Goal: Task Accomplishment & Management: Complete application form

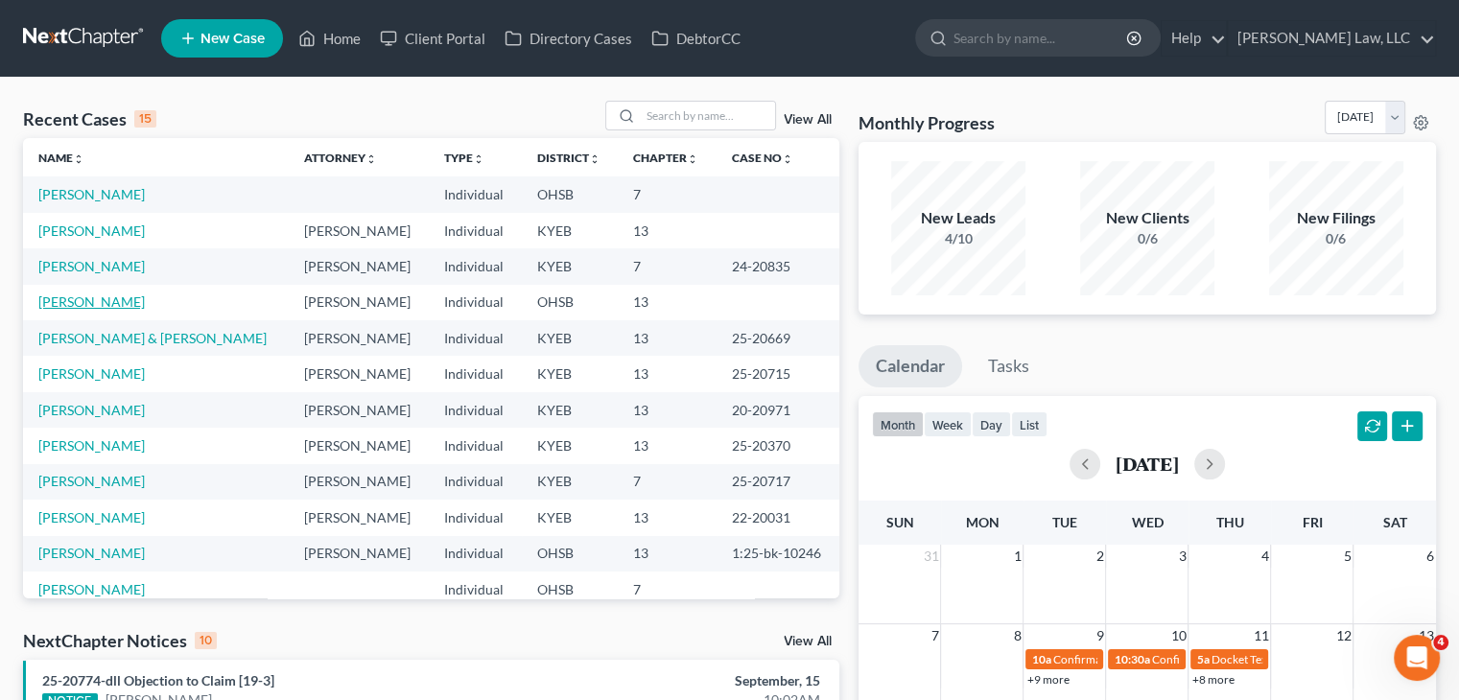
click at [104, 295] on link "[PERSON_NAME]" at bounding box center [91, 301] width 106 height 16
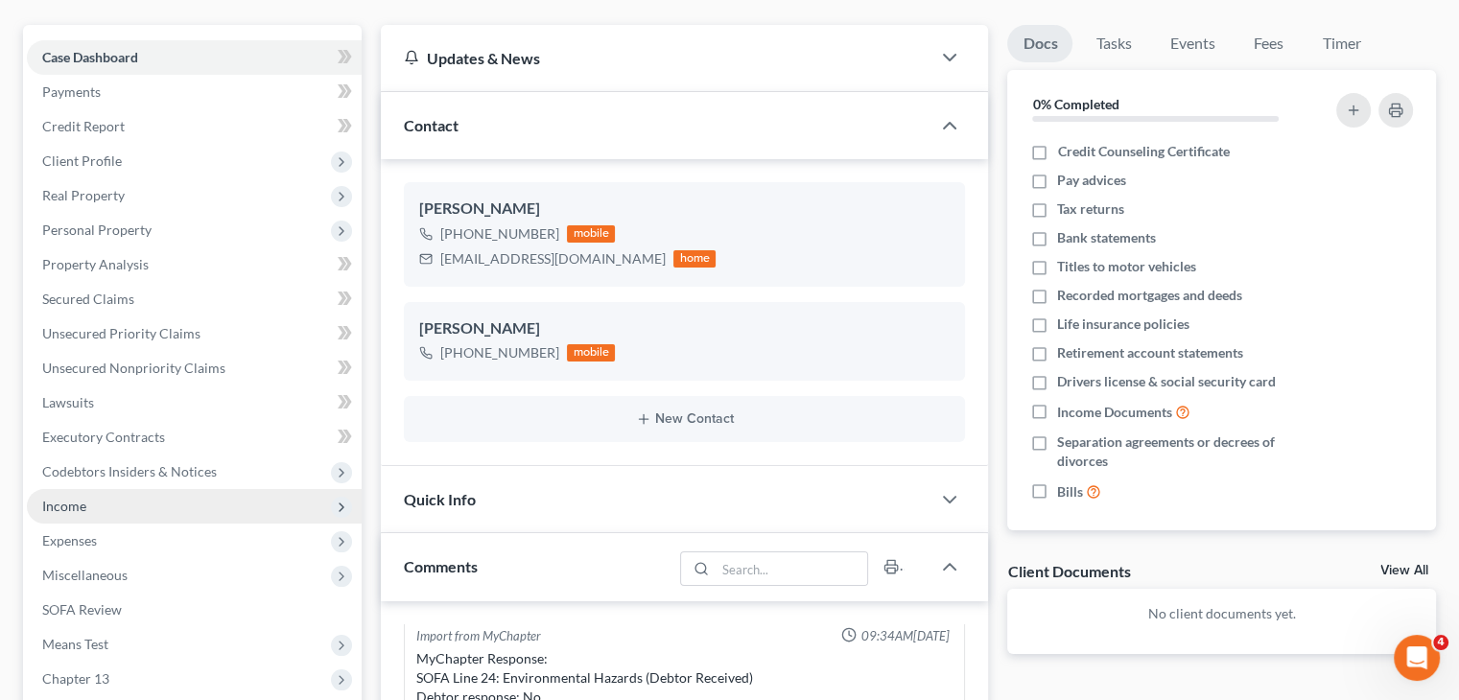
scroll to position [164, 0]
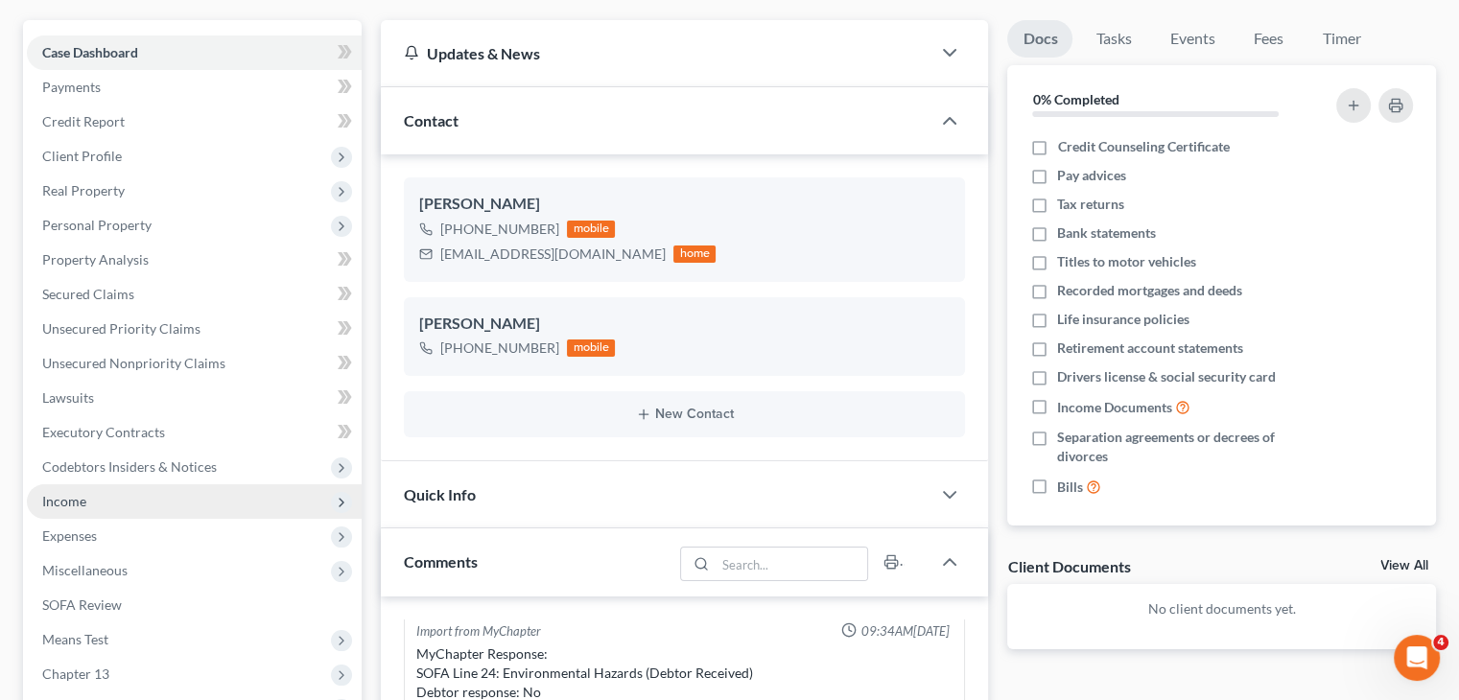
click at [158, 503] on span "Income" at bounding box center [194, 501] width 335 height 35
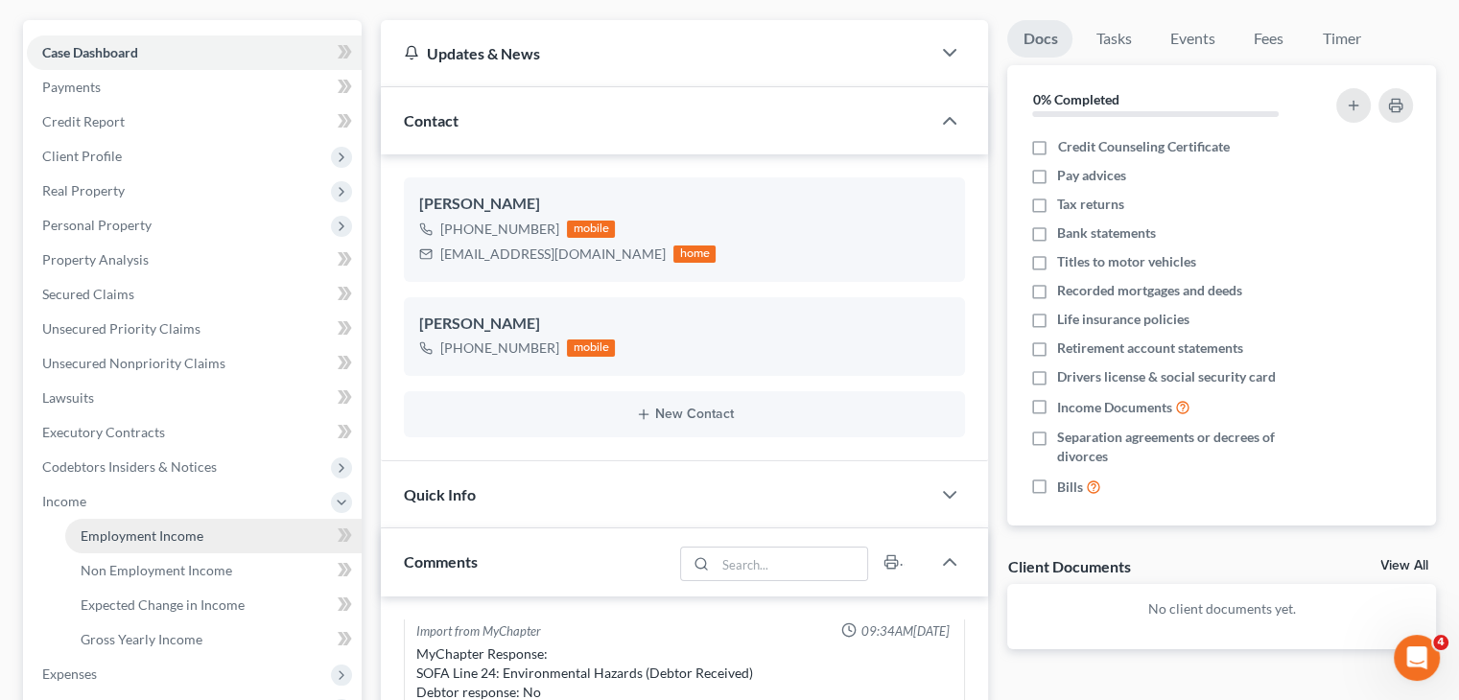
click at [152, 519] on link "Employment Income" at bounding box center [213, 536] width 296 height 35
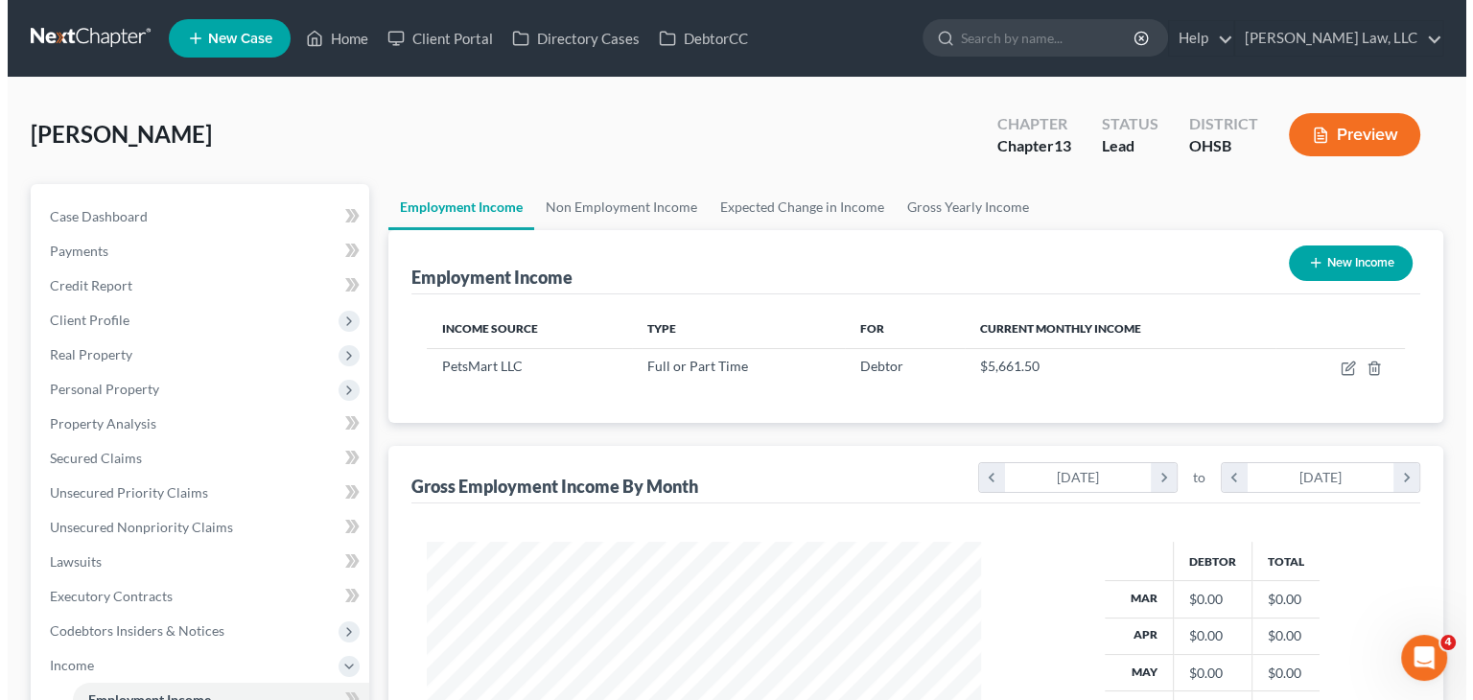
scroll to position [198, 0]
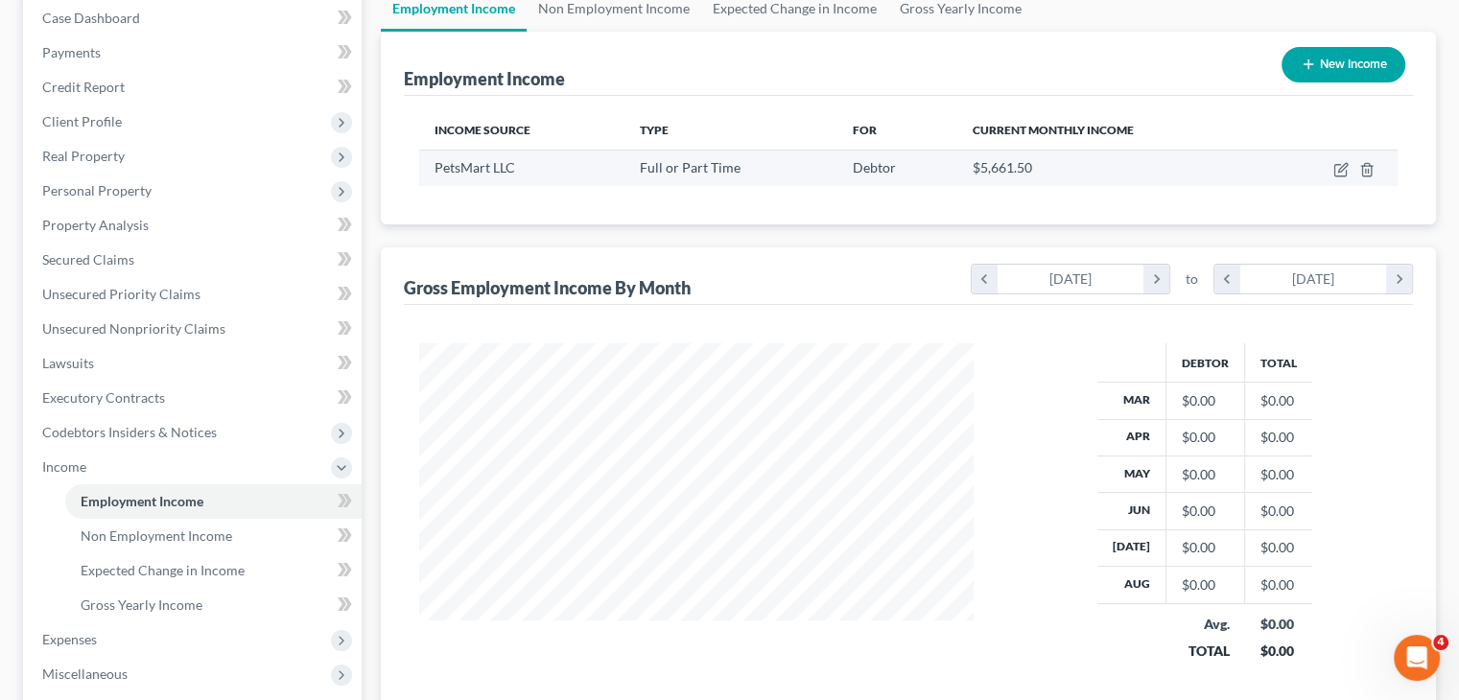
click at [1337, 156] on td at bounding box center [1332, 168] width 129 height 36
click at [1337, 162] on icon "button" at bounding box center [1340, 169] width 15 height 15
select select "0"
select select "3"
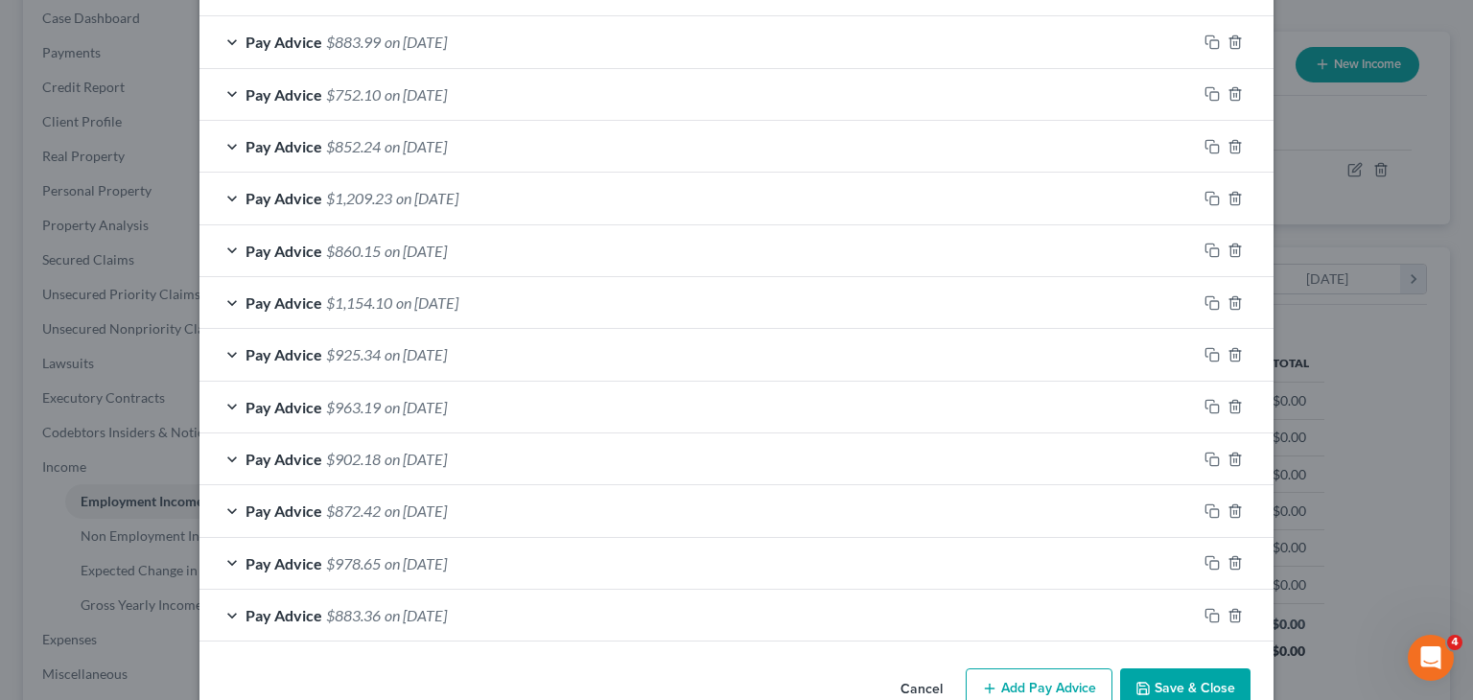
scroll to position [1323, 0]
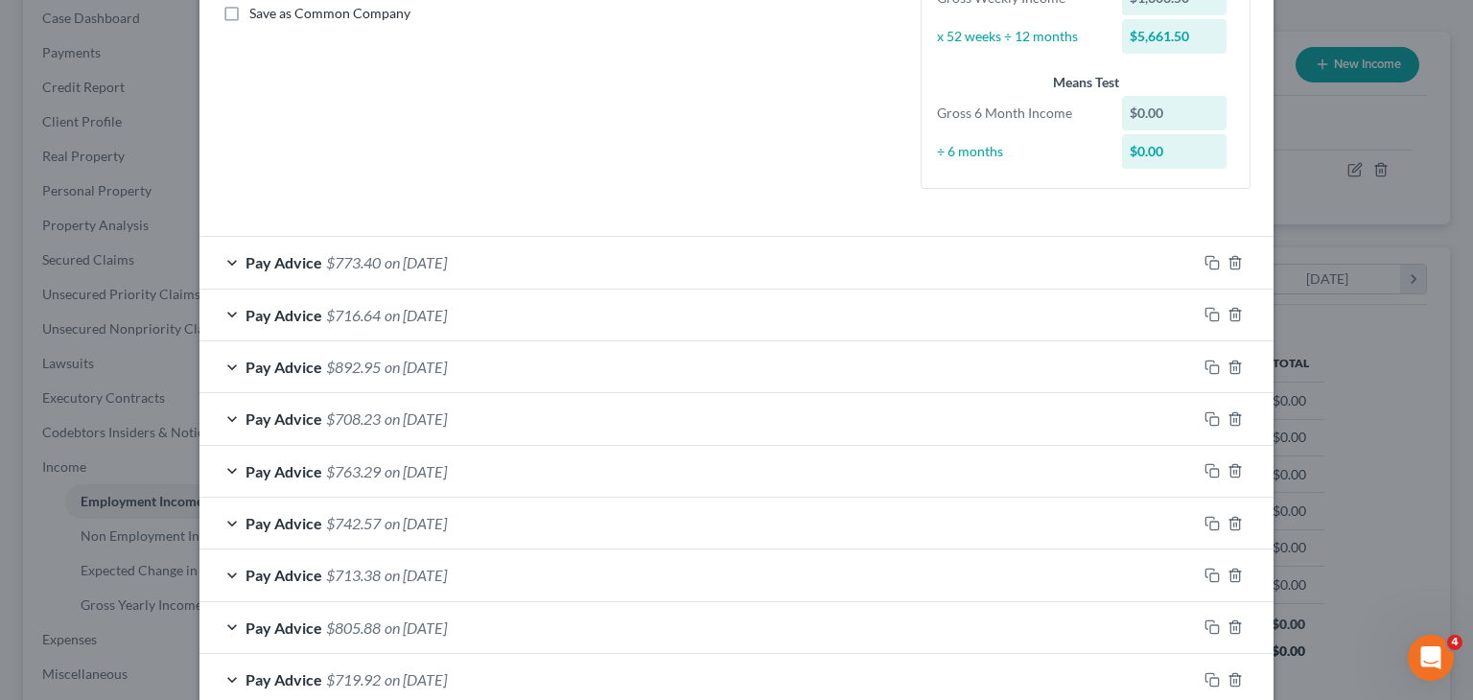
drag, startPoint x: 613, startPoint y: 267, endPoint x: 556, endPoint y: 331, distance: 85.6
click at [556, 331] on div "Pay Advice $716.64 on 10/25/2024" at bounding box center [697, 315] width 997 height 51
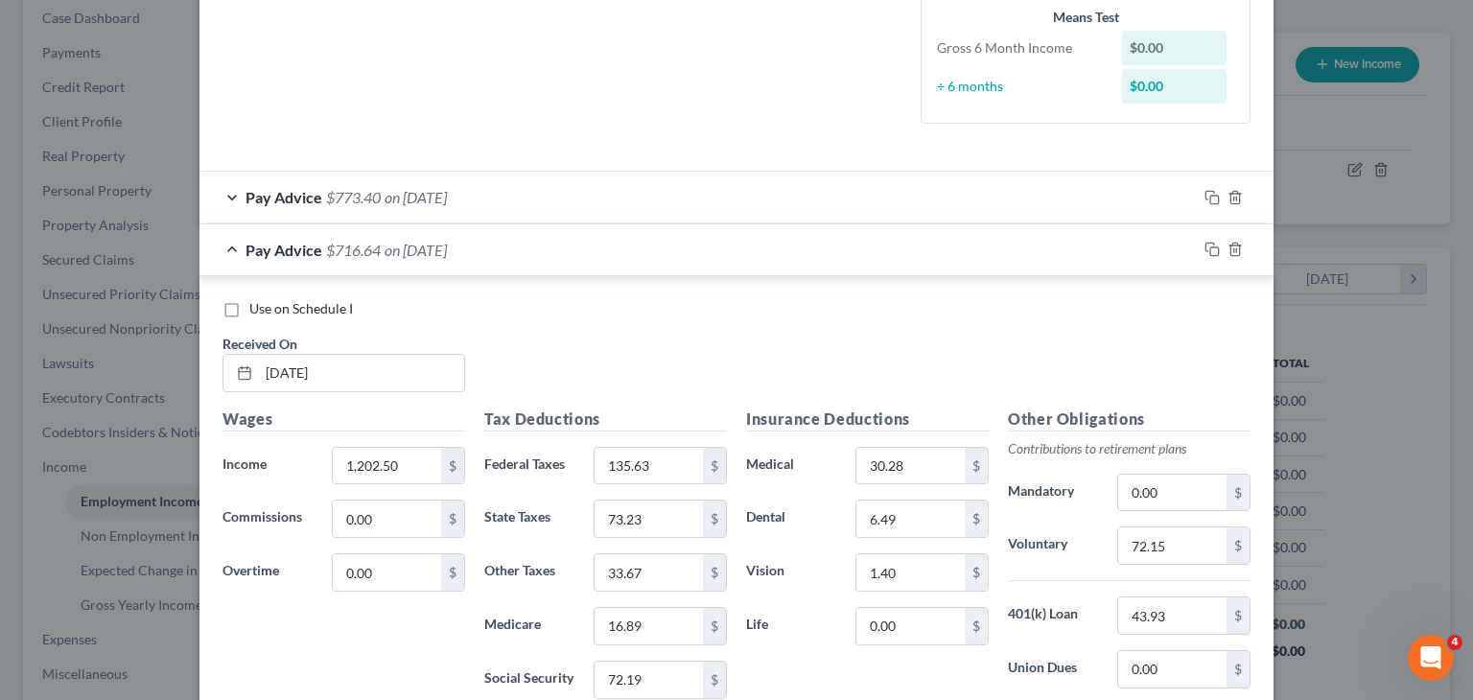
scroll to position [500, 0]
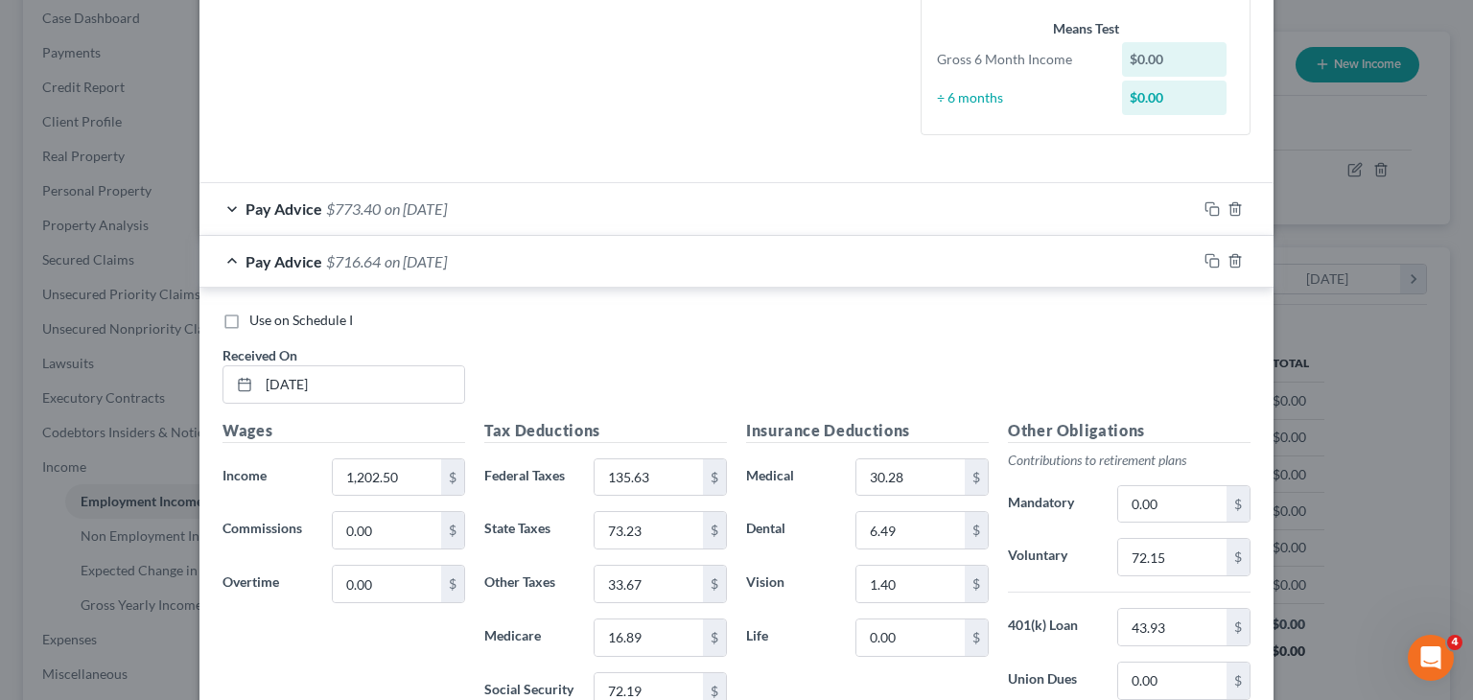
click at [544, 265] on div "Pay Advice $716.64 on 10/25/2024" at bounding box center [697, 261] width 997 height 51
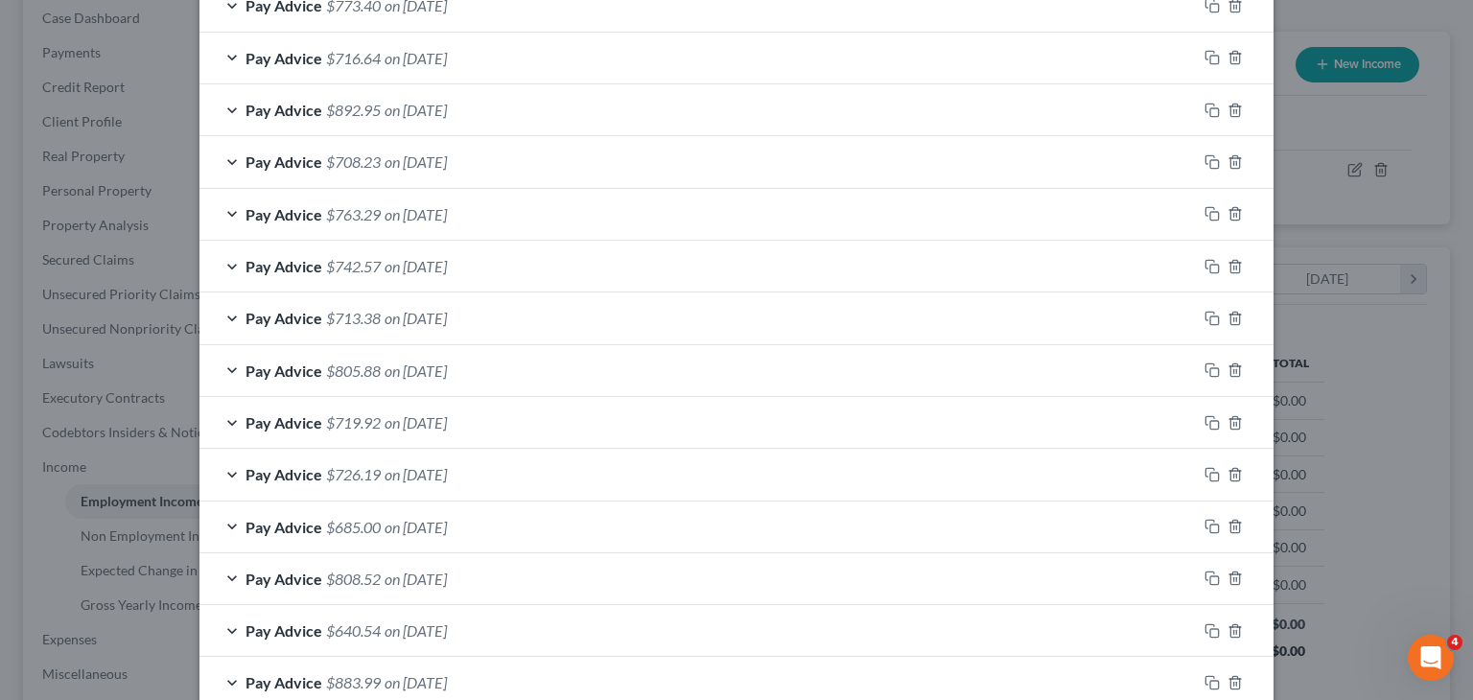
scroll to position [615, 0]
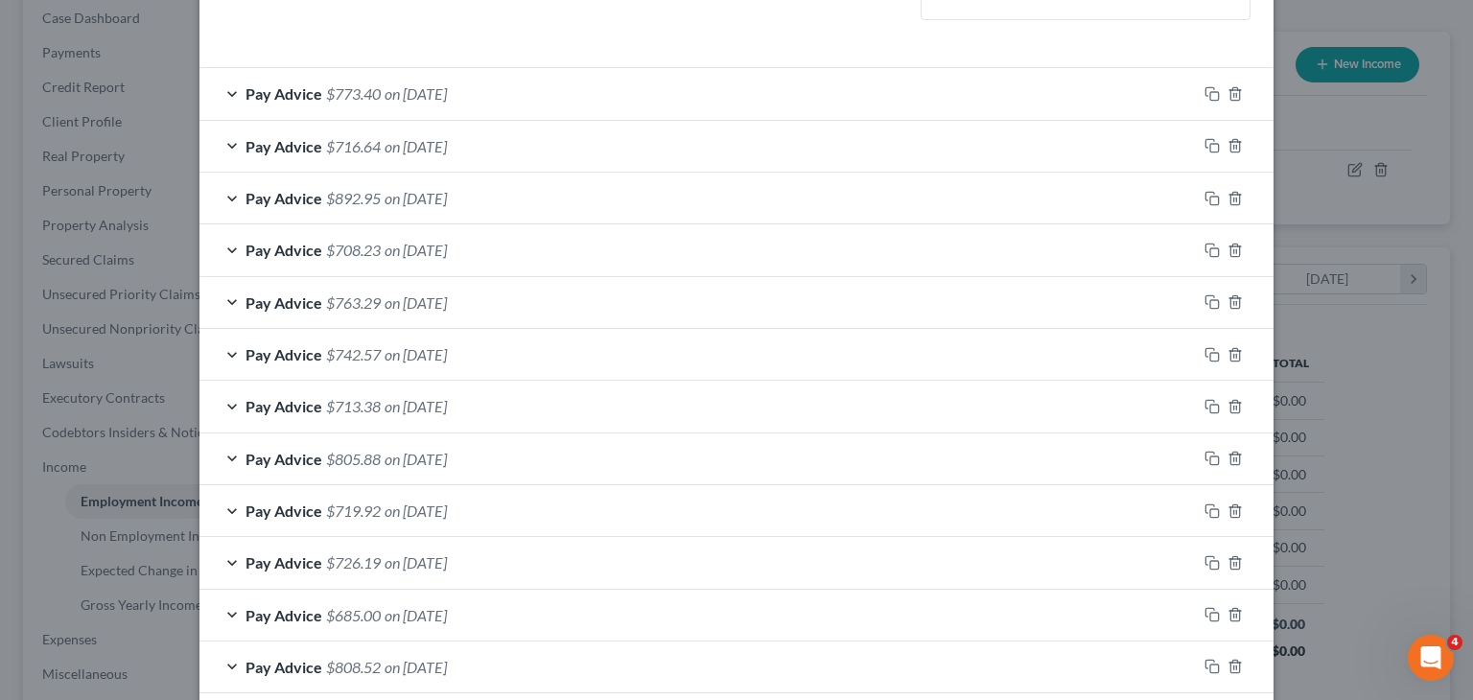
click at [391, 294] on span "on 10/04/2024" at bounding box center [416, 302] width 62 height 18
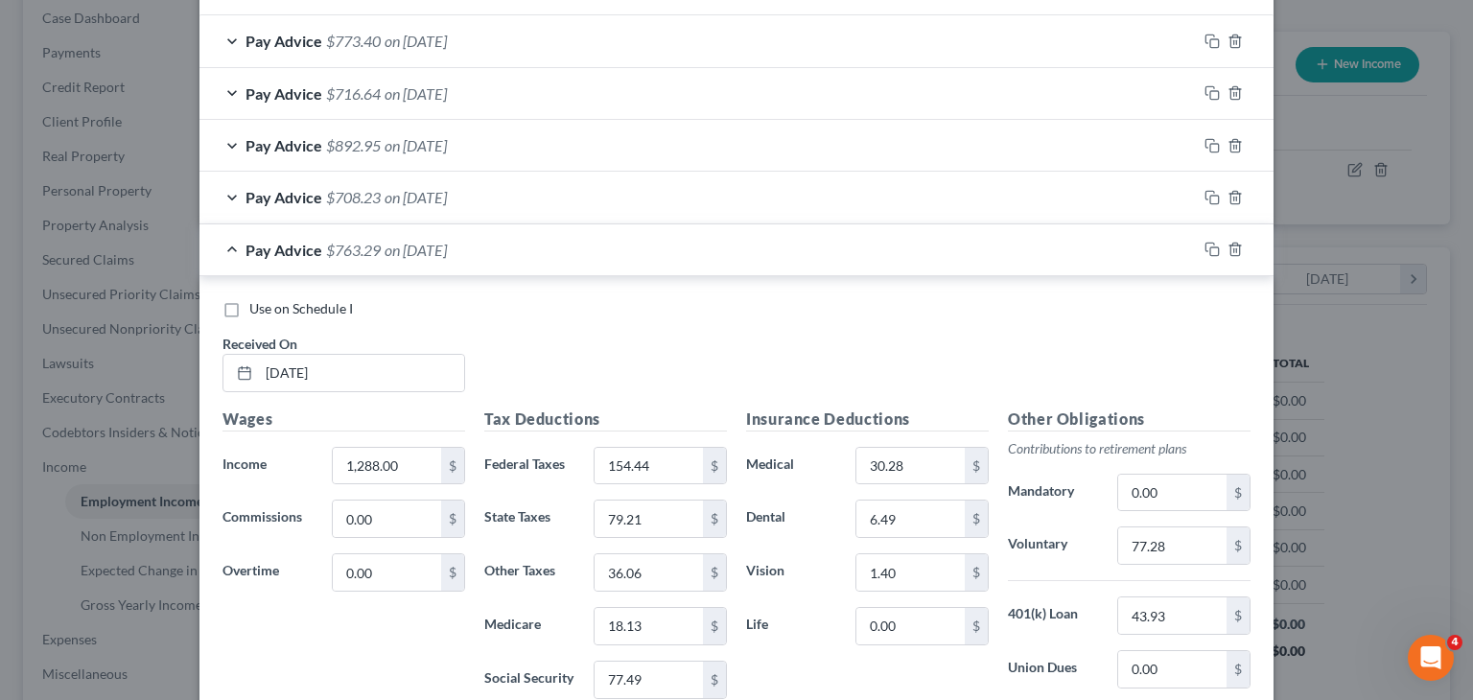
scroll to position [665, 0]
drag, startPoint x: 318, startPoint y: 304, endPoint x: 234, endPoint y: 316, distance: 85.3
click at [249, 316] on label "Use on Schedule I" at bounding box center [301, 311] width 104 height 19
click at [257, 315] on input "Use on Schedule I" at bounding box center [263, 308] width 12 height 12
checkbox input "true"
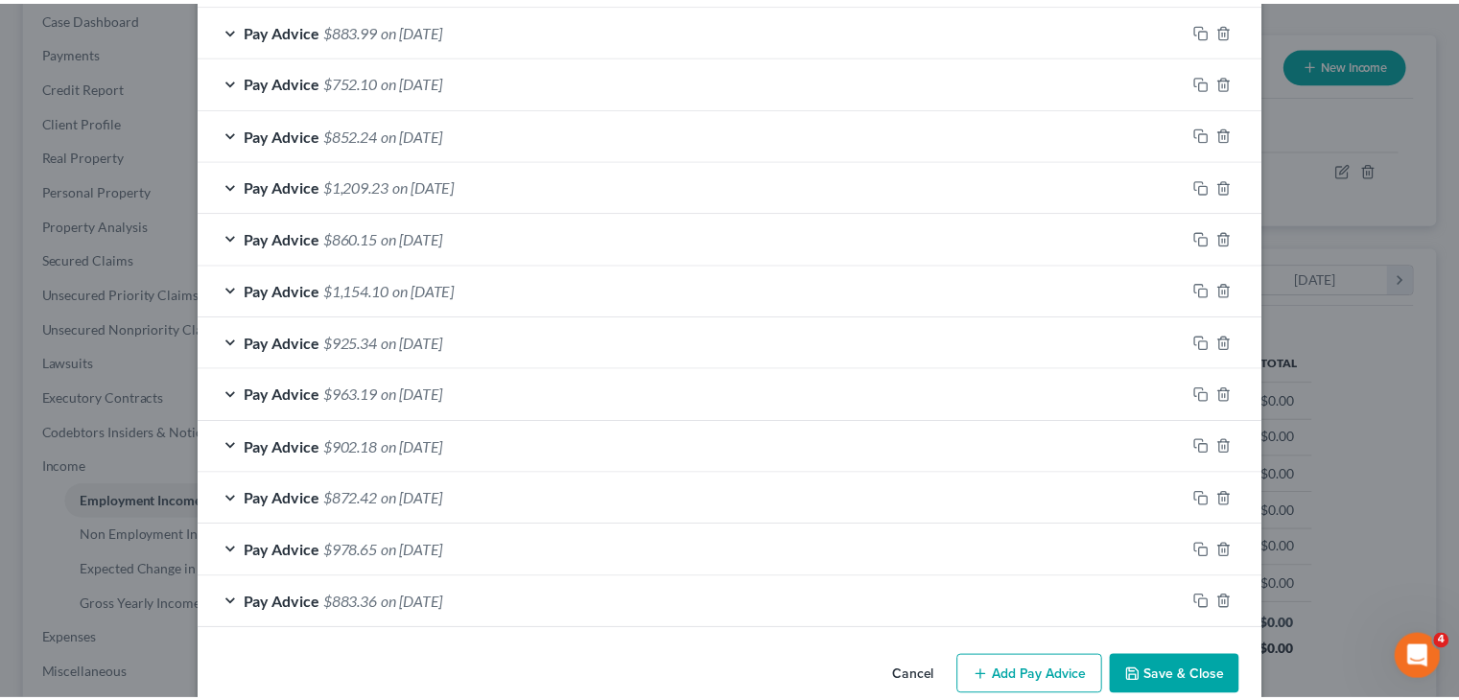
scroll to position [1960, 0]
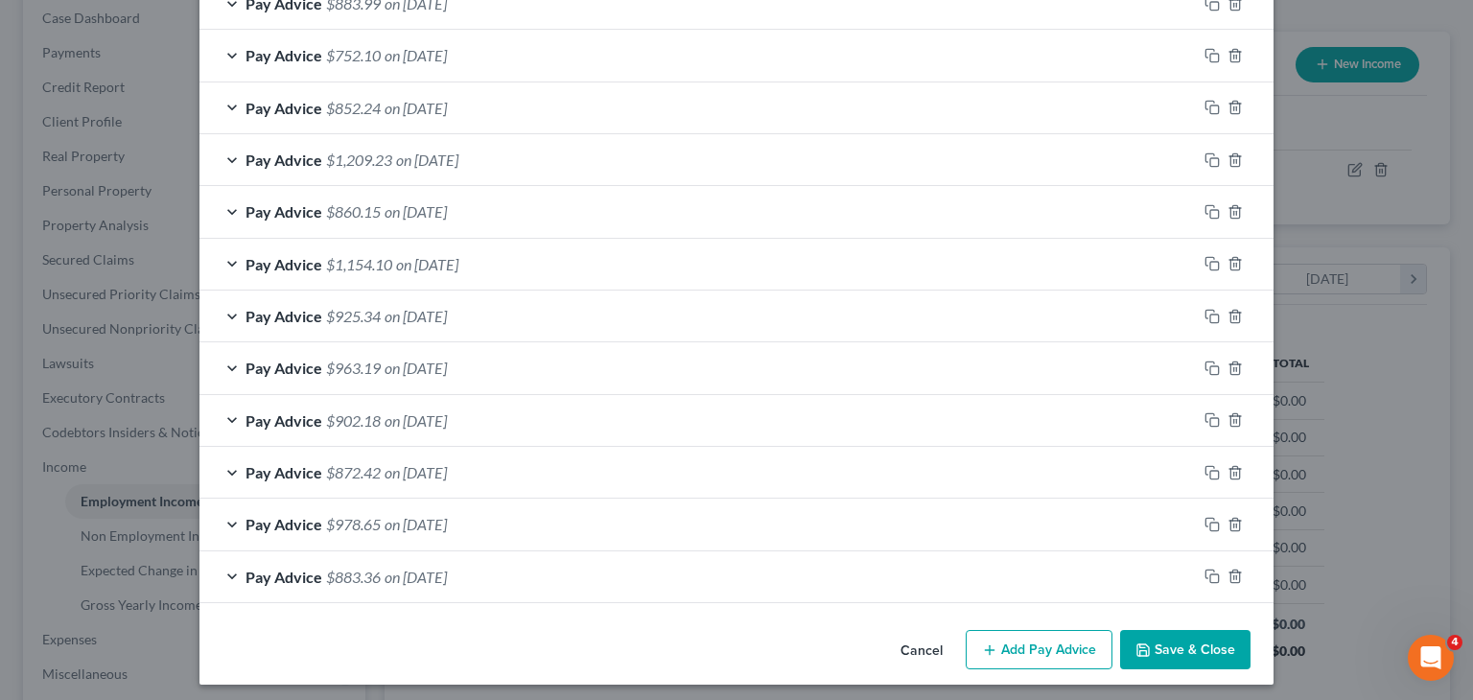
click at [1143, 644] on icon "button" at bounding box center [1143, 650] width 12 height 12
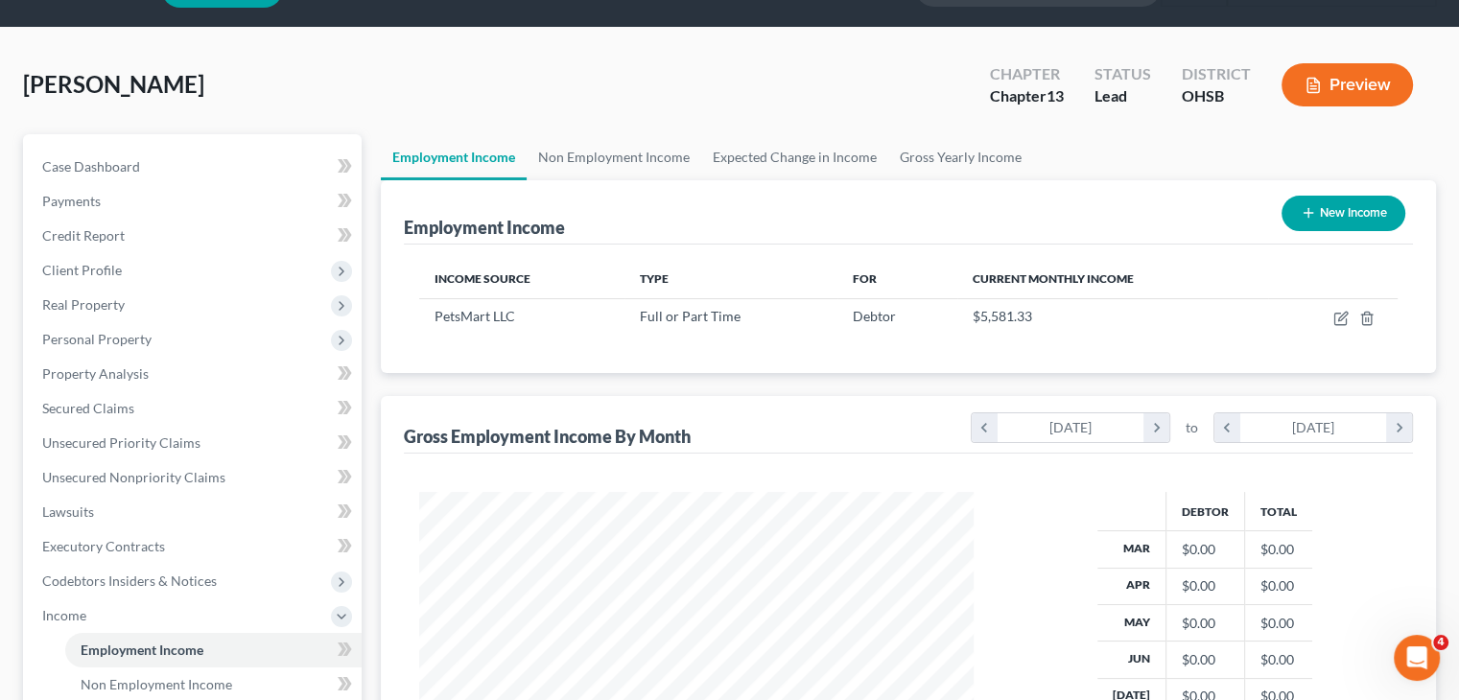
scroll to position [0, 0]
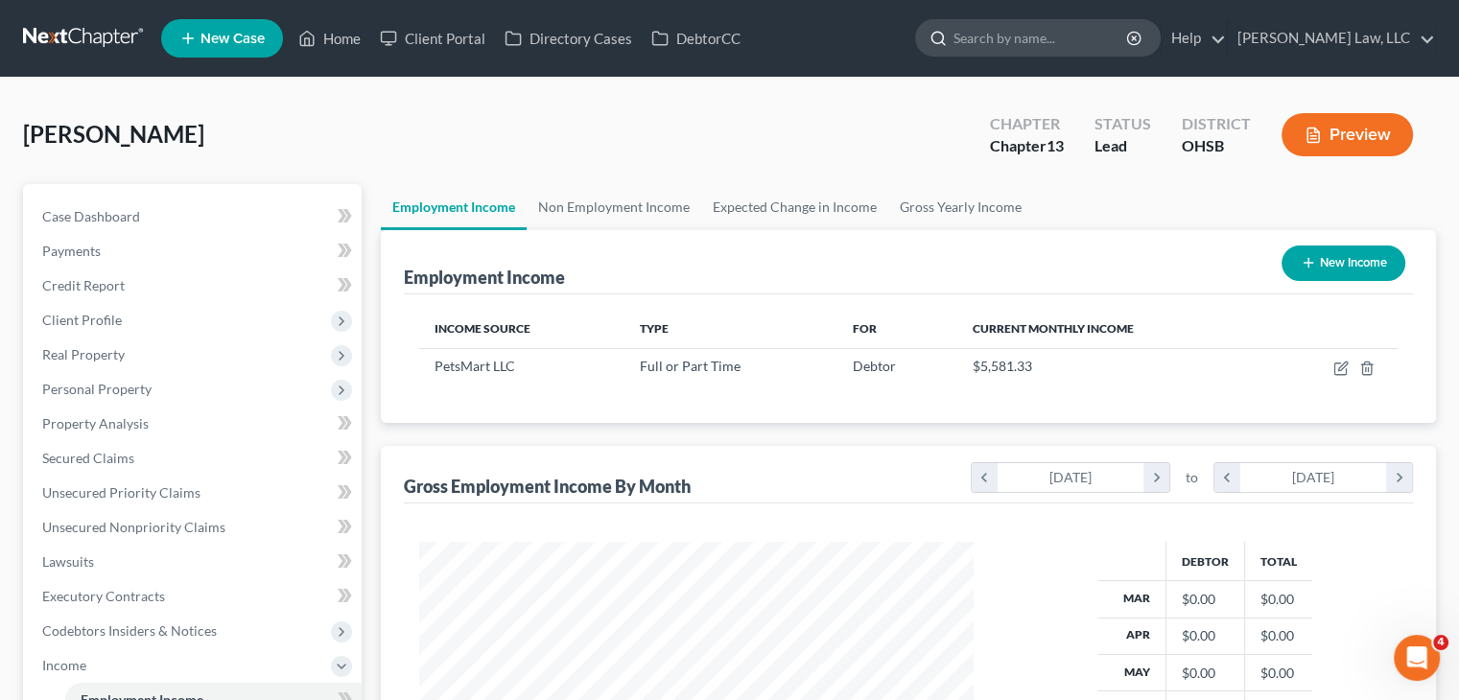
click at [985, 35] on input "search" at bounding box center [1040, 37] width 175 height 35
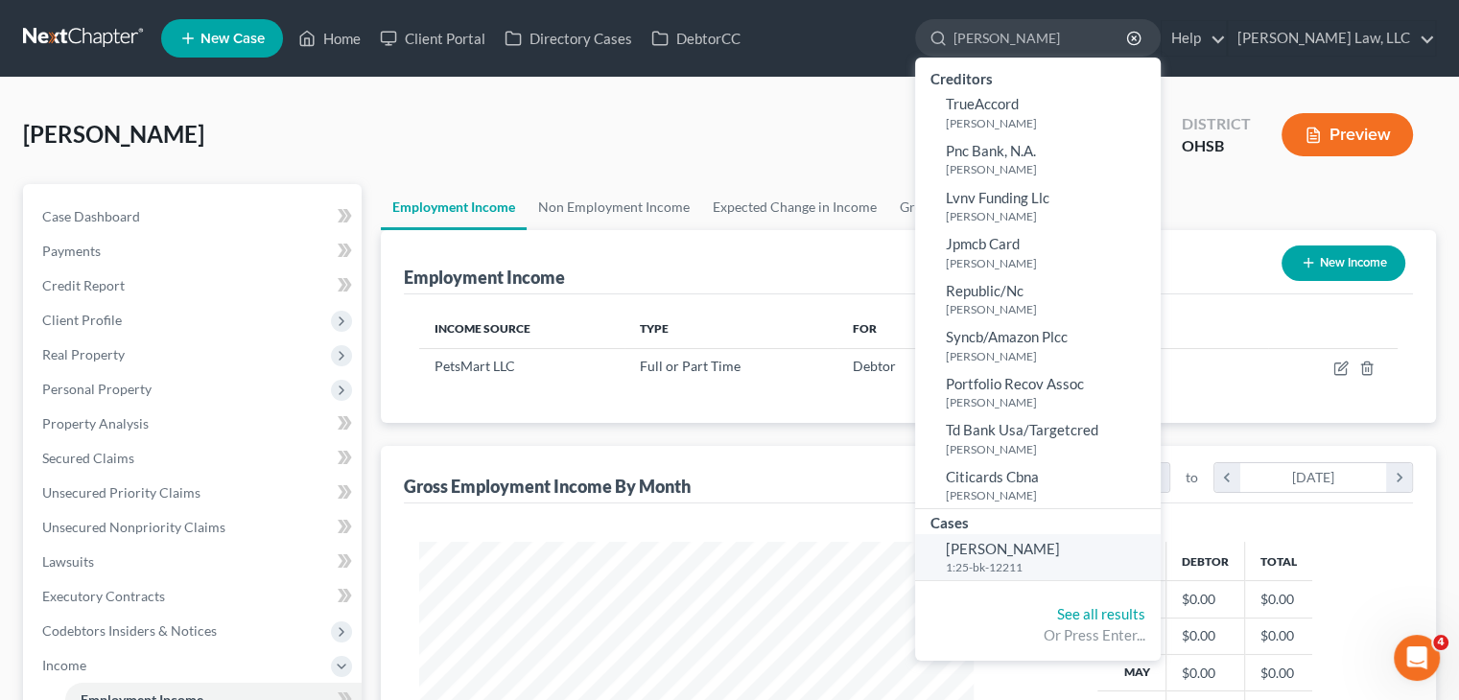
type input "mcglinchey"
click at [1007, 549] on span "[PERSON_NAME]" at bounding box center [1003, 548] width 114 height 17
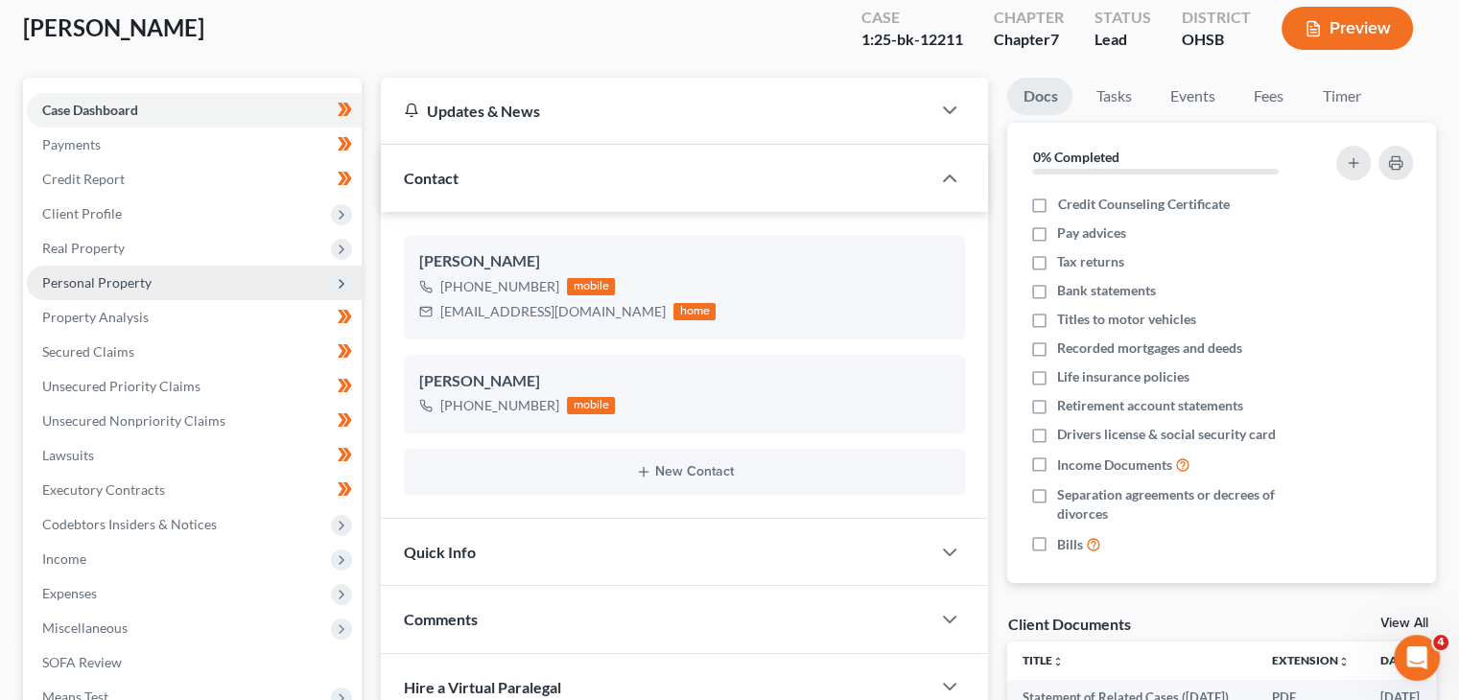
scroll to position [44, 0]
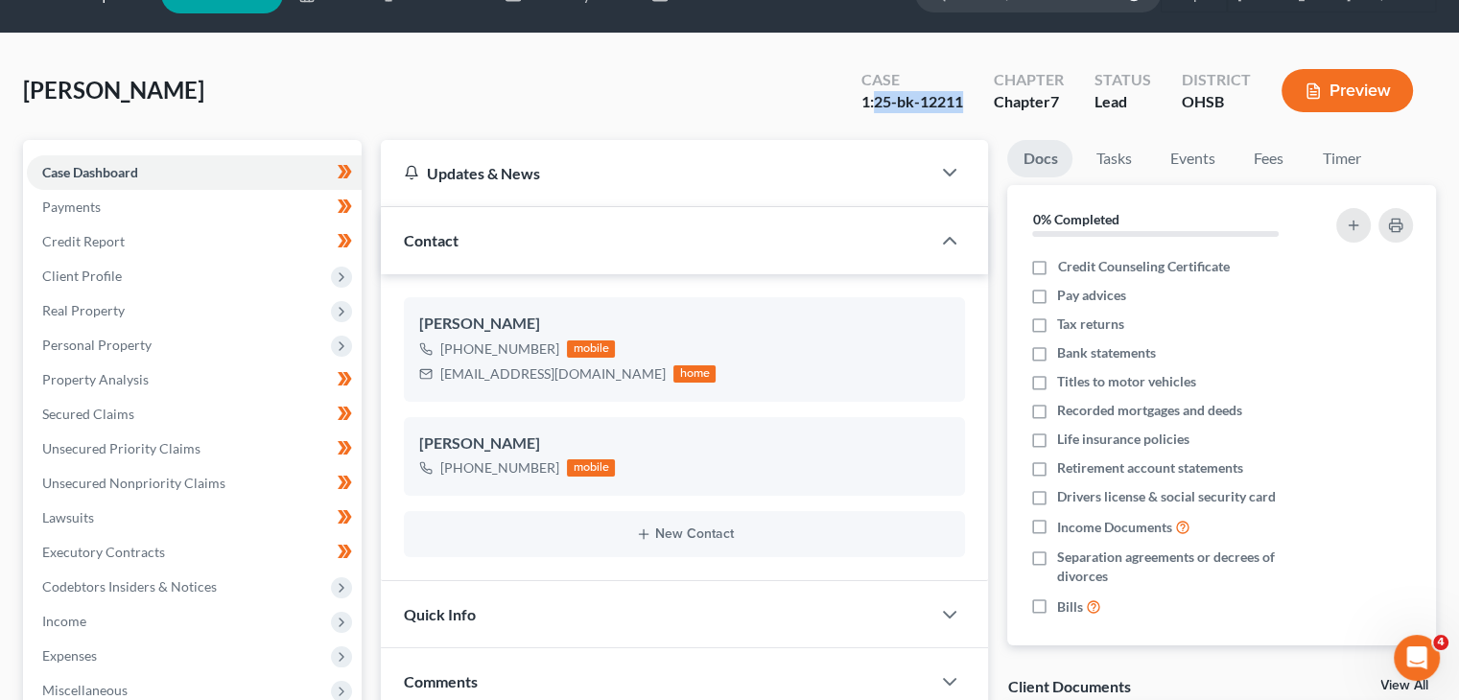
drag, startPoint x: 969, startPoint y: 101, endPoint x: 875, endPoint y: 99, distance: 95.0
click at [875, 99] on div "Case 1:25-bk-12211" at bounding box center [912, 92] width 132 height 57
copy div "25-bk-12211"
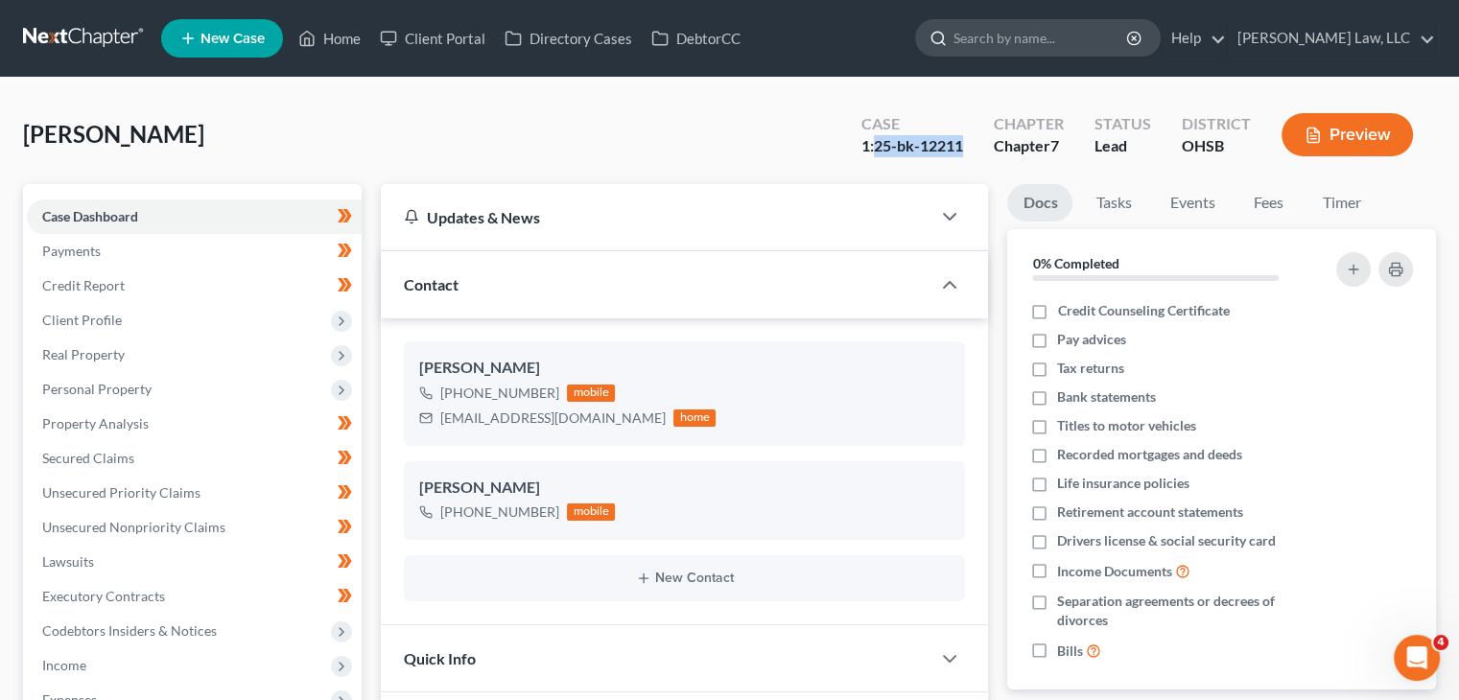
click at [982, 43] on input "search" at bounding box center [1040, 37] width 175 height 35
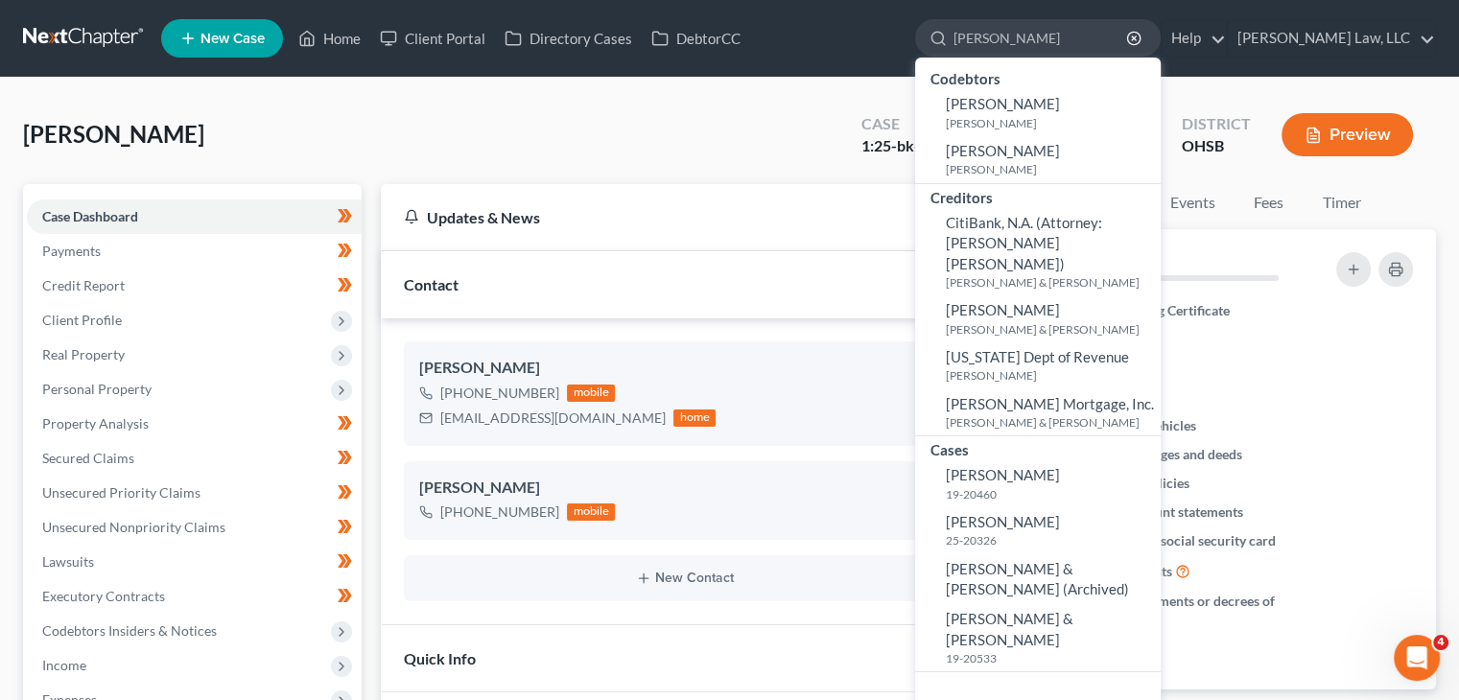
drag, startPoint x: 1011, startPoint y: 39, endPoint x: 804, endPoint y: 32, distance: 207.3
click at [804, 32] on ul "New Case Home Client Portal Directory Cases DebtorCC kelli - No Result - Codebt…" at bounding box center [798, 38] width 1274 height 50
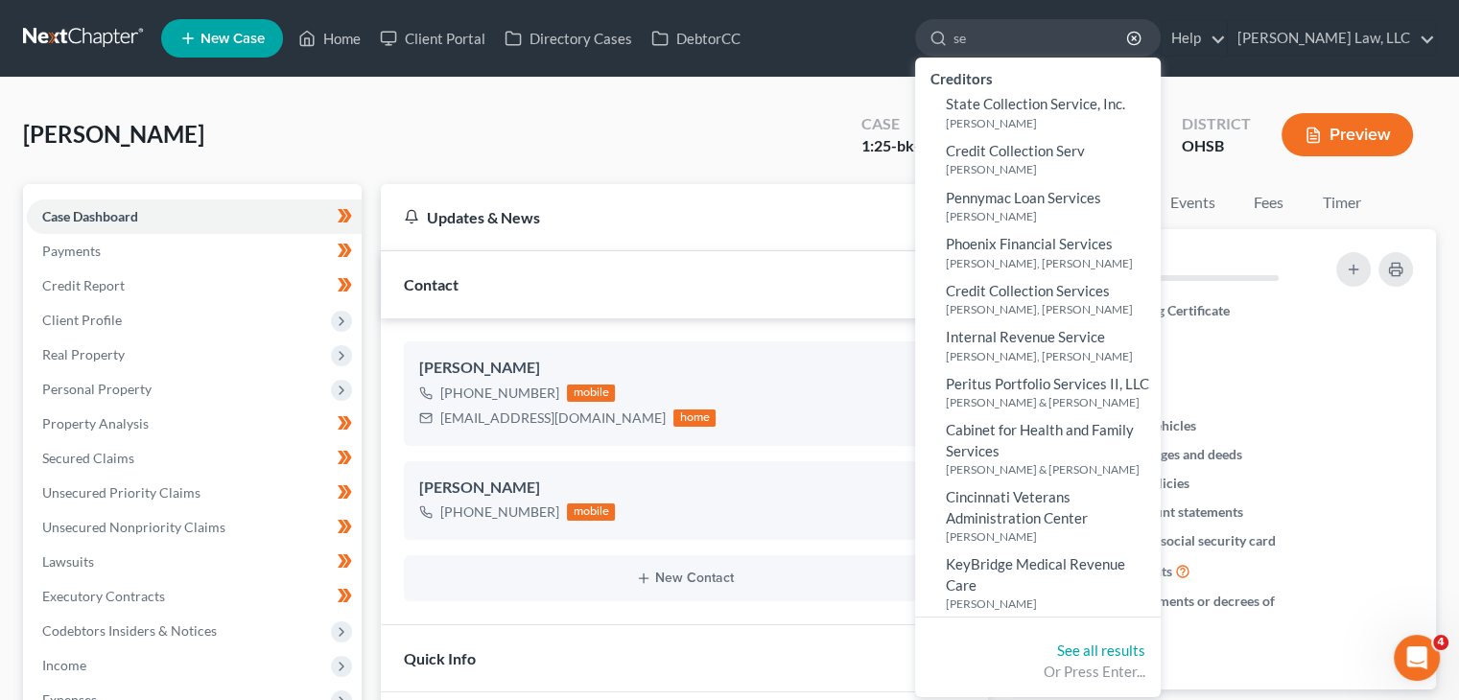
type input "s"
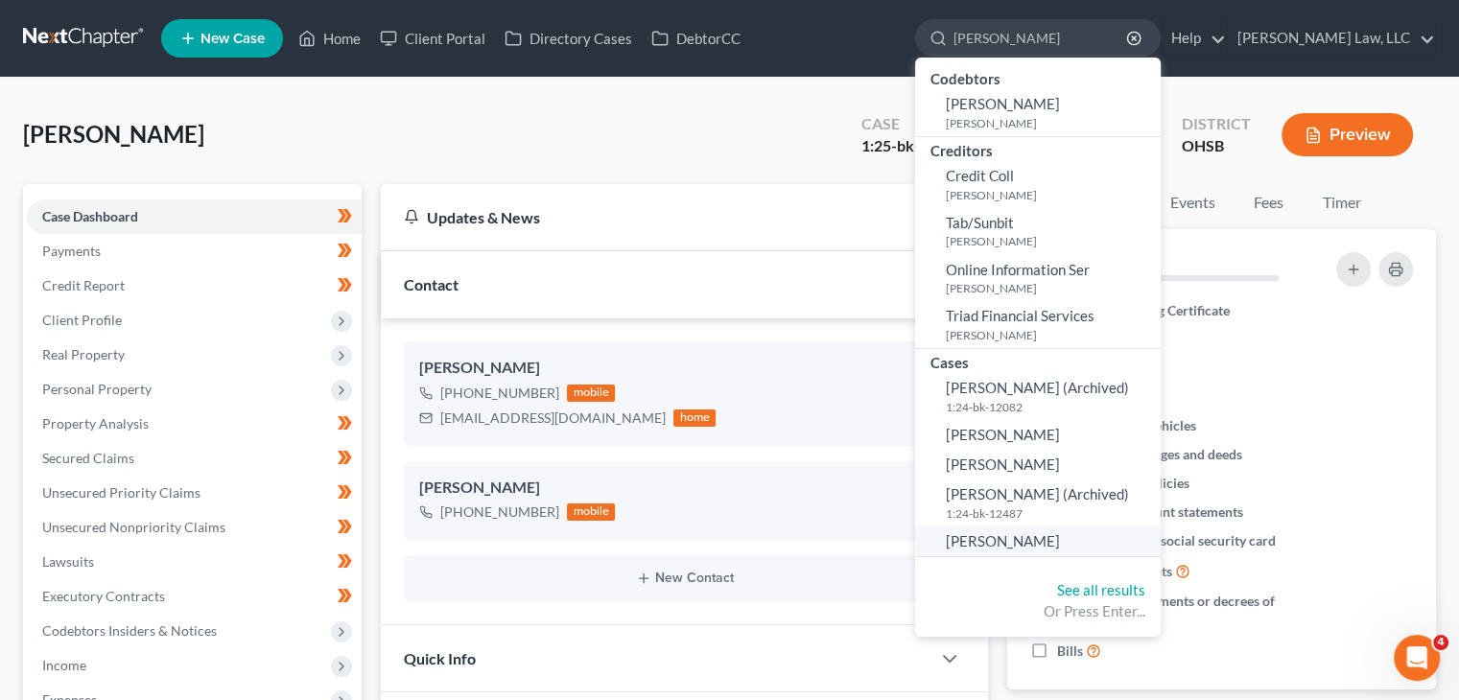
type input "de moss"
click at [1062, 539] on link "[PERSON_NAME]" at bounding box center [1037, 541] width 245 height 30
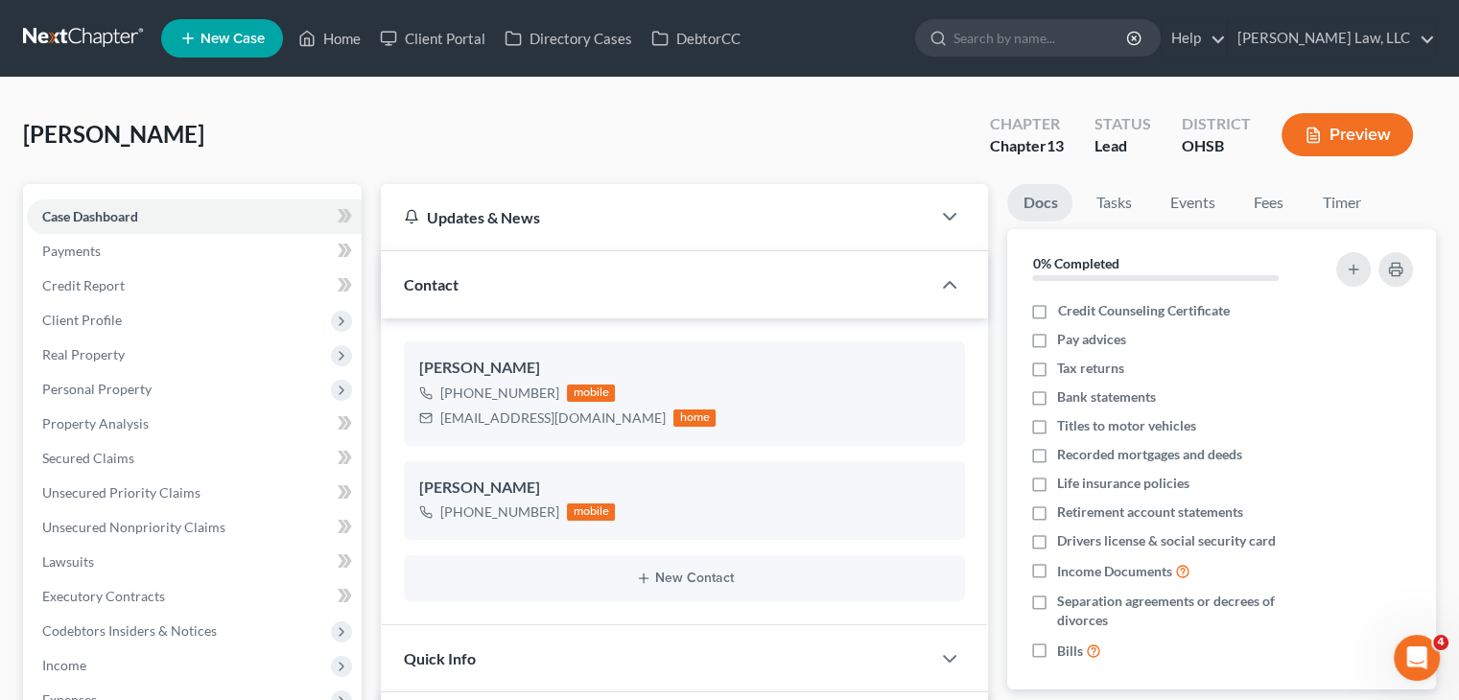
scroll to position [399, 0]
click at [214, 380] on span "Personal Property" at bounding box center [194, 389] width 335 height 35
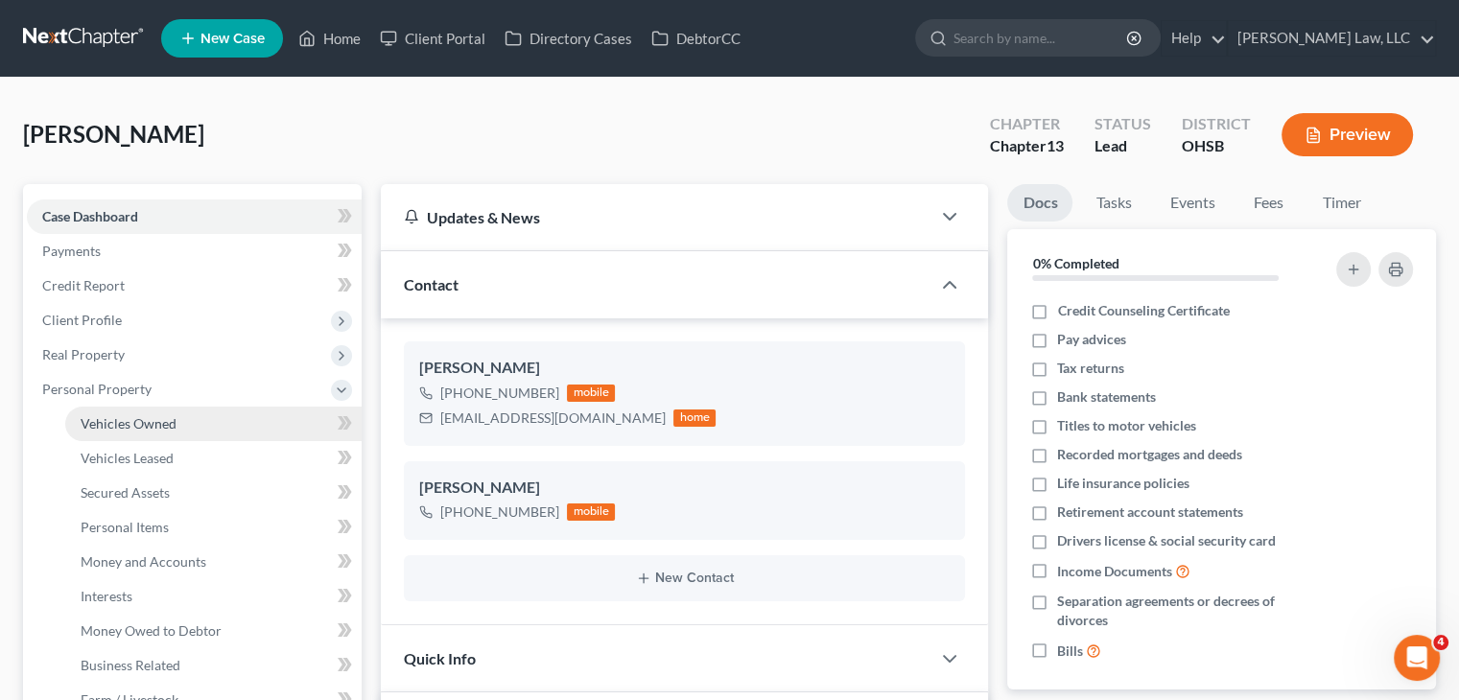
scroll to position [76, 0]
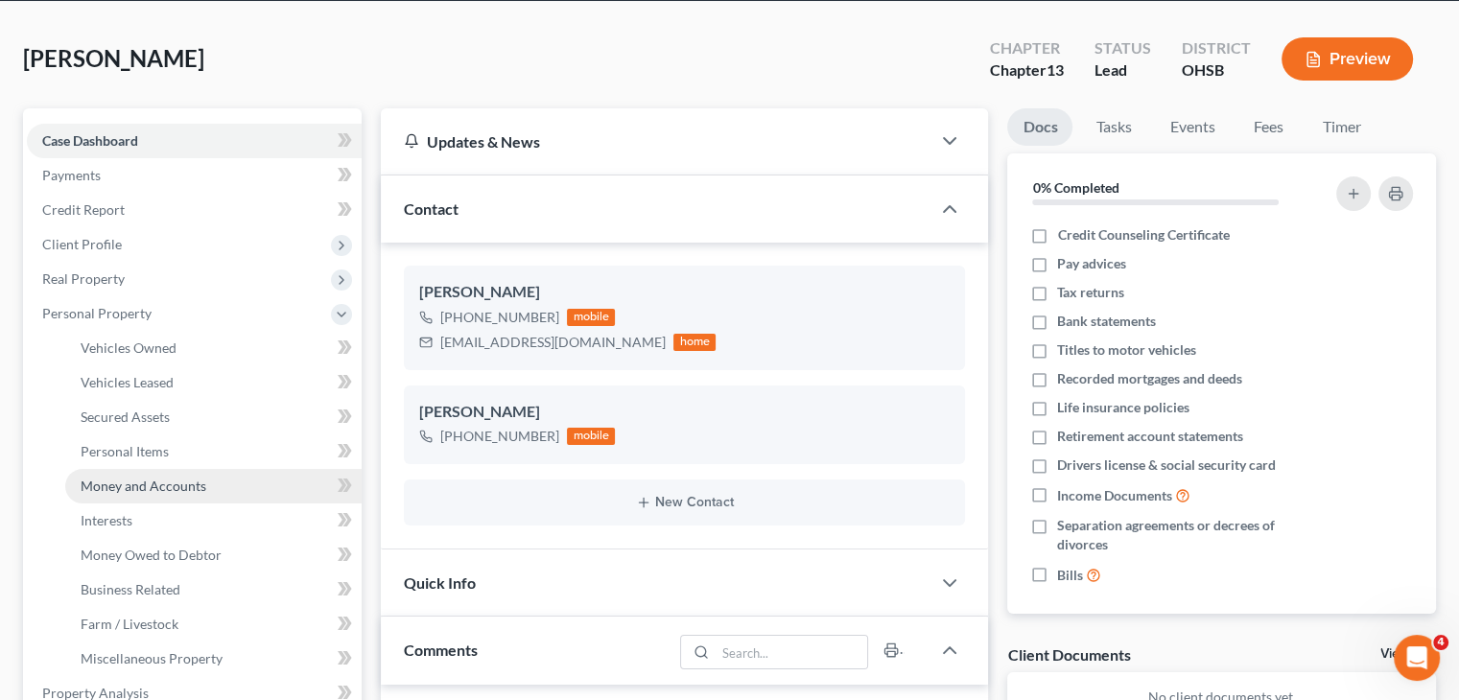
click at [165, 476] on link "Money and Accounts" at bounding box center [213, 486] width 296 height 35
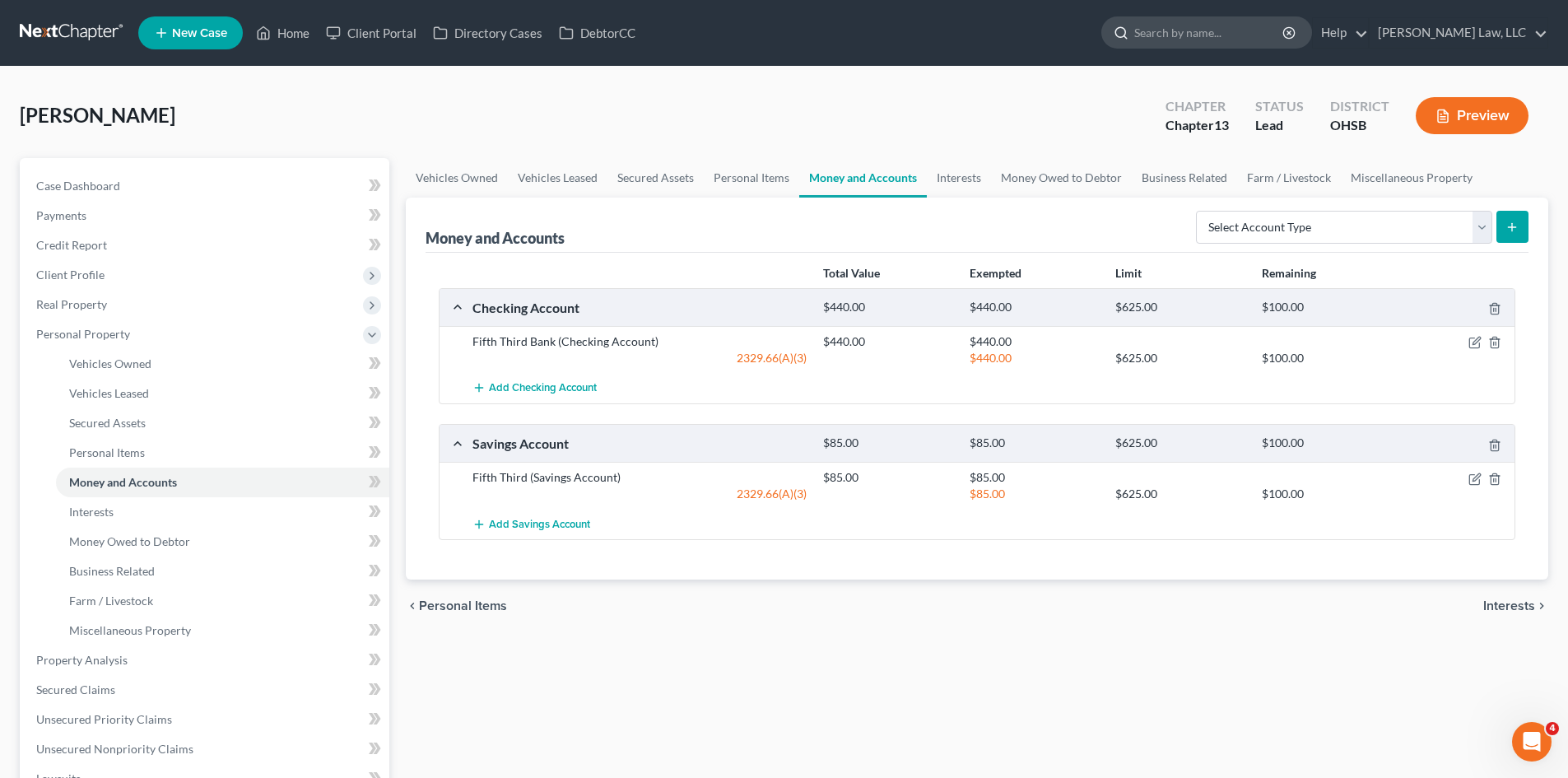
click at [1207, 27] on input "search" at bounding box center [1208, 32] width 150 height 30
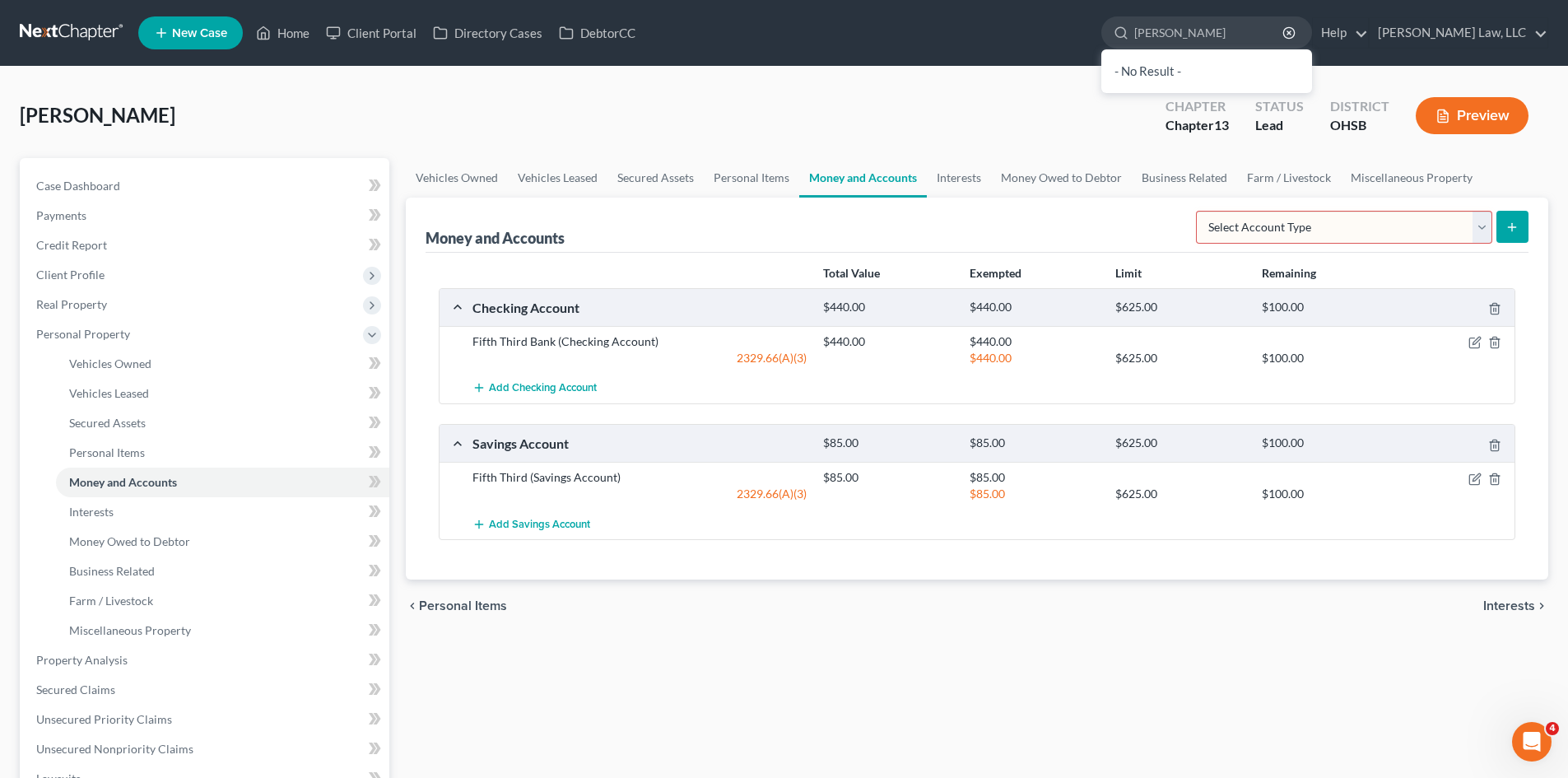
drag, startPoint x: 1172, startPoint y: 36, endPoint x: 1123, endPoint y: 51, distance: 51.2
click at [1123, 50] on div "haynes - No Result - See all results Or Press Enter..." at bounding box center [1206, 33] width 210 height 33
type input "haynes"
click at [94, 33] on link at bounding box center [72, 33] width 106 height 30
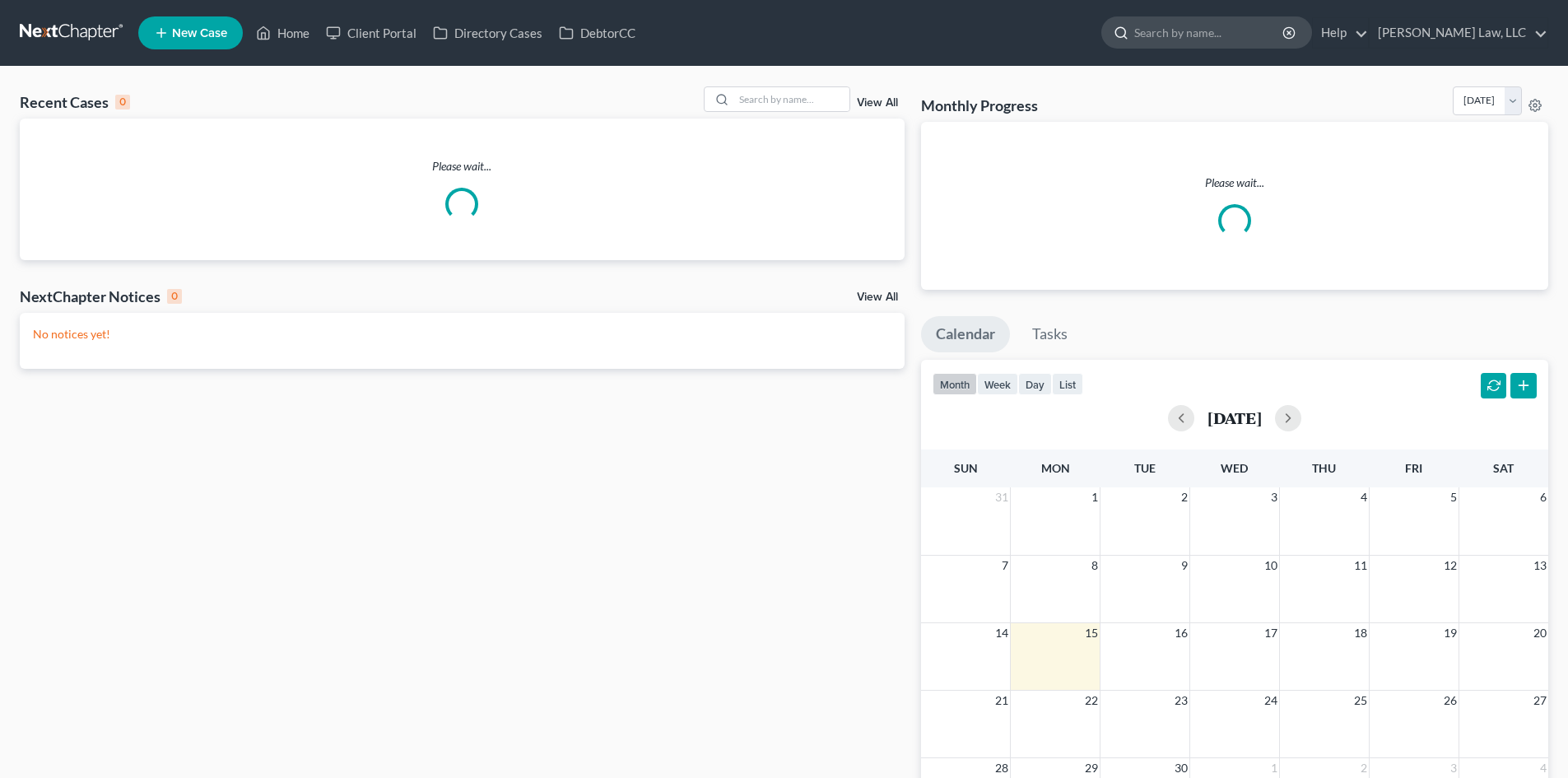
click at [1209, 35] on input "search" at bounding box center [1208, 32] width 150 height 30
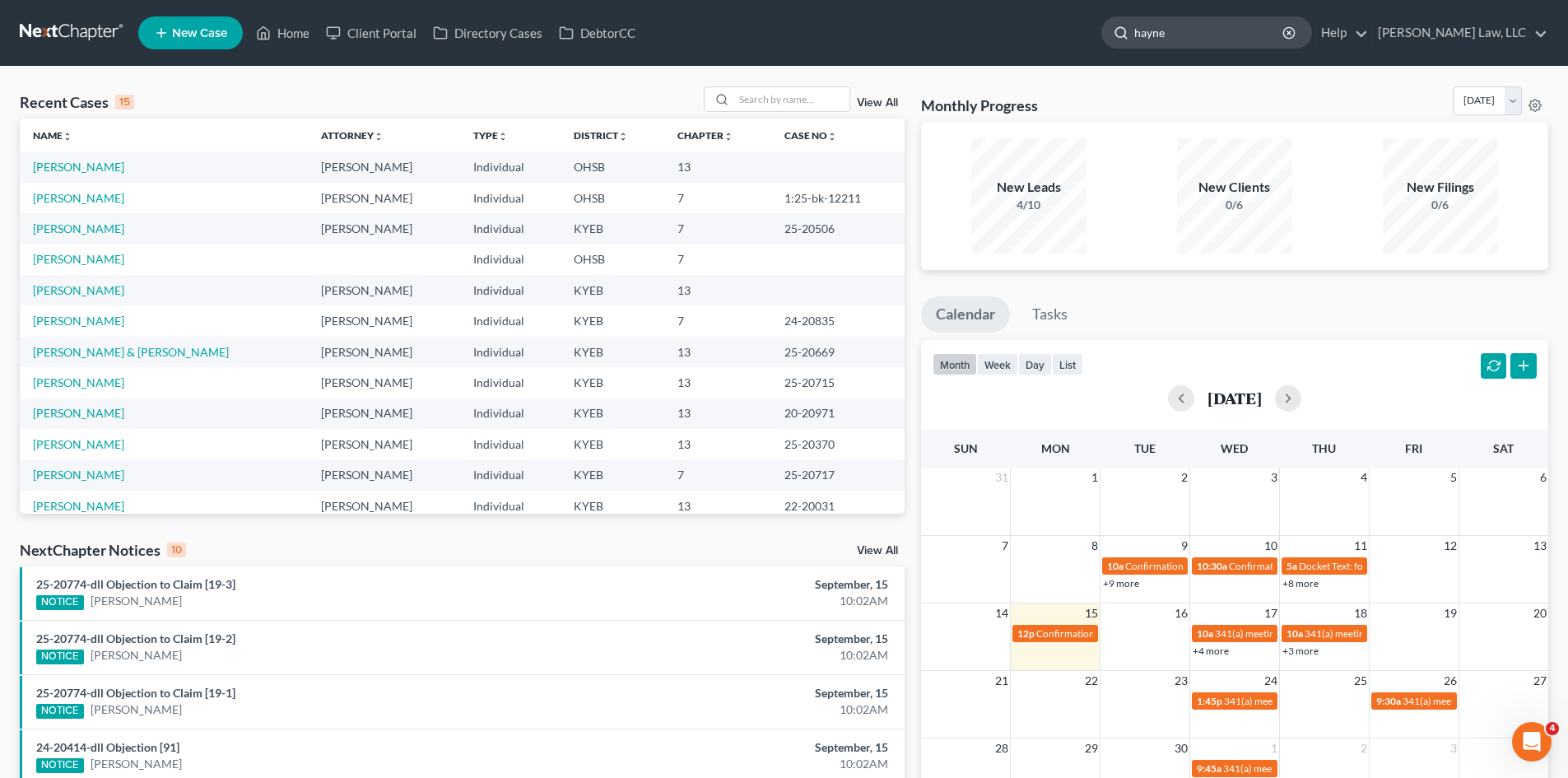
type input "[PERSON_NAME]"
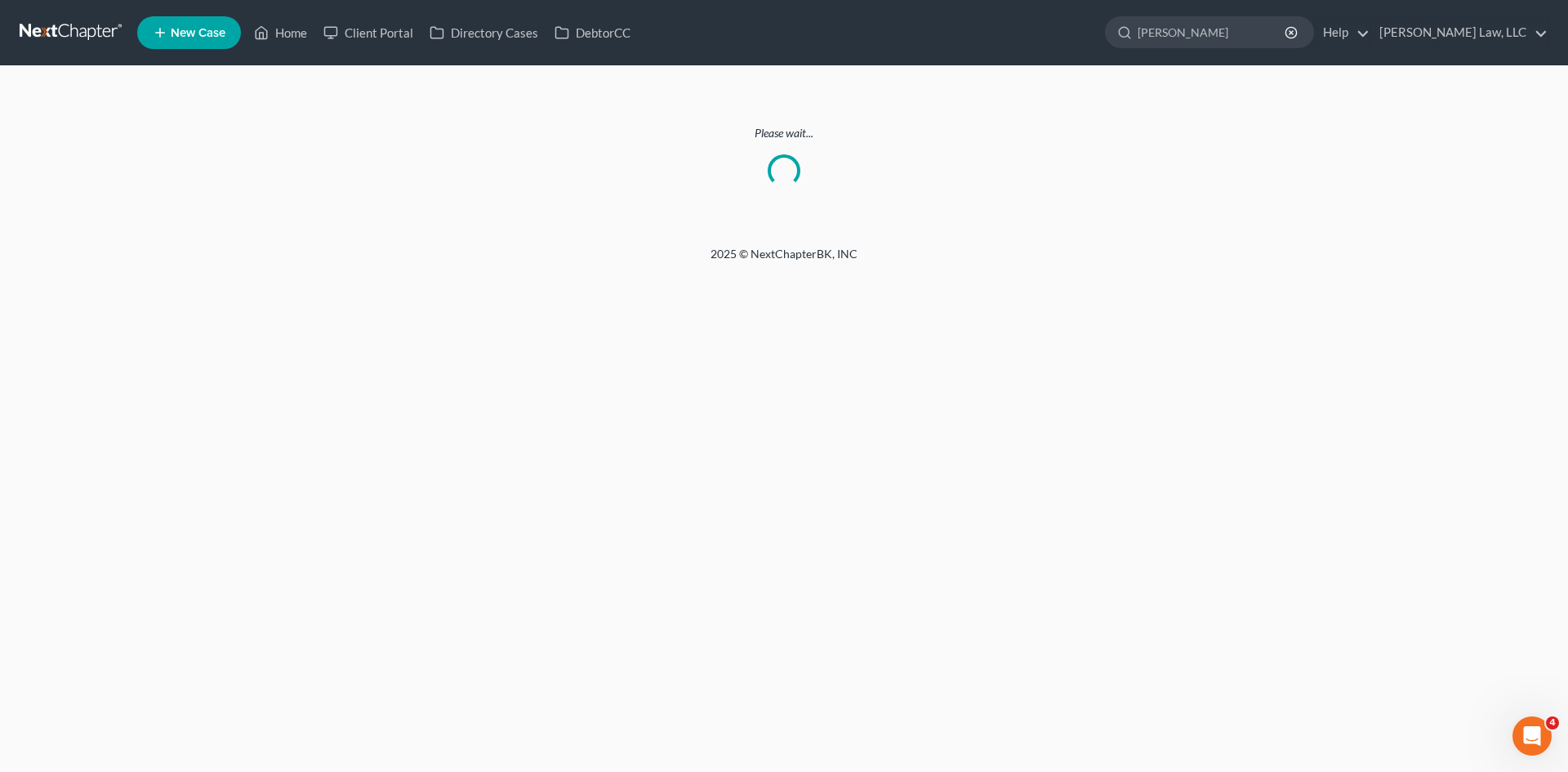
click at [88, 20] on link at bounding box center [72, 32] width 105 height 30
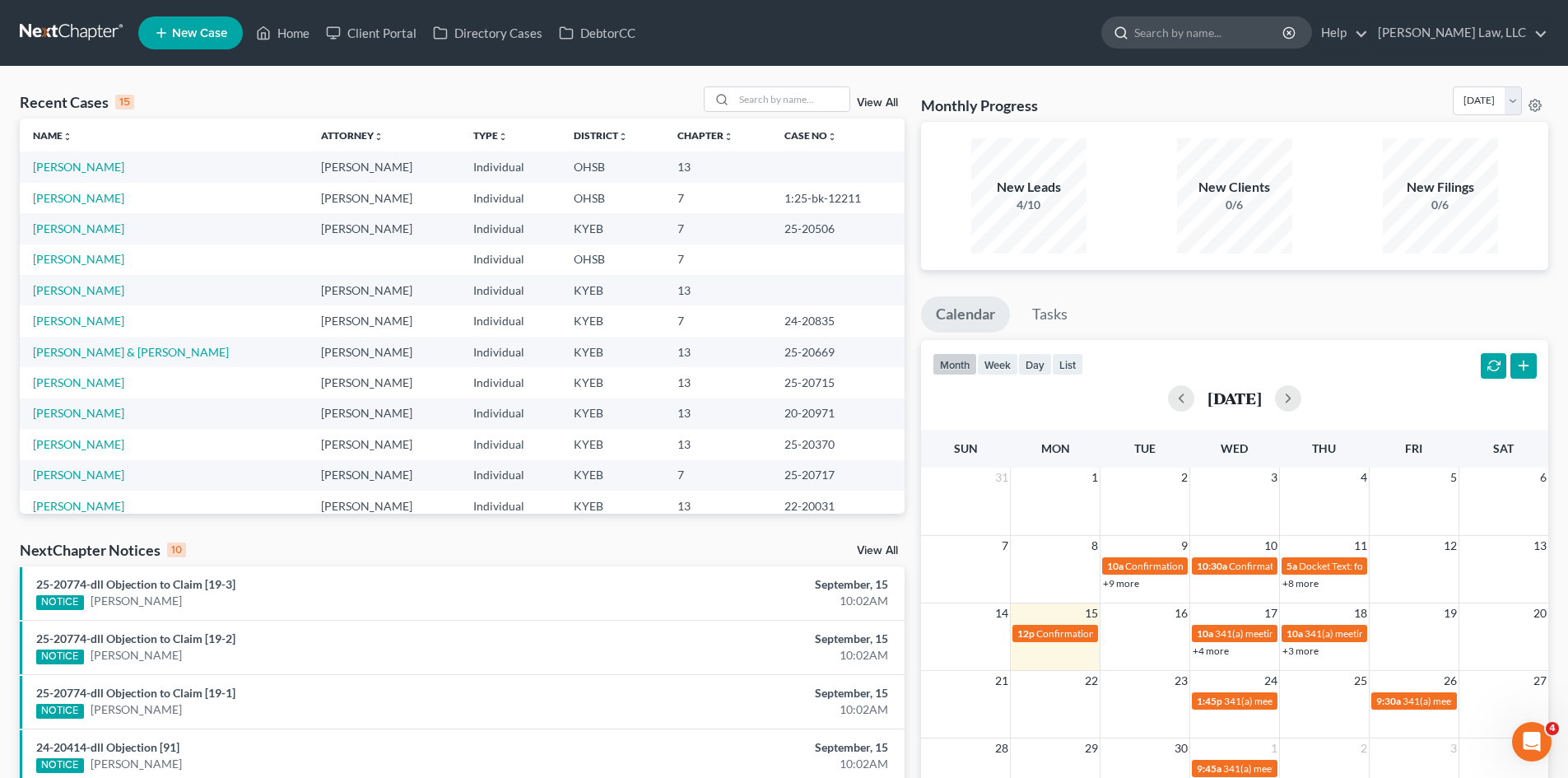
click at [1145, 30] on input "search" at bounding box center [1208, 32] width 150 height 30
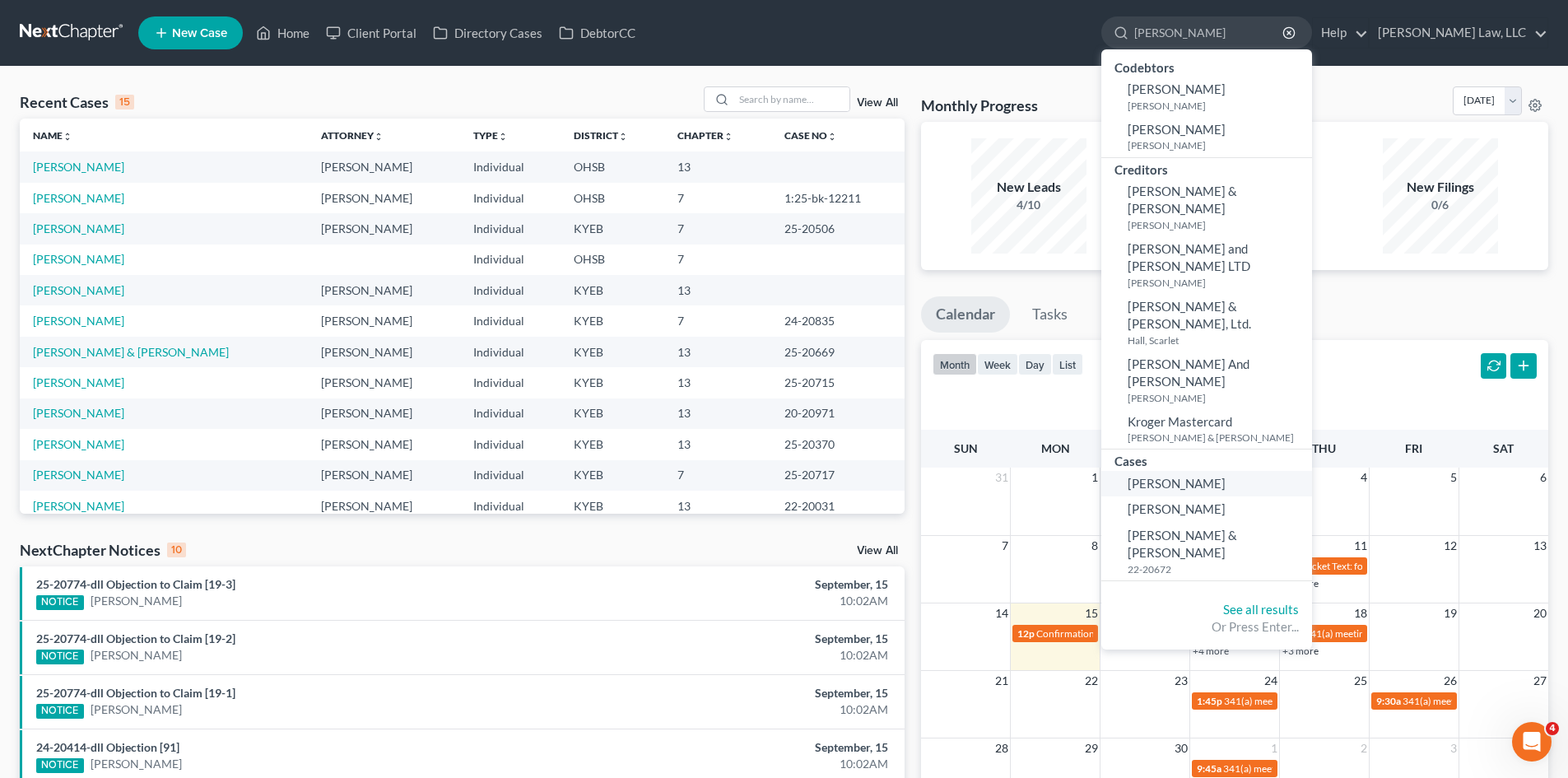
type input "[PERSON_NAME]"
click at [1164, 476] on span "Haynes, Amber" at bounding box center [1177, 483] width 98 height 15
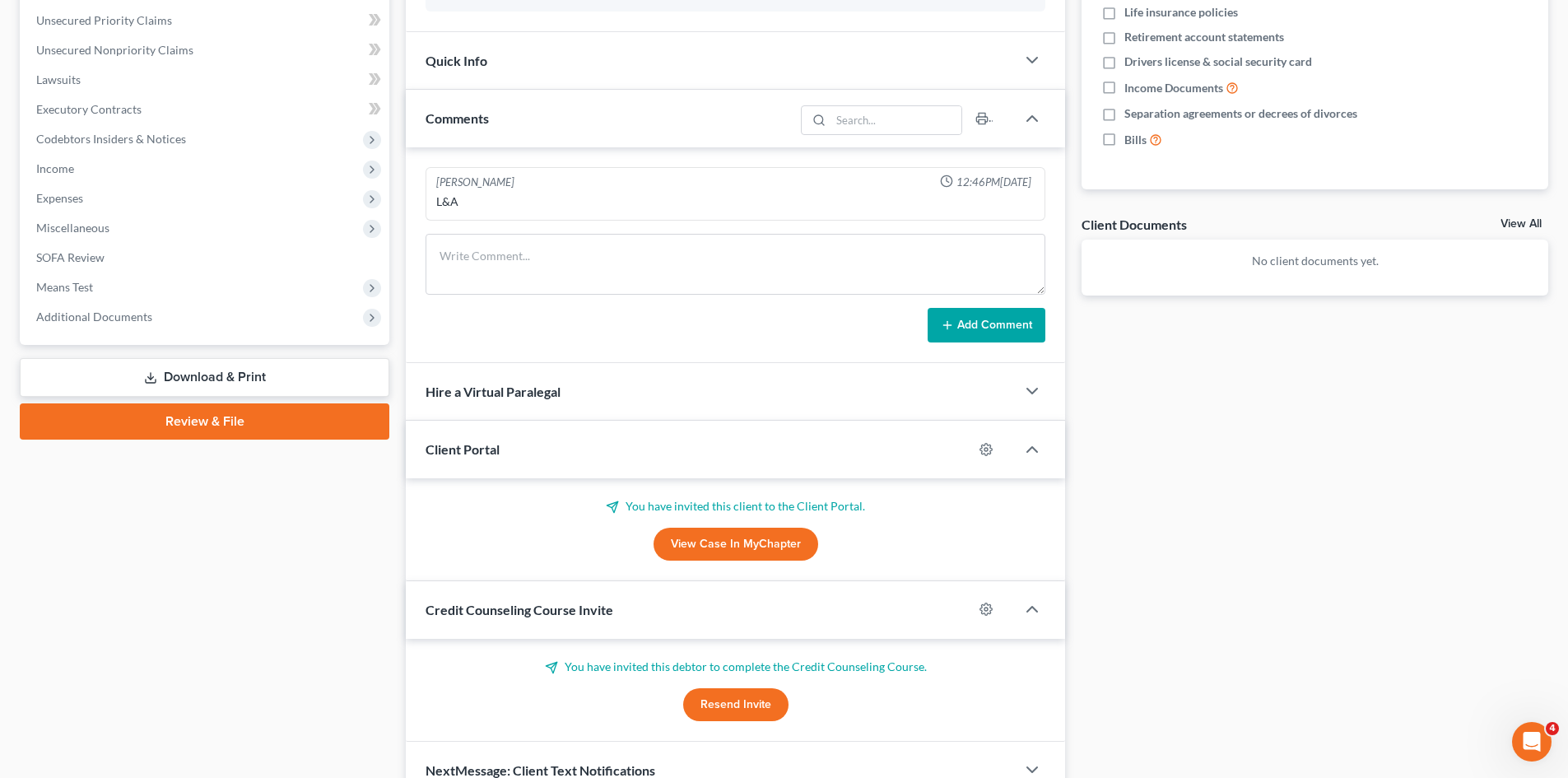
scroll to position [431, 0]
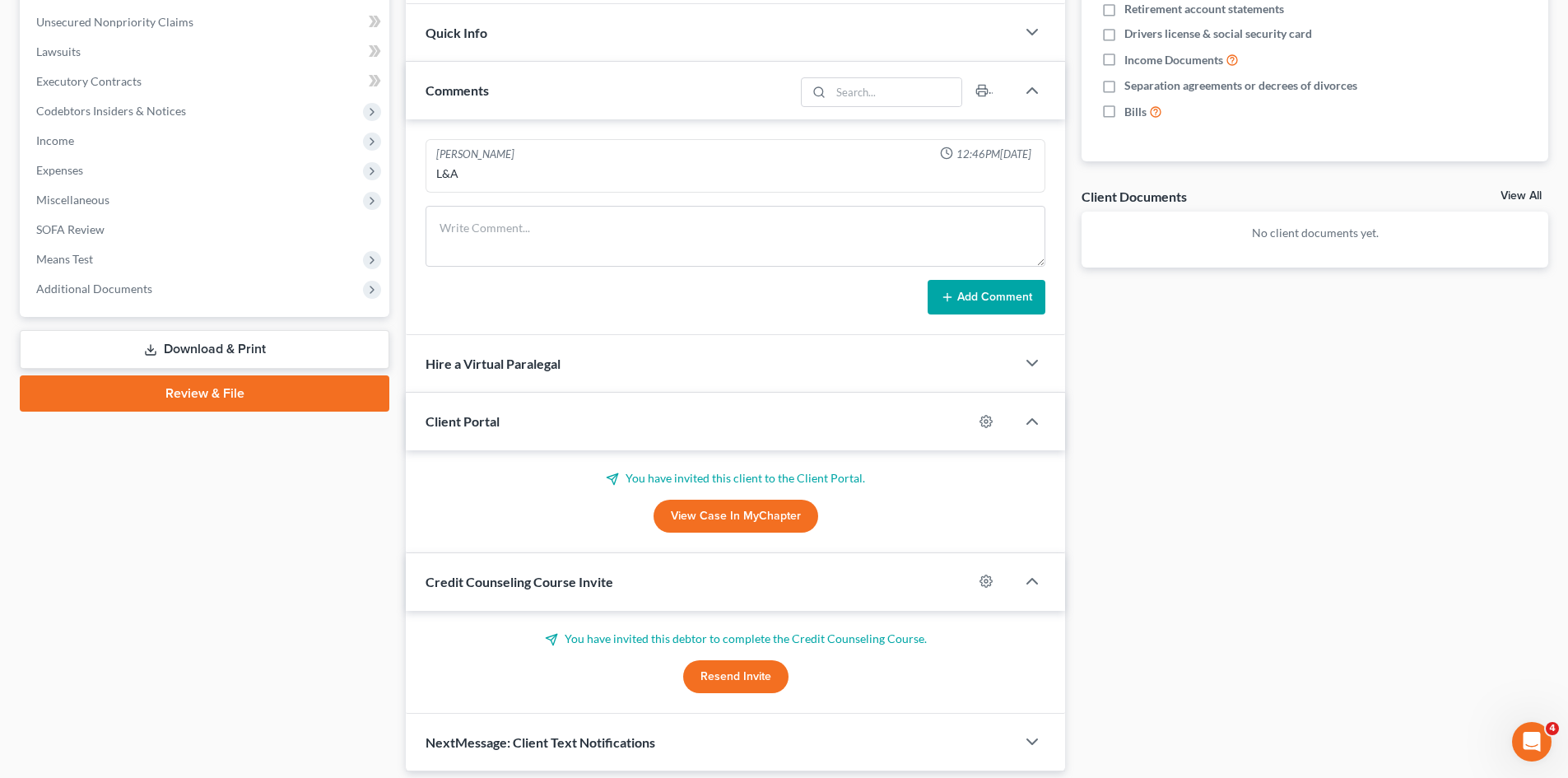
click at [730, 677] on button "Resend Invite" at bounding box center [736, 677] width 106 height 33
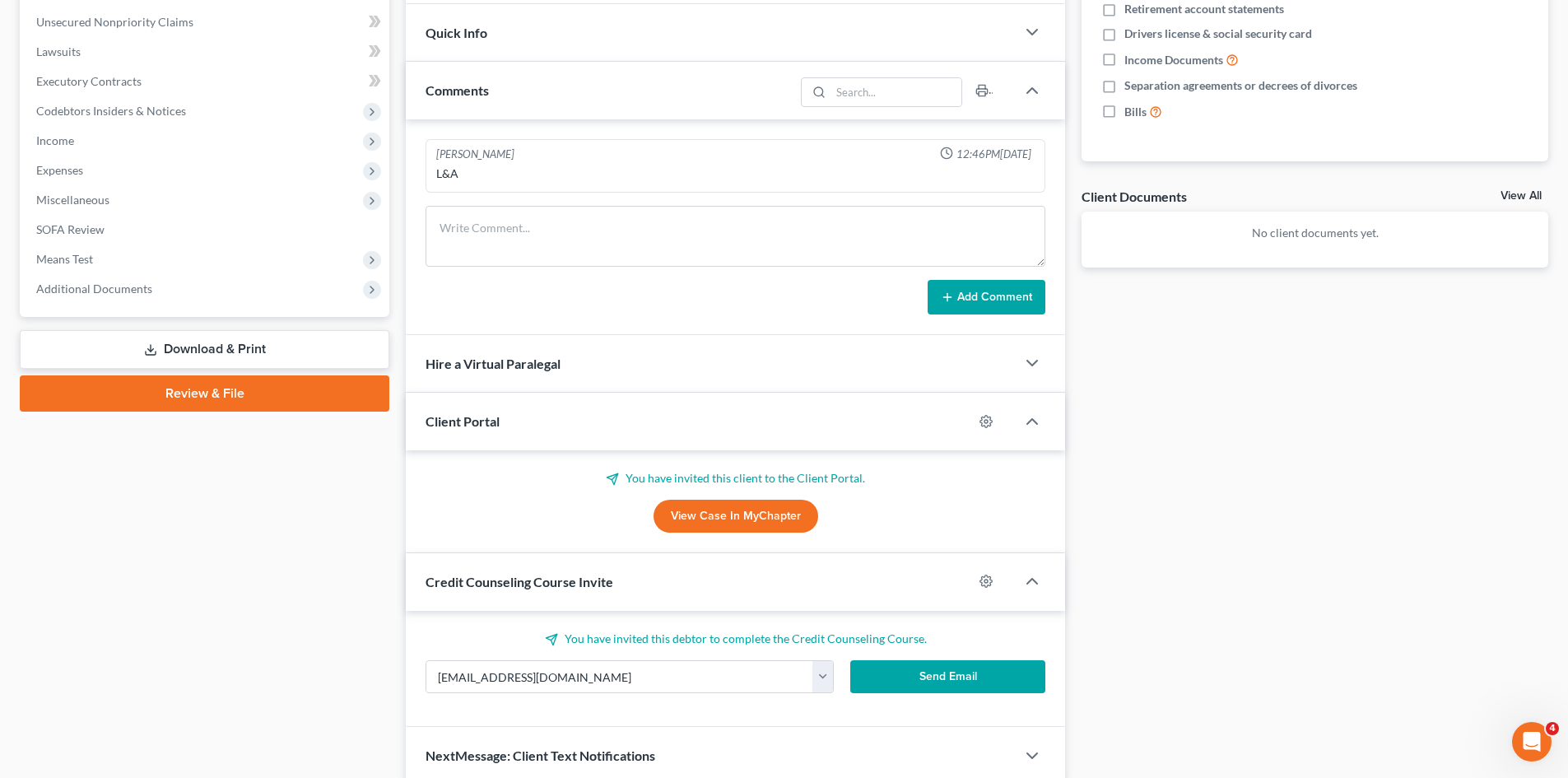
click at [983, 664] on button "Send Email" at bounding box center [948, 677] width 196 height 33
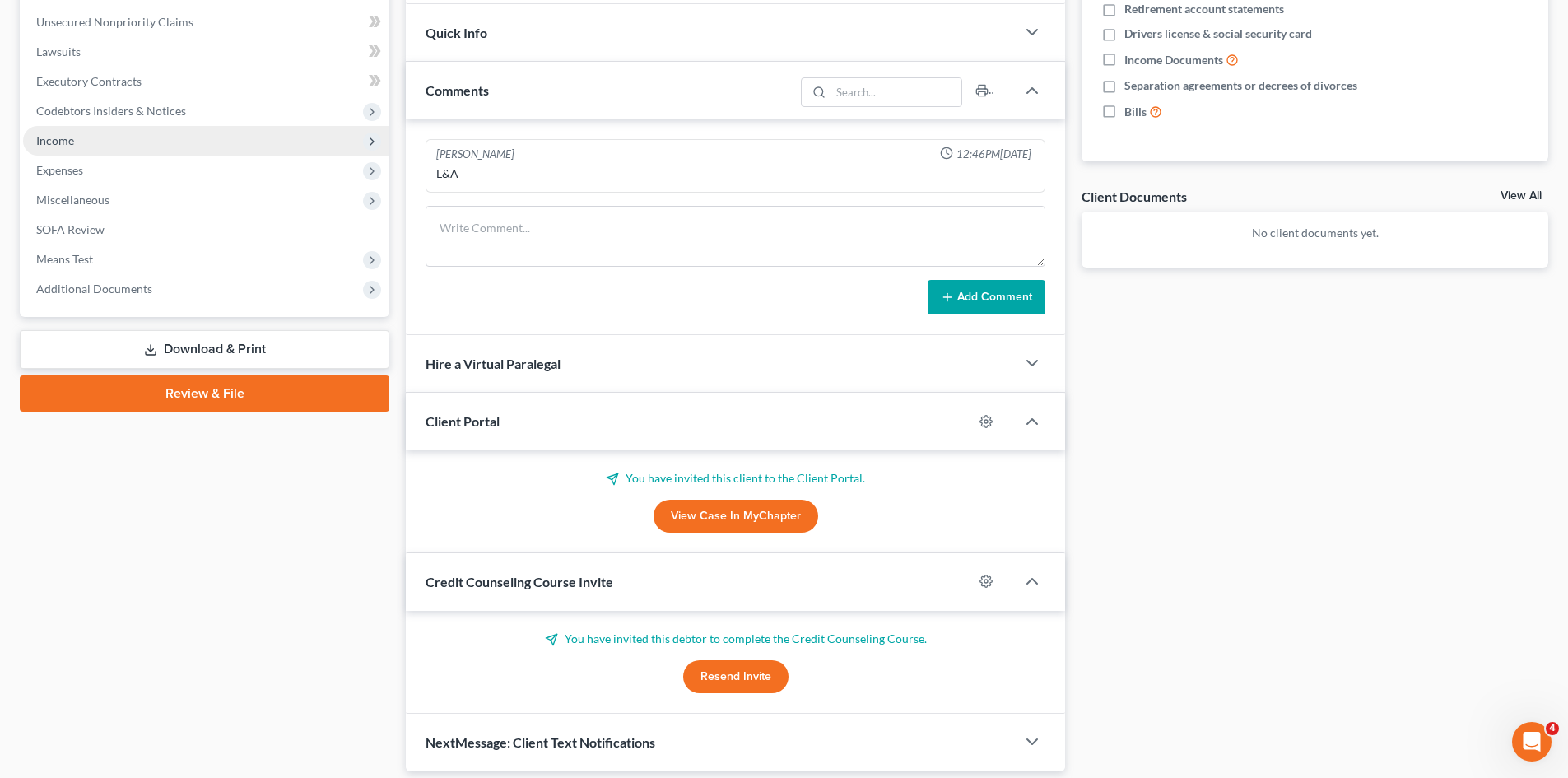
scroll to position [0, 0]
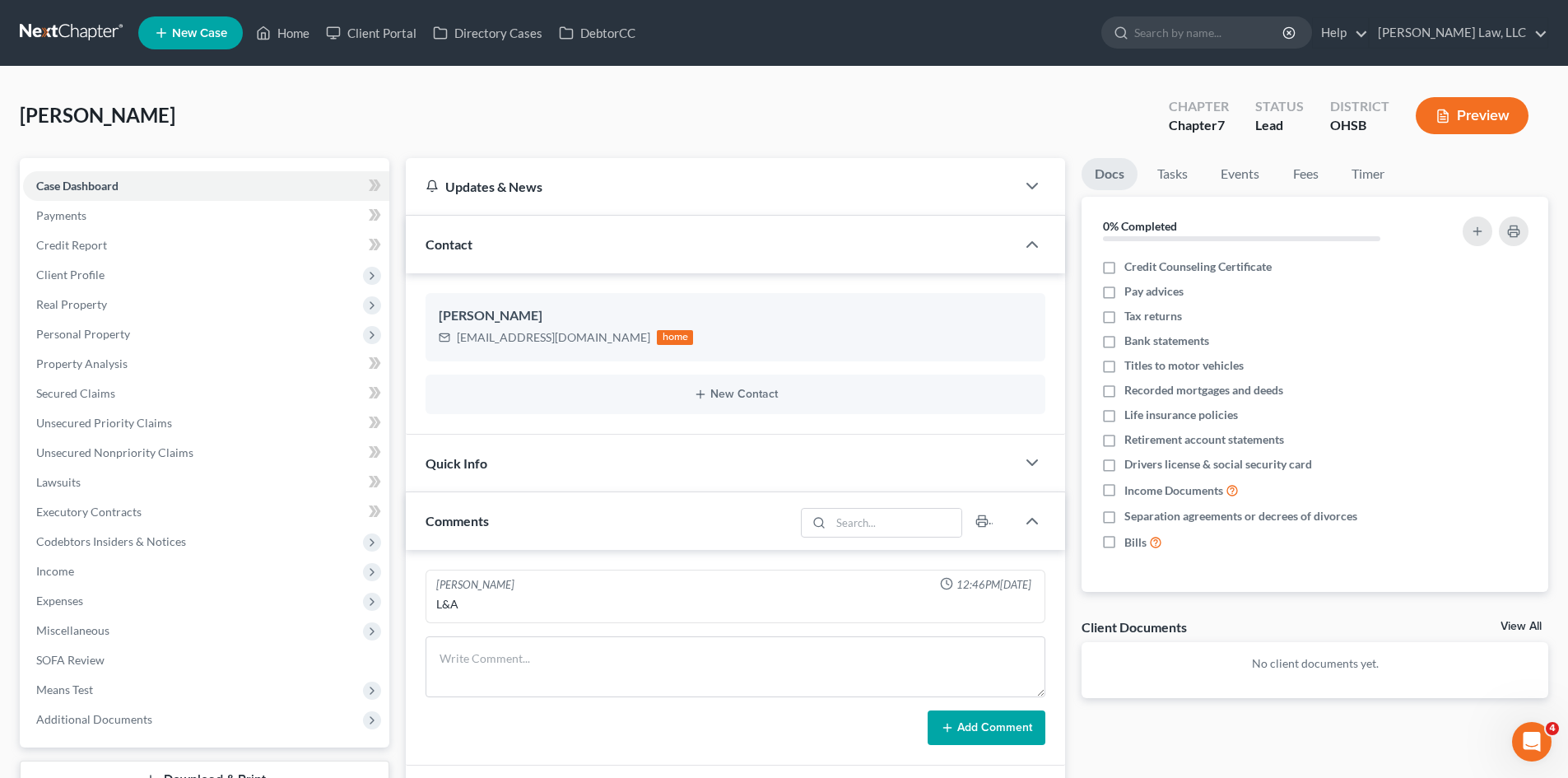
click at [48, 27] on link at bounding box center [72, 33] width 106 height 30
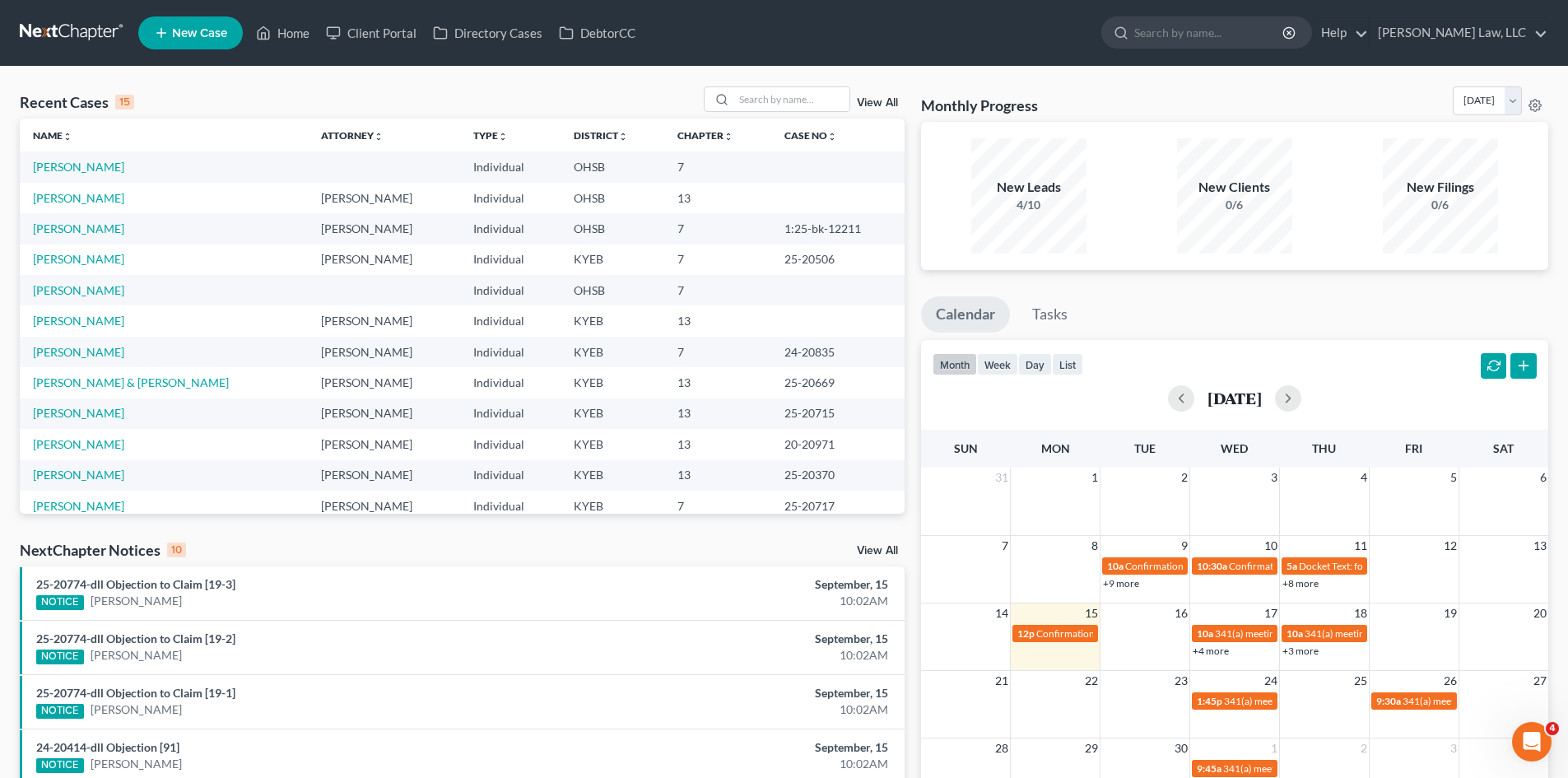
click at [1199, 51] on ul "New Case Home Client Portal Directory Cases DebtorCC - No Result - See all resu…" at bounding box center [843, 33] width 1410 height 43
click at [1199, 50] on ul "New Case Home Client Portal Directory Cases DebtorCC - No Result - See all resu…" at bounding box center [843, 33] width 1410 height 43
click at [1198, 44] on input "search" at bounding box center [1208, 32] width 150 height 30
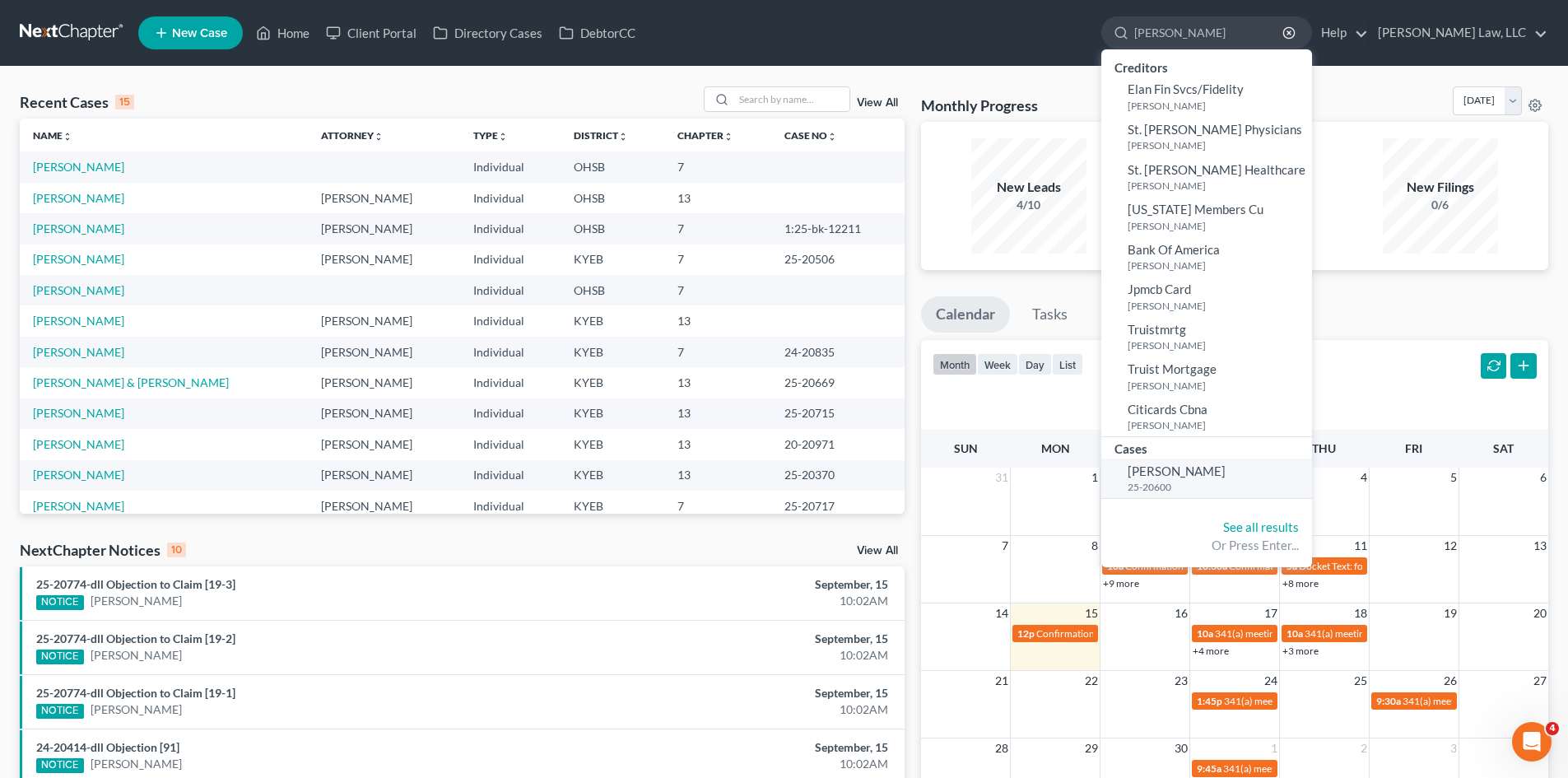
type input "elsner"
click at [1203, 465] on span "[PERSON_NAME]" at bounding box center [1177, 471] width 98 height 15
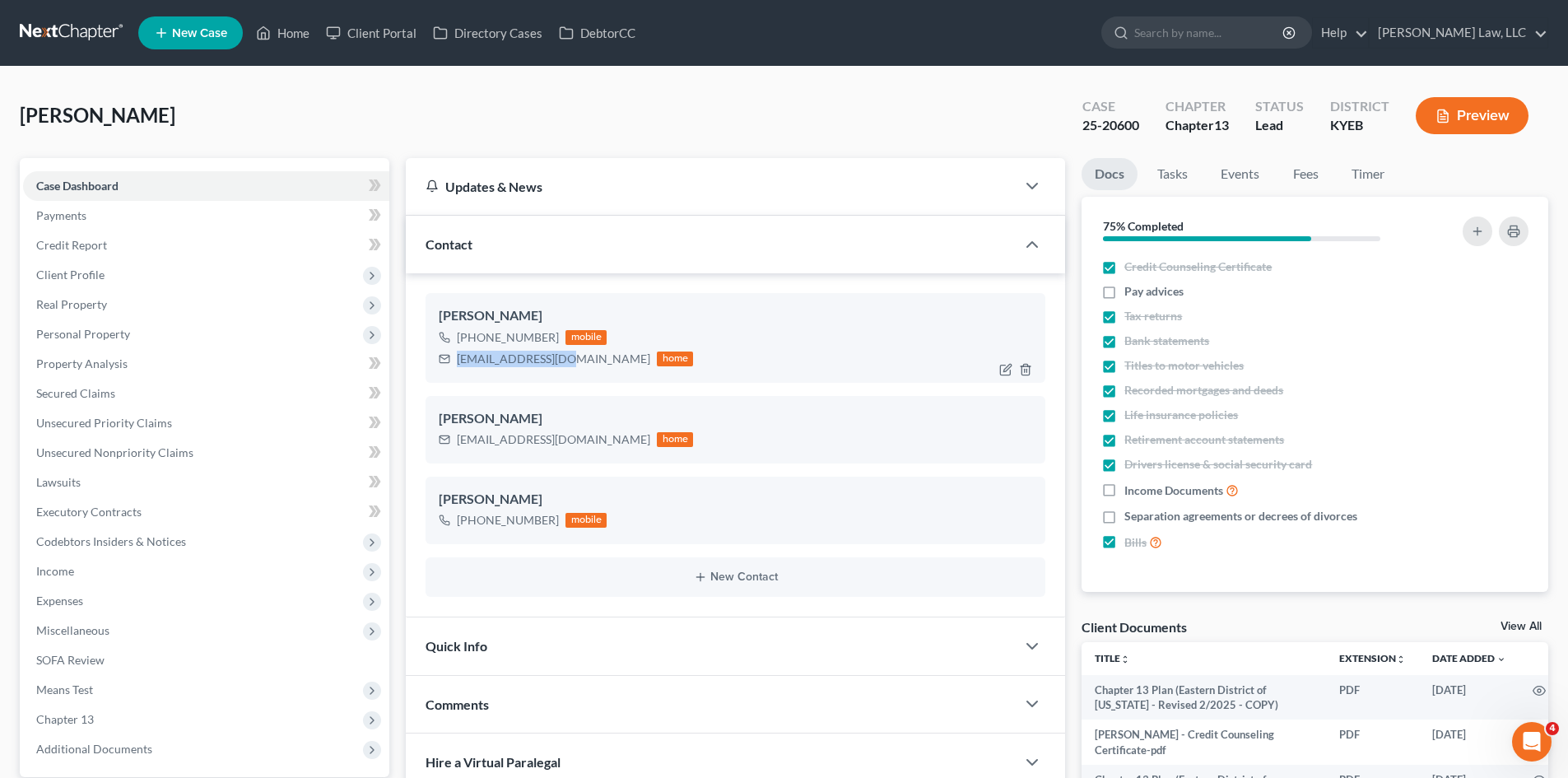
drag, startPoint x: 561, startPoint y: 358, endPoint x: 457, endPoint y: 355, distance: 104.0
click at [457, 355] on div "andelsne@gmail.com" at bounding box center [553, 359] width 193 height 16
copy div "andelsne@gmail.com"
click at [1205, 36] on input "search" at bounding box center [1208, 32] width 150 height 30
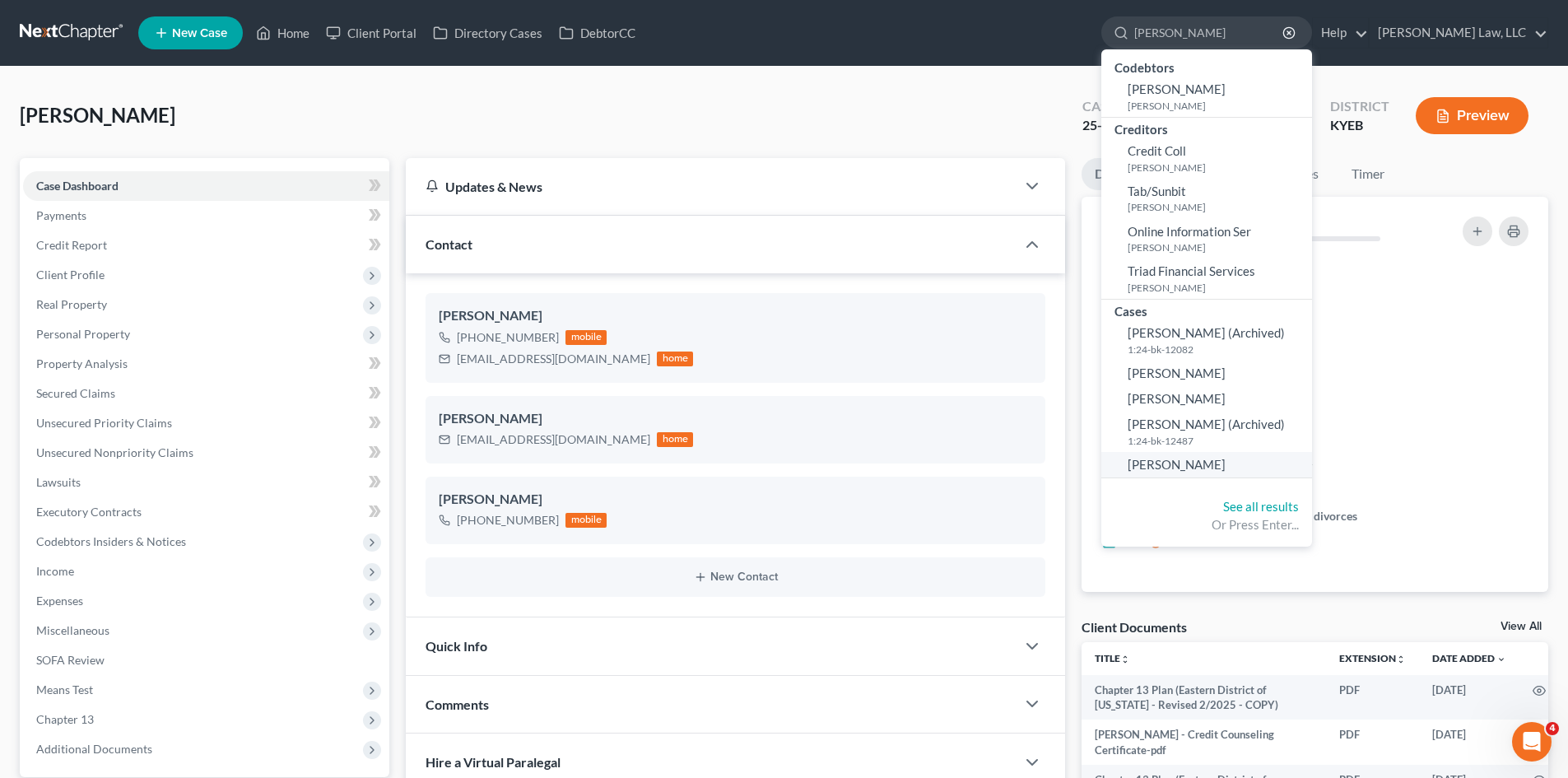
type input "de moss"
click at [1195, 465] on span "[PERSON_NAME]" at bounding box center [1177, 464] width 98 height 15
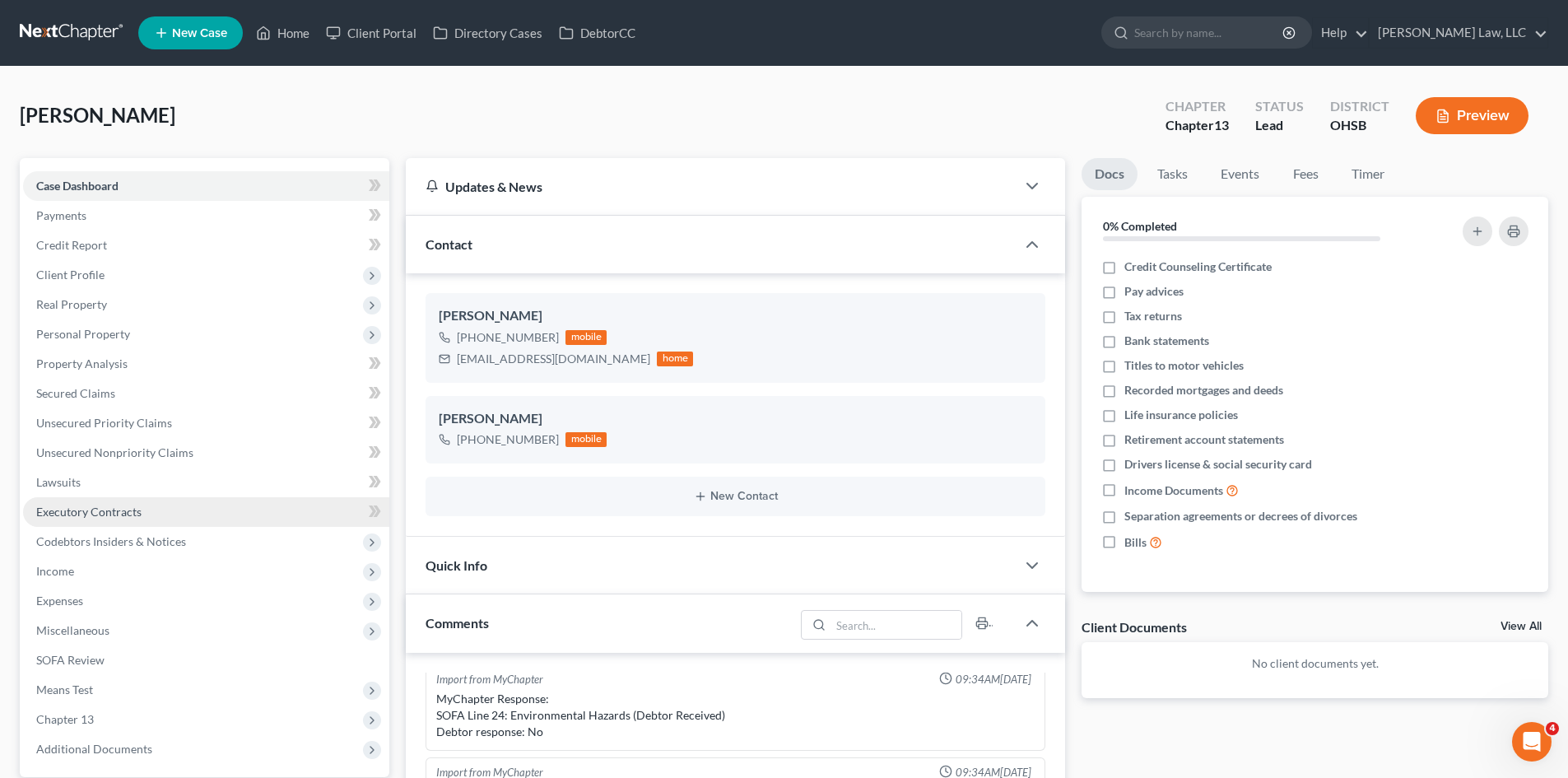
scroll to position [27, 0]
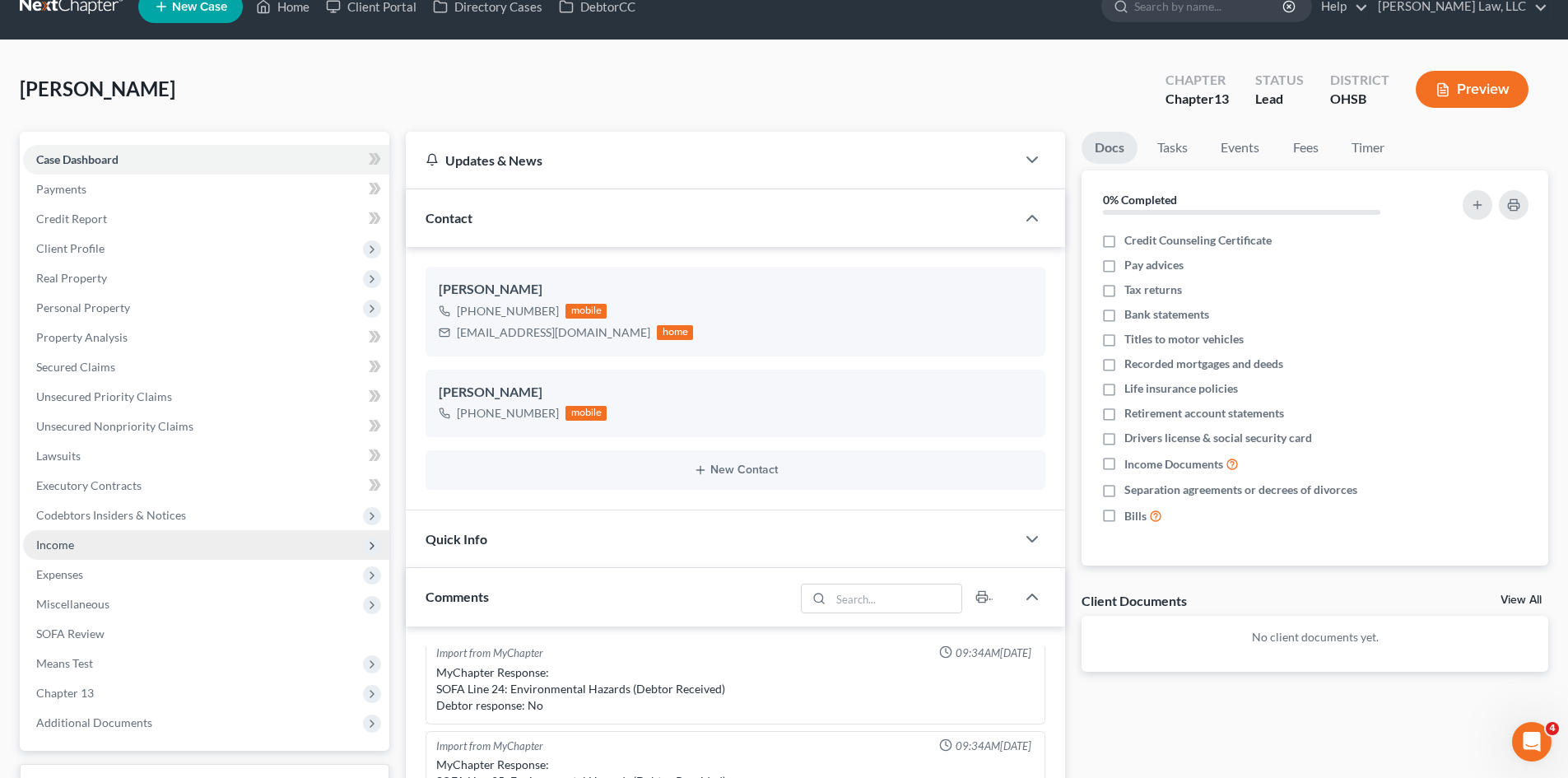
click at [110, 548] on span "Income" at bounding box center [206, 545] width 366 height 30
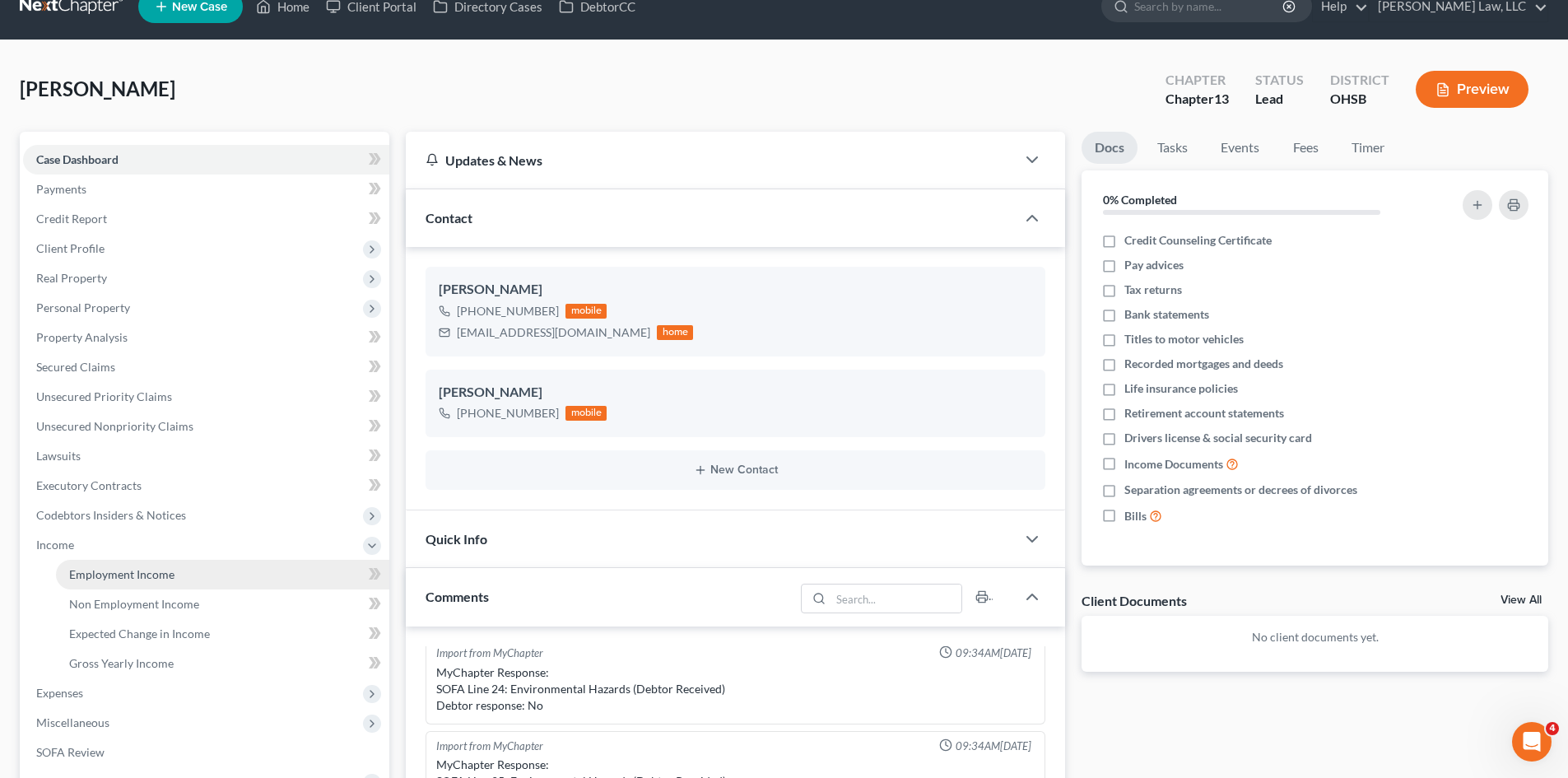
click at [210, 571] on link "Employment Income" at bounding box center [222, 574] width 333 height 30
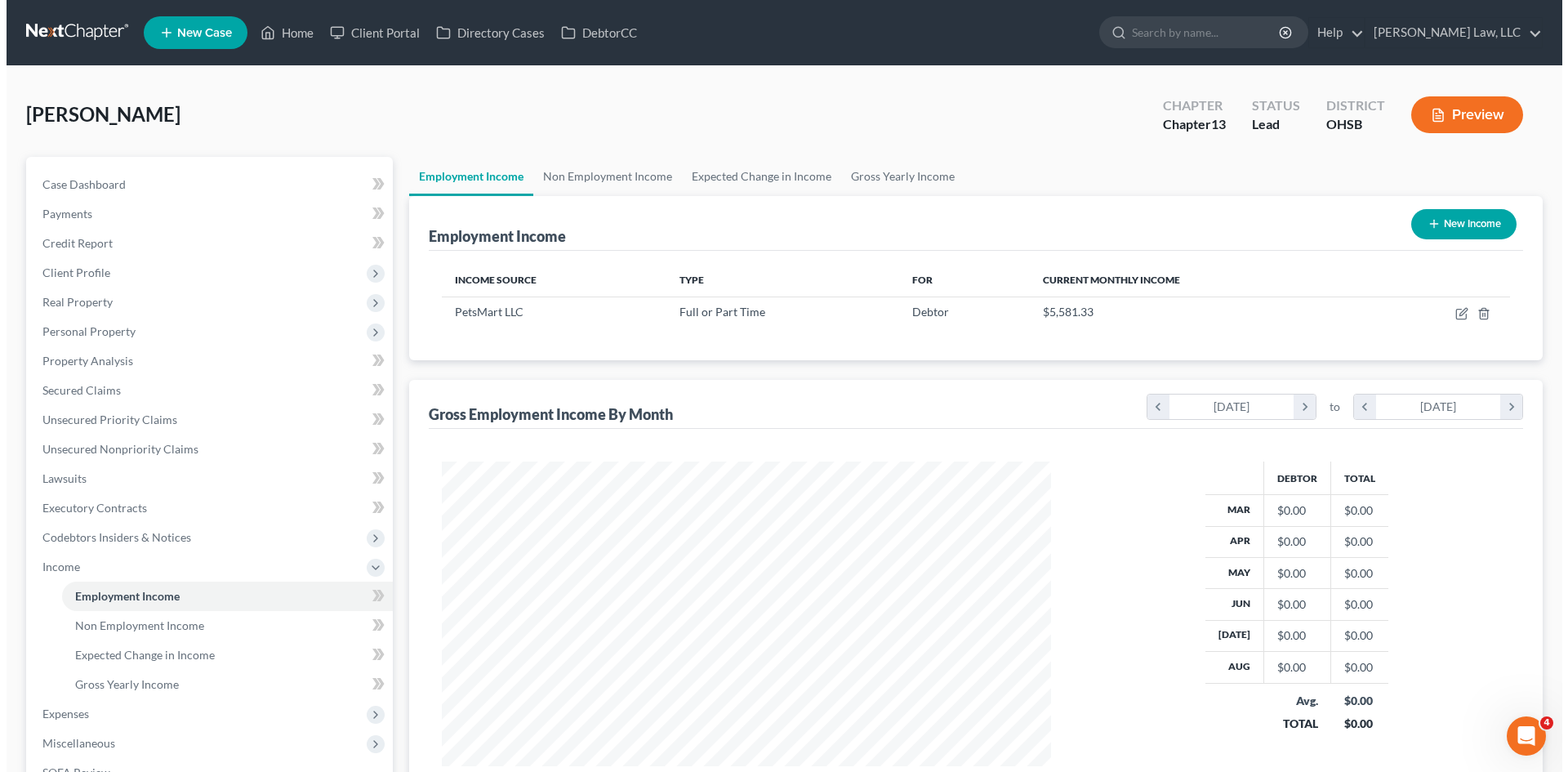
scroll to position [305, 642]
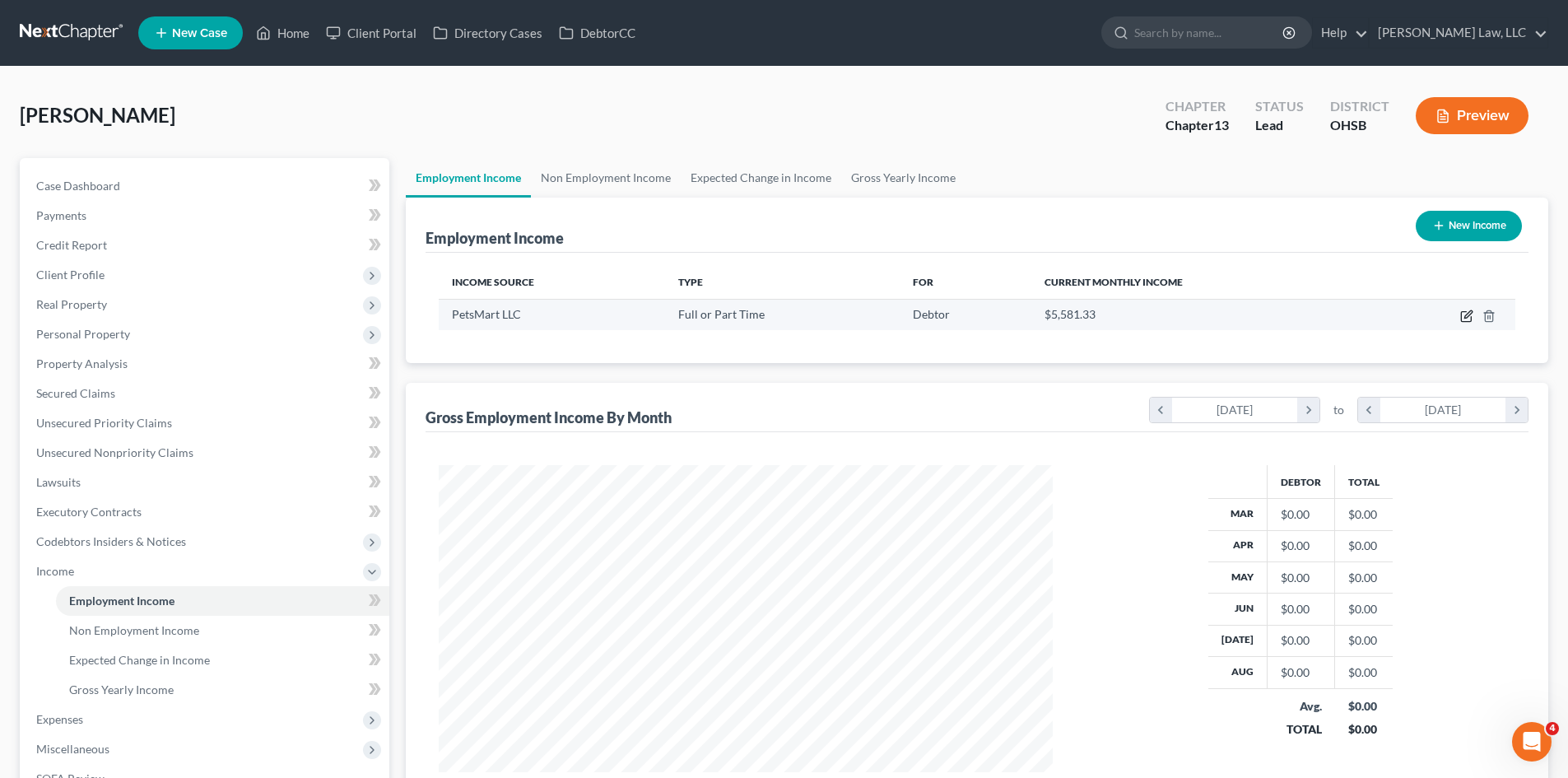
click at [1461, 321] on icon "button" at bounding box center [1466, 316] width 13 height 13
select select "0"
select select "3"
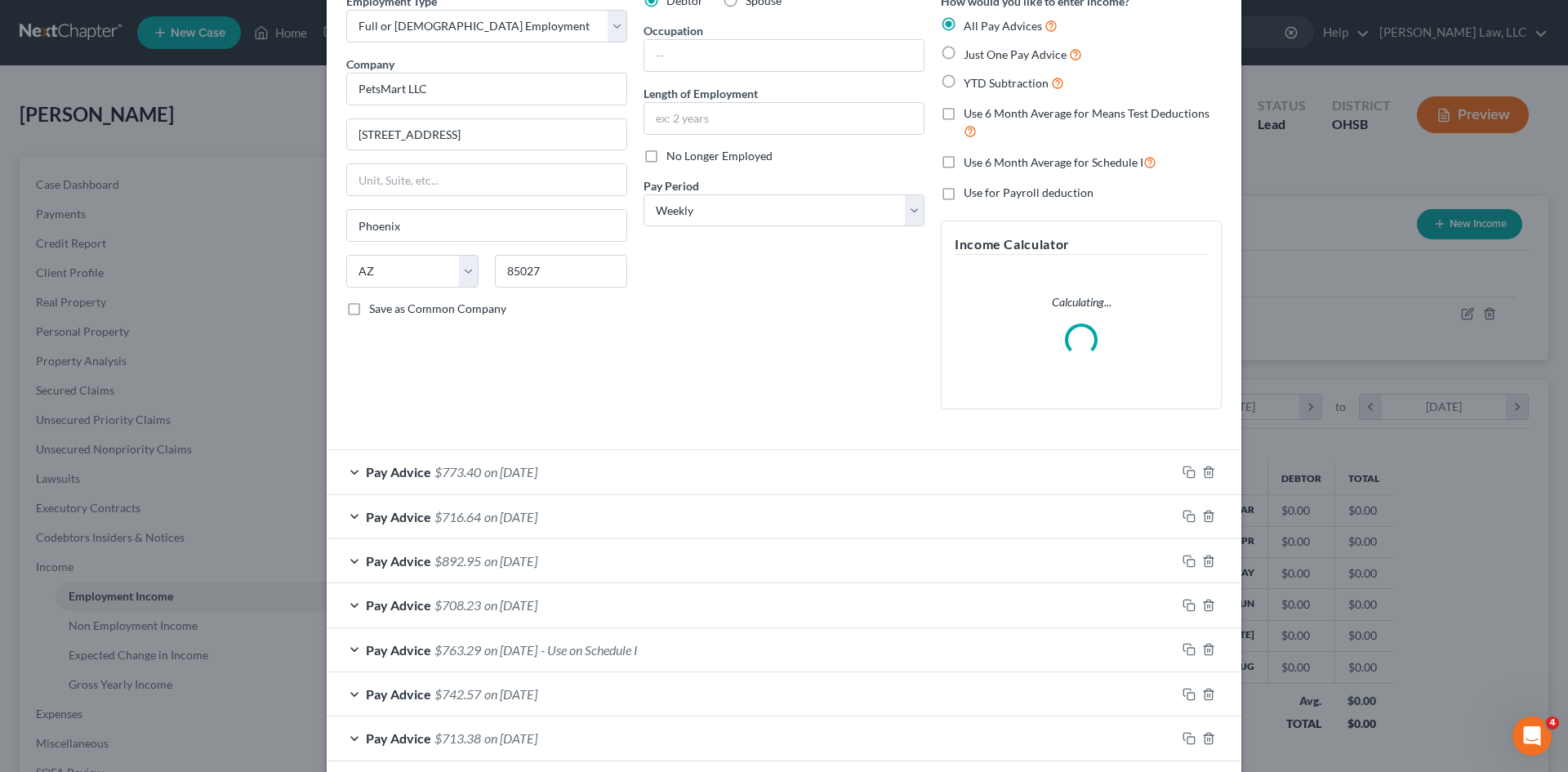
scroll to position [99, 0]
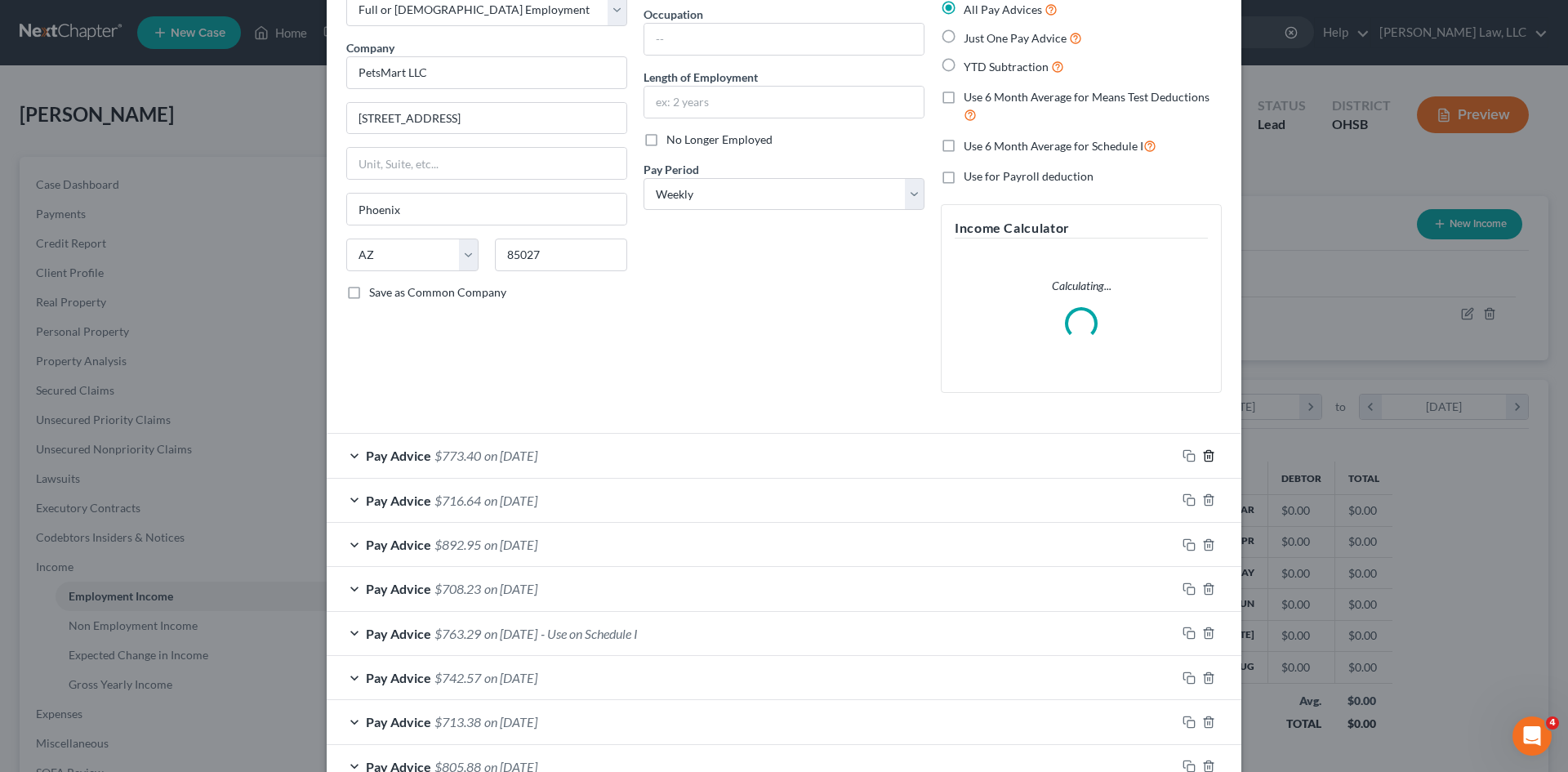
click at [1203, 459] on icon "button" at bounding box center [1209, 455] width 13 height 13
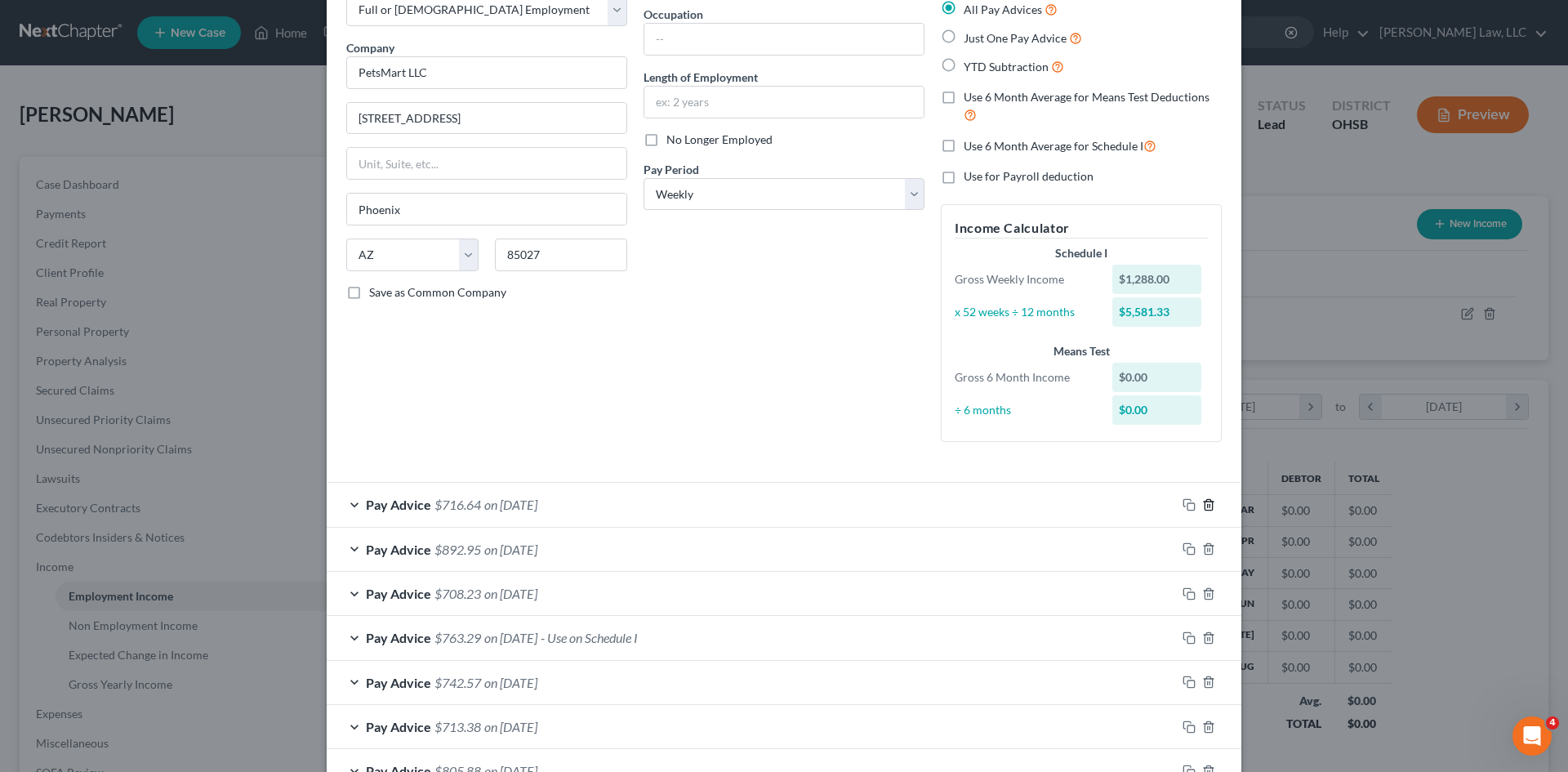
click at [1207, 499] on icon "button" at bounding box center [1209, 504] width 13 height 13
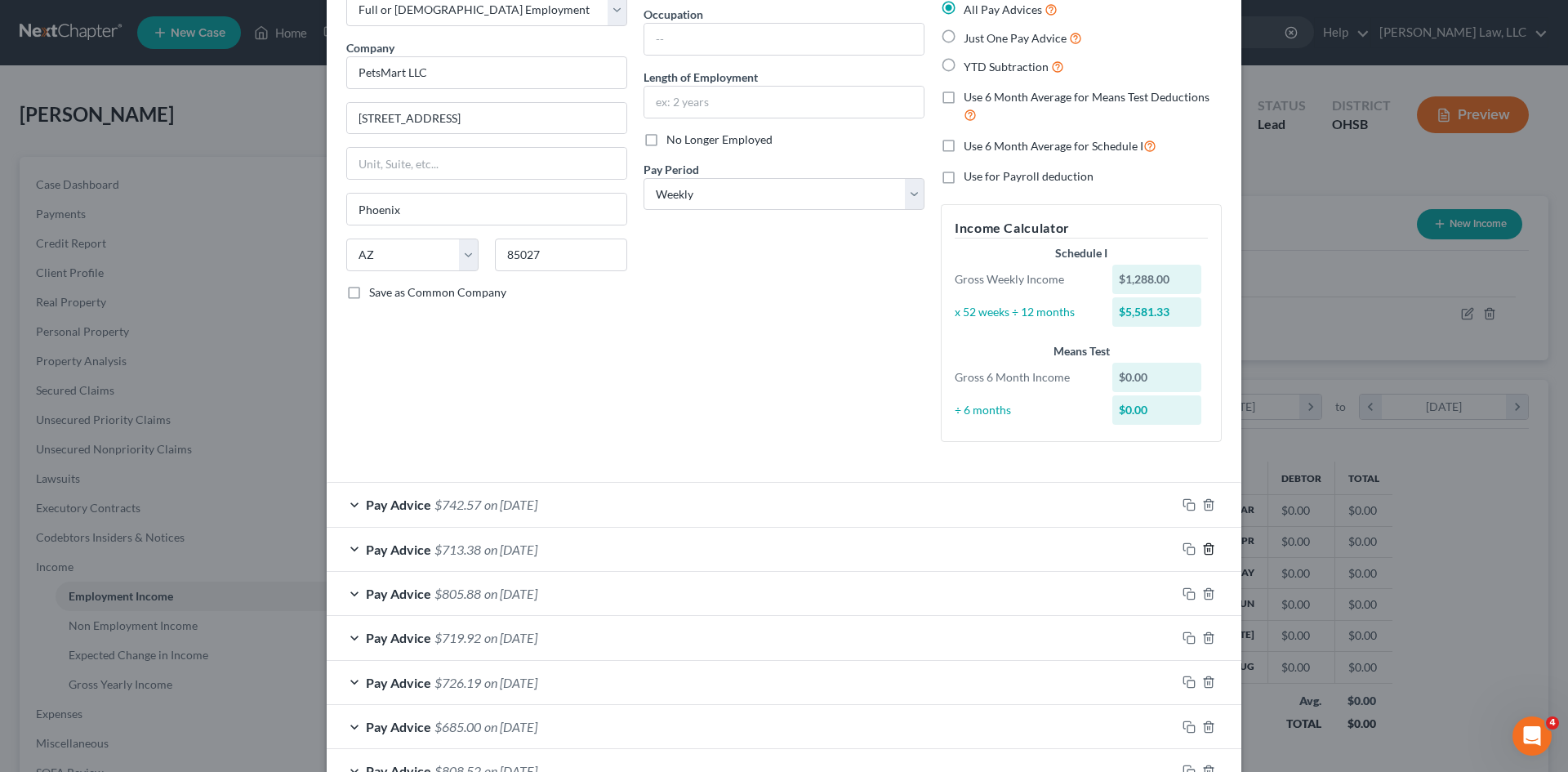
click at [1207, 543] on icon "button" at bounding box center [1209, 549] width 13 height 13
click at [1207, 499] on icon "button" at bounding box center [1209, 504] width 13 height 13
click at [1207, 543] on icon "button" at bounding box center [1209, 549] width 13 height 13
click at [1207, 499] on icon "button" at bounding box center [1209, 504] width 13 height 13
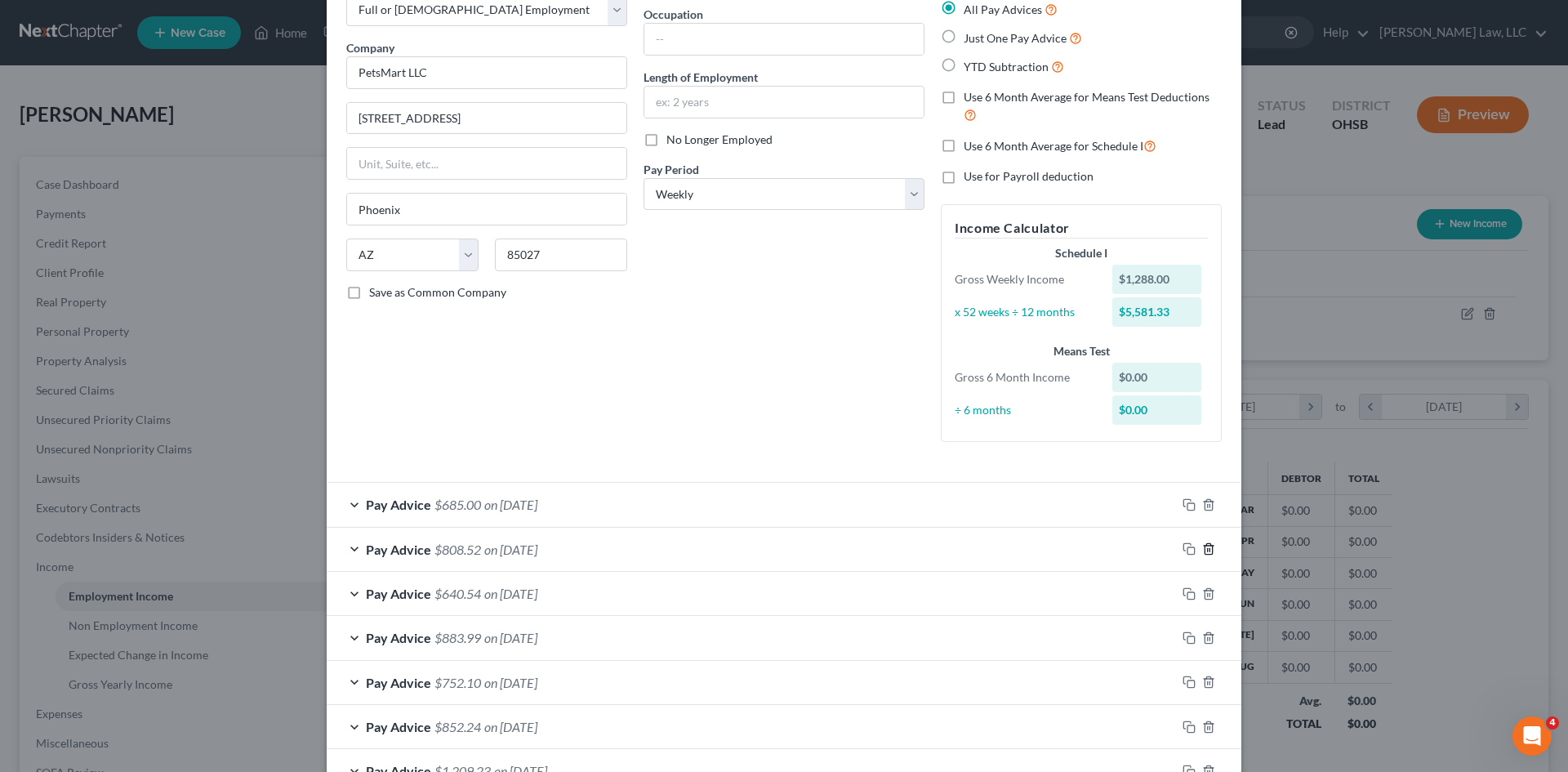
click at [1207, 543] on icon "button" at bounding box center [1209, 549] width 13 height 13
click at [1207, 499] on icon "button" at bounding box center [1209, 504] width 13 height 13
click at [1207, 543] on icon "button" at bounding box center [1209, 549] width 13 height 13
click at [1207, 499] on icon "button" at bounding box center [1209, 504] width 13 height 13
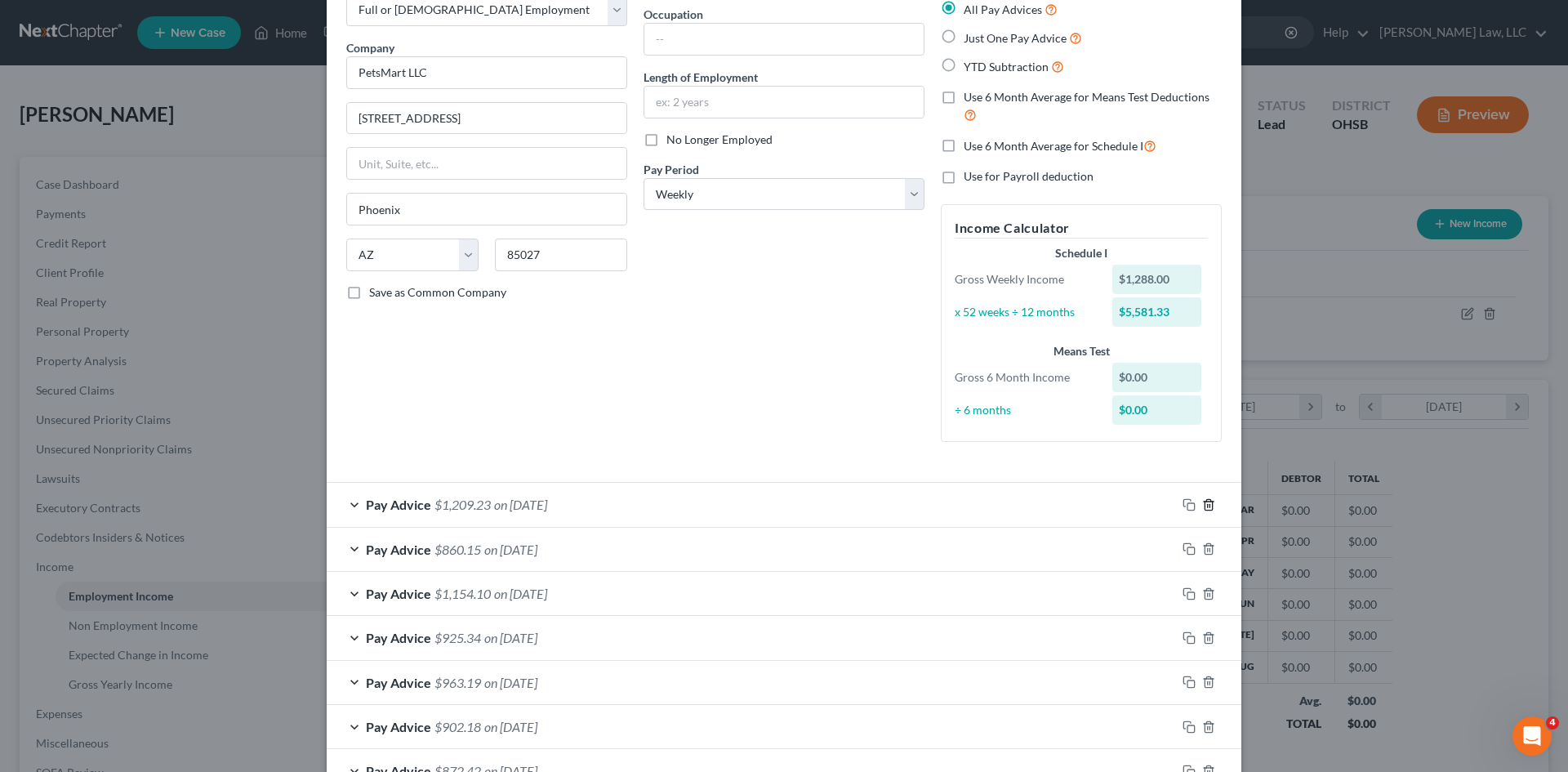
click at [1207, 499] on icon "button" at bounding box center [1209, 504] width 13 height 13
click at [1207, 543] on icon "button" at bounding box center [1209, 549] width 13 height 13
click at [1207, 499] on icon "button" at bounding box center [1209, 504] width 13 height 13
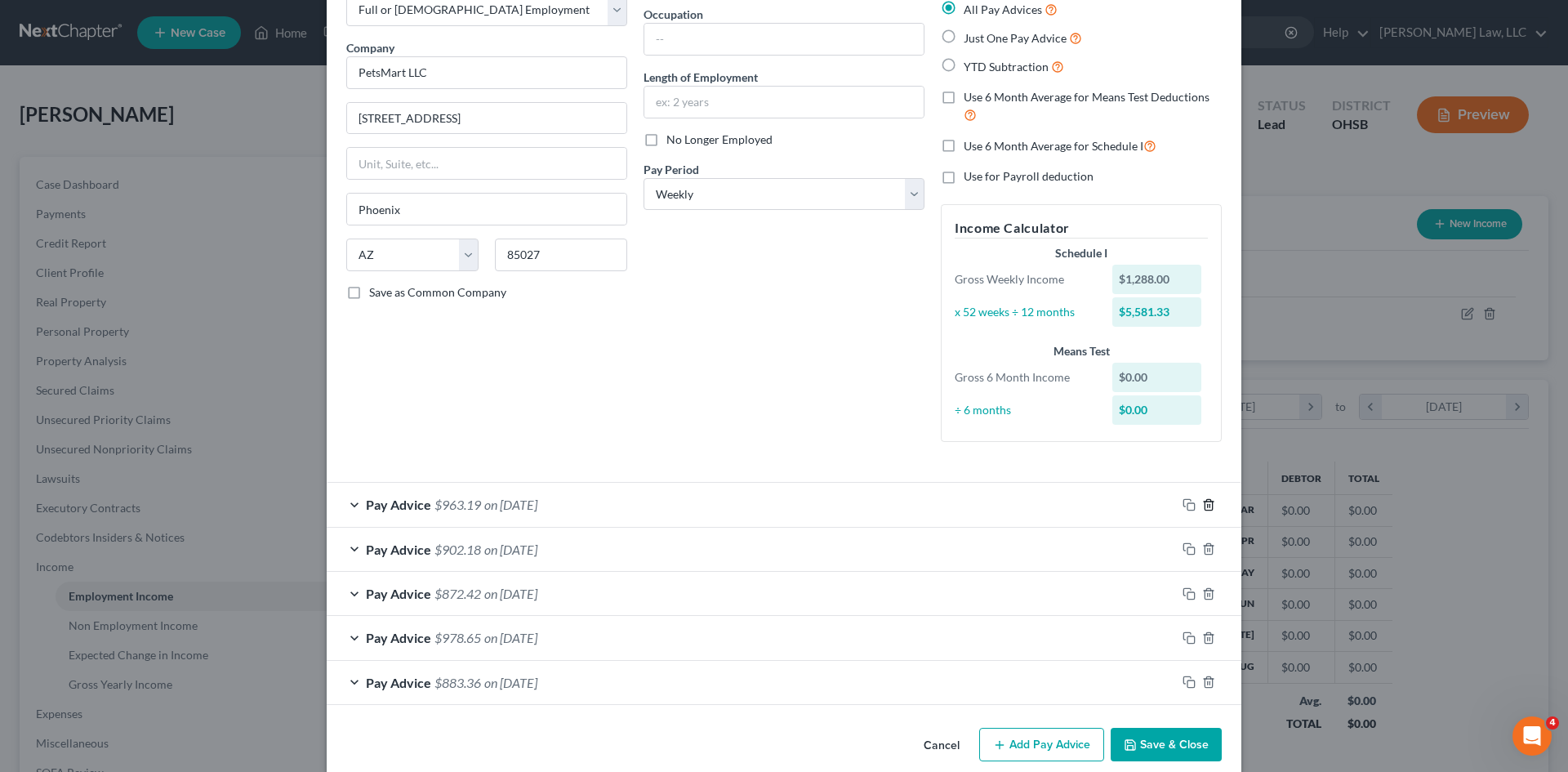
click at [1207, 499] on icon "button" at bounding box center [1209, 504] width 13 height 13
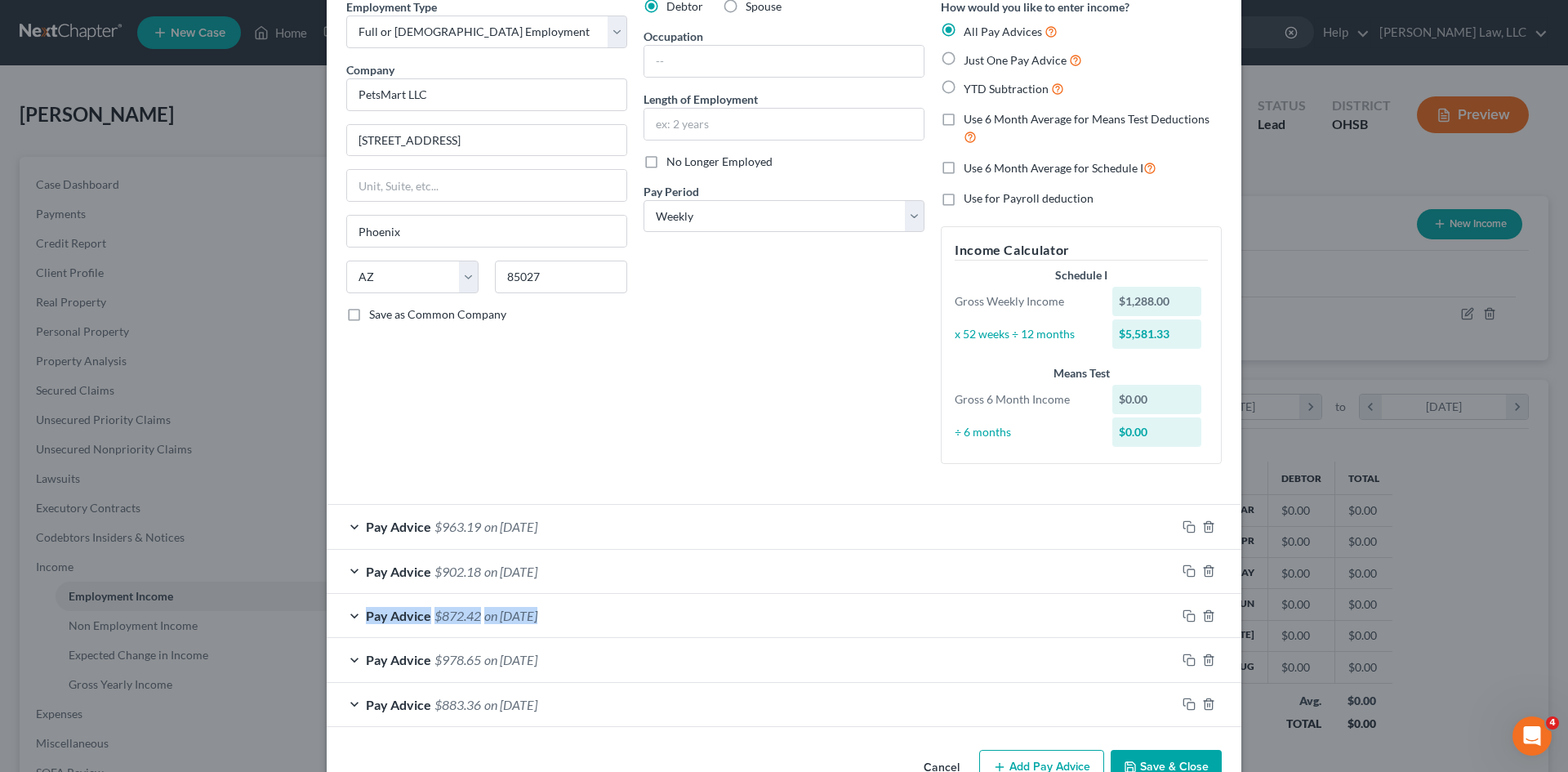
click at [1207, 499] on form "Employment Type * Select Full or Part Time Employment Self Employment Company *…" at bounding box center [784, 362] width 876 height 729
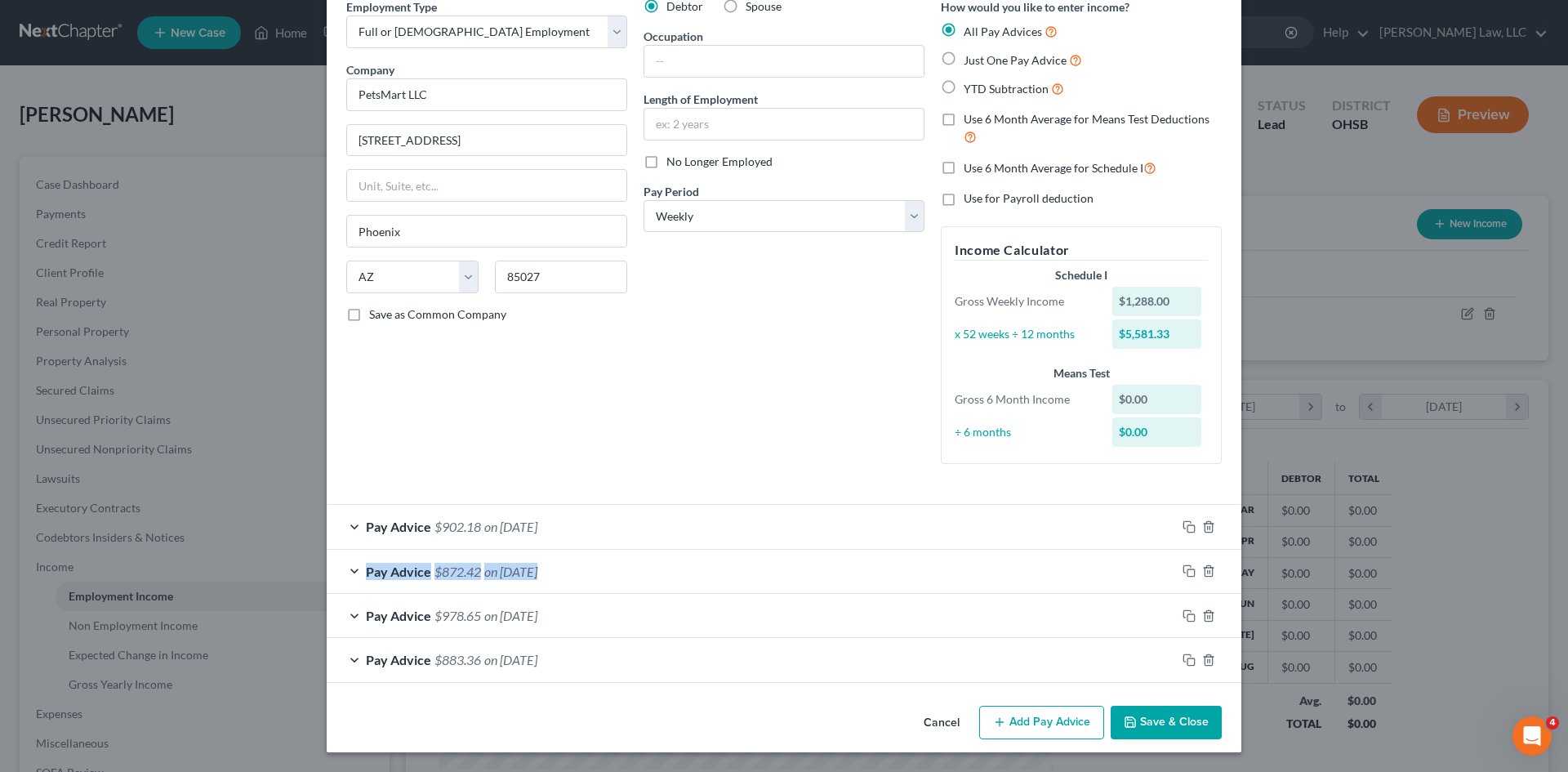
click at [1207, 499] on form "Employment Type * Select Full or Part Time Employment Self Employment Company *…" at bounding box center [784, 341] width 876 height 685
click at [1195, 532] on div at bounding box center [1209, 527] width 66 height 26
click at [1203, 522] on icon "button" at bounding box center [1209, 527] width 13 height 13
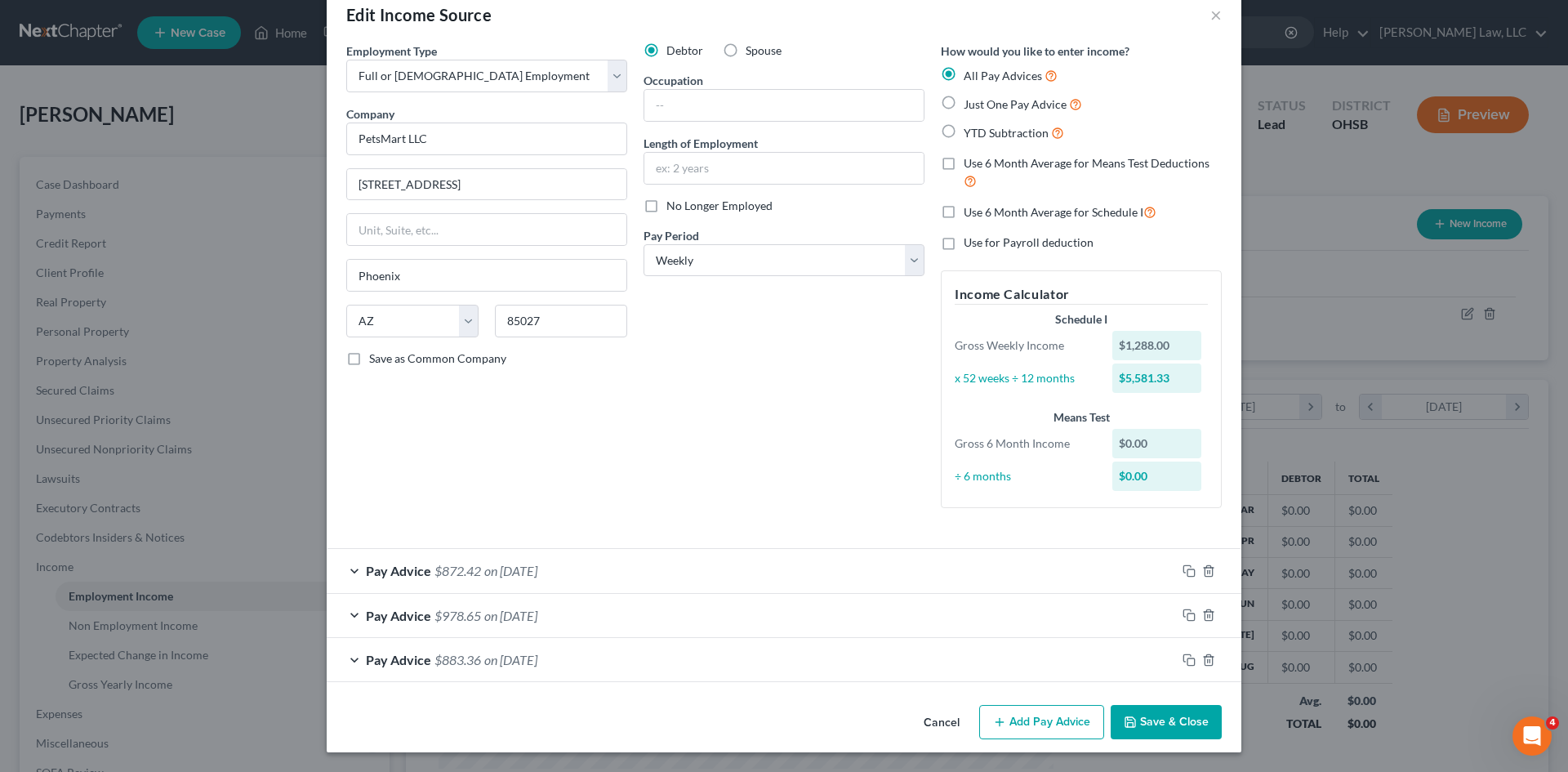
click at [1201, 558] on div at bounding box center [1209, 571] width 66 height 26
click at [1203, 568] on icon "button" at bounding box center [1209, 571] width 13 height 13
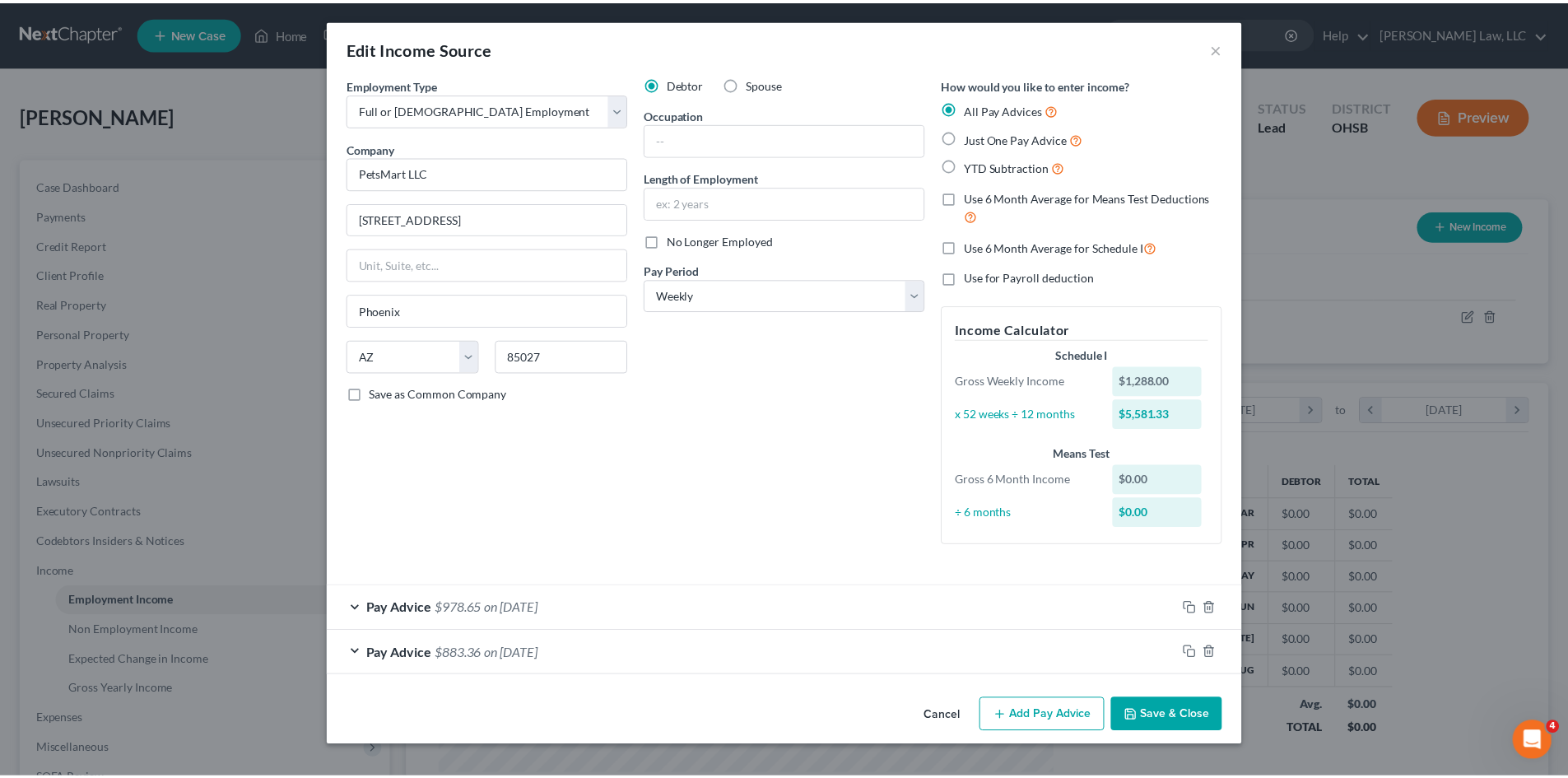
scroll to position [0, 0]
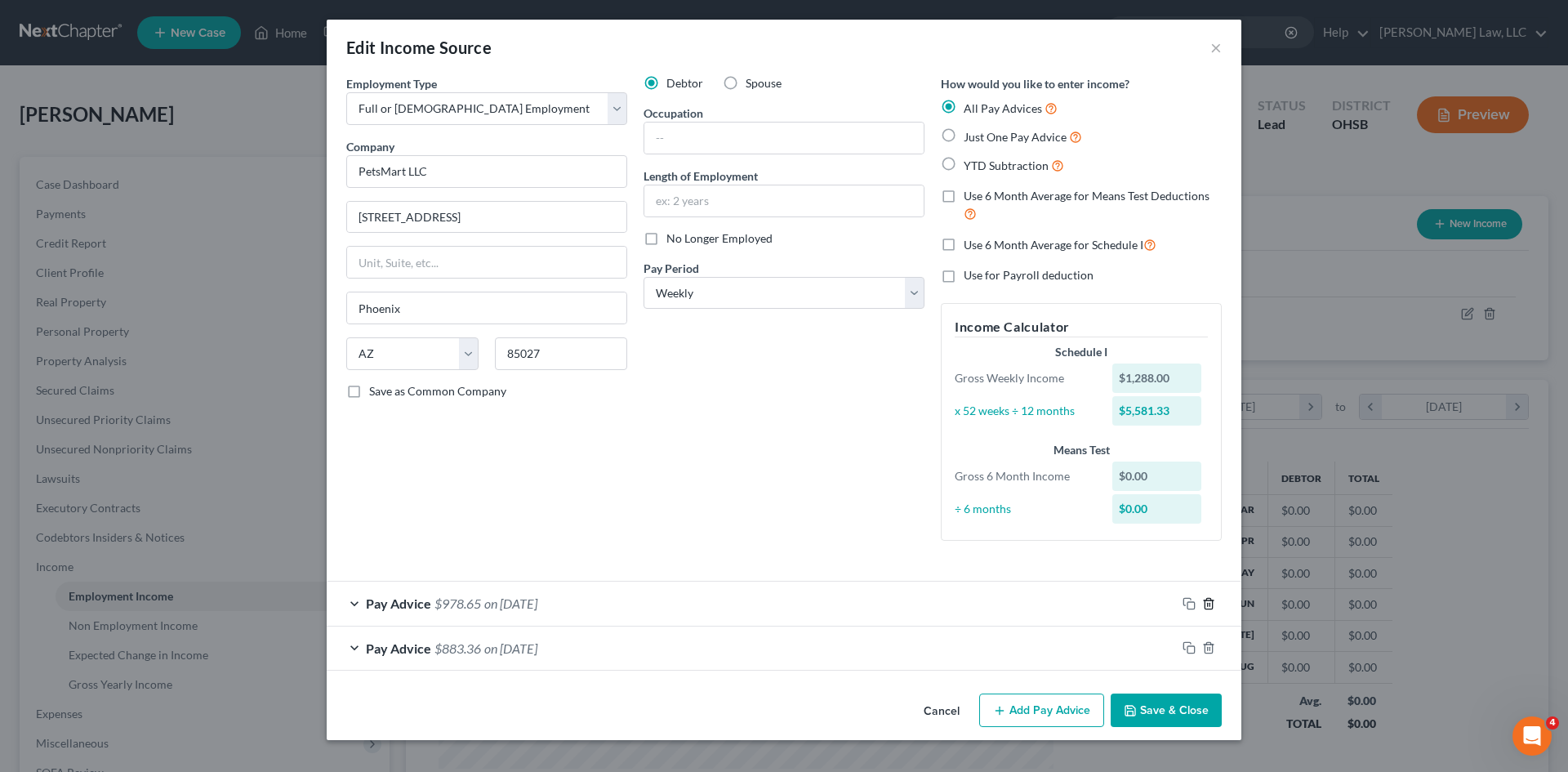
click at [1208, 601] on polyline "button" at bounding box center [1209, 601] width 10 height 0
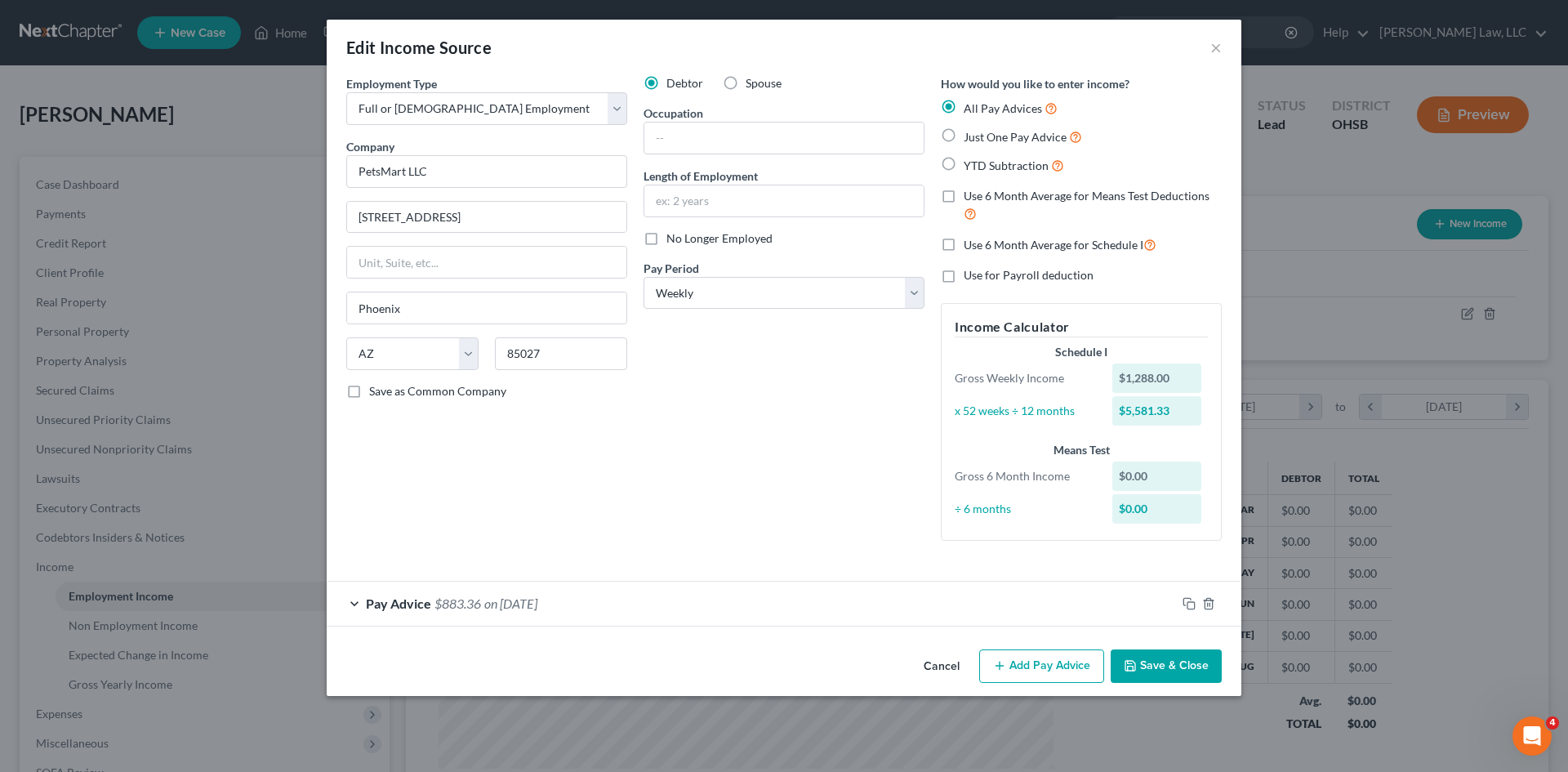
click at [1210, 613] on div at bounding box center [1209, 603] width 66 height 26
click at [1211, 601] on icon "button" at bounding box center [1208, 603] width 8 height 10
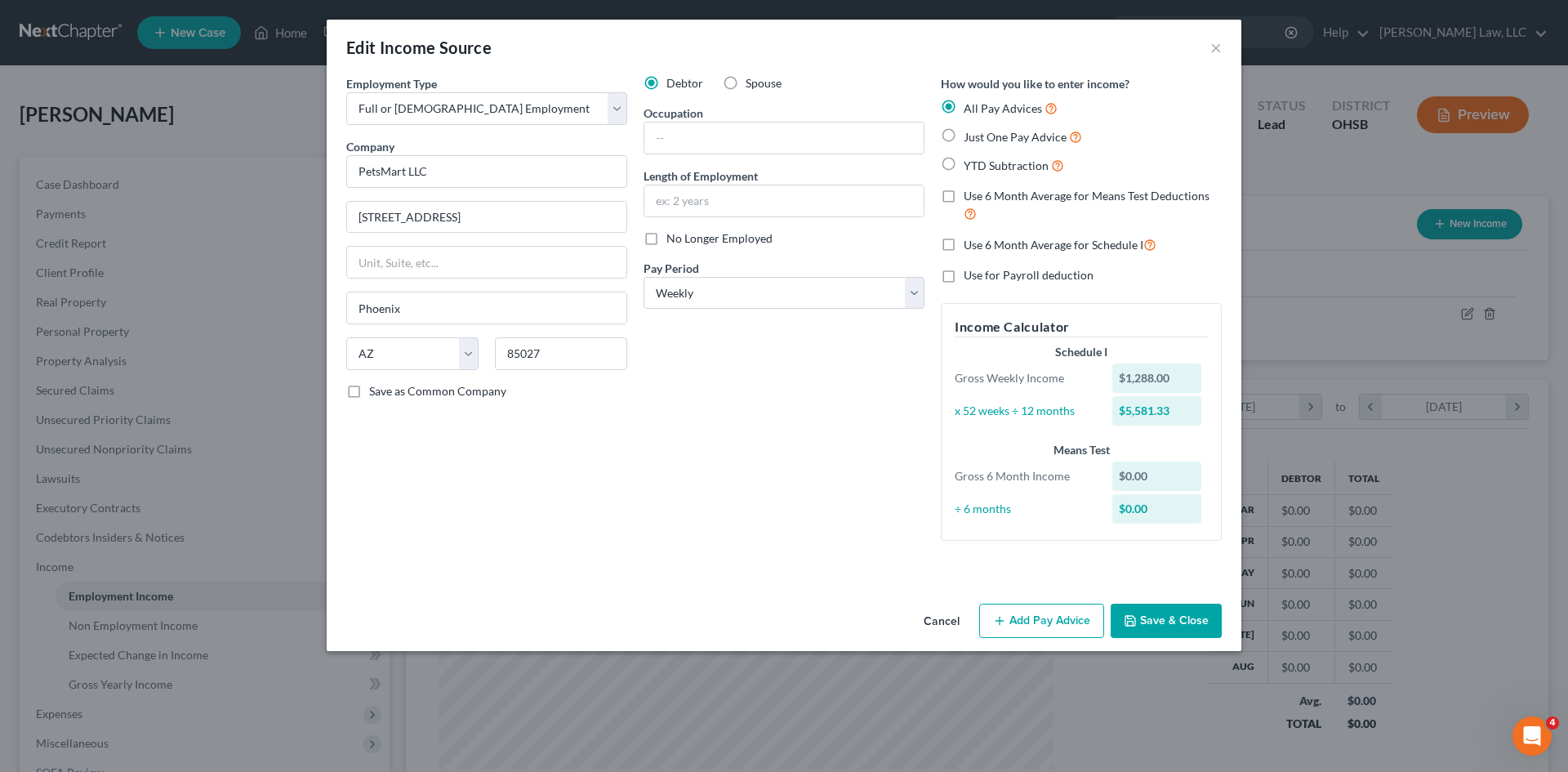
click at [1175, 619] on button "Save & Close" at bounding box center [1166, 621] width 111 height 34
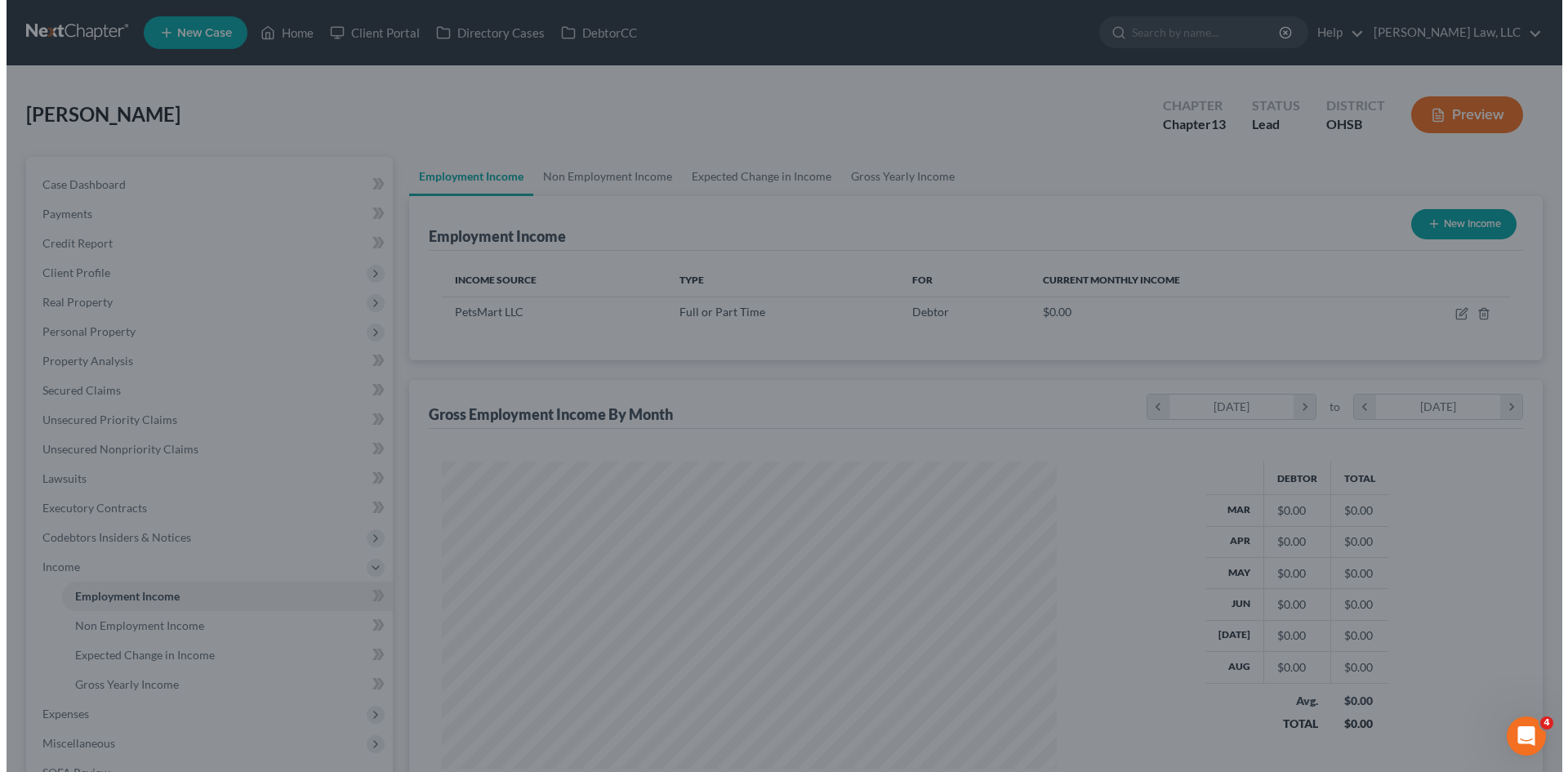
scroll to position [816793, 816086]
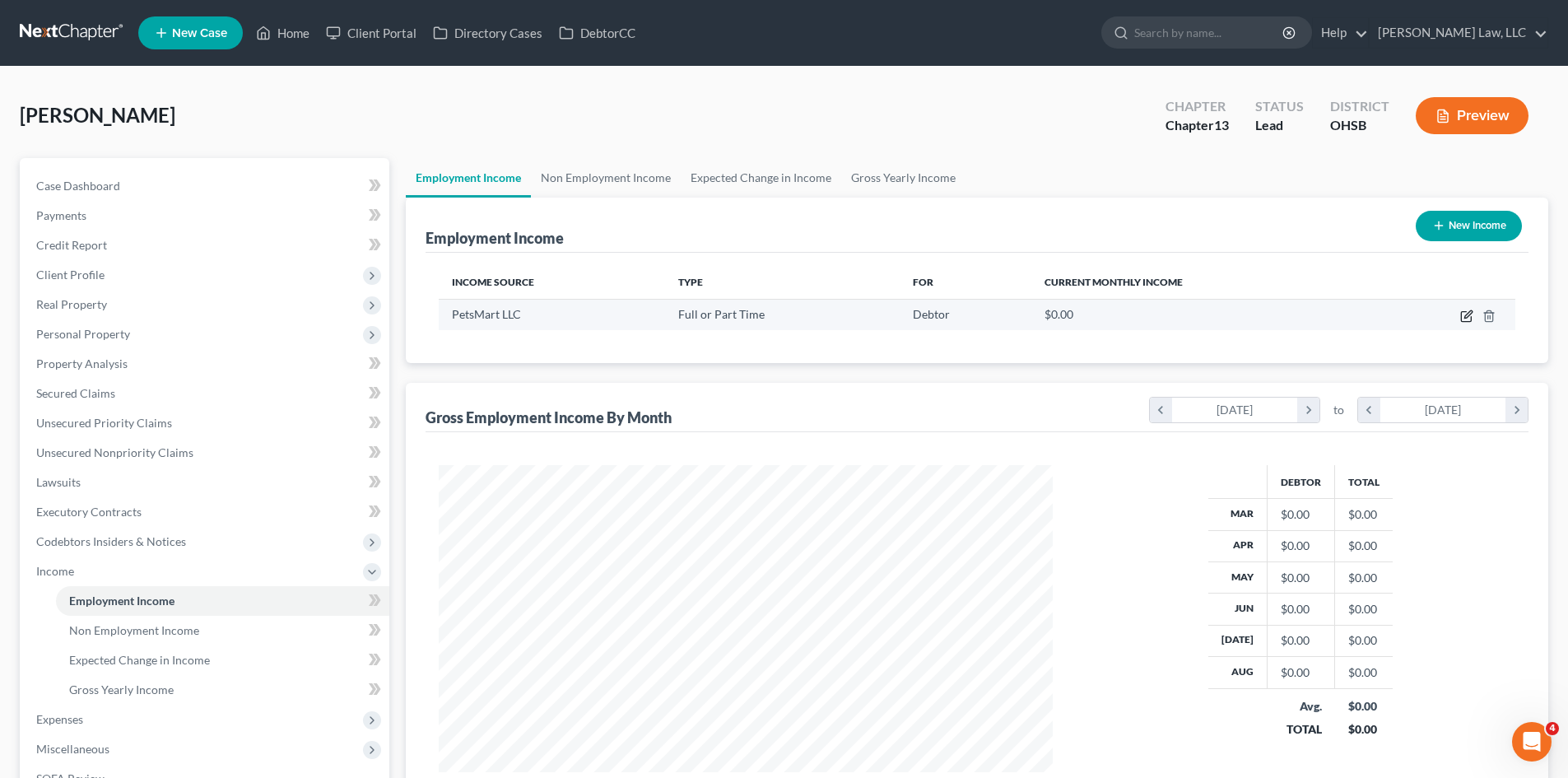
click at [1468, 315] on icon "button" at bounding box center [1466, 316] width 13 height 13
select select "0"
select select "3"
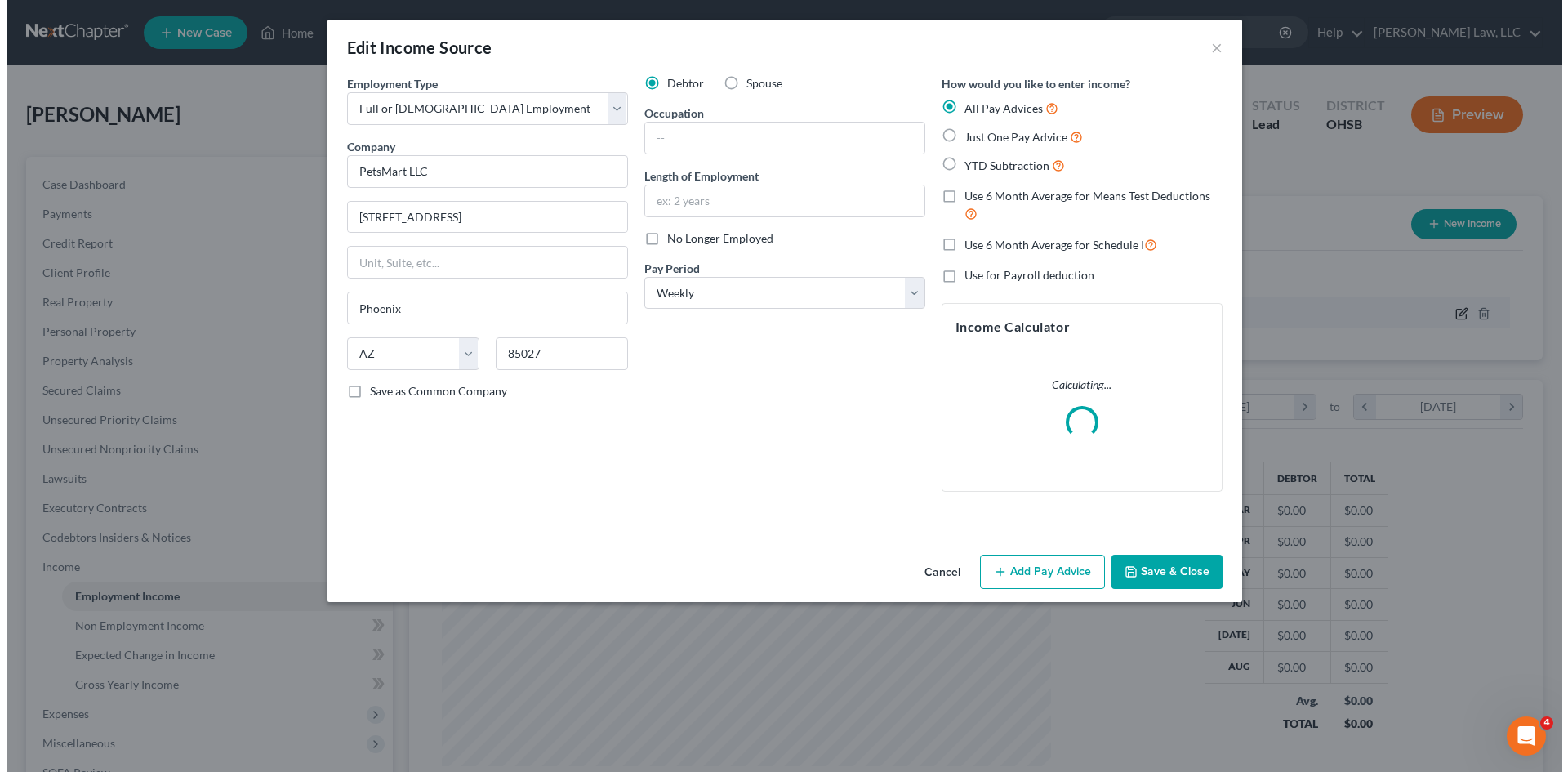
scroll to position [308, 647]
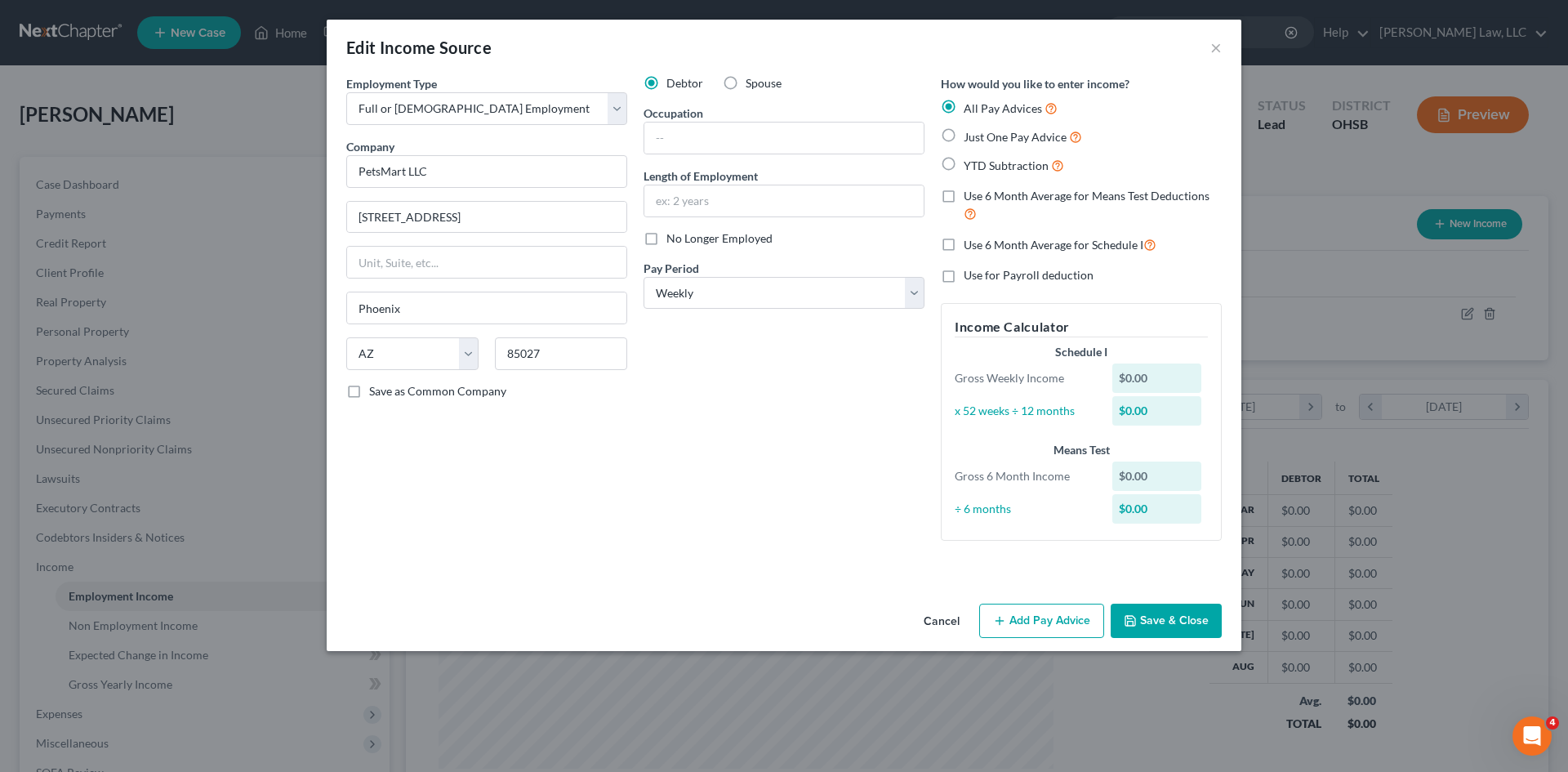
click at [1019, 615] on button "Add Pay Advice" at bounding box center [1042, 621] width 125 height 34
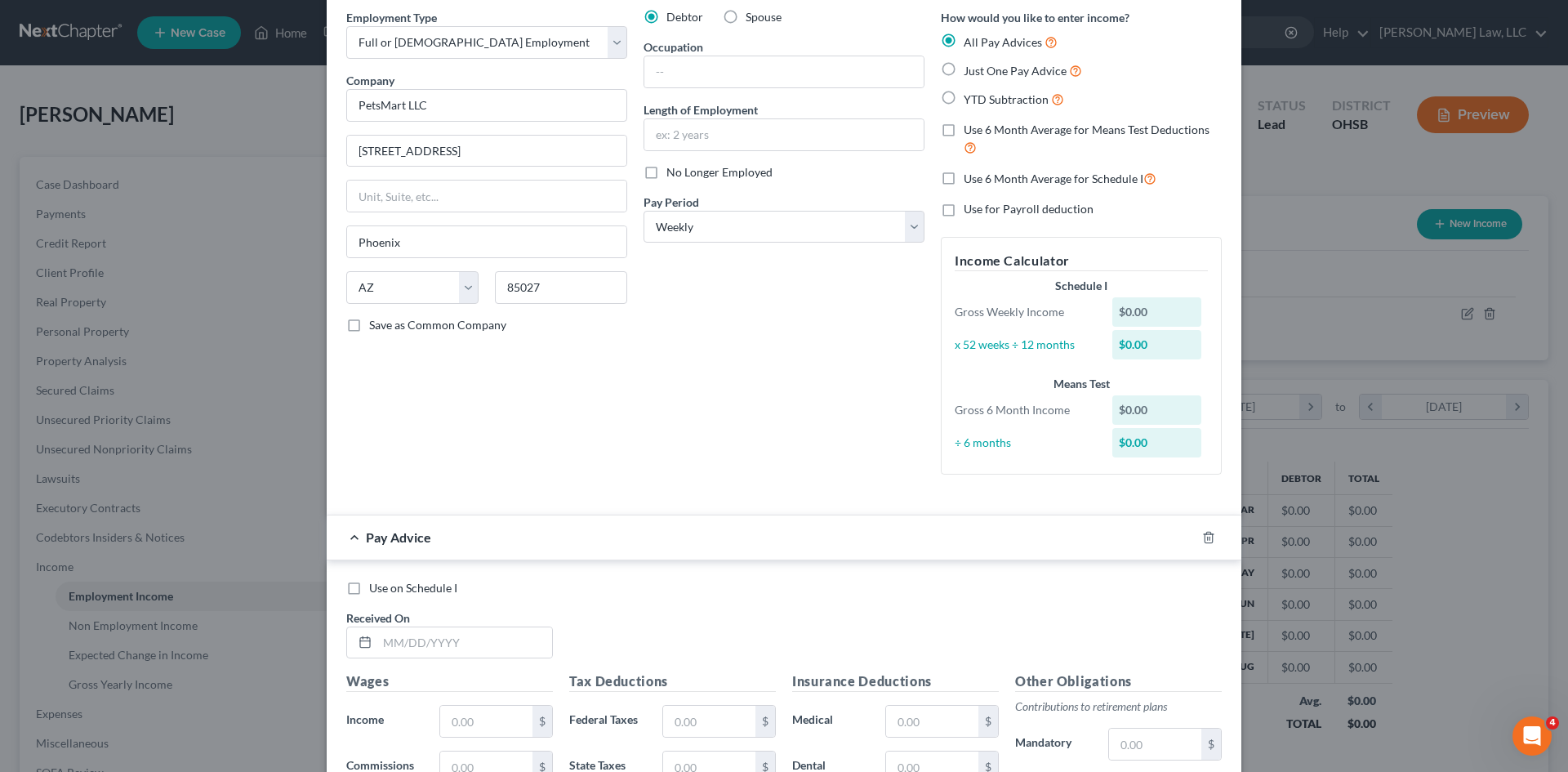
scroll to position [67, 0]
click at [462, 628] on input "text" at bounding box center [464, 642] width 175 height 31
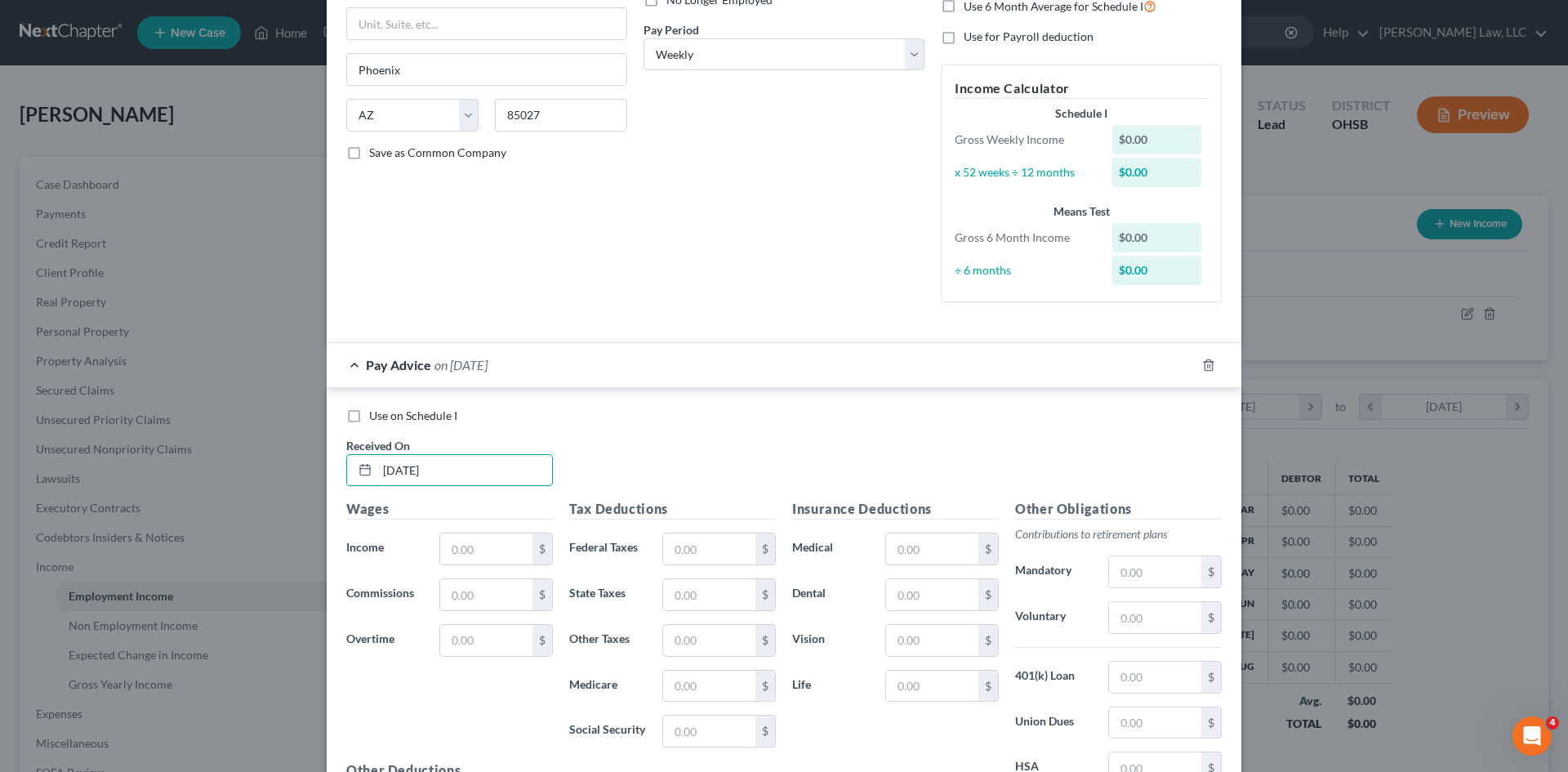
scroll to position [240, 0]
type input "03/07/2025"
click at [469, 562] on input "text" at bounding box center [486, 547] width 92 height 31
type input "1,228.50"
type input "134.95"
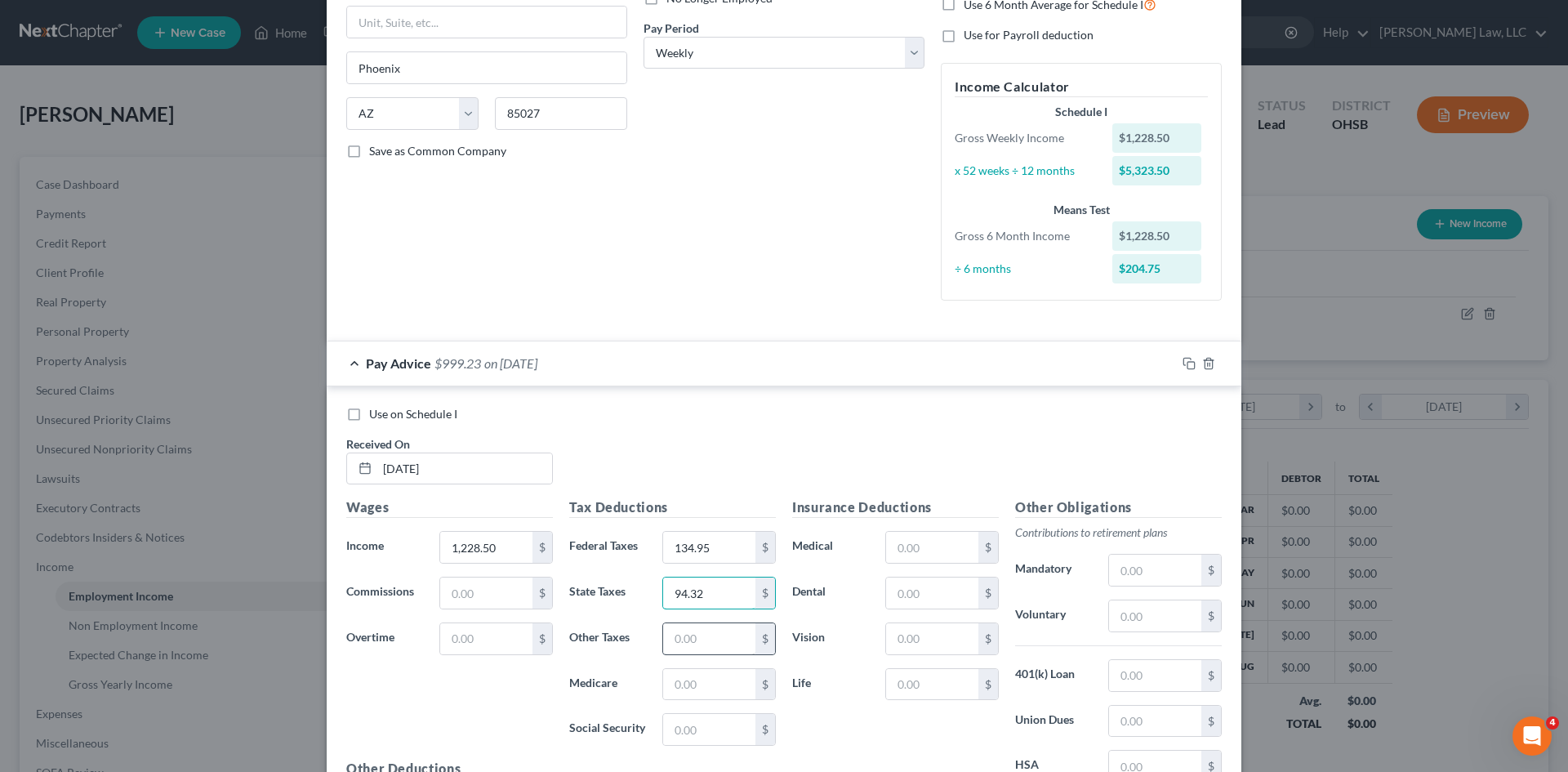
type input "94.32"
click at [686, 629] on input "text" at bounding box center [709, 639] width 92 height 31
type input "34.40"
type input "17.13"
type input "73.23"
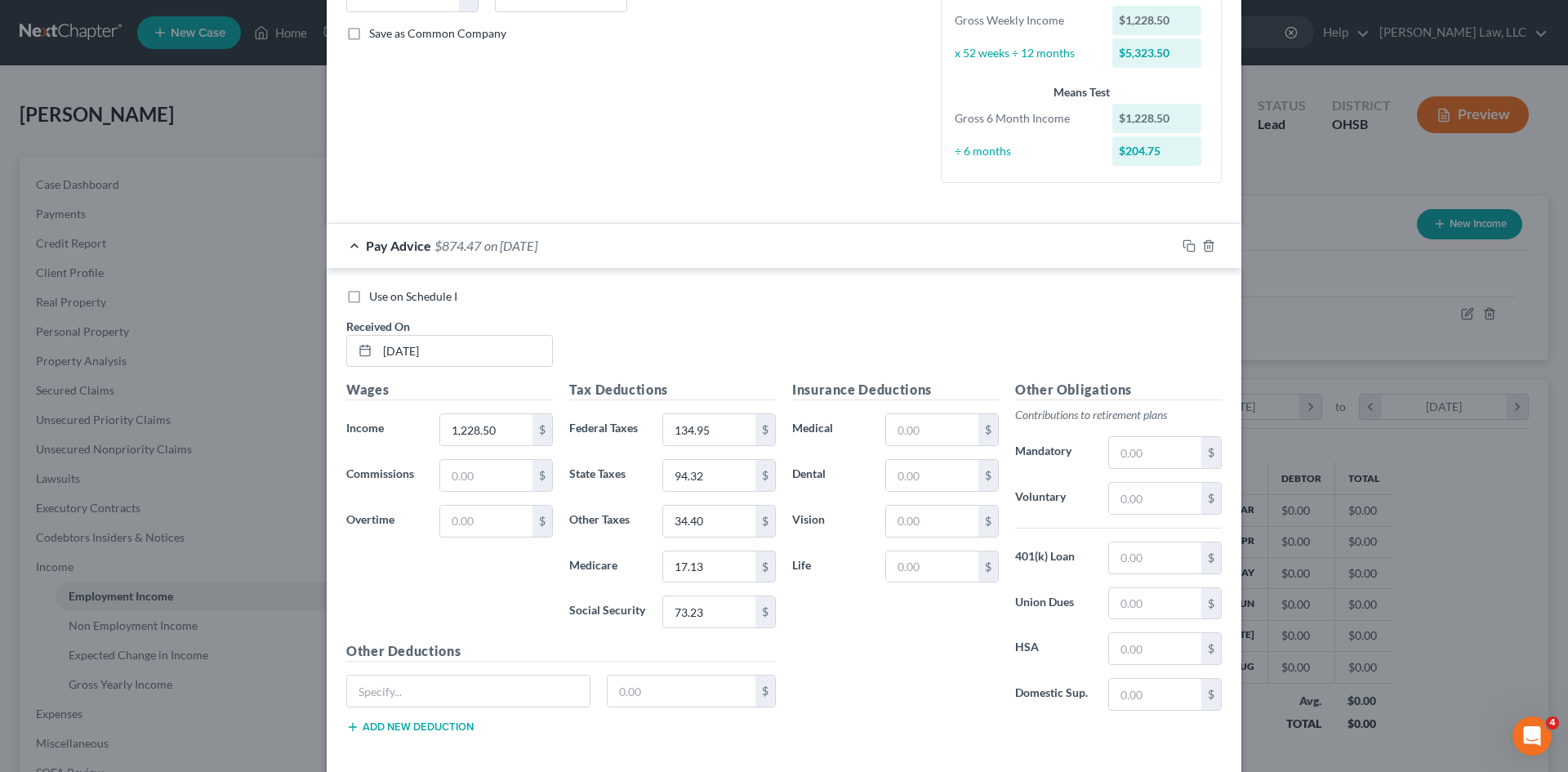
scroll to position [361, 0]
click at [1124, 545] on input "text" at bounding box center [1155, 555] width 92 height 31
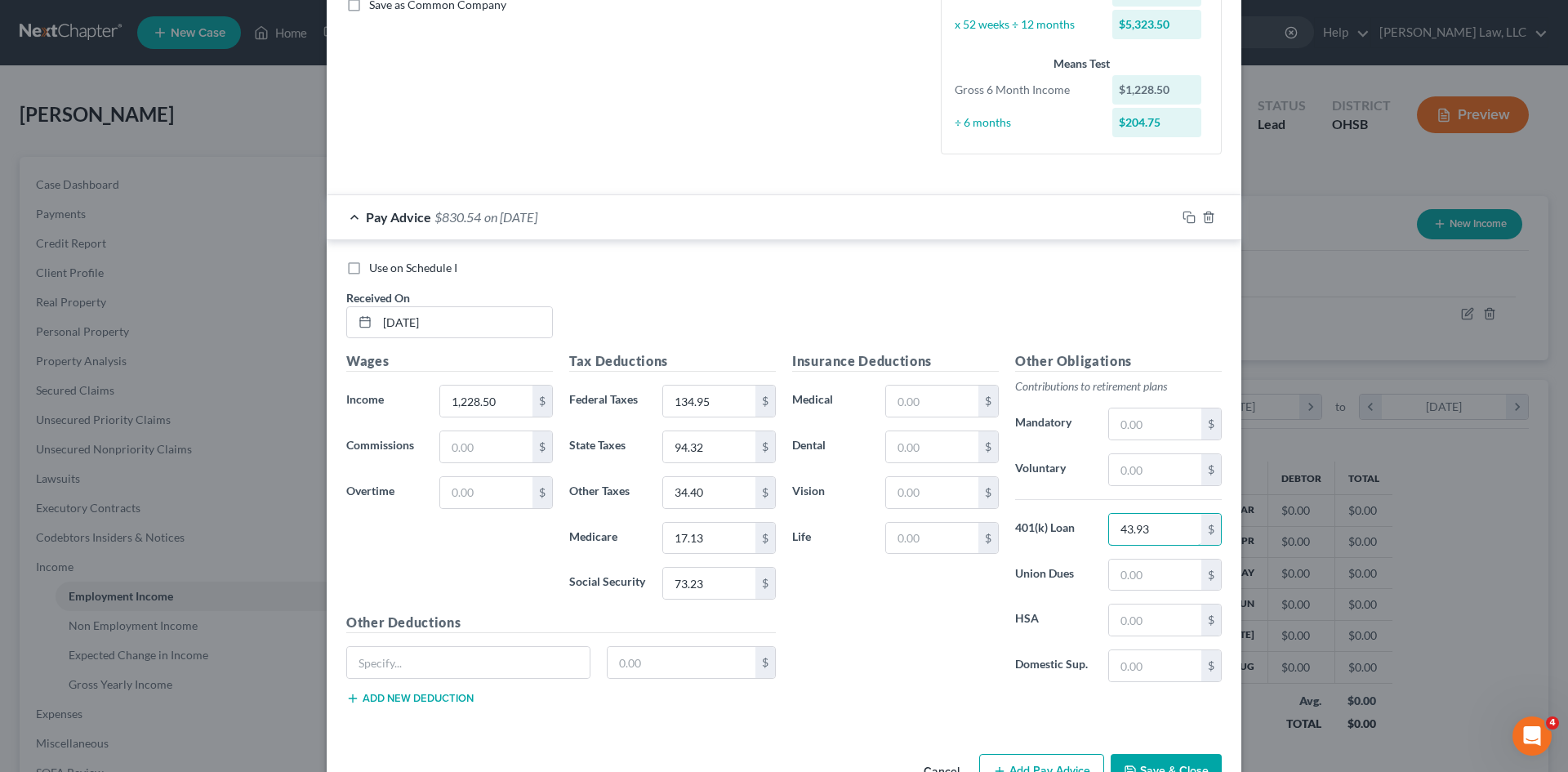
scroll to position [395, 0]
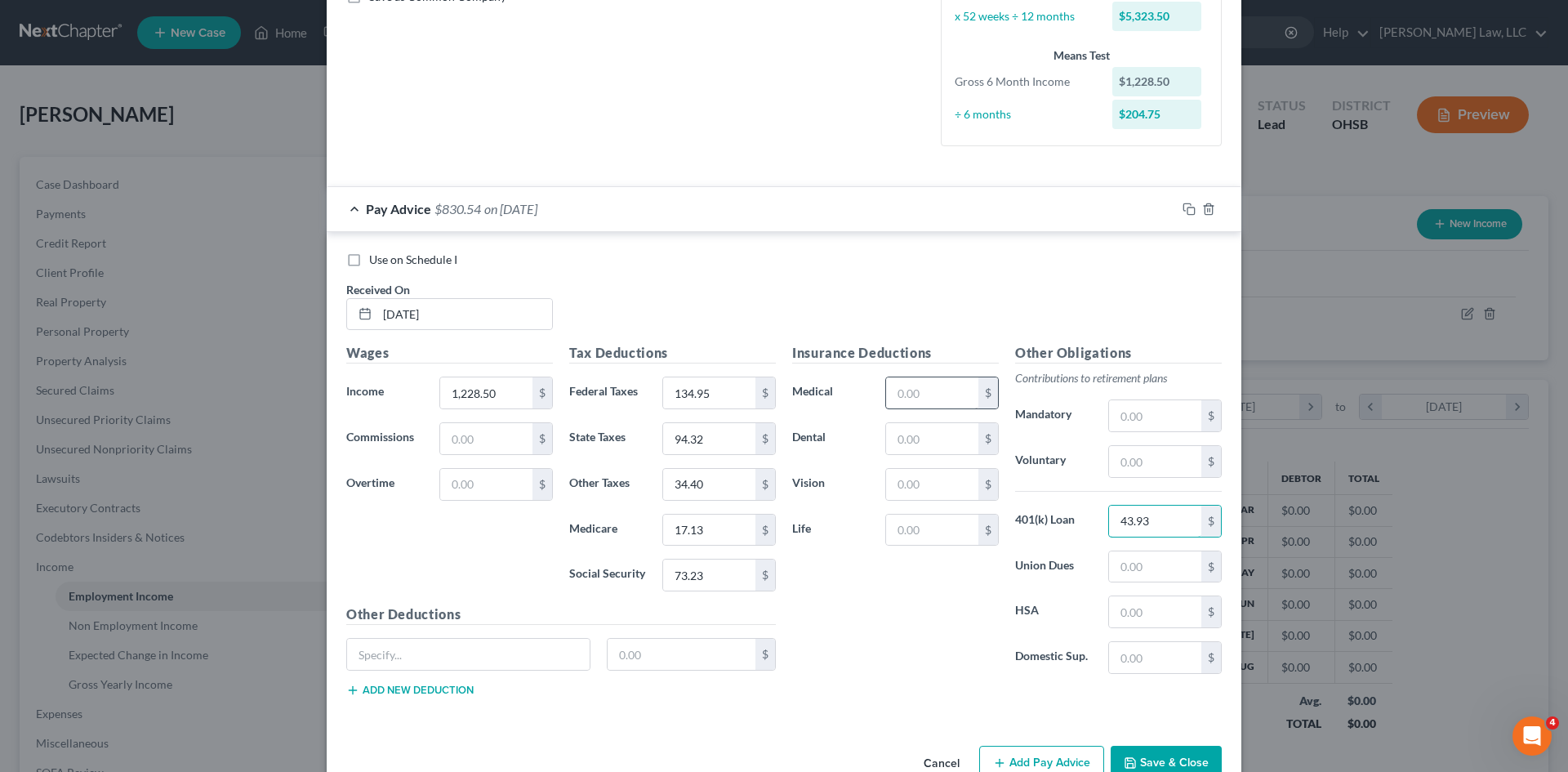
type input "43.93"
click at [922, 391] on input "text" at bounding box center [932, 393] width 92 height 31
type input "39.00"
type input "9"
type input "6.93"
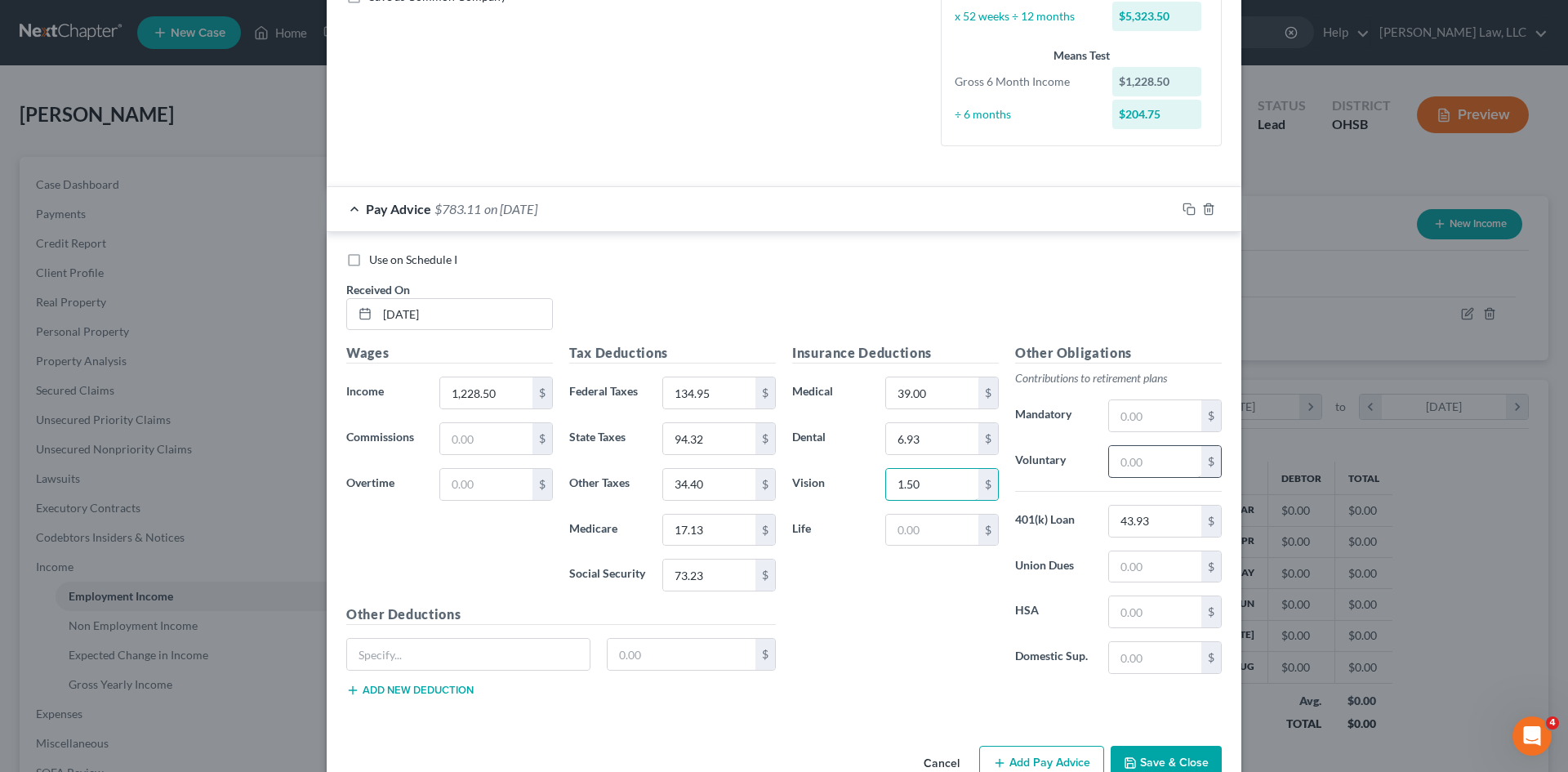
type input "1.50"
click at [1150, 452] on input "text" at bounding box center [1155, 462] width 92 height 31
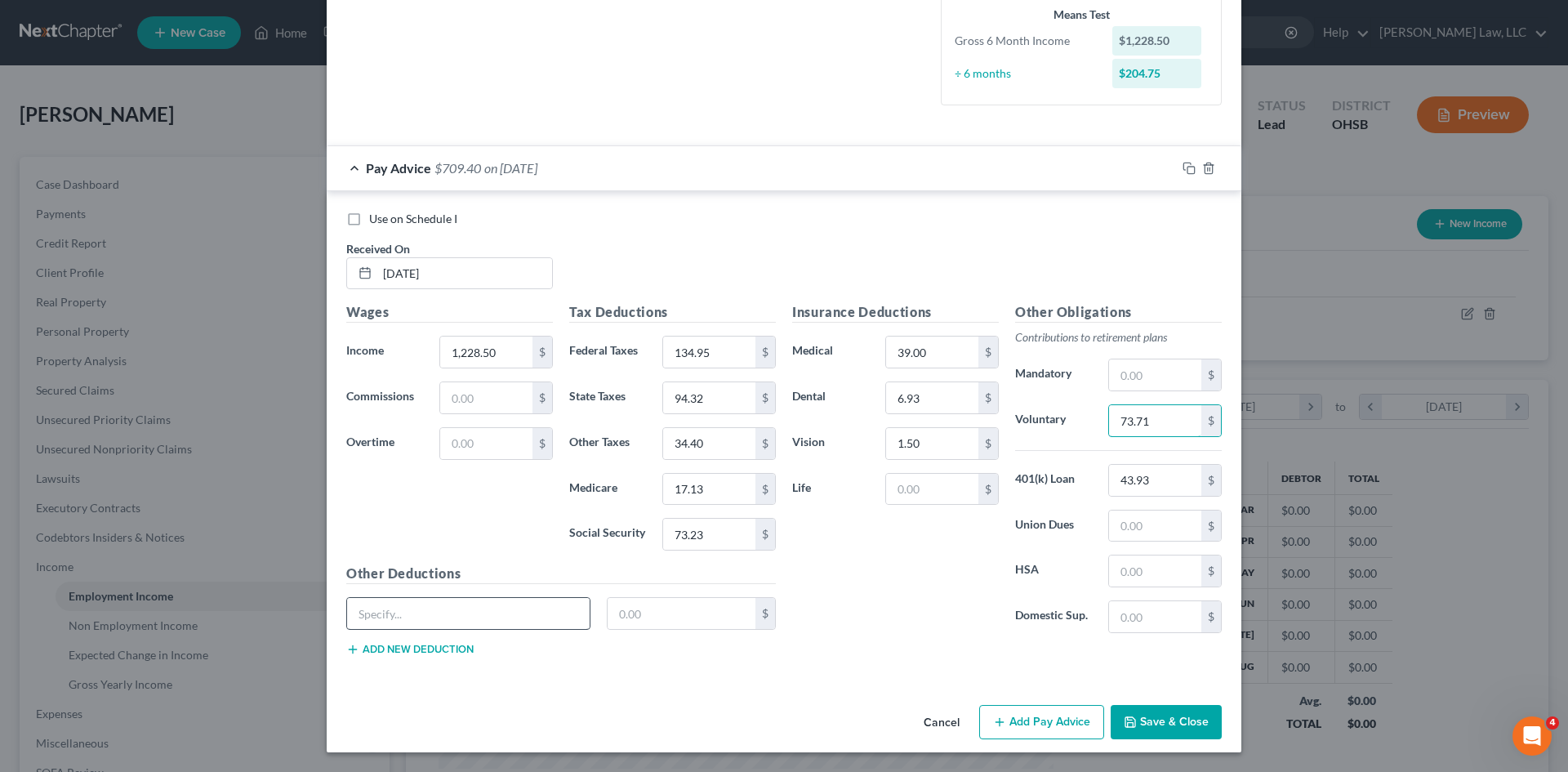
type input "73.71"
click at [498, 602] on input "text" at bounding box center [468, 614] width 243 height 31
type input "Bankruptcy"
type input "69.23"
drag, startPoint x: 936, startPoint y: 354, endPoint x: 850, endPoint y: 355, distance: 86.0
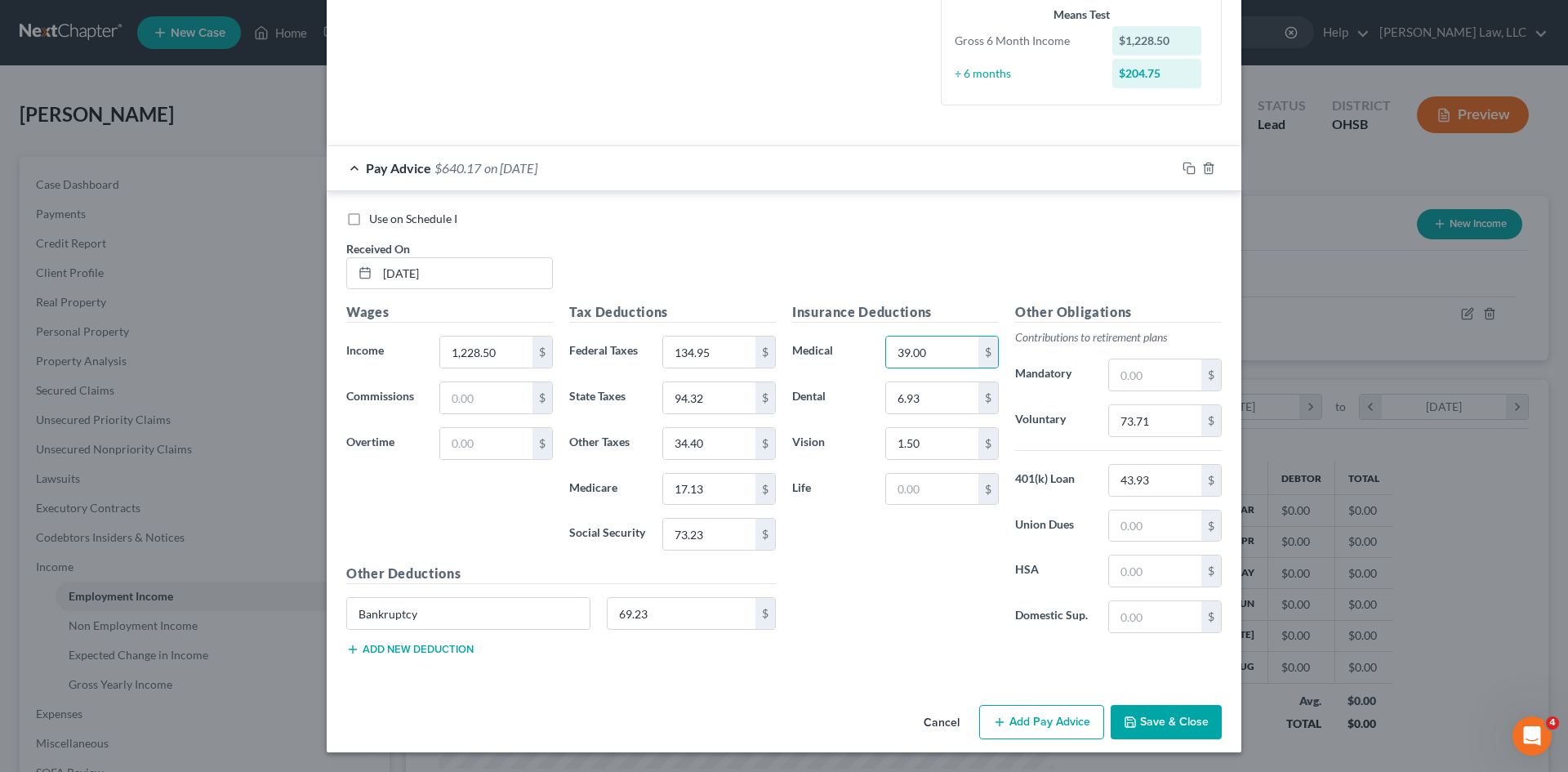
drag, startPoint x: 850, startPoint y: 355, endPoint x: 906, endPoint y: 326, distance: 63.1
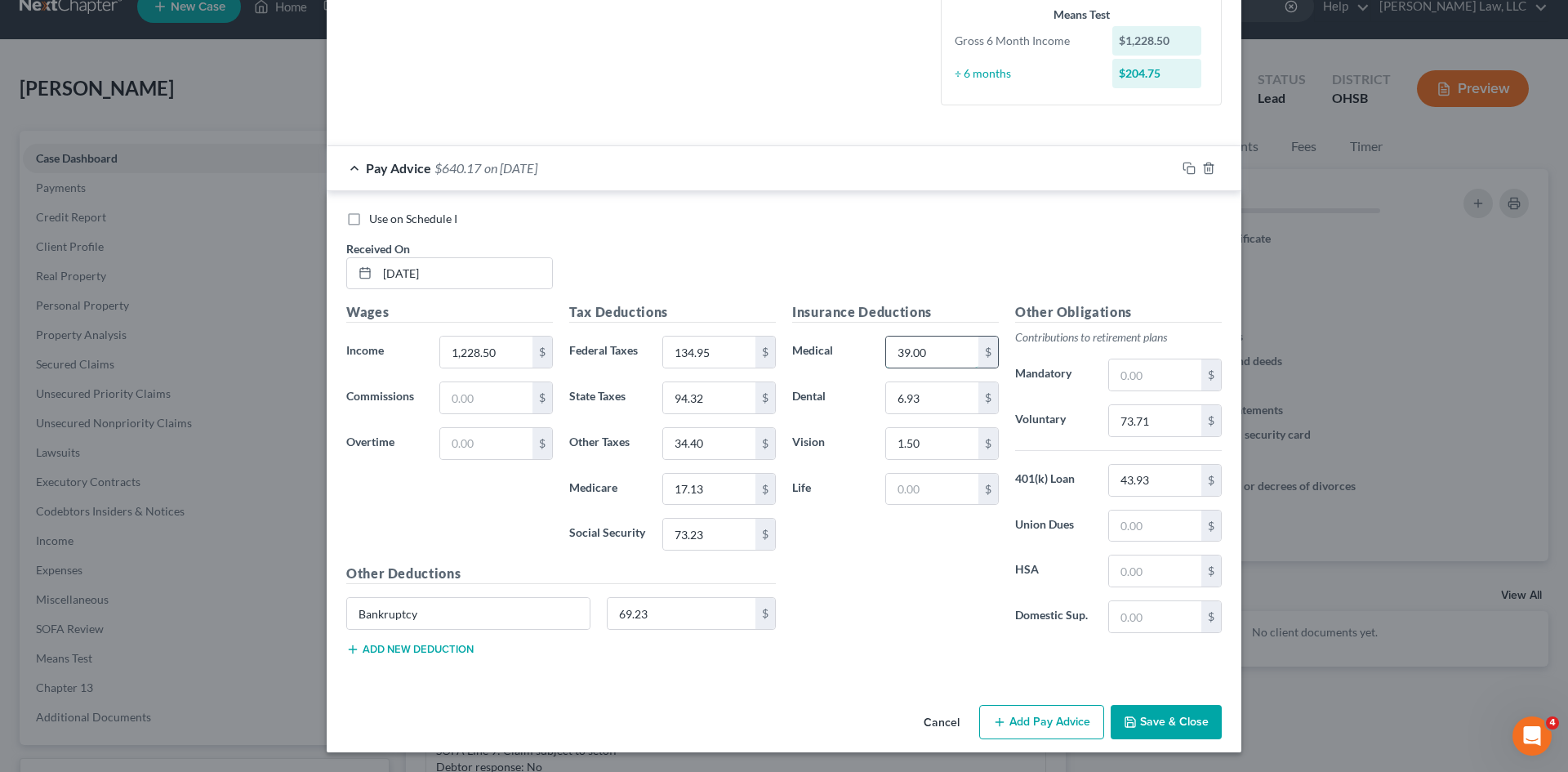
scroll to position [343, 0]
drag, startPoint x: 908, startPoint y: 347, endPoint x: 887, endPoint y: 388, distance: 46.1
click at [887, 388] on input "6.93" at bounding box center [932, 398] width 92 height 31
click at [879, 545] on div "Insurance Deductions Medical $ Dental $ Vision $ Life $" at bounding box center [896, 475] width 223 height 344
click at [684, 398] on input "94.32" at bounding box center [709, 398] width 92 height 31
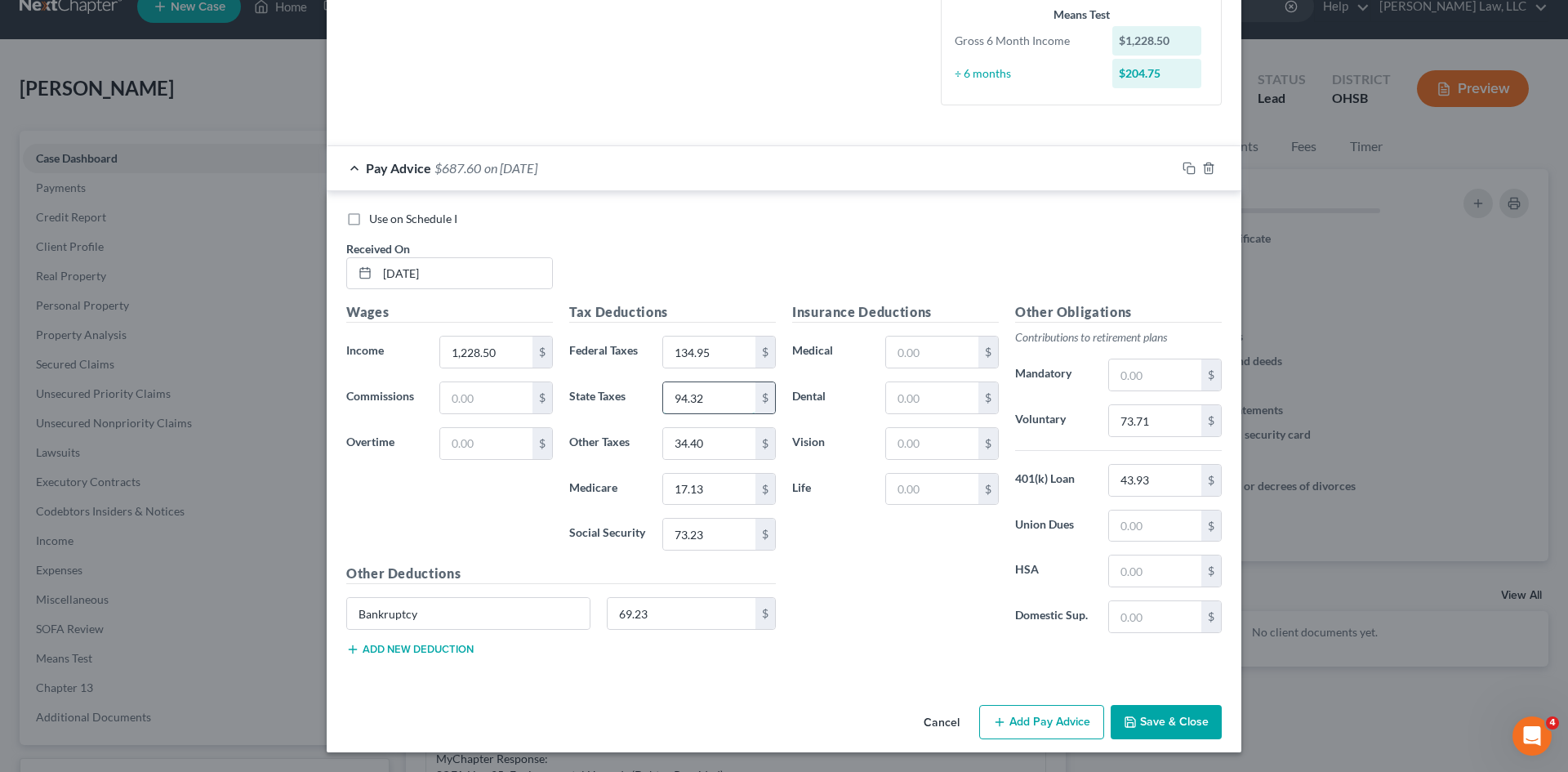
click at [681, 398] on input "94.32" at bounding box center [709, 398] width 92 height 31
type input "0"
type input "74.32"
click at [842, 543] on div "Insurance Deductions Medical $ Dental $ Vision $ Life $" at bounding box center [896, 475] width 223 height 344
click at [926, 336] on div "$" at bounding box center [941, 352] width 113 height 32
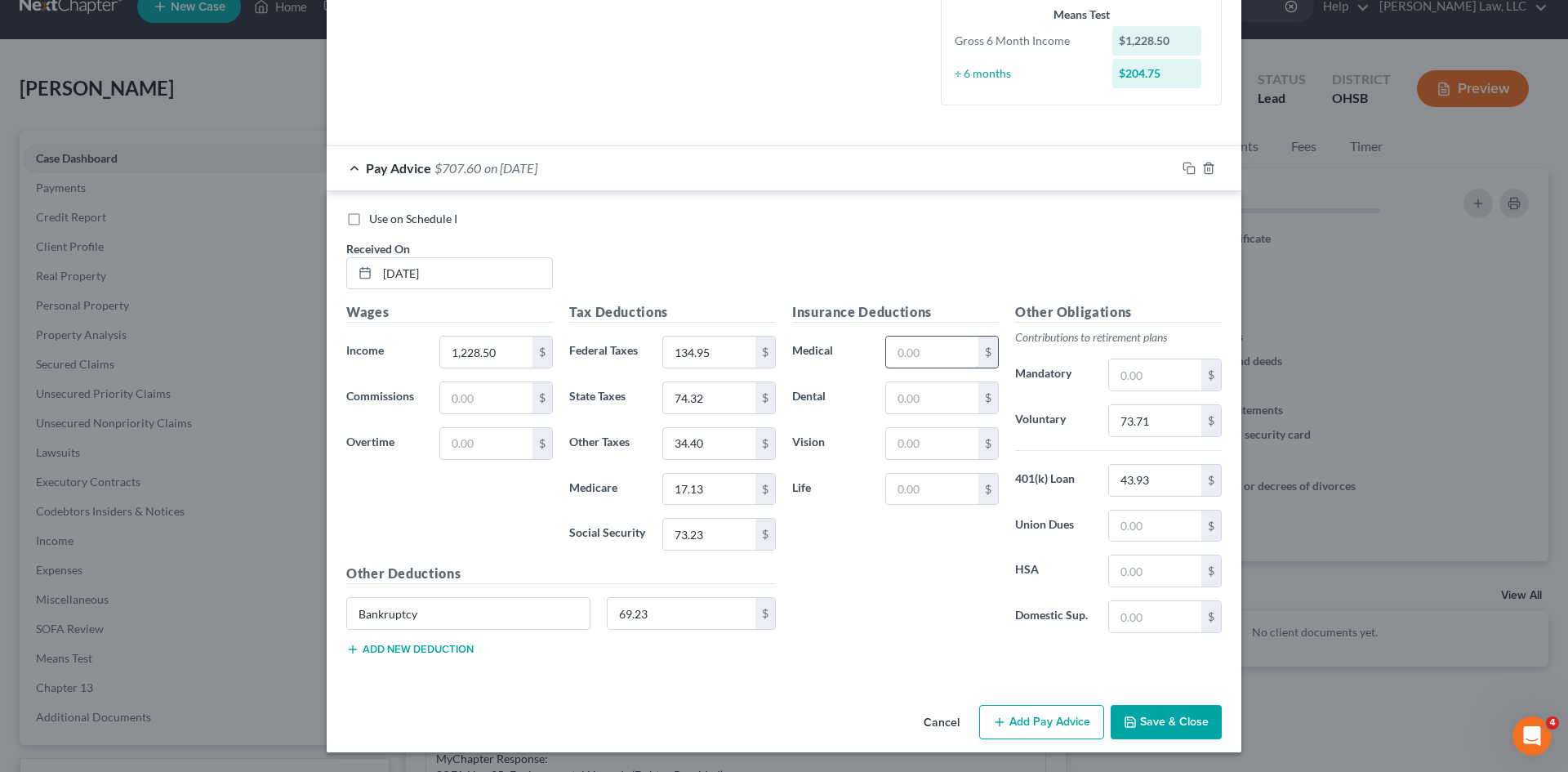
click at [907, 358] on input "text" at bounding box center [932, 352] width 92 height 31
type input "39.00"
type input "6.93"
type input "1.50"
click at [906, 484] on input "text" at bounding box center [932, 489] width 92 height 31
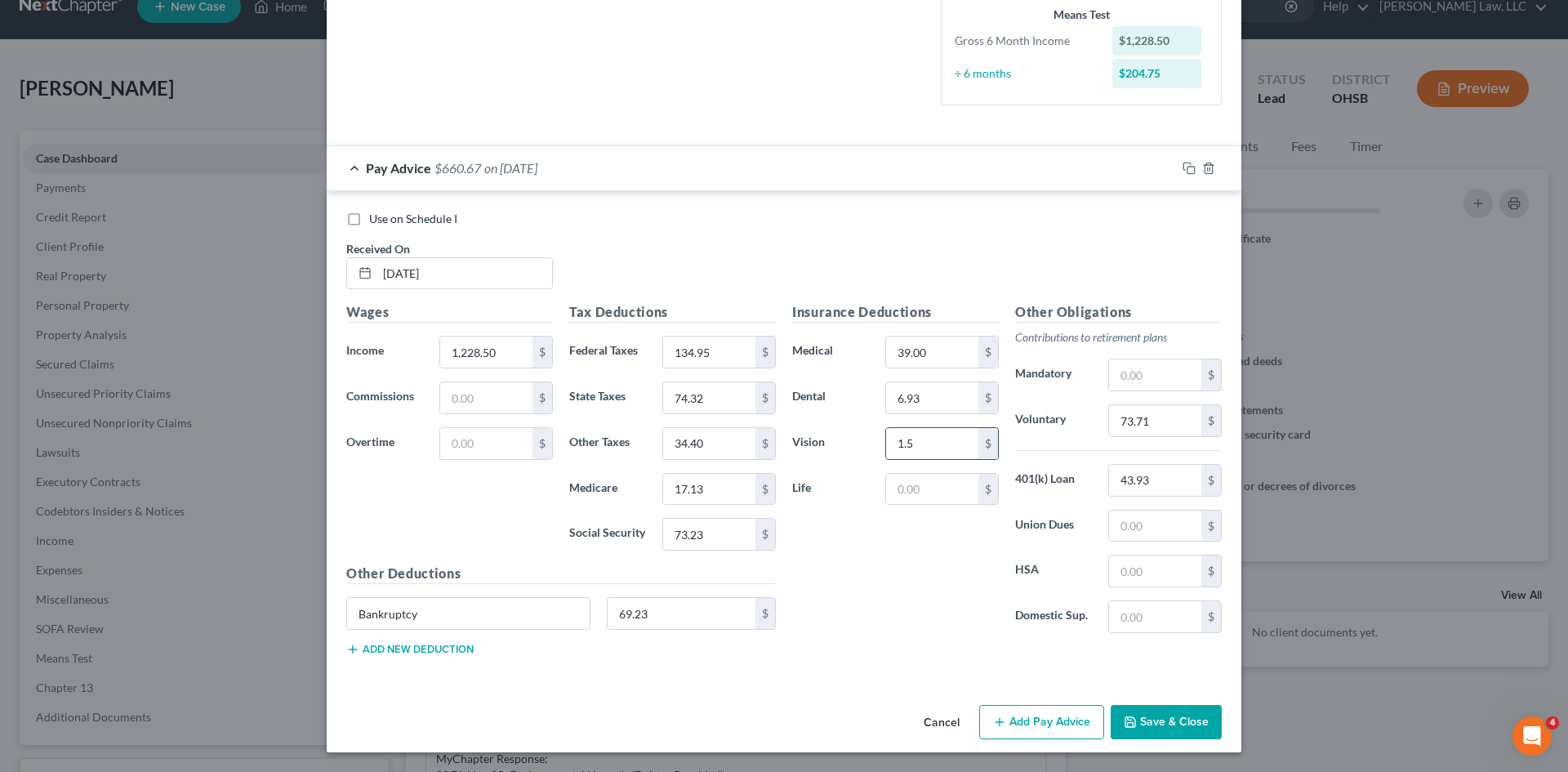
type input "1.50"
click at [956, 604] on div "Insurance Deductions Medical 39.00 $ Dental 6.93 $ Vision 1.50 $ Life $" at bounding box center [896, 475] width 223 height 344
click at [440, 655] on button "Add new deduction" at bounding box center [411, 649] width 128 height 13
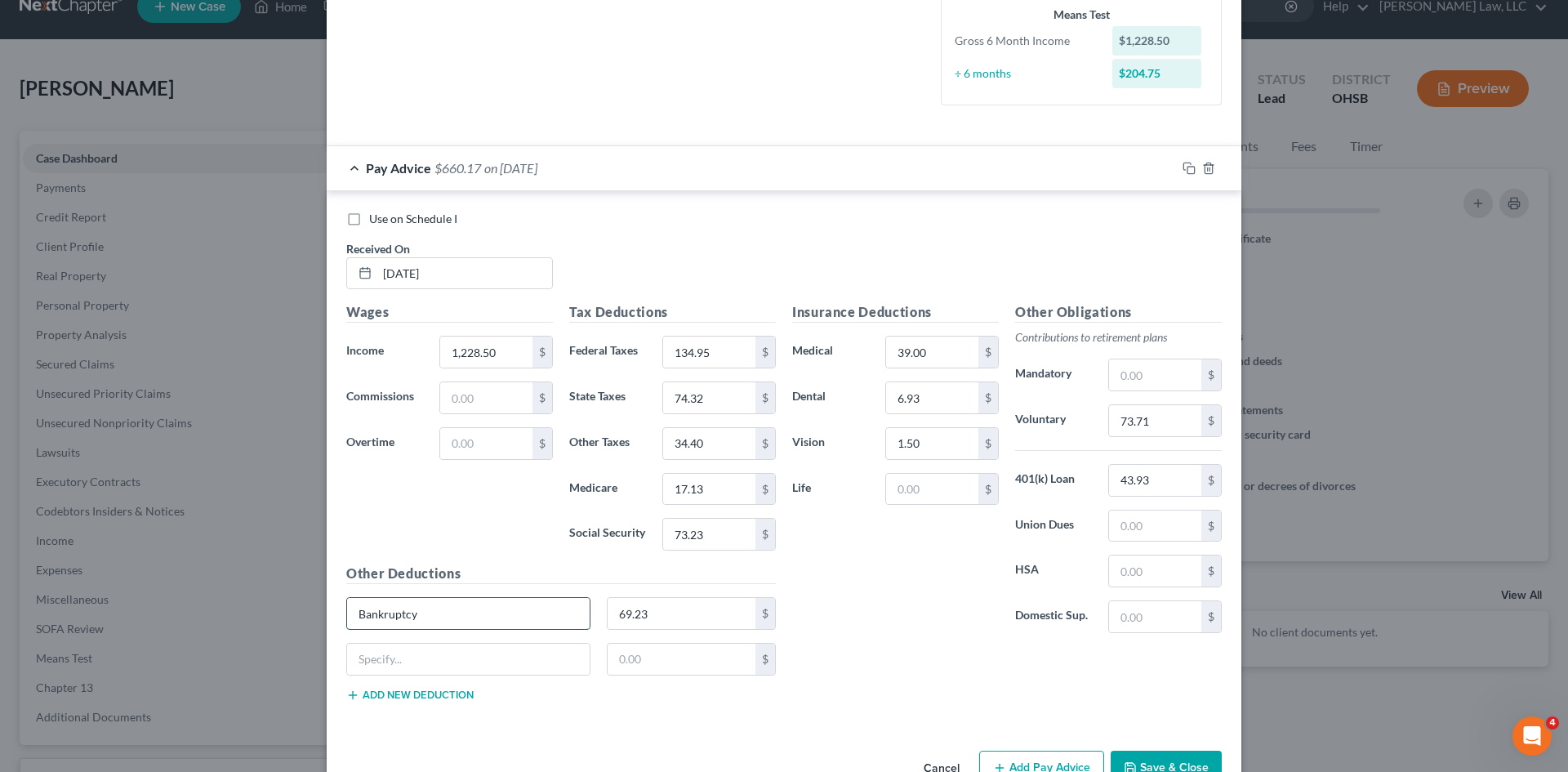
click at [469, 608] on input "Bankruptcy" at bounding box center [468, 614] width 243 height 31
click at [457, 640] on div "Bankruptcy 69.23 $" at bounding box center [561, 620] width 446 height 46
click at [456, 654] on input "text" at bounding box center [468, 660] width 243 height 31
type input "Other"
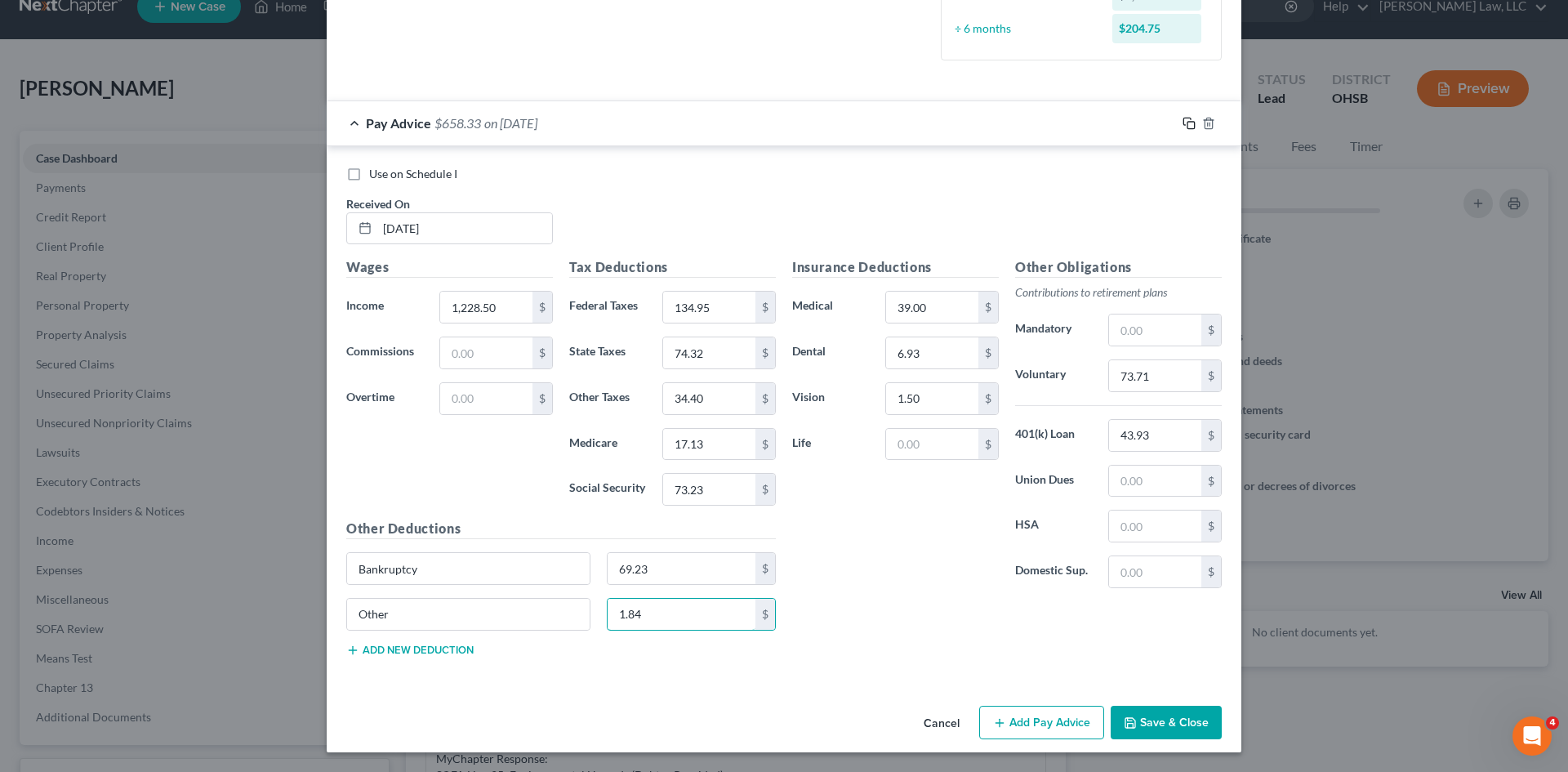
type input "1.84"
click at [1183, 125] on icon "button" at bounding box center [1189, 123] width 13 height 13
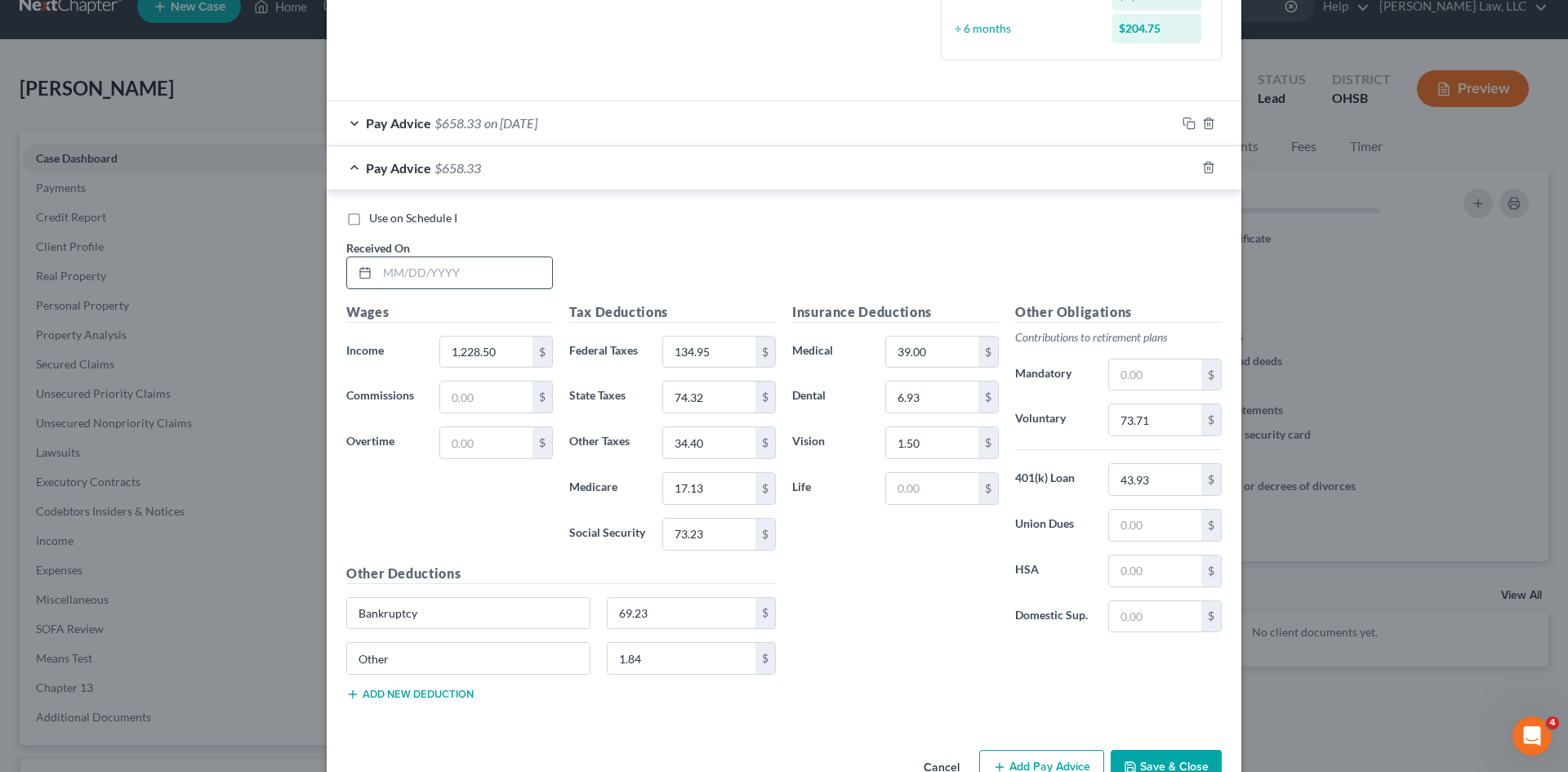
click at [439, 259] on input "text" at bounding box center [464, 273] width 175 height 31
type input "03/14/2025"
click at [493, 348] on input "1,228.50" at bounding box center [486, 352] width 92 height 31
type input "1,011.44"
click at [698, 360] on input "134.95" at bounding box center [709, 352] width 92 height 31
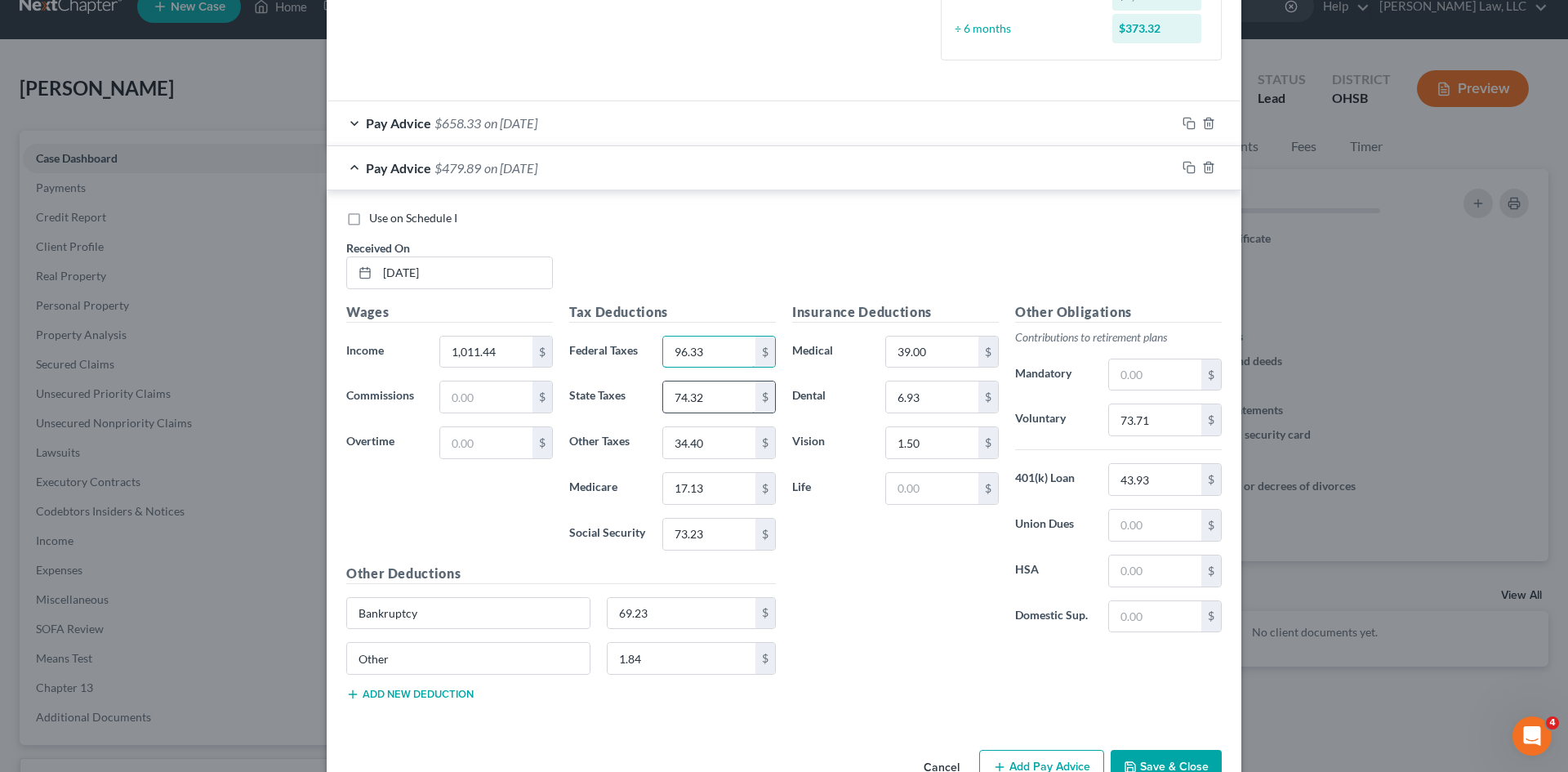
type input "96.33"
type input "59.15"
click at [690, 426] on div "Tax Deductions Federal Taxes 96.33 $ State Taxes 59.15 $ Other Taxes 34.40 $ Me…" at bounding box center [673, 433] width 223 height 262
click at [691, 432] on input "34.40" at bounding box center [709, 443] width 92 height 31
type input "28.32"
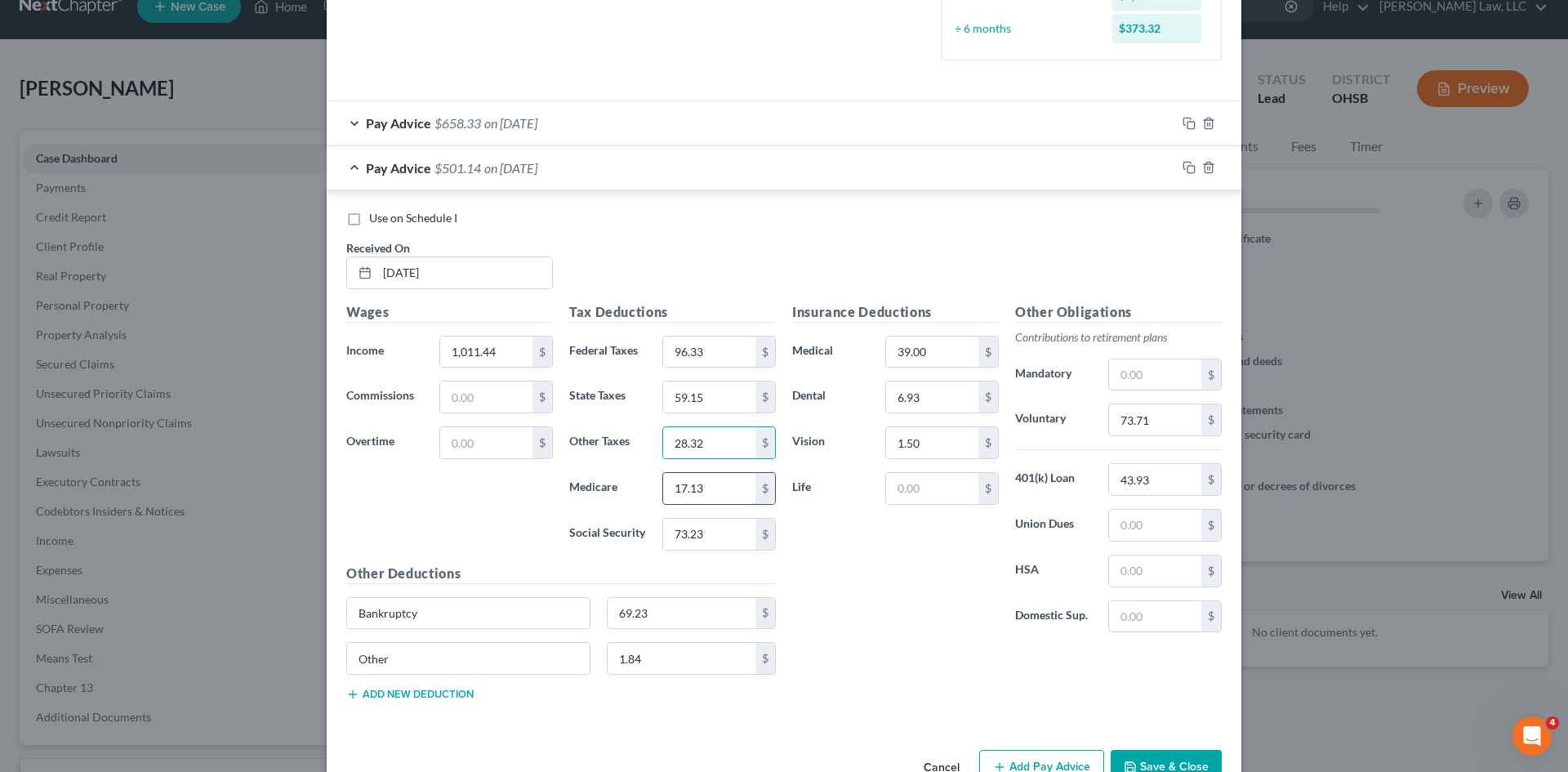
click at [715, 500] on input "17.13" at bounding box center [709, 488] width 92 height 31
type input "13.98"
type input "59.77"
click at [1149, 428] on input "73.71" at bounding box center [1155, 420] width 92 height 31
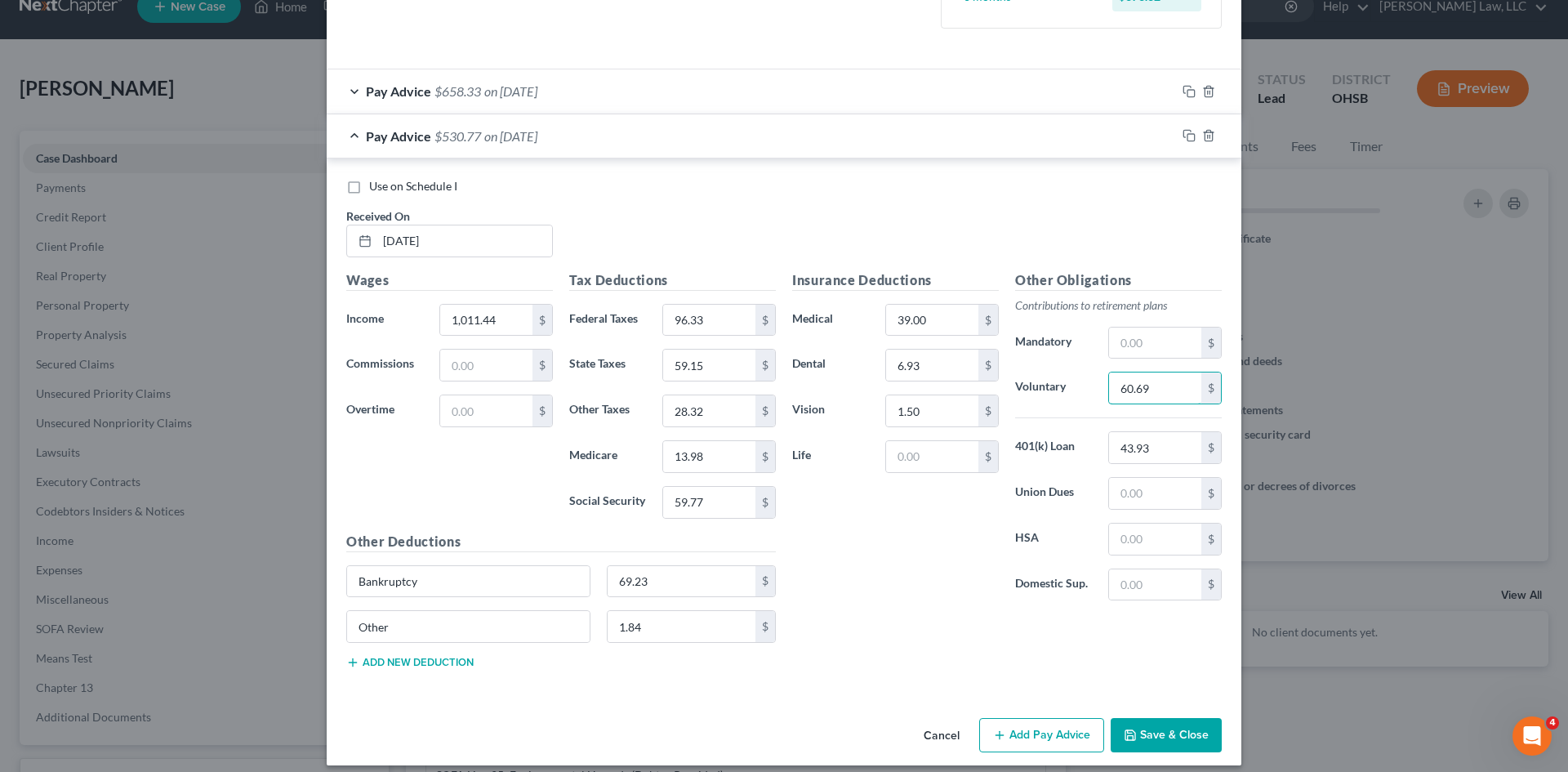
scroll to position [526, 0]
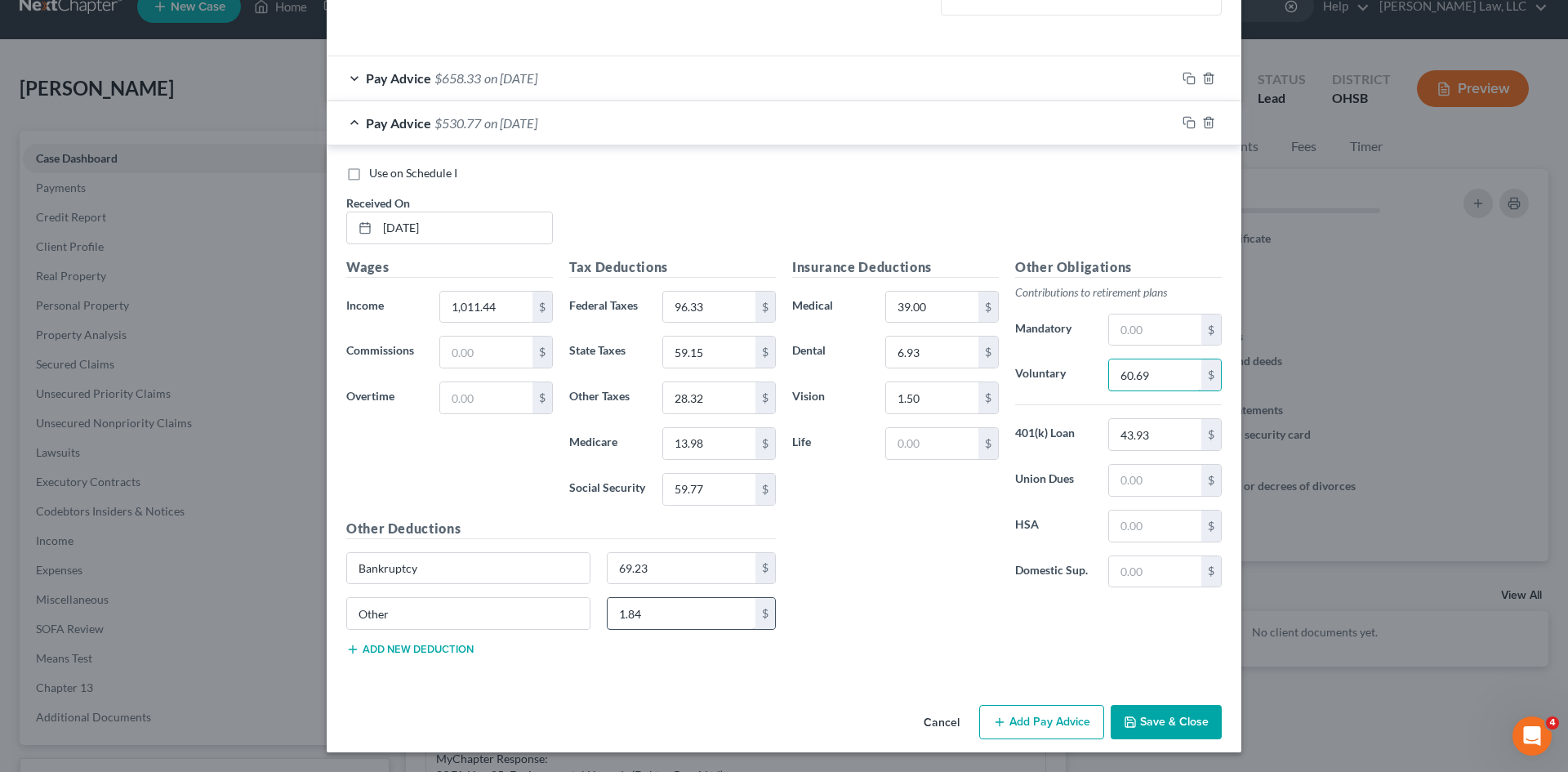
type input "60.69"
click at [670, 624] on input "1.84" at bounding box center [681, 614] width 149 height 31
click at [399, 610] on input "Other" at bounding box center [468, 614] width 243 height 31
click at [631, 616] on input "text" at bounding box center [681, 614] width 149 height 31
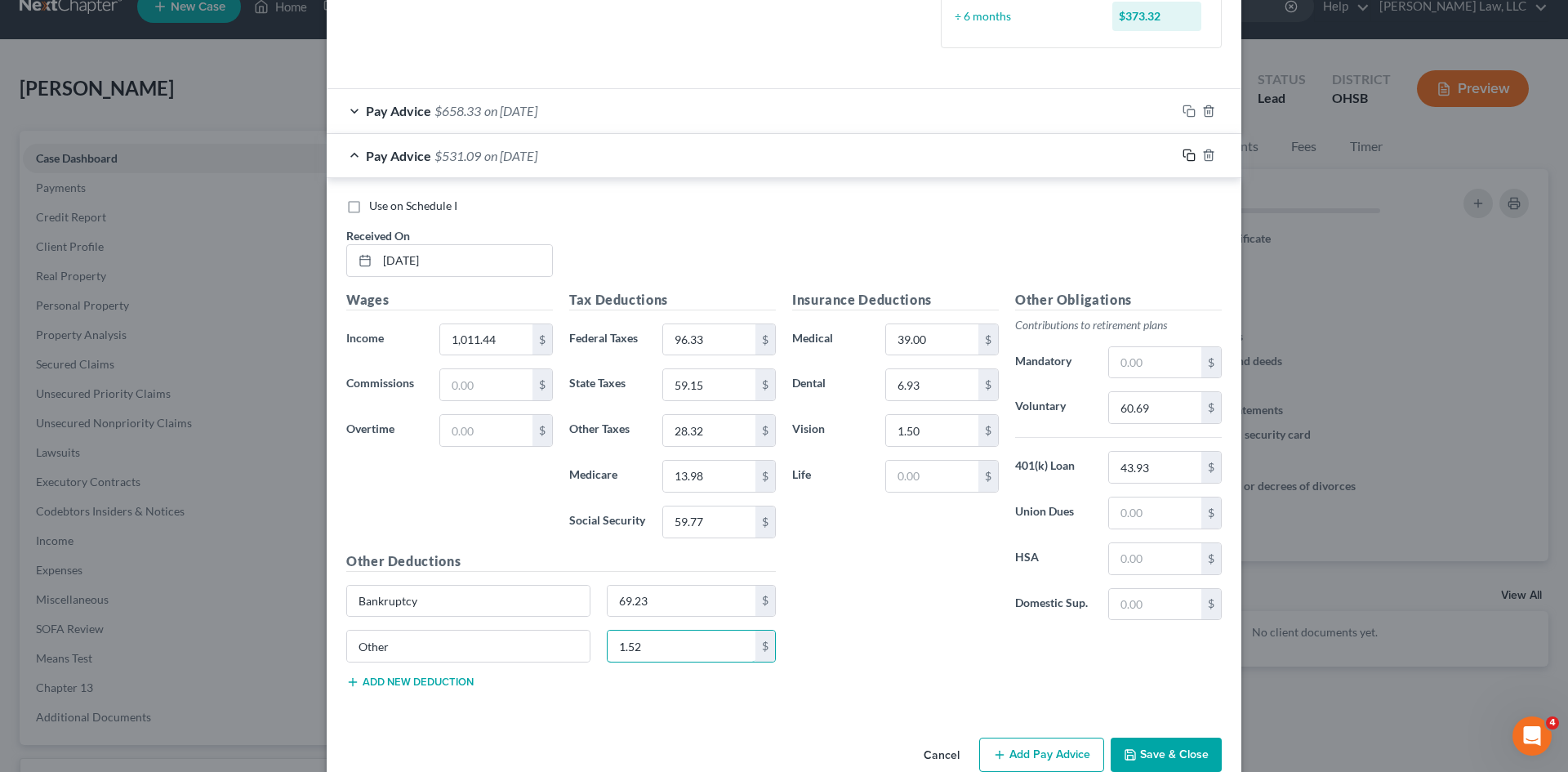
type input "1.52"
click at [1188, 149] on icon "button" at bounding box center [1189, 155] width 13 height 13
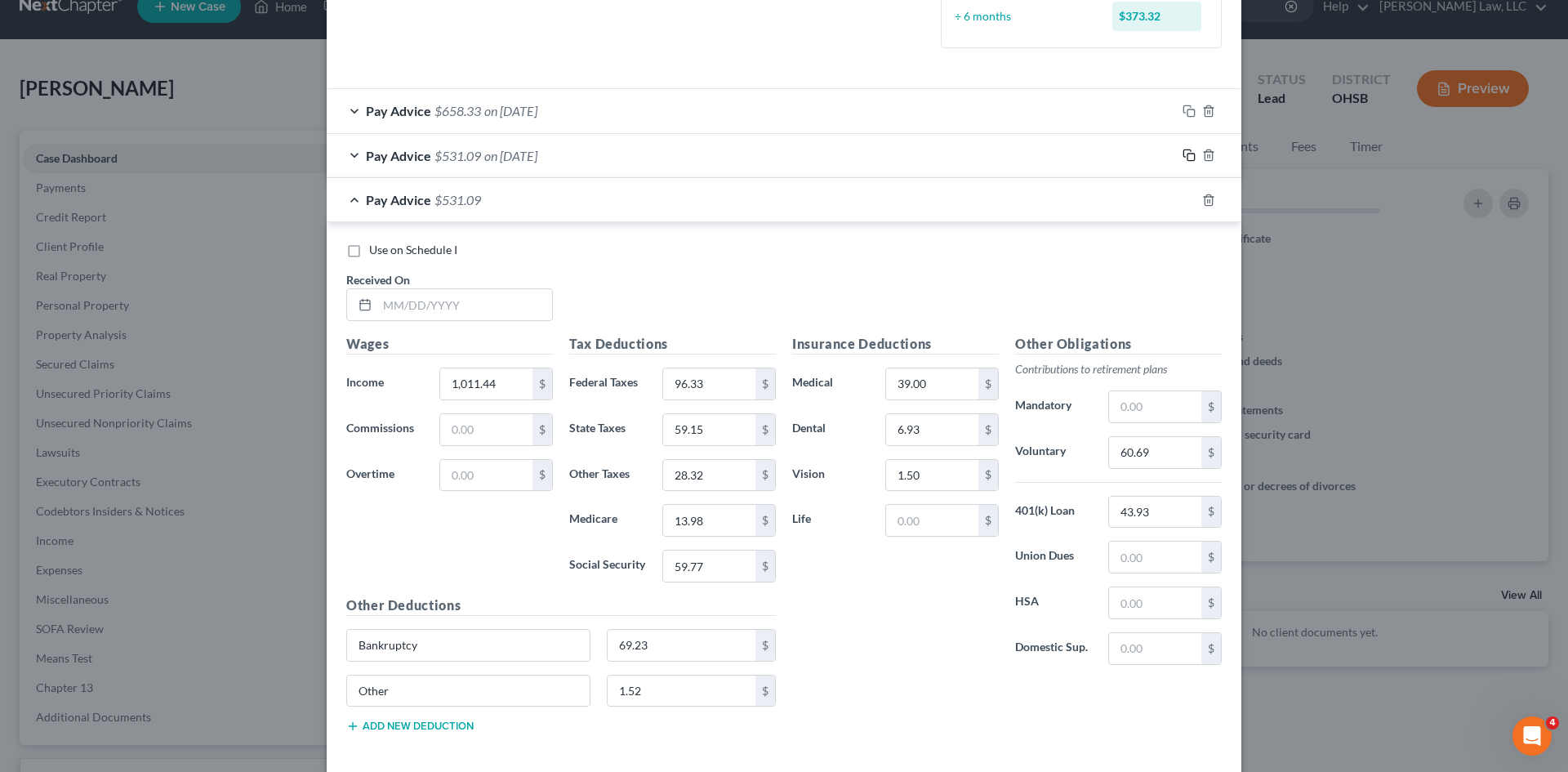
scroll to position [569, 0]
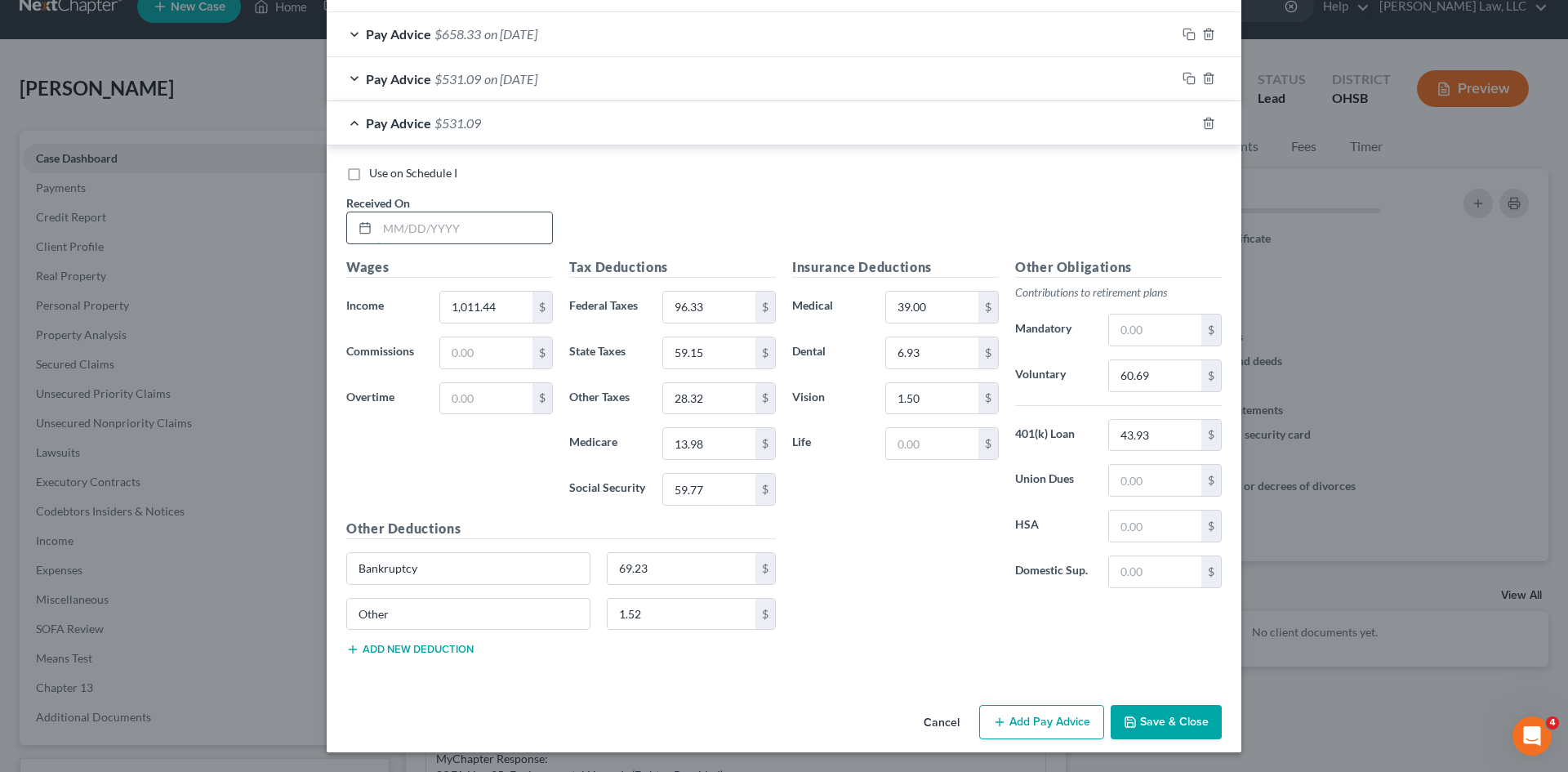
click at [462, 218] on input "text" at bounding box center [464, 228] width 175 height 31
type input "03/21/2025"
type input "1,368.47"
click at [717, 309] on input "96.33" at bounding box center [709, 307] width 92 height 31
type input "165.74"
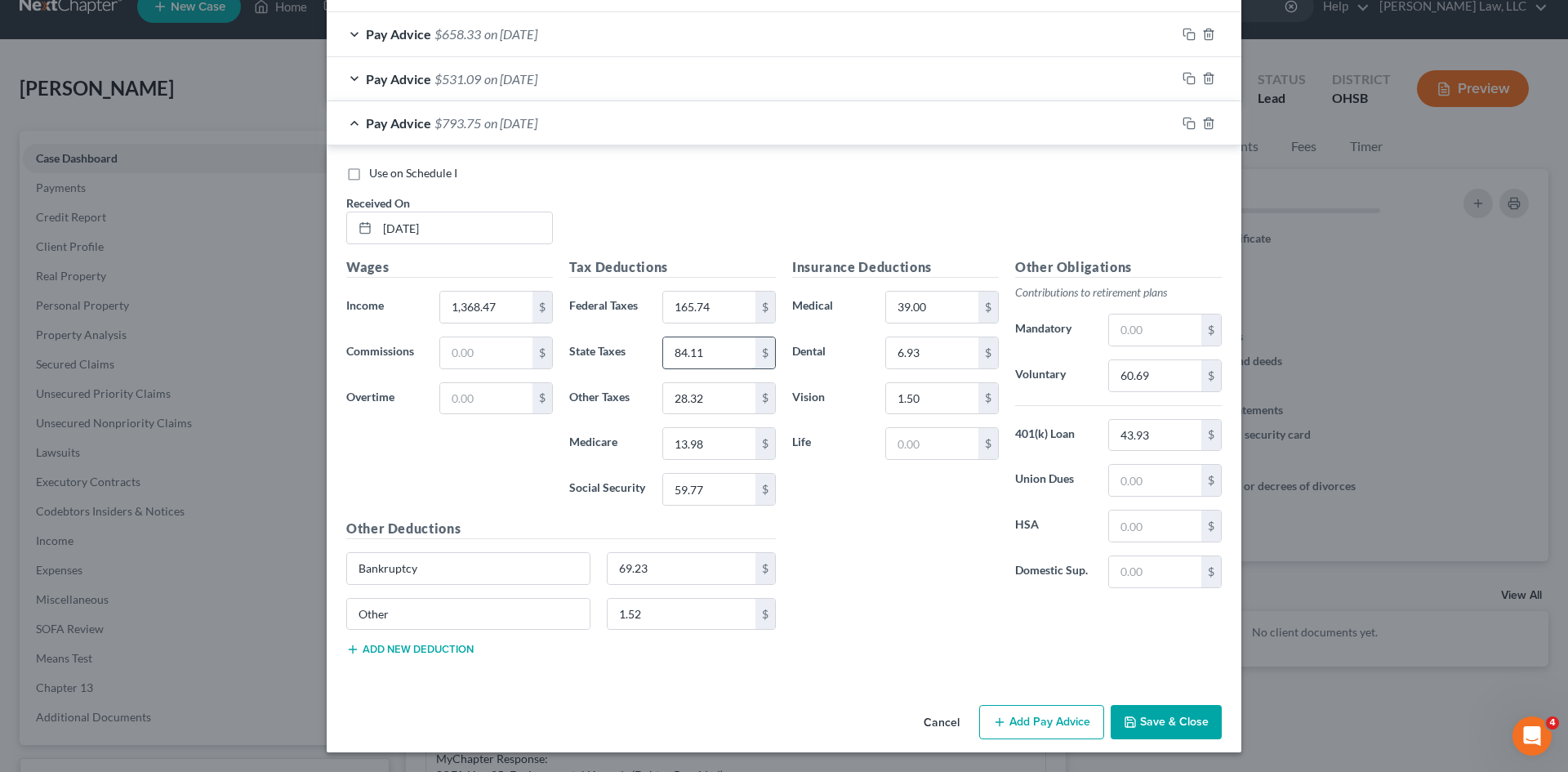
type input "84.11"
type input "38.32"
type input "19.15"
type input "9"
type input "81.90"
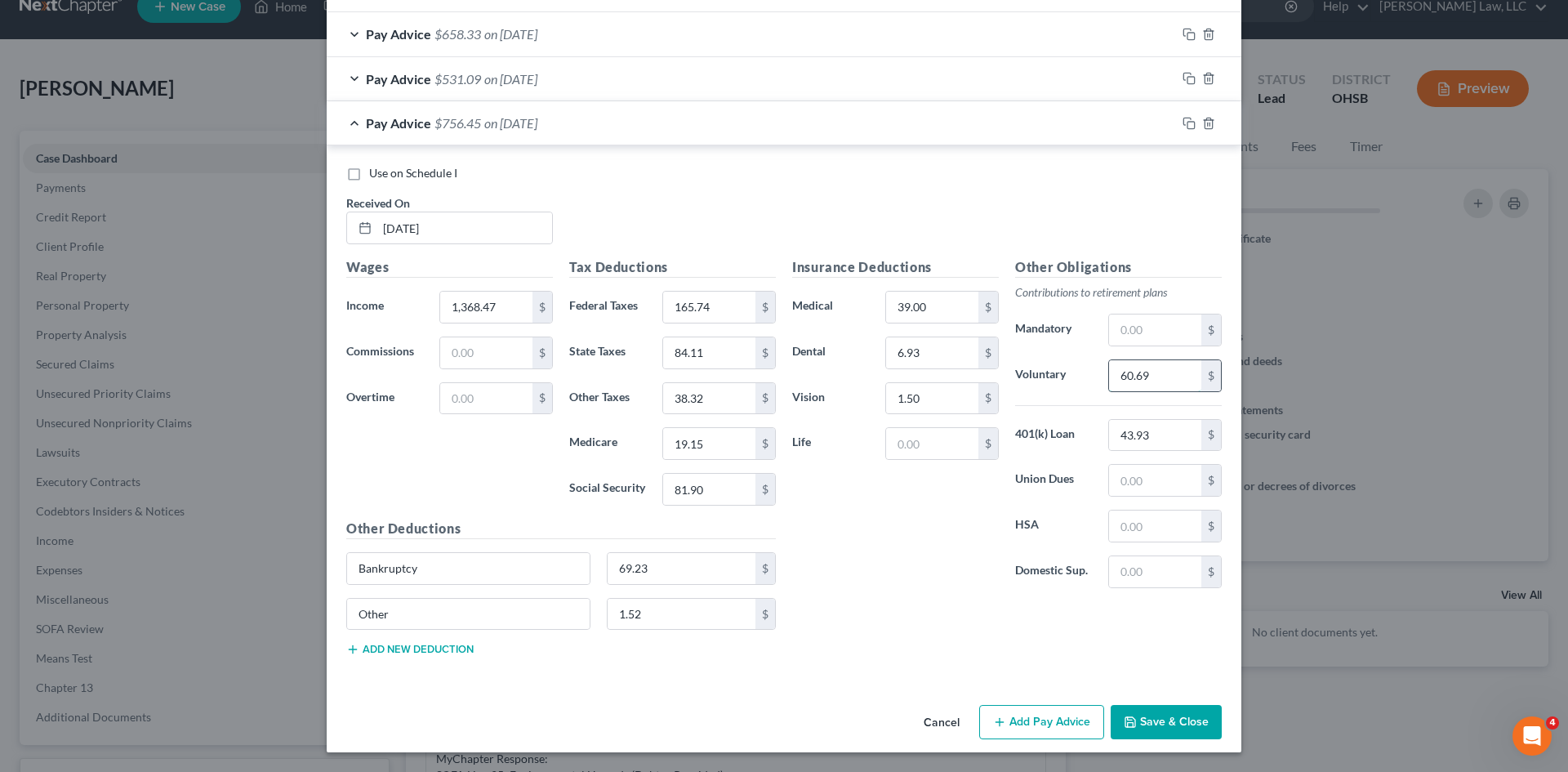
click at [1157, 376] on input "60.69" at bounding box center [1155, 376] width 92 height 31
type input "82.11"
type input "Other"
type input "2.05"
click at [1183, 119] on icon "button" at bounding box center [1186, 121] width 8 height 8
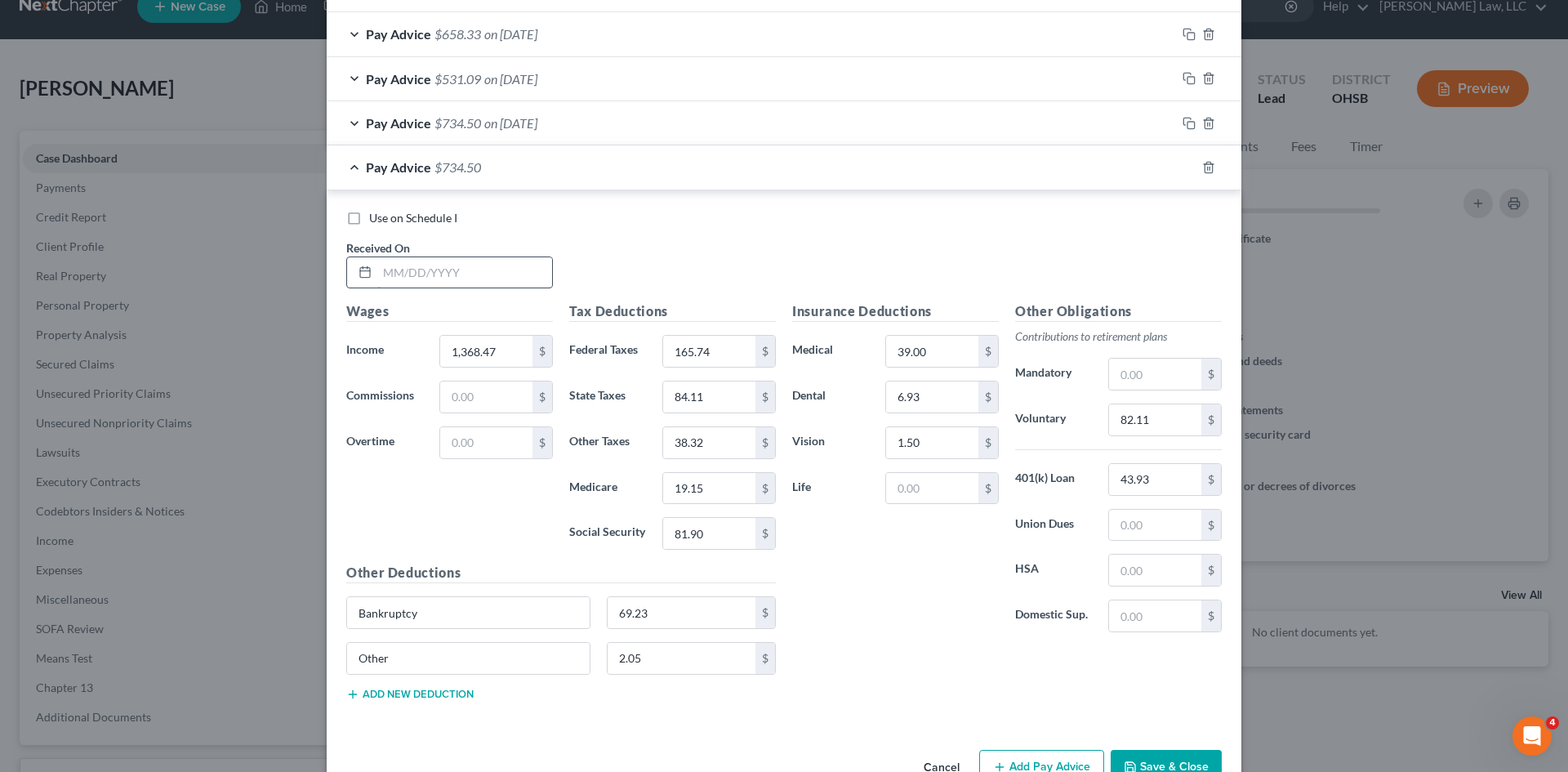
click at [453, 276] on input "text" at bounding box center [464, 273] width 175 height 31
type input "03/28/2025"
type input "1,053.78"
type input "101.41"
click at [708, 494] on input "19.15" at bounding box center [709, 488] width 92 height 31
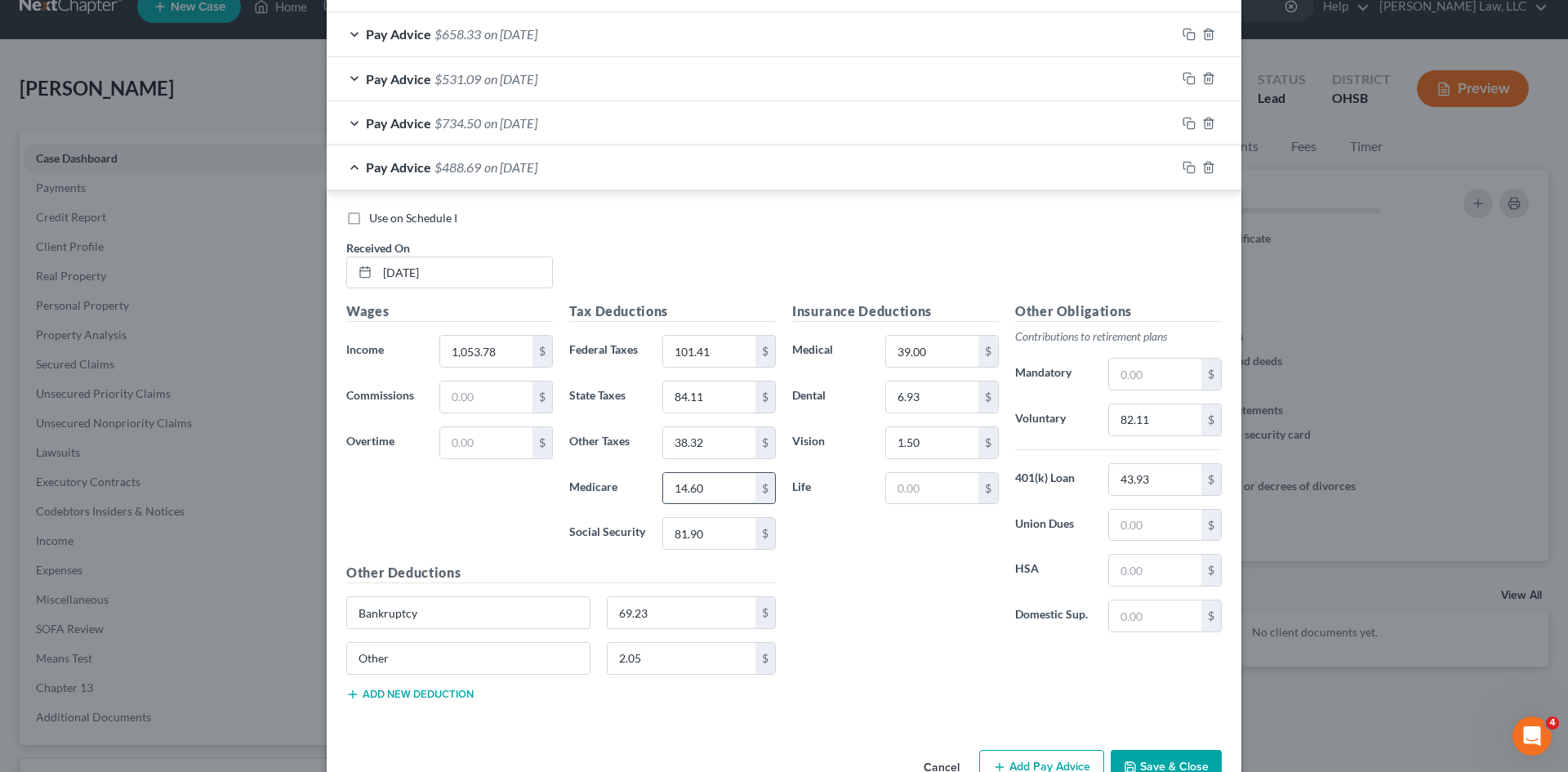
type input "14.60"
type input "62.40"
click at [704, 415] on div "Tax Deductions Federal Taxes 101.41 $ State Taxes 84.11 $ Other Taxes 38.32 $ M…" at bounding box center [673, 432] width 223 height 262
click at [704, 406] on input "84.11" at bounding box center [709, 397] width 92 height 31
type input "62.11"
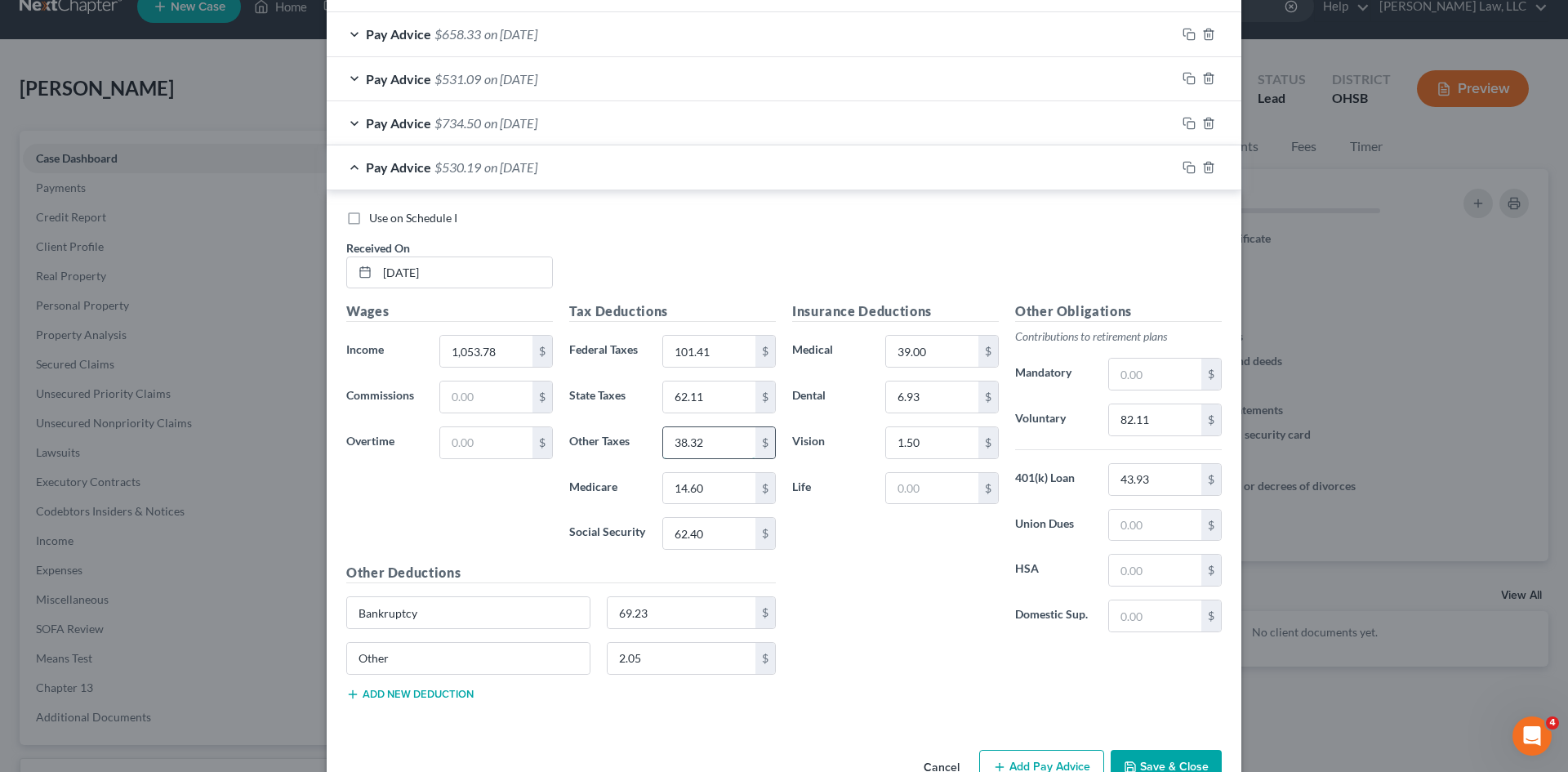
click at [705, 435] on input "38.32" at bounding box center [709, 443] width 92 height 31
type input "29.51"
click at [1146, 427] on input "82.11" at bounding box center [1155, 420] width 92 height 31
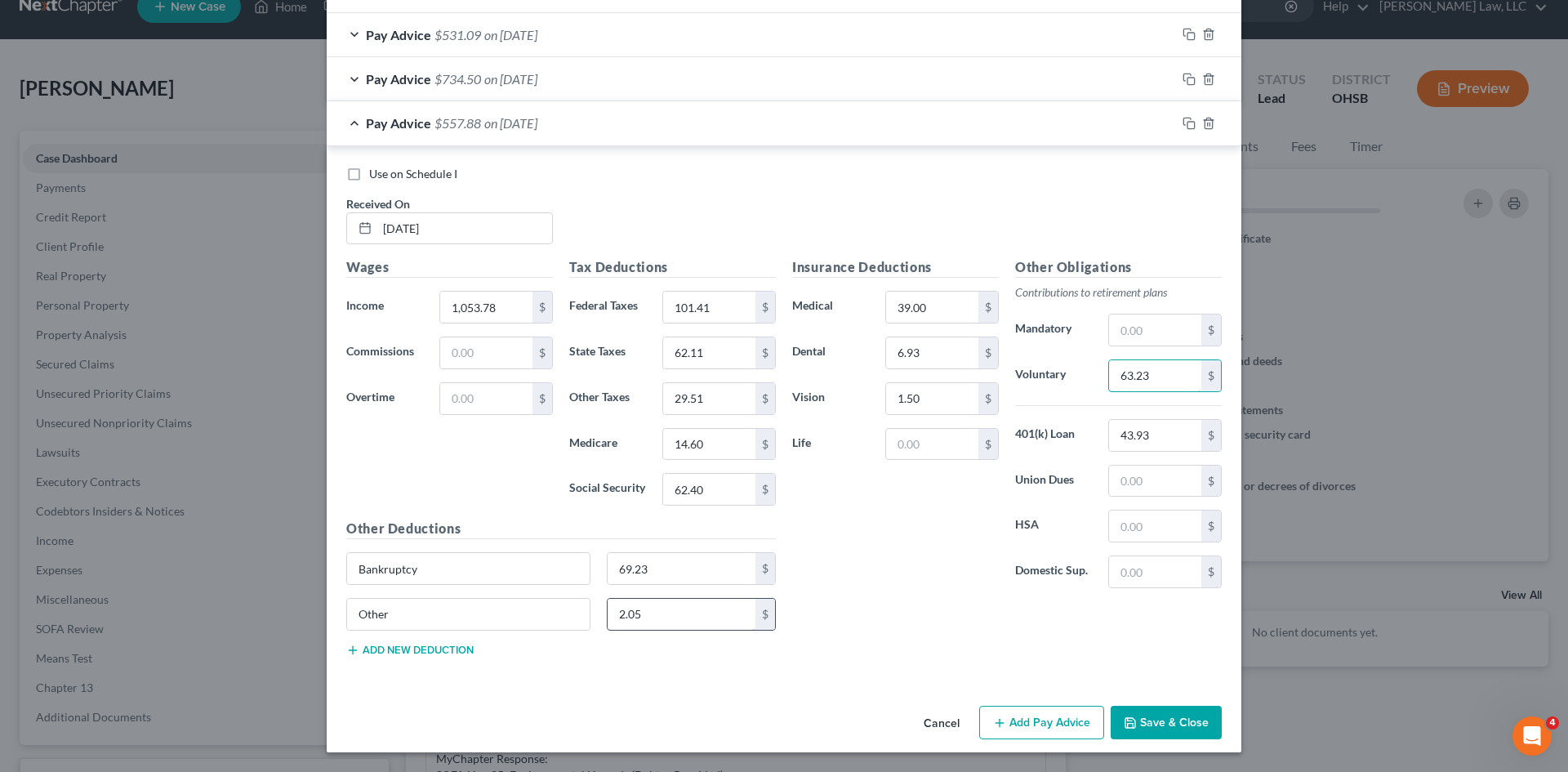
type input "63.23"
click at [683, 618] on input "2.05" at bounding box center [681, 614] width 149 height 31
type input "1.58"
click at [1187, 123] on rect "button" at bounding box center [1191, 125] width 8 height 8
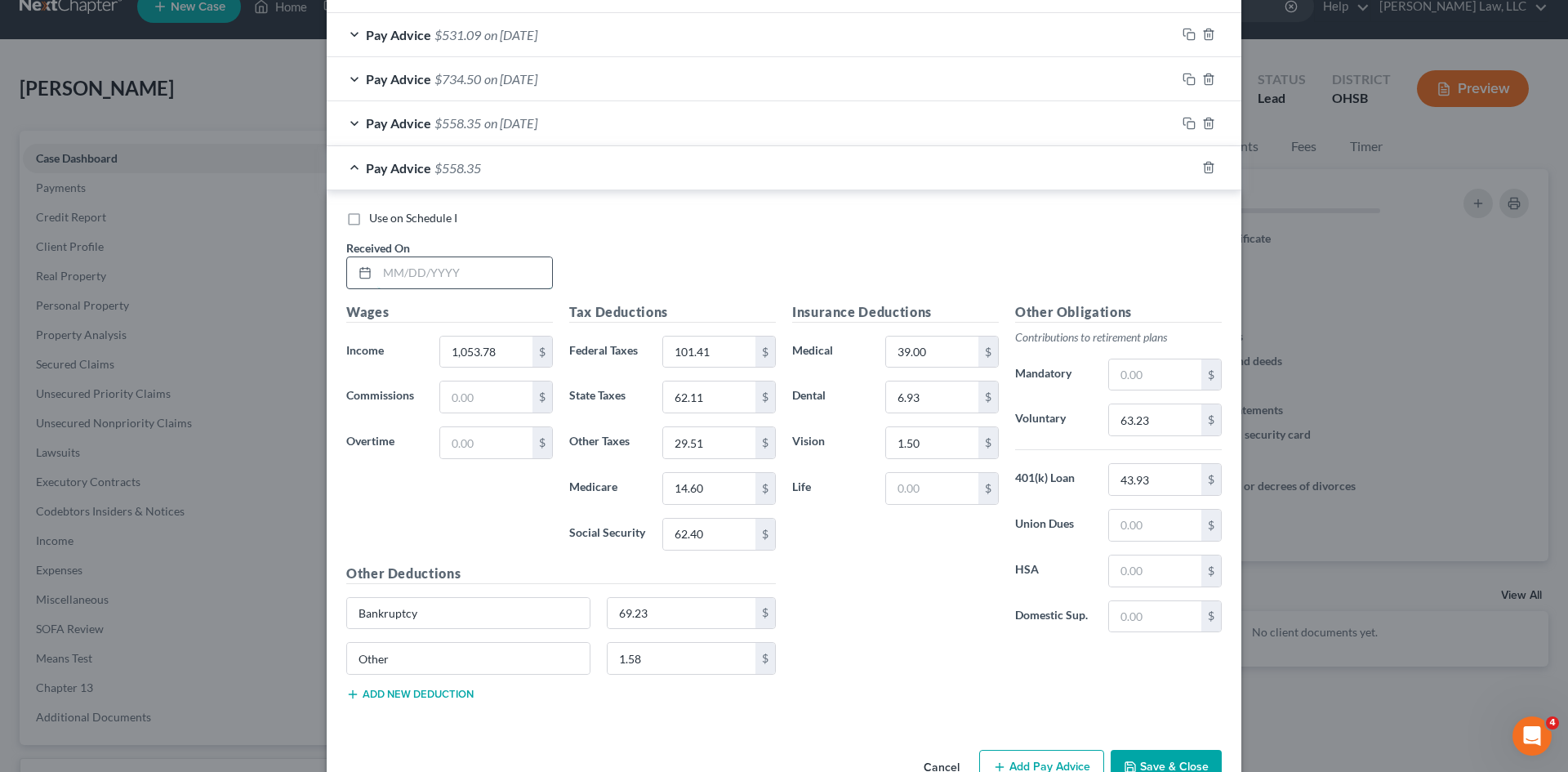
click at [463, 258] on input "text" at bounding box center [464, 273] width 175 height 31
type input "04/04/2025"
type input "1,469.10"
type input "187.88"
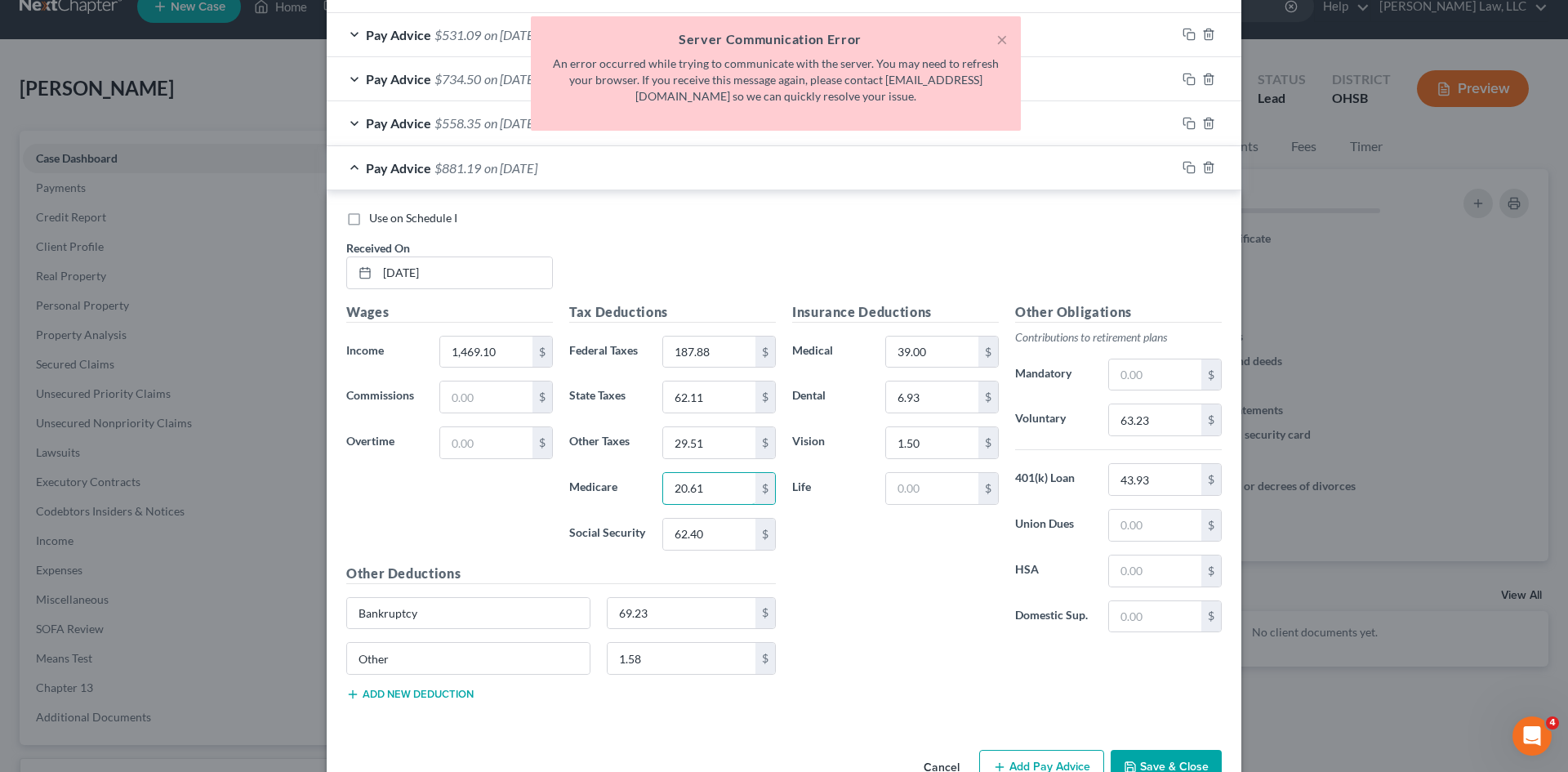
type input "20.61"
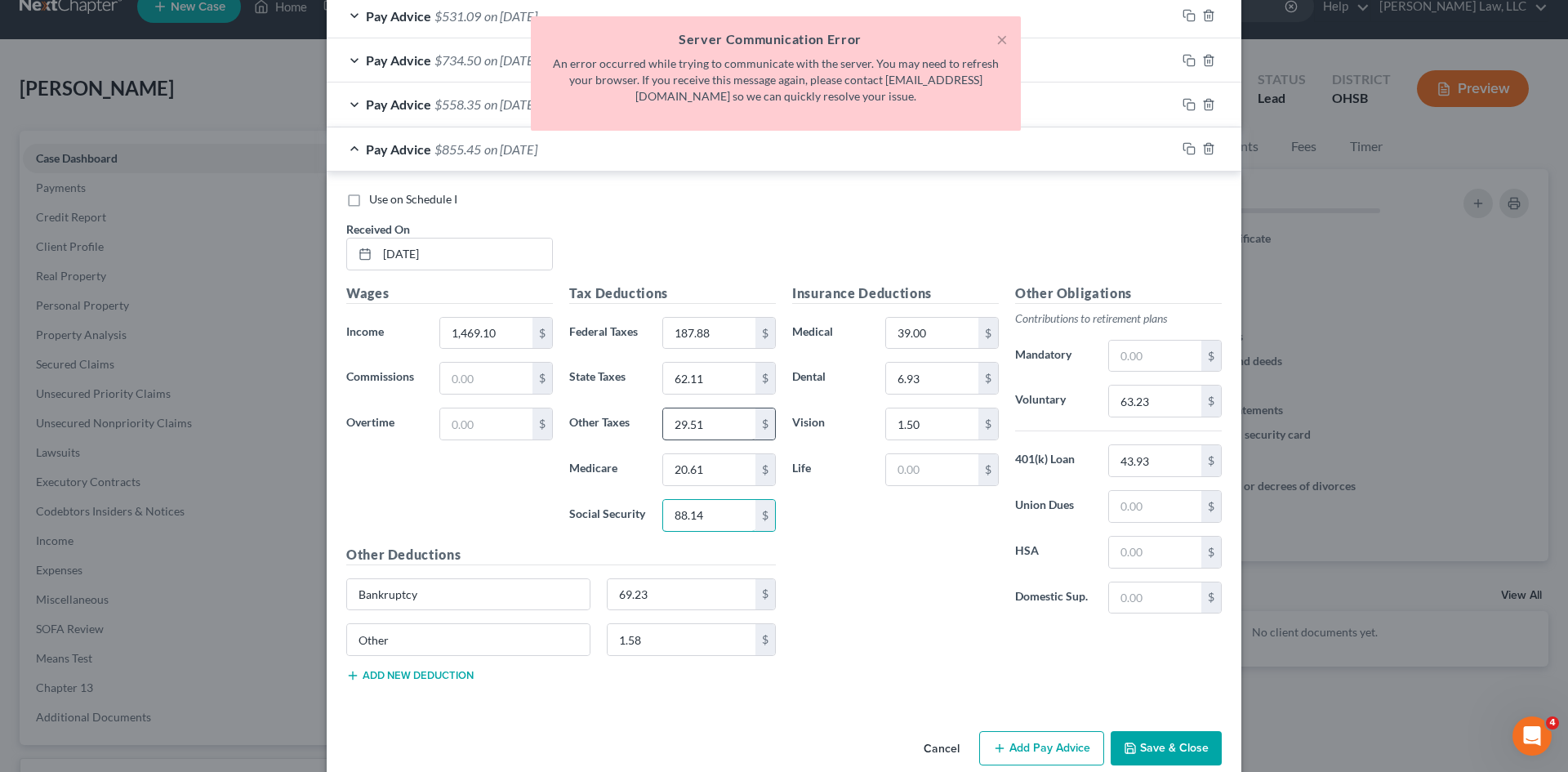
scroll to position [618, 0]
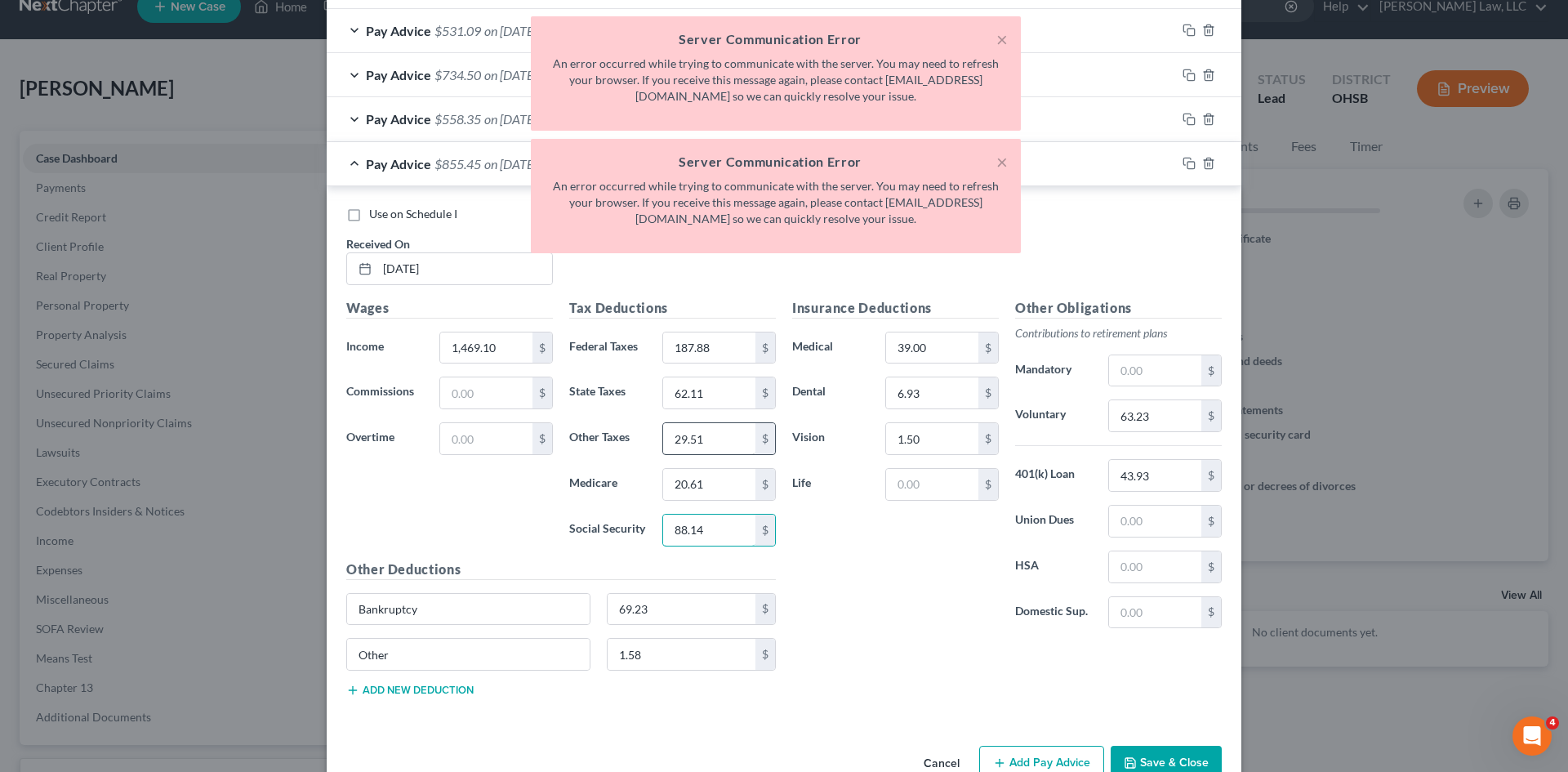
type input "88.14"
click at [719, 442] on input "29.51" at bounding box center [709, 439] width 92 height 31
click at [709, 395] on input "62.11" at bounding box center [709, 393] width 92 height 31
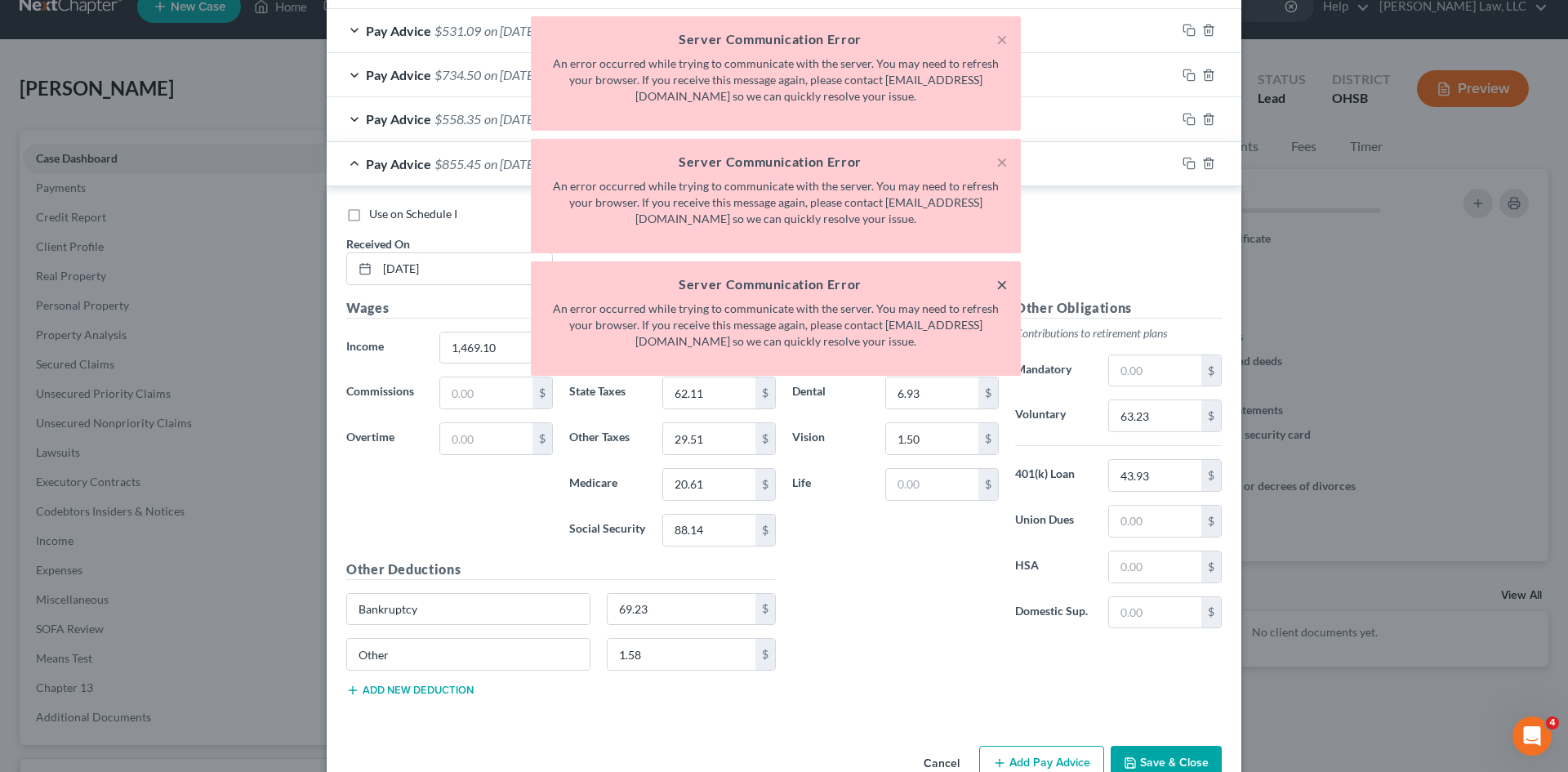
click at [1003, 288] on button "×" at bounding box center [1002, 284] width 11 height 20
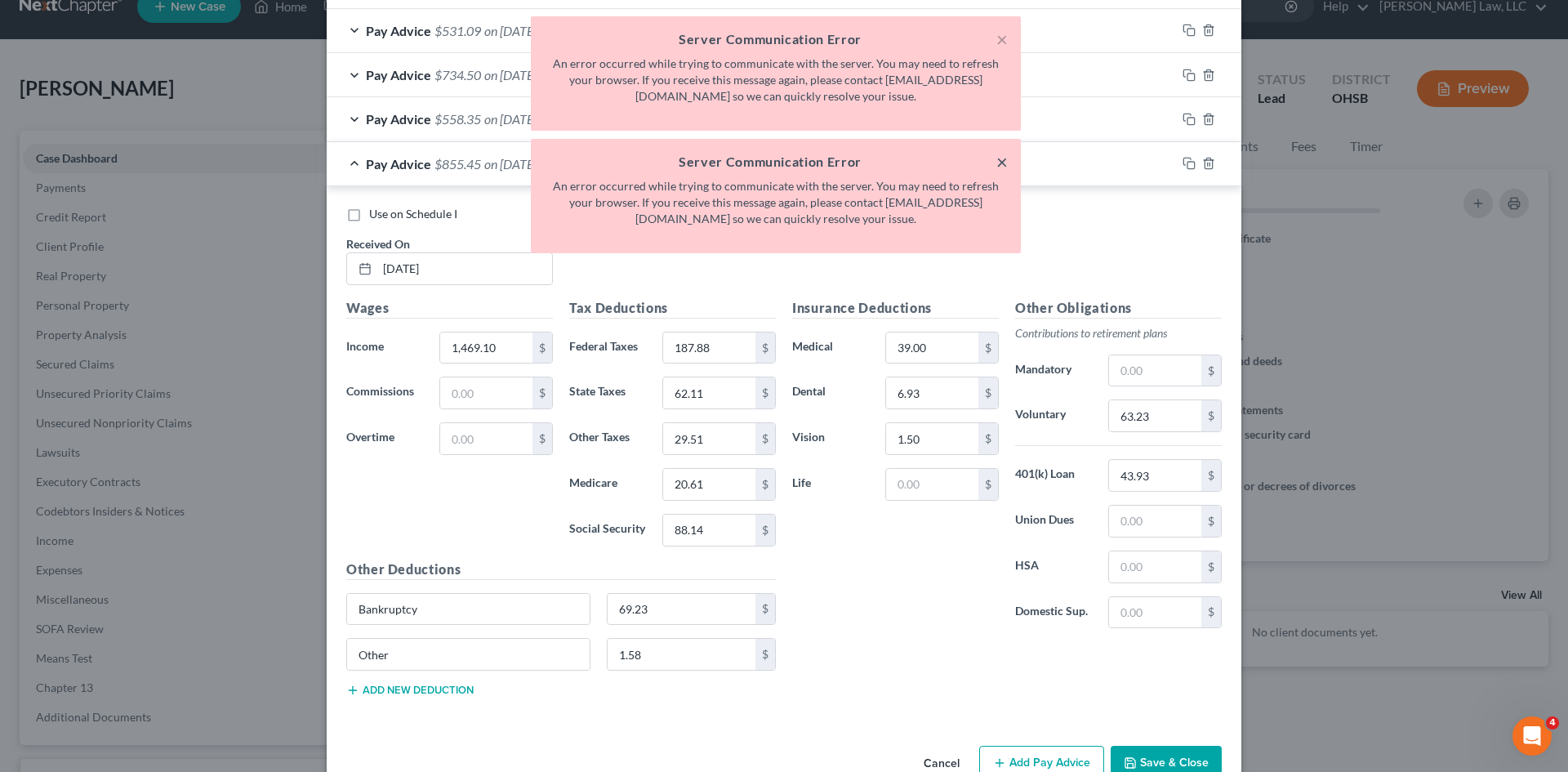
click at [1002, 165] on button "×" at bounding box center [1002, 161] width 11 height 20
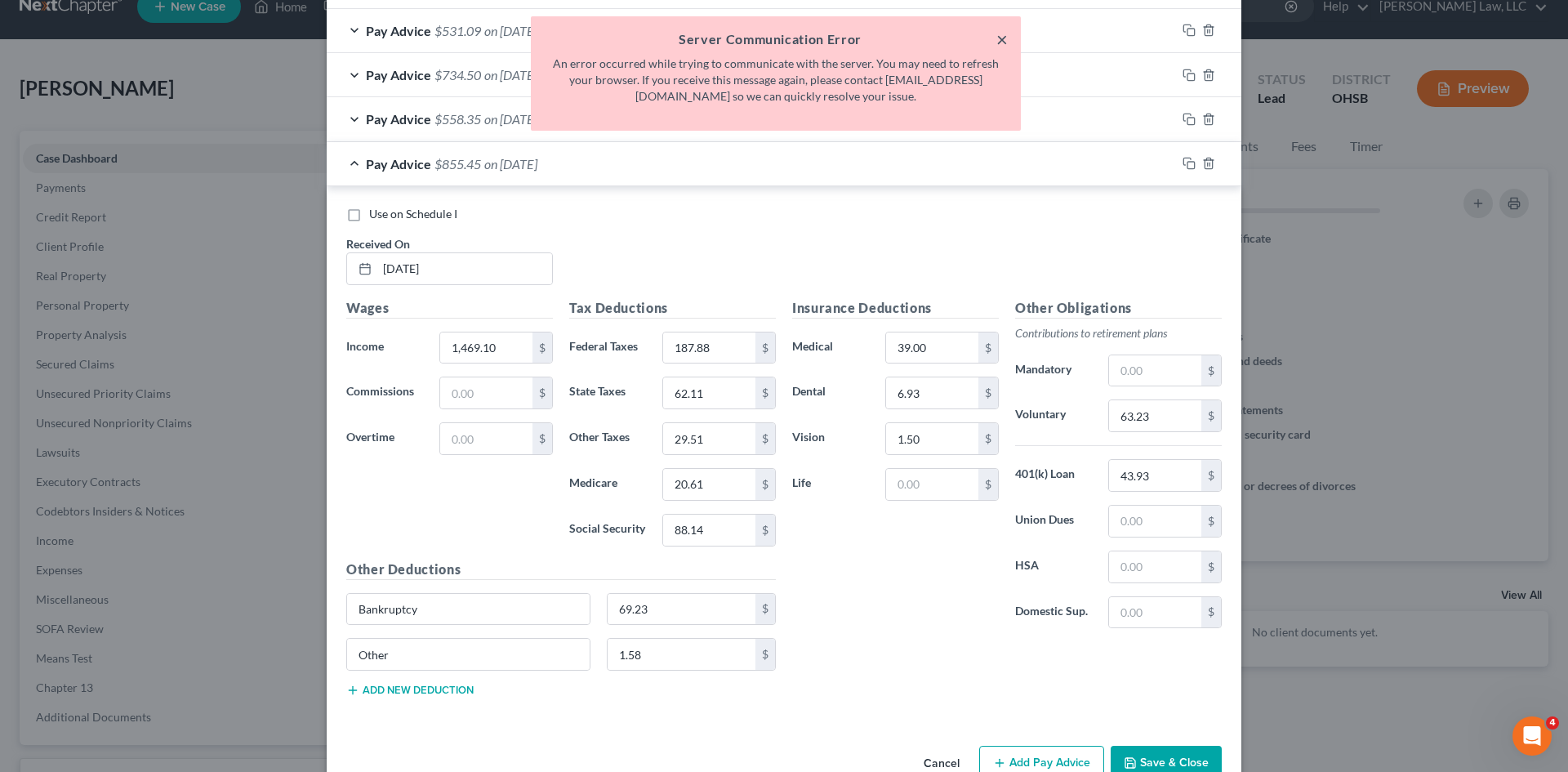
click at [1002, 31] on button "×" at bounding box center [1002, 39] width 11 height 20
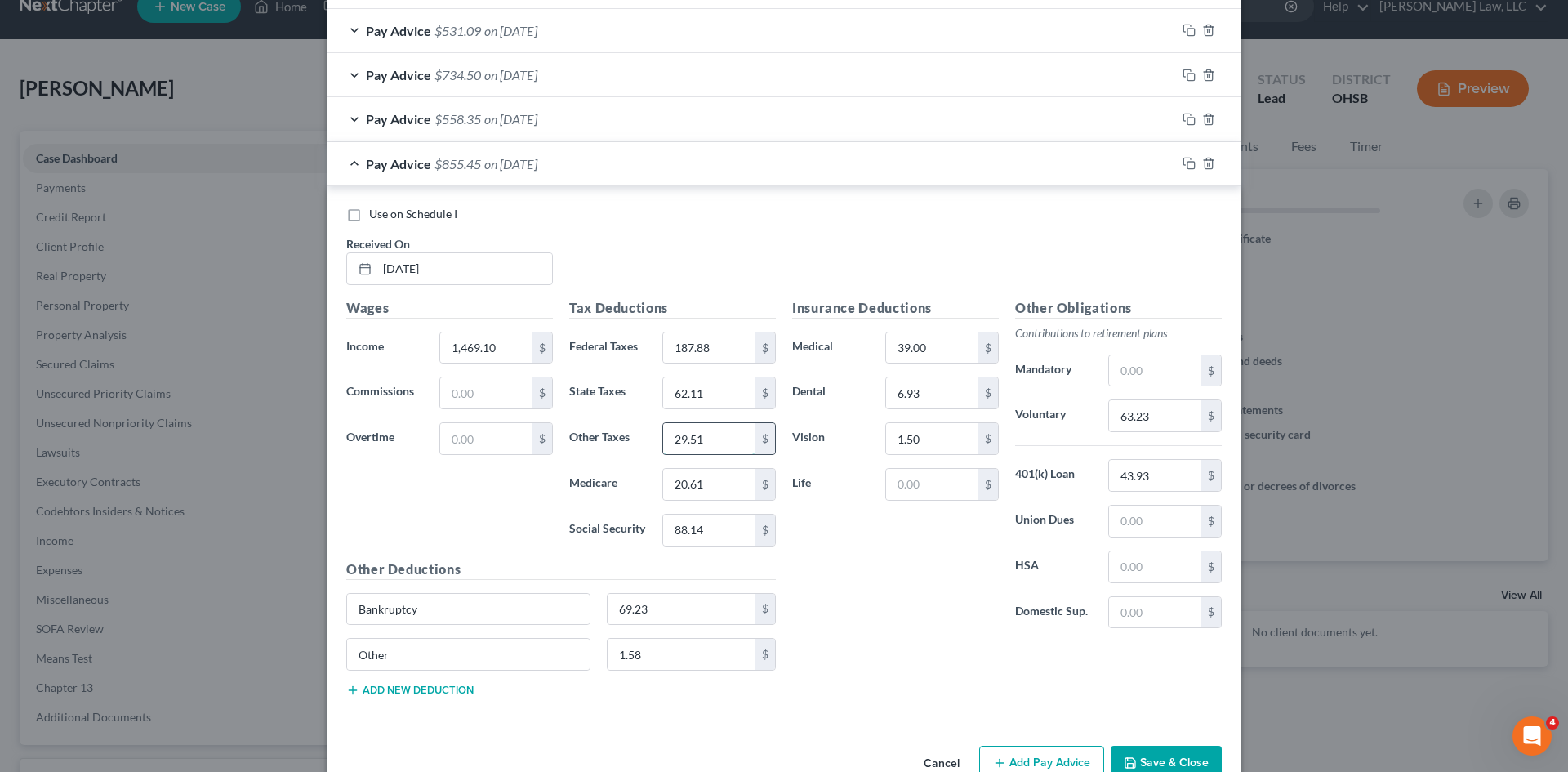
click at [691, 438] on input "29.51" at bounding box center [709, 439] width 92 height 31
click at [694, 413] on div "Tax Deductions Federal Taxes 187.88 $ State Taxes 62.11 $ Other Taxes 29.51 $ M…" at bounding box center [673, 429] width 223 height 262
click at [695, 411] on div "Tax Deductions Federal Taxes 187.88 $ State Taxes 62.11 $ Other Taxes 29.51 $ M…" at bounding box center [673, 429] width 223 height 262
click at [700, 404] on input "62.11" at bounding box center [709, 393] width 92 height 31
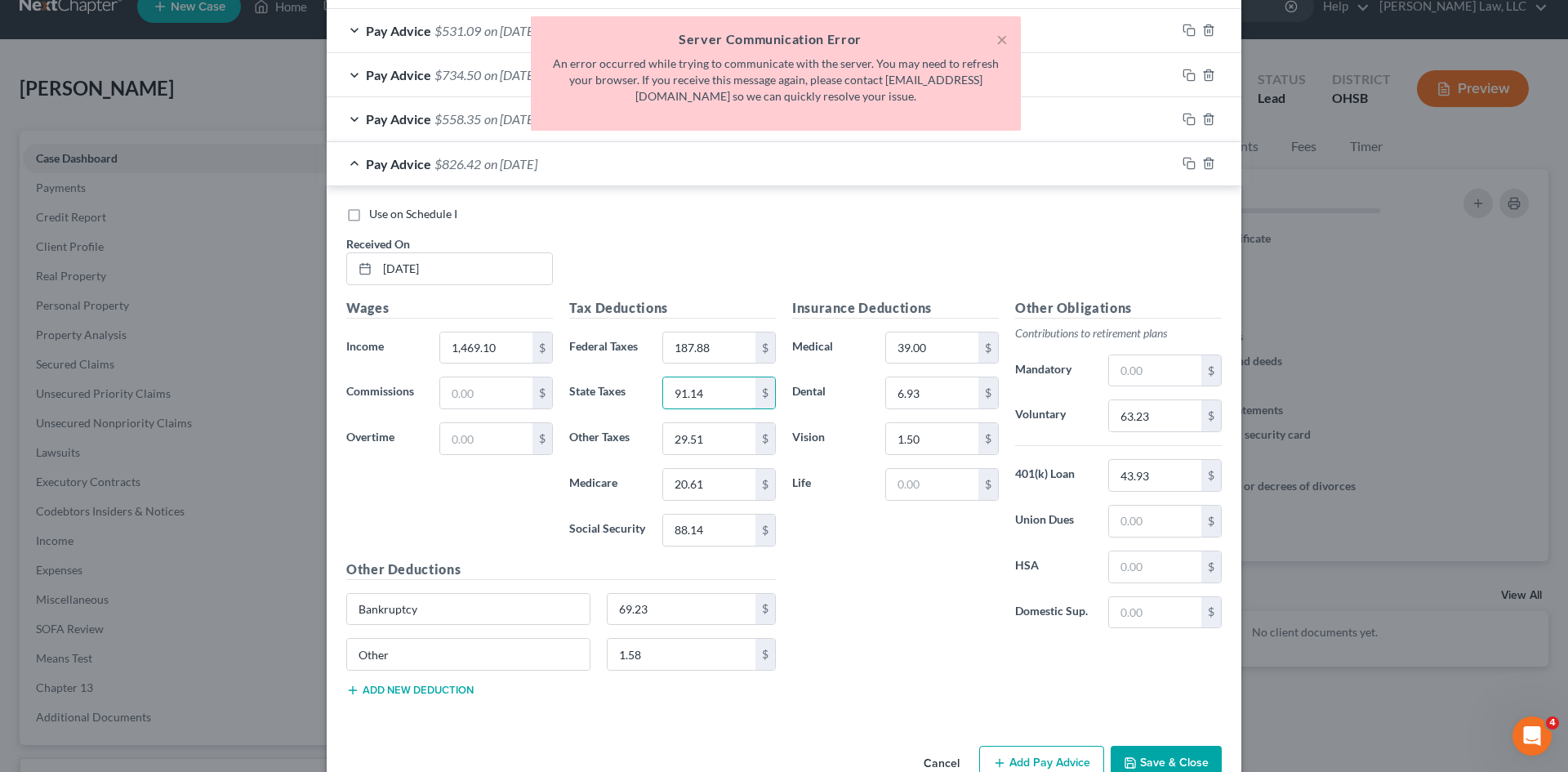
type input "91.14"
type input "41.13"
click at [1132, 429] on input "63.23" at bounding box center [1155, 416] width 92 height 31
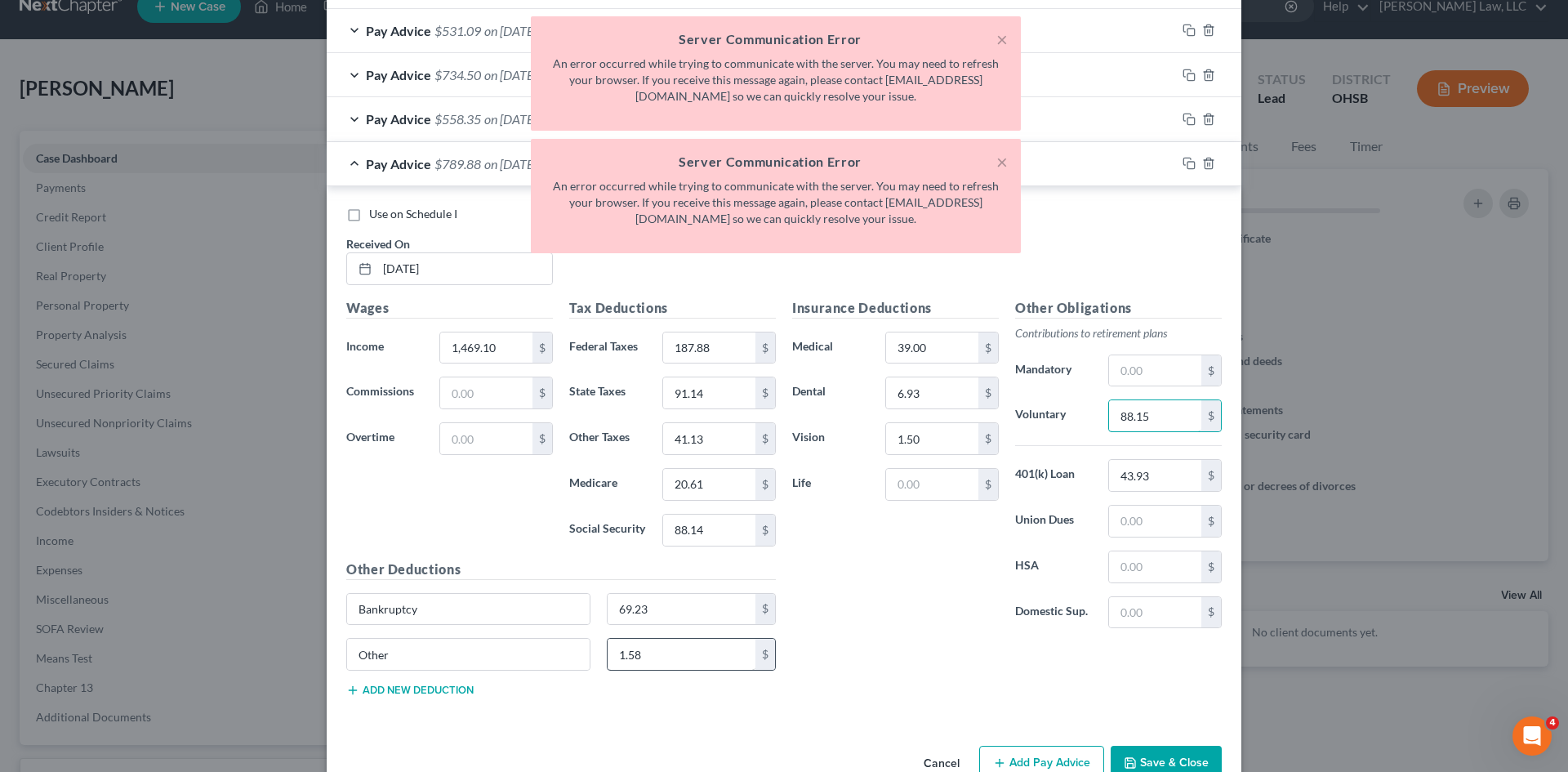
type input "88.15"
click at [658, 654] on input "1.58" at bounding box center [681, 654] width 149 height 31
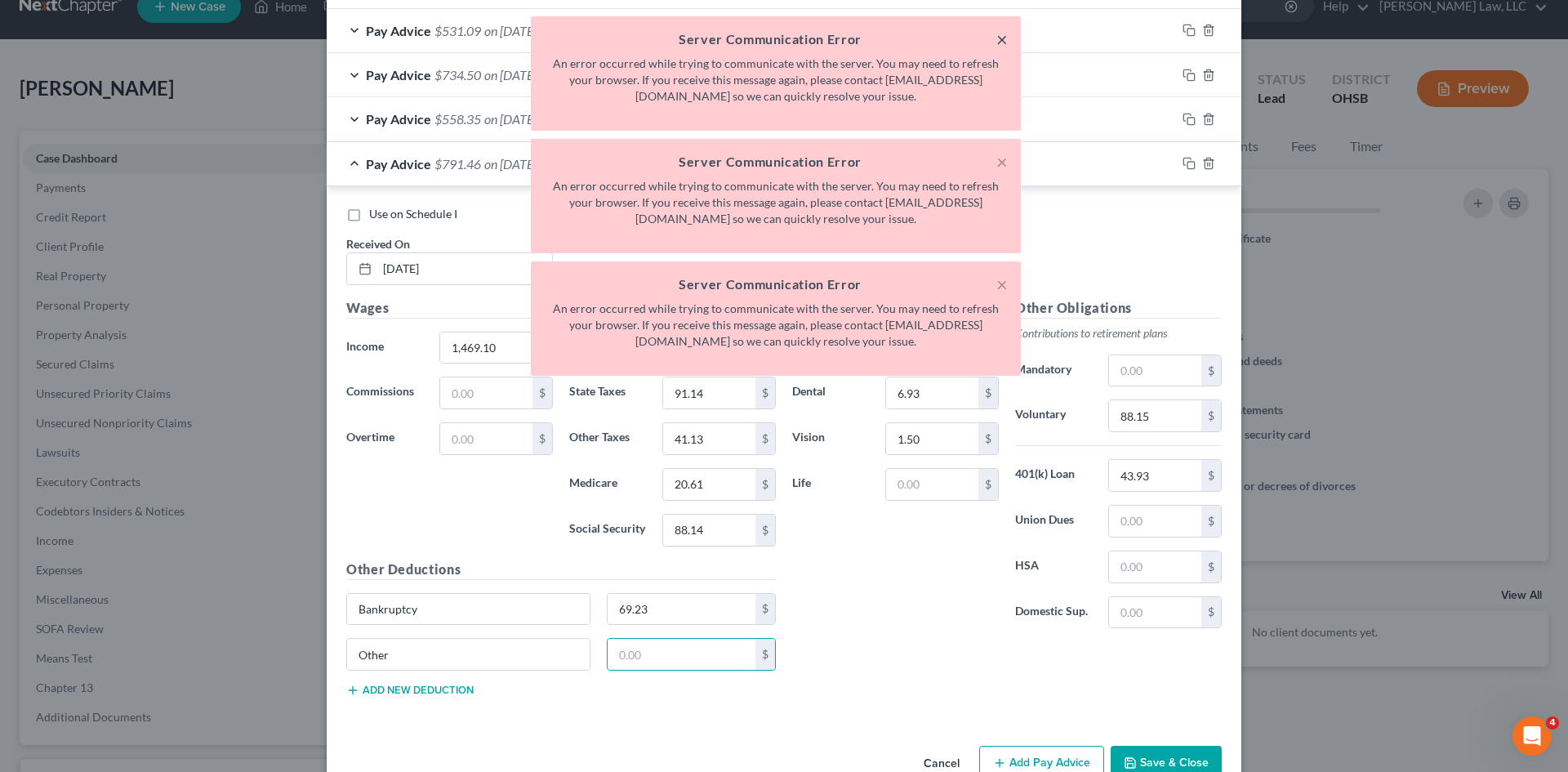
click at [997, 40] on button "×" at bounding box center [1002, 39] width 11 height 20
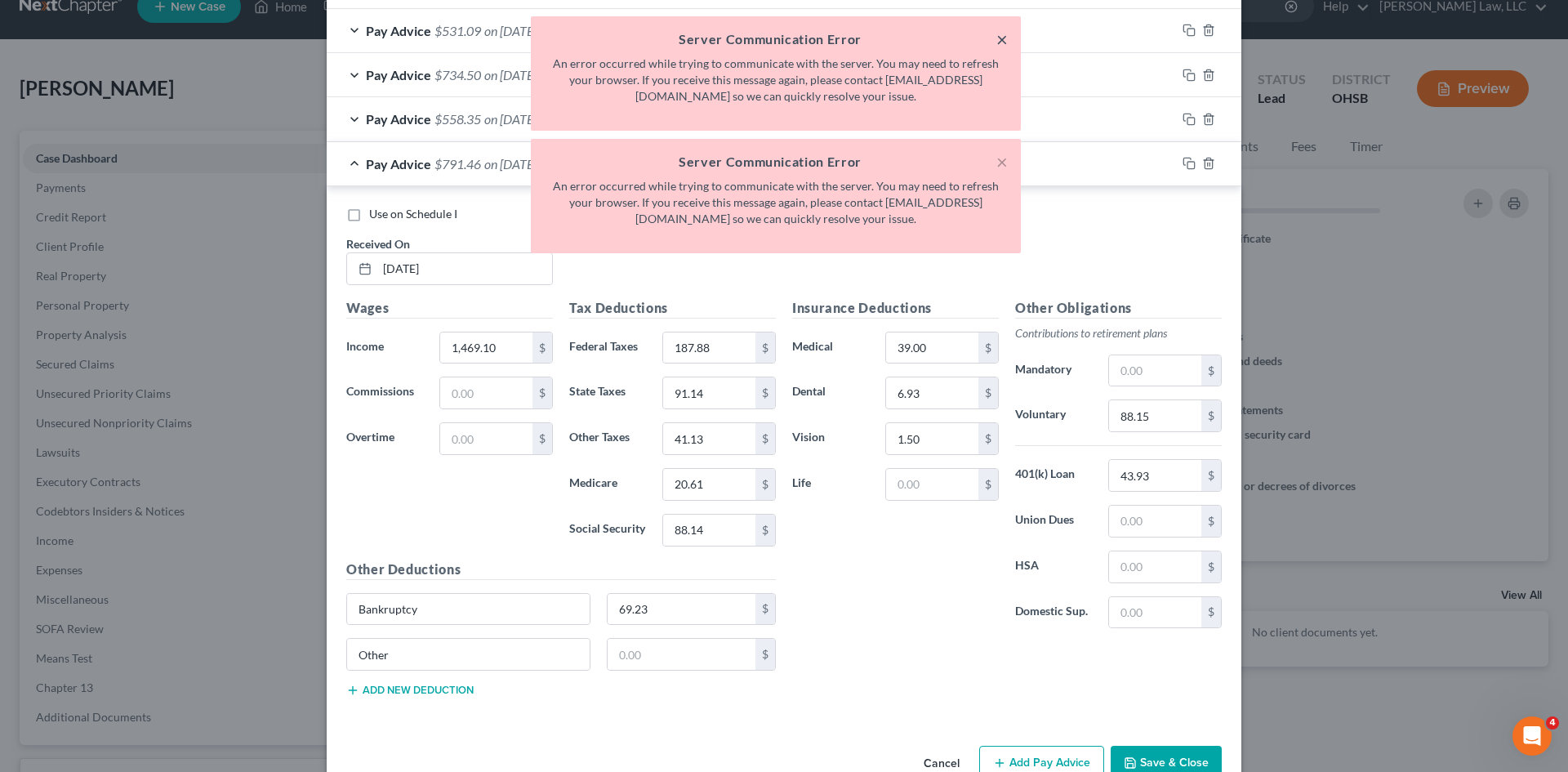
click at [997, 40] on button "×" at bounding box center [1002, 39] width 11 height 20
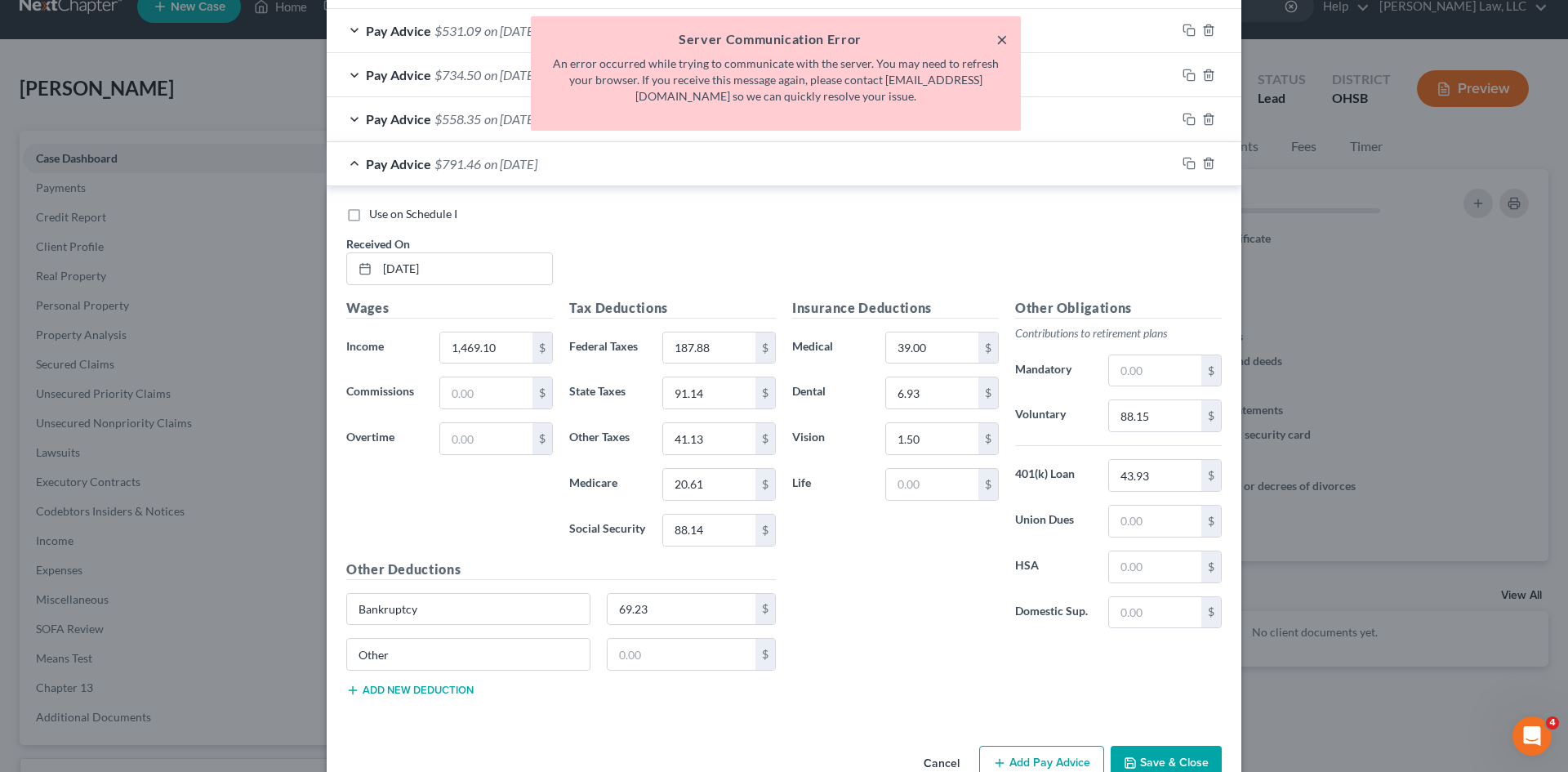
click at [997, 40] on button "×" at bounding box center [1002, 39] width 11 height 20
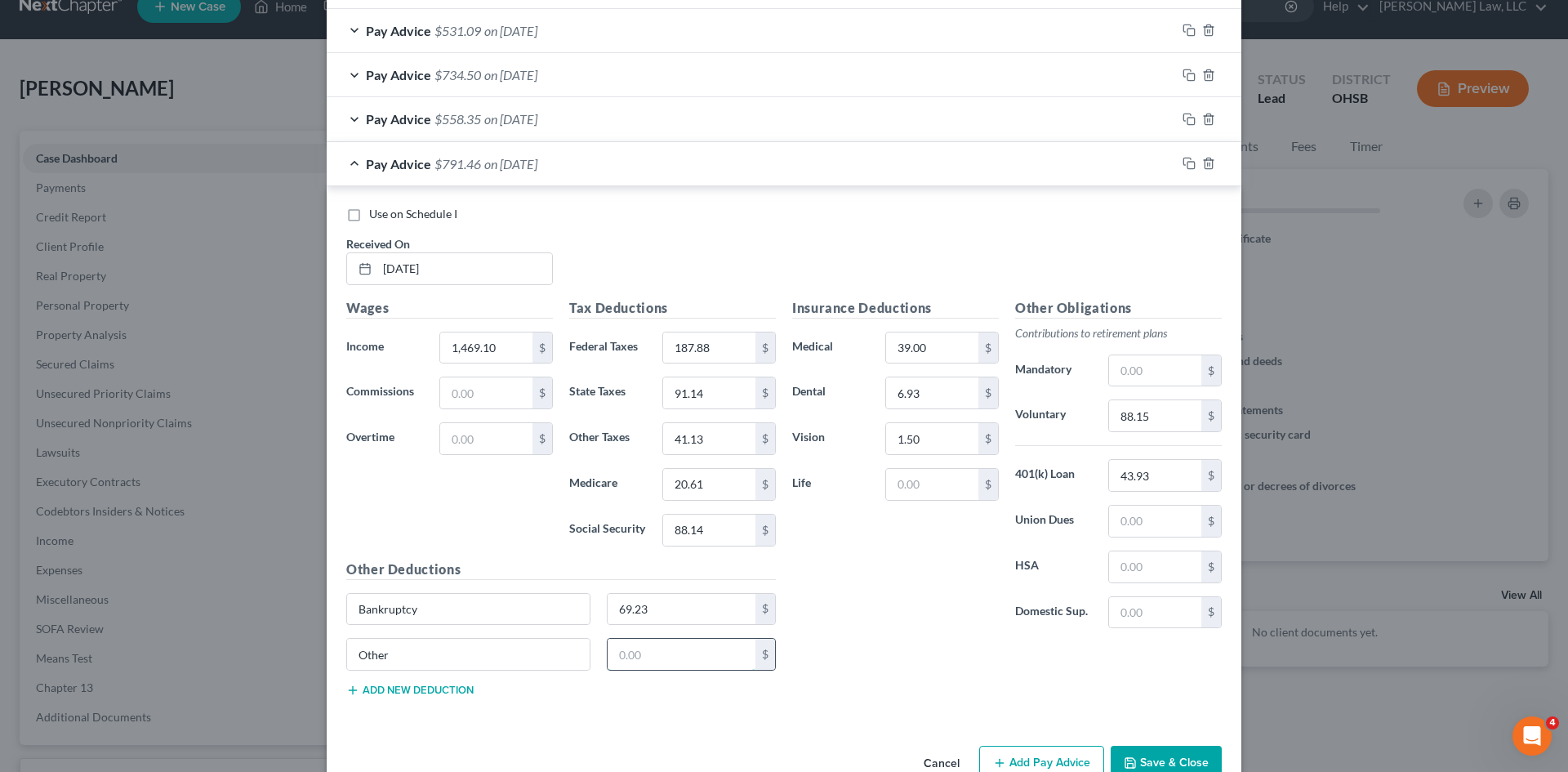
click at [686, 652] on input "text" at bounding box center [681, 654] width 149 height 31
type input "1.17"
click at [1126, 754] on button "Save & Close" at bounding box center [1166, 763] width 111 height 34
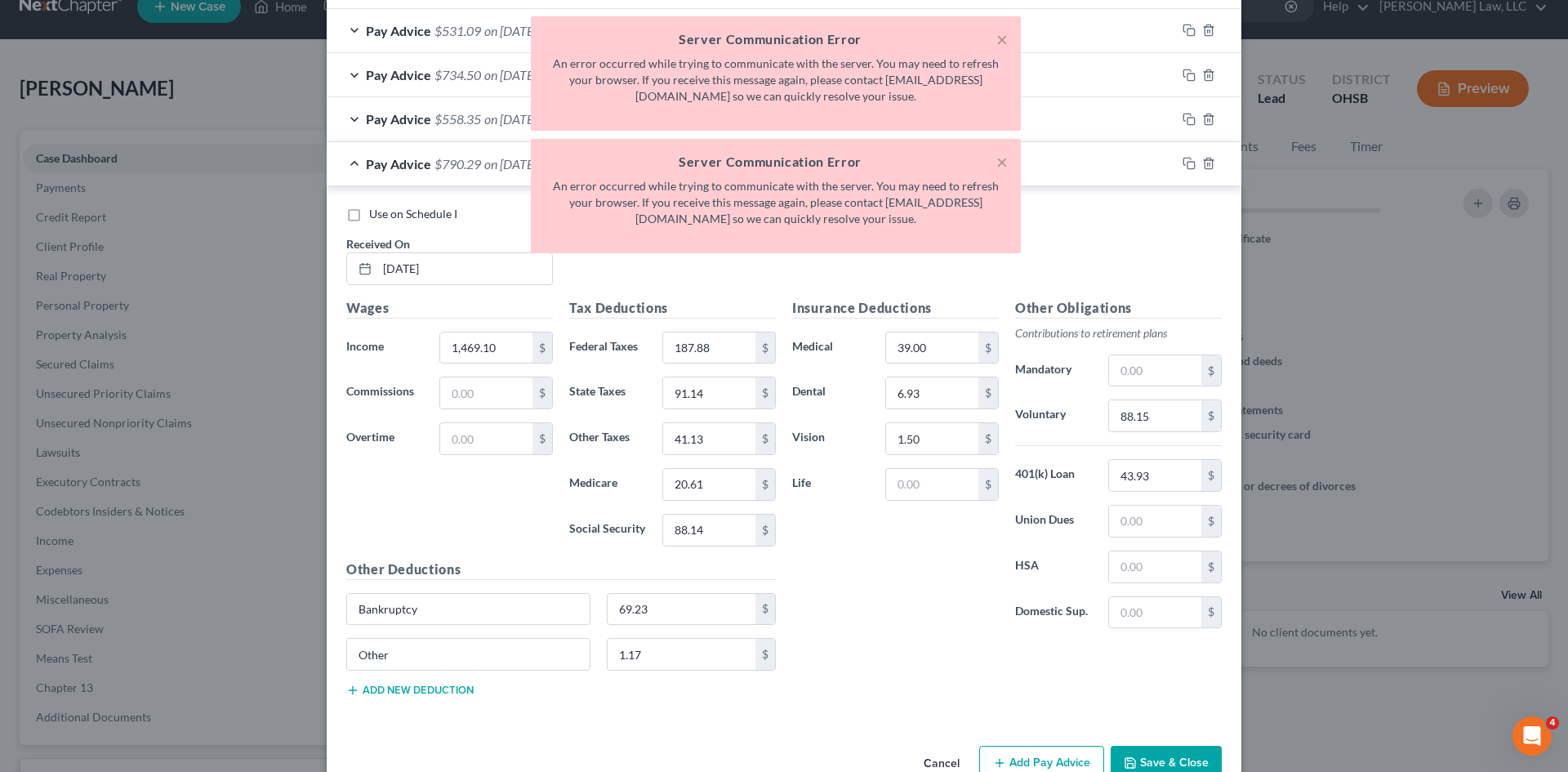
click at [1158, 756] on button "Save & Close" at bounding box center [1166, 763] width 111 height 34
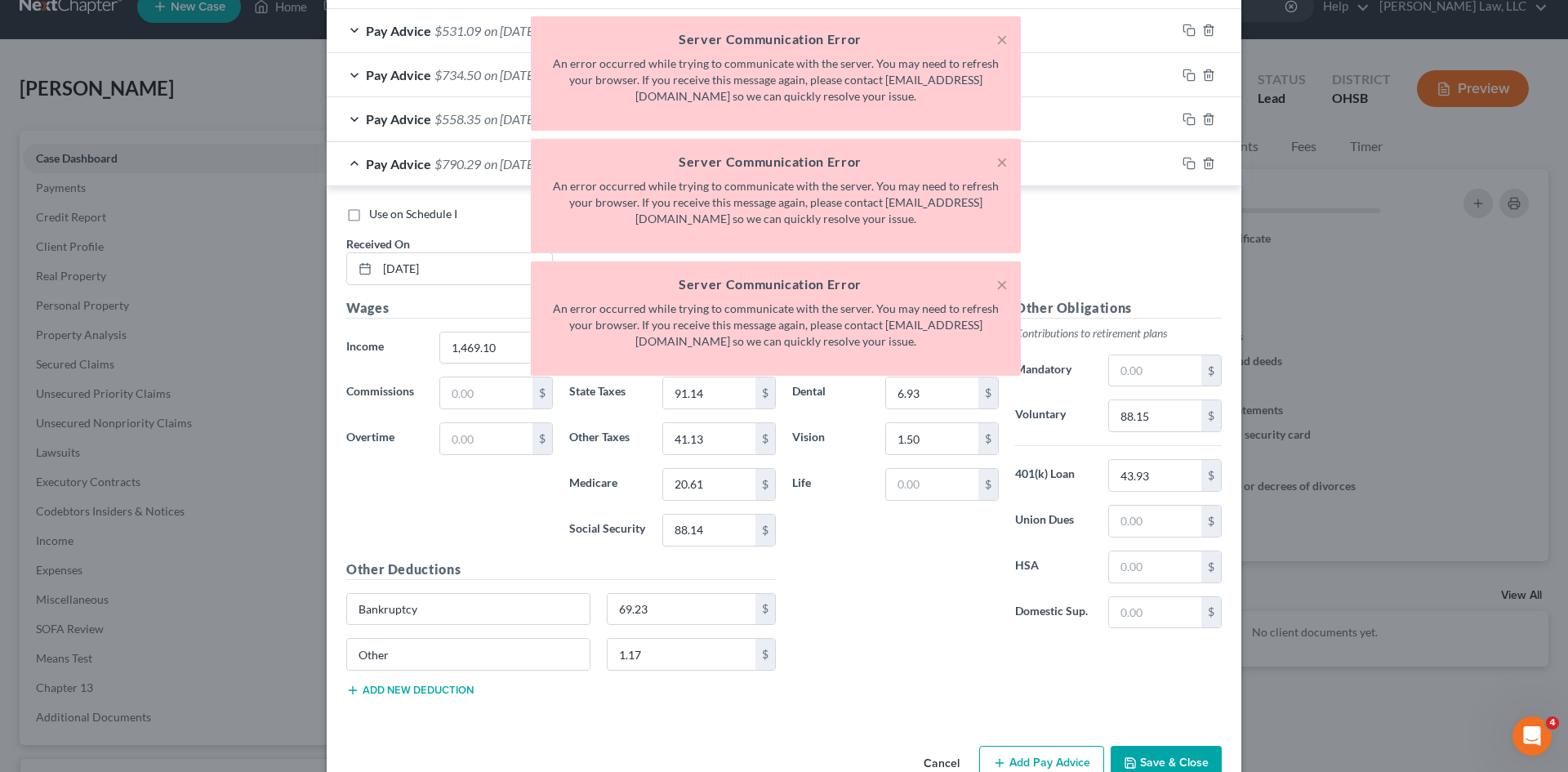
click at [1158, 756] on button "Save & Close" at bounding box center [1166, 763] width 111 height 34
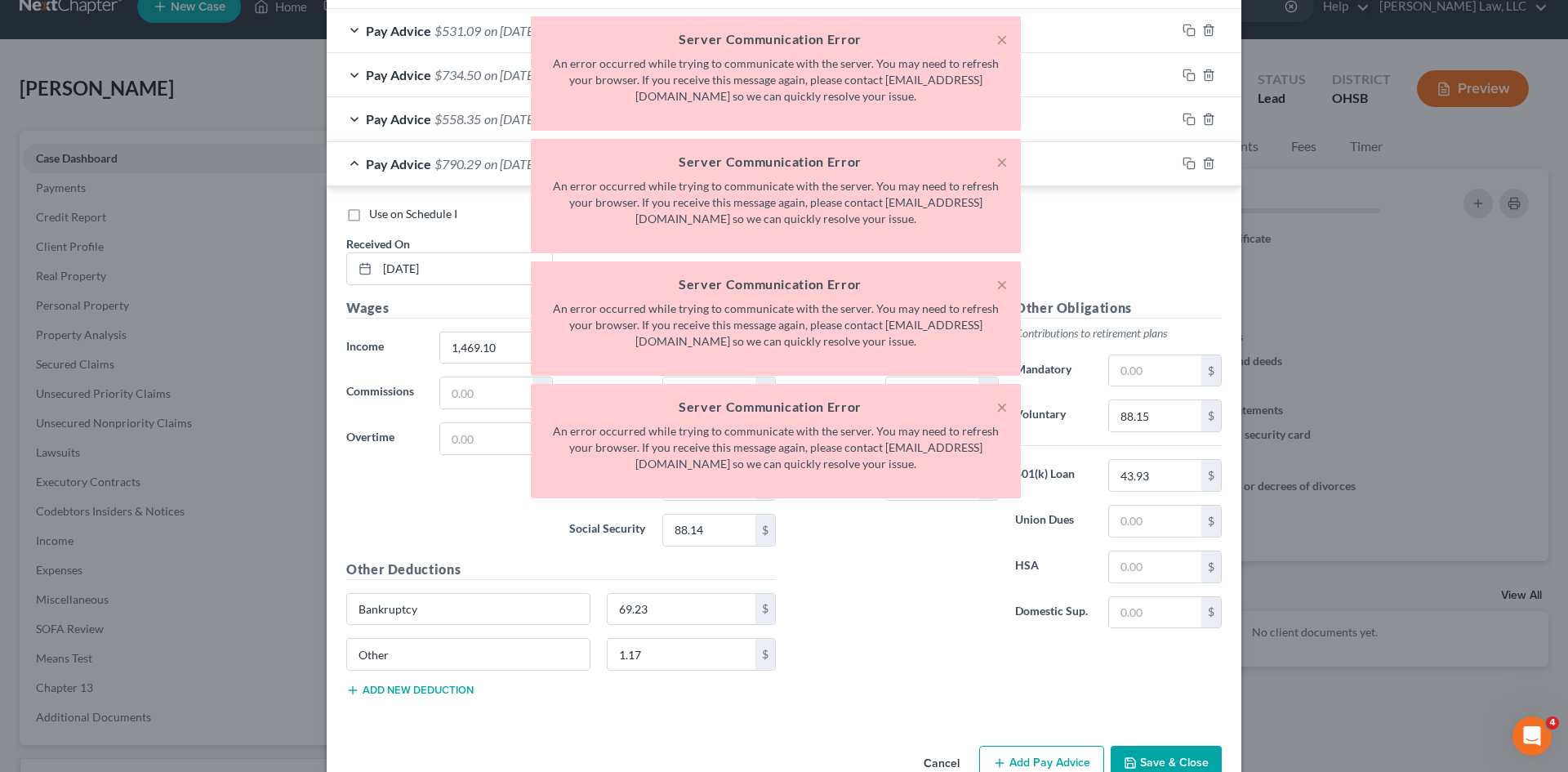
click at [1158, 756] on button "Save & Close" at bounding box center [1166, 763] width 111 height 34
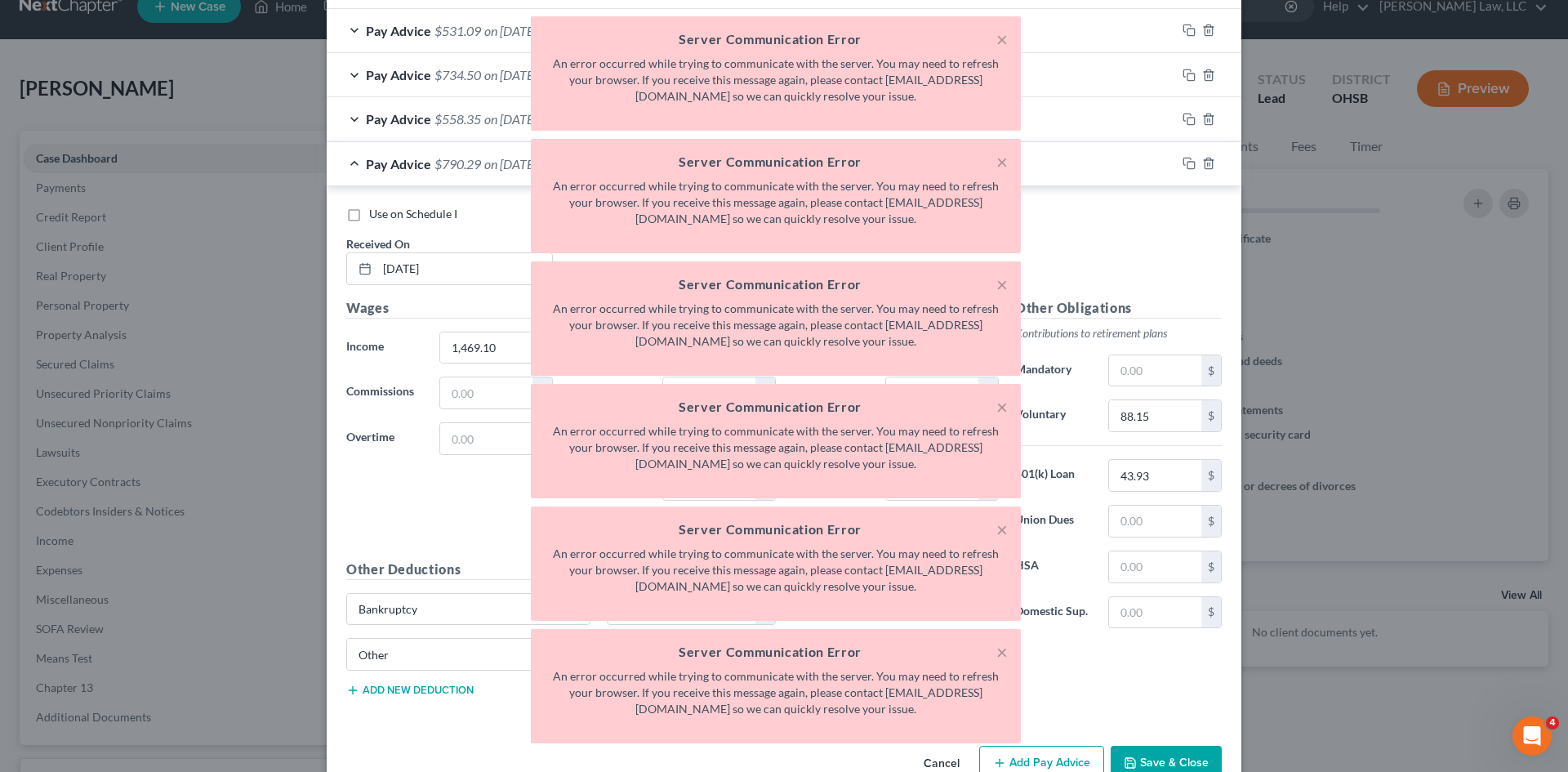
click at [1158, 756] on button "Save & Close" at bounding box center [1166, 763] width 111 height 34
click at [1008, 37] on div "× Server Communication Error An error occurred while trying to communicate with…" at bounding box center [775, 73] width 490 height 114
click at [1005, 37] on button "×" at bounding box center [1002, 39] width 11 height 20
click at [1000, 36] on button "×" at bounding box center [1002, 39] width 11 height 20
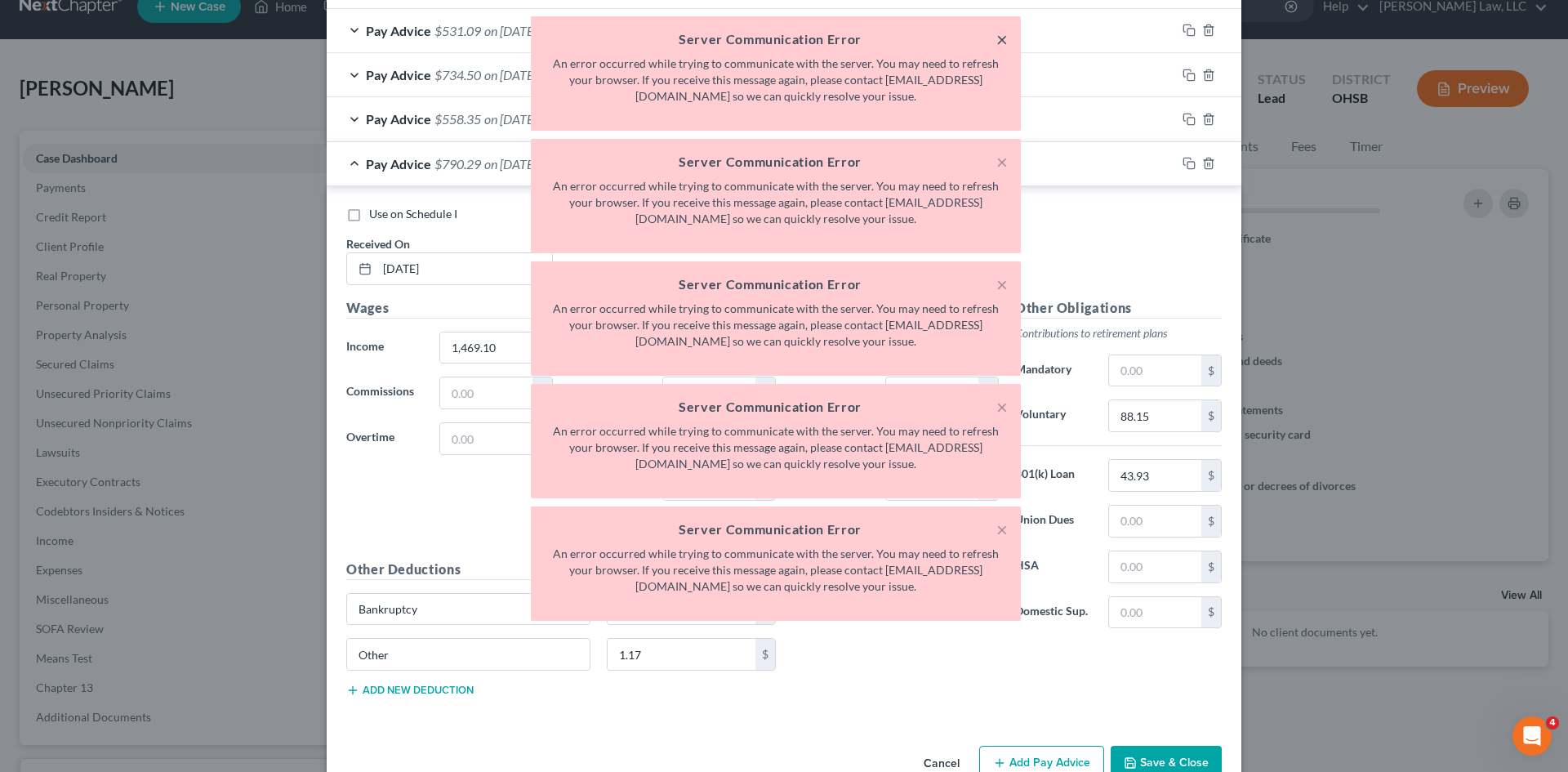
click at [1000, 36] on button "×" at bounding box center [1002, 39] width 11 height 20
click at [1000, 152] on button "×" at bounding box center [1002, 161] width 11 height 20
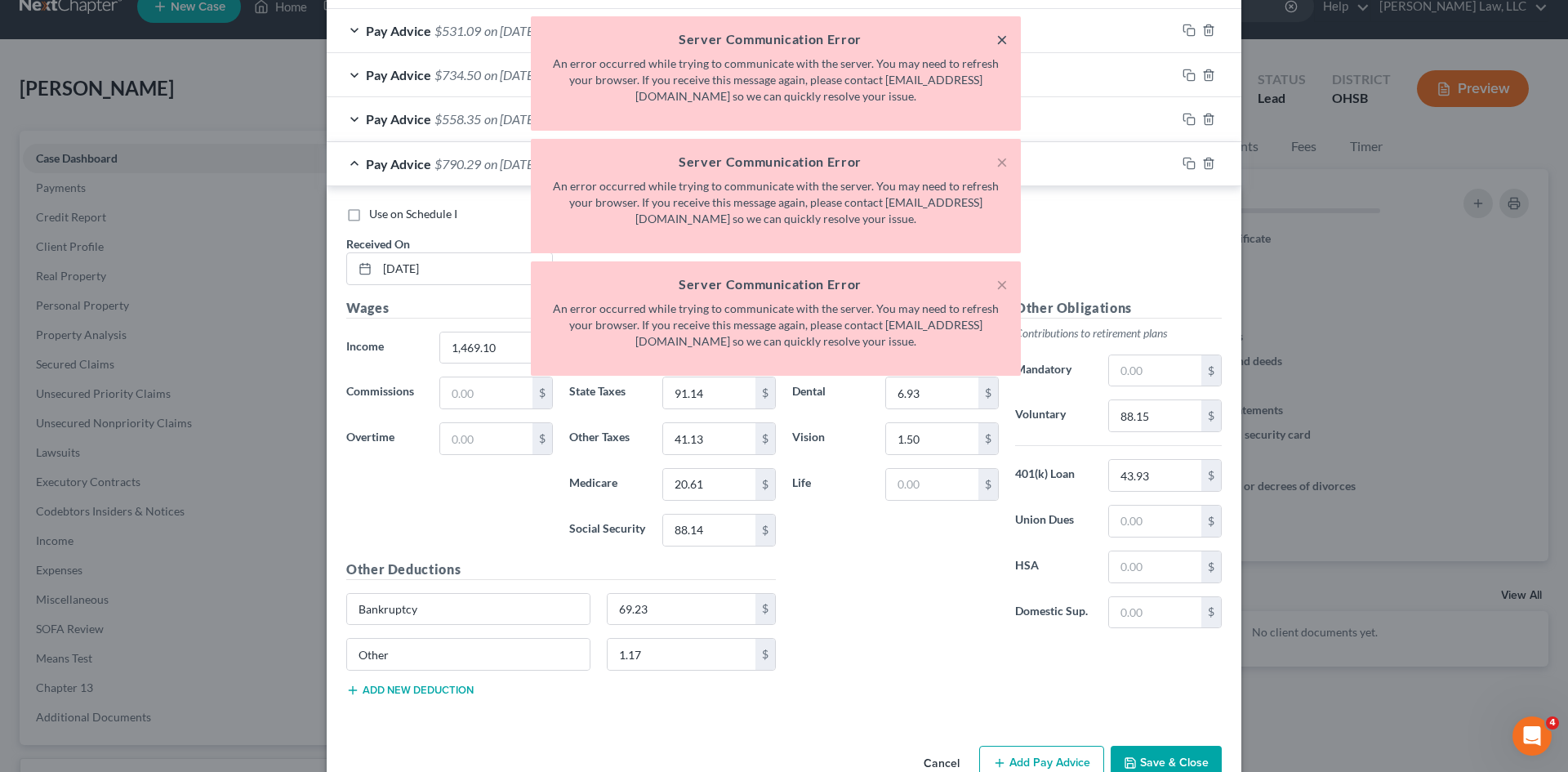
click at [1000, 36] on button "×" at bounding box center [1002, 39] width 11 height 20
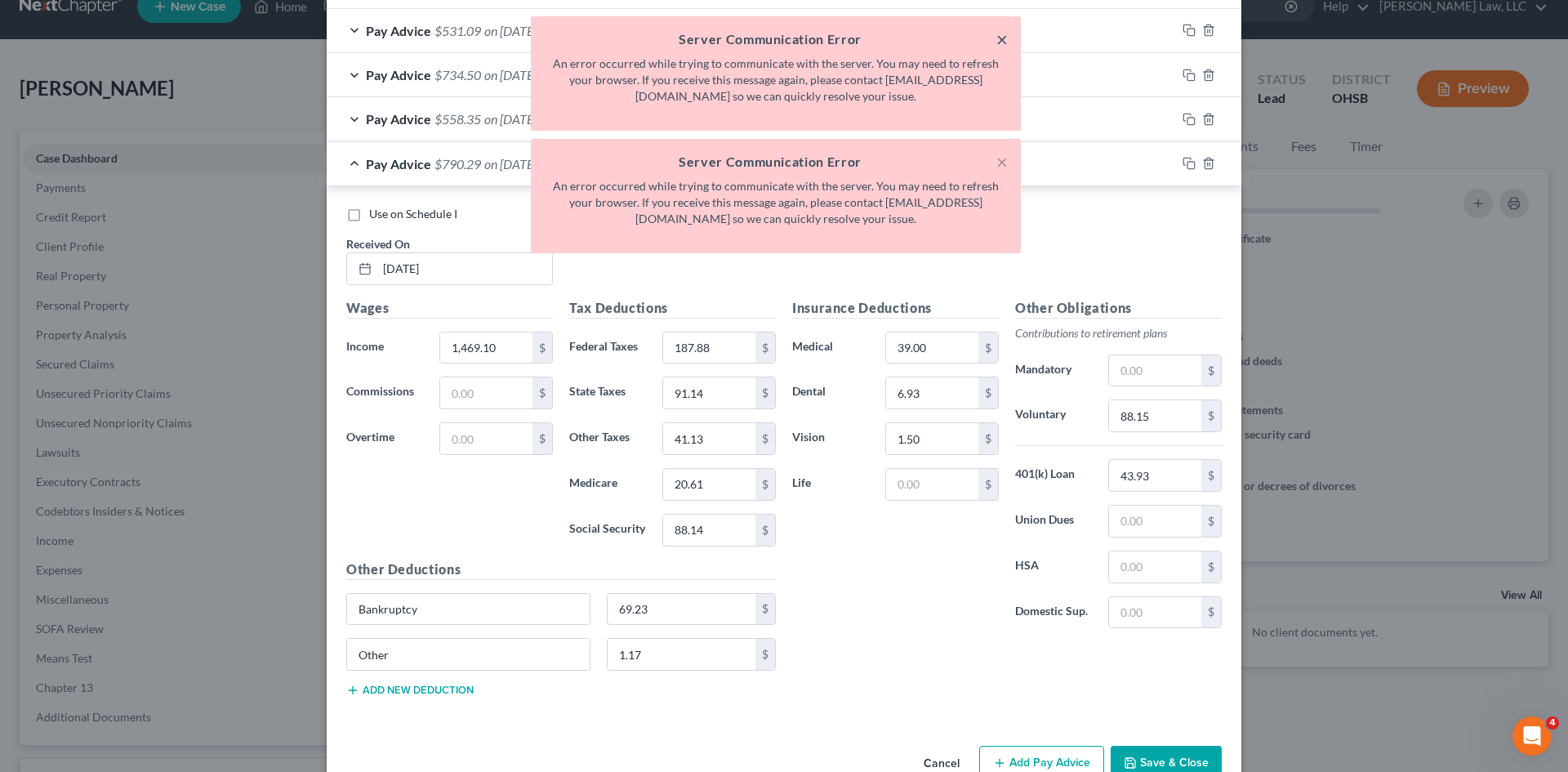
click at [1000, 36] on button "×" at bounding box center [1002, 39] width 11 height 20
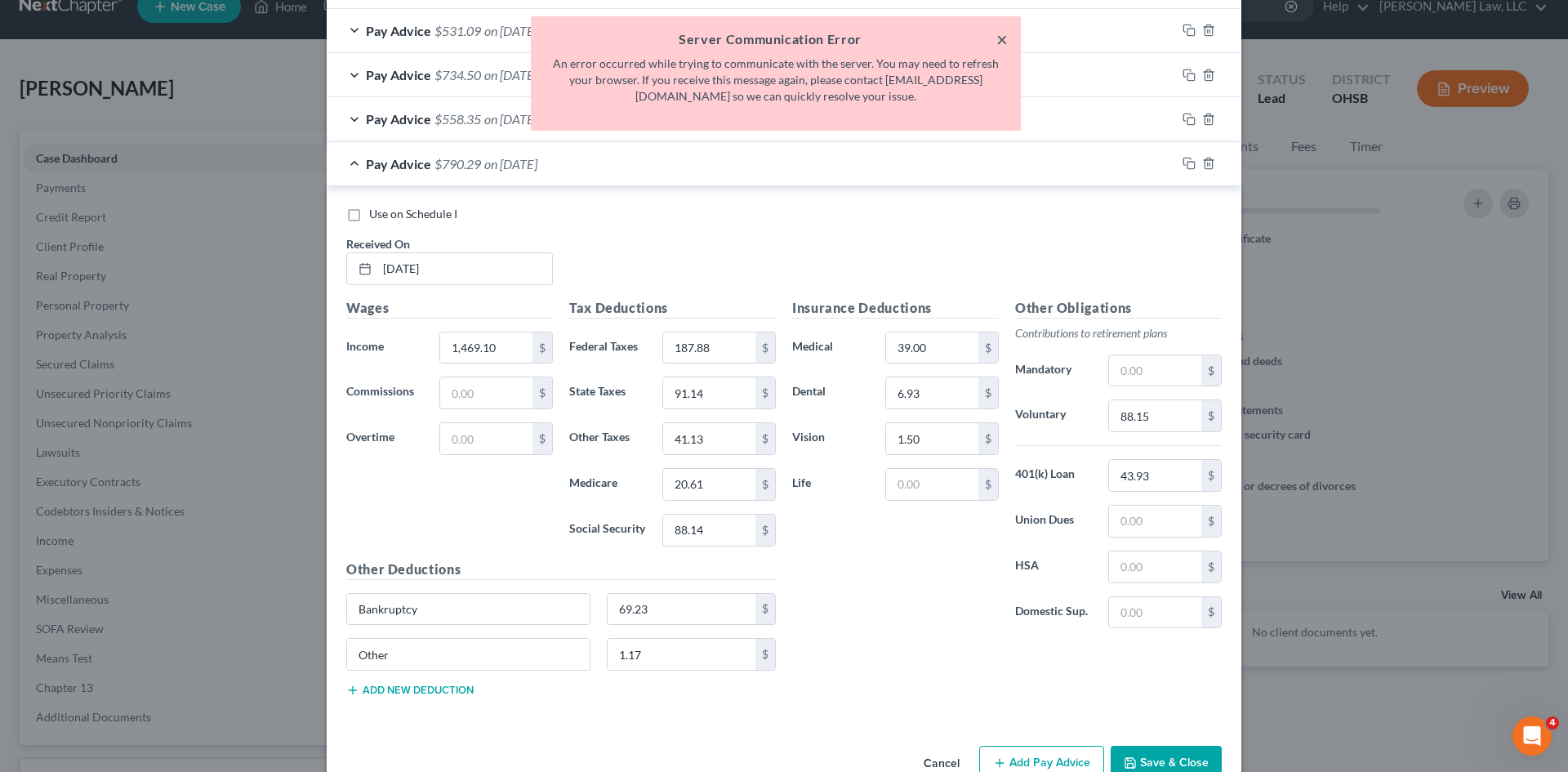
click at [1000, 36] on button "×" at bounding box center [1002, 39] width 11 height 20
click at [1000, 36] on div "Pay Advice $531.09 on 03/14/2025" at bounding box center [751, 31] width 849 height 43
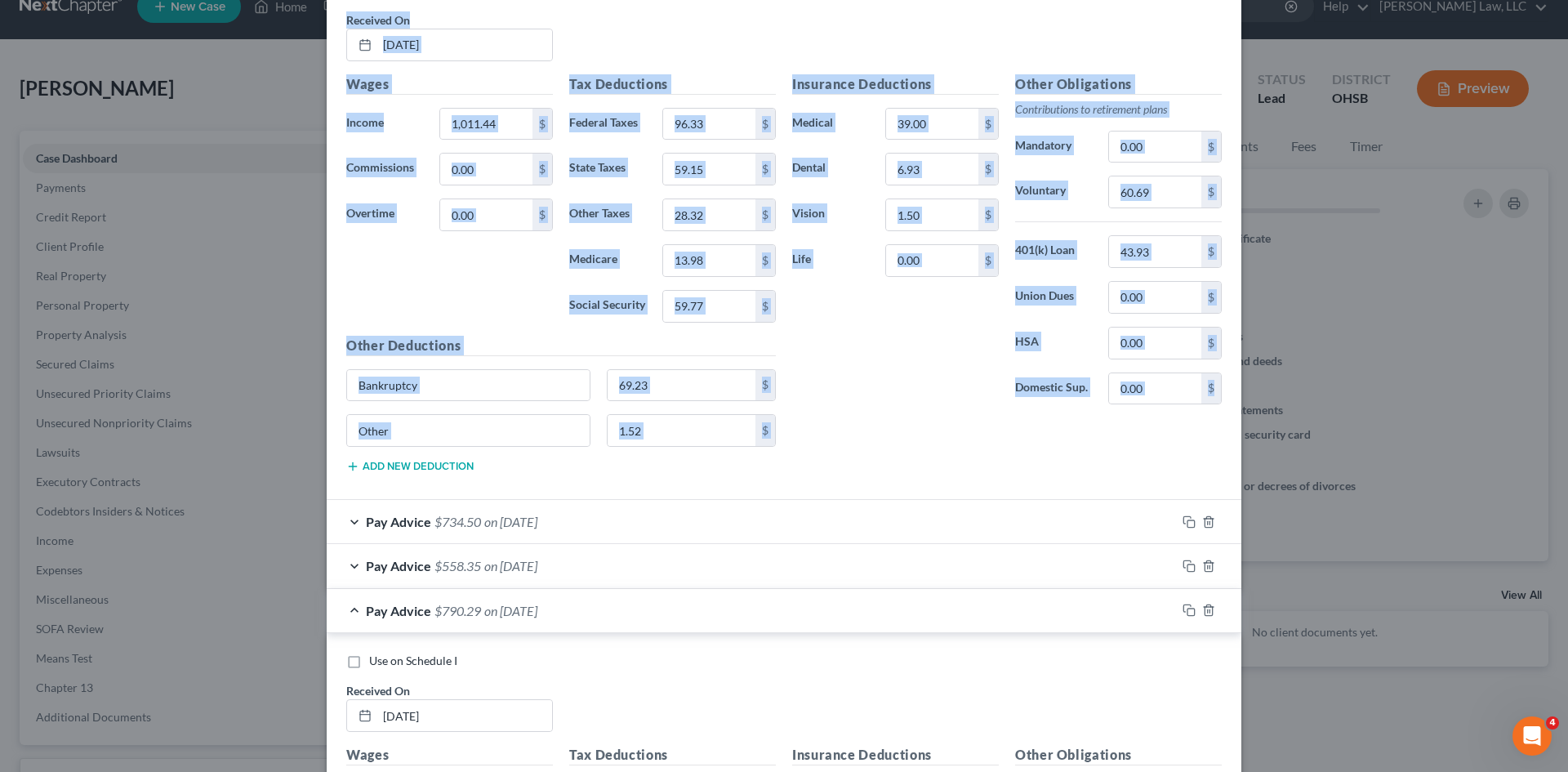
scroll to position [709, 0]
click at [845, 45] on div "Use on Schedule I Received On * 03/14/2025" at bounding box center [784, 27] width 892 height 92
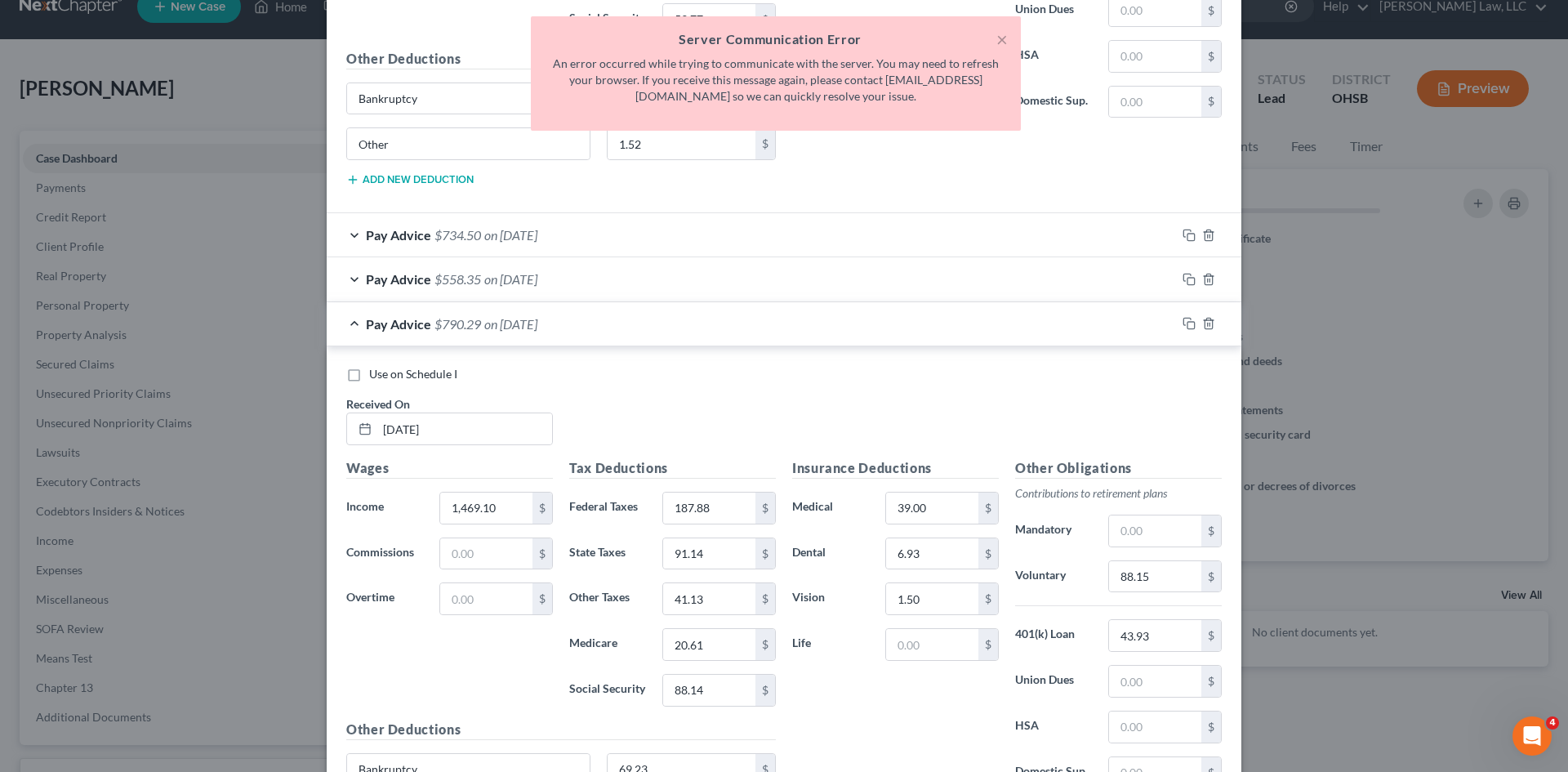
scroll to position [1002, 0]
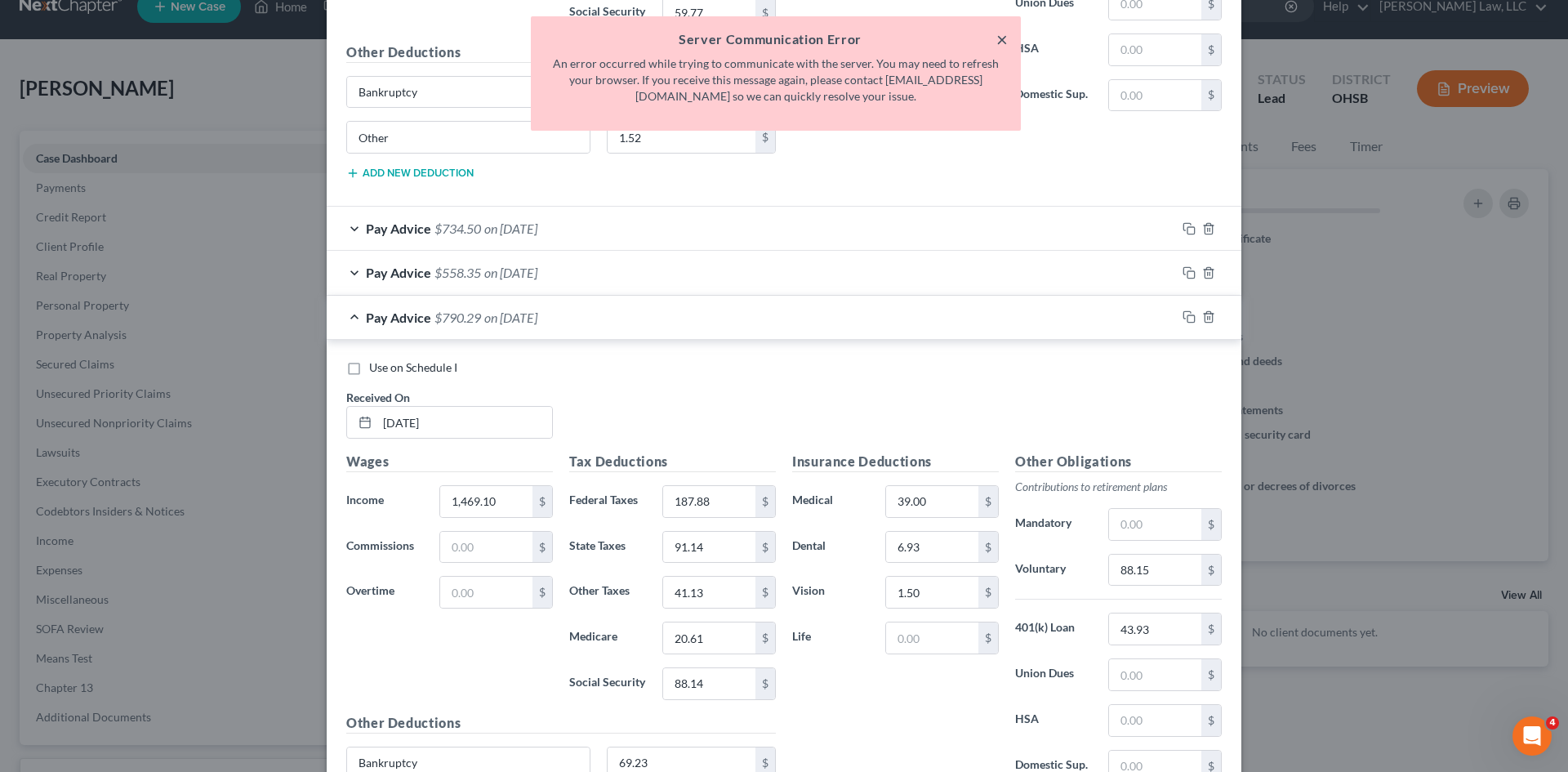
click at [1007, 32] on button "×" at bounding box center [1002, 39] width 11 height 20
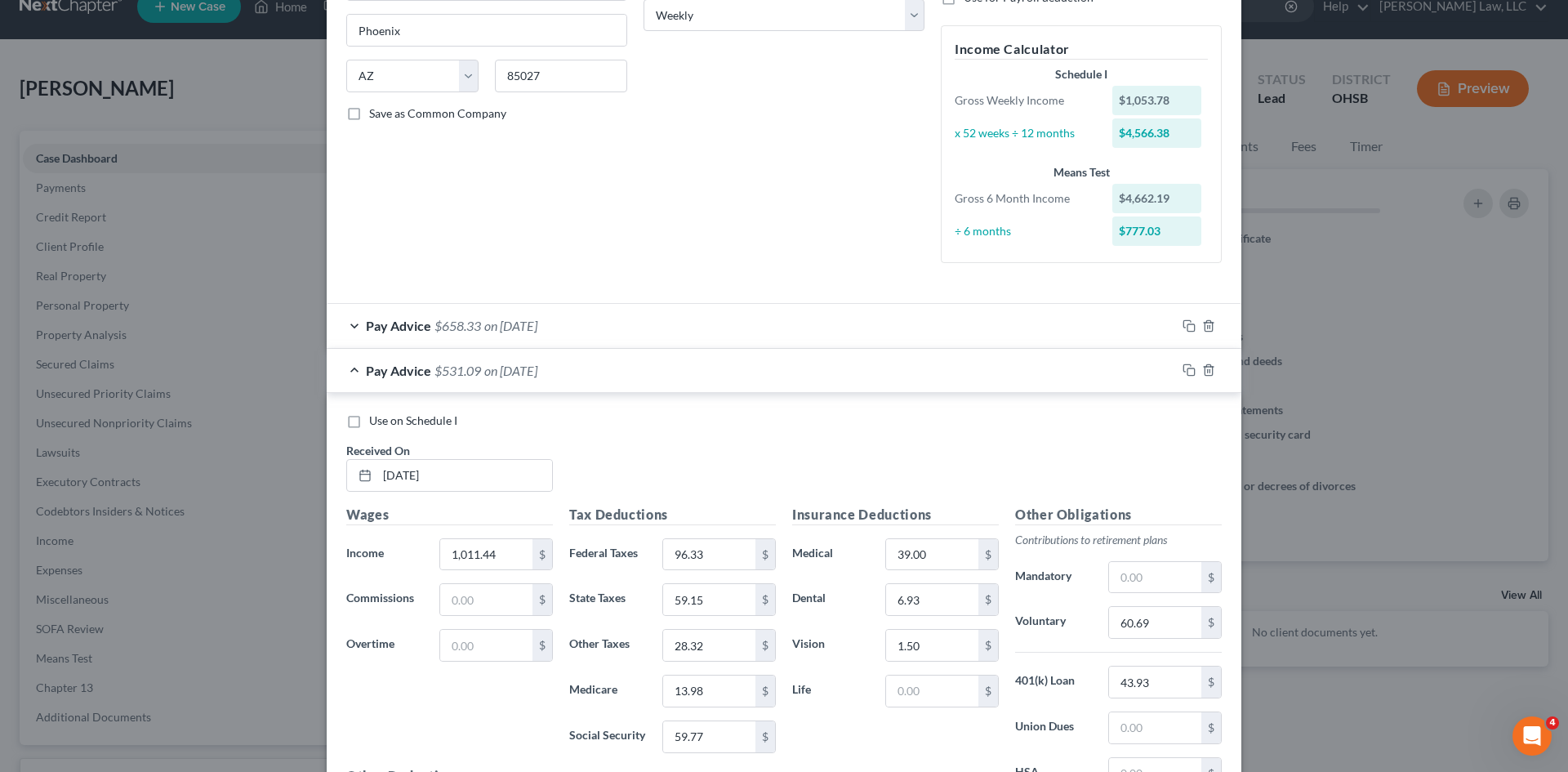
scroll to position [279, 0]
click at [537, 364] on span "on 03/14/2025" at bounding box center [511, 369] width 53 height 15
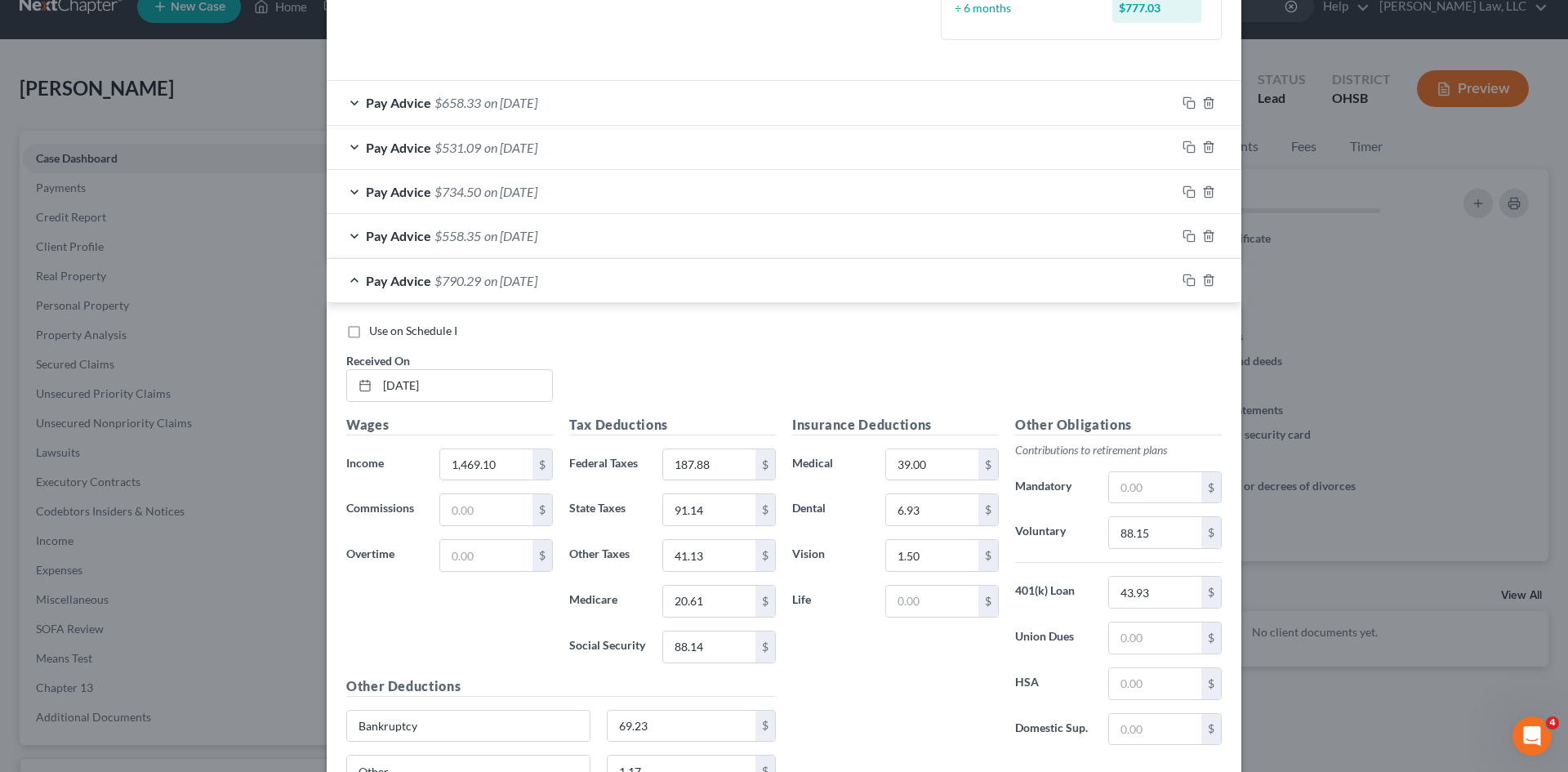
scroll to position [659, 0]
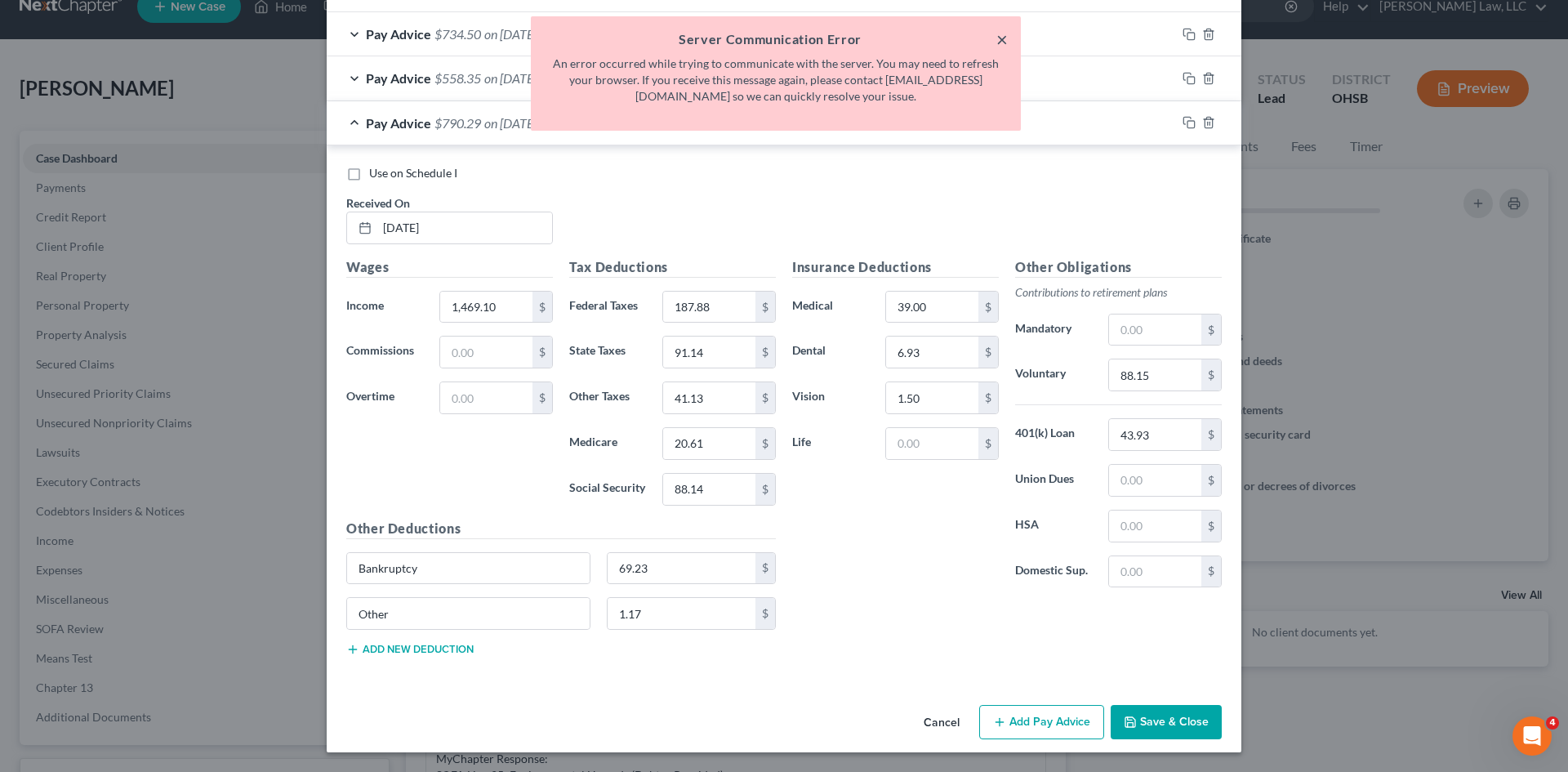
click at [1003, 34] on button "×" at bounding box center [1002, 39] width 11 height 20
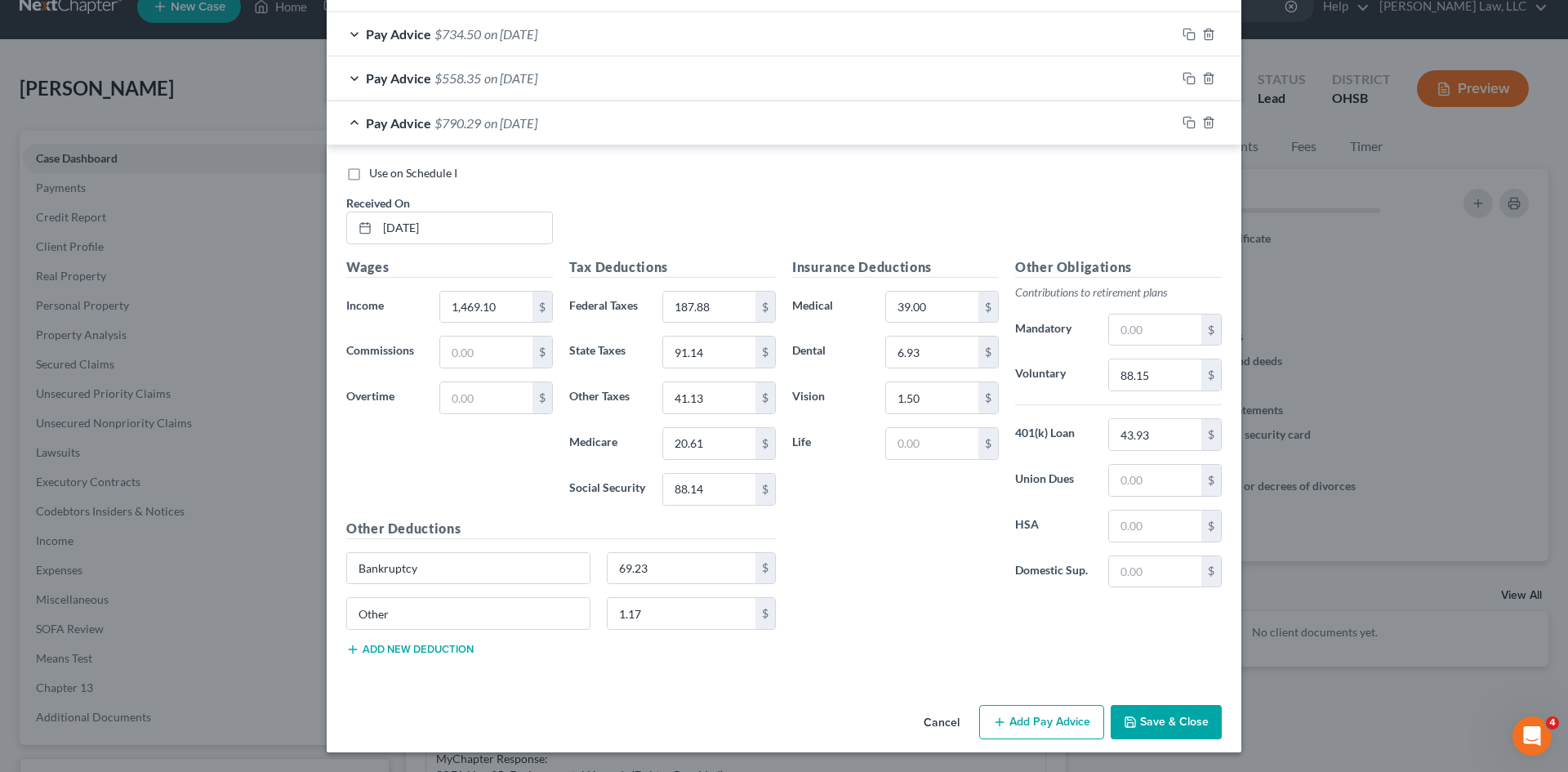
click at [1175, 722] on button "Save & Close" at bounding box center [1166, 723] width 111 height 34
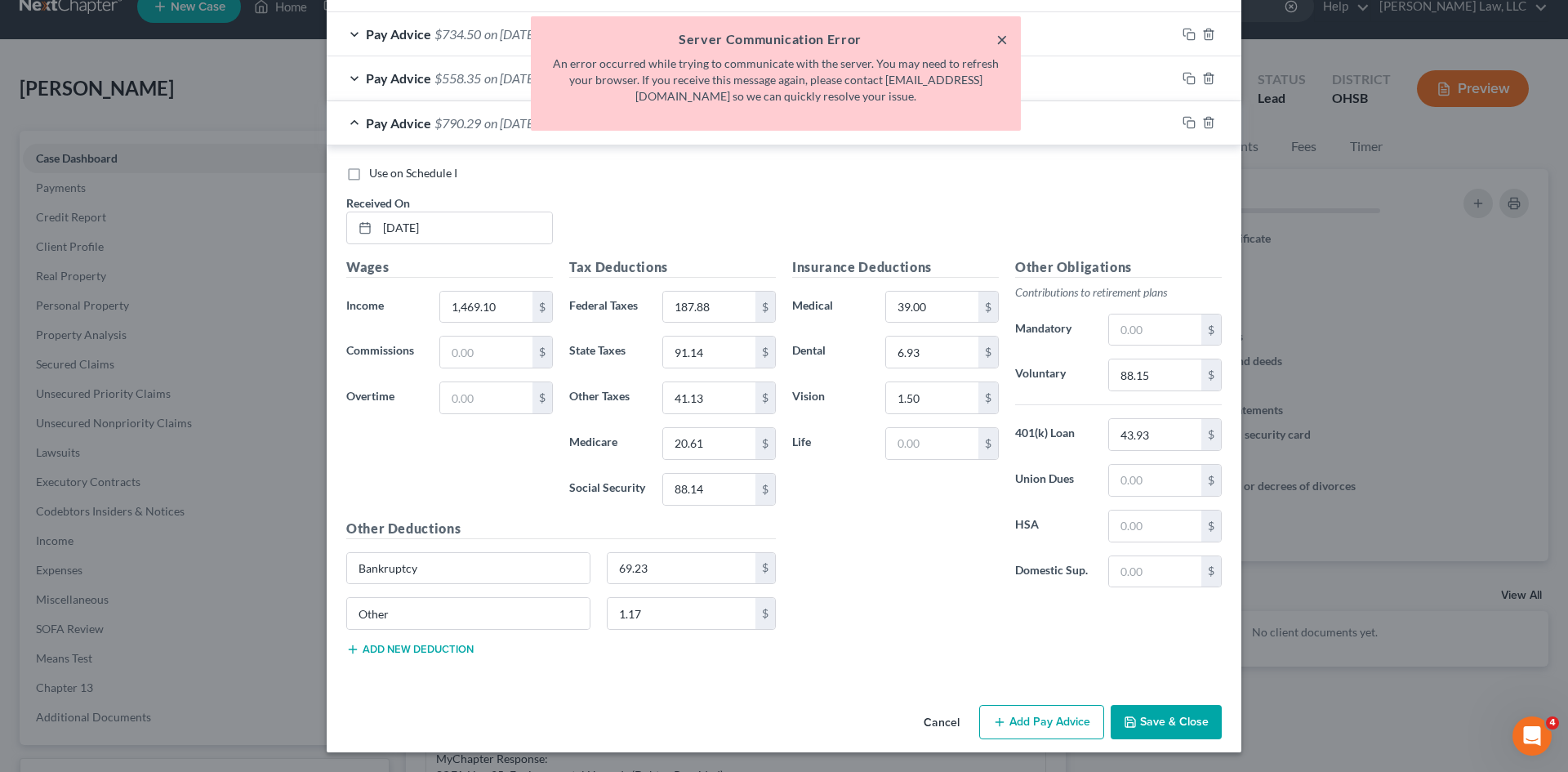
click at [999, 46] on button "×" at bounding box center [1002, 39] width 11 height 20
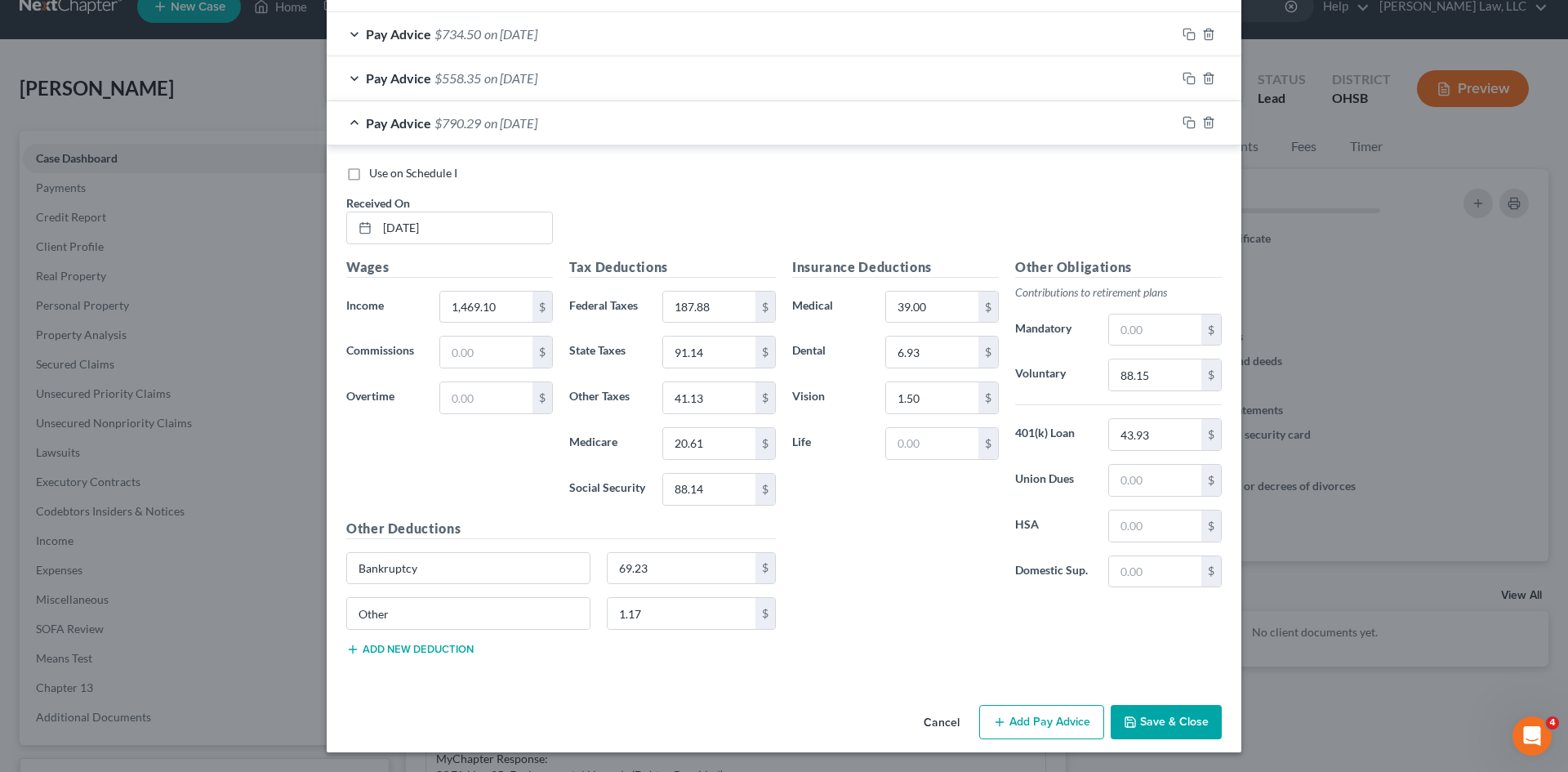
click at [1169, 713] on button "Save & Close" at bounding box center [1166, 723] width 111 height 34
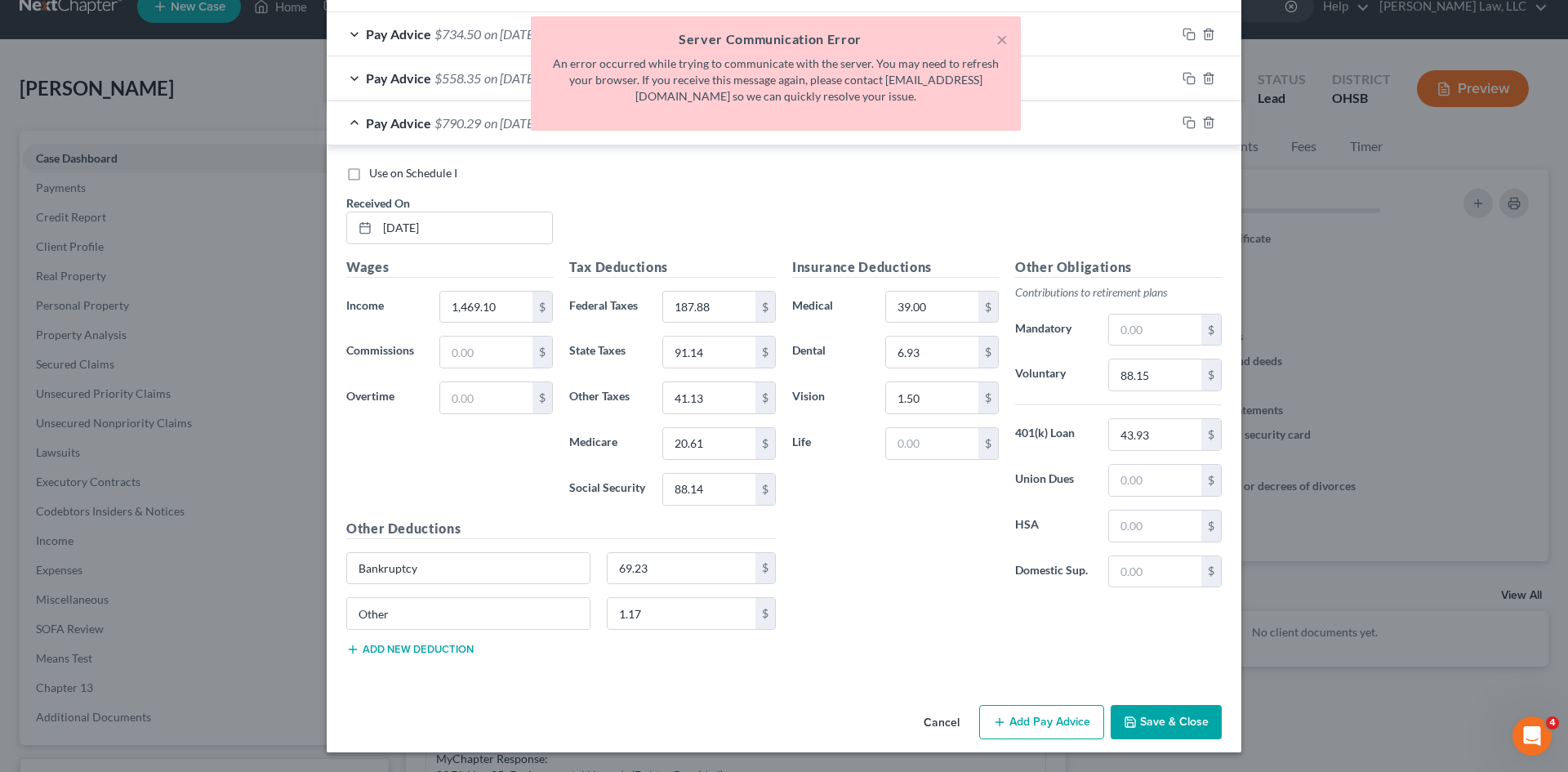
click at [1169, 715] on button "Save & Close" at bounding box center [1166, 723] width 111 height 34
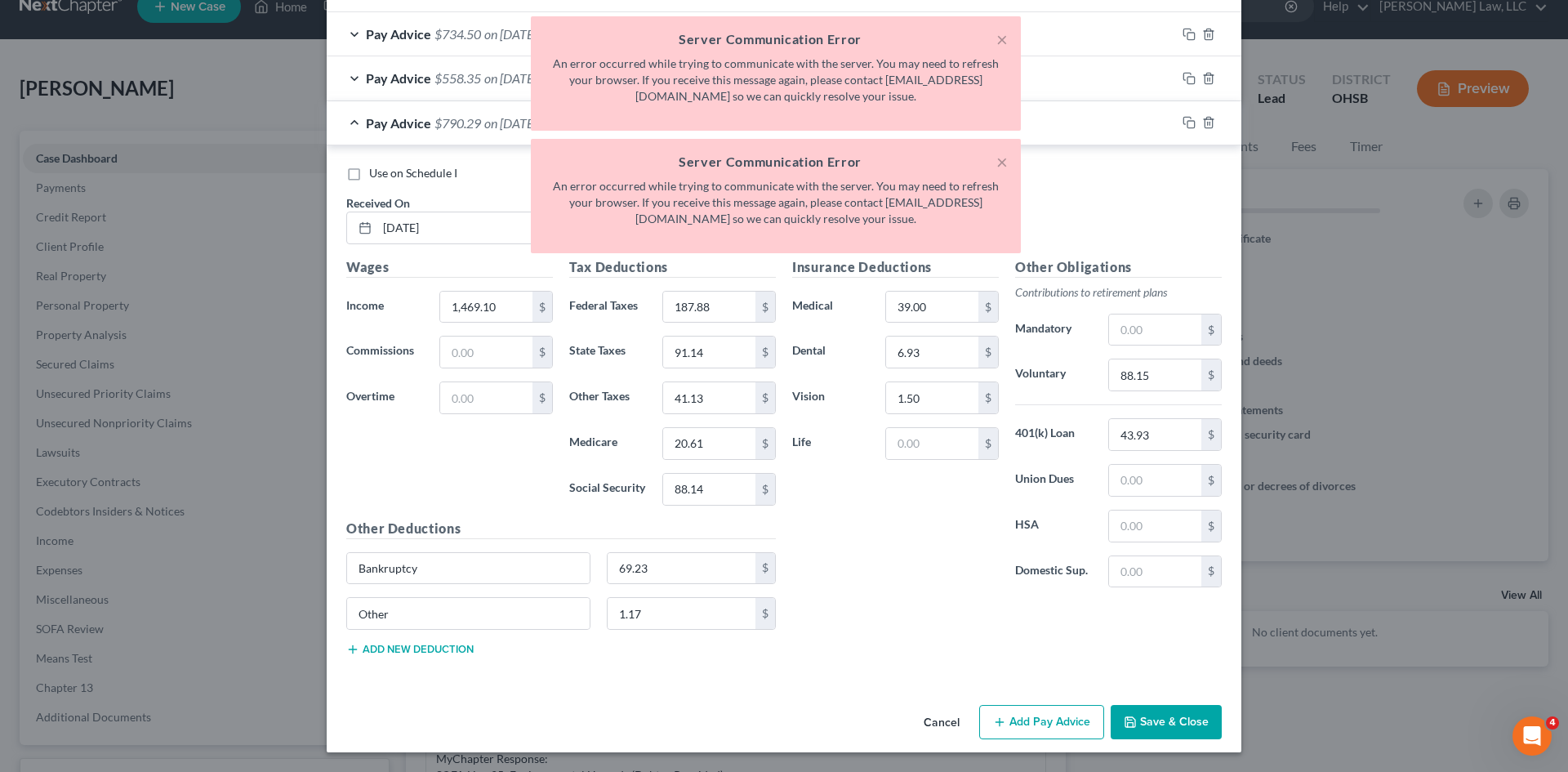
click at [1169, 715] on button "Save & Close" at bounding box center [1166, 723] width 111 height 34
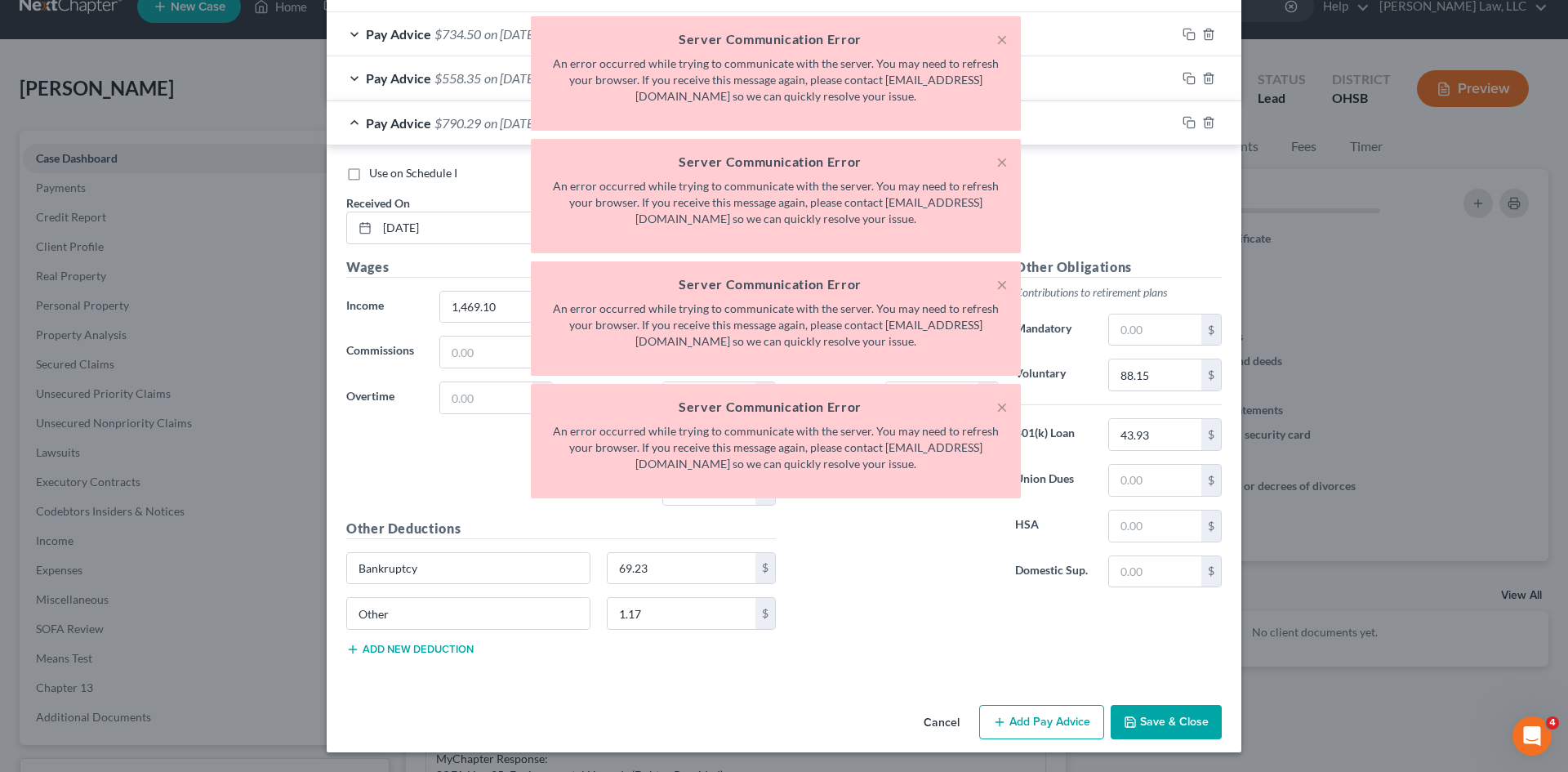
click at [1169, 715] on button "Save & Close" at bounding box center [1166, 723] width 111 height 34
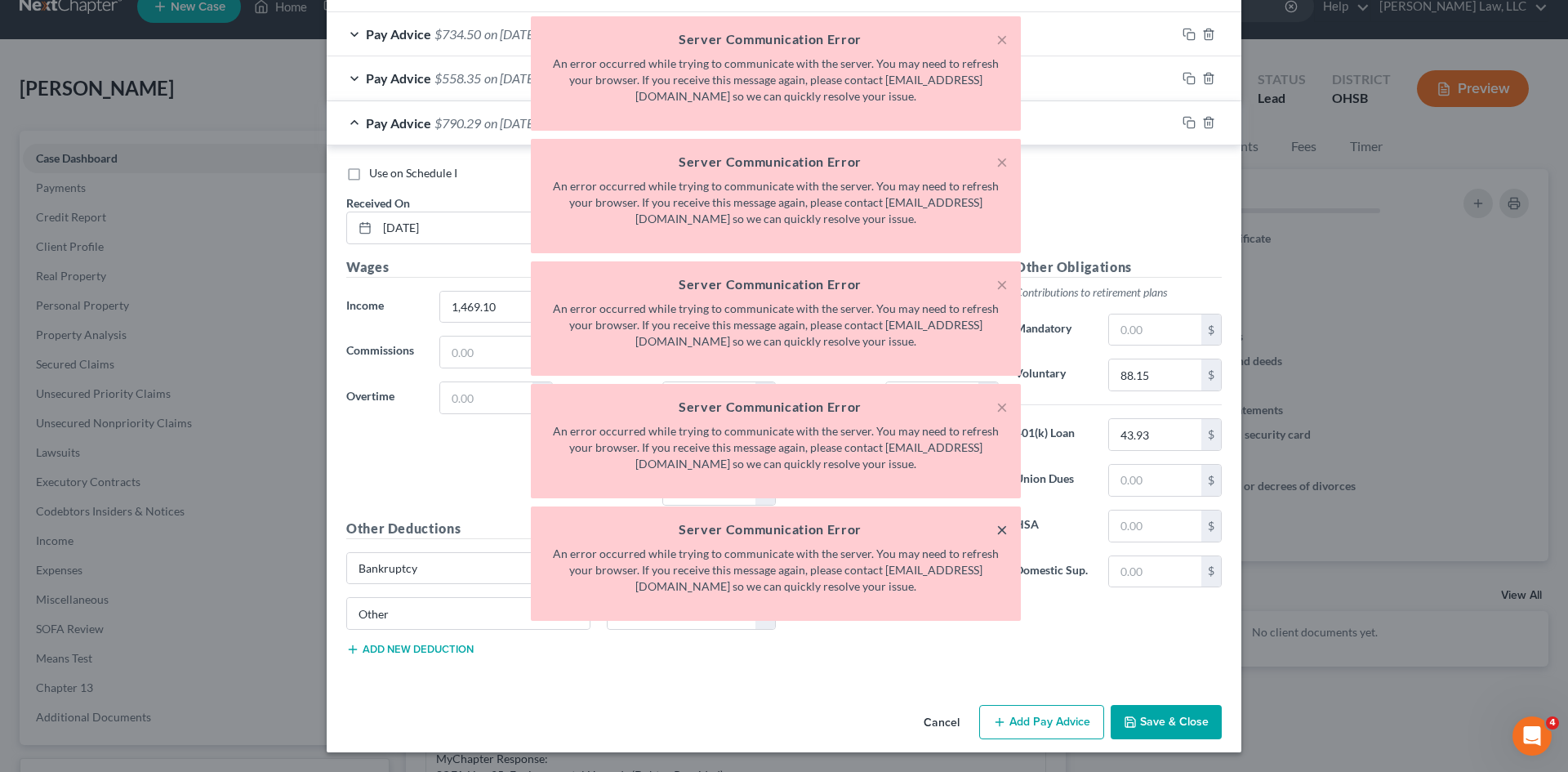
click at [997, 535] on button "×" at bounding box center [1002, 529] width 11 height 20
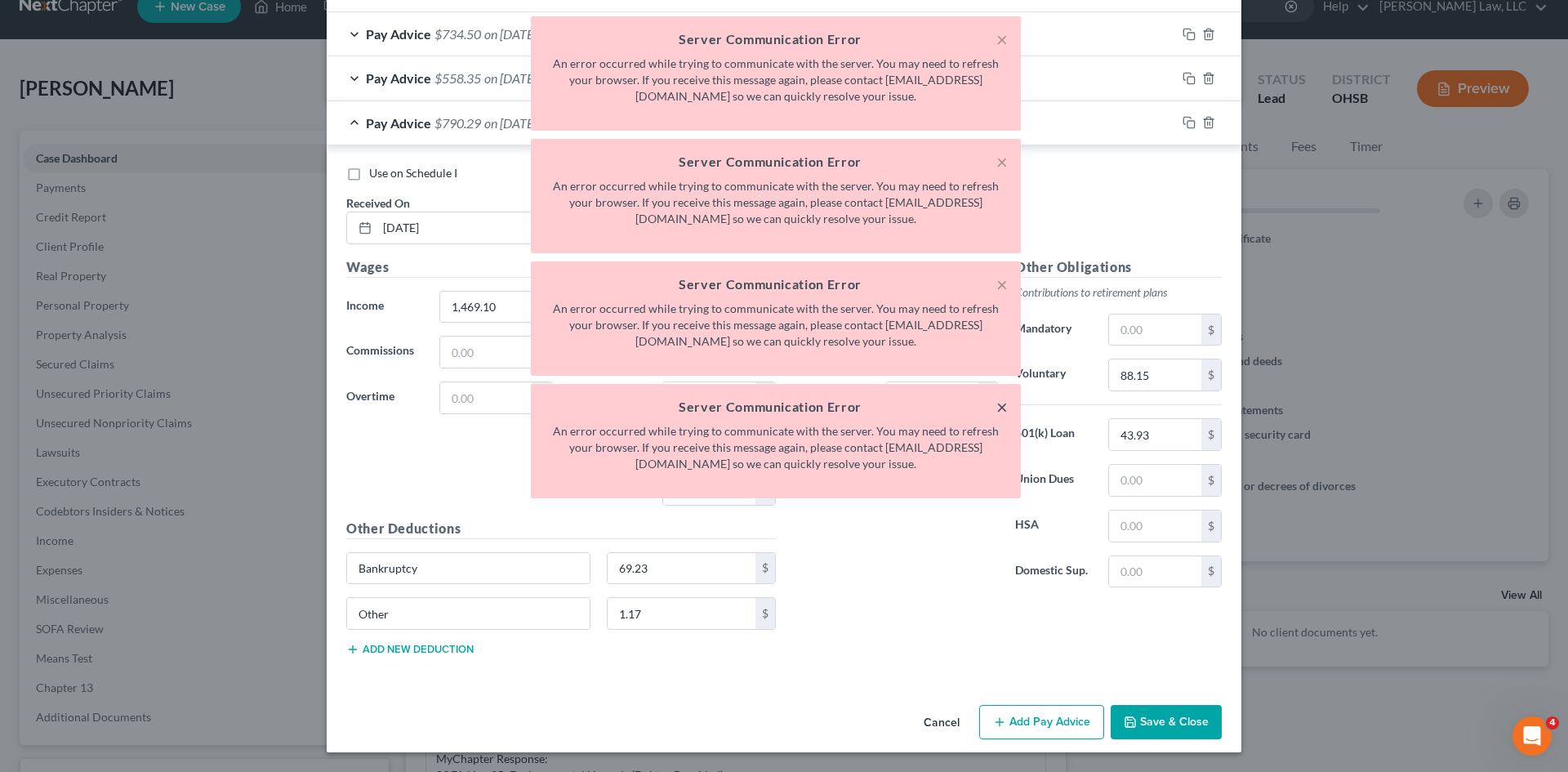
click at [1002, 408] on button "×" at bounding box center [1002, 406] width 11 height 20
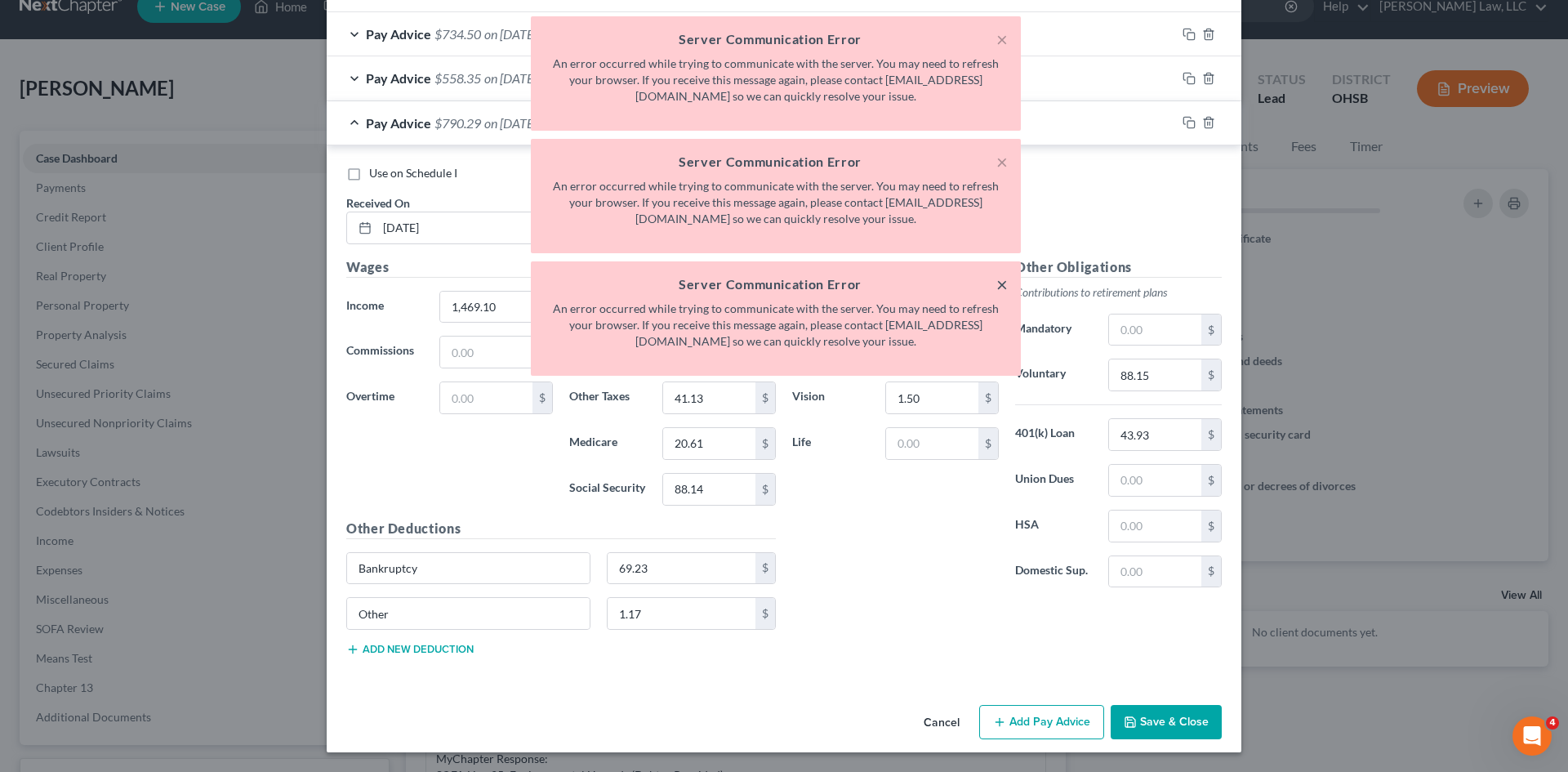
click at [1003, 279] on button "×" at bounding box center [1002, 284] width 11 height 20
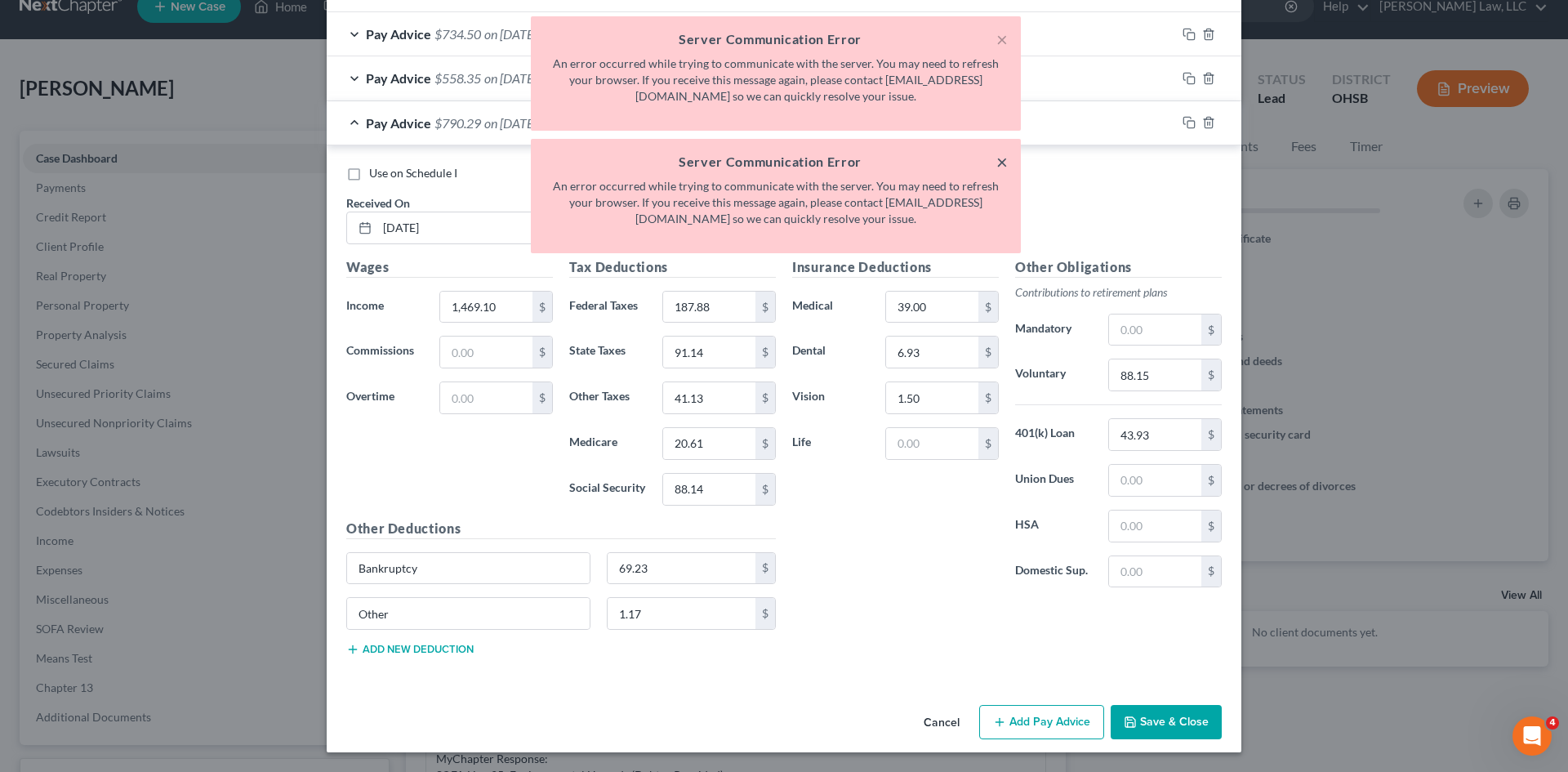
click at [999, 160] on button "×" at bounding box center [1002, 161] width 11 height 20
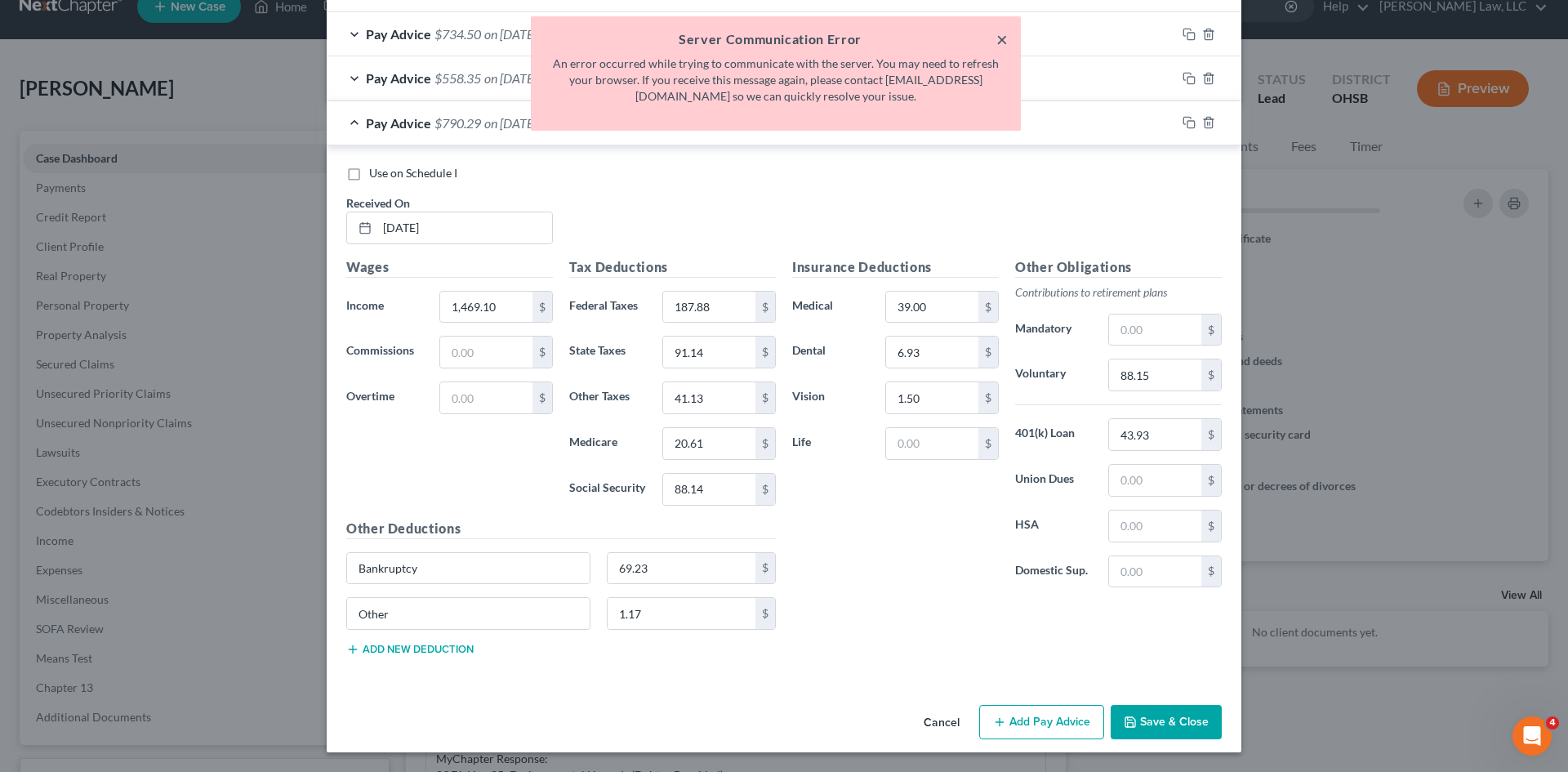
click at [999, 46] on button "×" at bounding box center [1002, 39] width 11 height 20
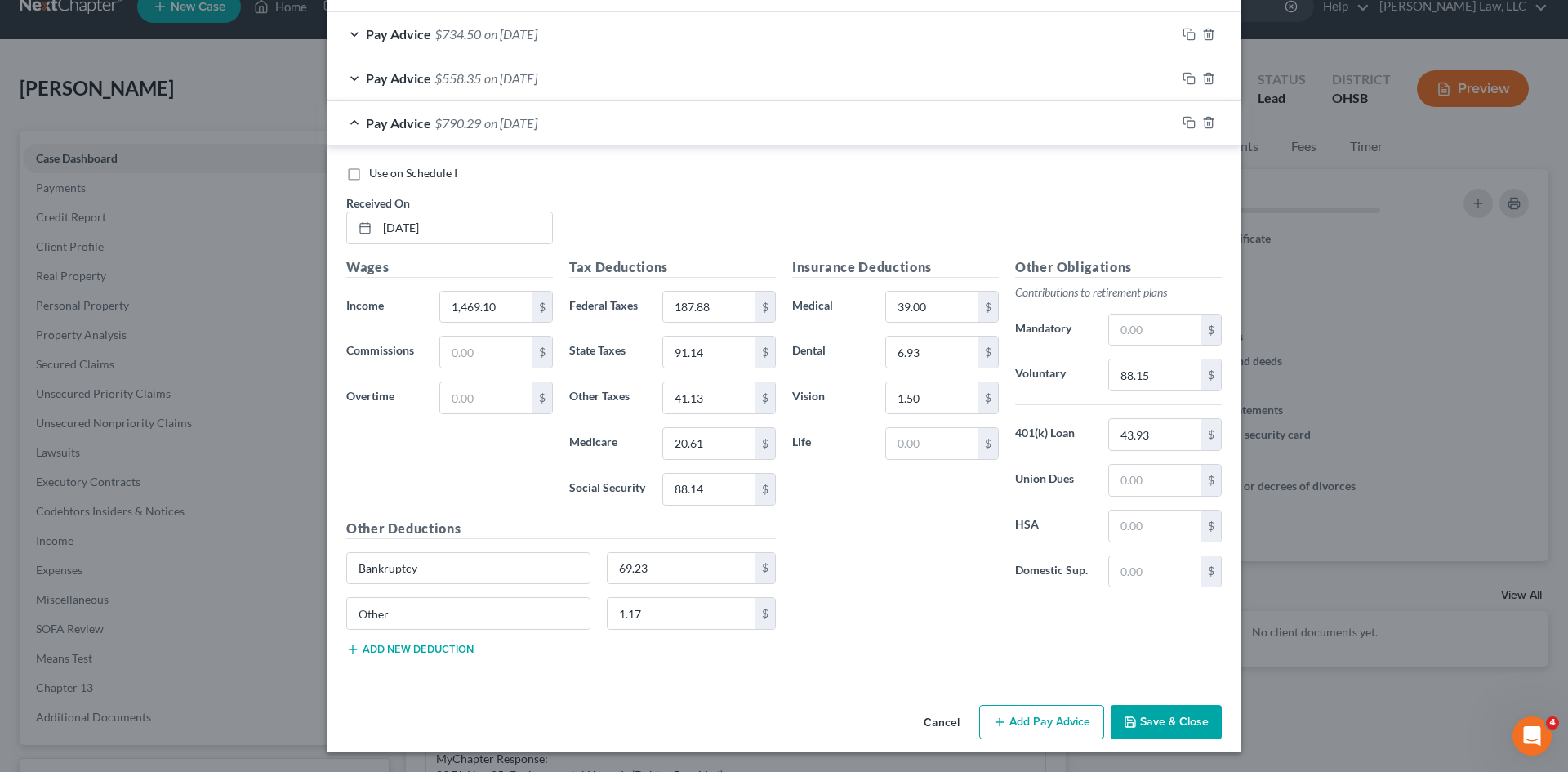
click at [1123, 703] on div "Cancel Add Pay Advice Save & Close" at bounding box center [784, 725] width 915 height 54
click at [1132, 725] on icon "button" at bounding box center [1129, 722] width 13 height 13
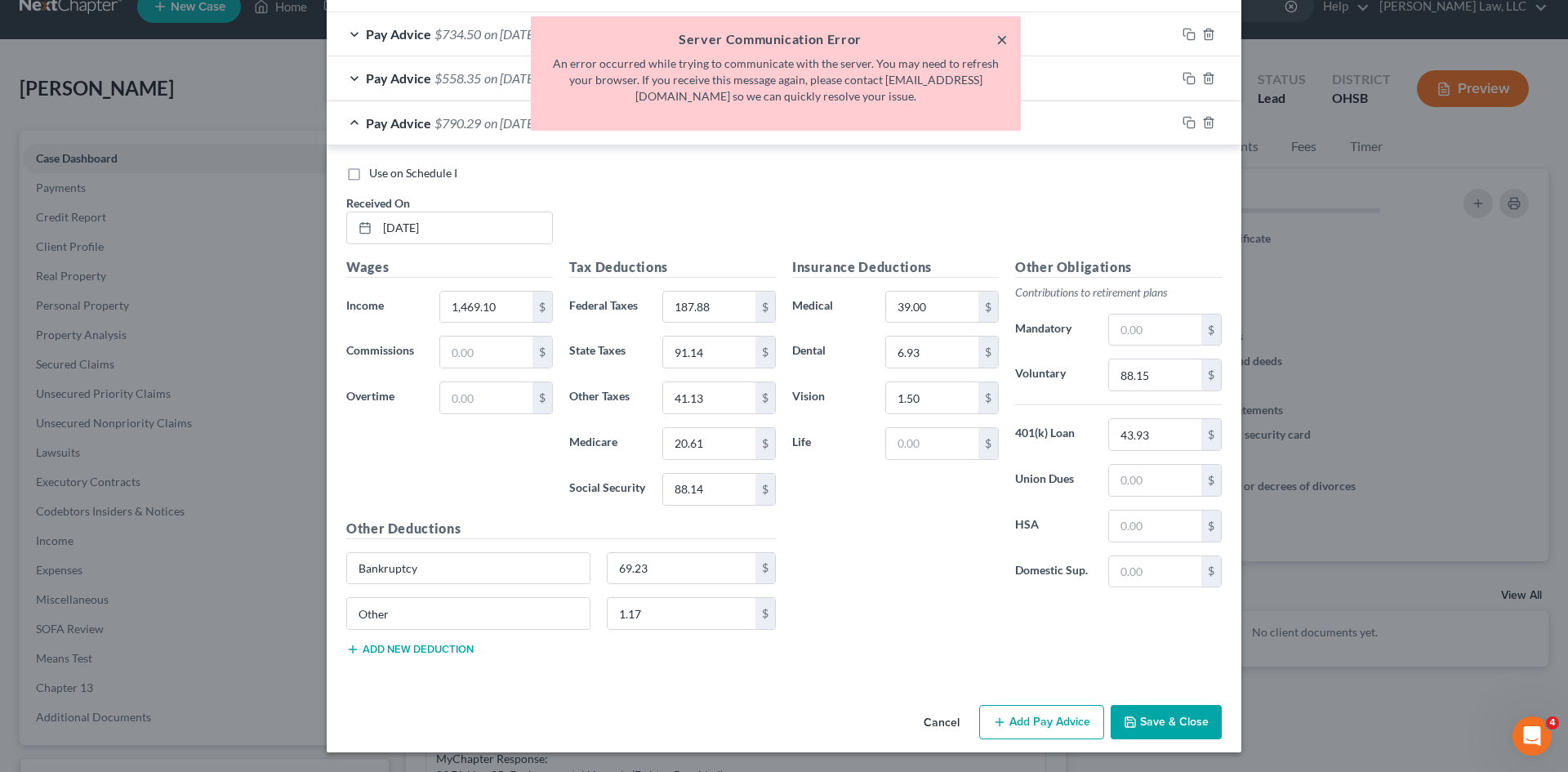
click at [1000, 32] on button "×" at bounding box center [1002, 39] width 11 height 20
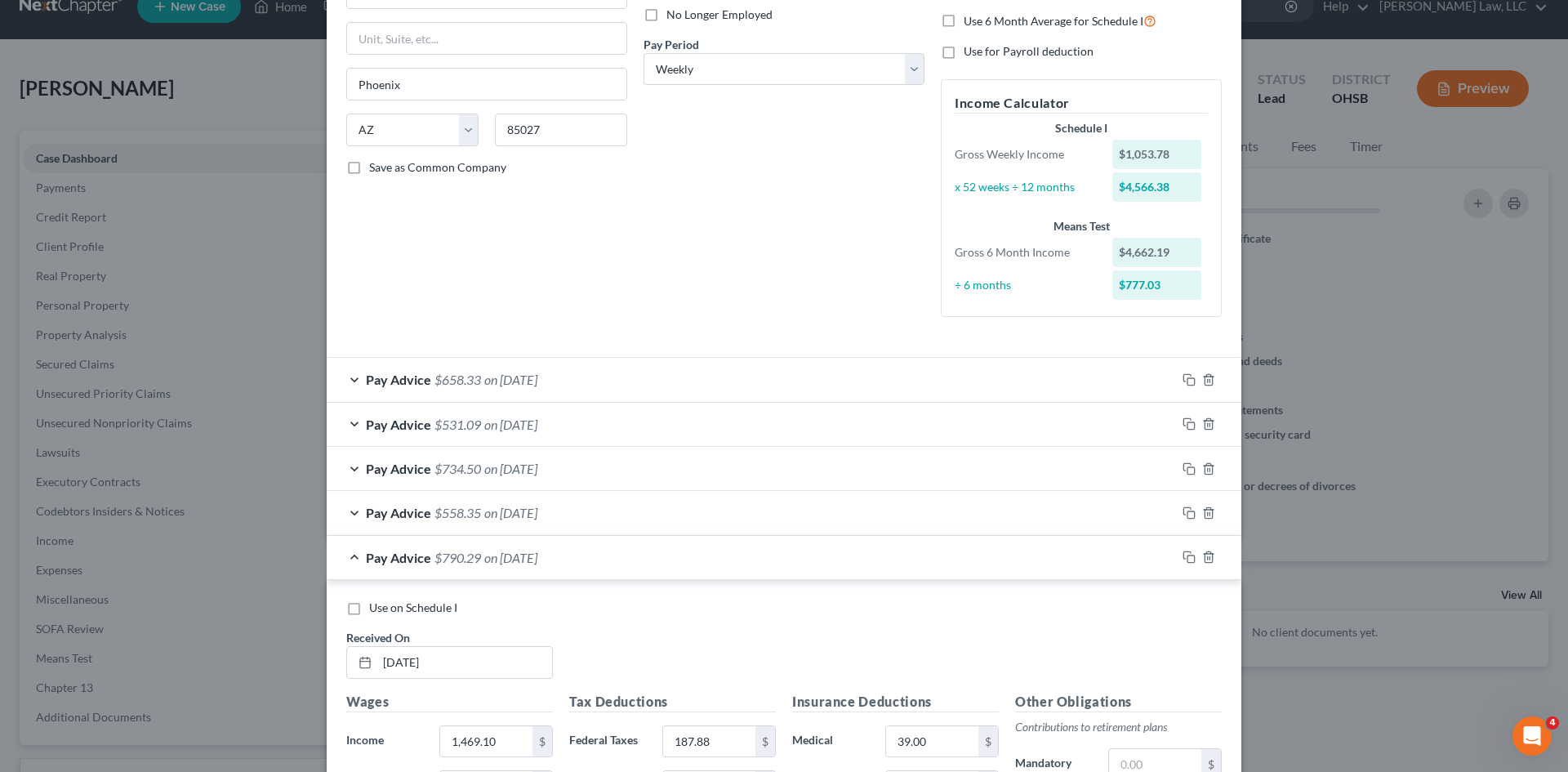
scroll to position [195, 0]
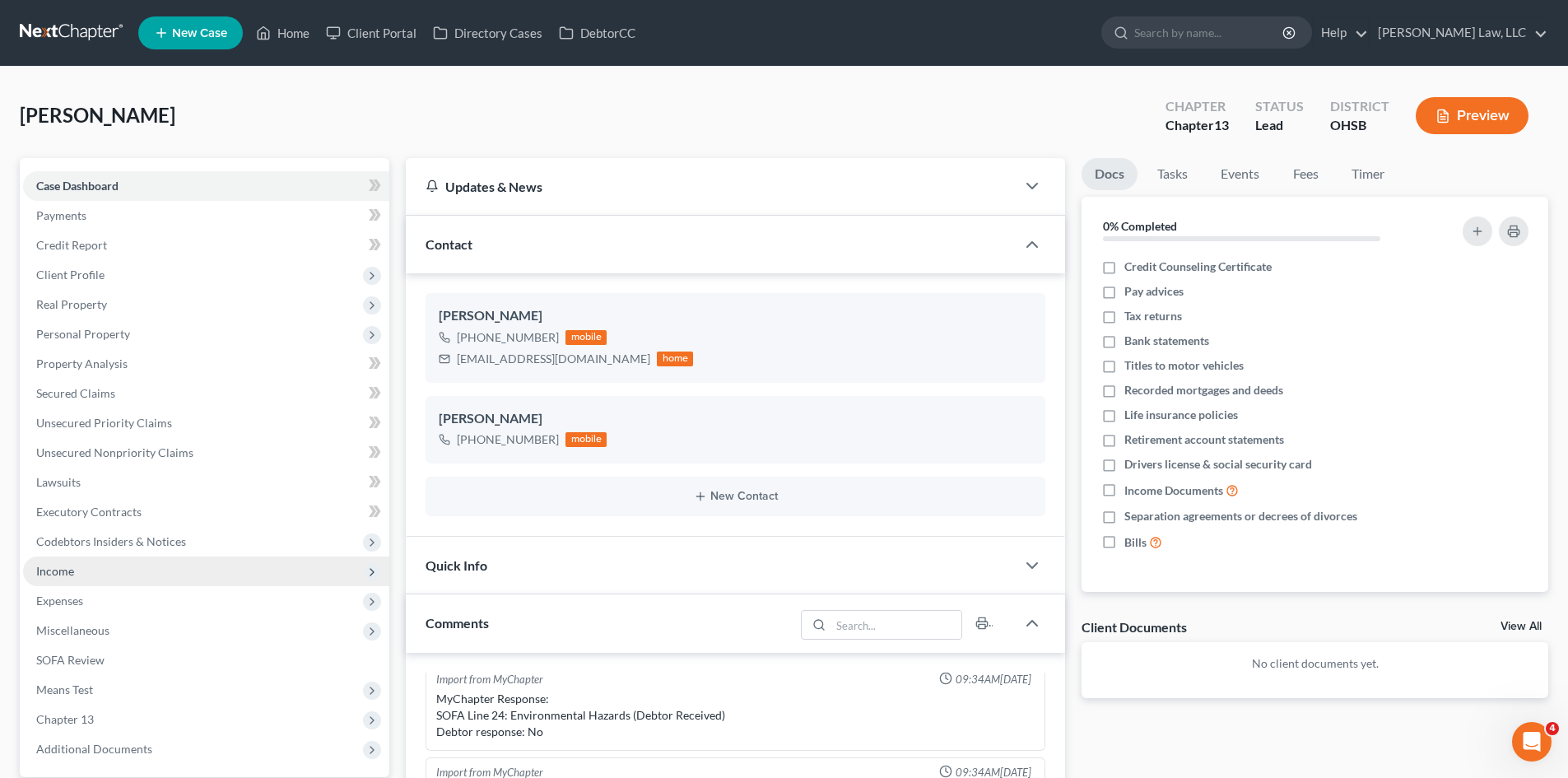
click at [86, 578] on span "Income" at bounding box center [206, 571] width 366 height 30
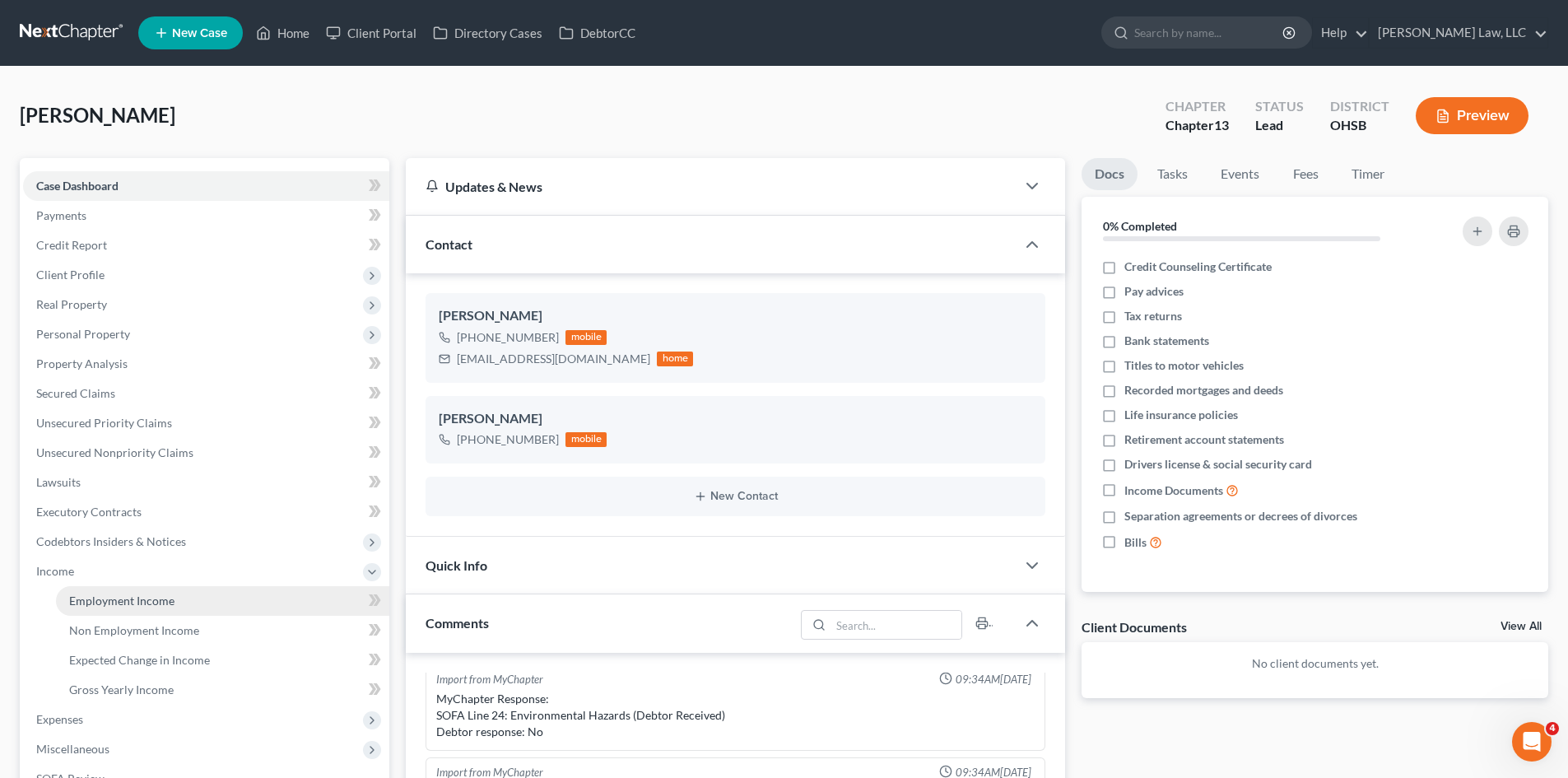
click at [124, 592] on link "Employment Income" at bounding box center [222, 601] width 333 height 30
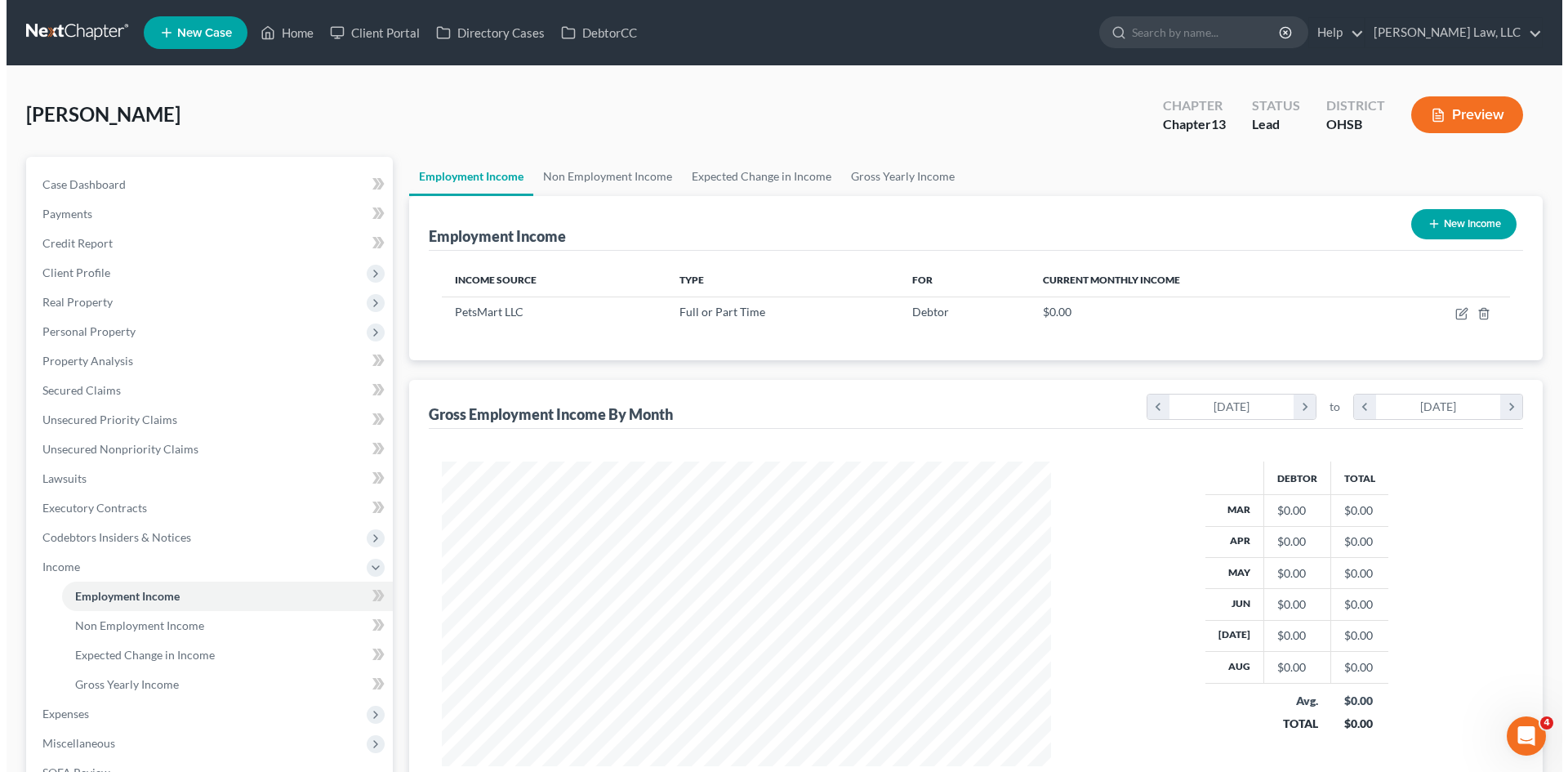
scroll to position [305, 642]
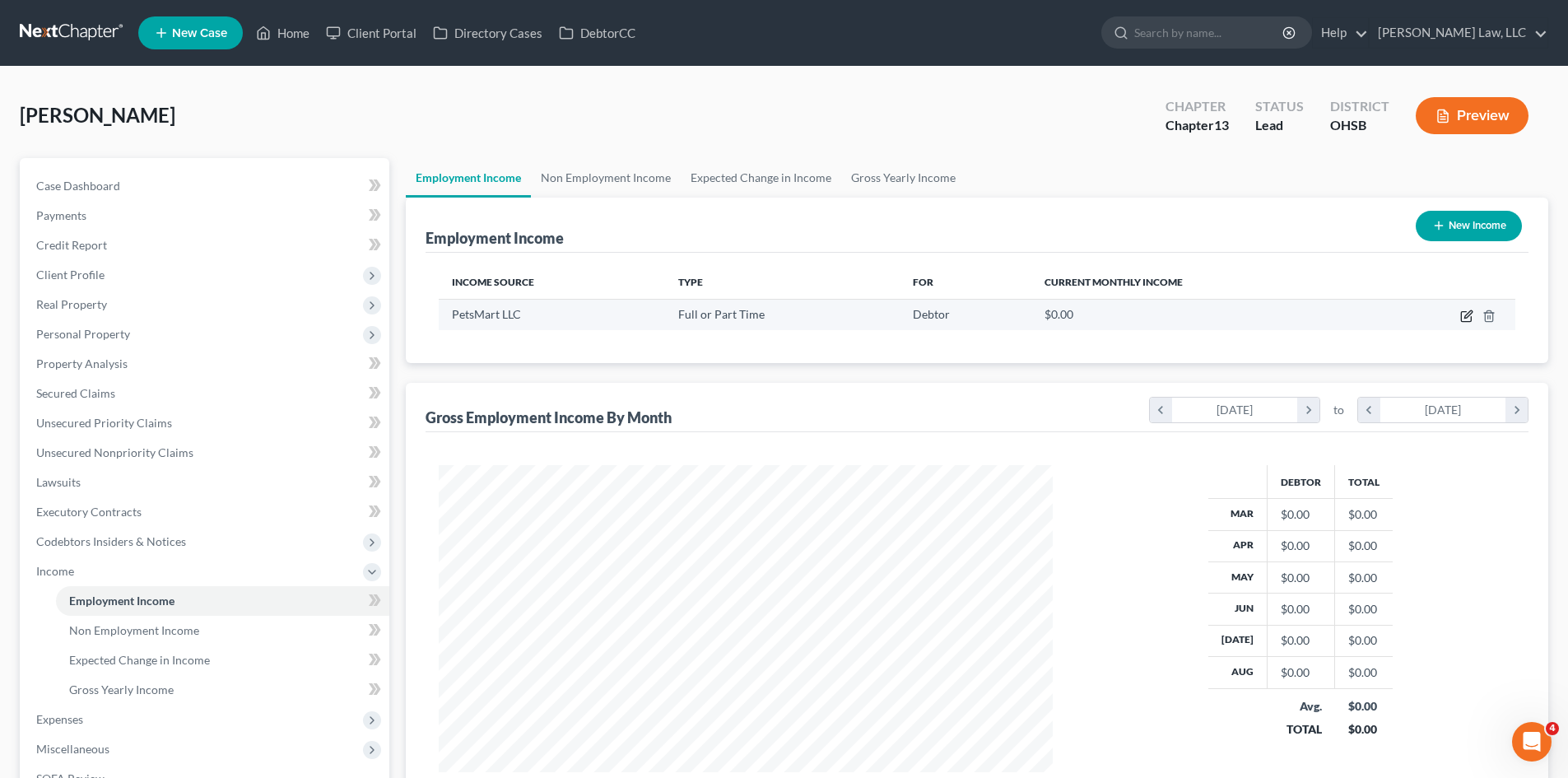
click at [1463, 316] on icon "button" at bounding box center [1466, 316] width 13 height 13
select select "0"
select select "3"
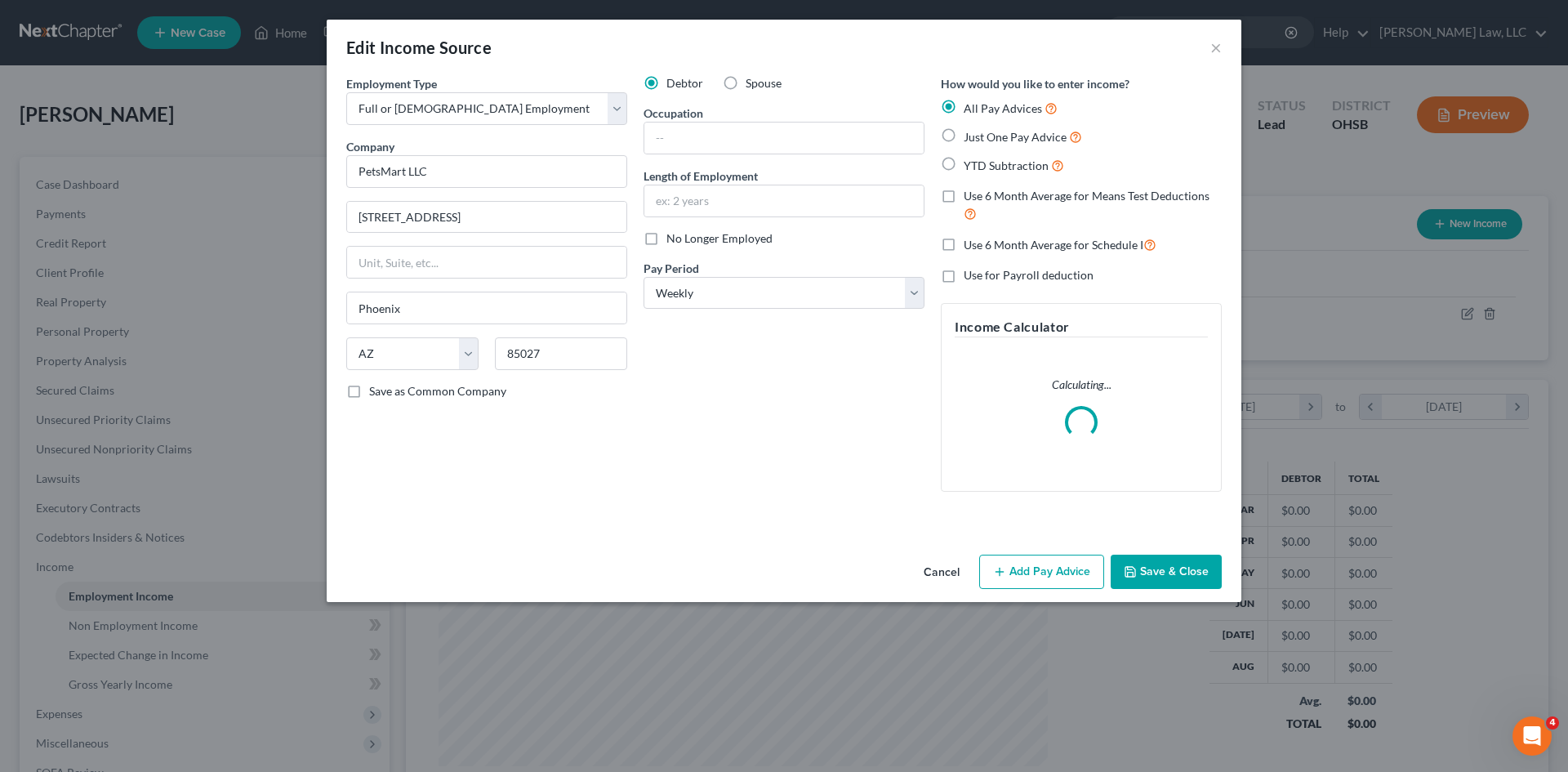
scroll to position [308, 647]
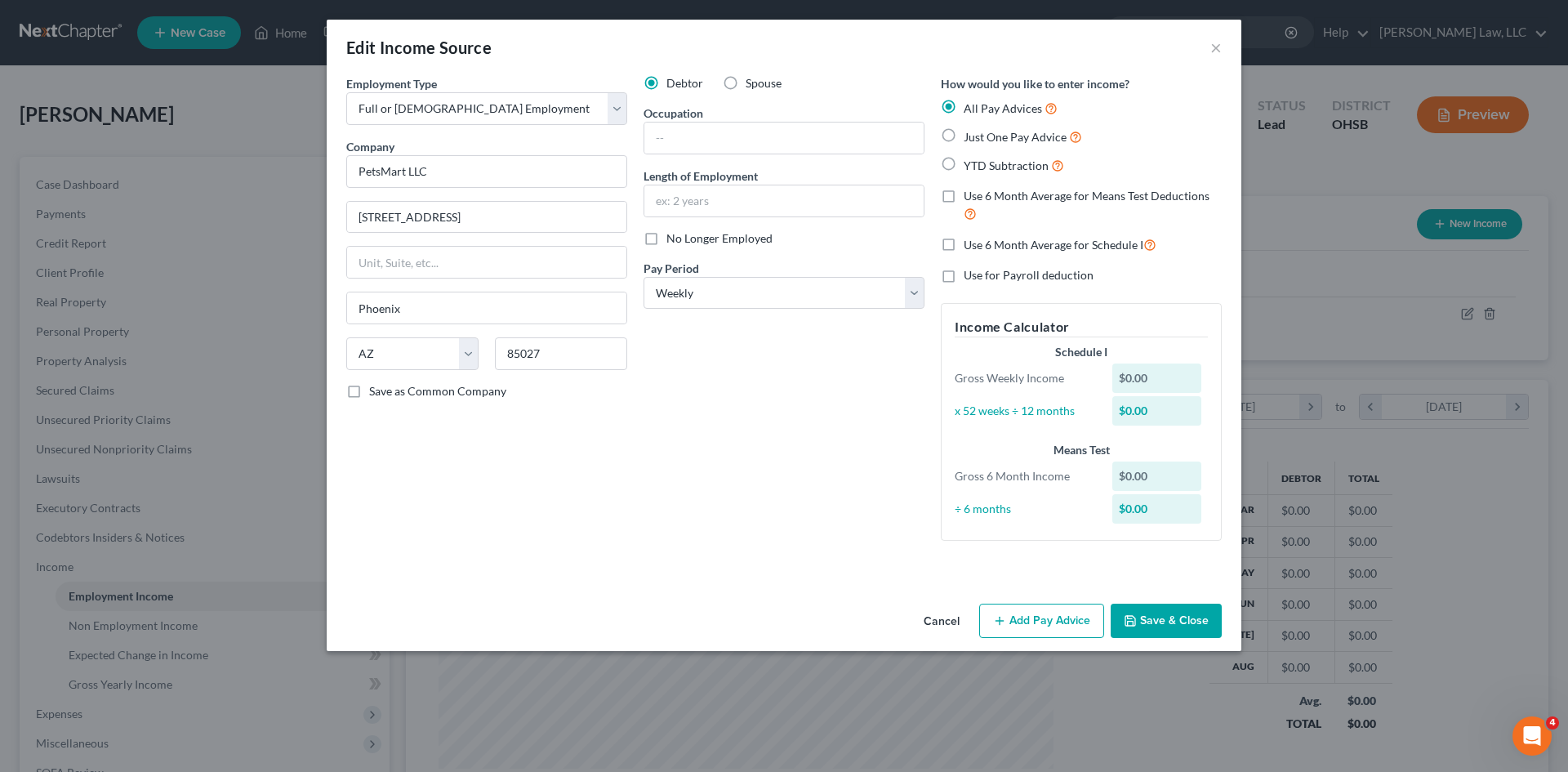
click at [1052, 626] on button "Add Pay Advice" at bounding box center [1042, 621] width 125 height 34
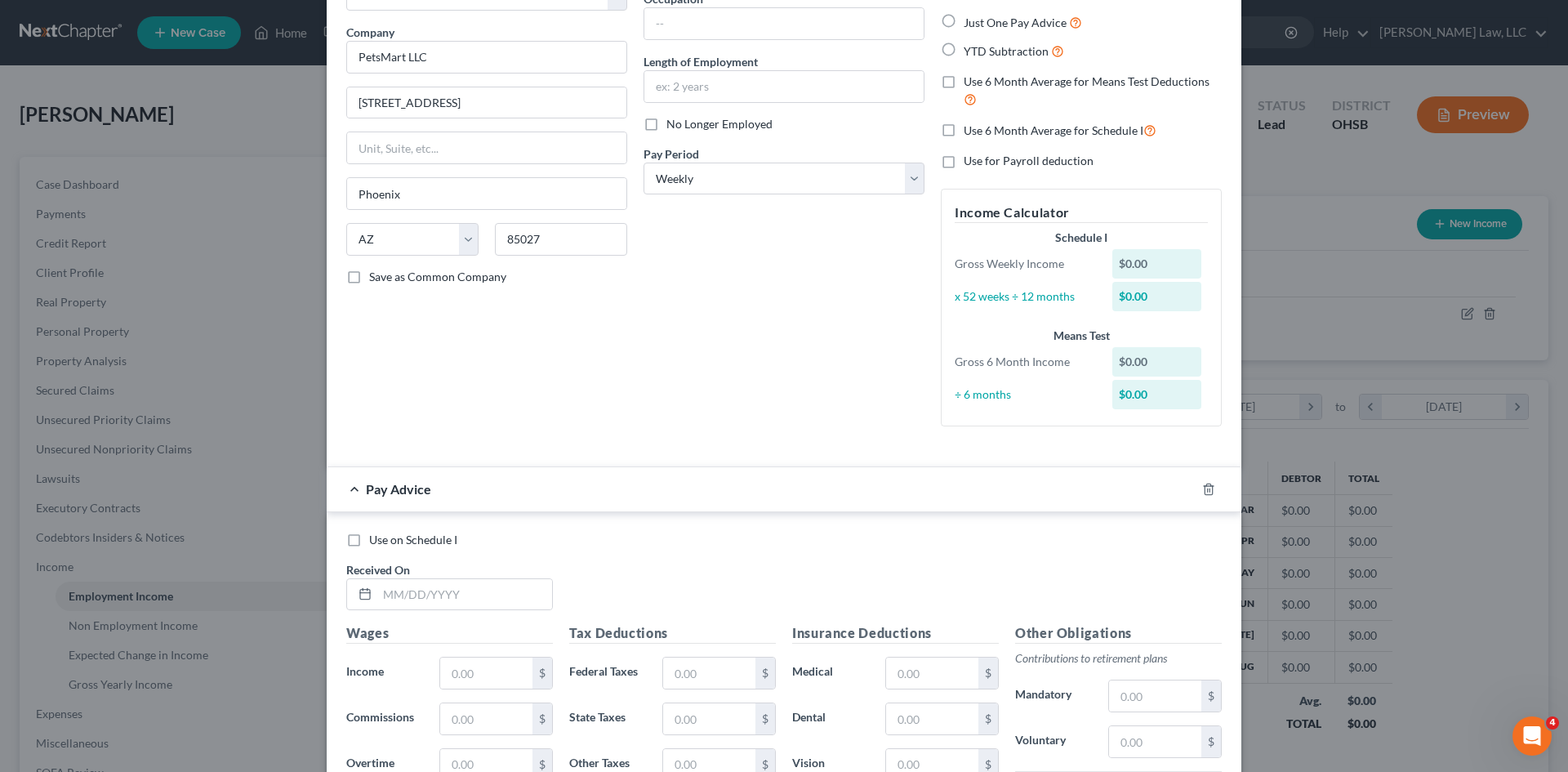
scroll to position [130, 0]
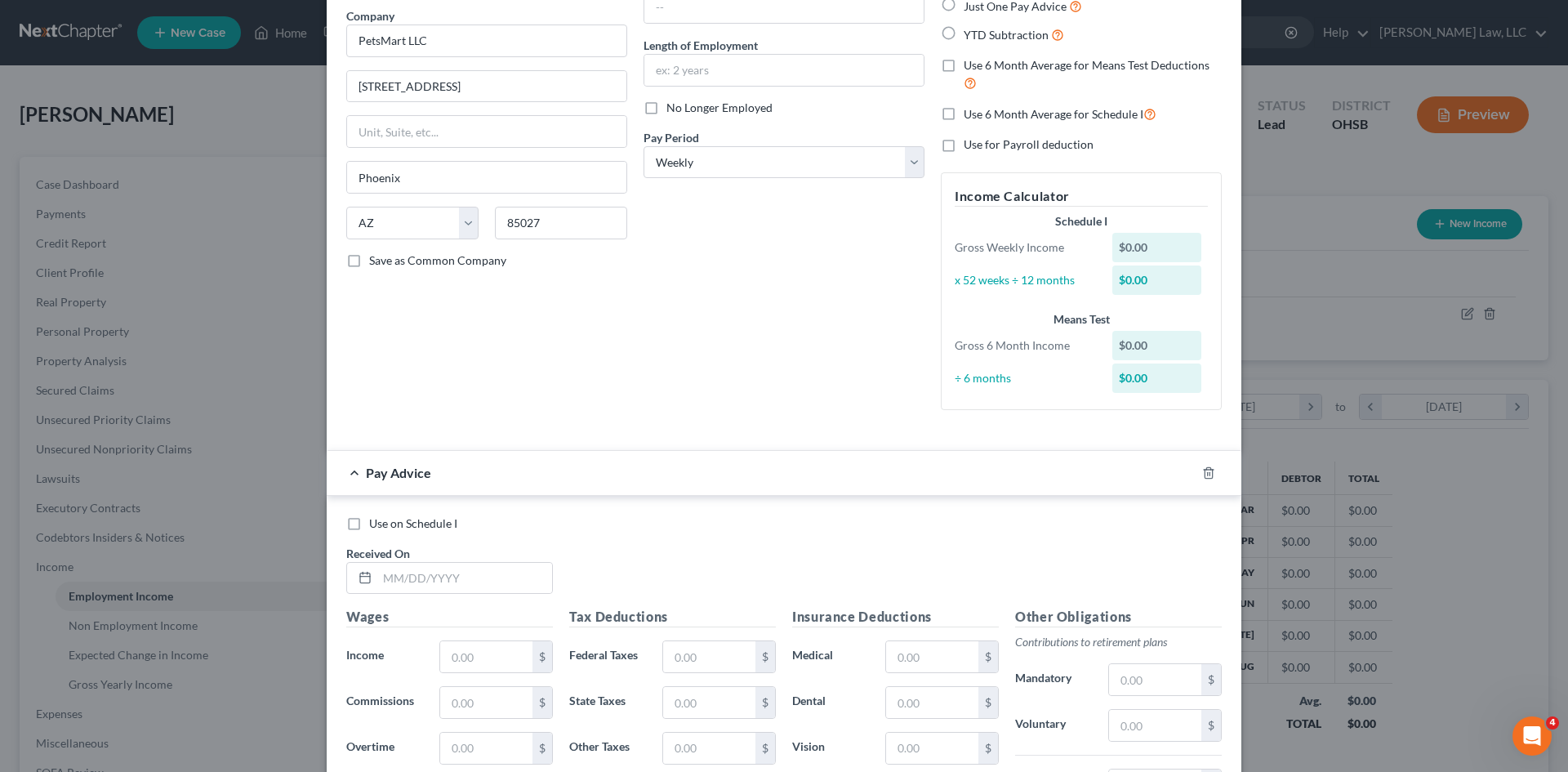
click at [468, 556] on div "Received On *" at bounding box center [450, 570] width 223 height 49
click at [451, 579] on input "text" at bounding box center [464, 579] width 175 height 31
type input "03/07/2025"
type input "1,228.50"
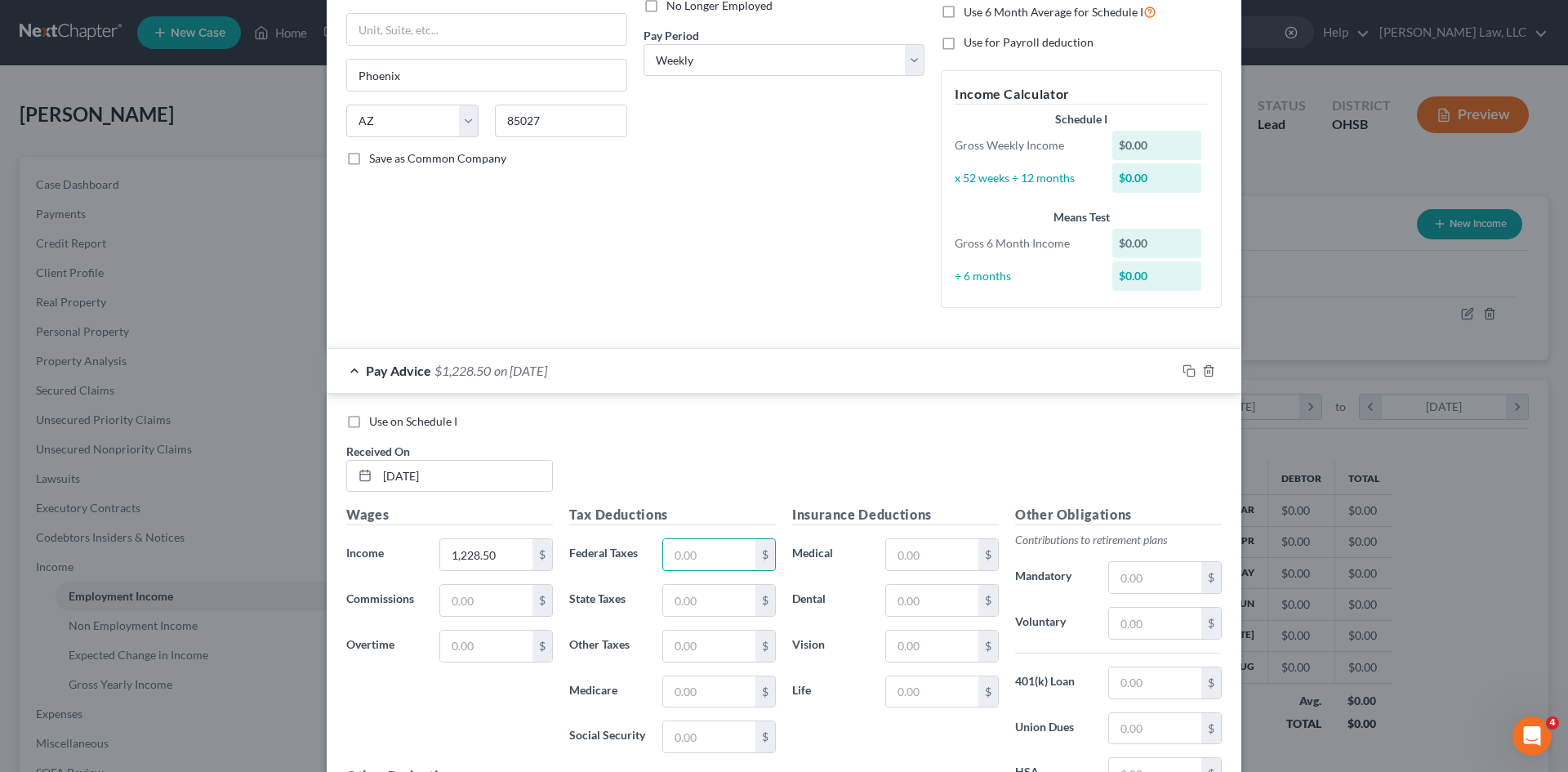
scroll to position [233, 0]
type input "134.95"
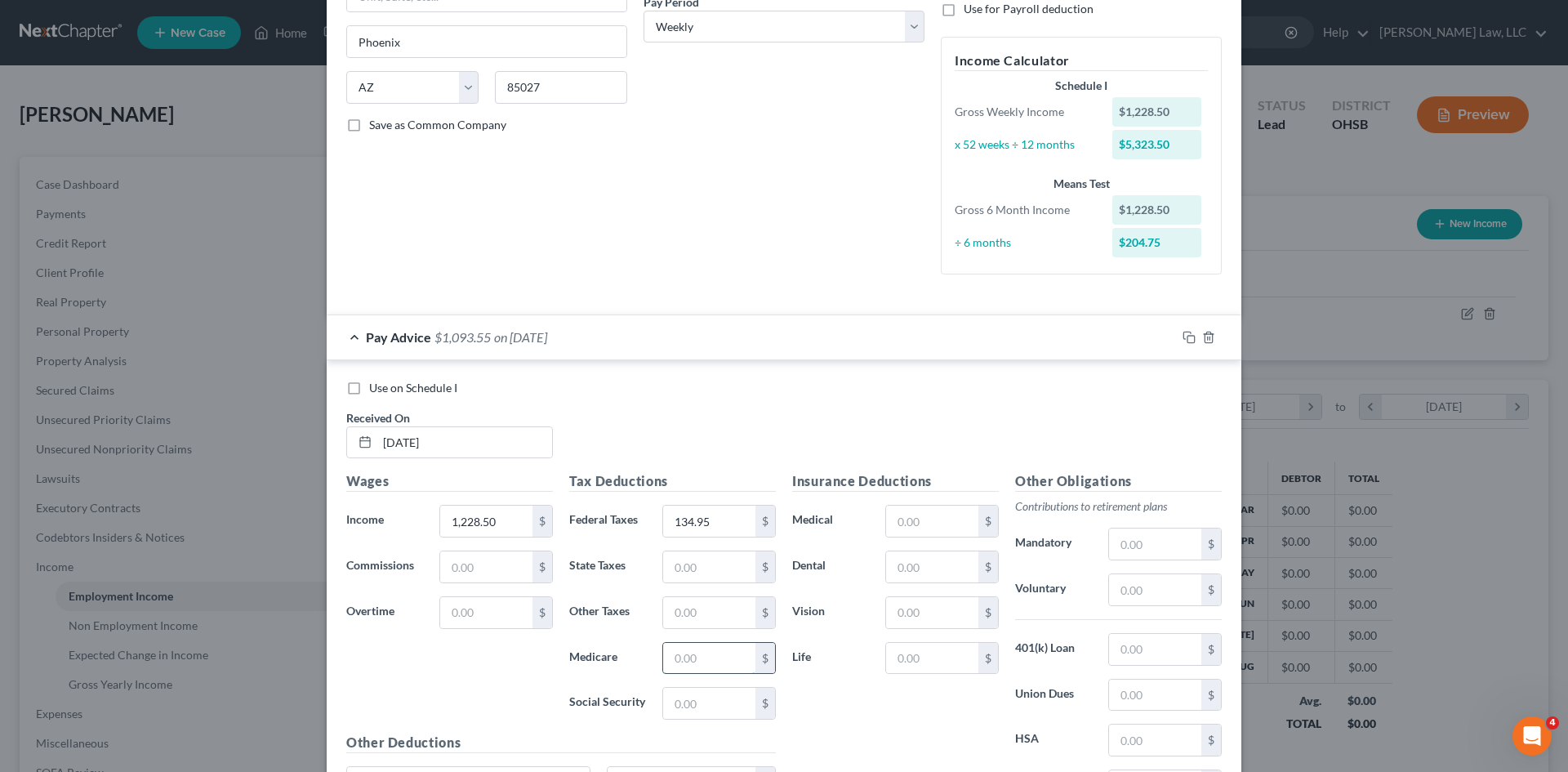
click at [677, 670] on input "text" at bounding box center [709, 659] width 92 height 31
type input "17.13"
type input "73.23"
click at [693, 583] on div "$" at bounding box center [719, 567] width 113 height 32
click at [693, 578] on input "text" at bounding box center [709, 567] width 92 height 31
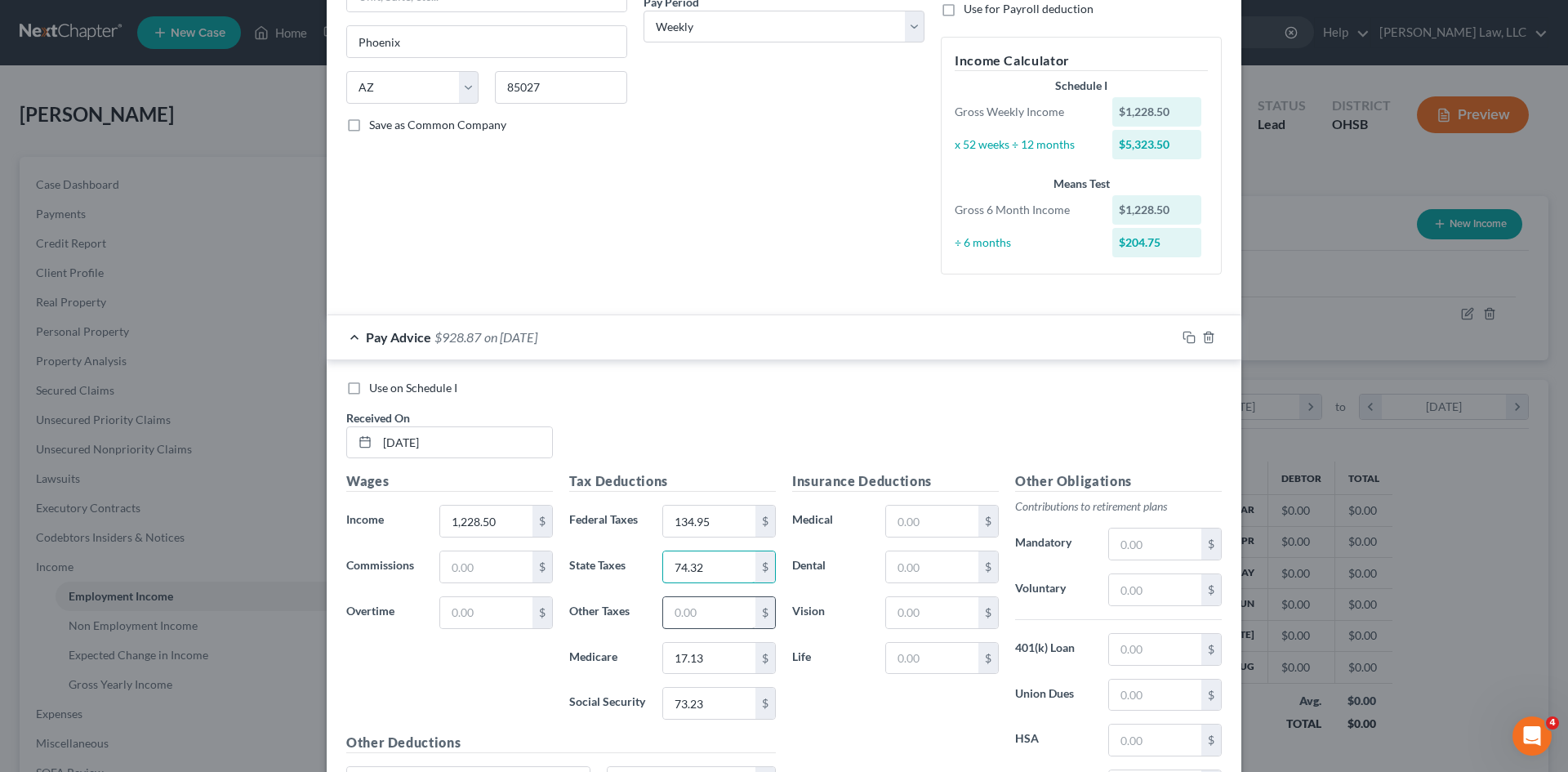
type input "74.32"
click at [686, 597] on input "text" at bounding box center [709, 613] width 92 height 31
click at [688, 613] on input "text" at bounding box center [709, 613] width 92 height 31
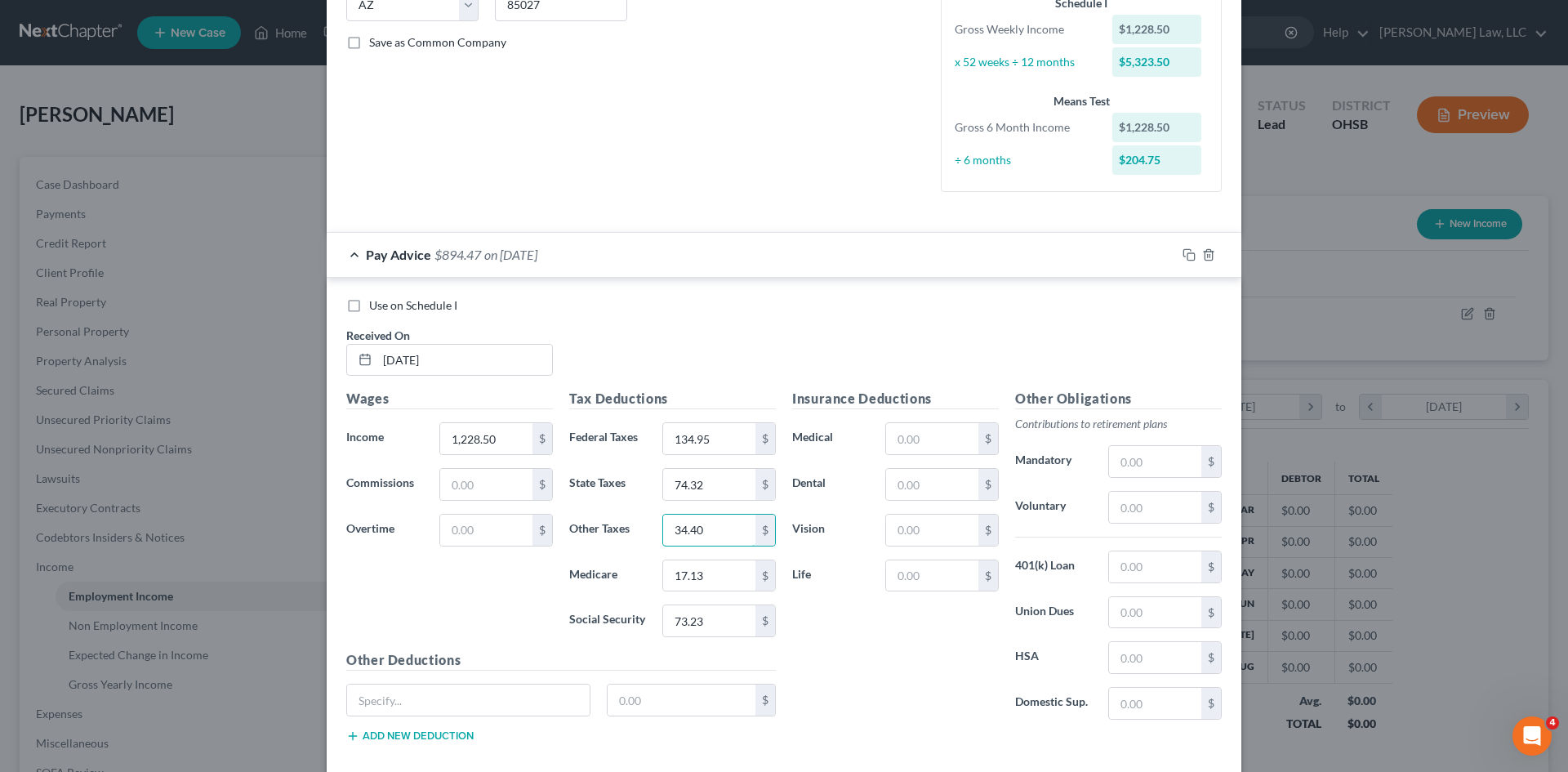
scroll to position [349, 0]
type input "34.40"
click at [923, 426] on input "text" at bounding box center [932, 438] width 92 height 31
type input "39.00"
type input "6.93"
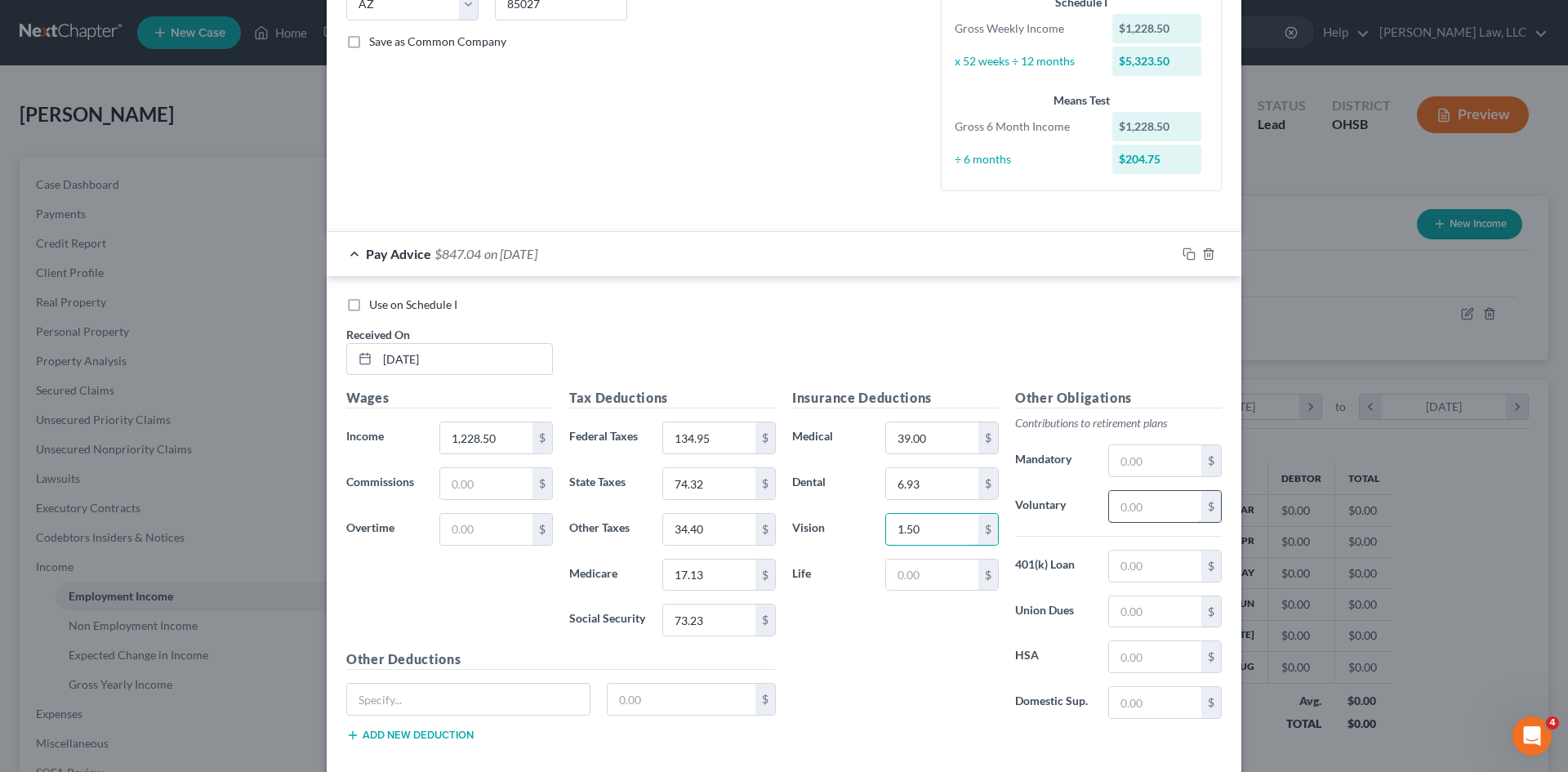
type input "1.50"
click at [1115, 510] on input "text" at bounding box center [1155, 506] width 92 height 31
type input "73.71"
click at [1121, 567] on input "text" at bounding box center [1155, 566] width 92 height 31
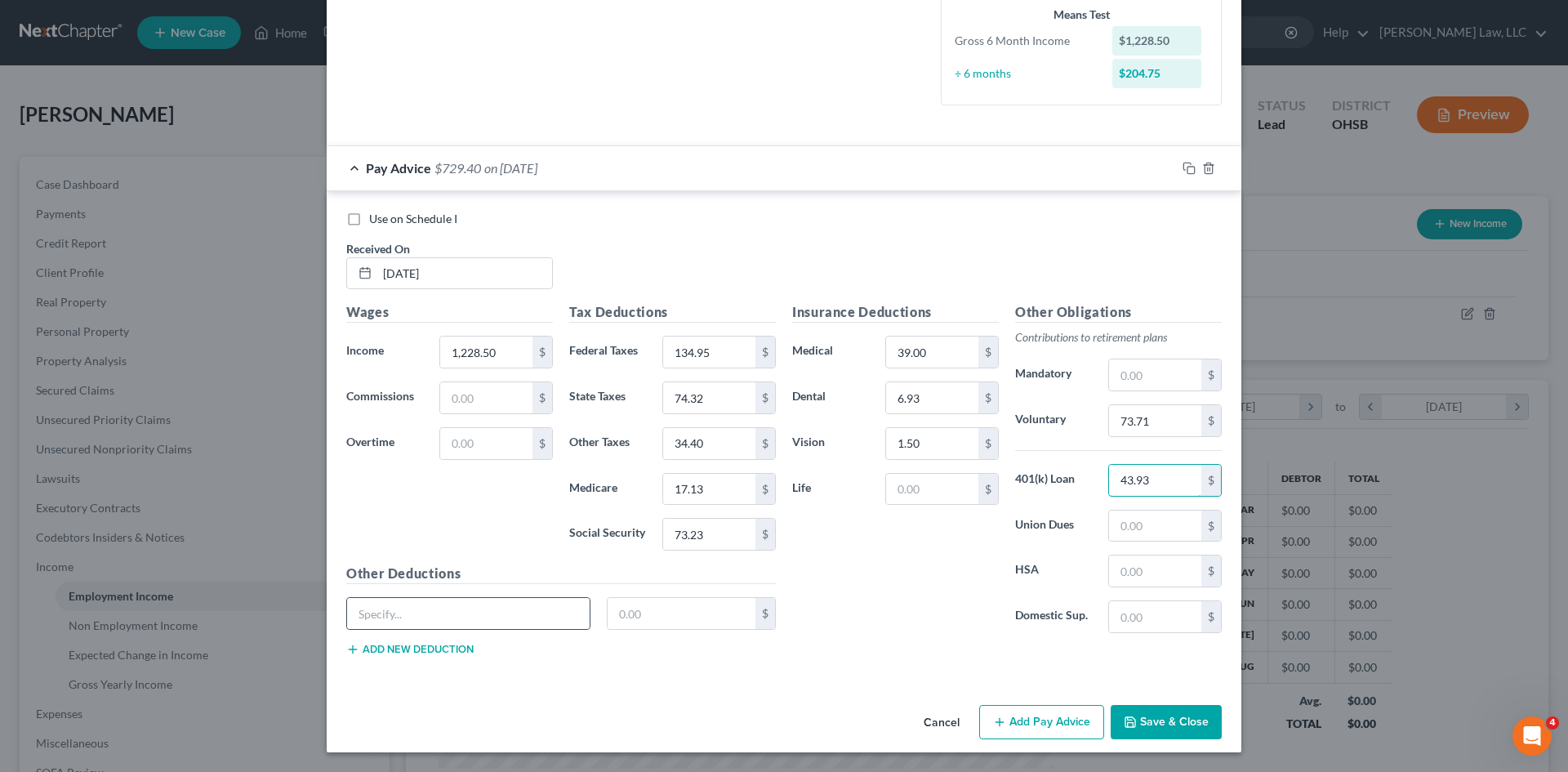
type input "43.93"
click at [457, 597] on div at bounding box center [468, 614] width 244 height 32
click at [438, 628] on input "text" at bounding box center [468, 614] width 243 height 31
type input "Bankruptcy"
type input "69.23"
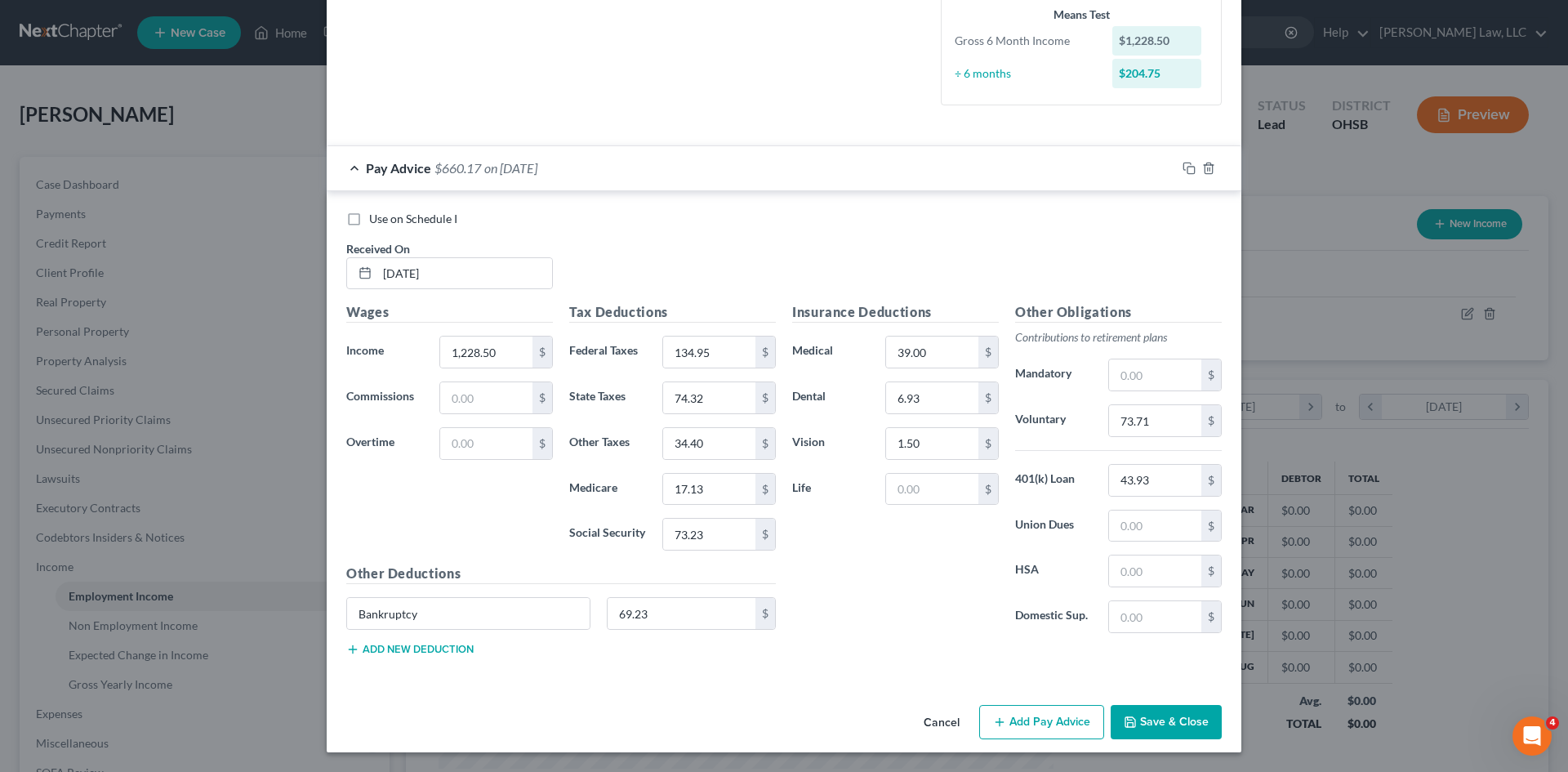
click at [431, 643] on button "Add new deduction" at bounding box center [411, 649] width 128 height 13
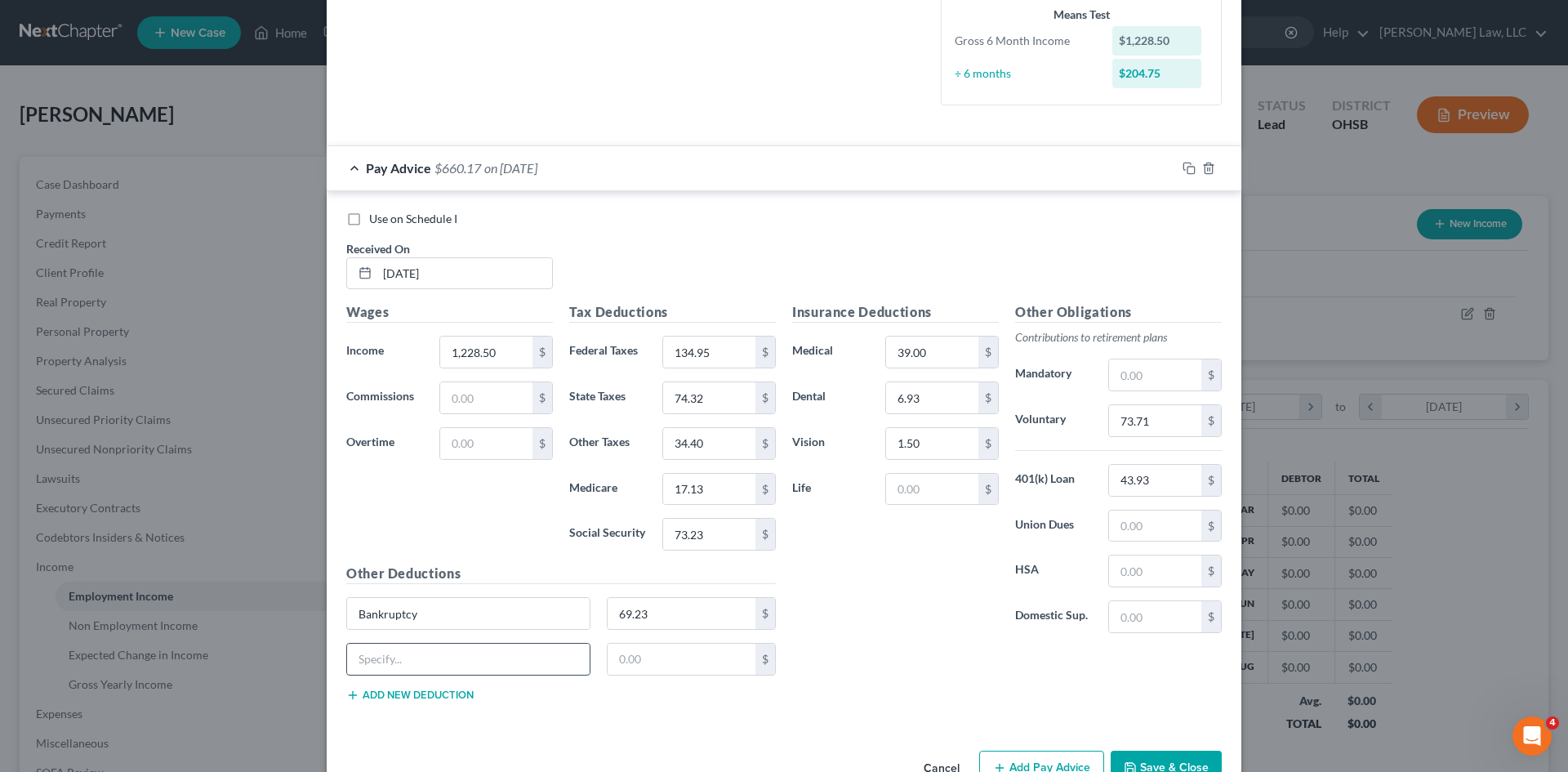
click at [425, 654] on input "text" at bounding box center [468, 660] width 243 height 31
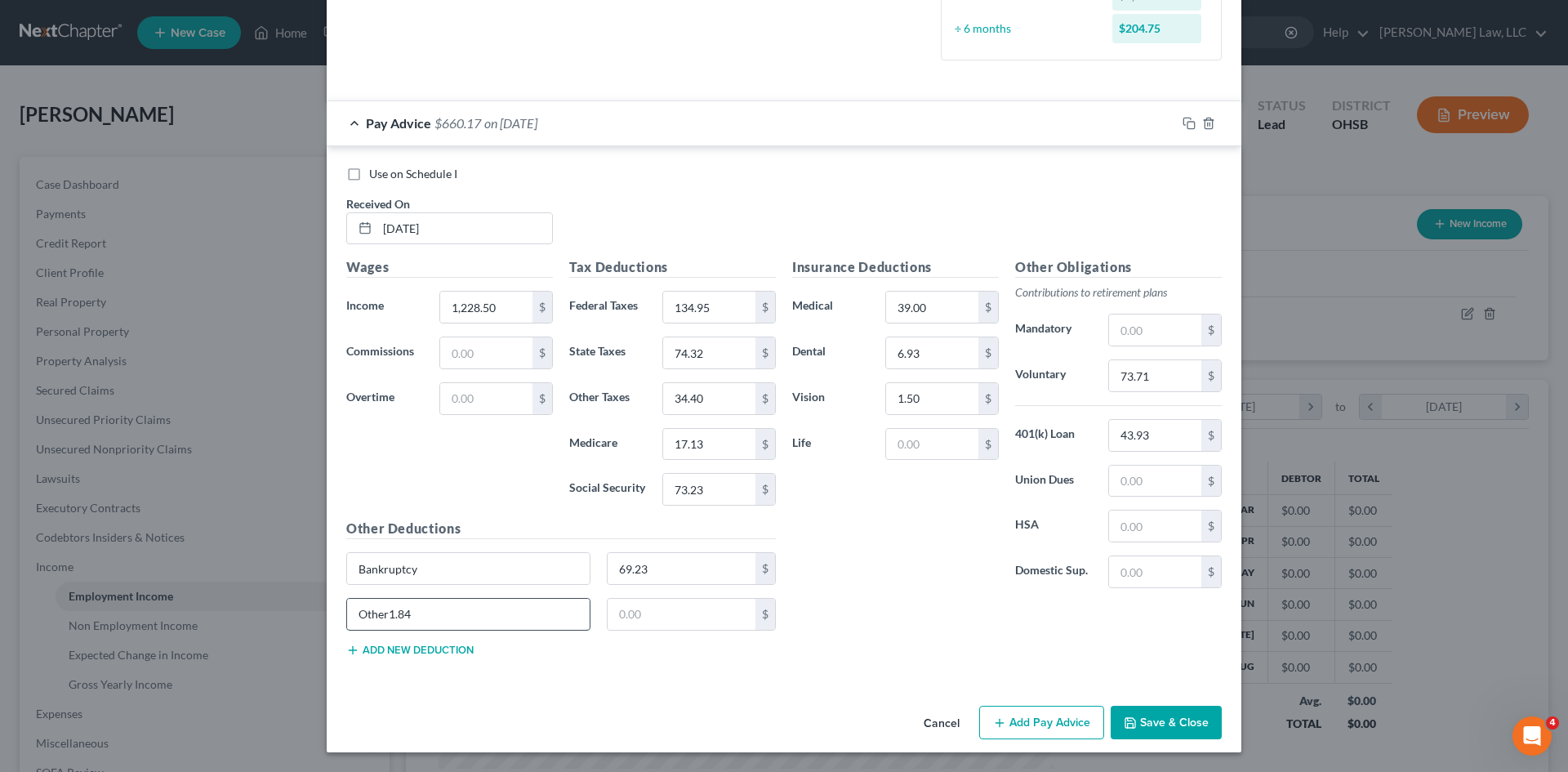
drag, startPoint x: 421, startPoint y: 602, endPoint x: 382, endPoint y: 611, distance: 40.0
click at [382, 611] on input "Other1.84" at bounding box center [468, 614] width 243 height 31
click at [394, 615] on input "Other=" at bounding box center [468, 614] width 243 height 31
type input "Other"
paste input "1.84"
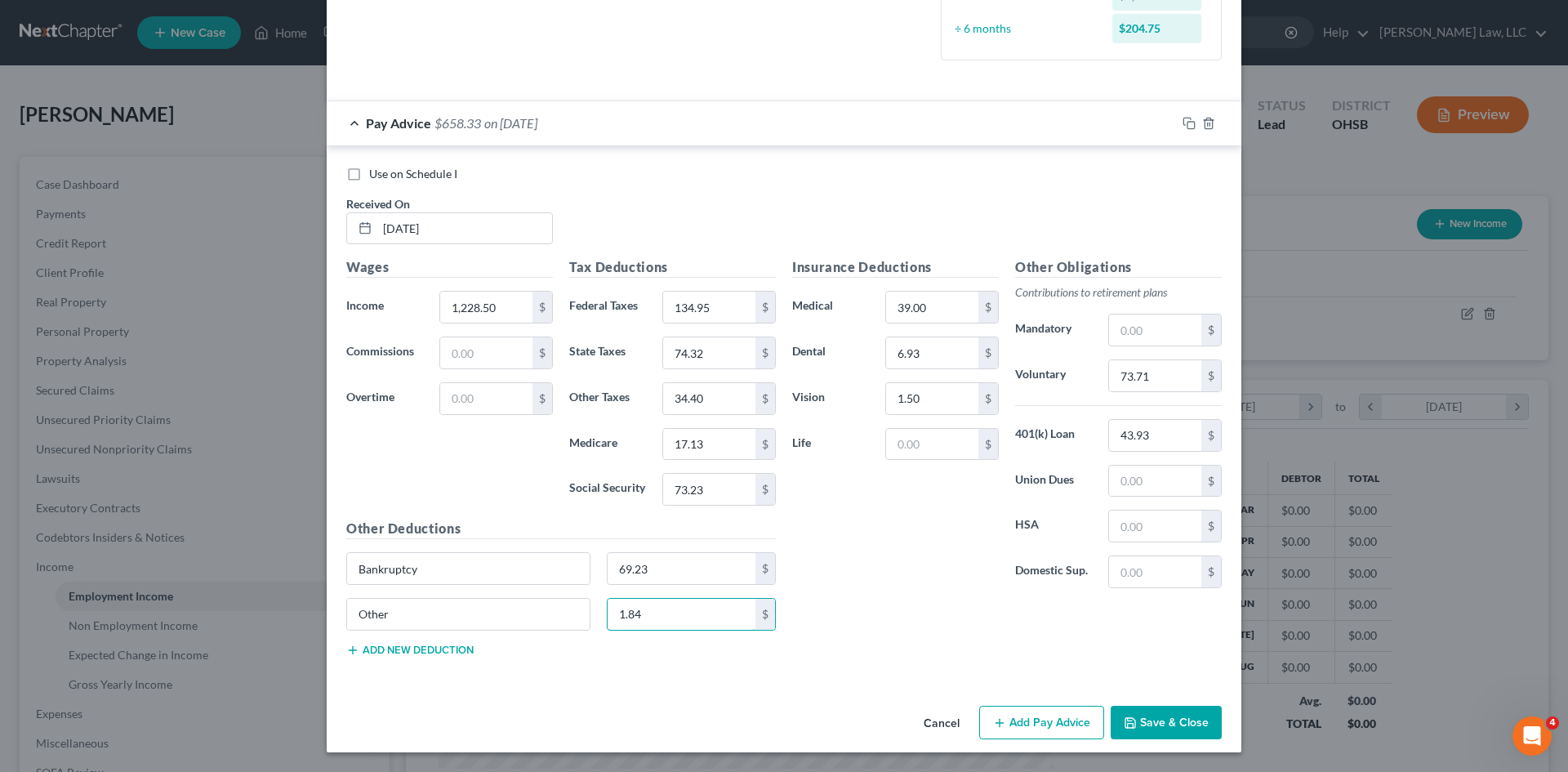
type input "1.84"
click at [1183, 130] on div at bounding box center [1209, 123] width 66 height 26
click at [1183, 124] on icon "button" at bounding box center [1189, 123] width 13 height 13
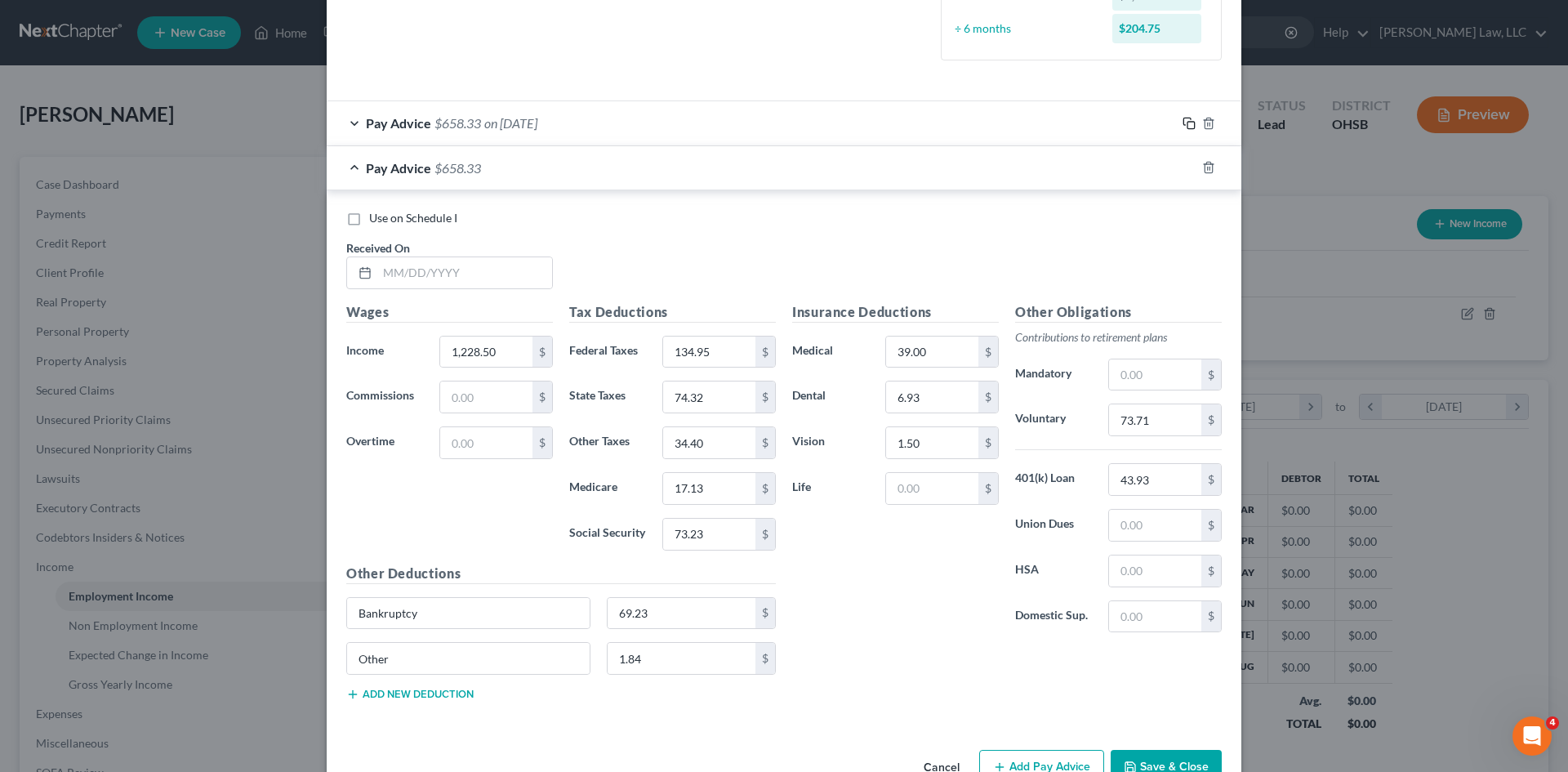
scroll to position [526, 0]
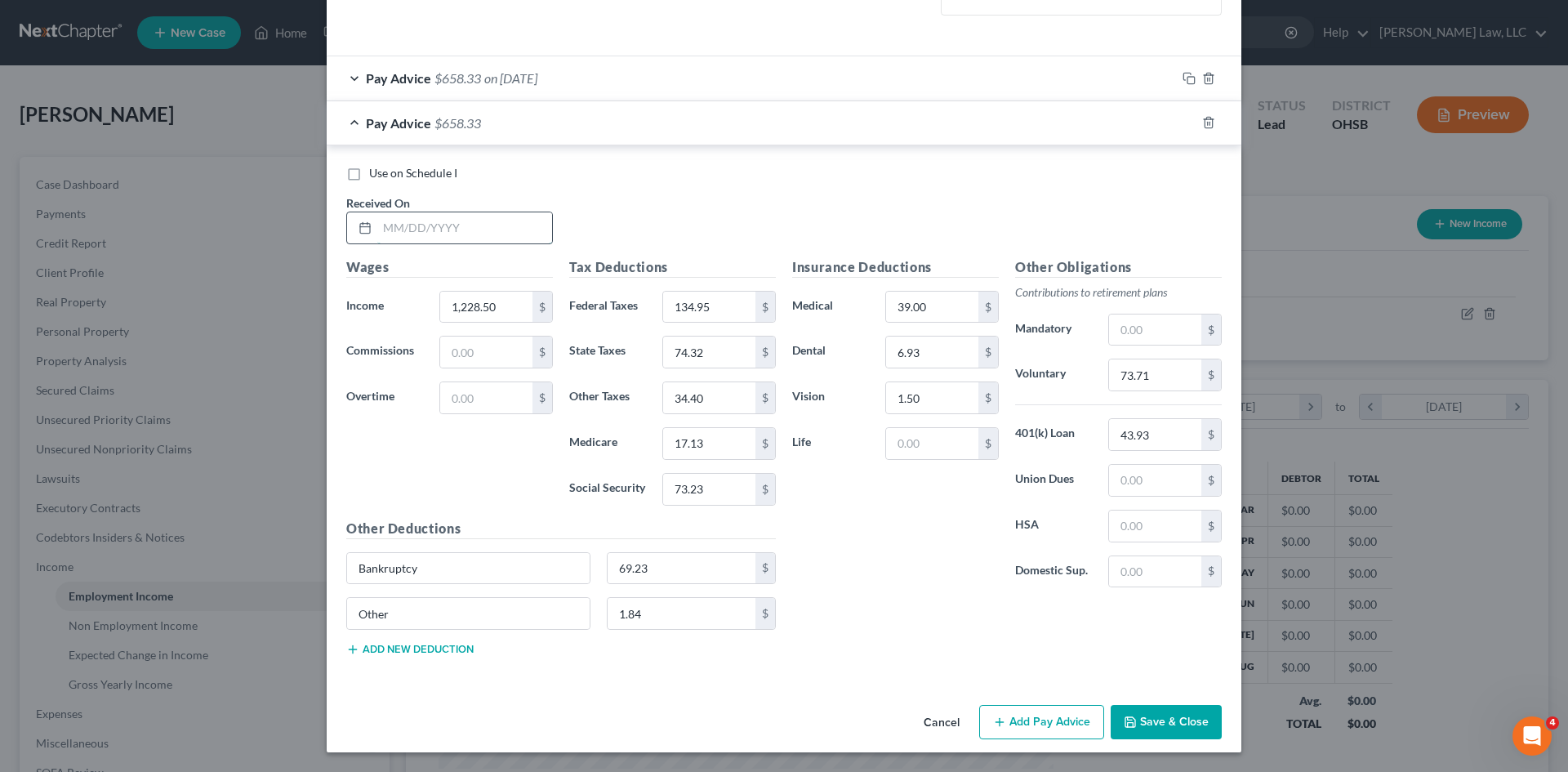
click at [500, 232] on input "text" at bounding box center [464, 228] width 175 height 31
type input "03/14/2025"
type input "1,011.44"
type input "96.33"
type input "13.98"
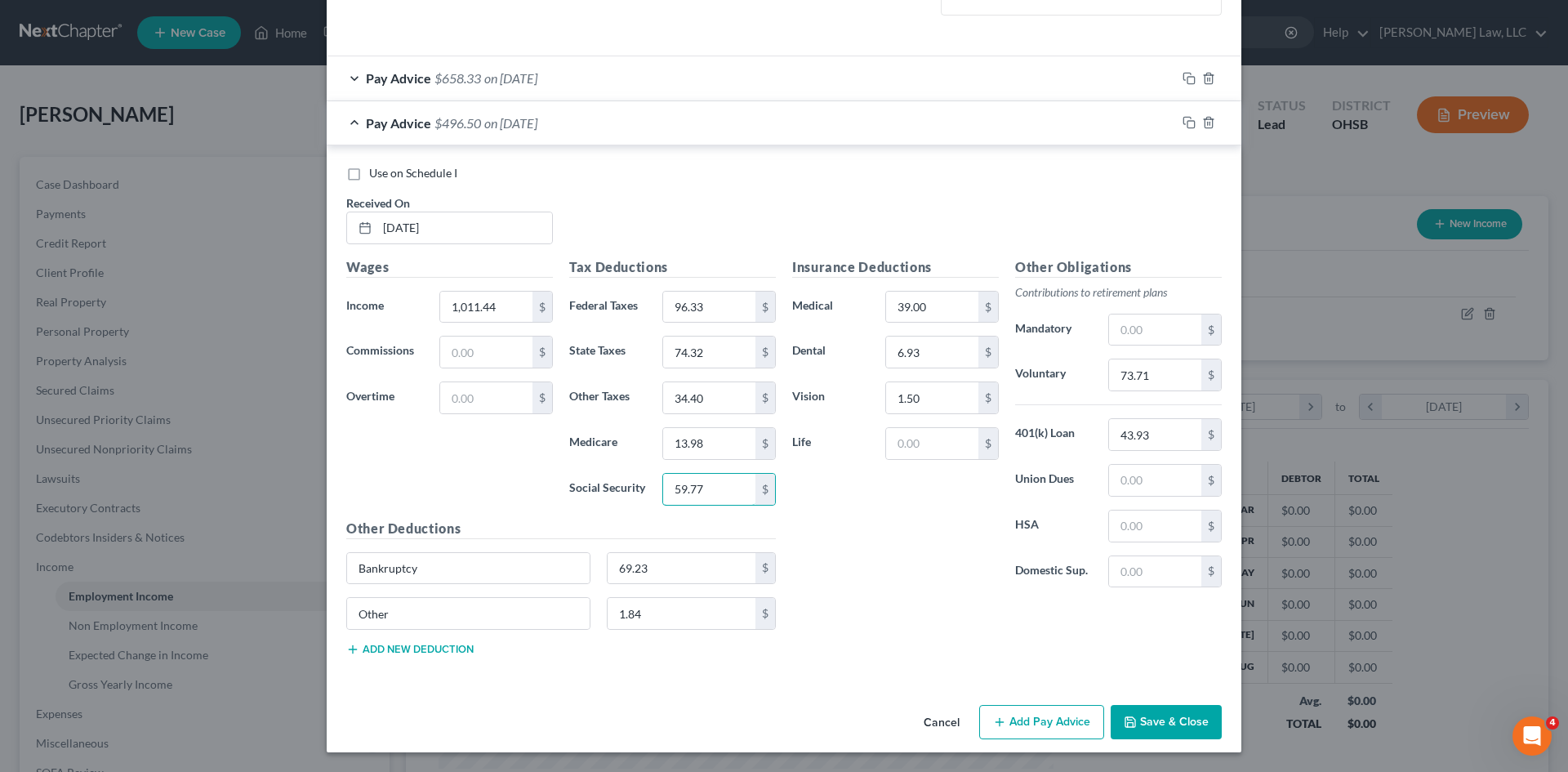
type input "59.77"
click at [713, 414] on div "Tax Deductions Federal Taxes 96.33 $ State Taxes 74.32 $ Other Taxes 34.40 $ Me…" at bounding box center [673, 388] width 223 height 262
click at [713, 401] on input "34.40" at bounding box center [709, 398] width 92 height 31
type input "28.32"
click at [710, 349] on input "74.32" at bounding box center [709, 352] width 92 height 31
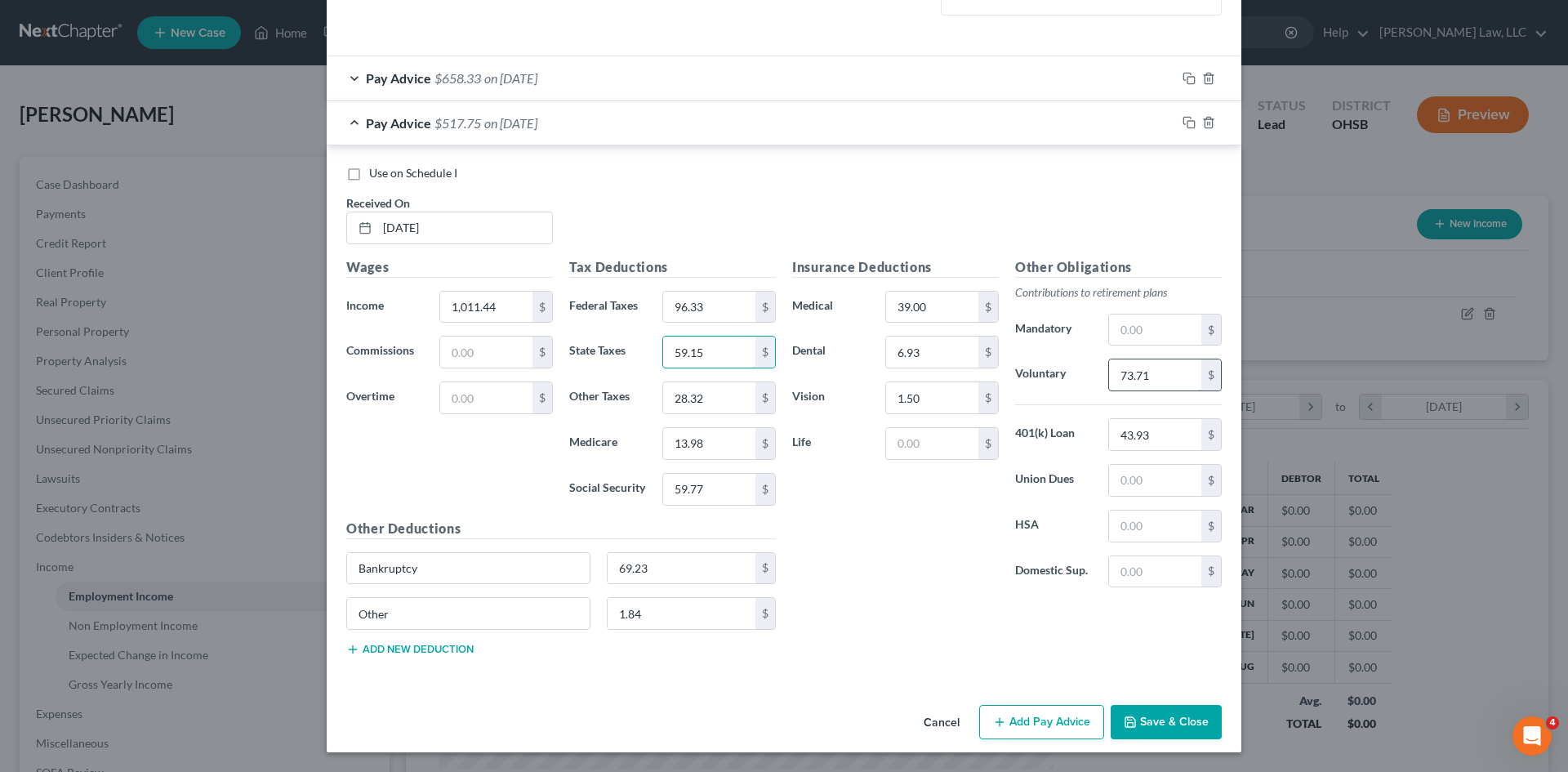
type input "59.15"
click at [1124, 374] on input "73.71" at bounding box center [1155, 375] width 92 height 31
type input "60.69"
click at [643, 629] on input "1.84" at bounding box center [681, 614] width 149 height 31
type input "1.52"
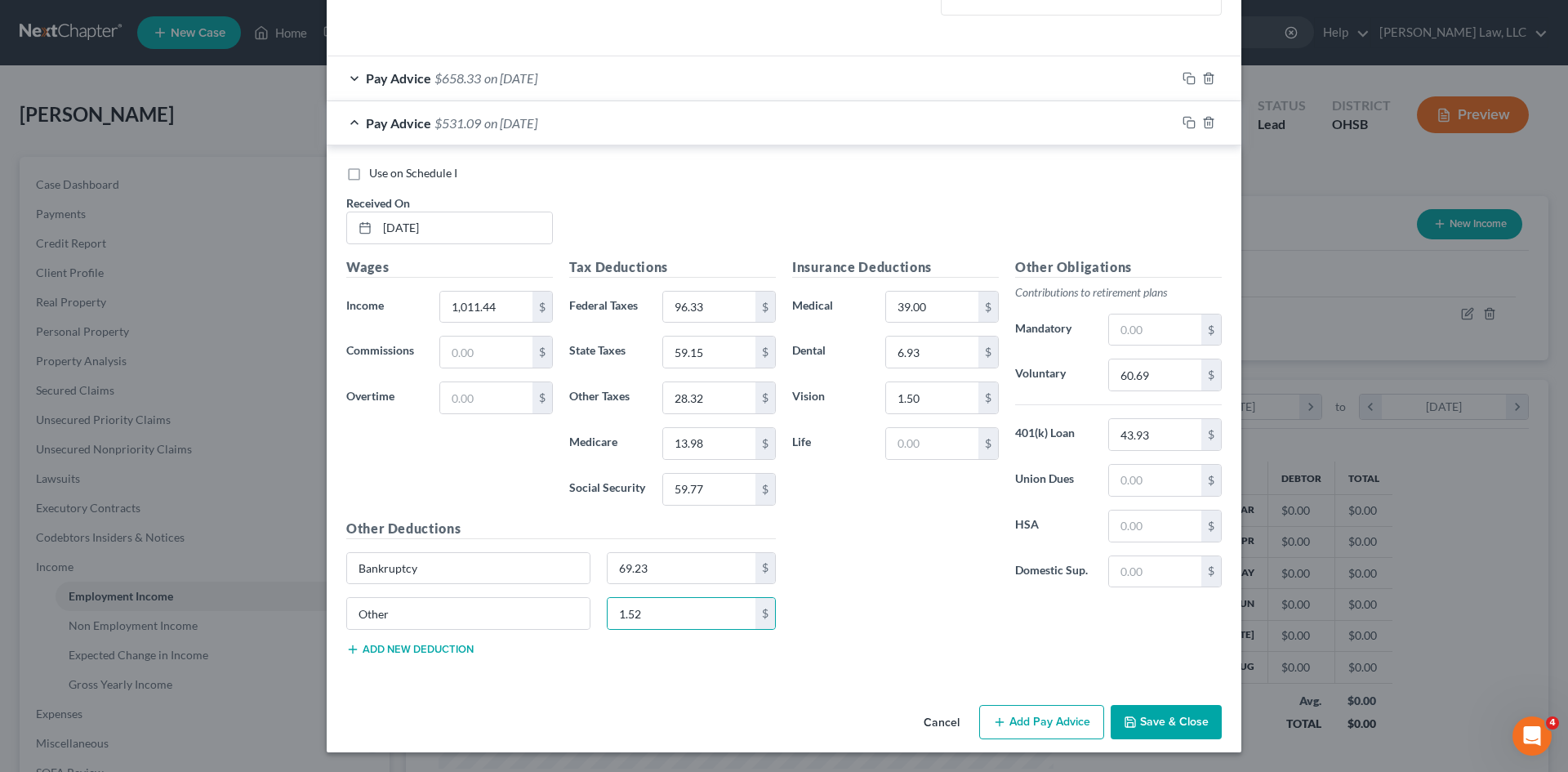
click at [1189, 715] on button "Save & Close" at bounding box center [1166, 723] width 111 height 34
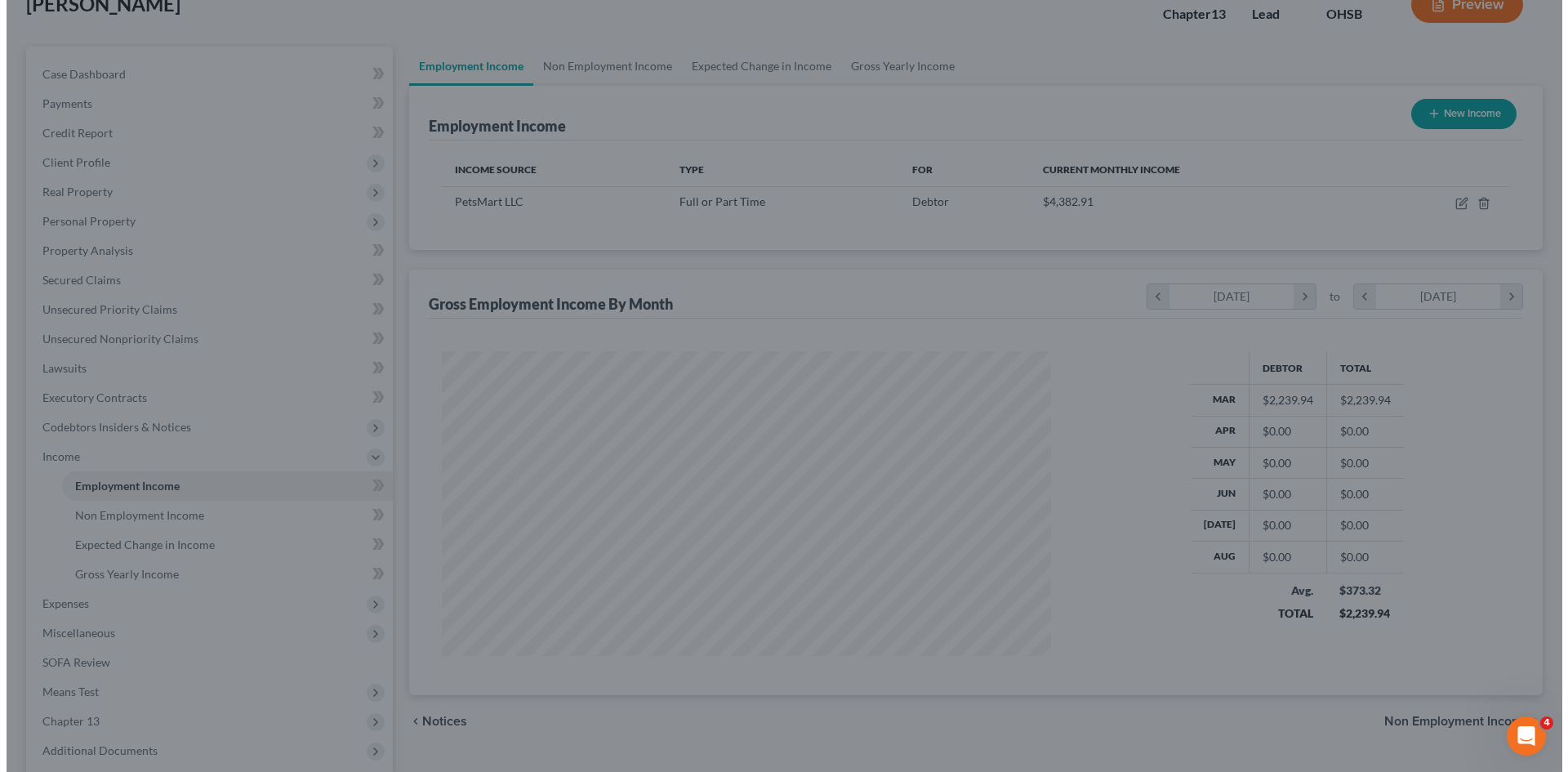
scroll to position [115, 0]
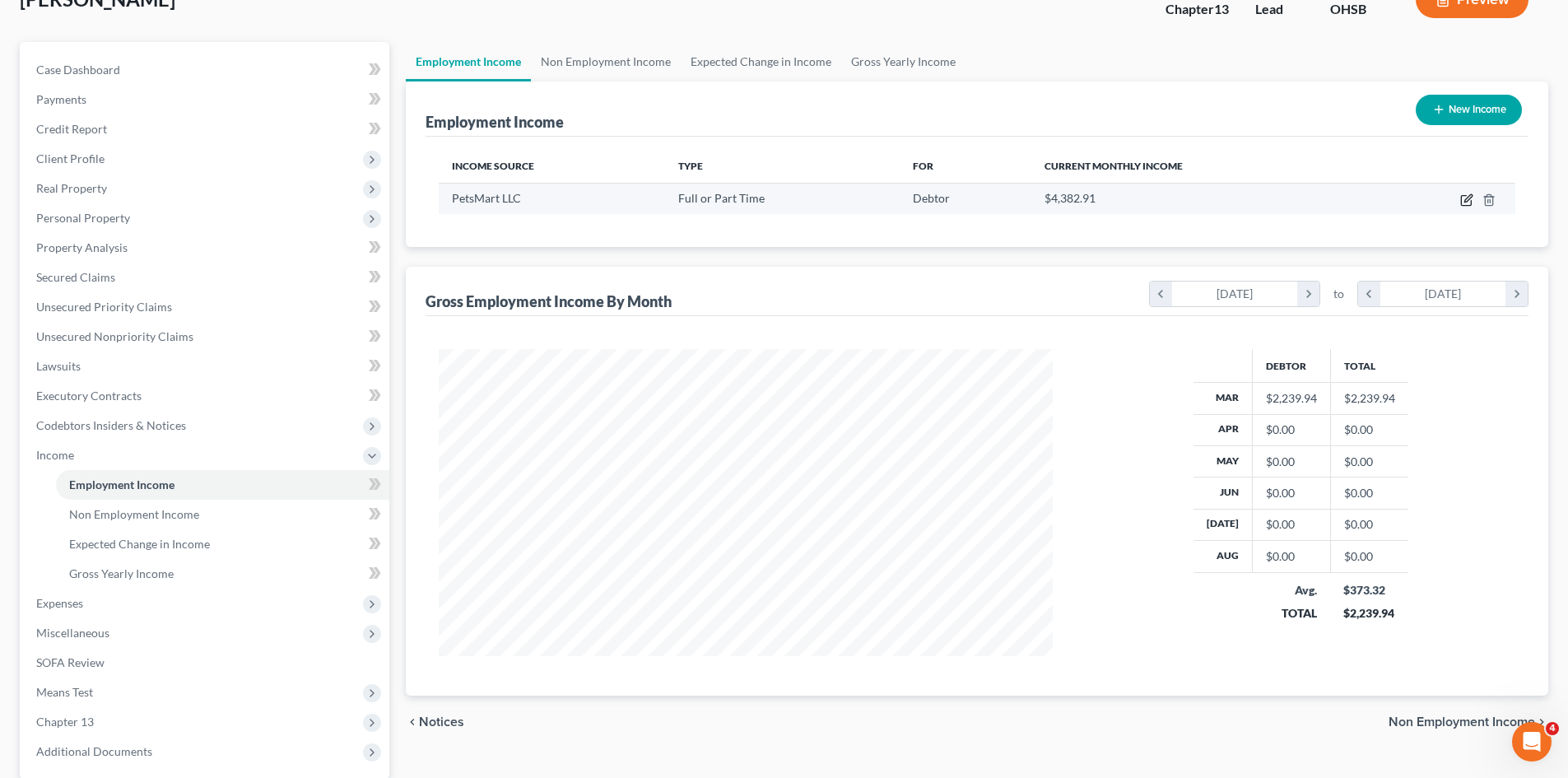
click at [1467, 202] on icon "button" at bounding box center [1468, 198] width 8 height 8
select select "0"
select select "3"
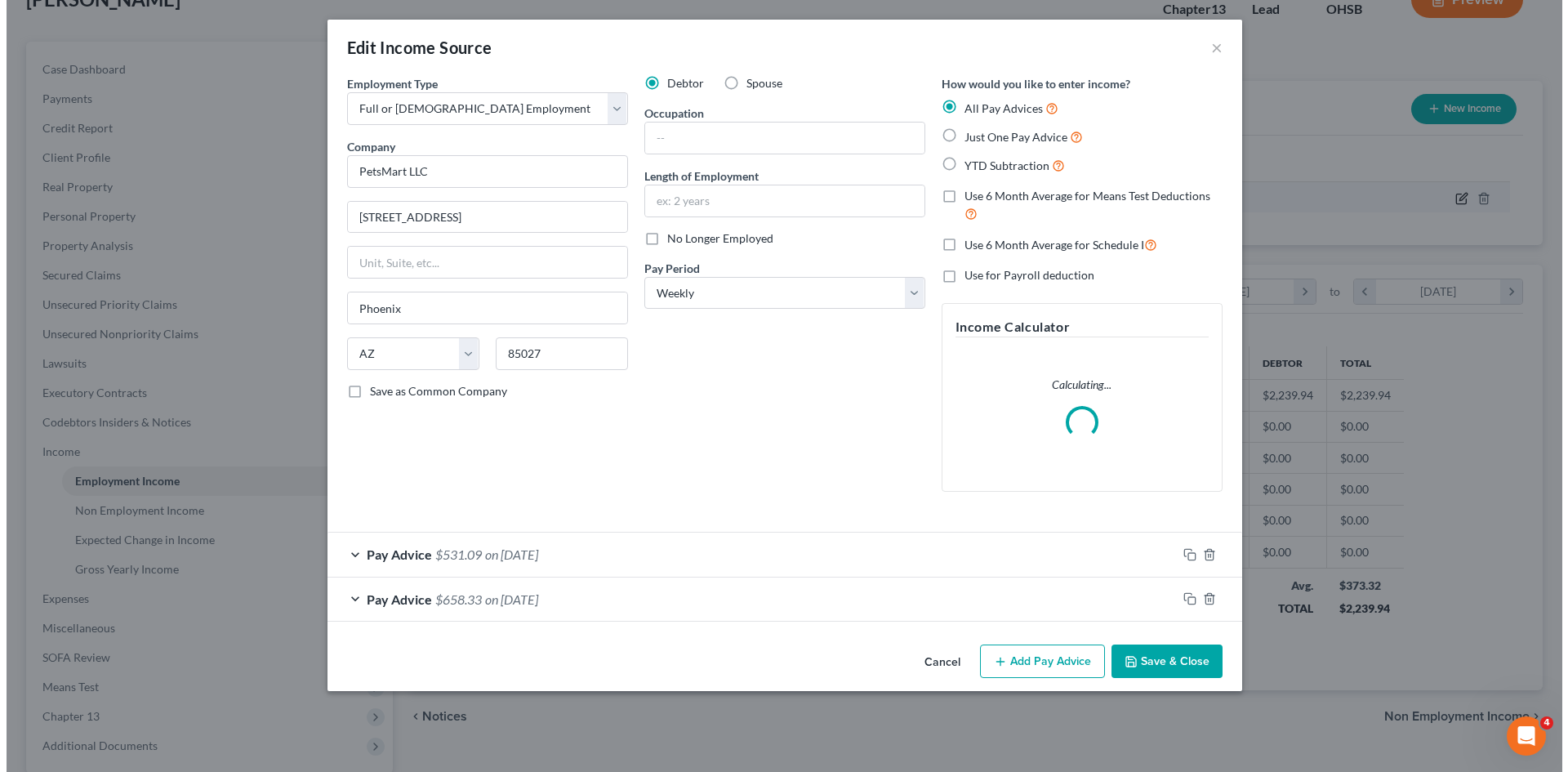
scroll to position [308, 647]
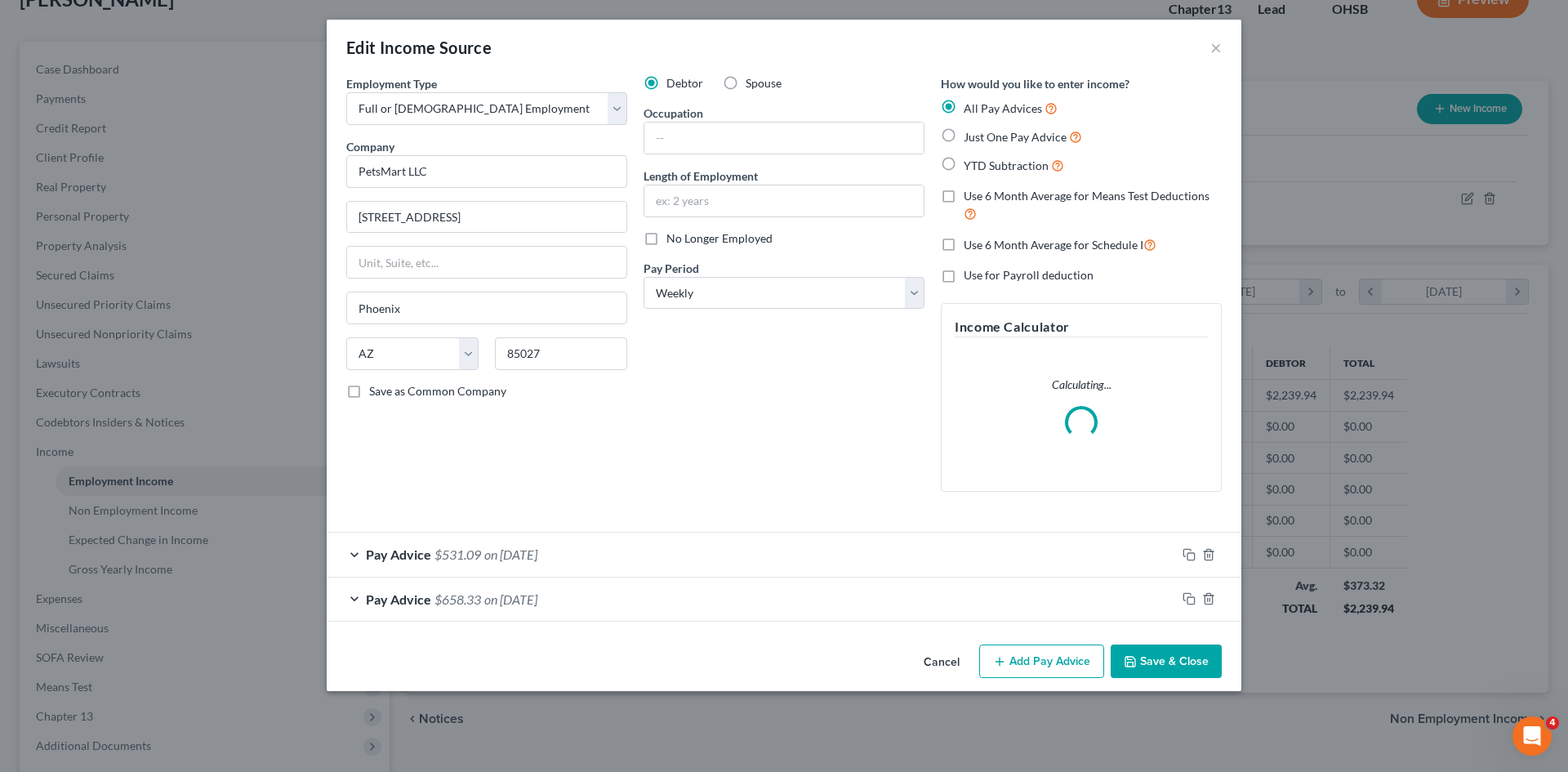
click at [1197, 592] on div at bounding box center [1209, 599] width 66 height 26
click at [1191, 595] on div at bounding box center [1209, 599] width 66 height 26
click at [1191, 595] on icon "button" at bounding box center [1186, 597] width 8 height 8
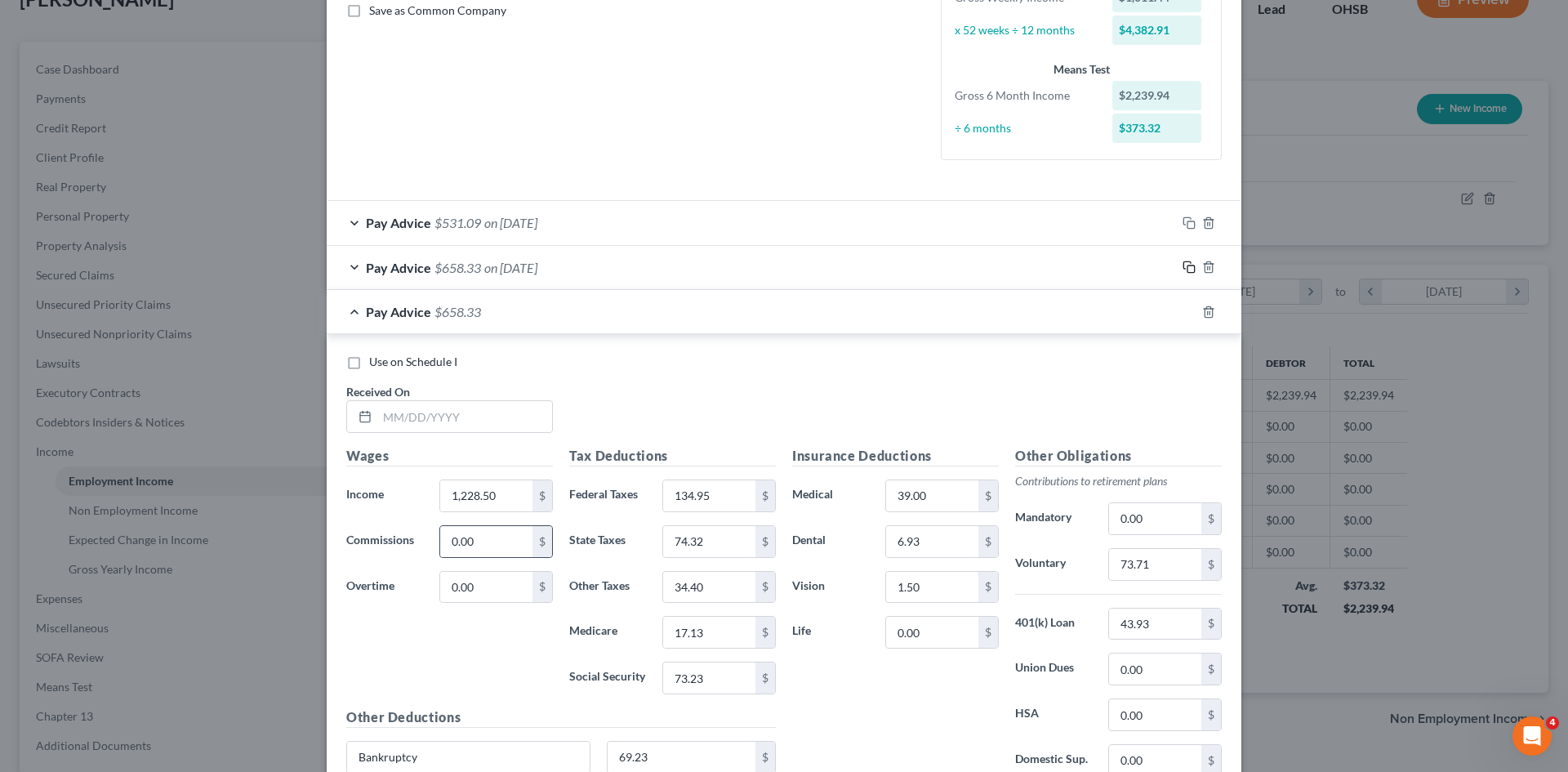
scroll to position [397, 0]
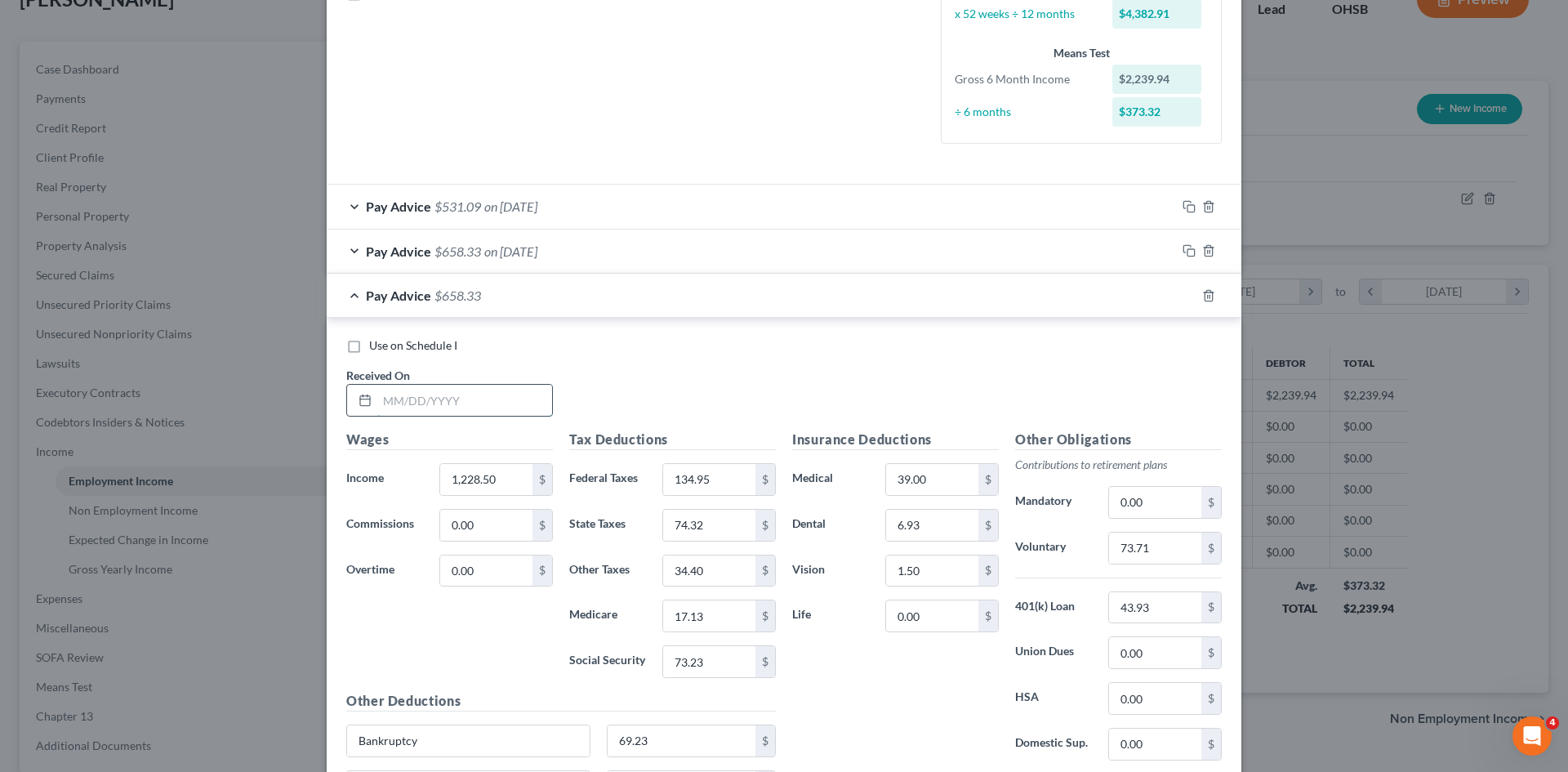
click at [481, 386] on input "text" at bounding box center [464, 400] width 175 height 31
type input "03/21/2025"
type input "1,368.47"
type input "165.74"
type input "19.15"
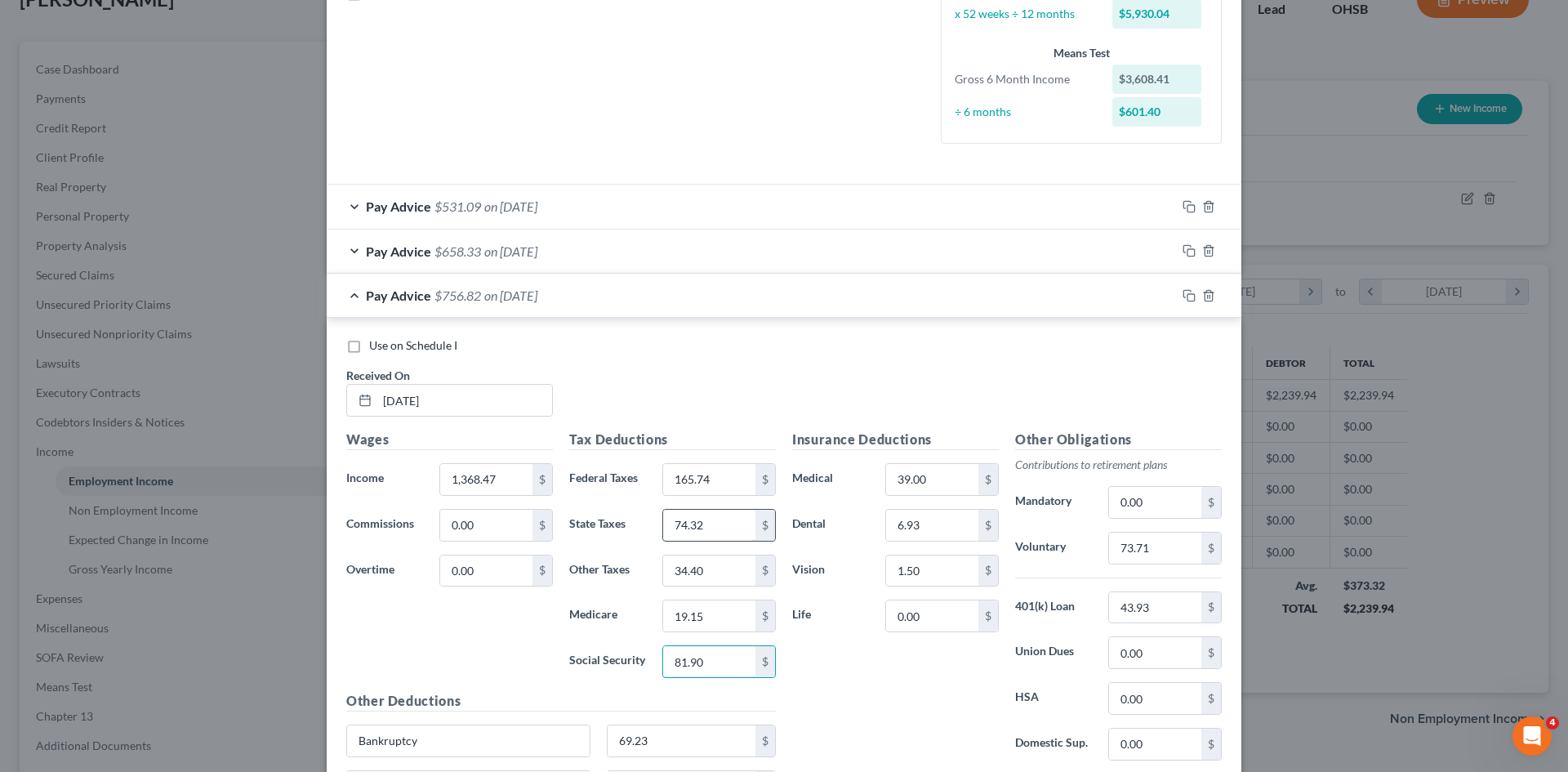
type input "81.90"
click at [692, 533] on input "74.32" at bounding box center [709, 525] width 92 height 31
type input "84.11"
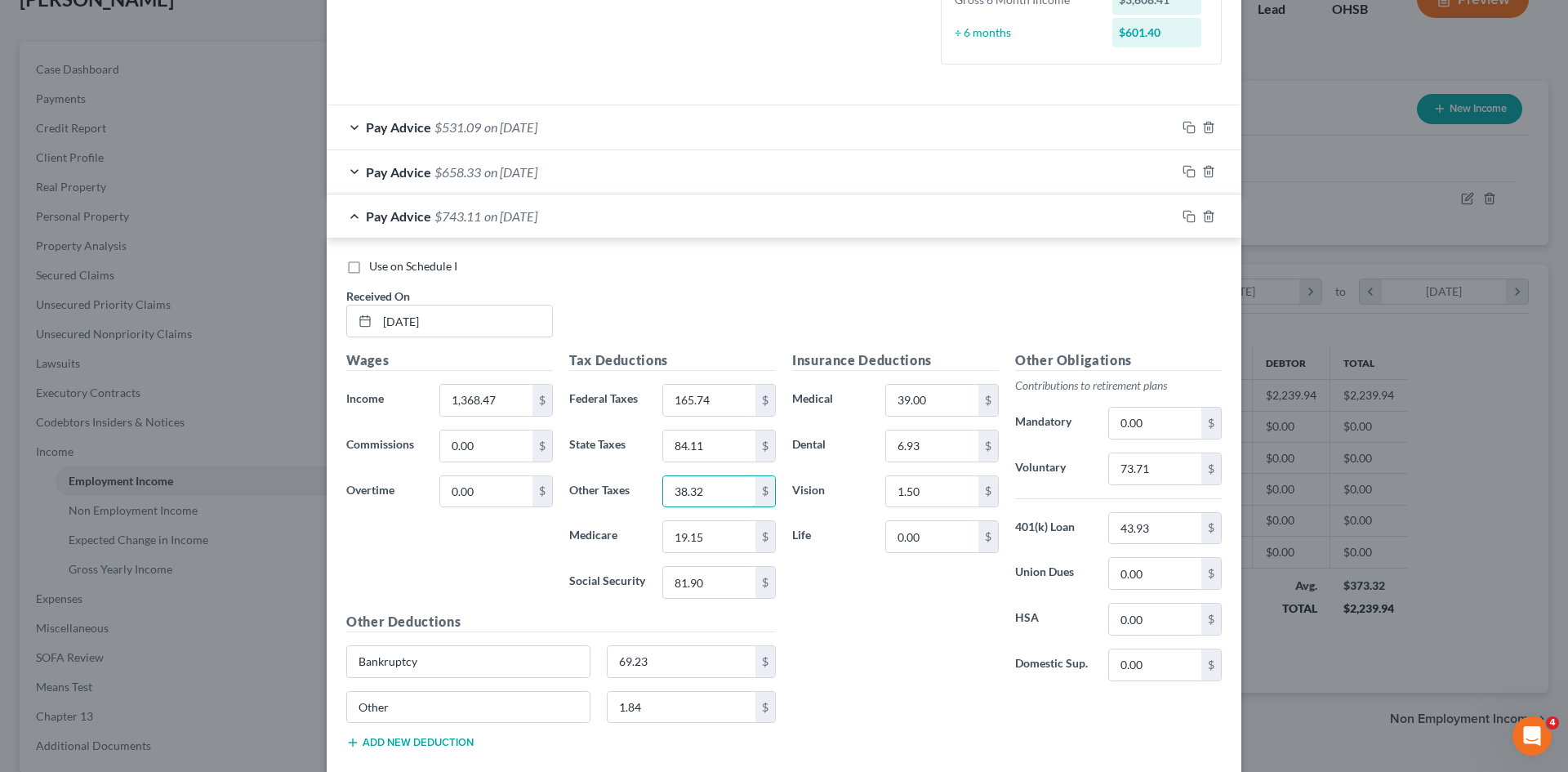
scroll to position [477, 0]
type input "38.32"
click at [717, 538] on input "19.15" at bounding box center [709, 536] width 92 height 31
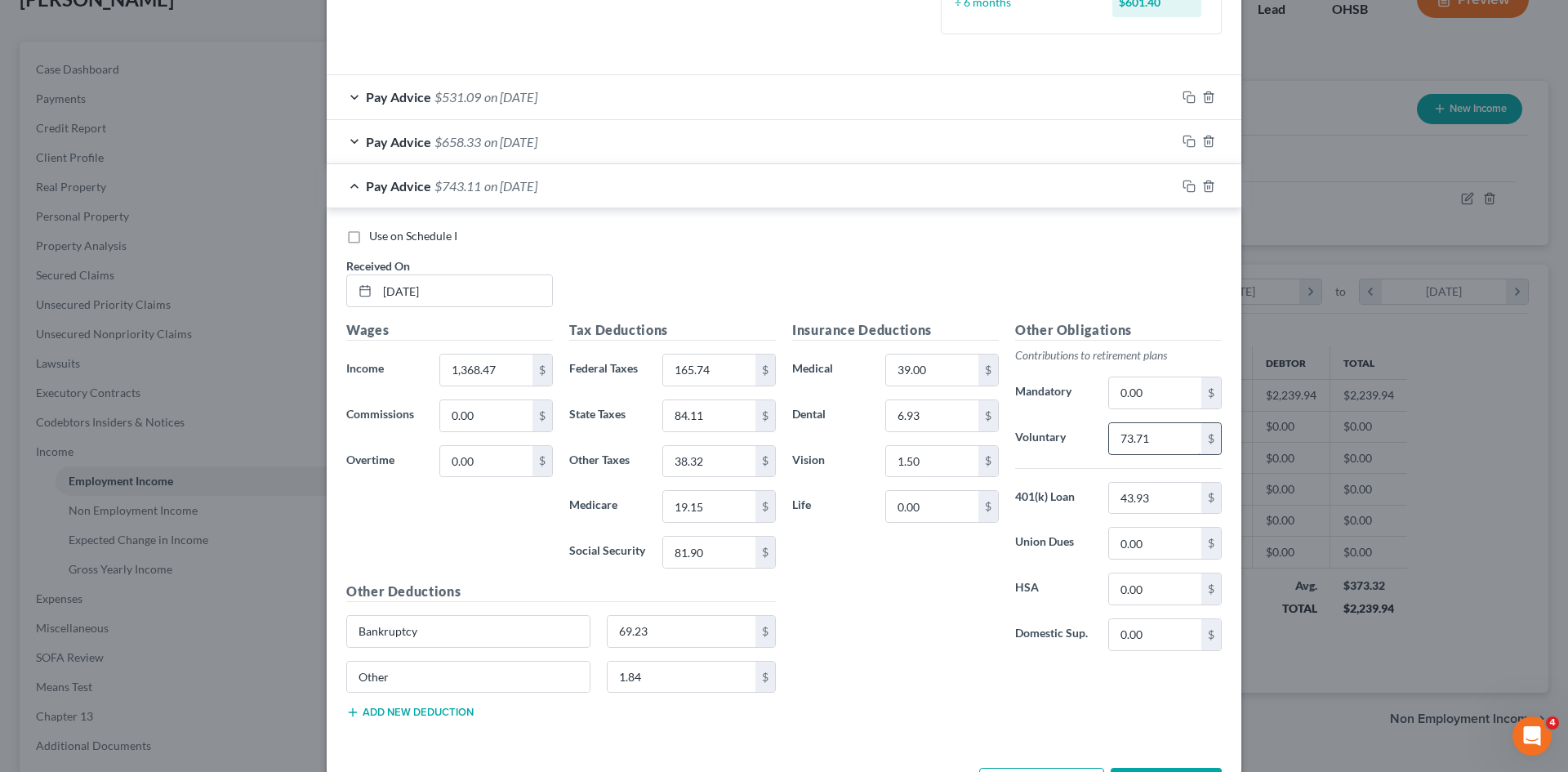
click at [1136, 428] on input "73.71" at bounding box center [1155, 439] width 92 height 31
click at [1134, 506] on input "43.93" at bounding box center [1155, 498] width 92 height 31
click at [1146, 435] on input "73.71" at bounding box center [1155, 439] width 92 height 31
type input "82.11"
click at [682, 669] on input "1.84" at bounding box center [681, 677] width 149 height 31
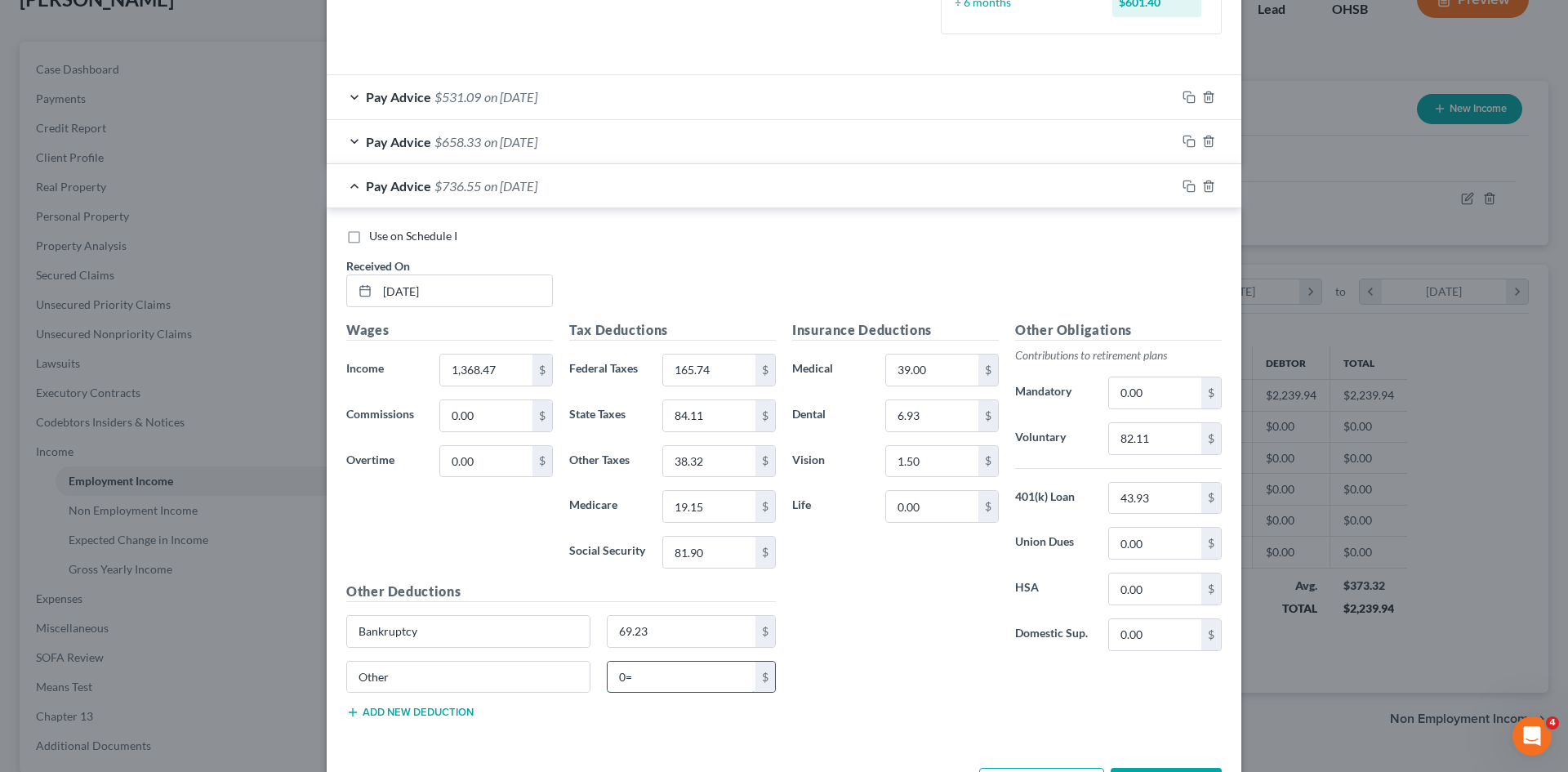
type input "0"
type input "2.05"
click at [1190, 187] on div at bounding box center [1209, 186] width 66 height 26
click at [1184, 186] on icon "button" at bounding box center [1189, 186] width 13 height 13
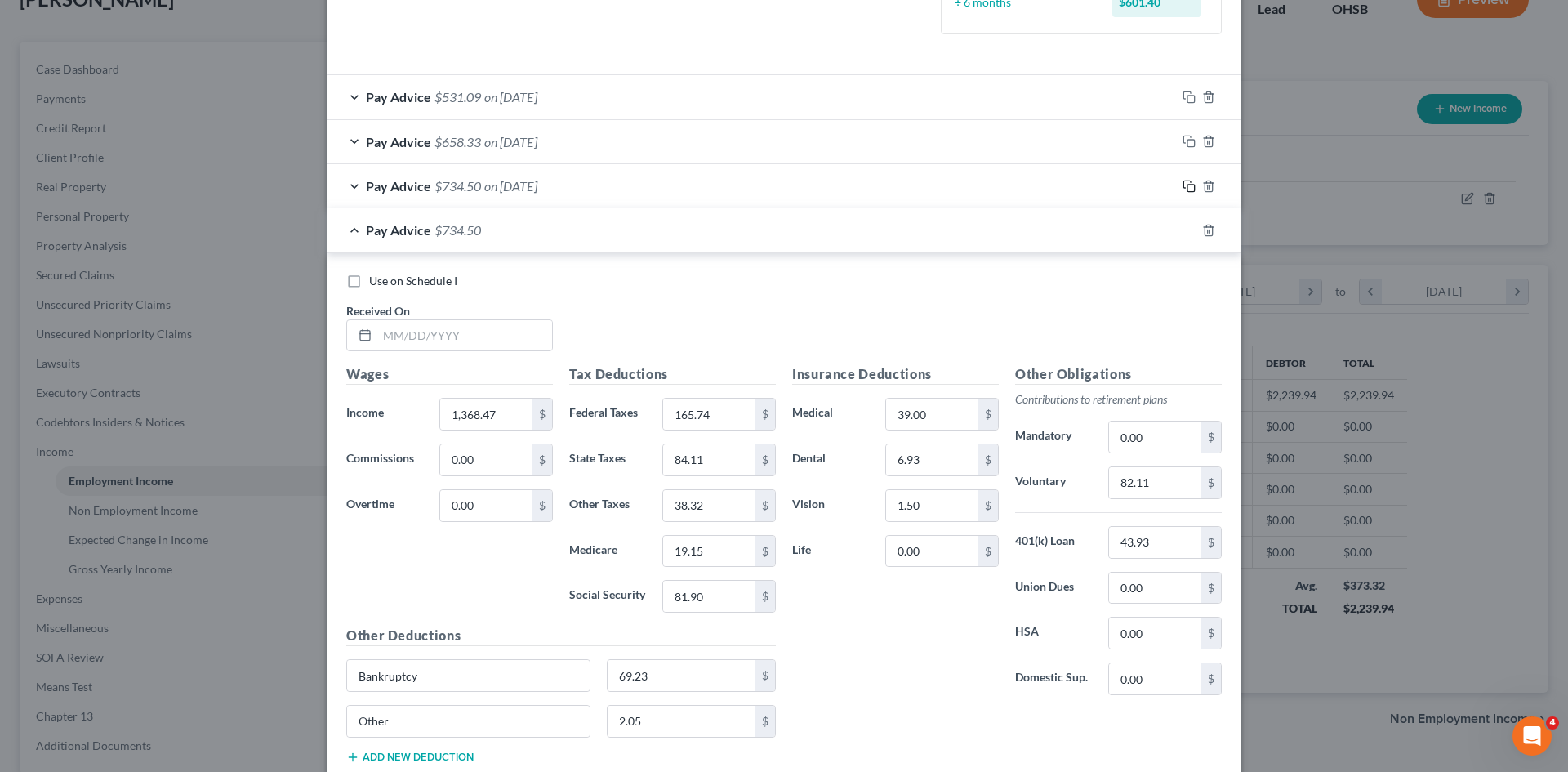
scroll to position [614, 0]
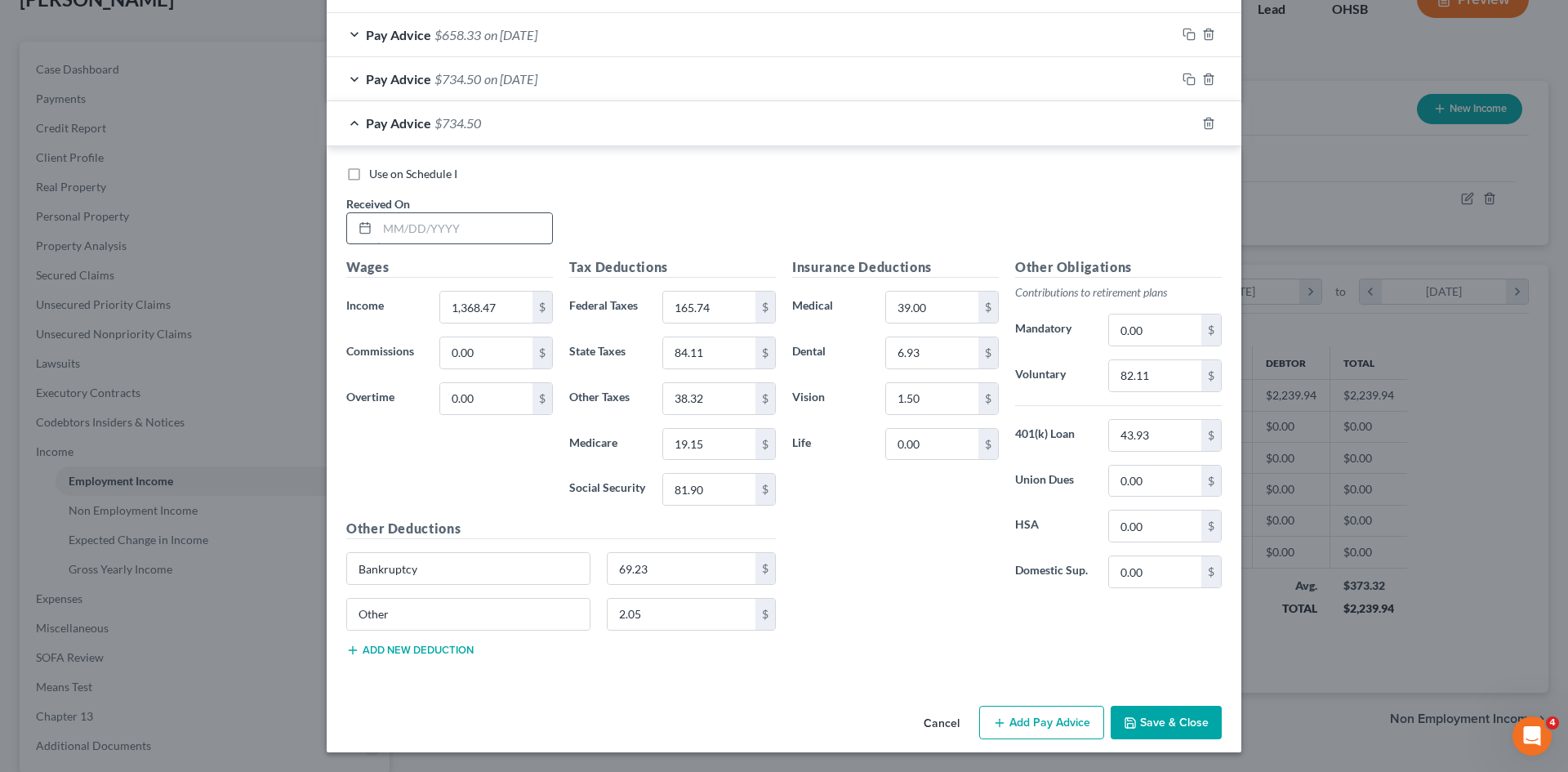
click at [474, 244] on input "text" at bounding box center [464, 228] width 175 height 31
type input "03/28/2025"
type input "1,053.78"
type input "101.41"
type input "14.60"
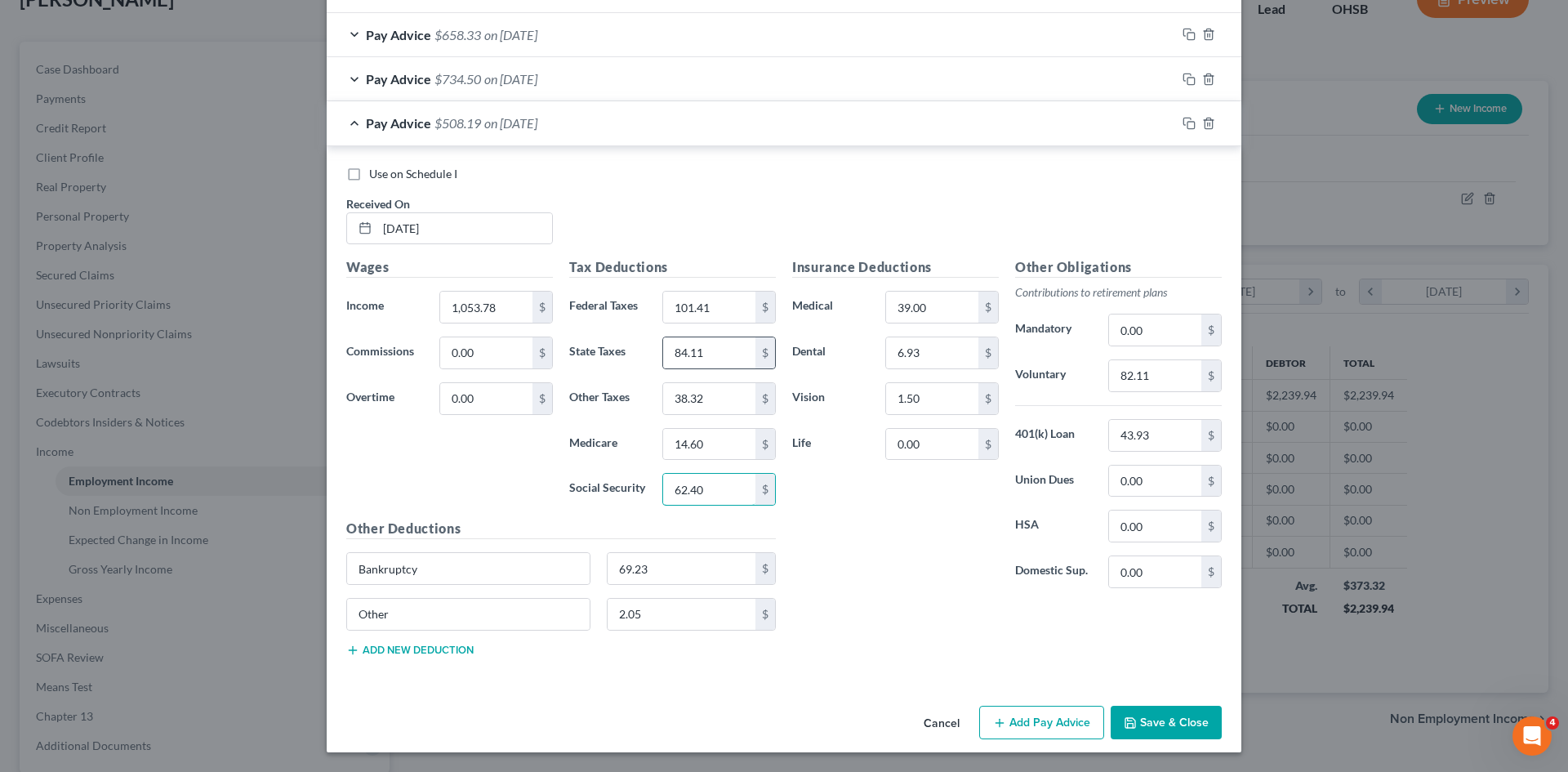
type input "62.40"
click at [702, 337] on div "84.11 $" at bounding box center [719, 353] width 113 height 32
click at [702, 339] on input "84.11" at bounding box center [709, 353] width 92 height 31
type input "61.22"
type input "29.51"
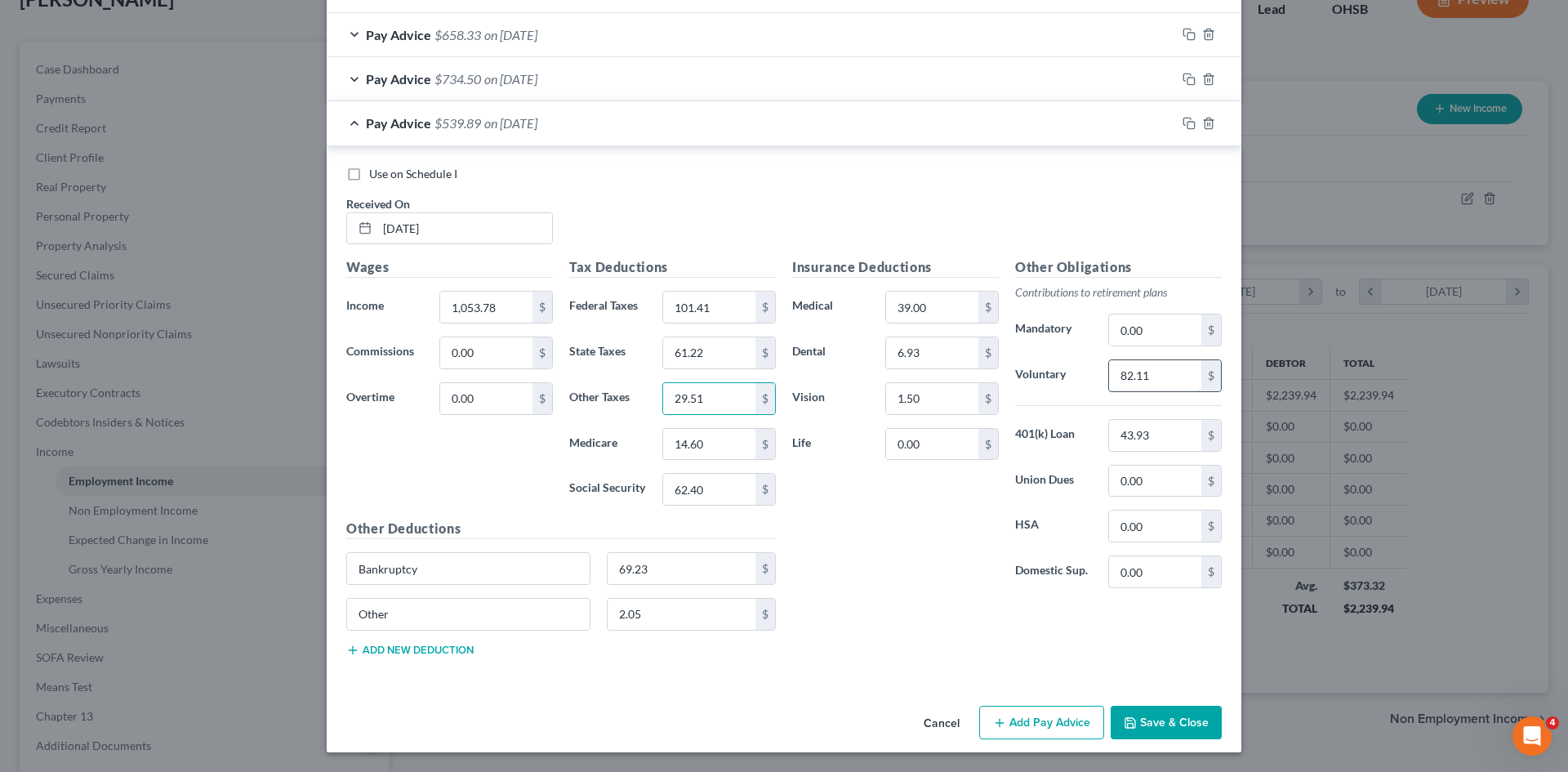
click at [1147, 366] on input "82.11" at bounding box center [1155, 376] width 92 height 31
type input "63.23"
click at [645, 622] on input "2.05" at bounding box center [681, 614] width 149 height 31
type input "2.47"
click at [1184, 126] on icon "button" at bounding box center [1189, 123] width 13 height 13
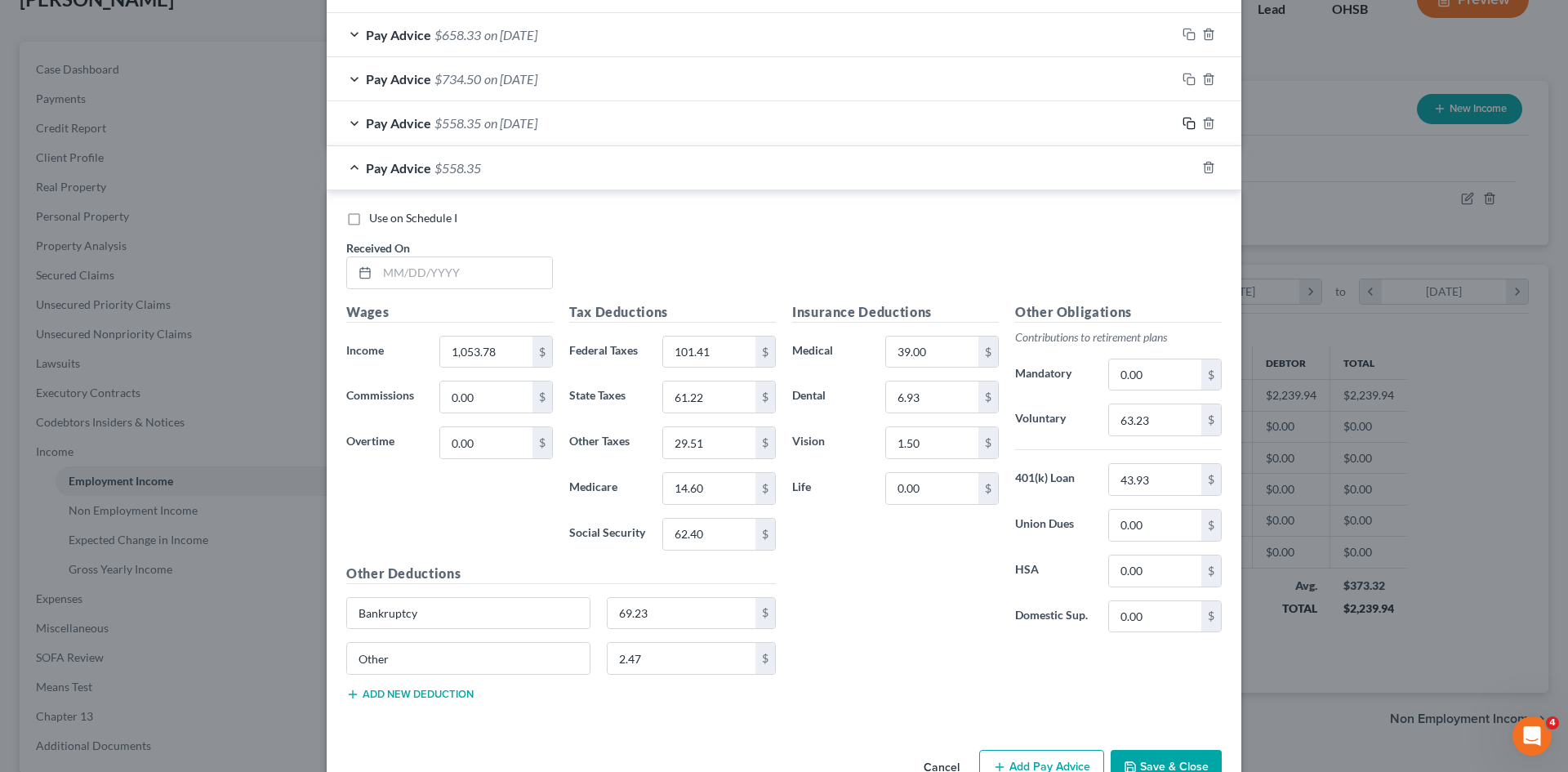
scroll to position [659, 0]
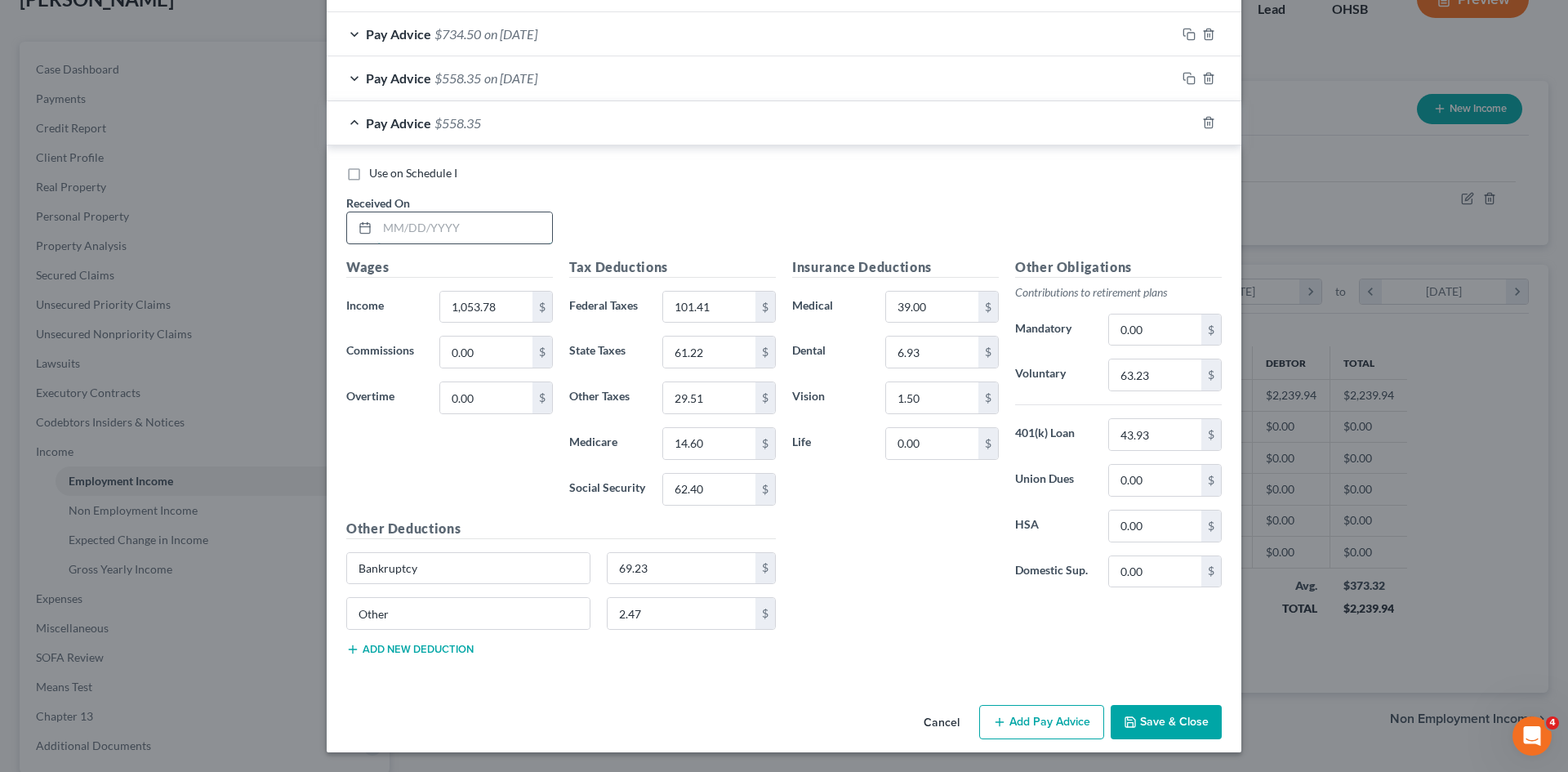
click at [462, 240] on input "text" at bounding box center [464, 228] width 175 height 31
type input "04/04/2025"
type input "1,469.10"
type input "187.88"
type input "91.14"
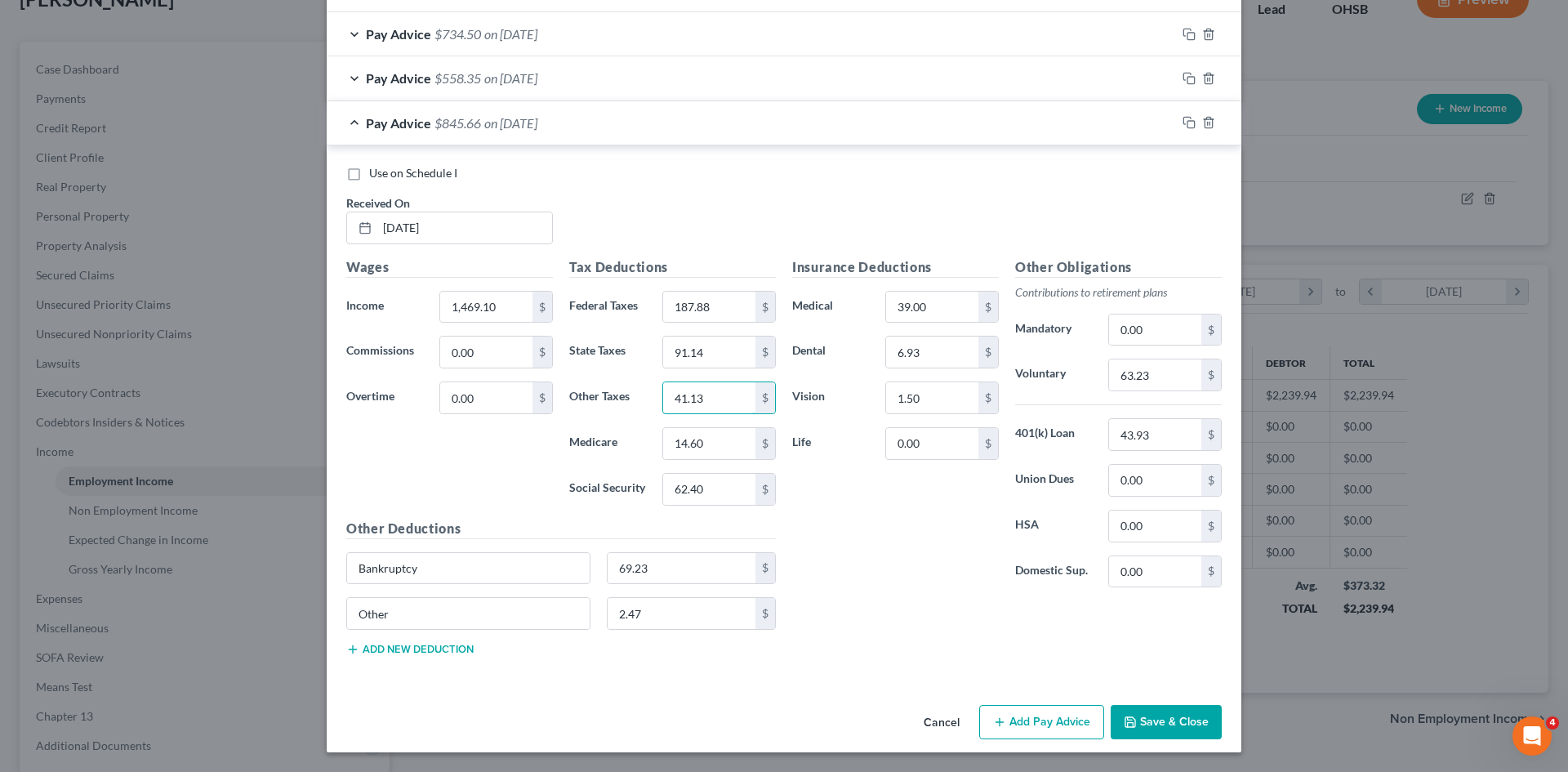
type input "41.13"
type input "20.61"
type input "88.14"
click at [1183, 365] on input "63.23" at bounding box center [1155, 375] width 92 height 31
type input "88.15"
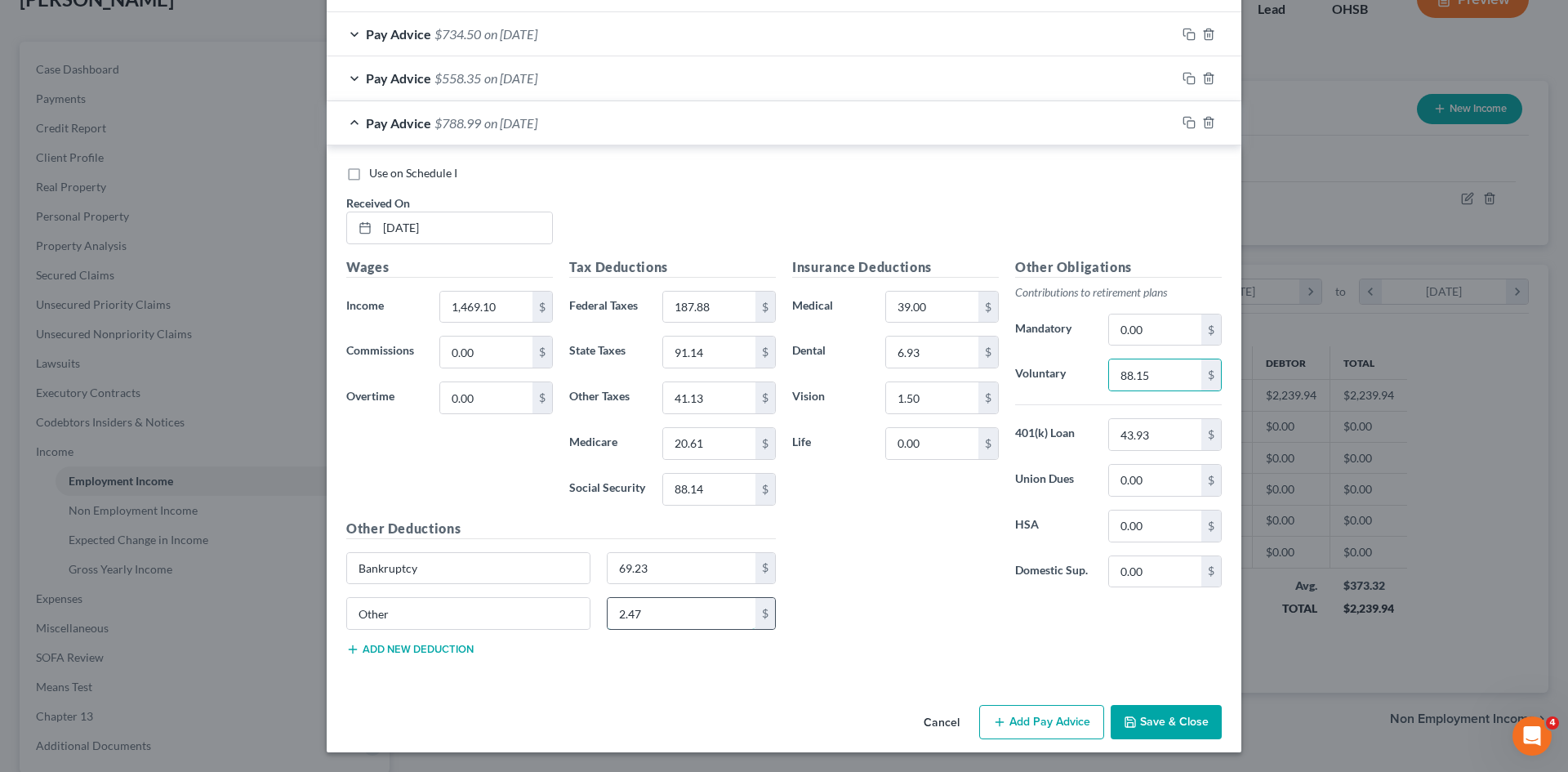
click at [716, 618] on input "2.47" at bounding box center [681, 614] width 149 height 31
type input "1.17"
click at [1186, 119] on icon "button" at bounding box center [1189, 122] width 13 height 13
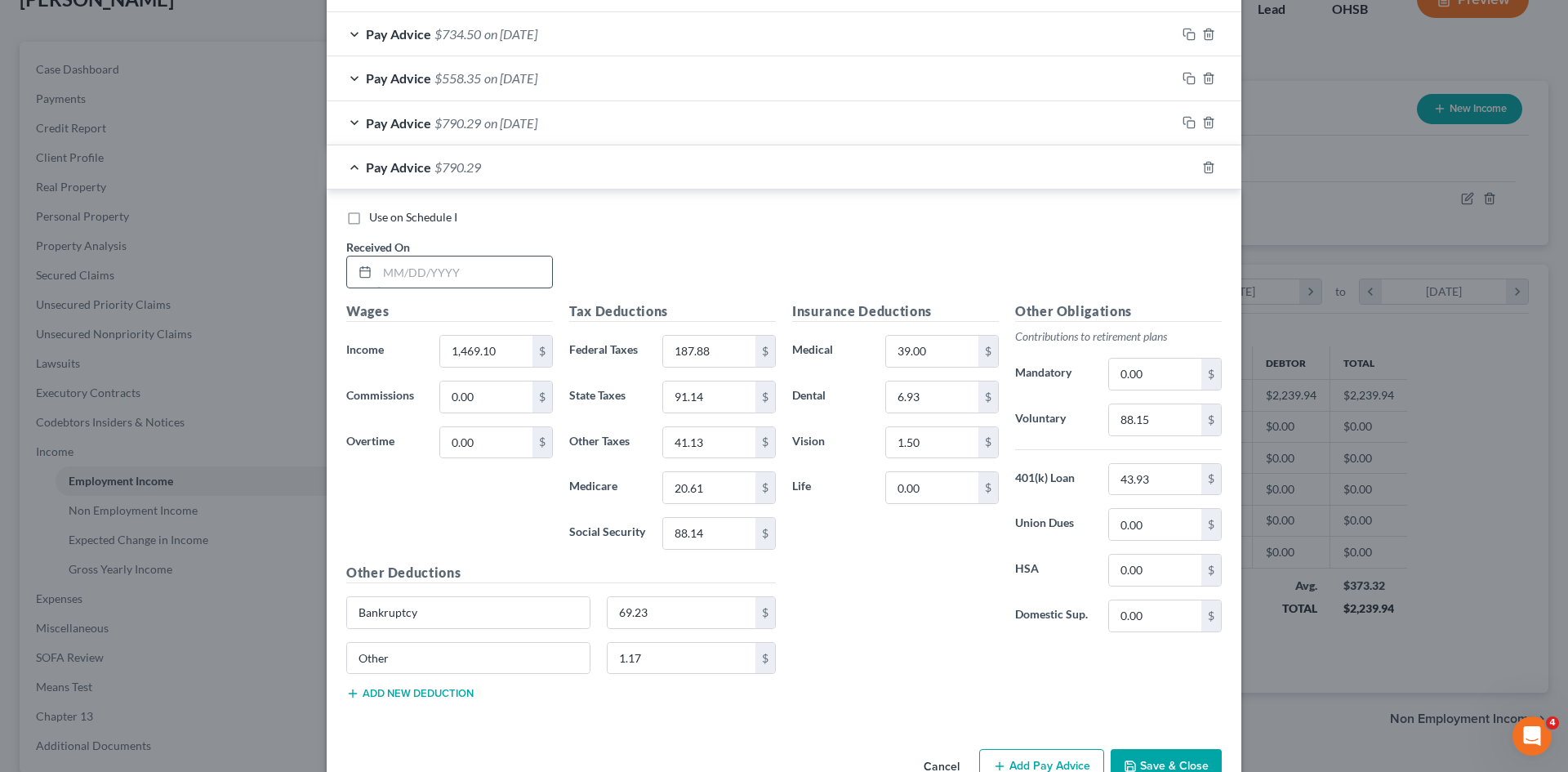
click at [411, 258] on input "text" at bounding box center [464, 272] width 175 height 31
type input "04/11/2025"
type input "1,462"
type input "186.32"
type input "90.65"
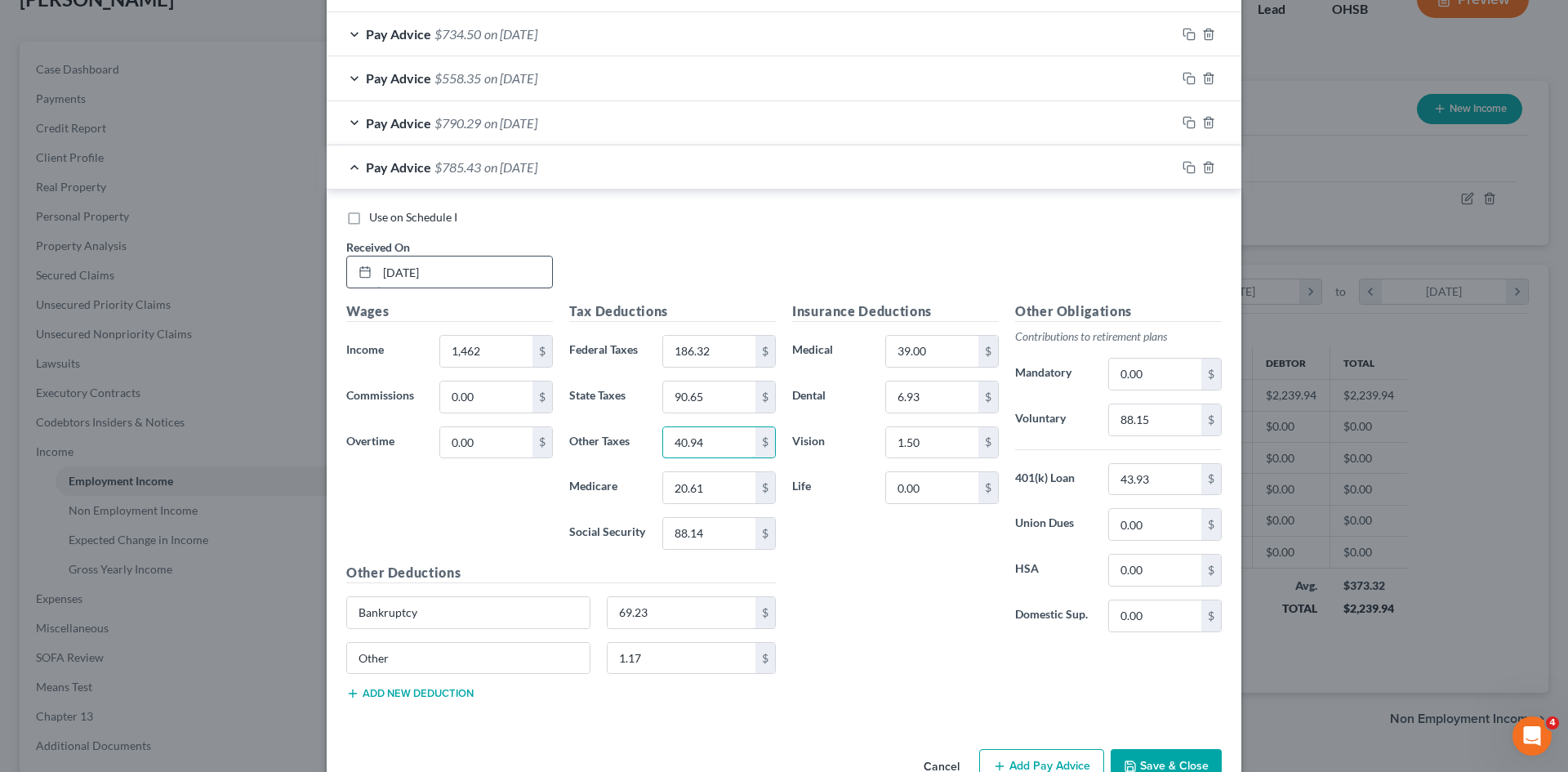
type input "40.94"
type input "20.51"
type input "87.70"
click at [1157, 423] on input "88.15" at bounding box center [1155, 420] width 92 height 31
type input "87.72"
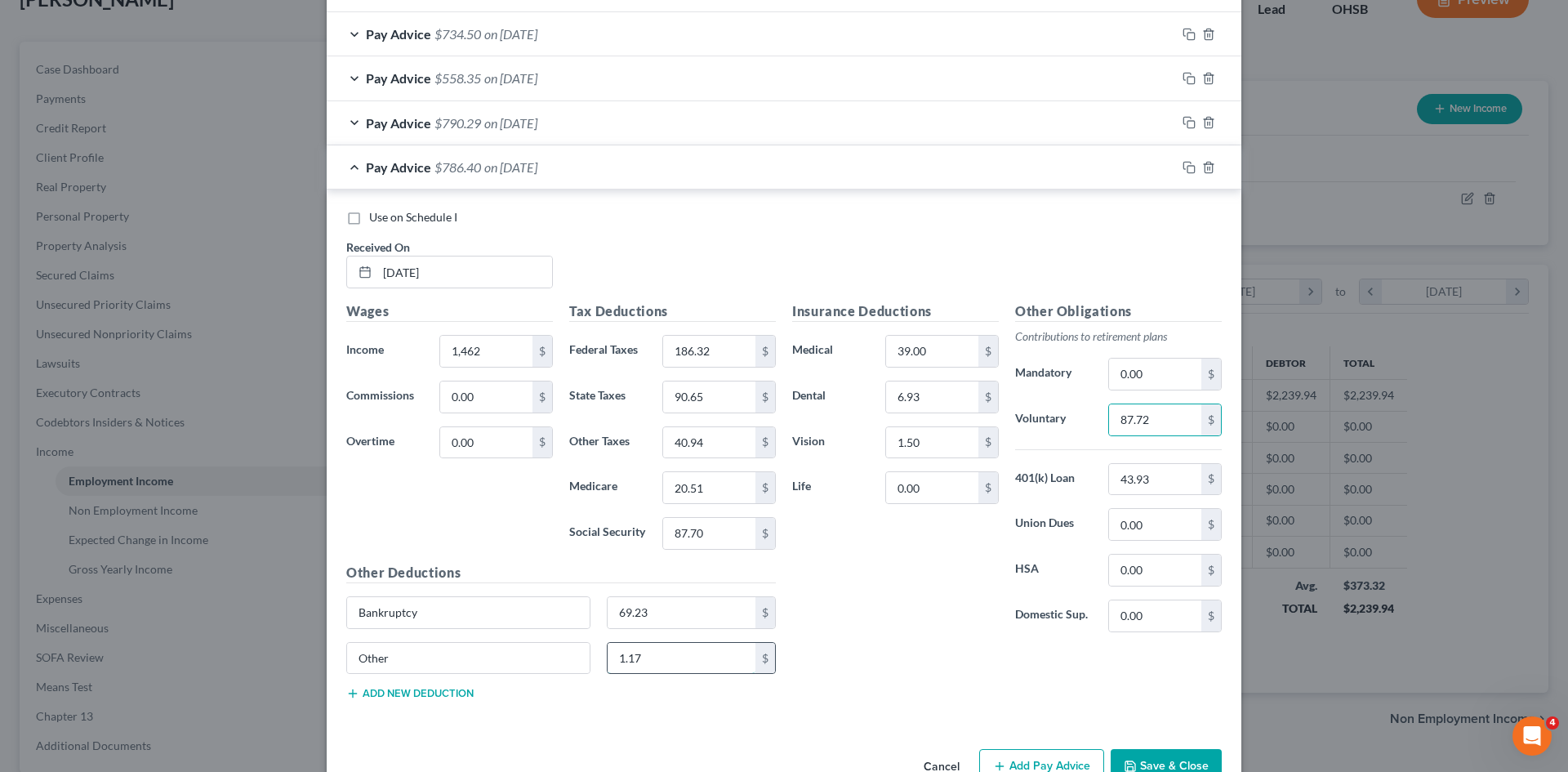
click at [646, 672] on input "1.17" at bounding box center [681, 659] width 149 height 31
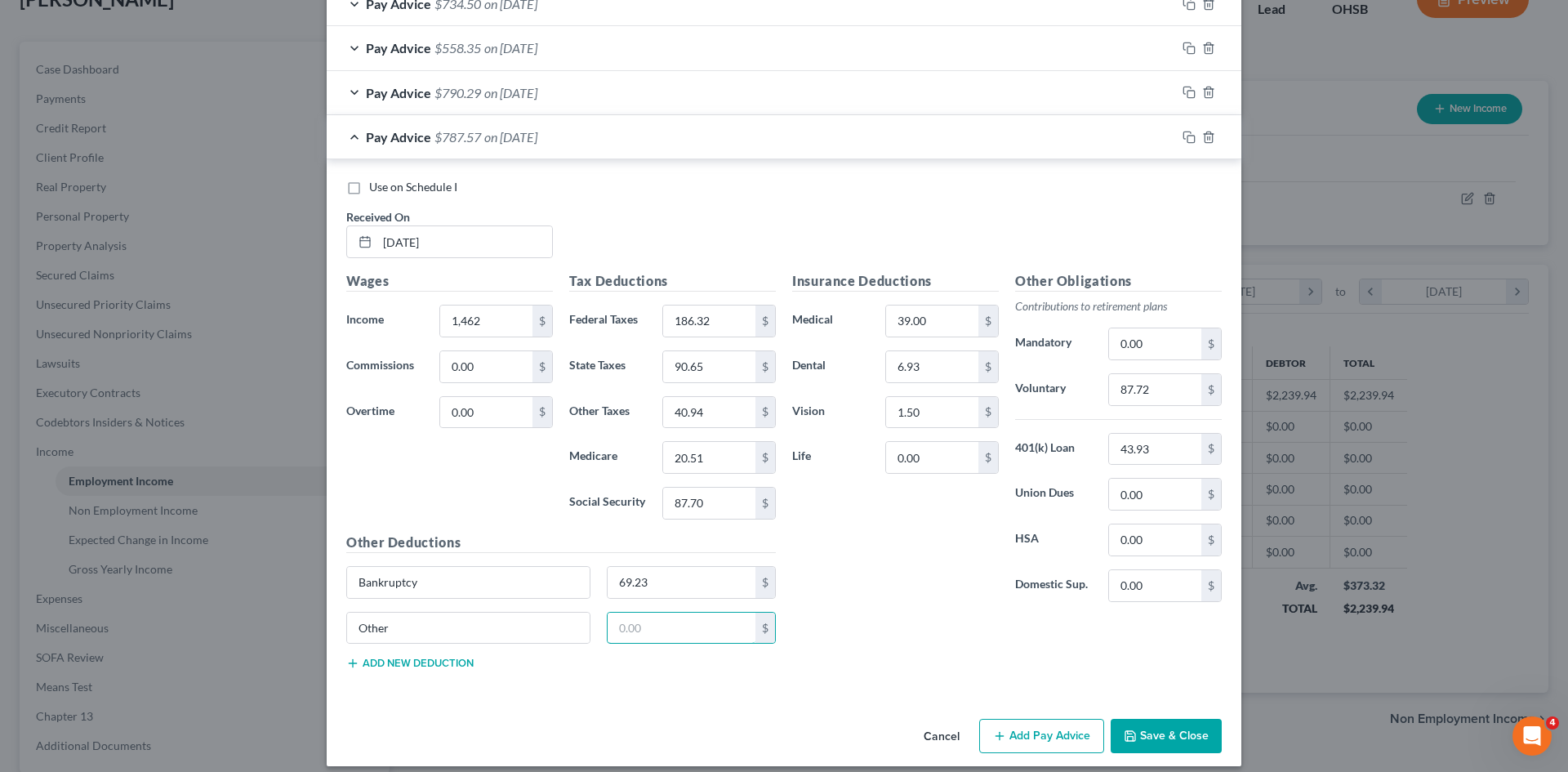
scroll to position [689, 0]
click at [1183, 136] on icon "button" at bounding box center [1189, 135] width 13 height 13
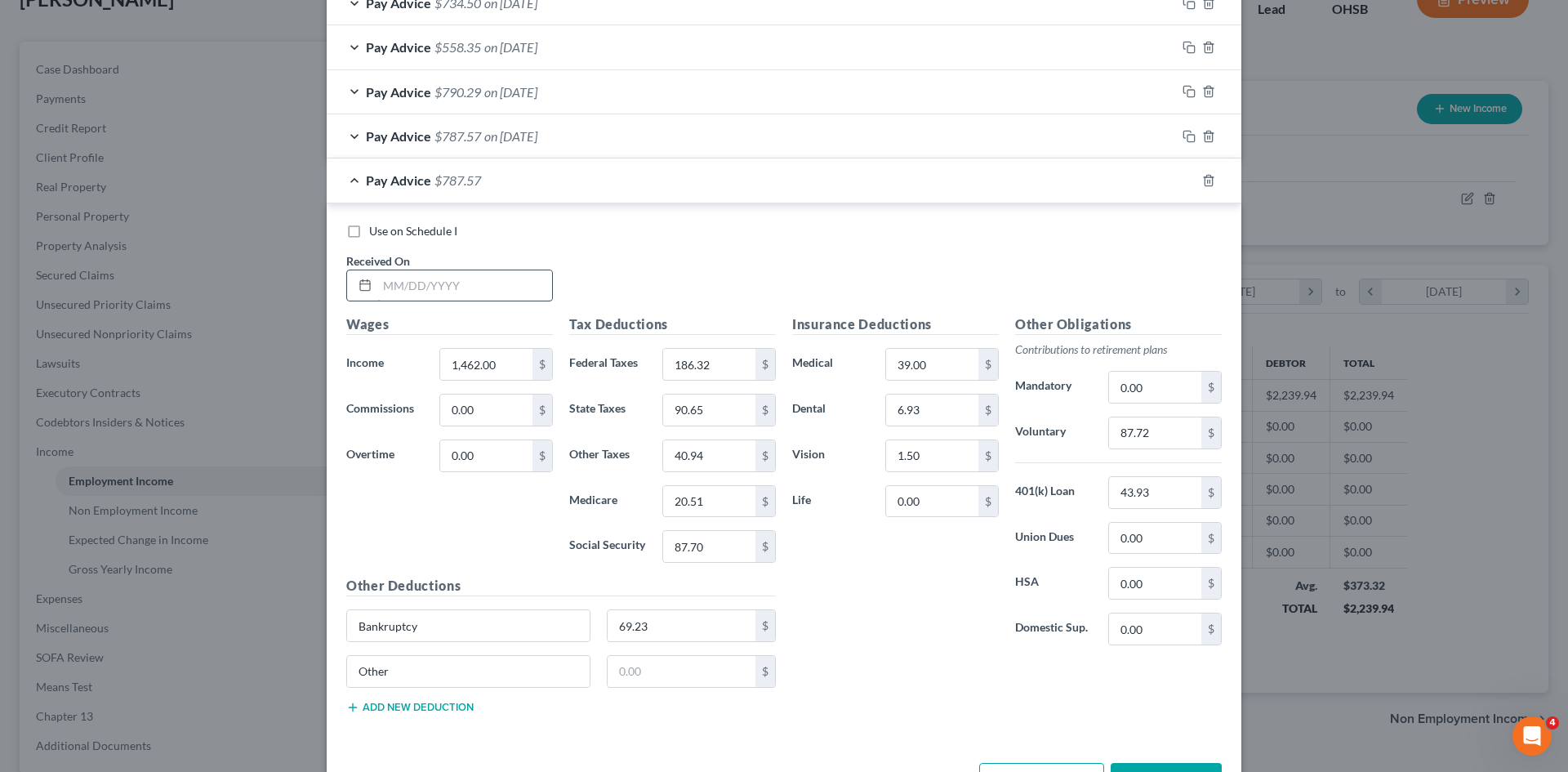
click at [514, 288] on input "text" at bounding box center [464, 285] width 175 height 31
type input "04/17/2025"
type input "1,547.66"
click at [730, 350] on input "186.32" at bounding box center [709, 364] width 92 height 31
type input "205.17"
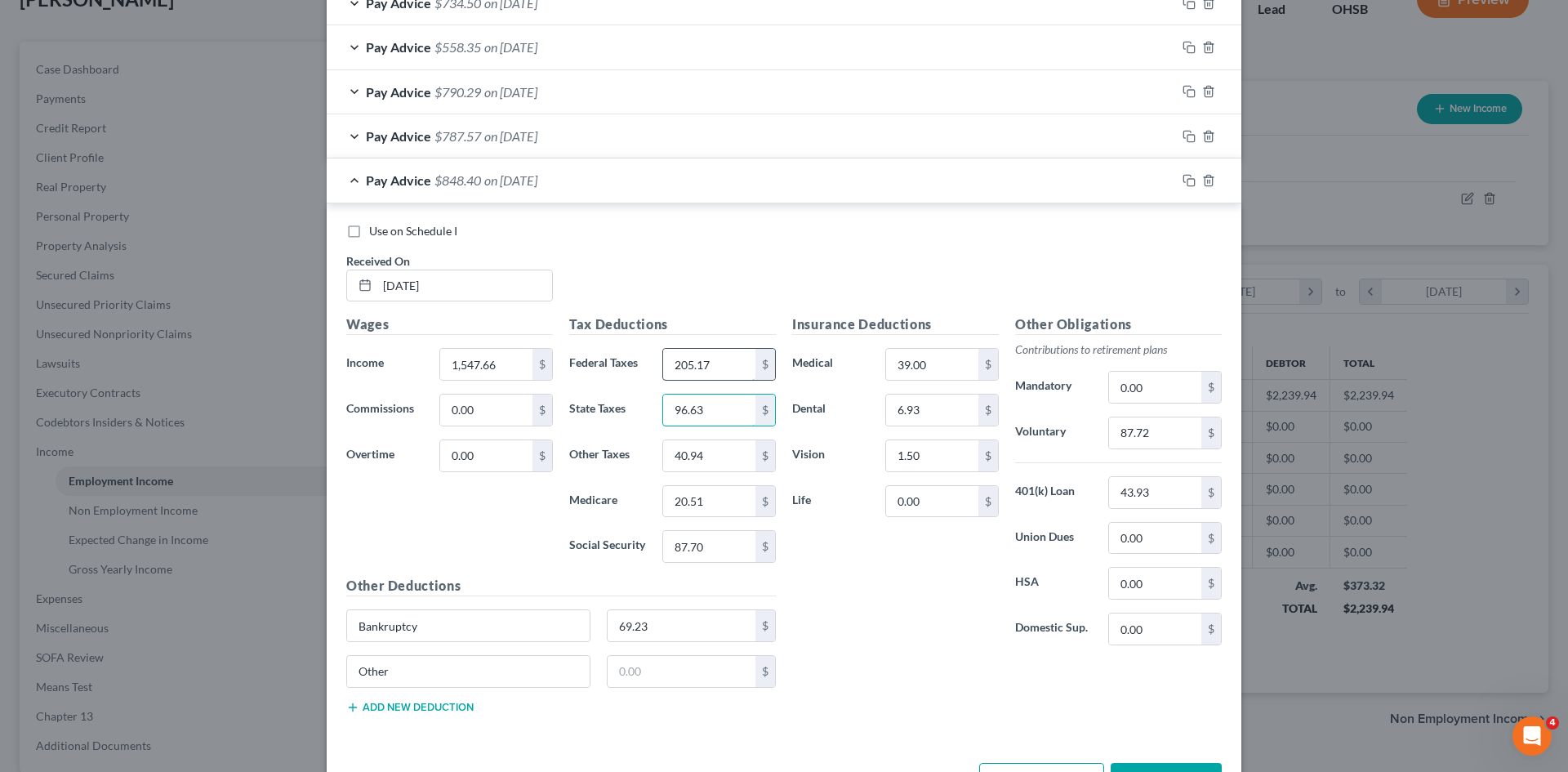
type input "96.63"
type input "43.33"
type input "21.75"
type input "93.02"
click at [1163, 440] on input "87.72" at bounding box center [1155, 433] width 92 height 31
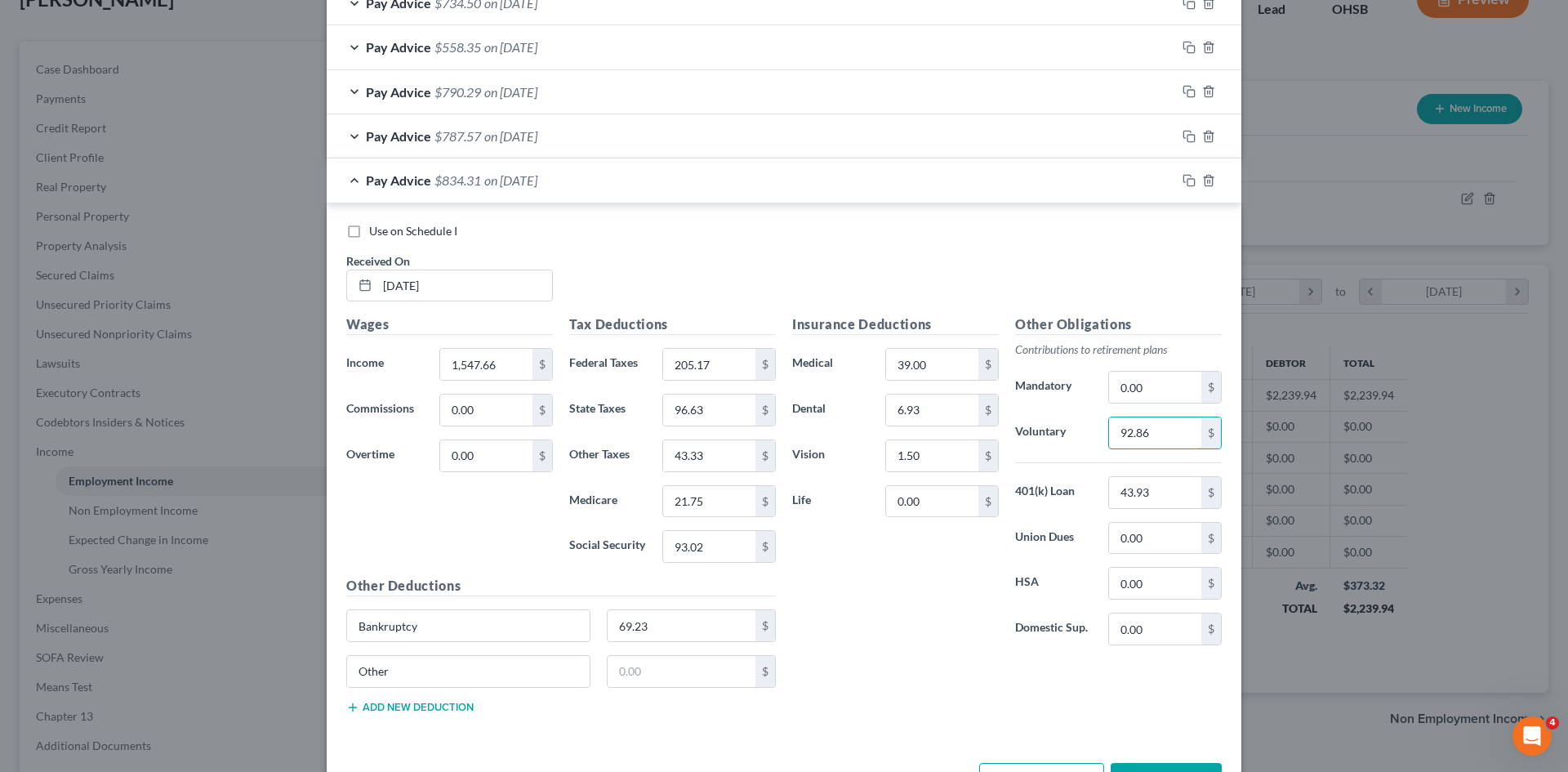
scroll to position [746, 0]
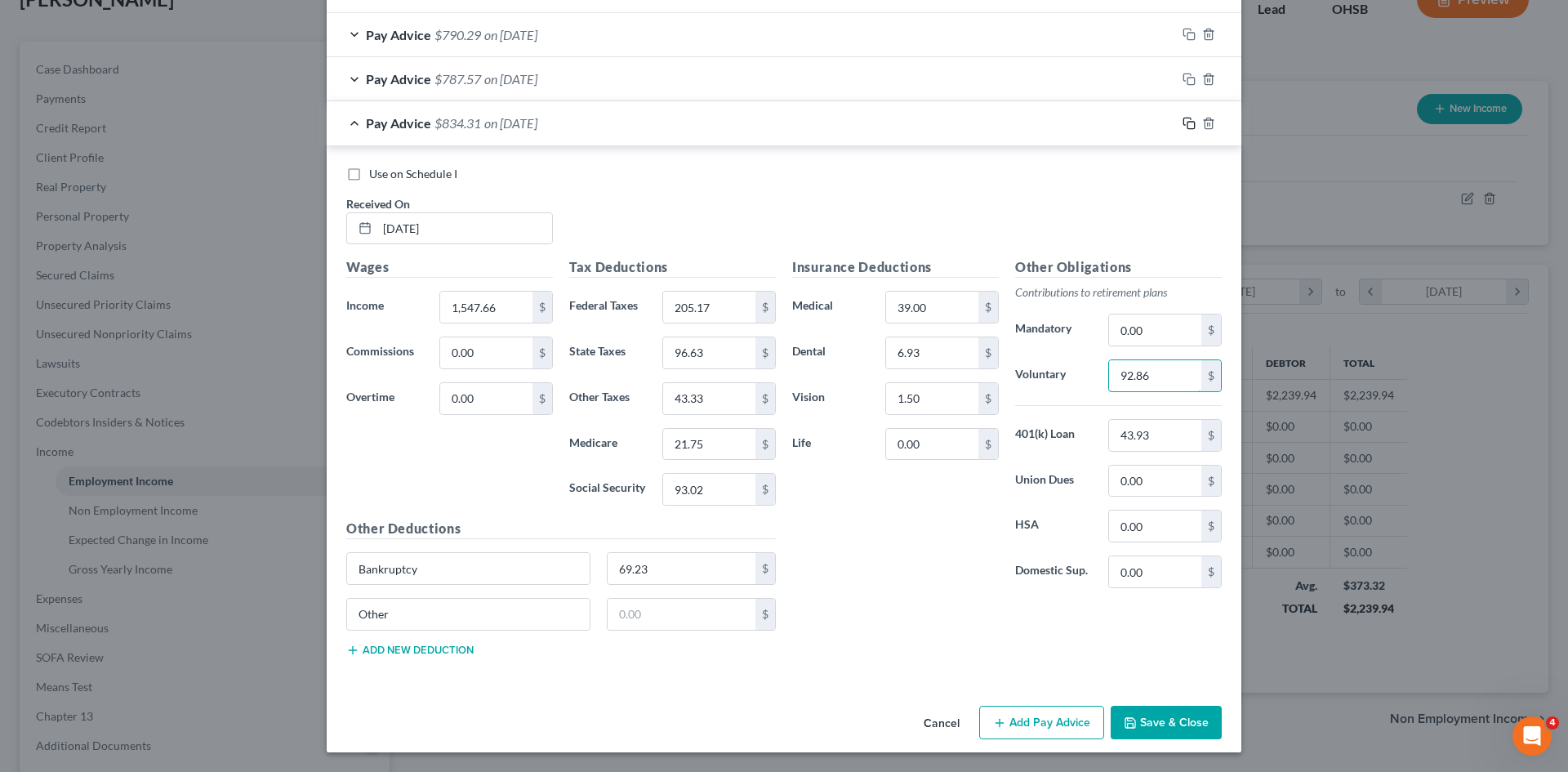
type input "92.86"
click at [1187, 122] on rect "button" at bounding box center [1191, 125] width 8 height 8
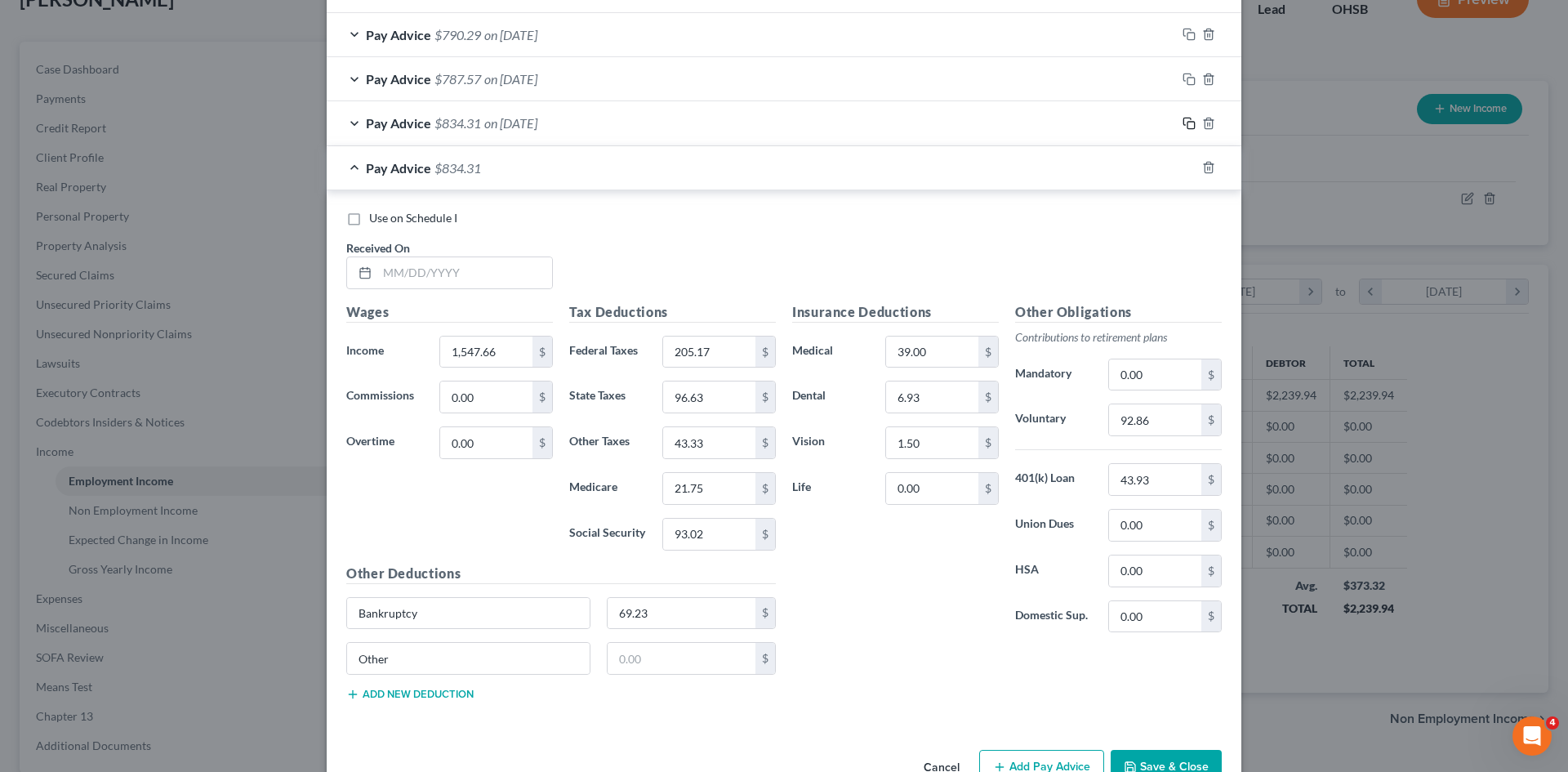
scroll to position [792, 0]
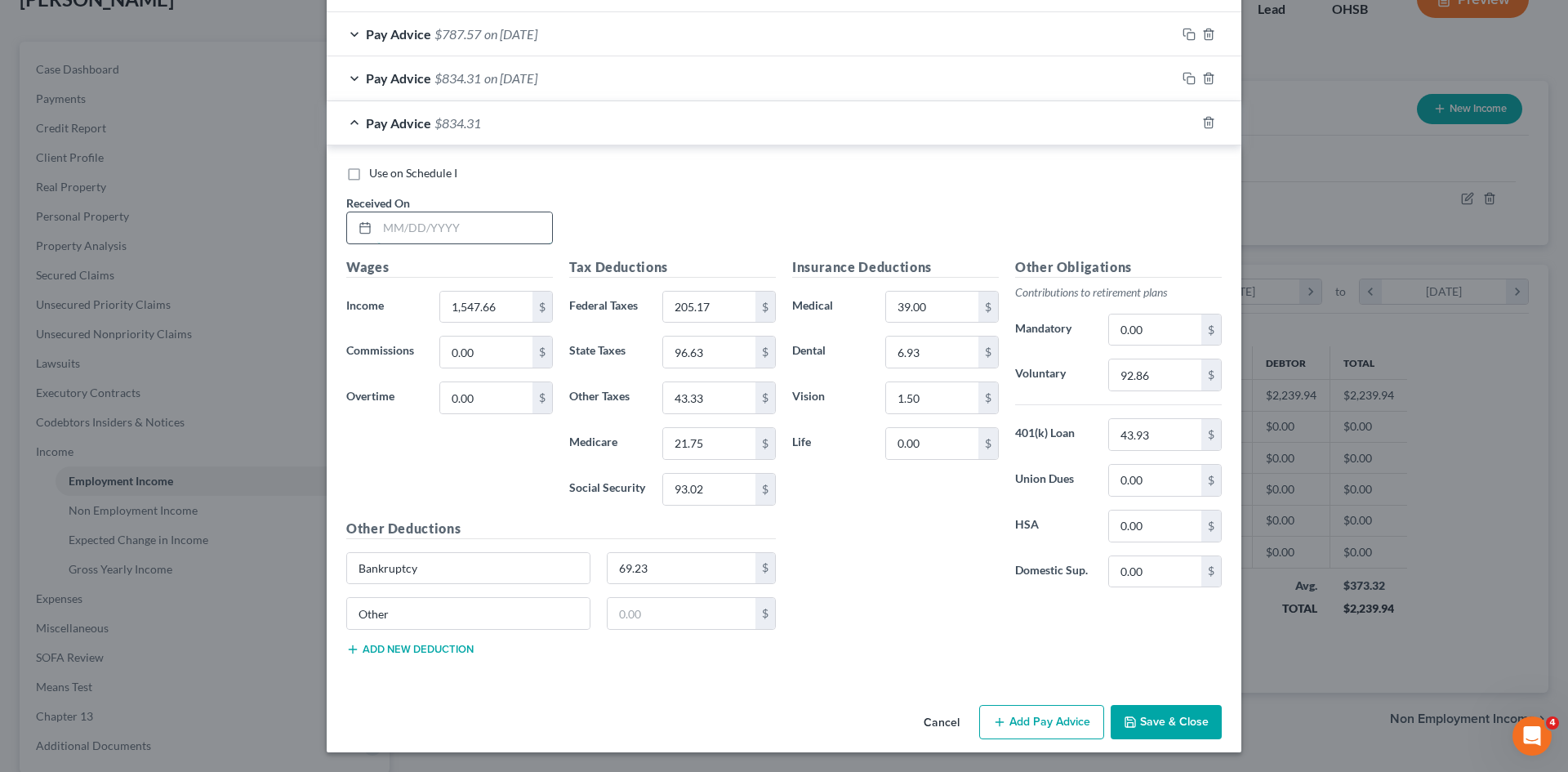
click at [485, 231] on input "text" at bounding box center [464, 228] width 175 height 31
type input "04/25/2025"
type input "1,327"
type input "156.62"
type input "9"
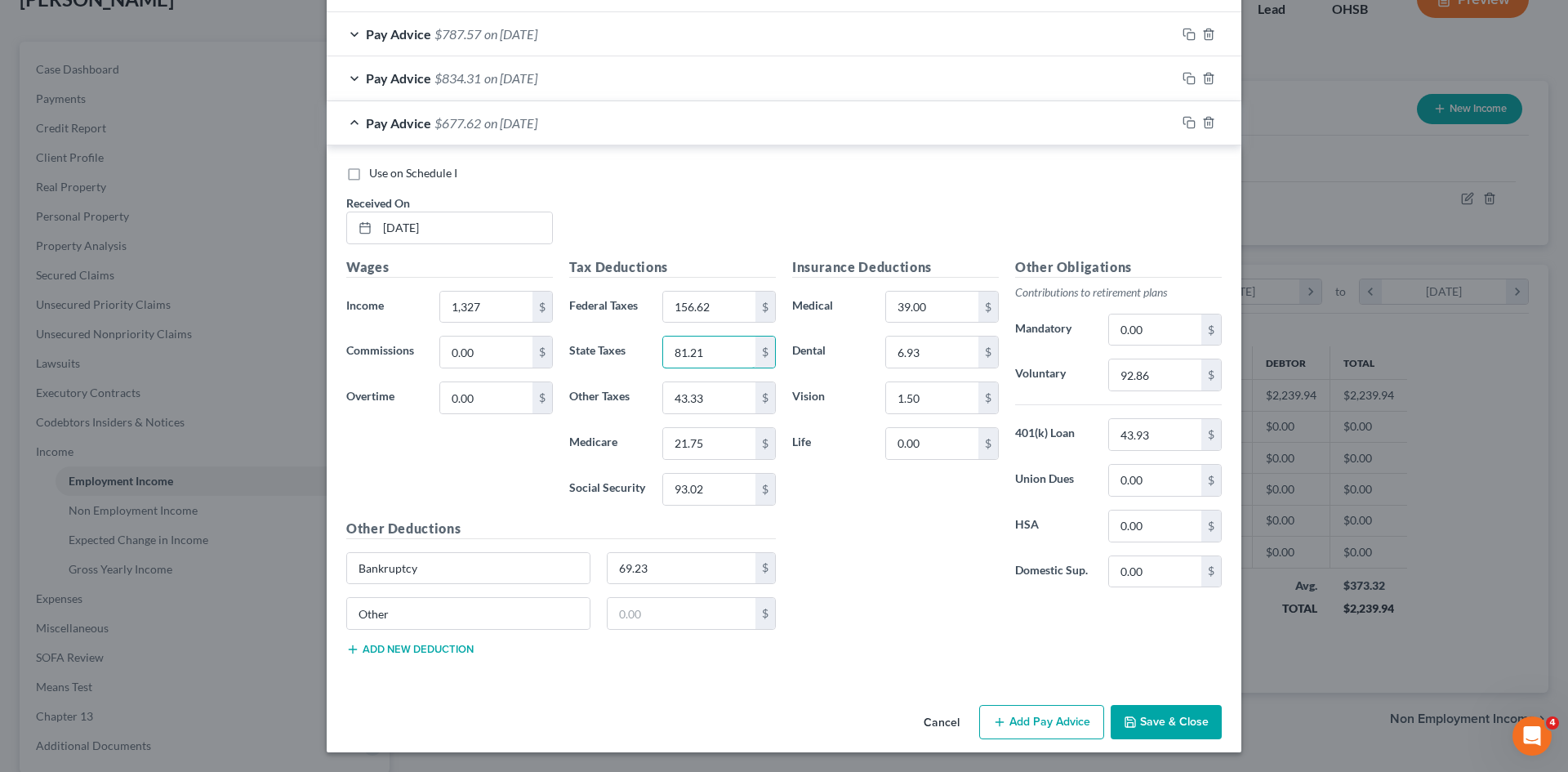
type input "81.21"
type input "37.16"
type input "18.56"
type input "79.33"
click at [1121, 385] on input "92.86" at bounding box center [1155, 375] width 92 height 31
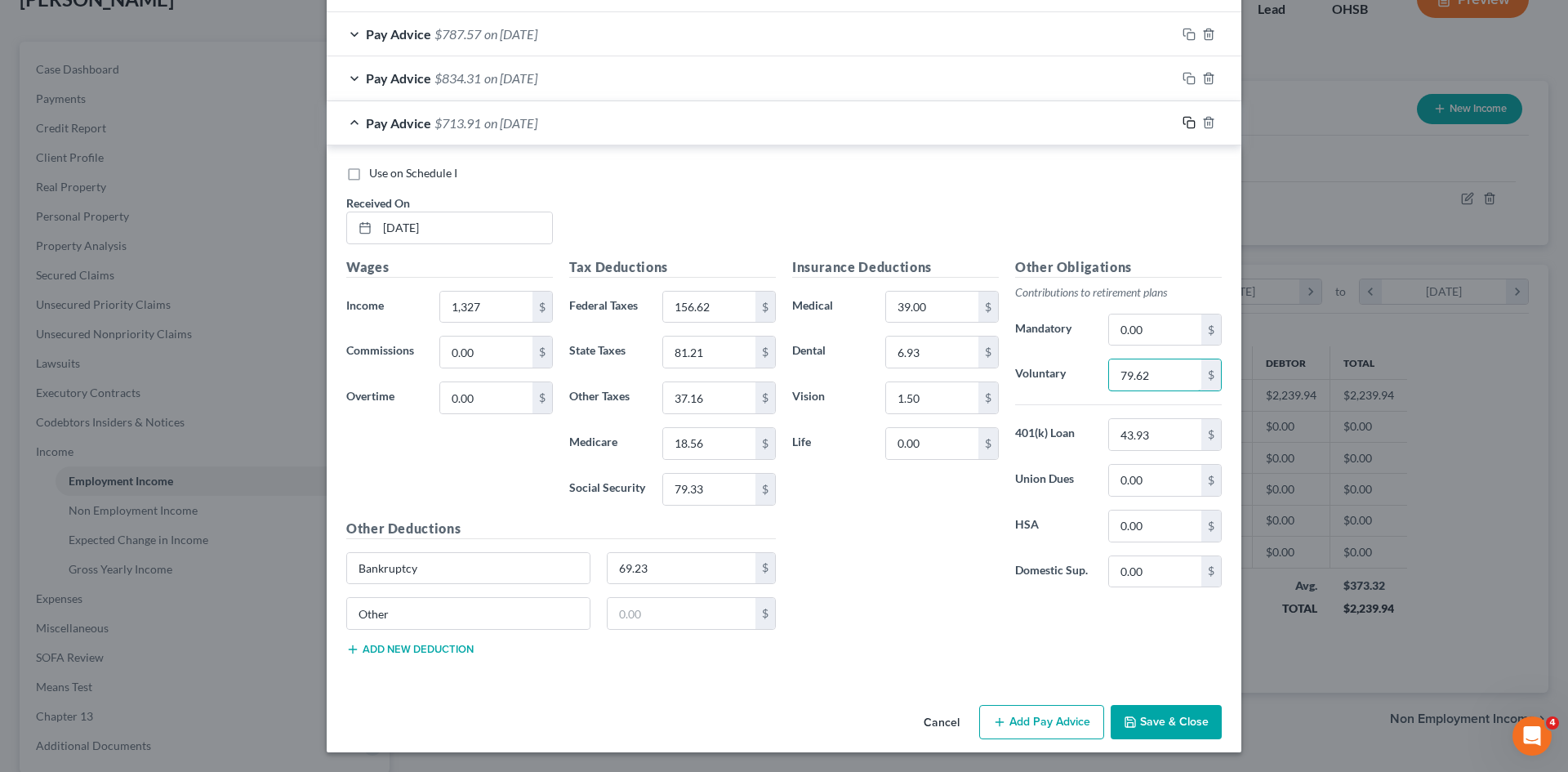
type input "79.62"
click at [1183, 124] on icon "button" at bounding box center [1186, 121] width 8 height 8
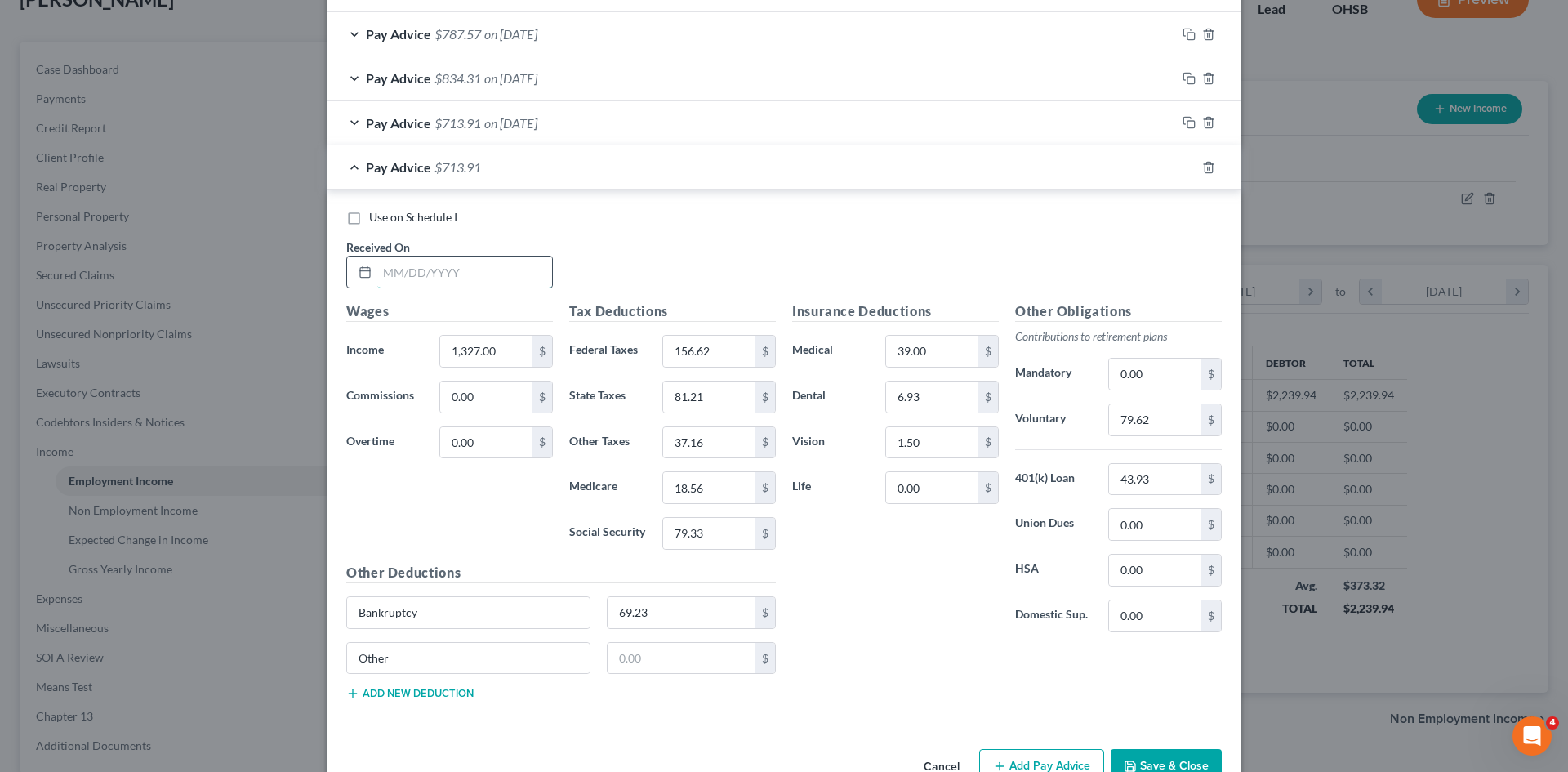
click at [468, 268] on input "text" at bounding box center [464, 272] width 175 height 31
type input "05/02/2025"
type input "1,510.50"
type input "196.99"
type input "94.04"
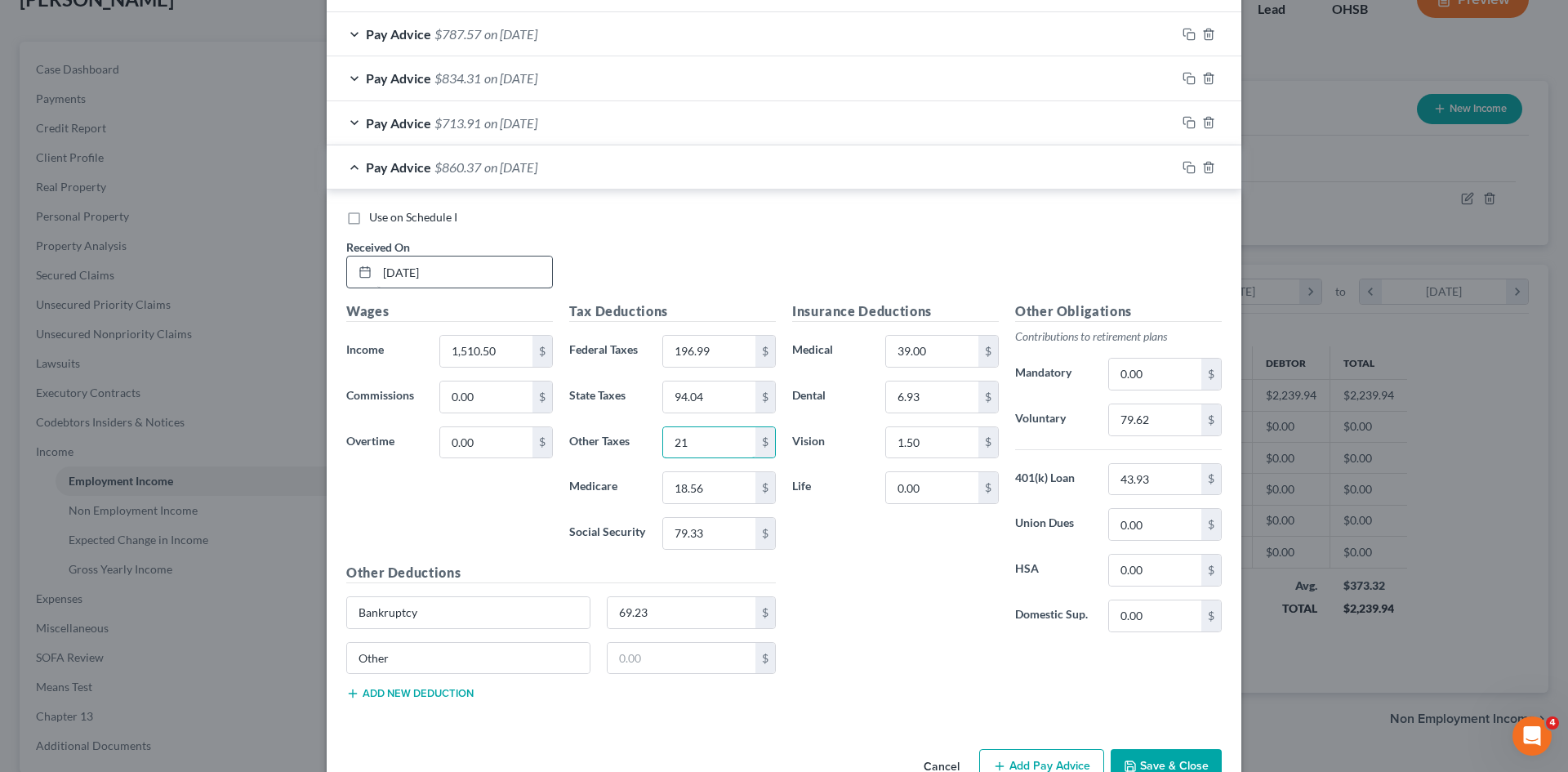
type input "2"
type input "42.29"
type input "21.21"
type input "90.71"
click at [1134, 426] on input "79.62" at bounding box center [1155, 420] width 92 height 31
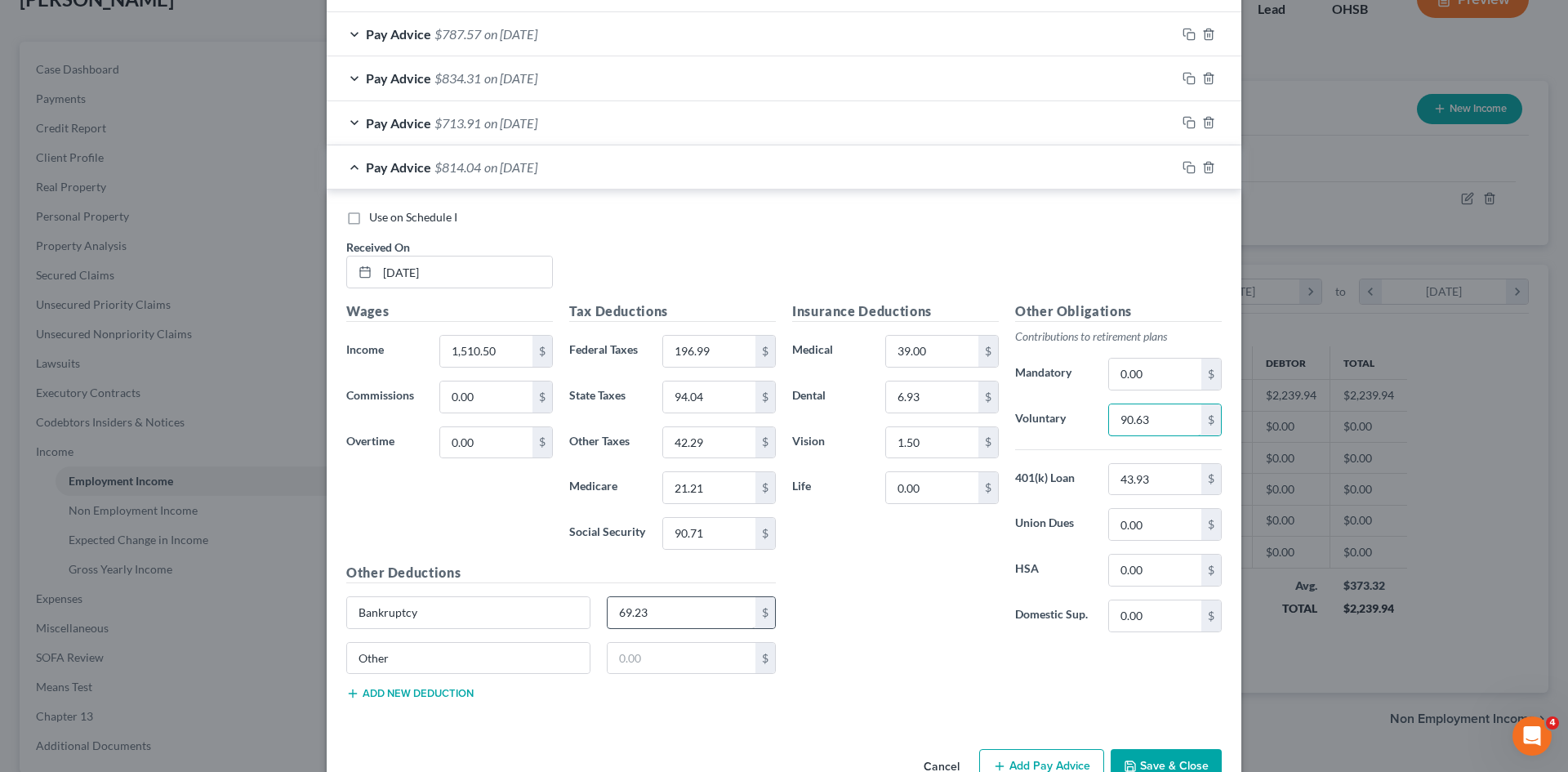
type input "90.63"
click at [668, 613] on input "69.23" at bounding box center [681, 613] width 149 height 31
type input "0"
click at [557, 578] on h5 "Other Deductions" at bounding box center [561, 573] width 429 height 20
click at [504, 351] on input "1,510.50" at bounding box center [486, 351] width 92 height 31
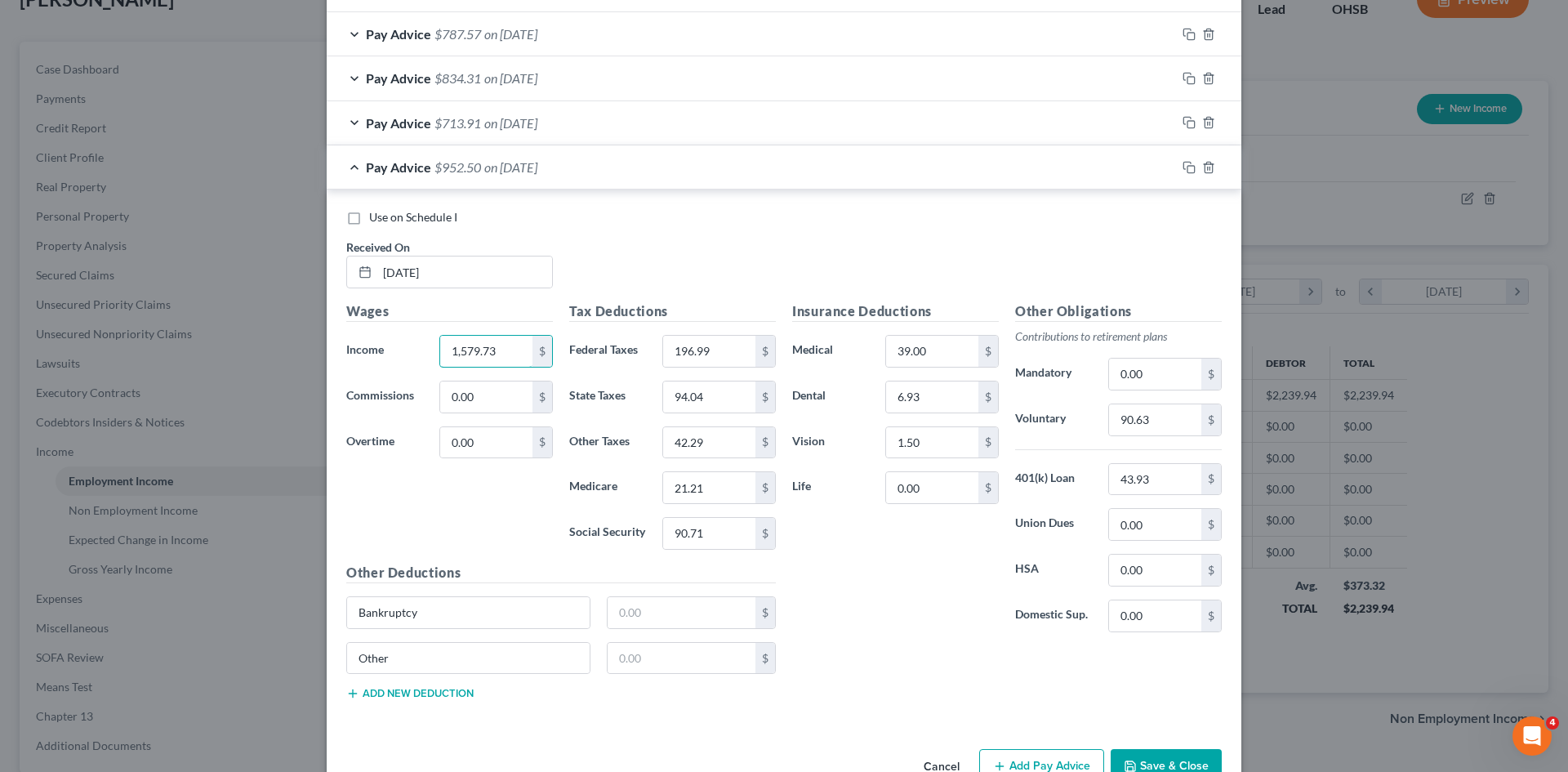
type input "1,579.73"
click at [1176, 167] on div at bounding box center [1209, 167] width 66 height 26
click at [1186, 167] on icon "button" at bounding box center [1189, 167] width 13 height 13
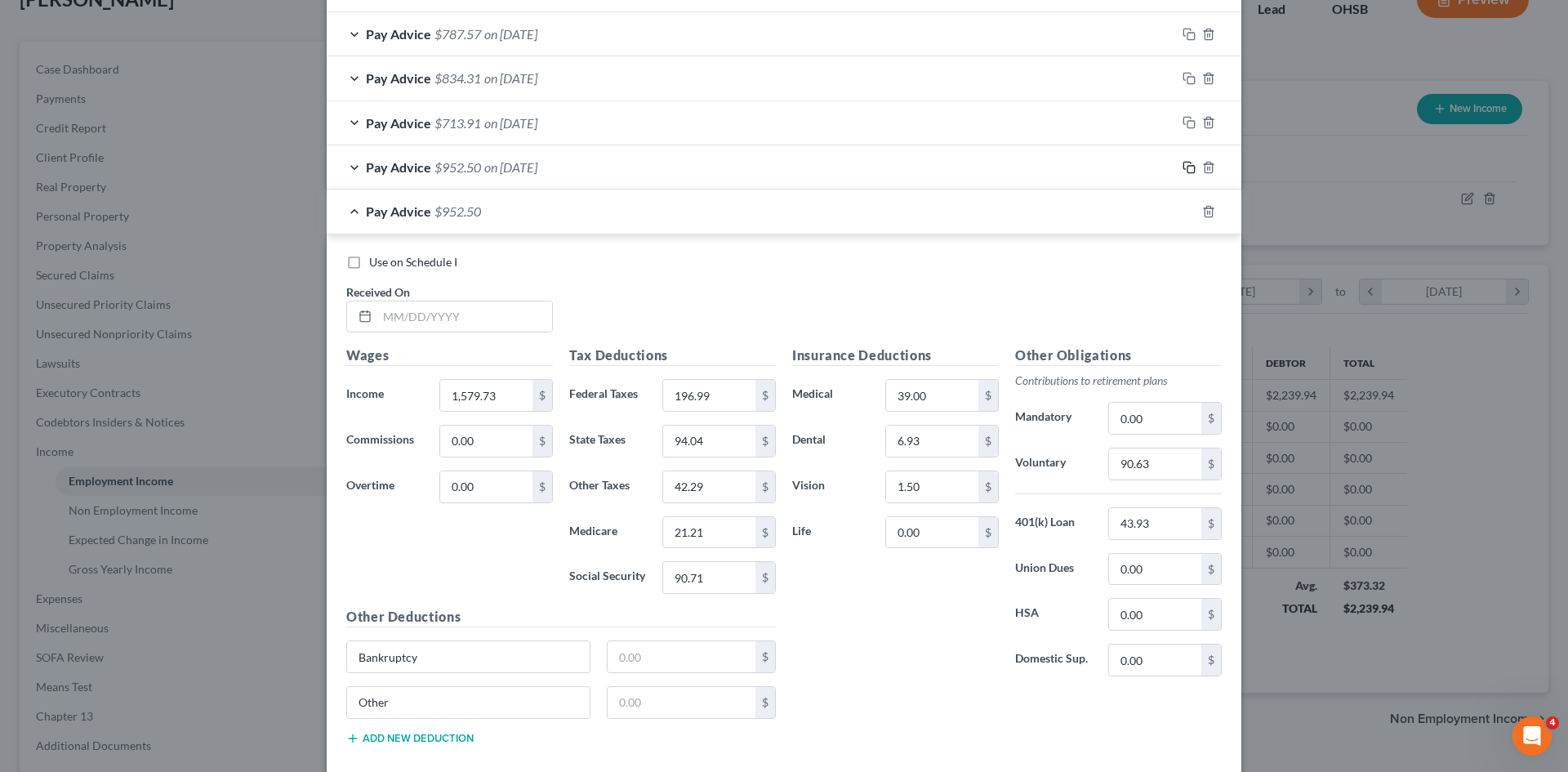
scroll to position [880, 0]
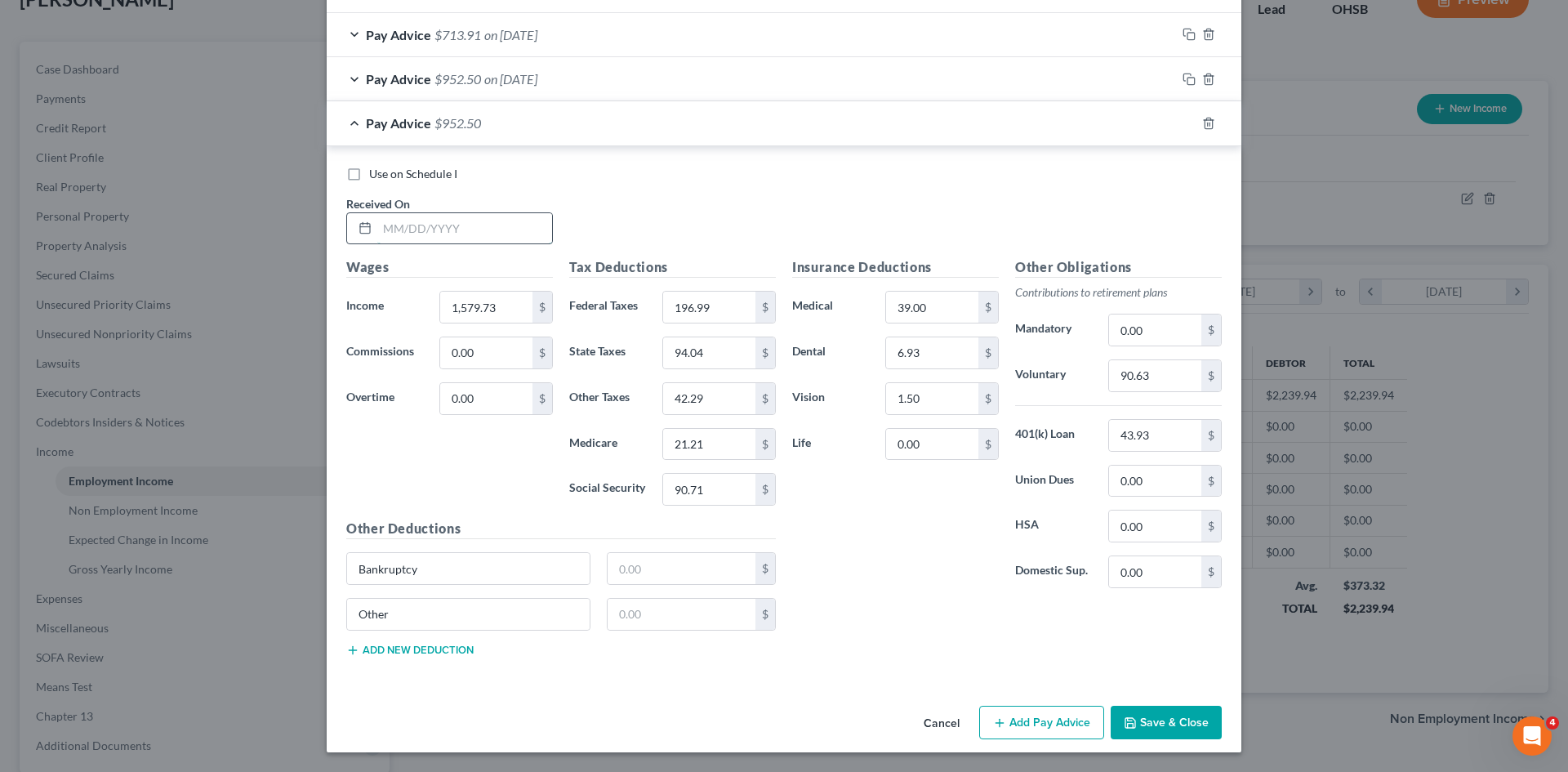
click at [469, 243] on input "text" at bounding box center [464, 228] width 175 height 31
type input "05/09/2025"
type input "1,826.00"
type input "266.40"
type input "116.09"
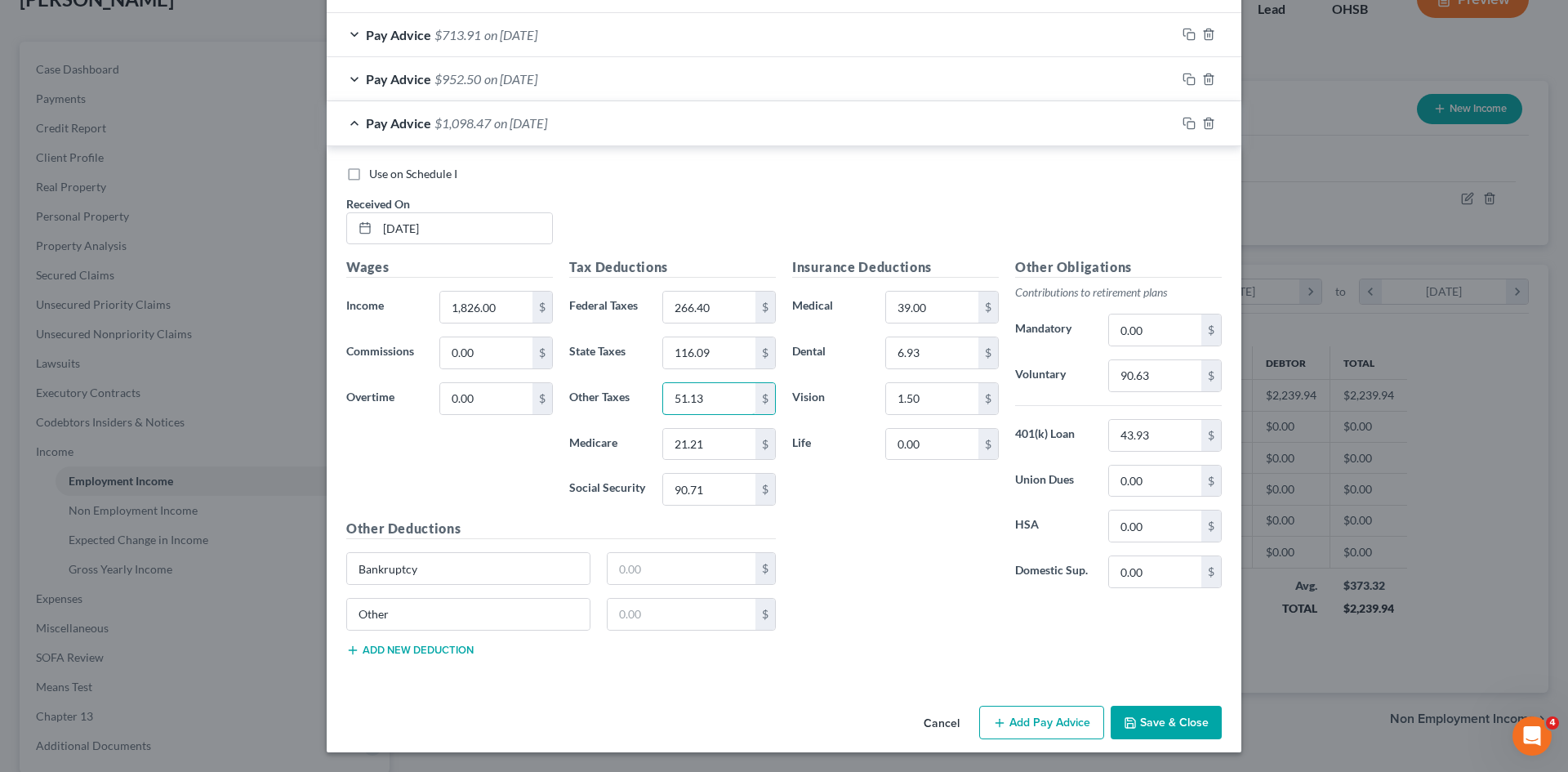
type input "51.13"
type input "25.79"
type input "110.27"
click at [1163, 385] on input "90.63" at bounding box center [1155, 376] width 92 height 31
type input "109.56"
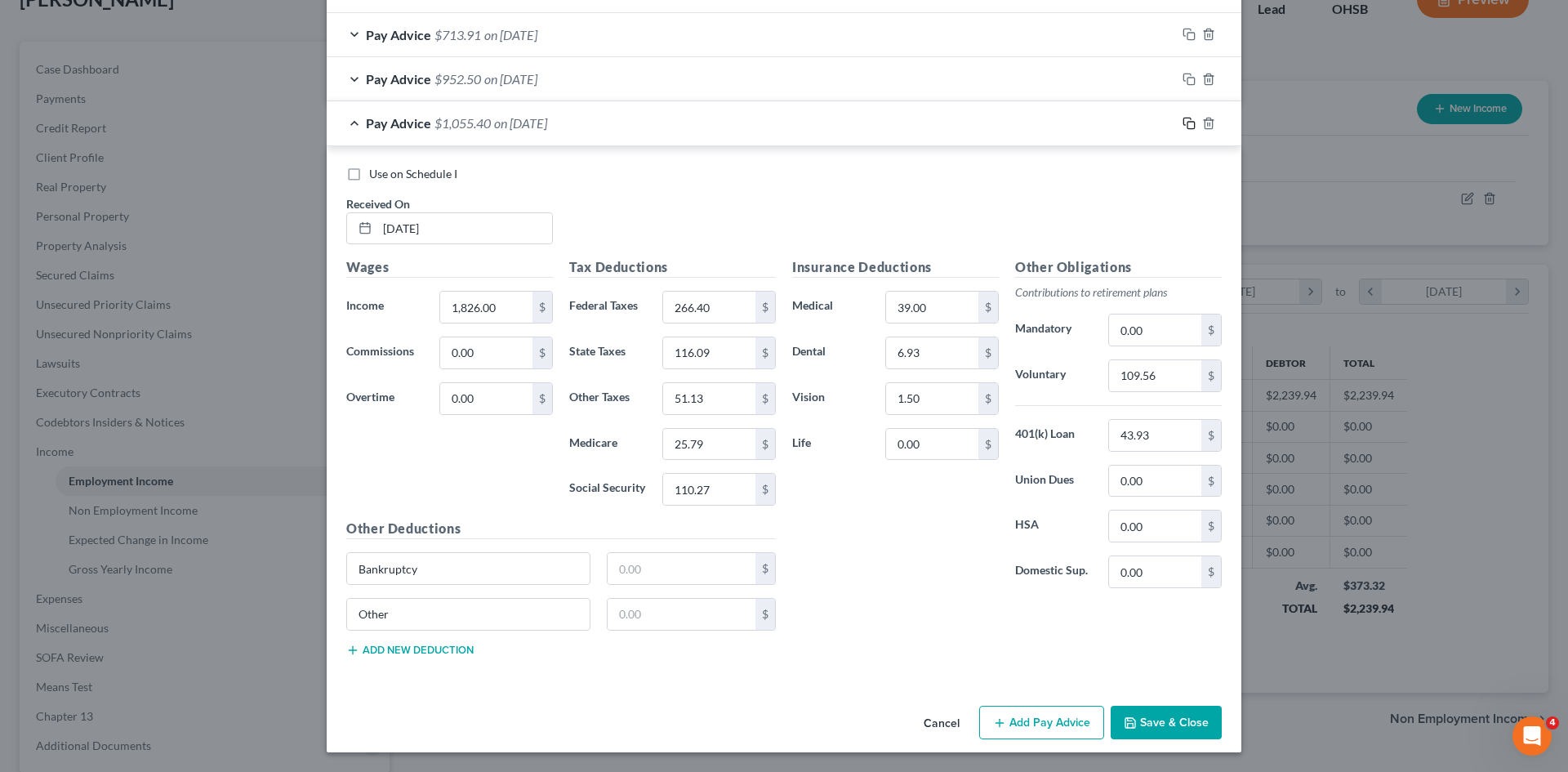
click at [1187, 130] on rect "button" at bounding box center [1191, 125] width 8 height 8
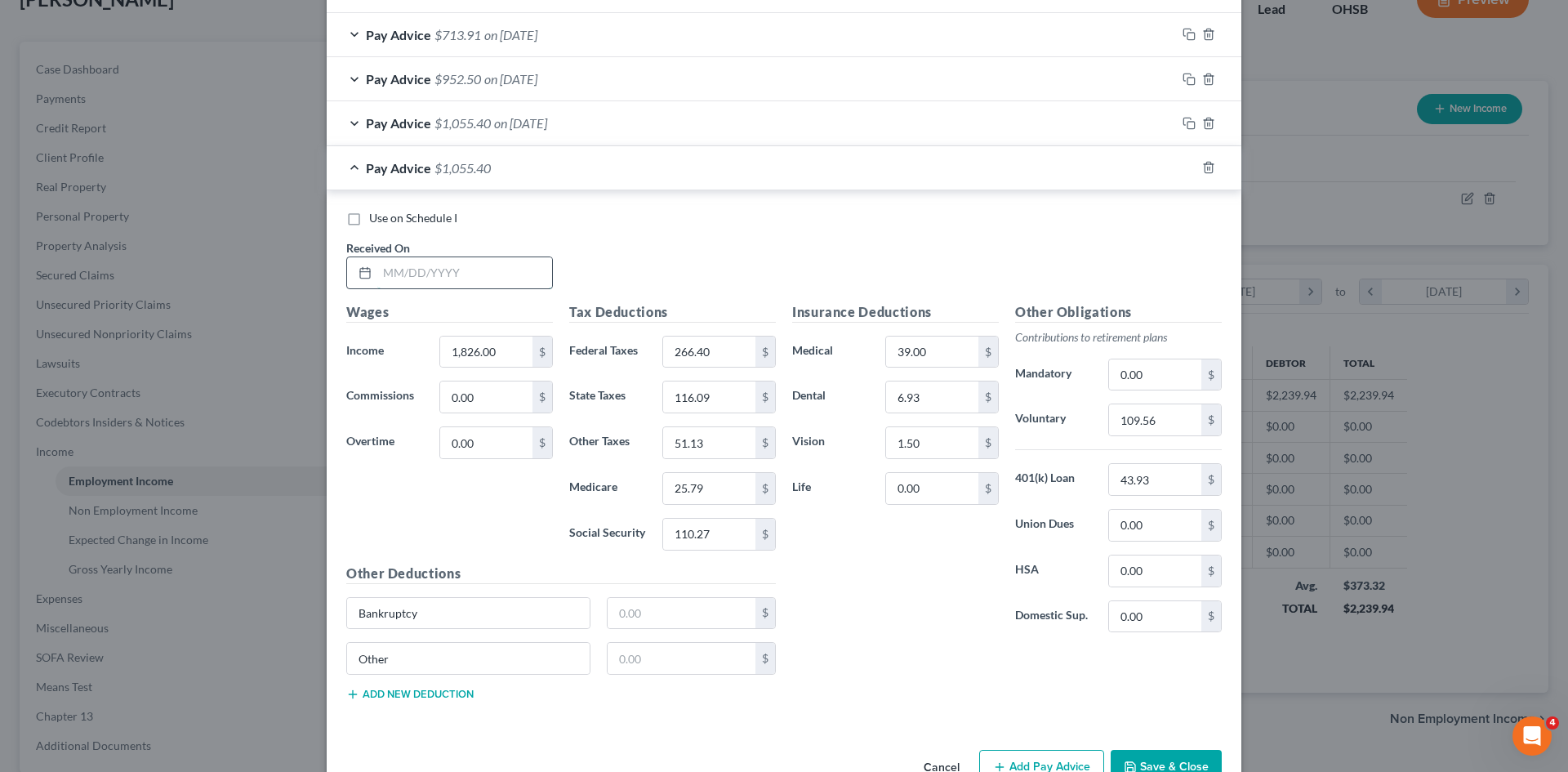
click at [438, 283] on input "text" at bounding box center [464, 273] width 175 height 31
type input "05/16/2025"
type input "1,268"
type input "143.64"
type input "77.09"
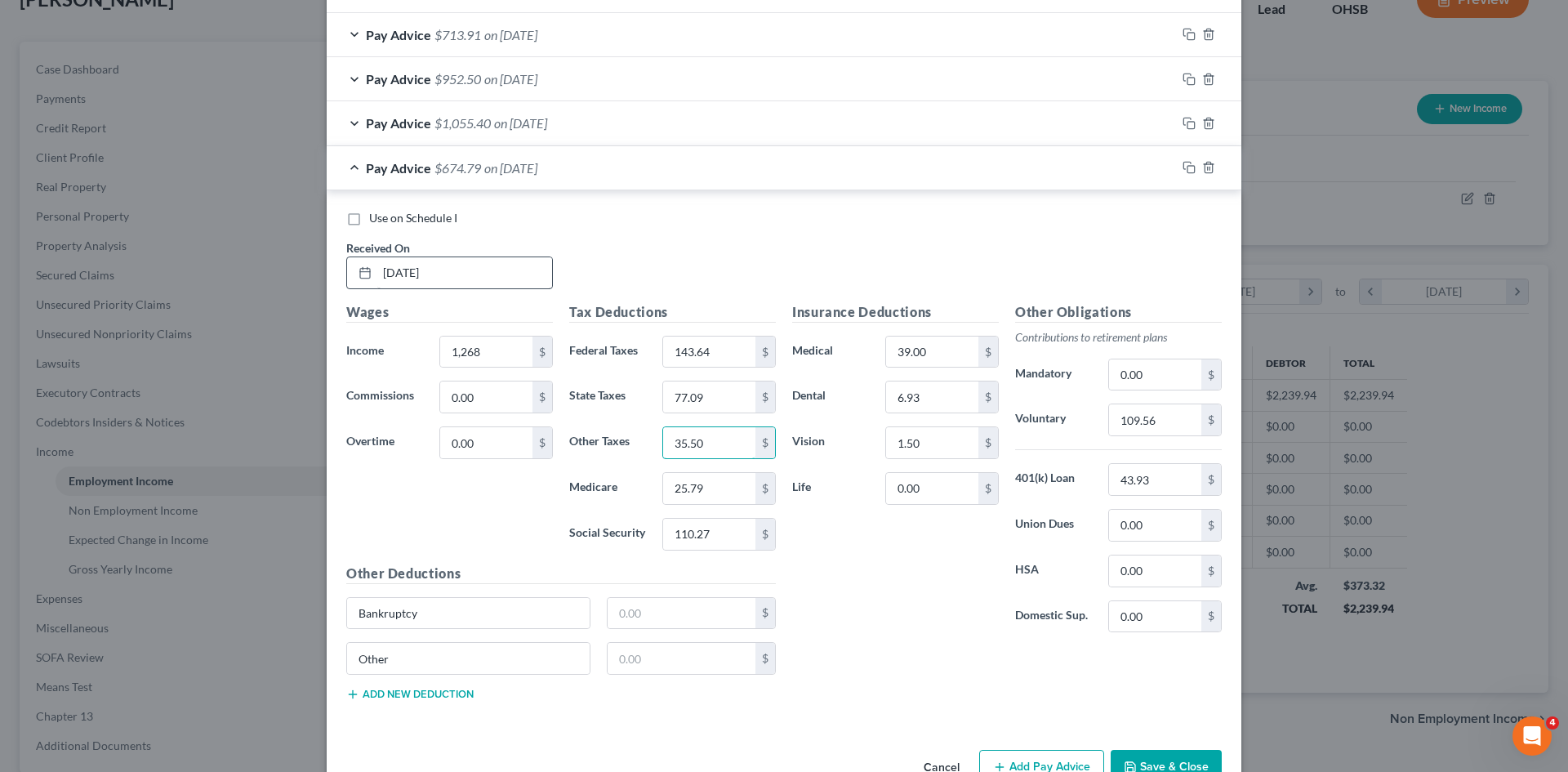
type input "35.50"
type input "17.70"
type input "75.68"
click at [1147, 434] on input "109.56" at bounding box center [1155, 420] width 92 height 31
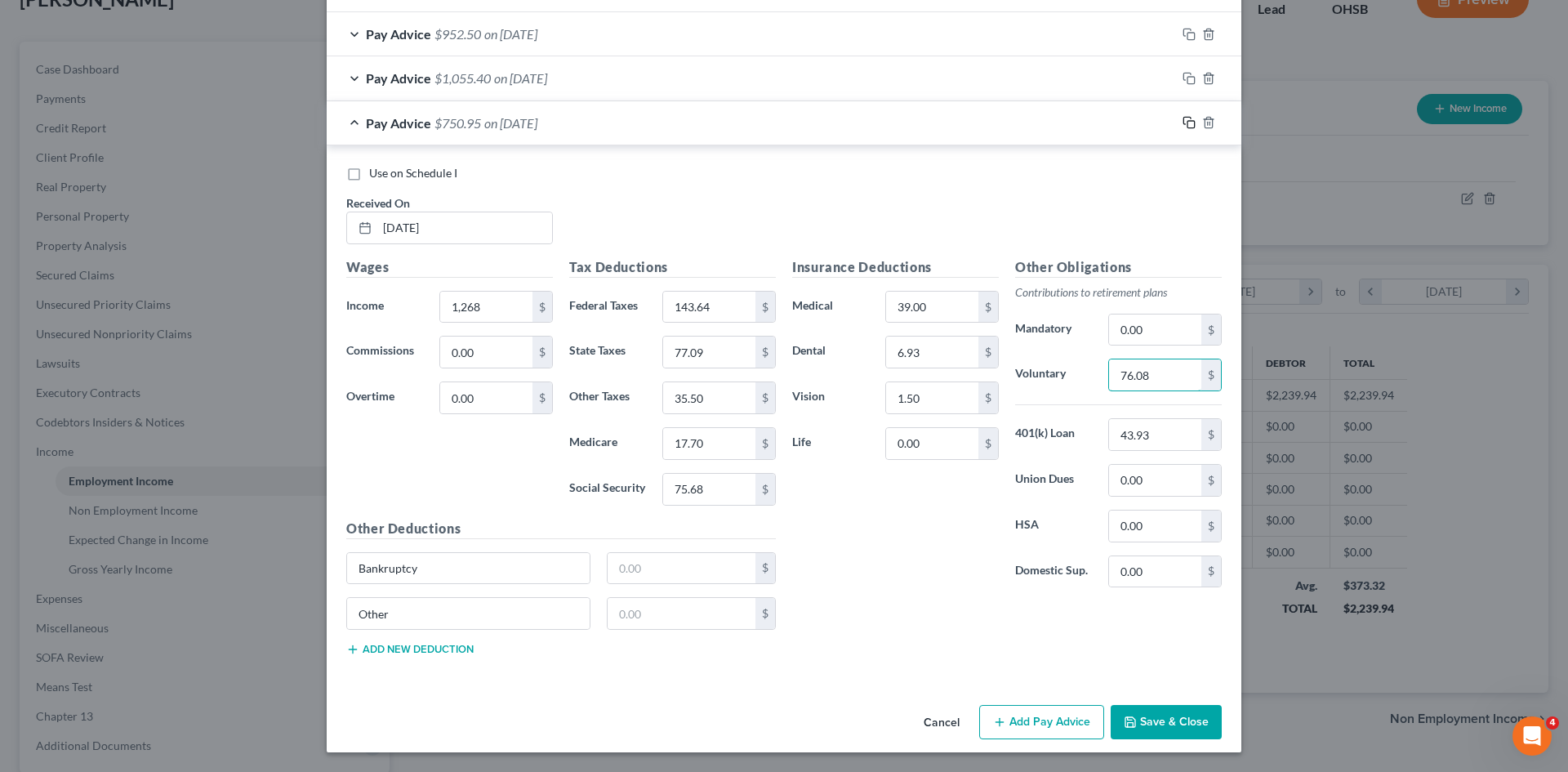
type input "76.08"
click at [1188, 117] on icon "button" at bounding box center [1189, 122] width 13 height 13
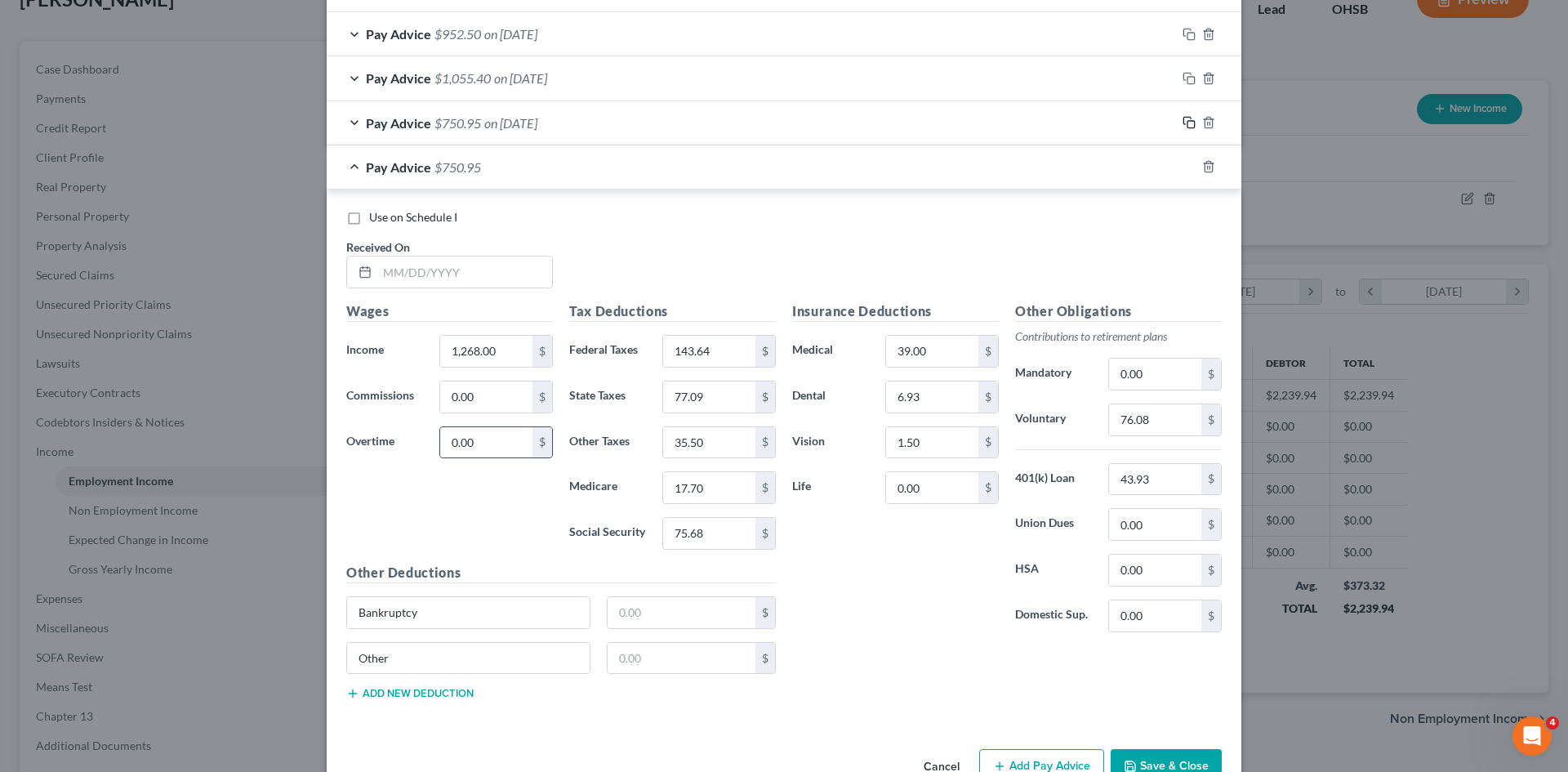
scroll to position [961, 0]
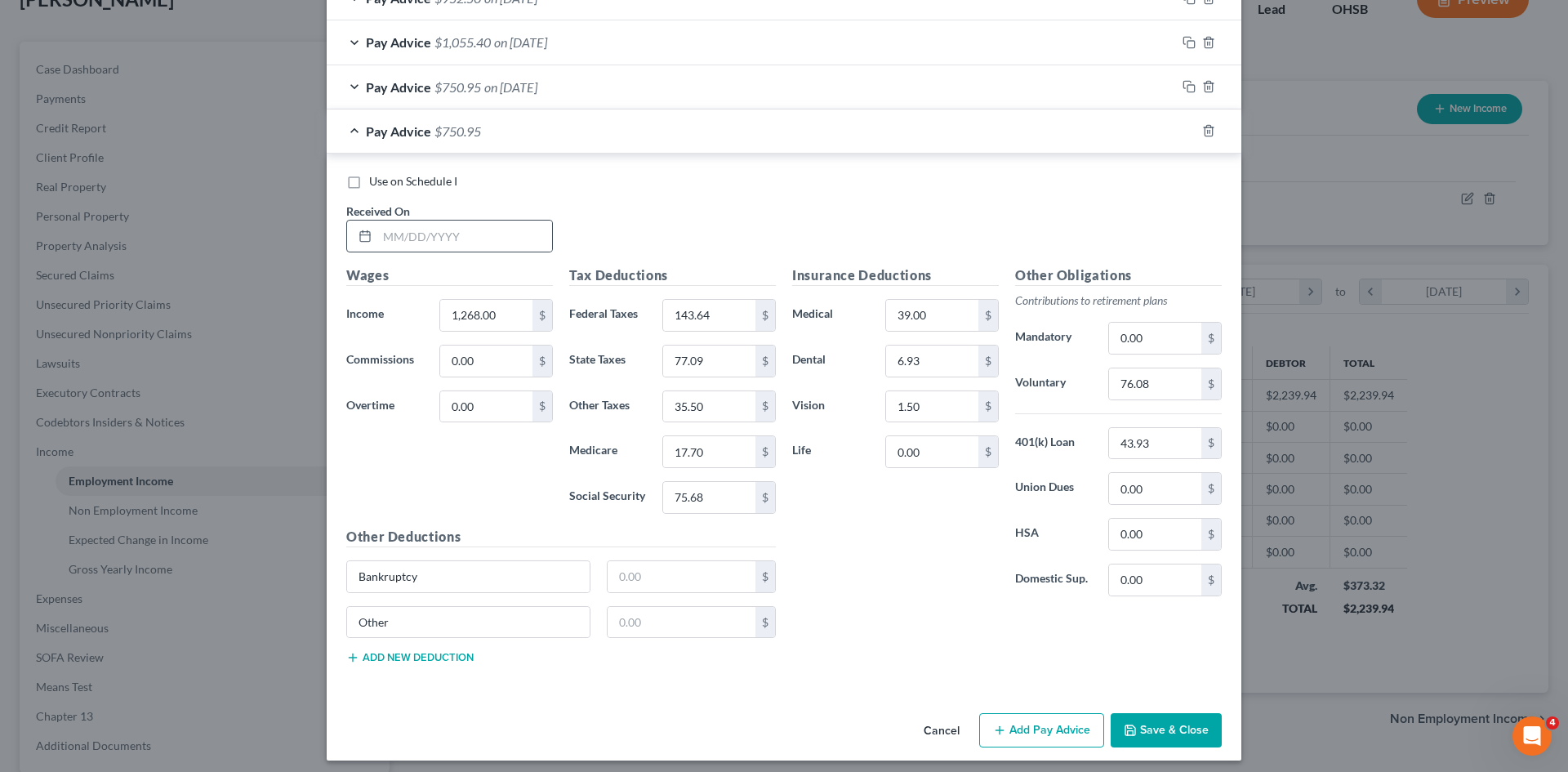
click at [460, 251] on div at bounding box center [450, 236] width 207 height 32
click at [460, 236] on input "text" at bounding box center [464, 236] width 175 height 31
type input "05/23/2025"
type input "1,282.48"
type input "146.83"
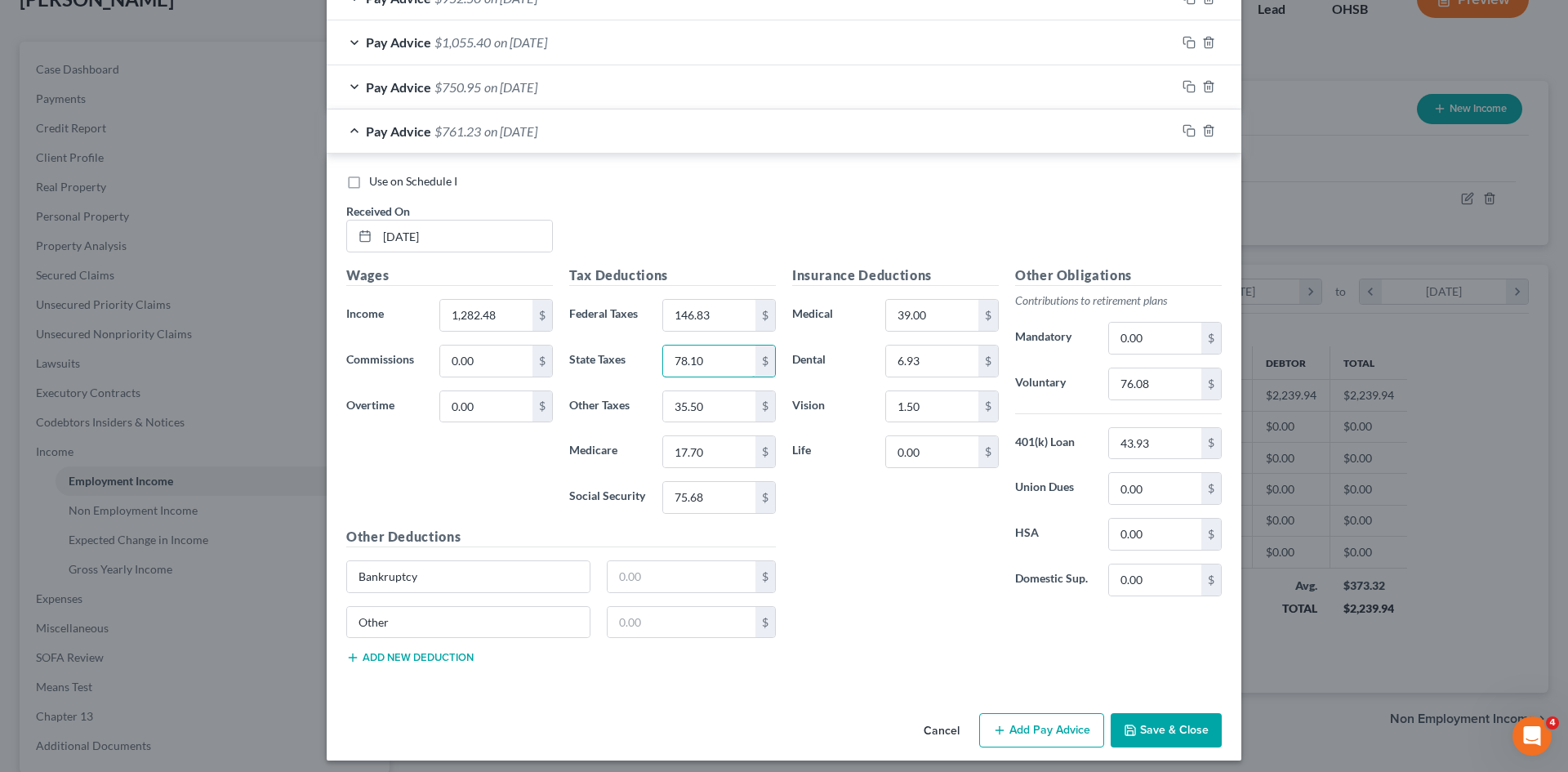
type input "78.10"
type input "35.91"
type input "17.91"
type input "76.57"
click at [1159, 382] on input "76.08" at bounding box center [1155, 383] width 92 height 31
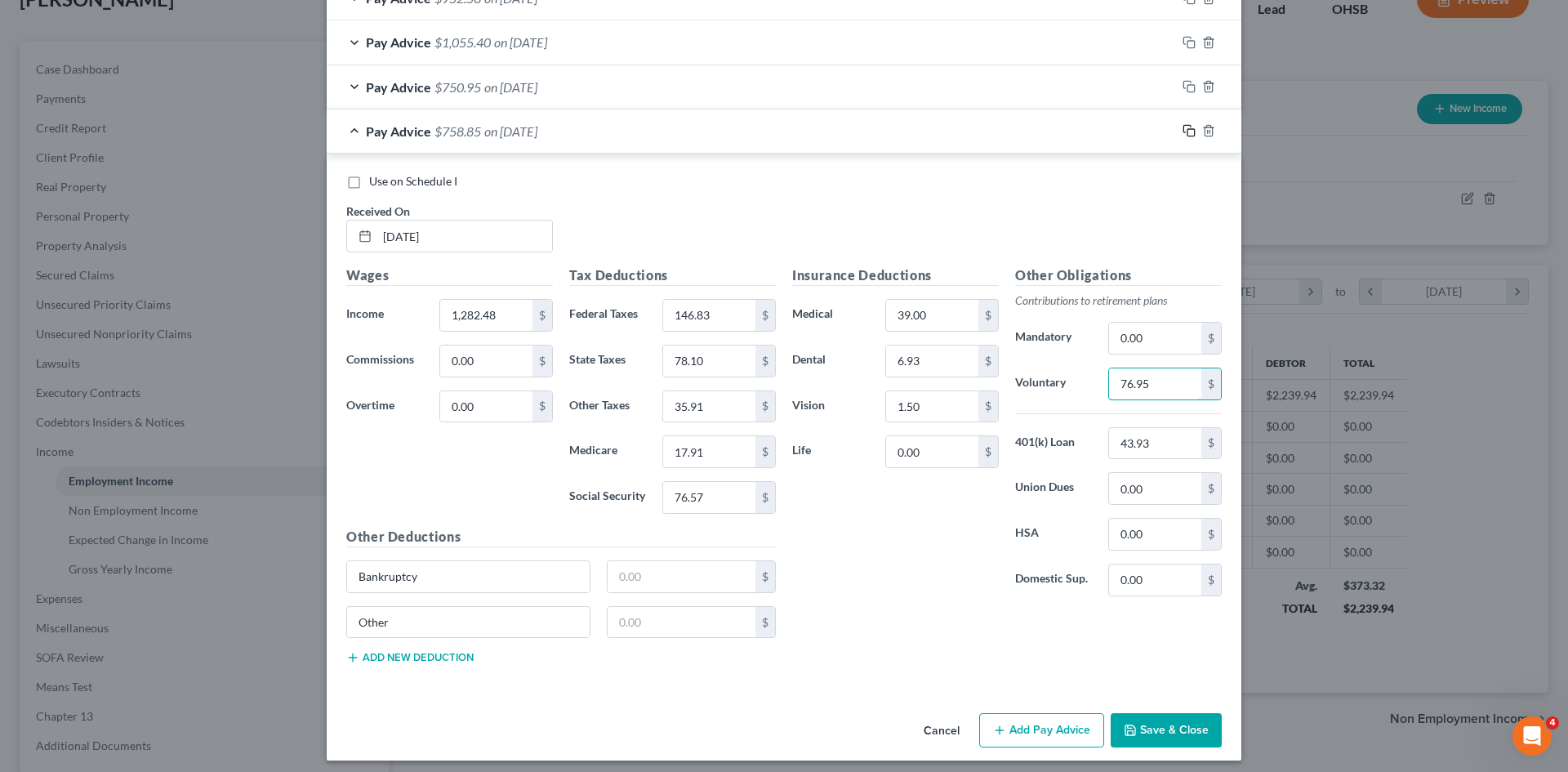
type input "76.95"
click at [1183, 127] on icon "button" at bounding box center [1189, 130] width 13 height 13
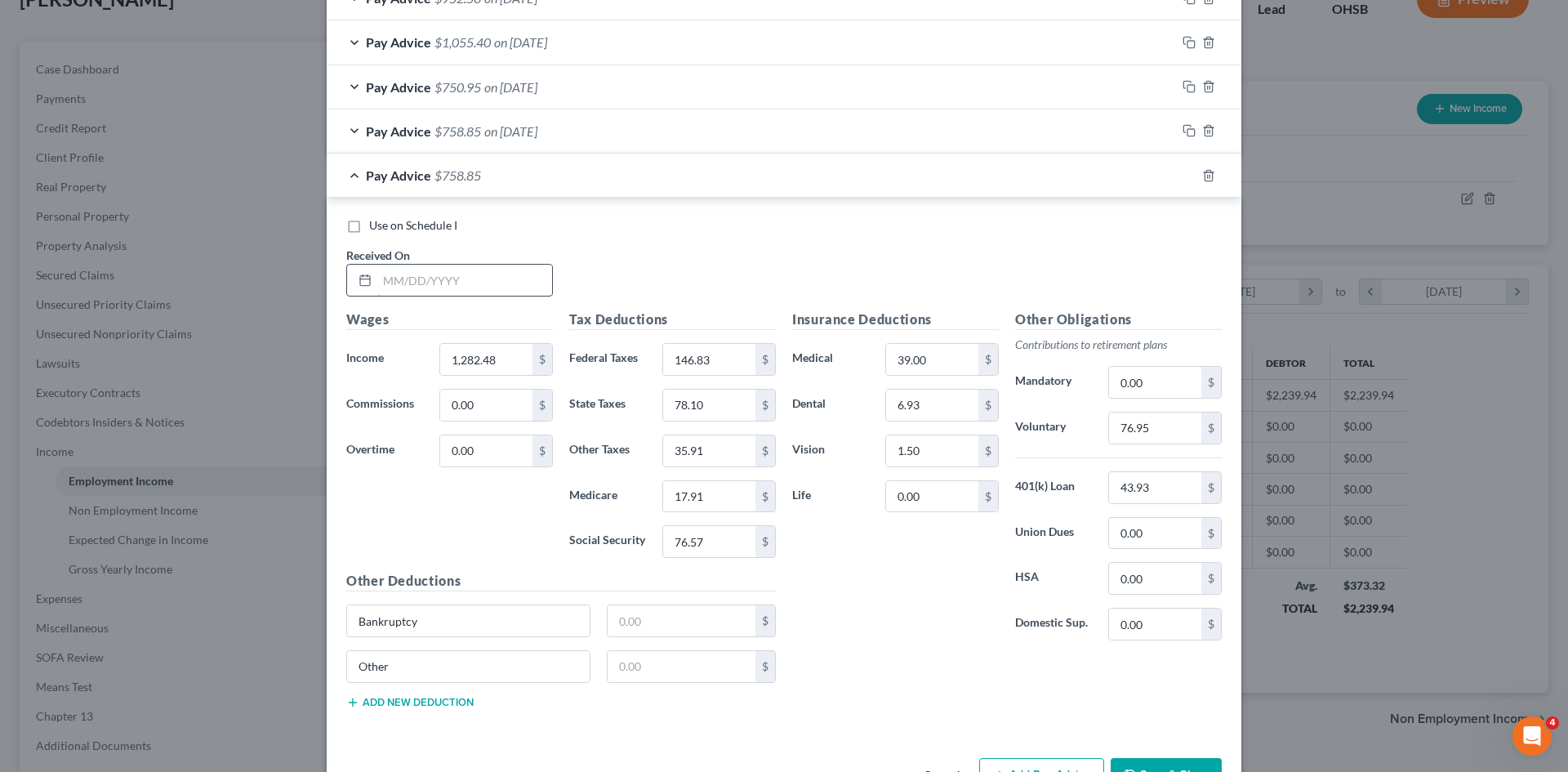
click at [403, 281] on input "text" at bounding box center [464, 280] width 175 height 31
type input "05/30/2025"
type input "1,426.40"
type input "2"
type input "178.49"
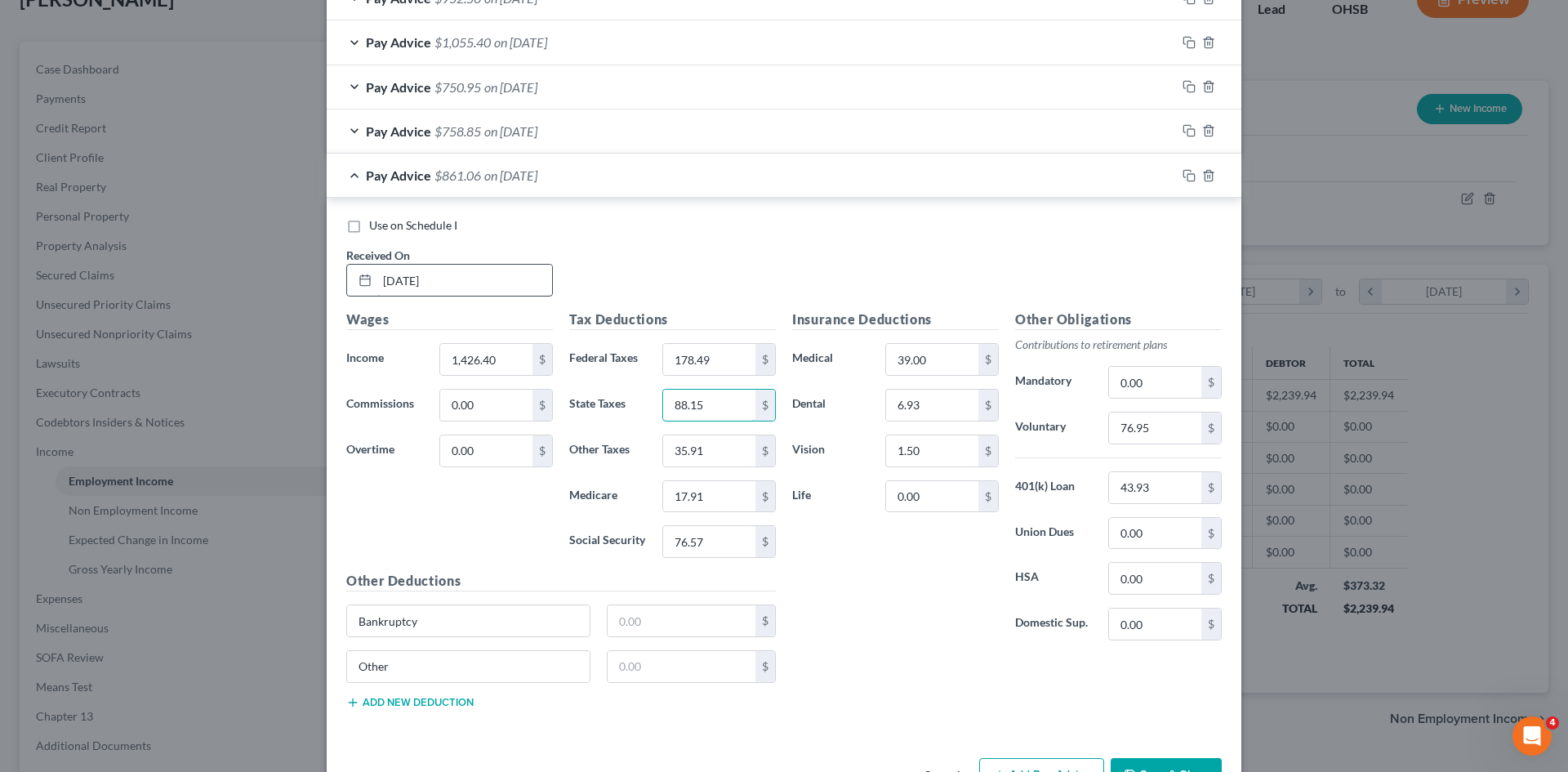
type input "88.15"
type input "39.94"
type input "19.99"
type input "85.50"
click at [1146, 428] on input "76.95" at bounding box center [1155, 428] width 92 height 31
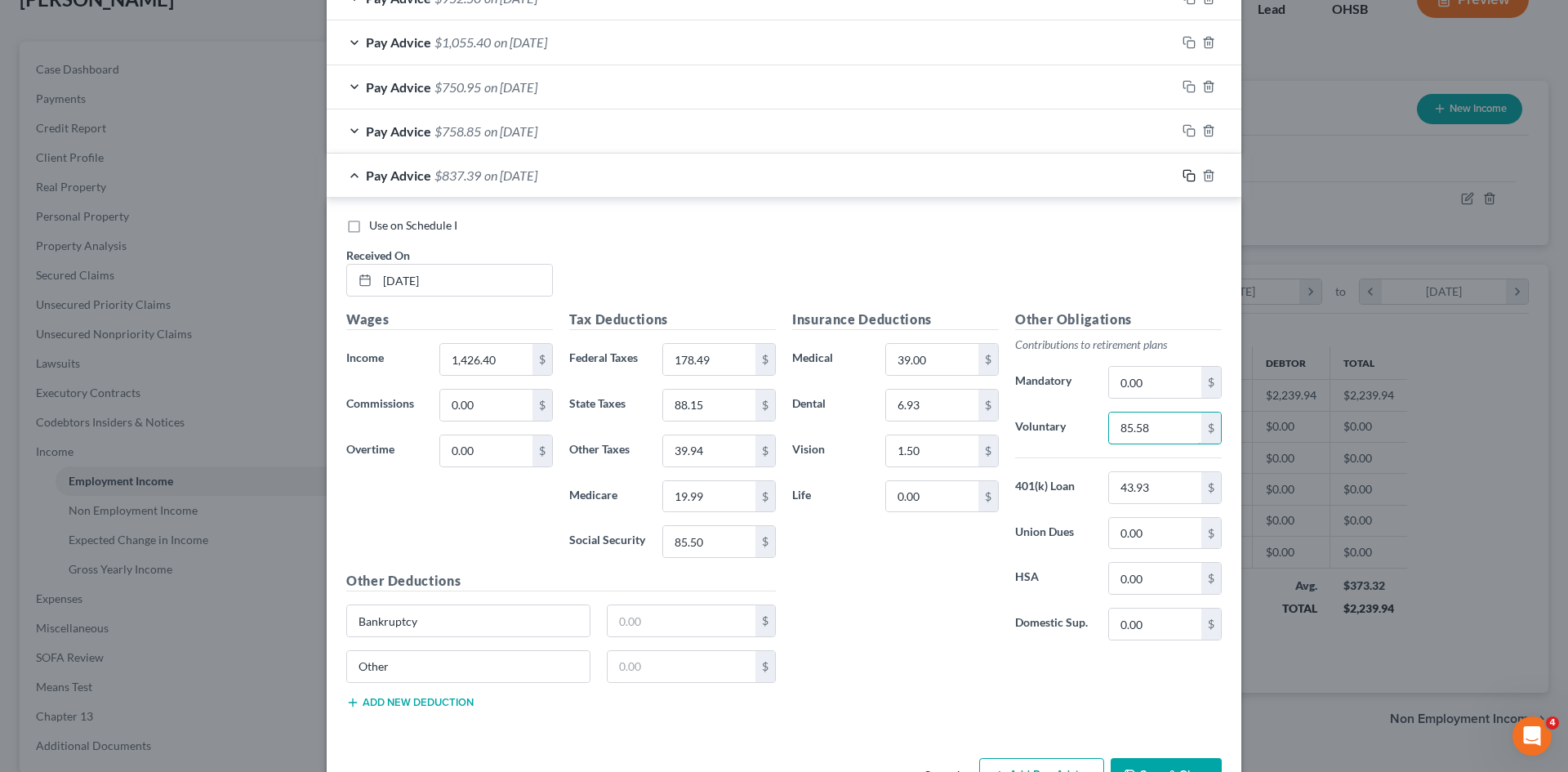
type input "85.58"
click at [1183, 176] on icon "button" at bounding box center [1189, 175] width 13 height 13
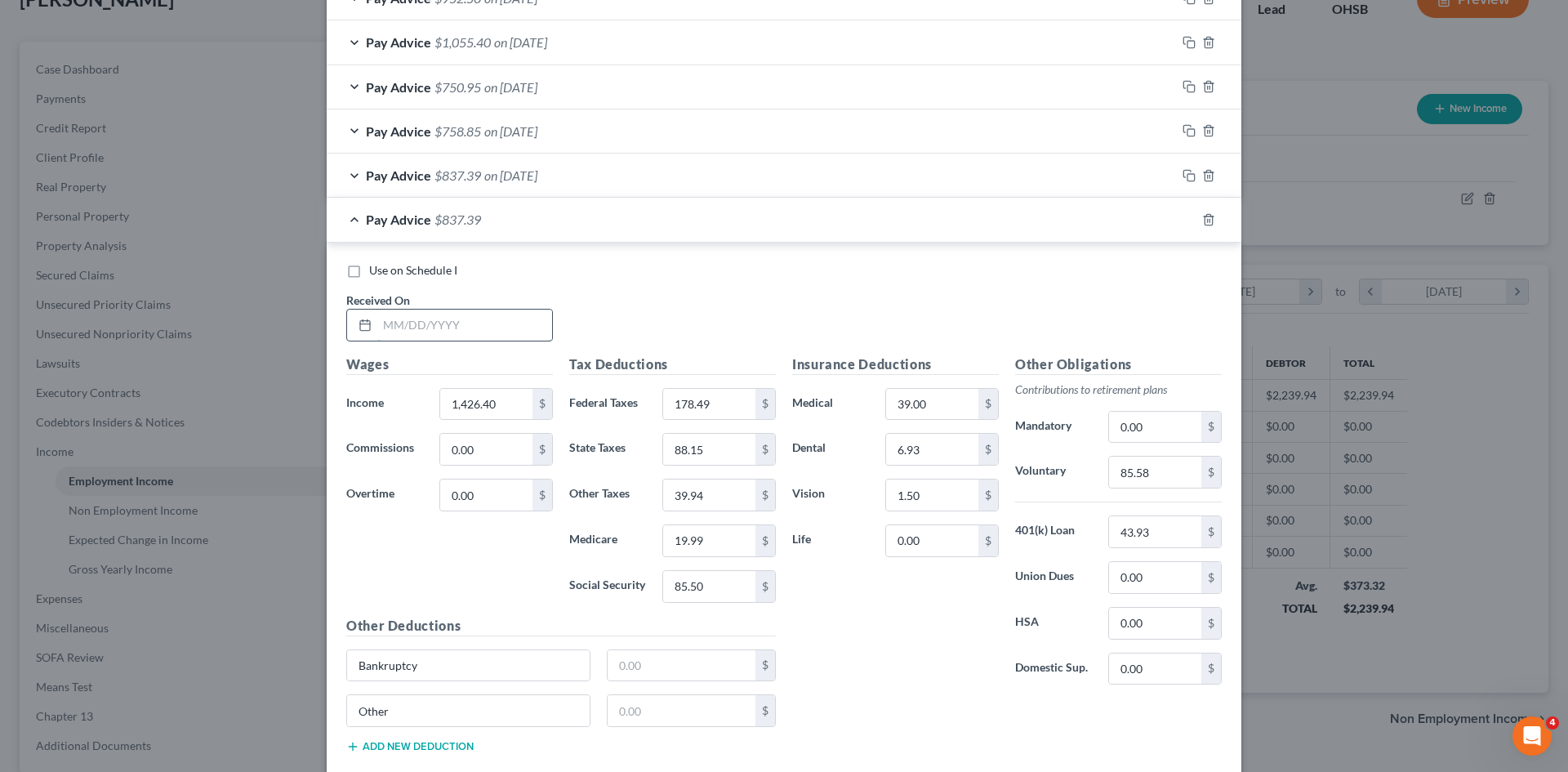
click at [461, 317] on input "text" at bounding box center [464, 325] width 175 height 31
type input "06/06/2025"
type input "1,574.24"
type input "211.01"
type input "98.49"
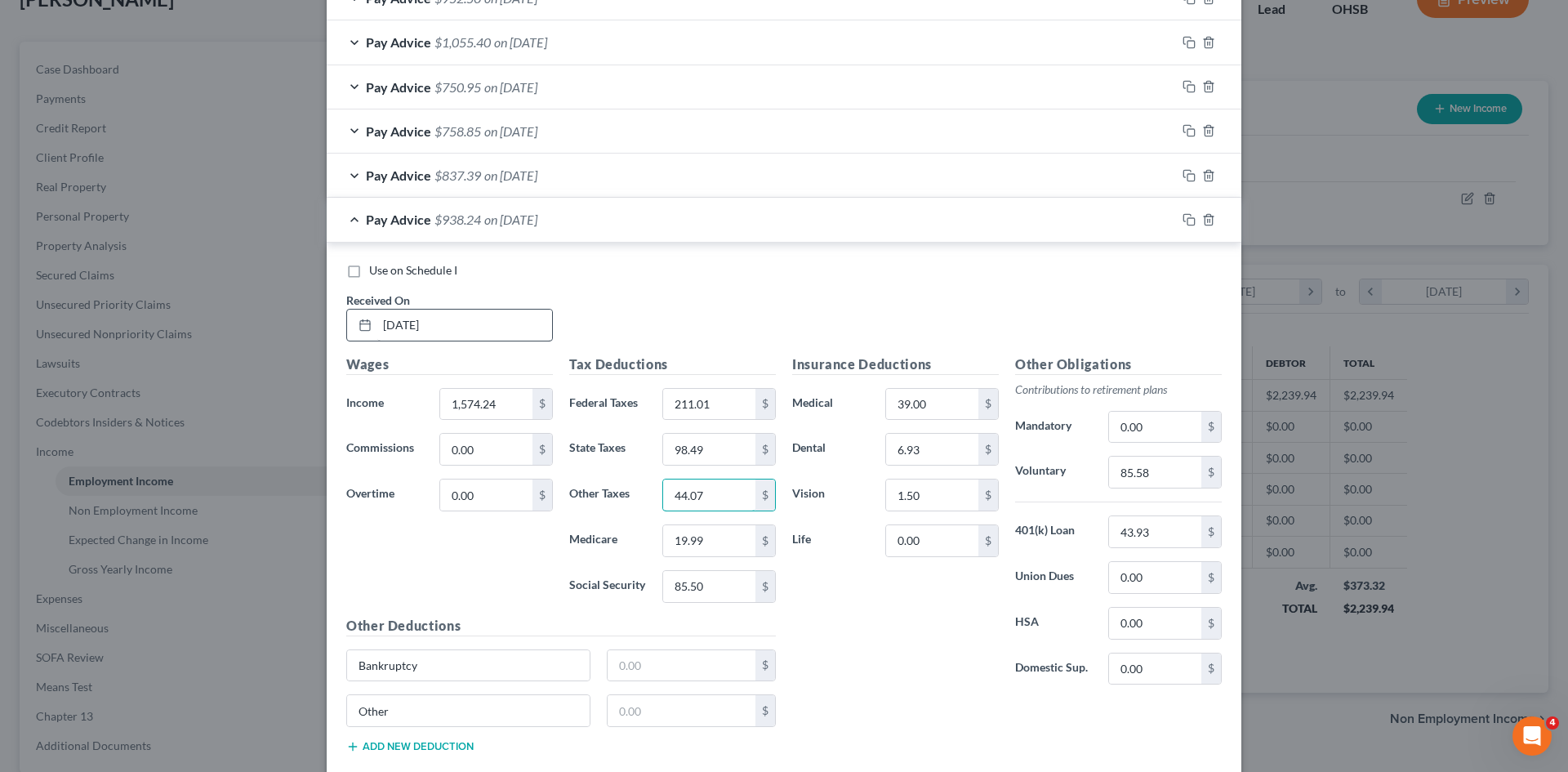
type input "44.07"
type input "22.14"
type input "94.66"
click at [1143, 480] on input "85.58" at bounding box center [1155, 472] width 92 height 31
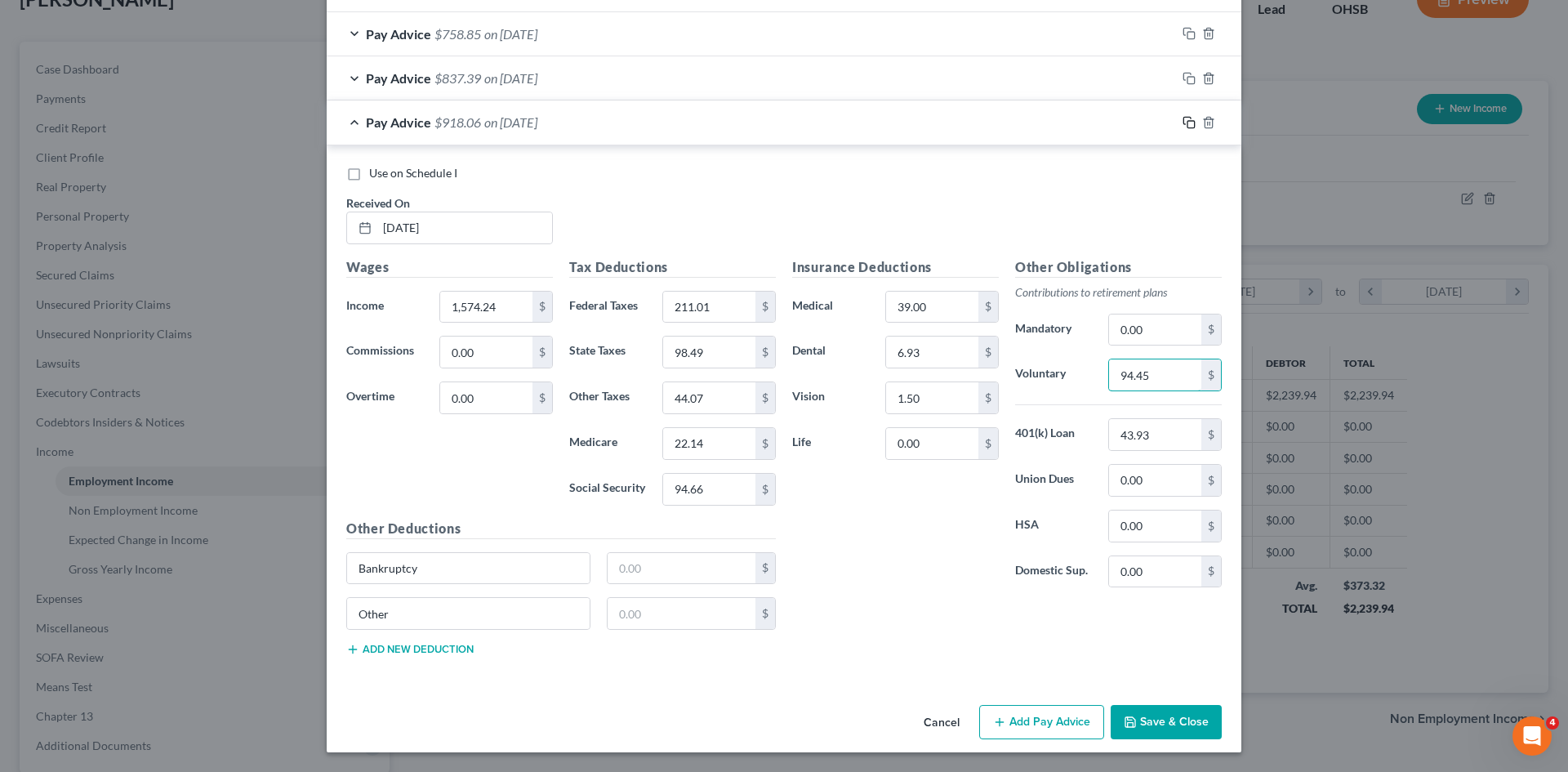
type input "94.45"
click at [1186, 124] on icon "button" at bounding box center [1189, 122] width 13 height 13
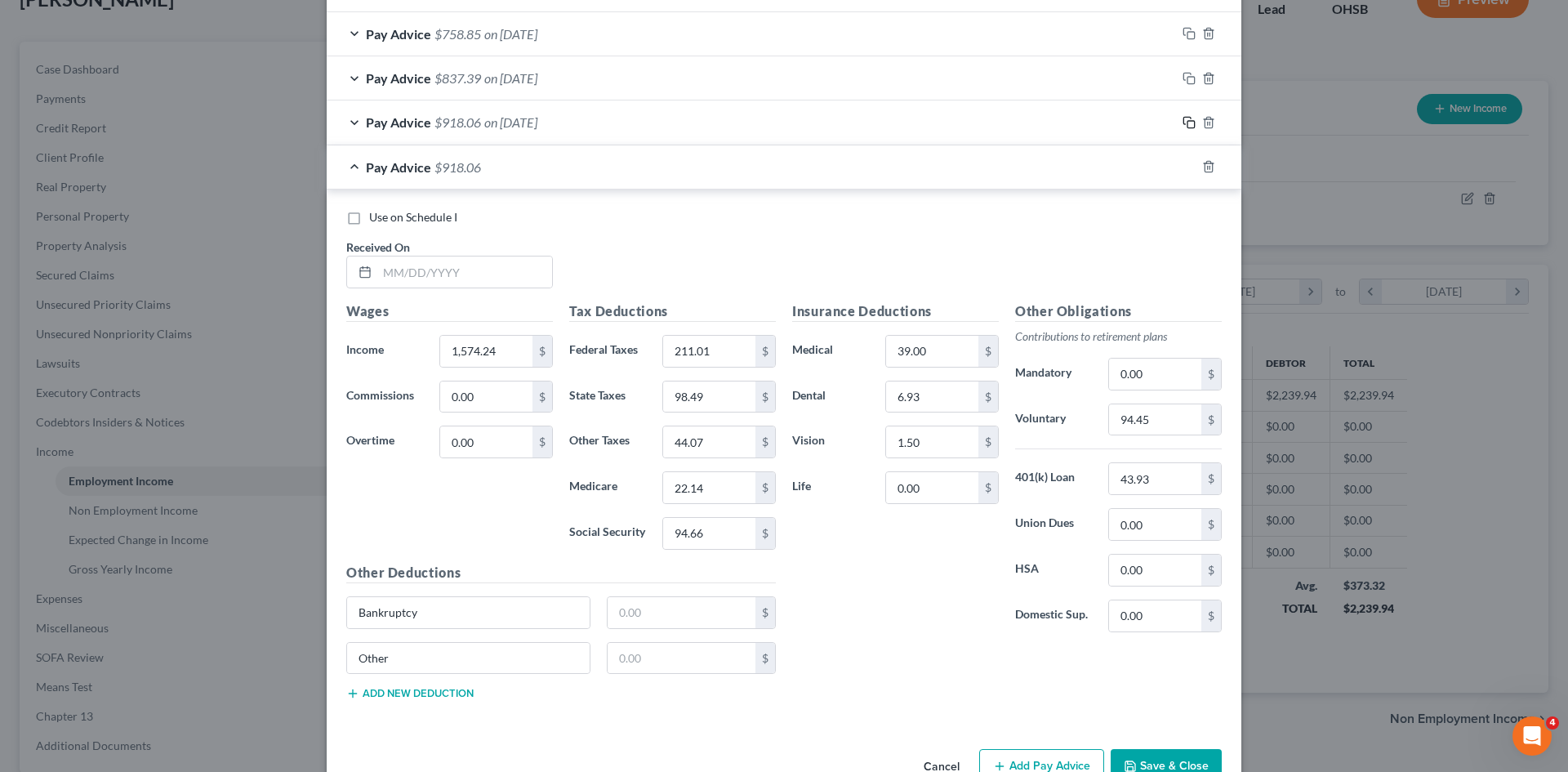
scroll to position [1103, 0]
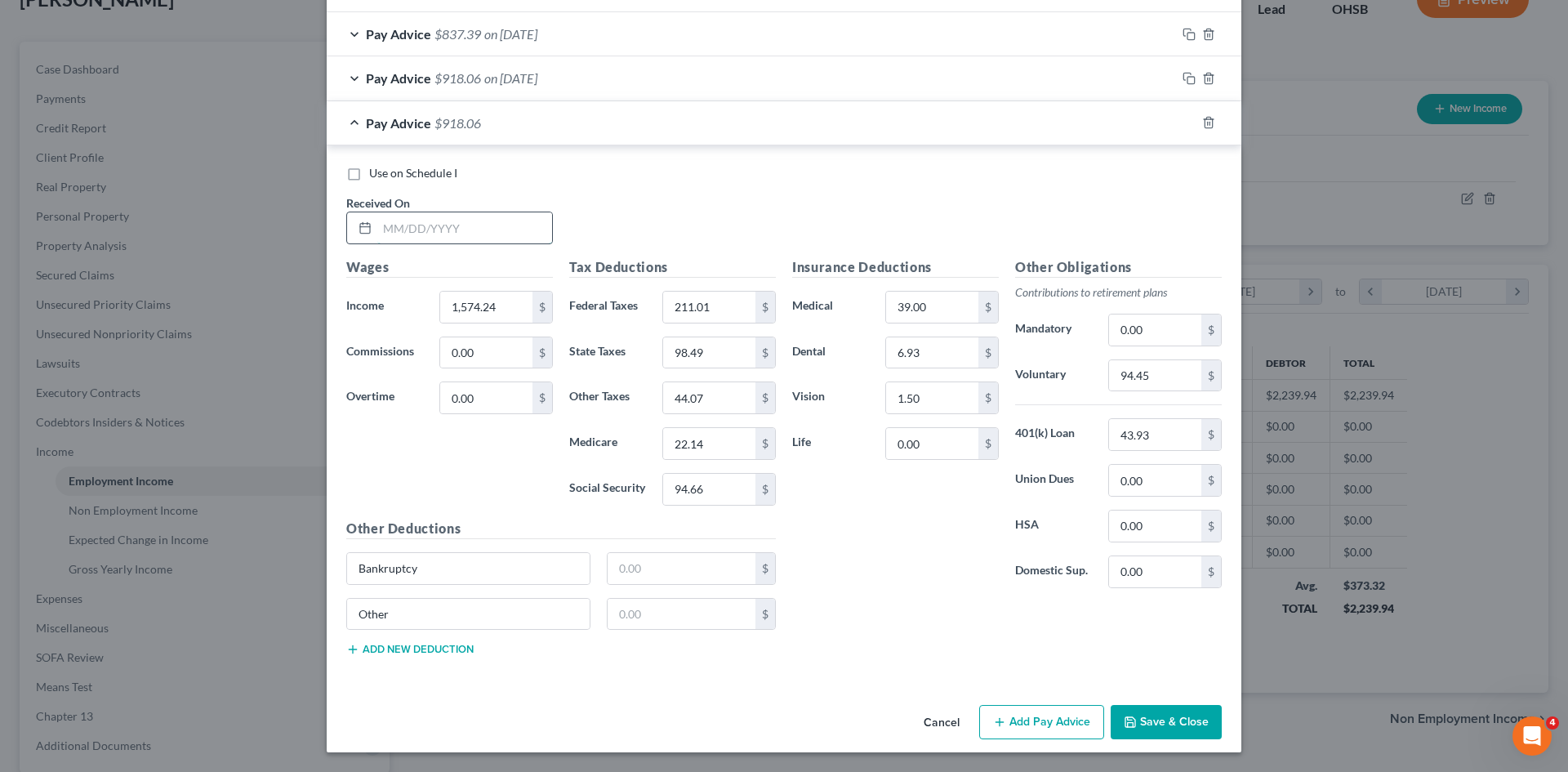
click at [468, 229] on input "text" at bounding box center [464, 228] width 175 height 31
type input "06/13/2025"
click at [500, 308] on input "1,574.24" at bounding box center [486, 307] width 92 height 31
type input "1,506.25"
type input "196.06"
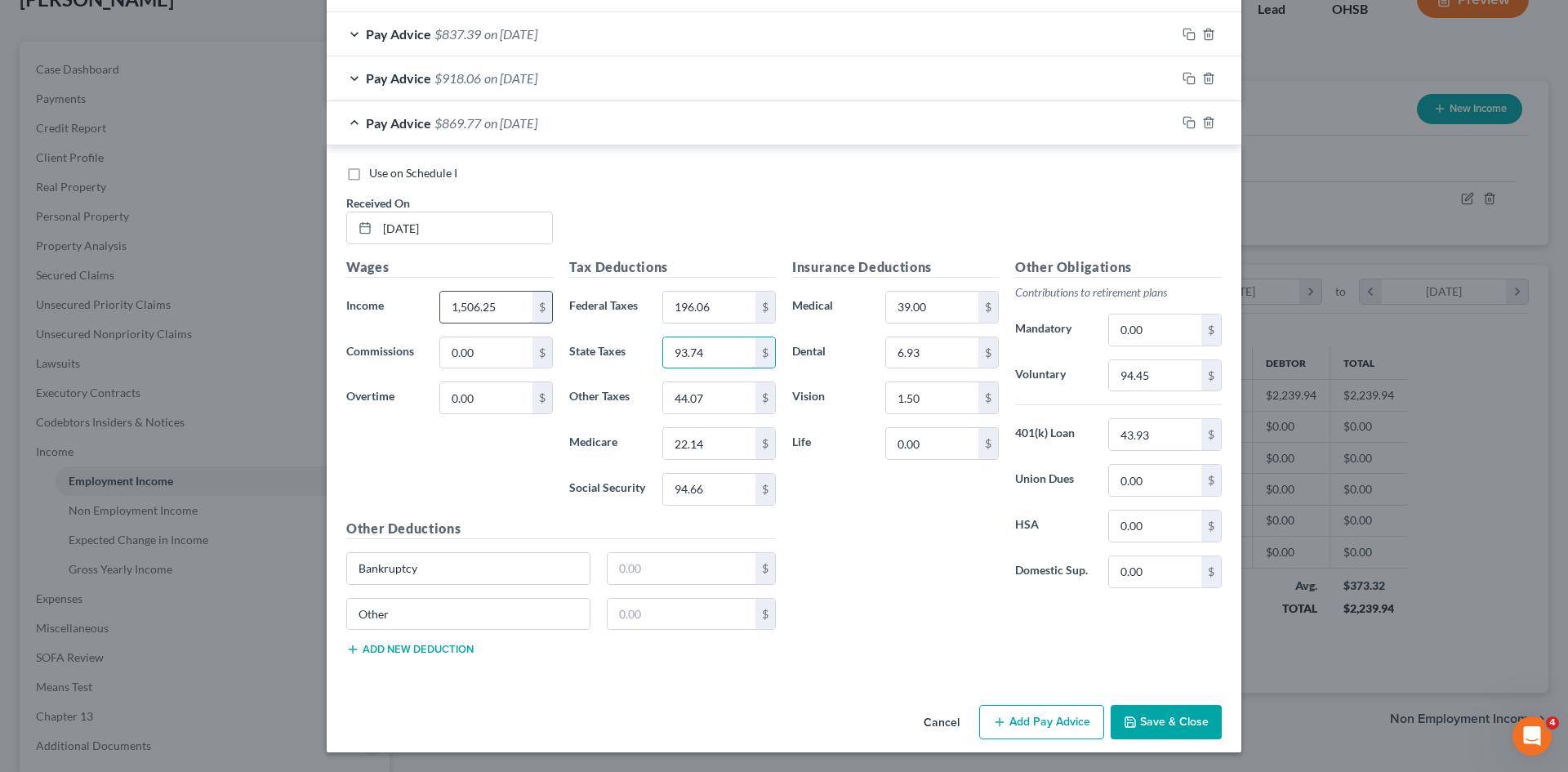
type input "93.74"
type input "42.18"
type input "21.15"
type input "90.44"
click at [1140, 388] on input "94.45" at bounding box center [1155, 376] width 92 height 31
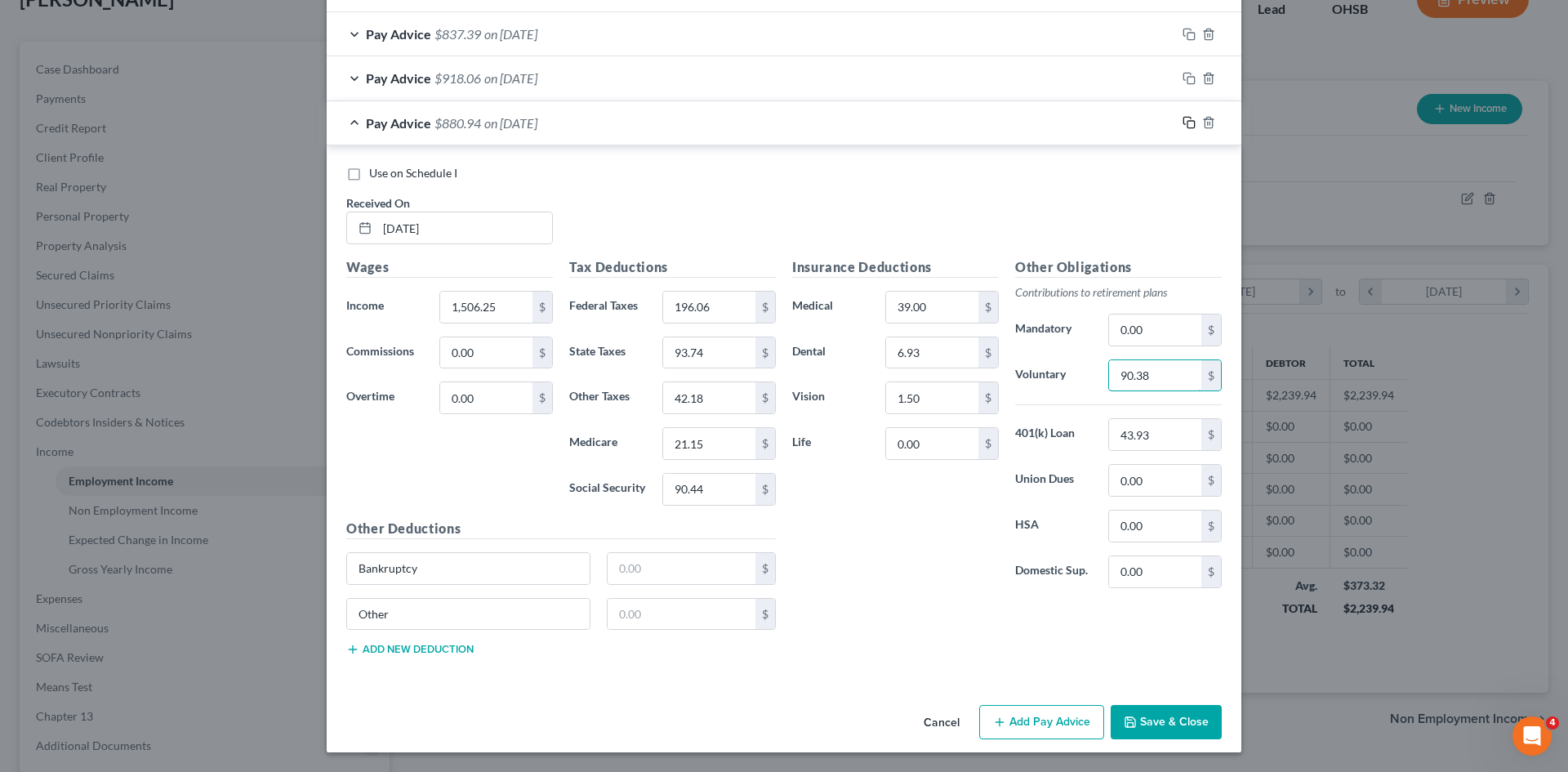
type input "90.38"
click at [1183, 127] on icon "button" at bounding box center [1189, 122] width 13 height 13
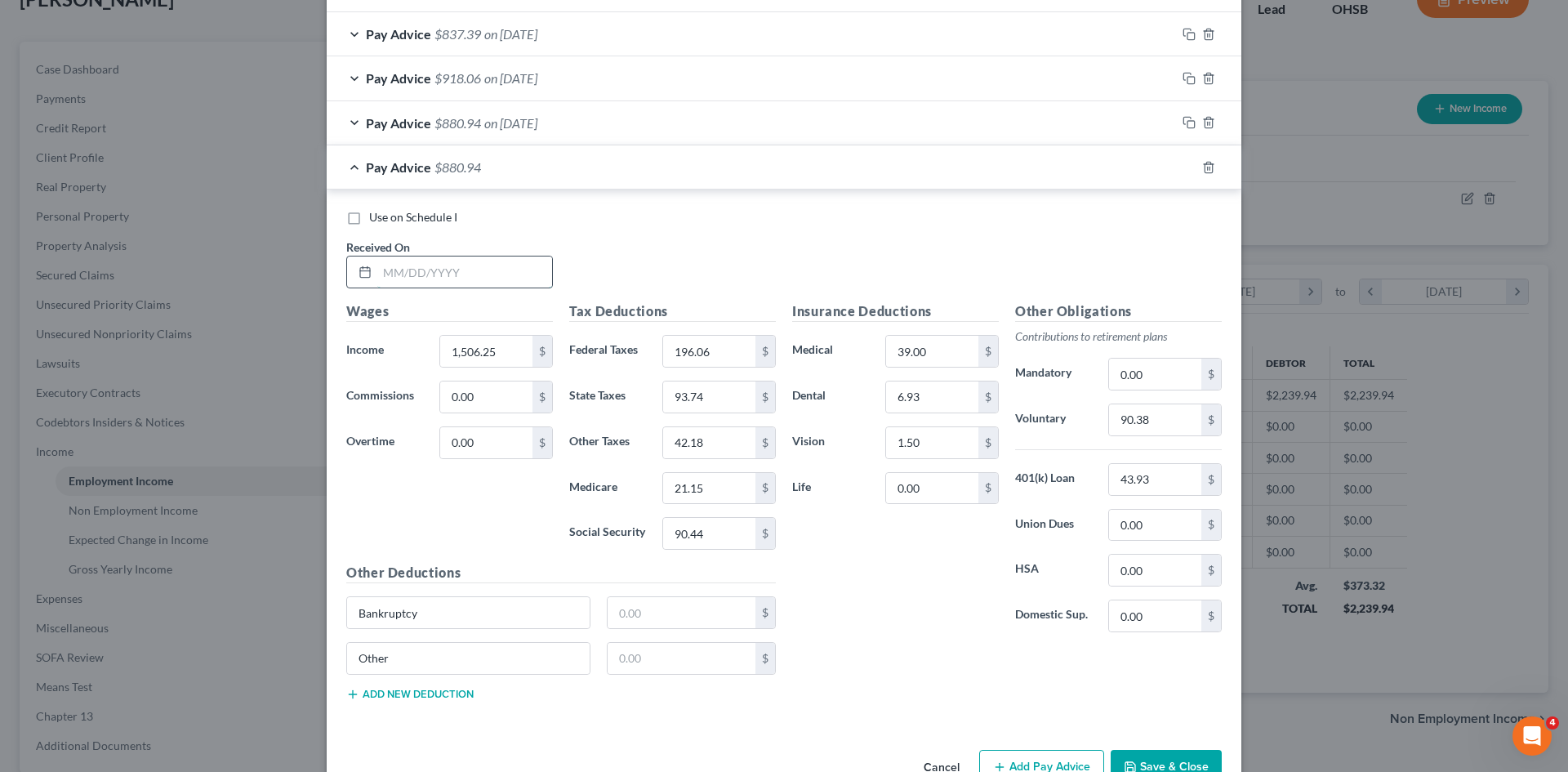
click at [444, 273] on input "text" at bounding box center [464, 272] width 175 height 31
type input "06/20/2025"
type input "1,426.06"
type input "178.41"
type input "91.13"
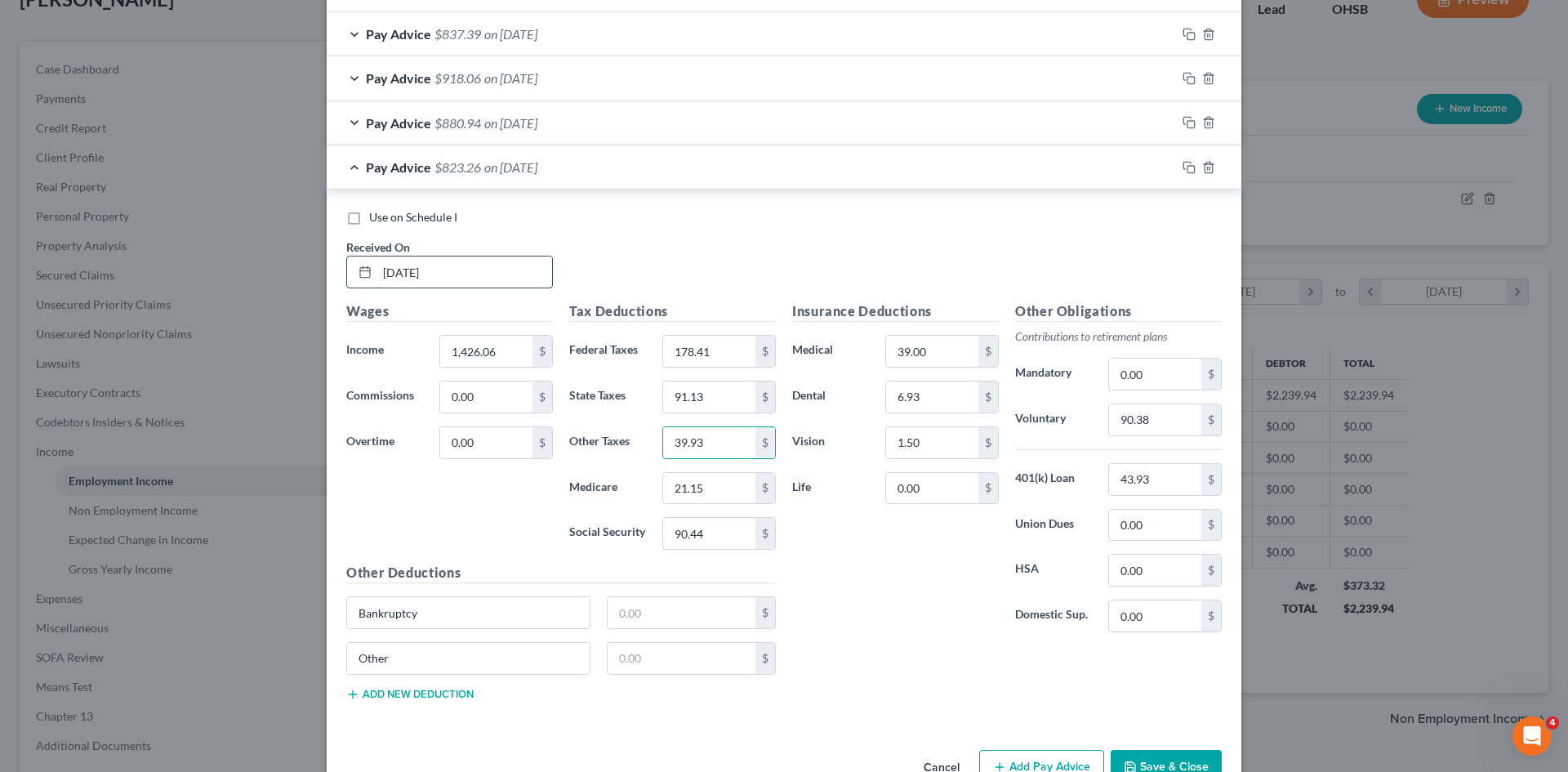
type input "39.93"
type input "19.99"
type input "85.48"
click at [1144, 427] on input "90.38" at bounding box center [1155, 420] width 92 height 31
type input "85.56"
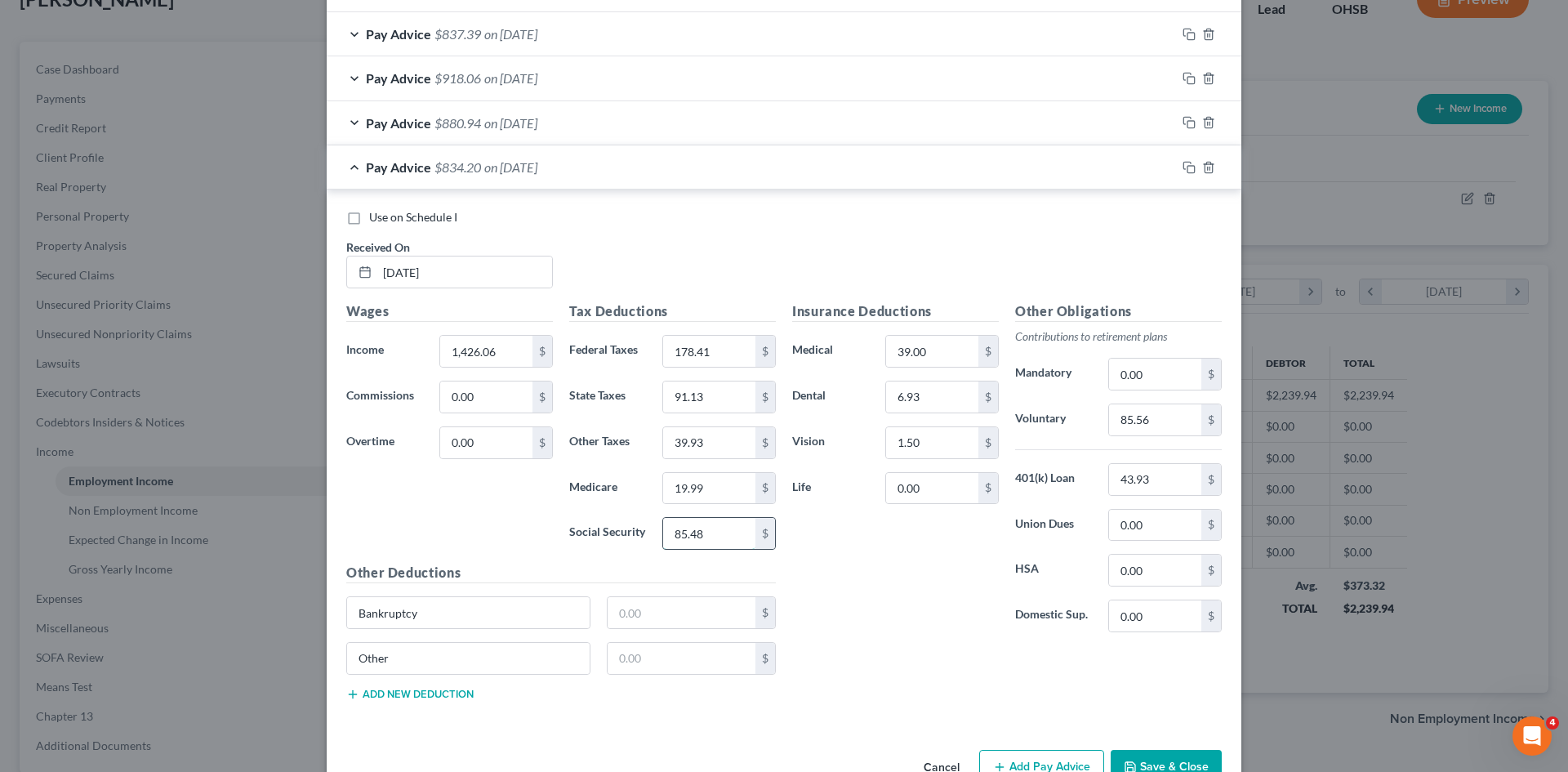
click at [698, 536] on input "85.48" at bounding box center [709, 533] width 92 height 31
click at [720, 398] on input "91.13" at bounding box center [709, 397] width 92 height 31
type input "88.13"
click at [1186, 161] on icon "button" at bounding box center [1189, 167] width 13 height 13
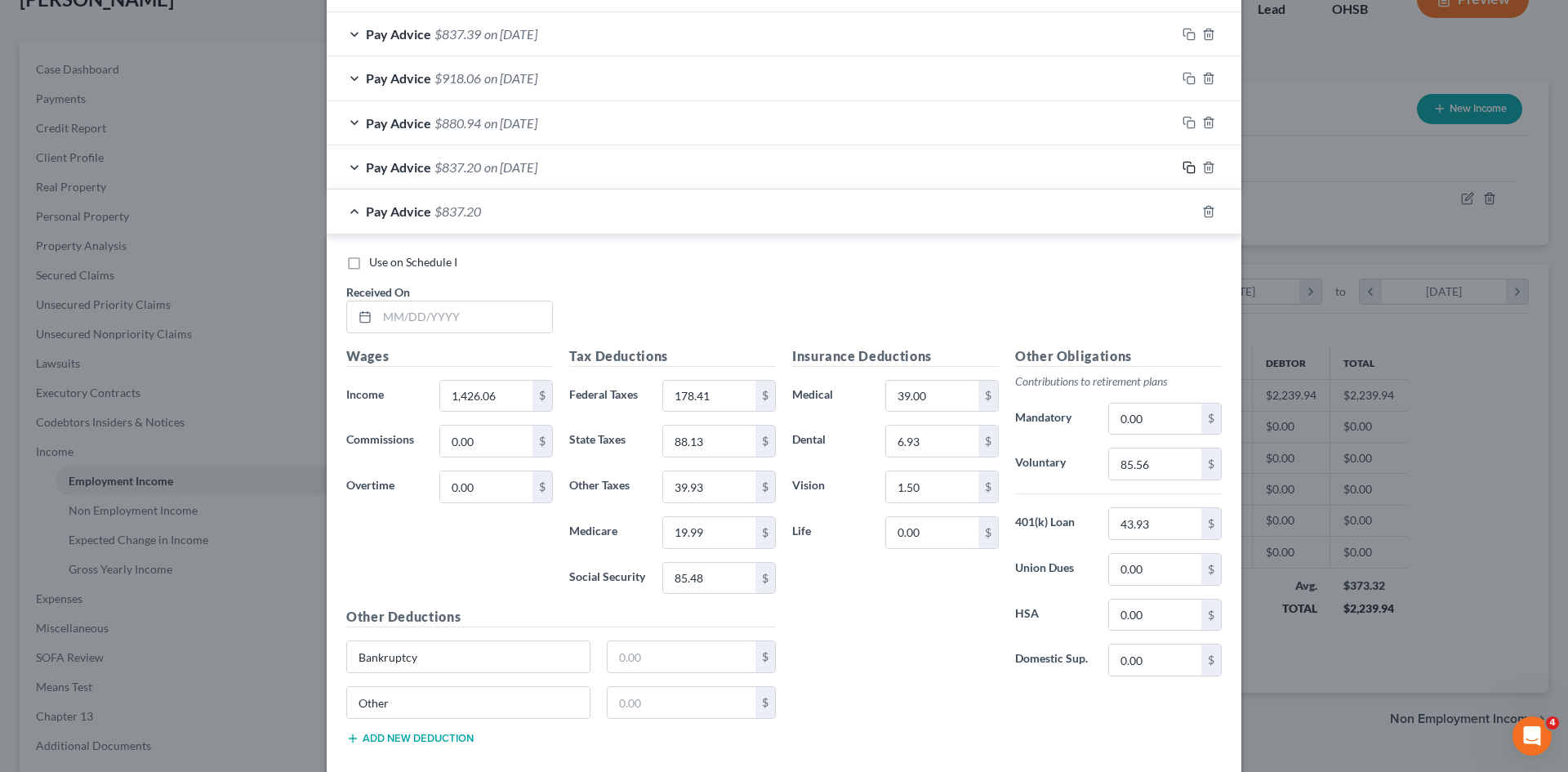
scroll to position [1191, 0]
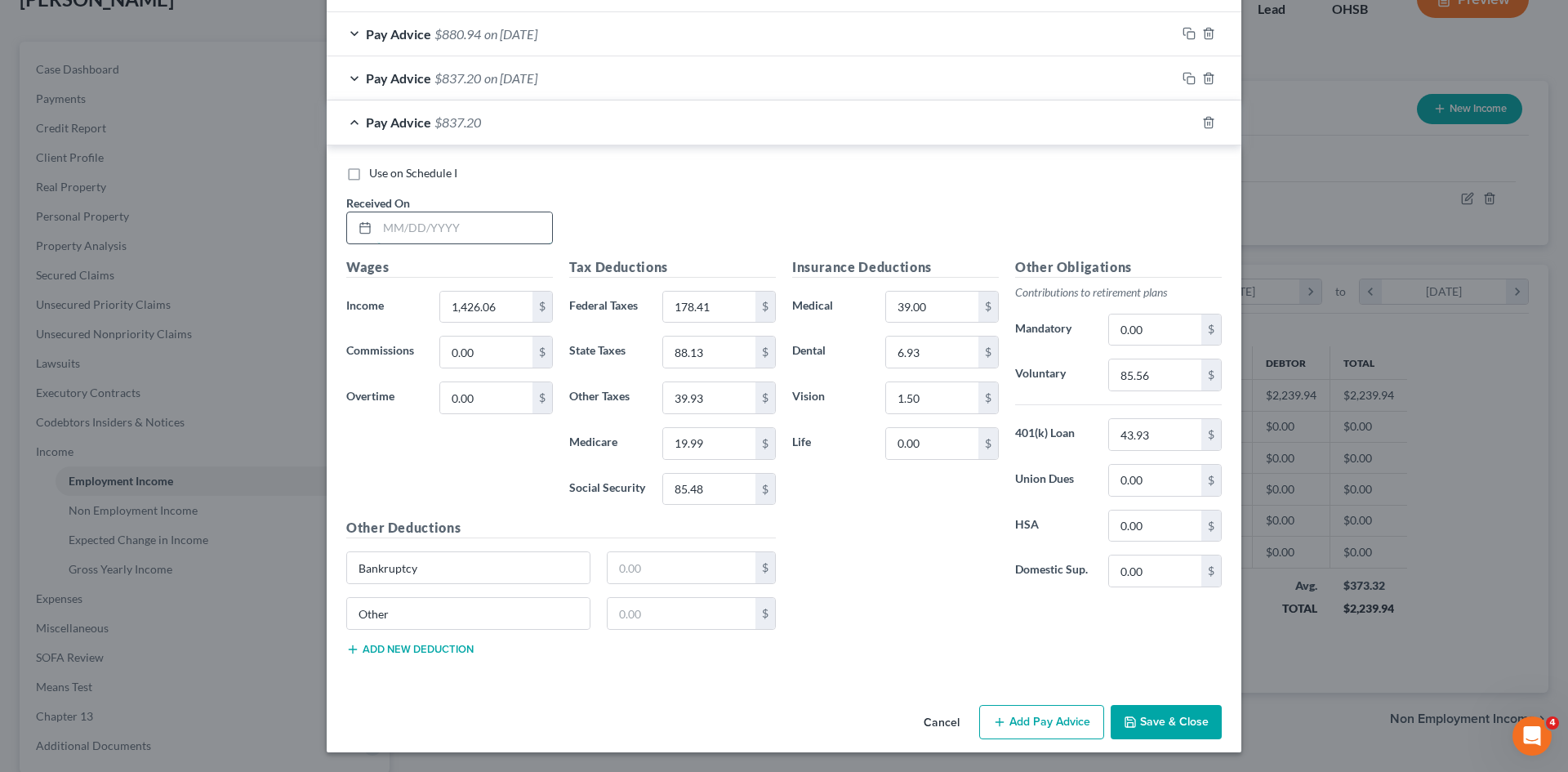
click at [405, 230] on input "text" at bounding box center [464, 228] width 175 height 31
type input "06/27/2025"
type input "1,347.55"
click at [725, 285] on div "Tax Deductions Federal Taxes 178.41 $ State Taxes 88.13 $ Other Taxes 39.93 $ M…" at bounding box center [673, 388] width 223 height 262
click at [720, 291] on input "178.41" at bounding box center [709, 307] width 92 height 31
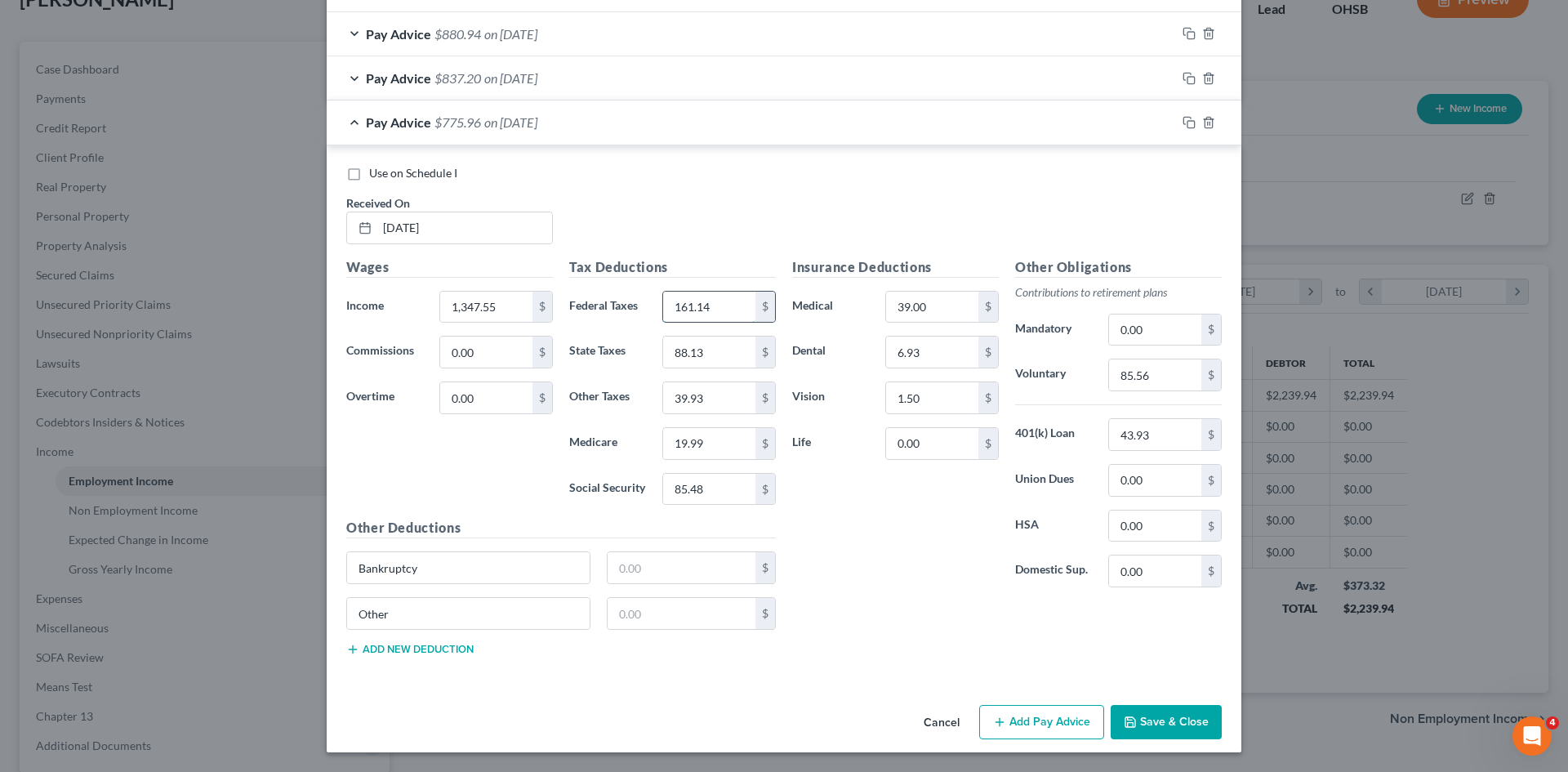
type input "161.14"
type input "82.64"
type input "37.73"
type input "18.86"
type input "80.61"
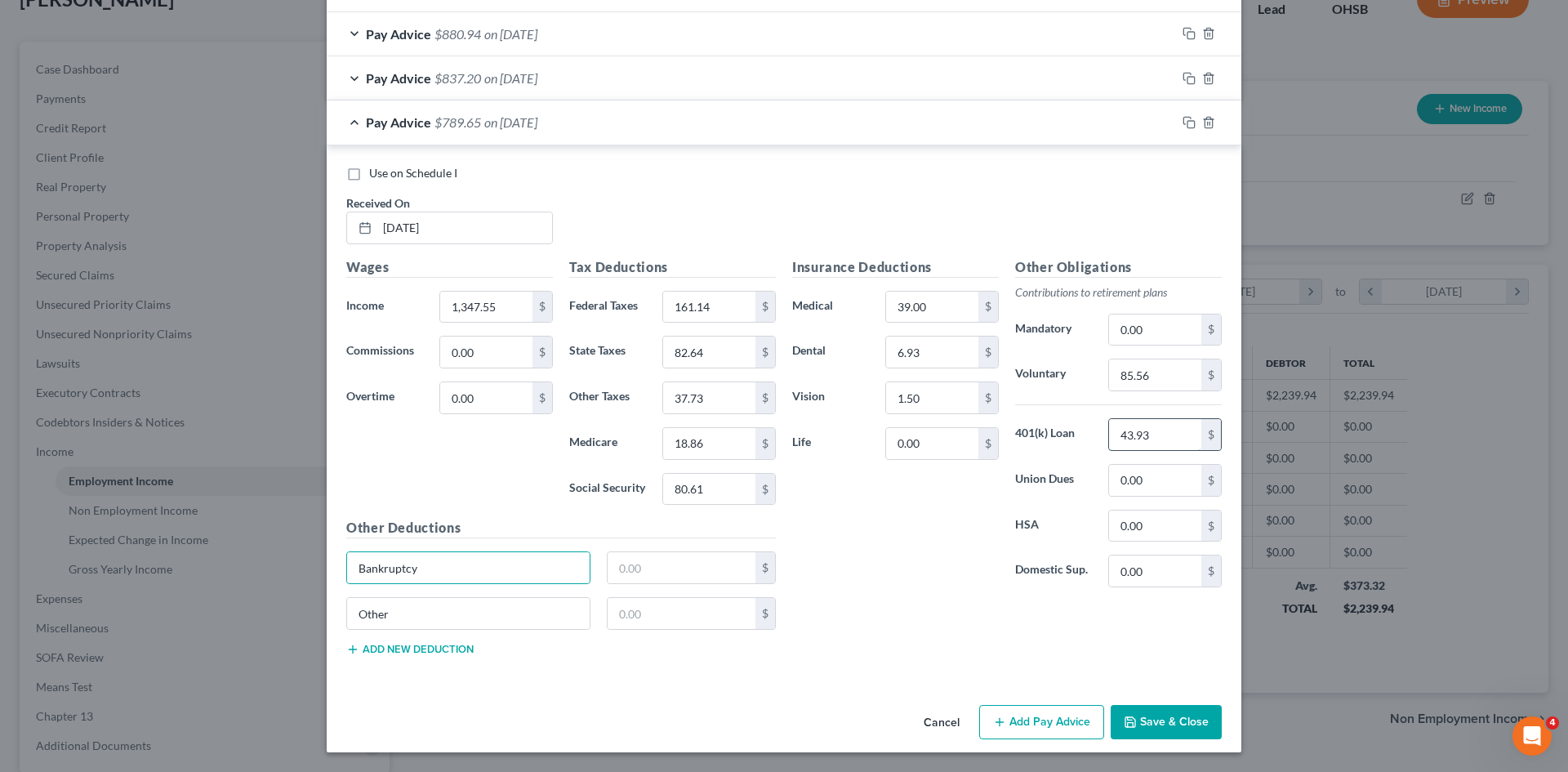
click at [1158, 424] on input "43.93" at bounding box center [1155, 435] width 92 height 31
click at [1154, 367] on input "85.56" at bounding box center [1155, 375] width 92 height 31
type input "80.85"
click at [1186, 125] on icon "button" at bounding box center [1189, 122] width 13 height 13
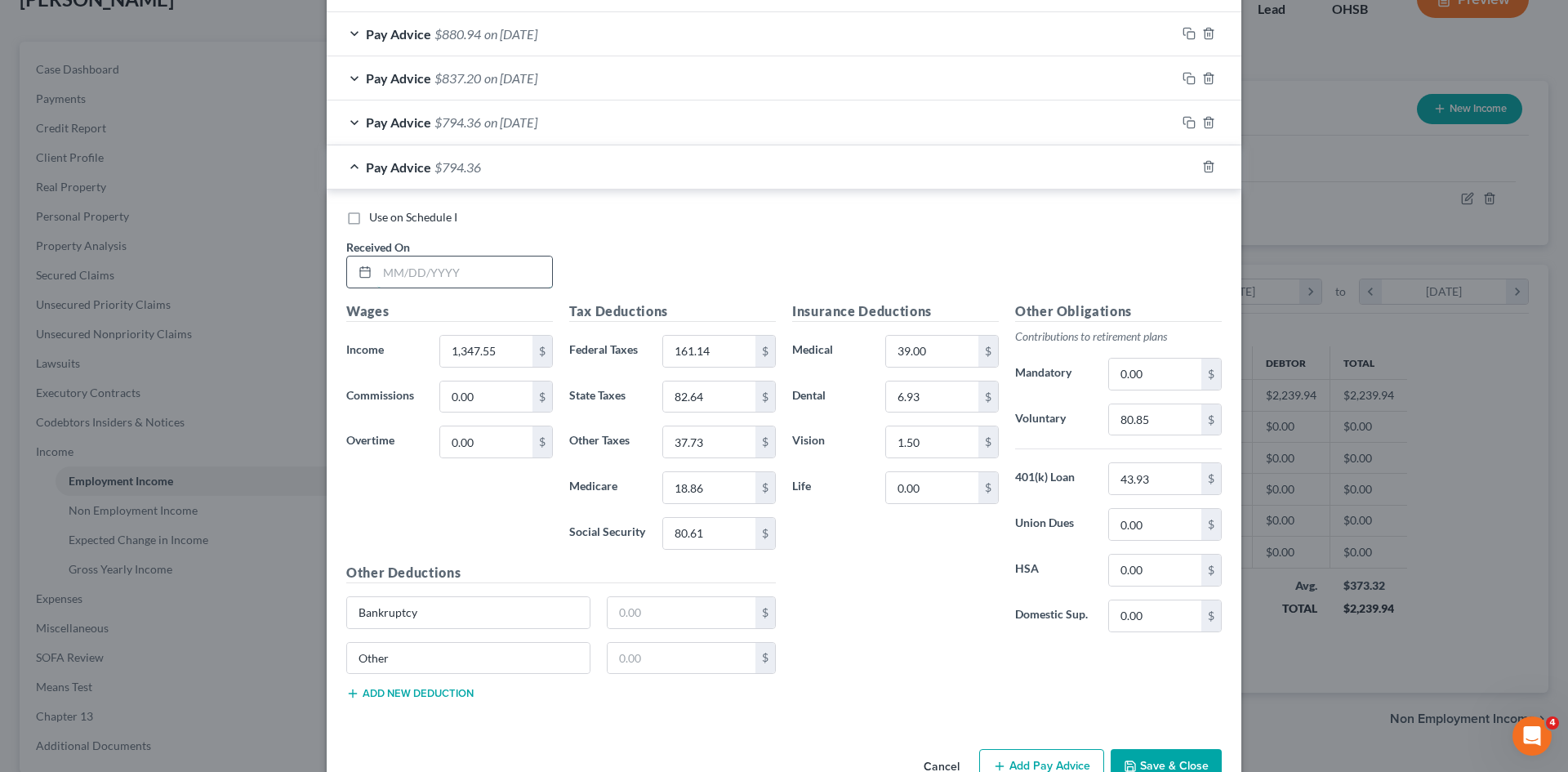
click at [433, 286] on input "text" at bounding box center [464, 272] width 175 height 31
type input "07/03/2025"
type input "1,208.74"
type input "130.60"
type input "72.94"
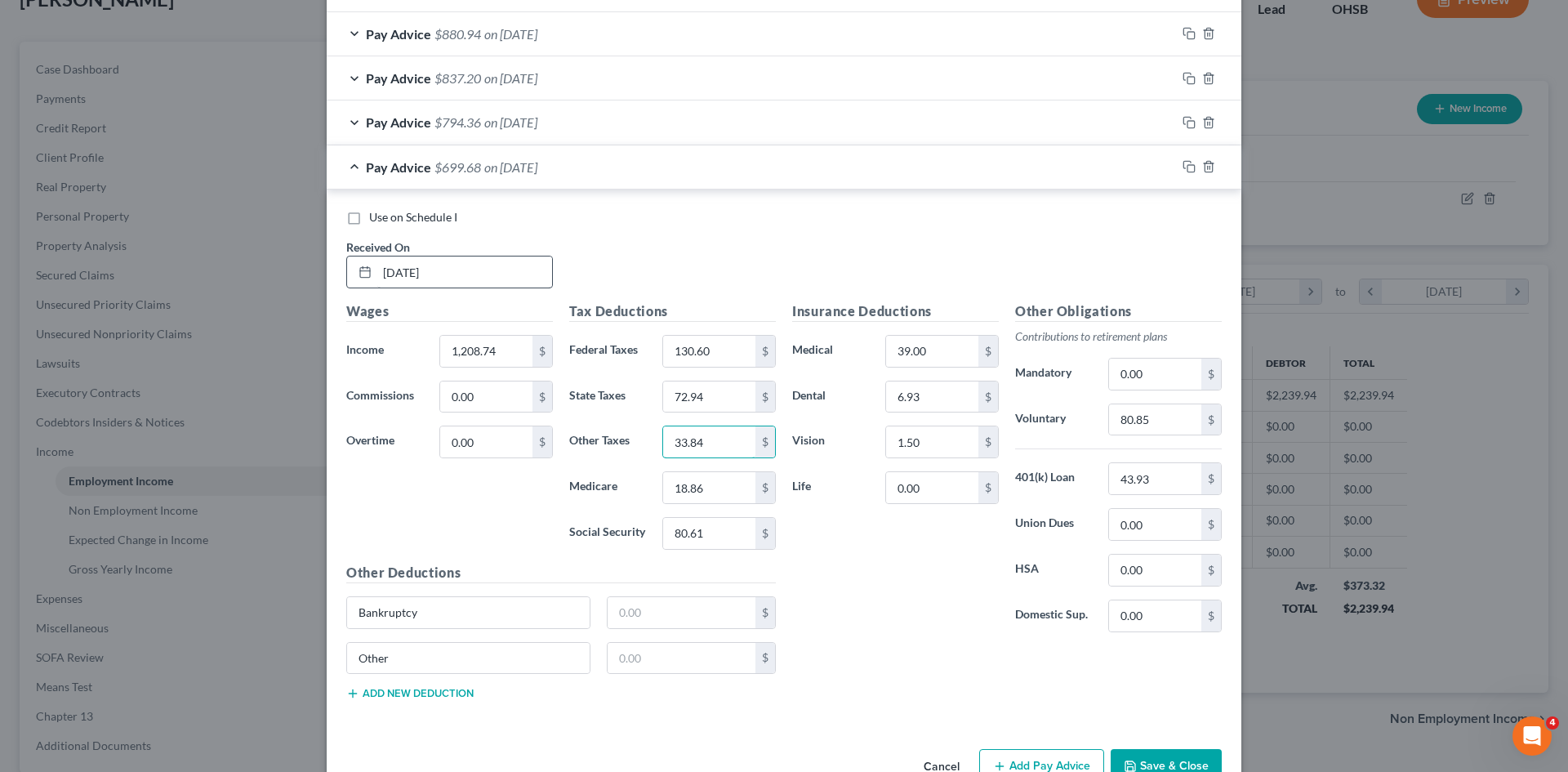
type input "33.84"
type input "16.84"
type input "72"
click at [1152, 428] on input "80.85" at bounding box center [1155, 420] width 92 height 31
type input "72.52"
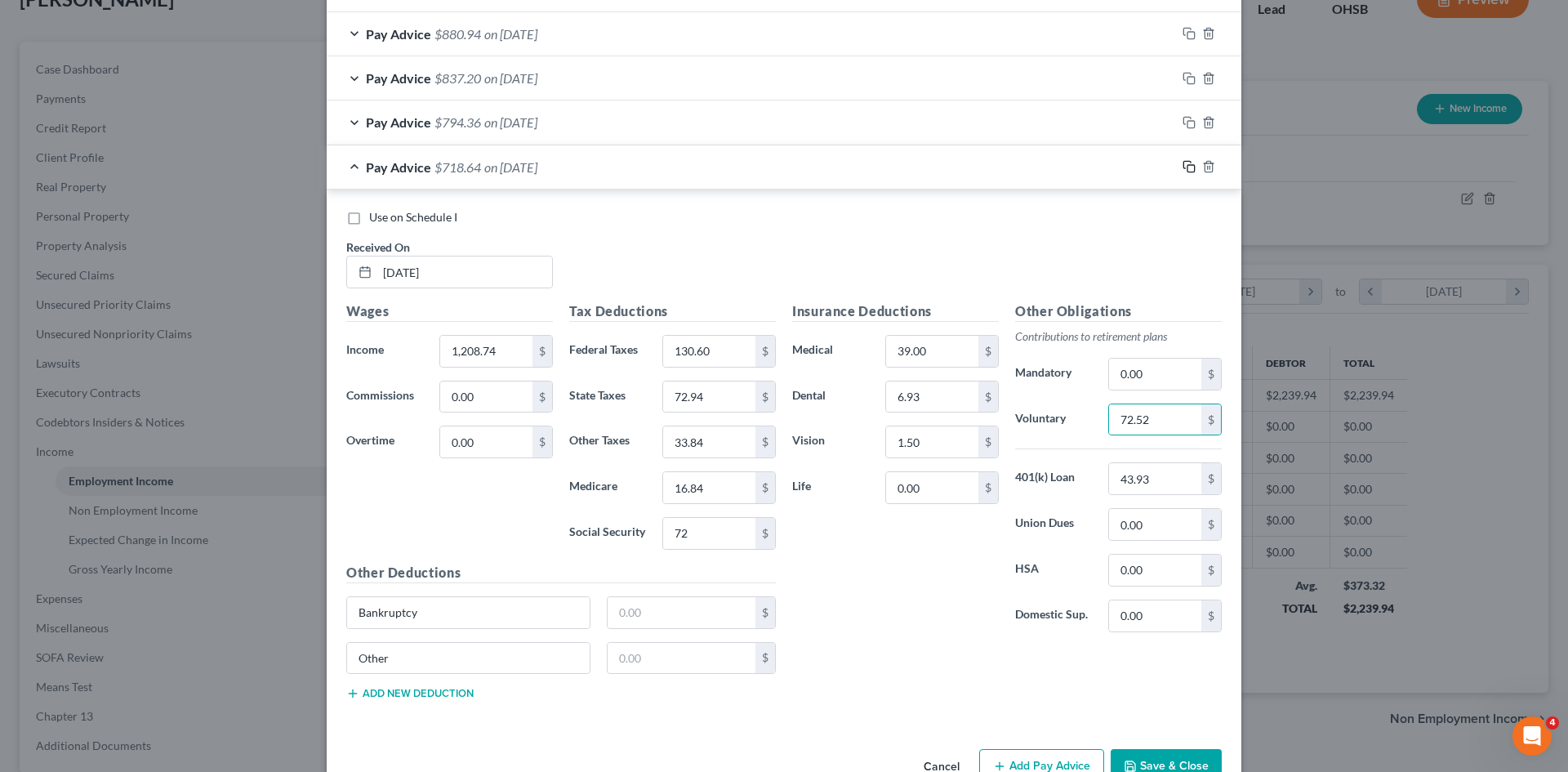
click at [1186, 162] on icon "button" at bounding box center [1189, 166] width 13 height 13
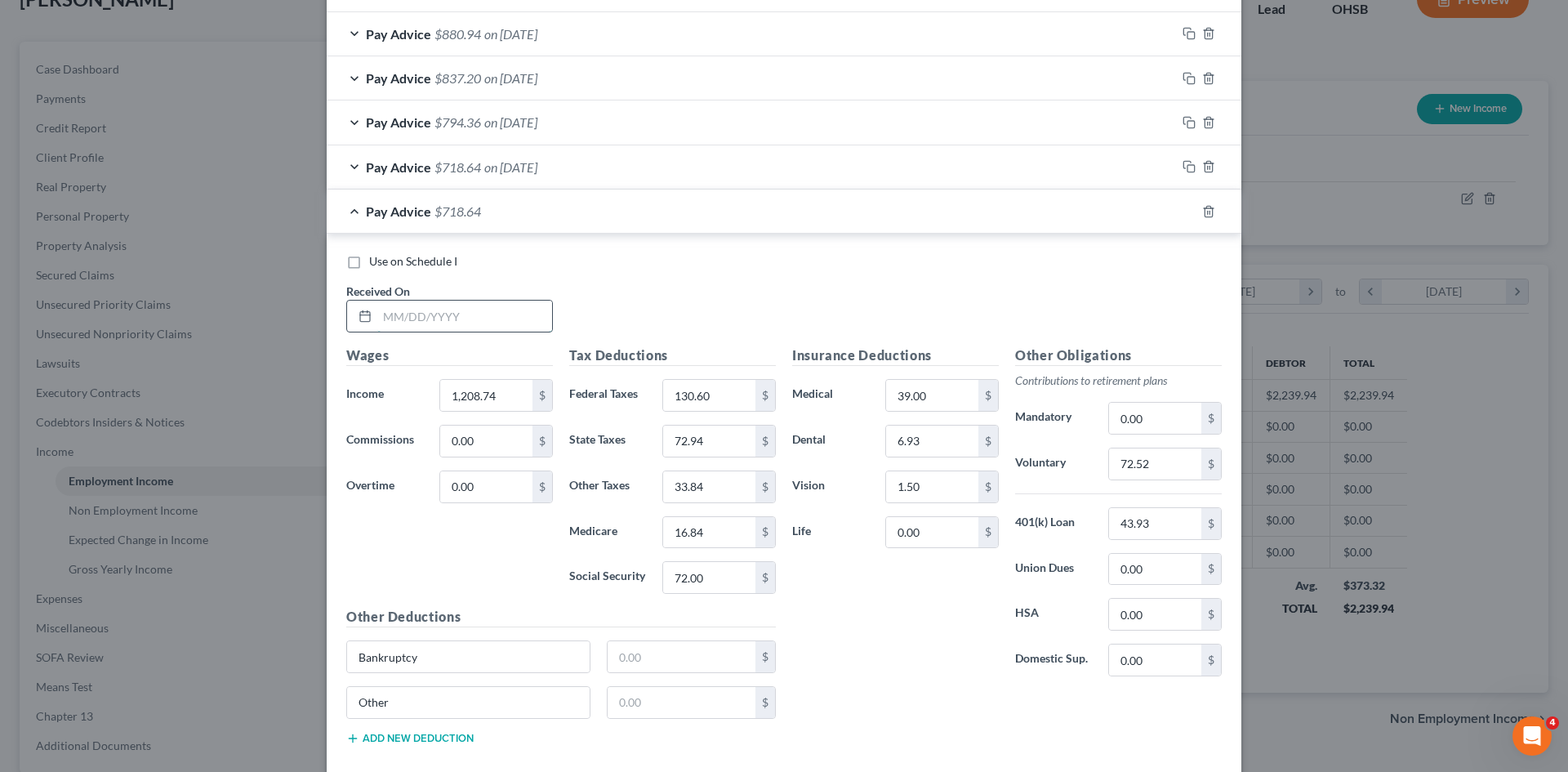
click at [411, 316] on input "text" at bounding box center [464, 316] width 175 height 31
type input "07/11/2025"
type input "1,388.04"
click at [705, 397] on input "130.60" at bounding box center [709, 395] width 92 height 31
type input "170.05"
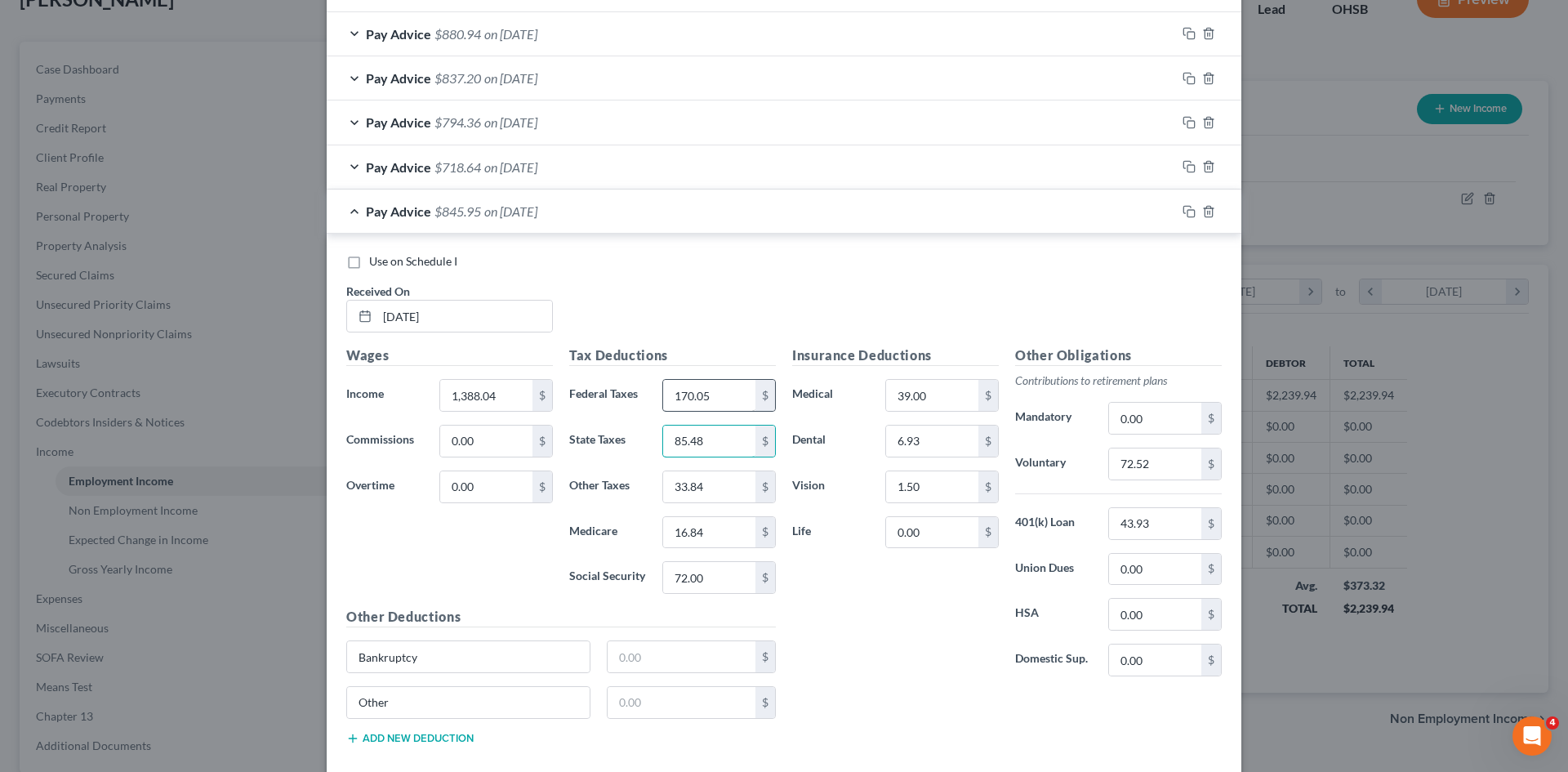
type input "85.48"
type input "28.86"
type input "19.43"
type input "83.13"
click at [1123, 458] on input "72.52" at bounding box center [1155, 464] width 92 height 31
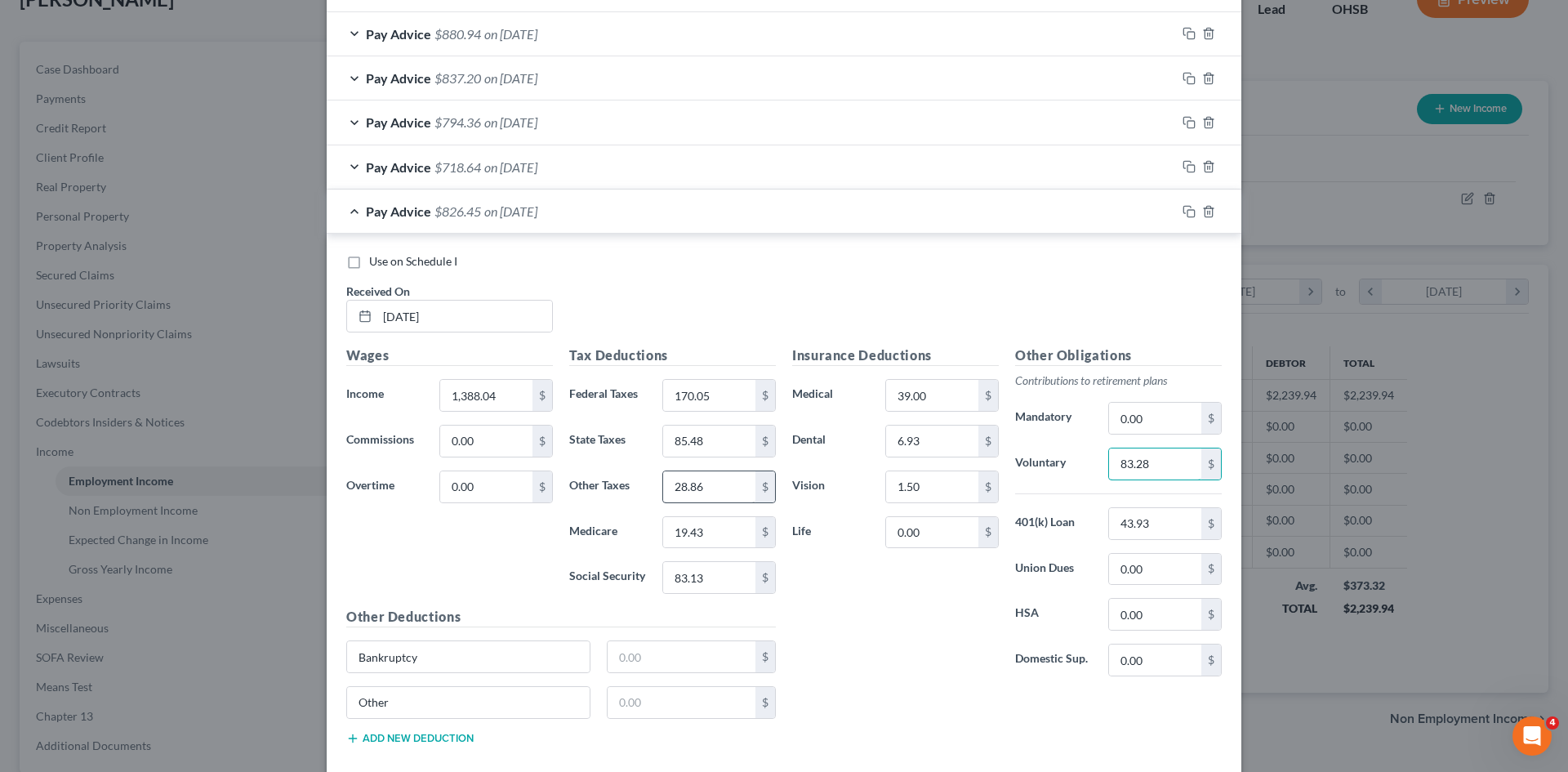
type input "83.28"
click at [676, 489] on input "28.86" at bounding box center [709, 487] width 92 height 31
click at [685, 489] on input "28.86" at bounding box center [709, 487] width 92 height 31
click at [676, 487] on input "28.86" at bounding box center [709, 487] width 92 height 31
type input "38.86"
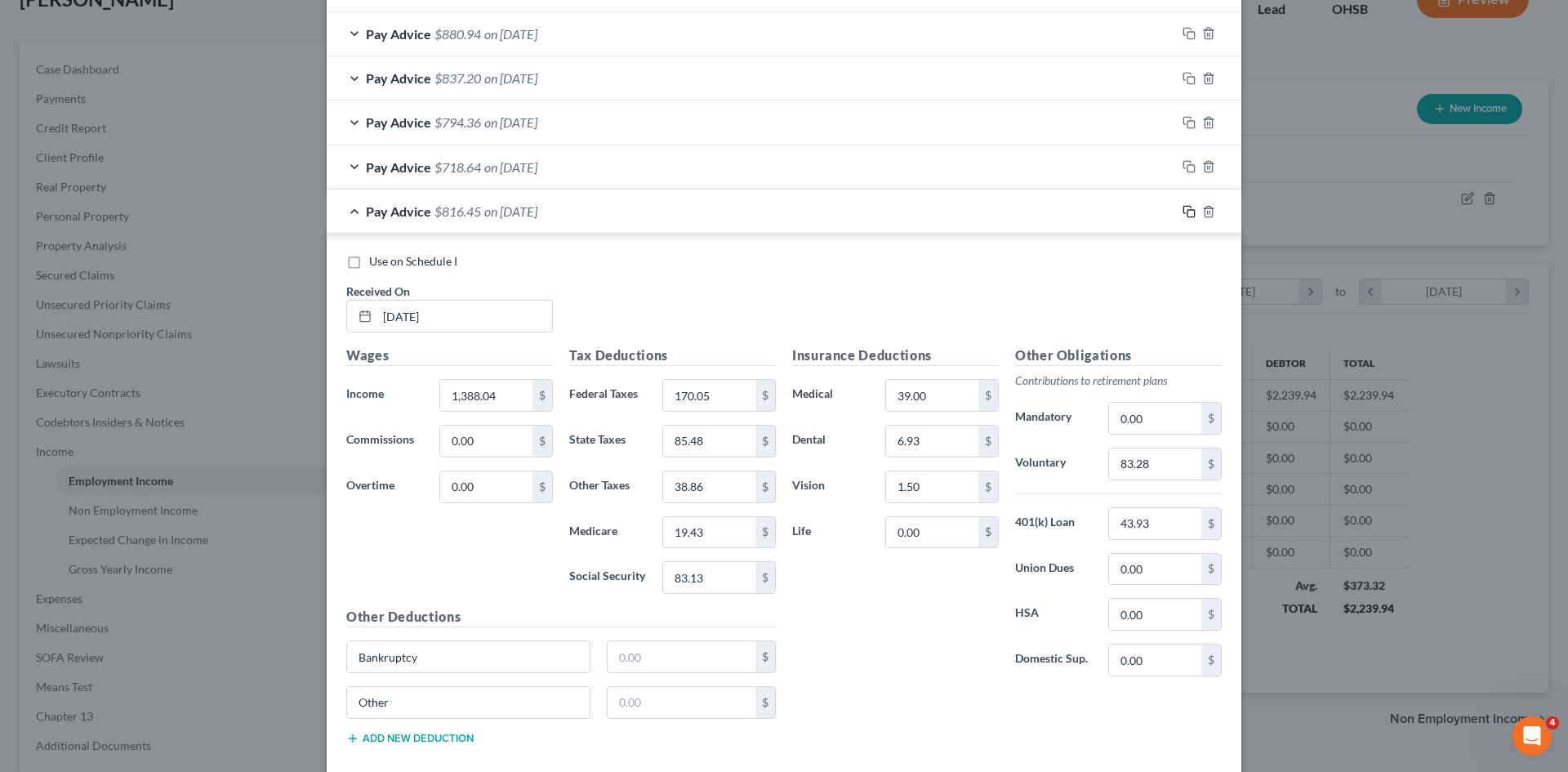
click at [1187, 210] on rect "button" at bounding box center [1191, 213] width 8 height 8
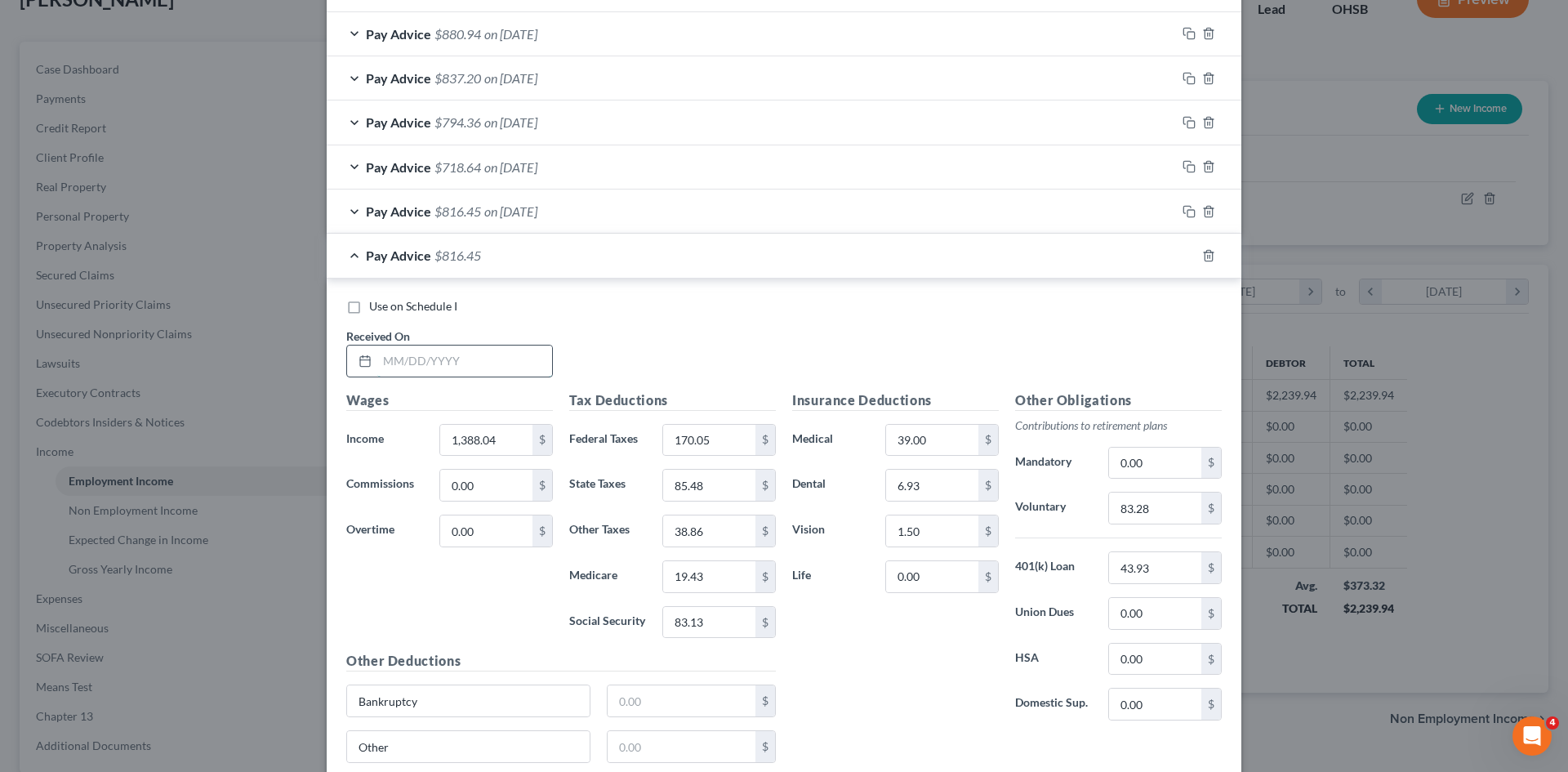
click at [424, 360] on input "text" at bounding box center [464, 361] width 175 height 31
type input "07/18/2025"
type input "1,484.85"
click at [716, 449] on input "170.05" at bounding box center [709, 441] width 92 height 31
type input "191.35"
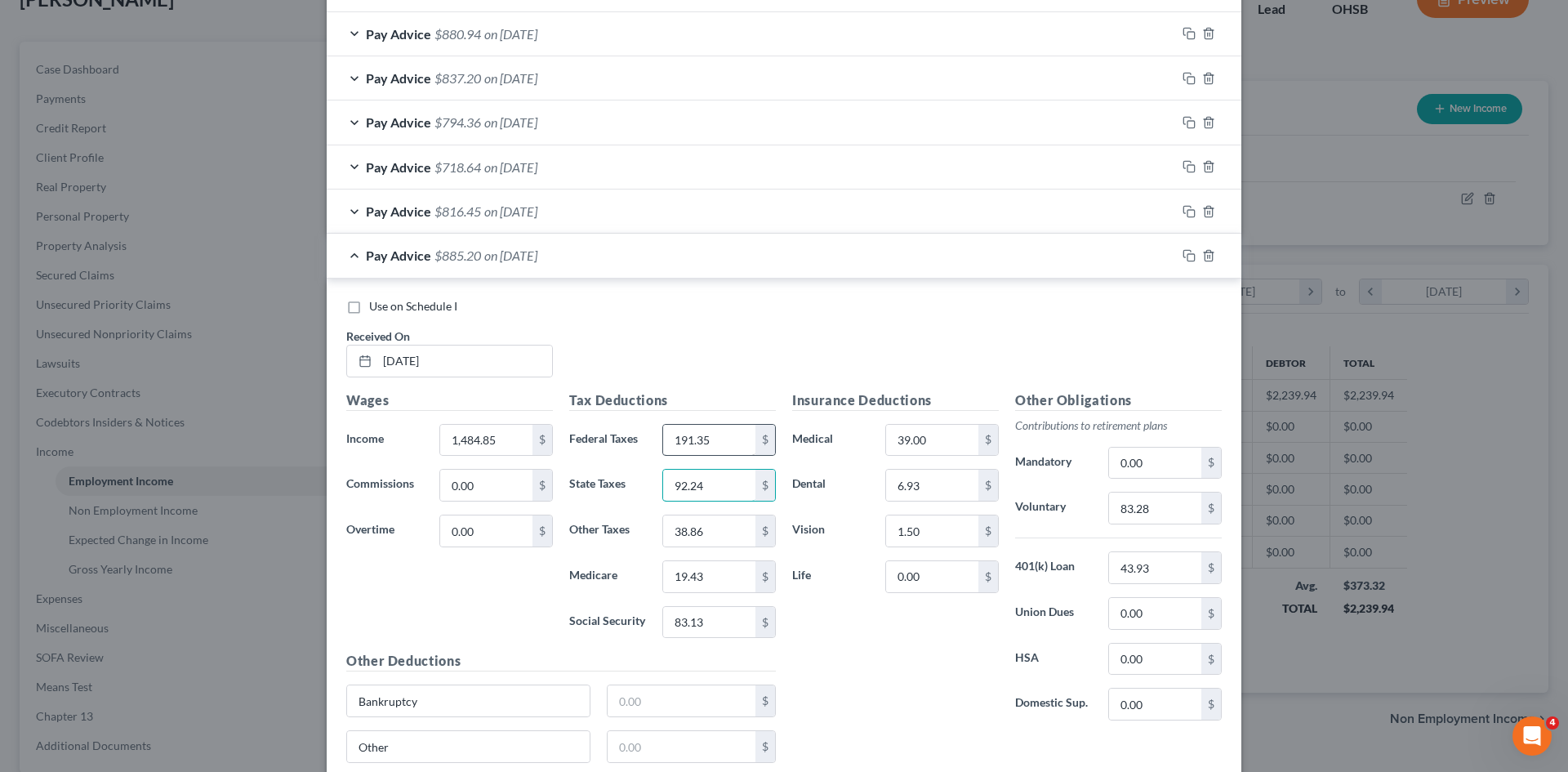
type input "92.24"
type input "1"
type input "41.58"
type input "20.85"
type input "89.12"
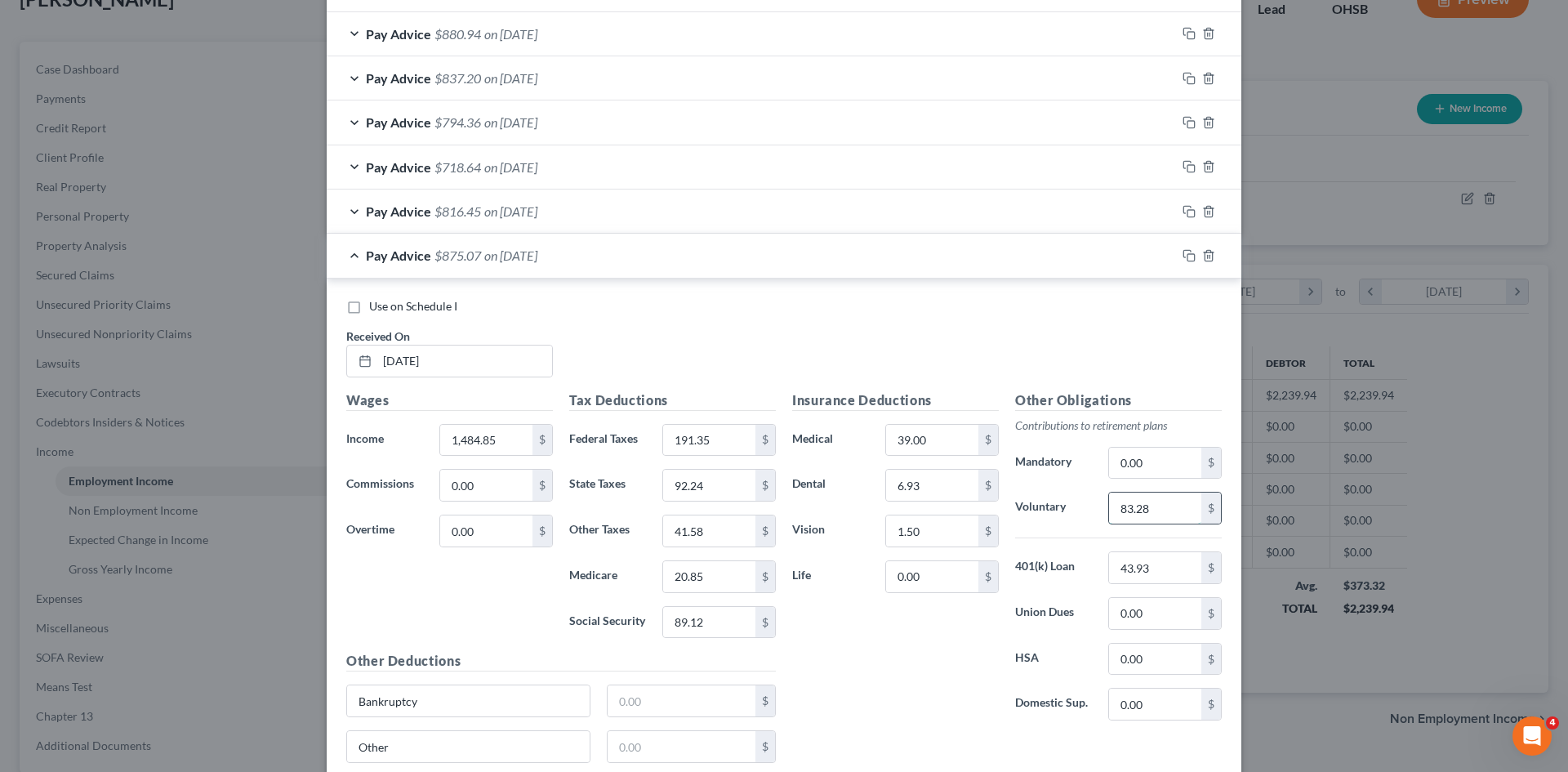
click at [1115, 498] on input "83.28" at bounding box center [1155, 508] width 92 height 31
type input "9"
type input "89.09"
click at [1185, 251] on icon "button" at bounding box center [1186, 253] width 8 height 8
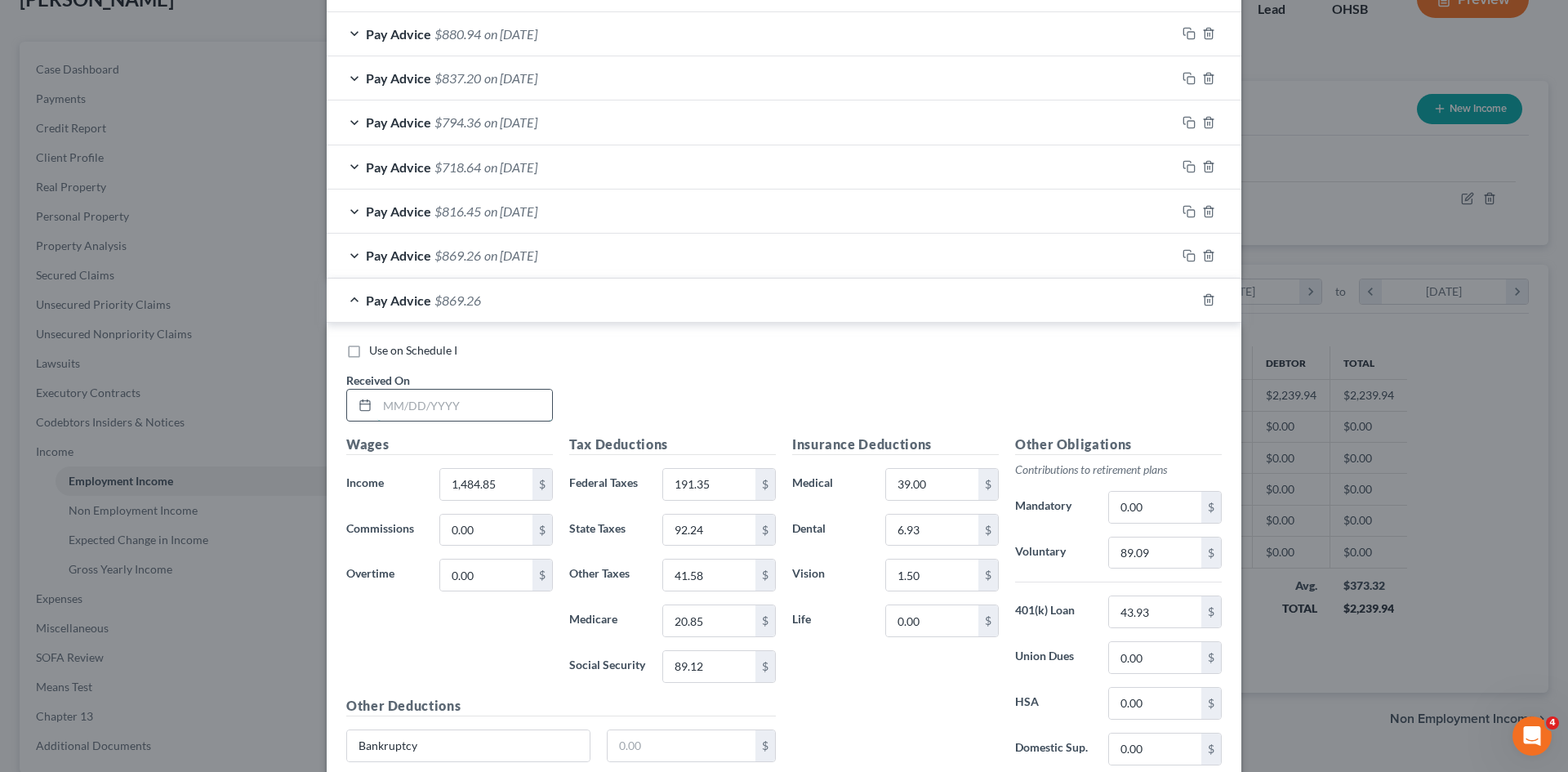
click at [439, 412] on input "text" at bounding box center [464, 405] width 175 height 31
type input "07/25/2025"
type input "1,781.95"
type input "256.71"
type input "113.01"
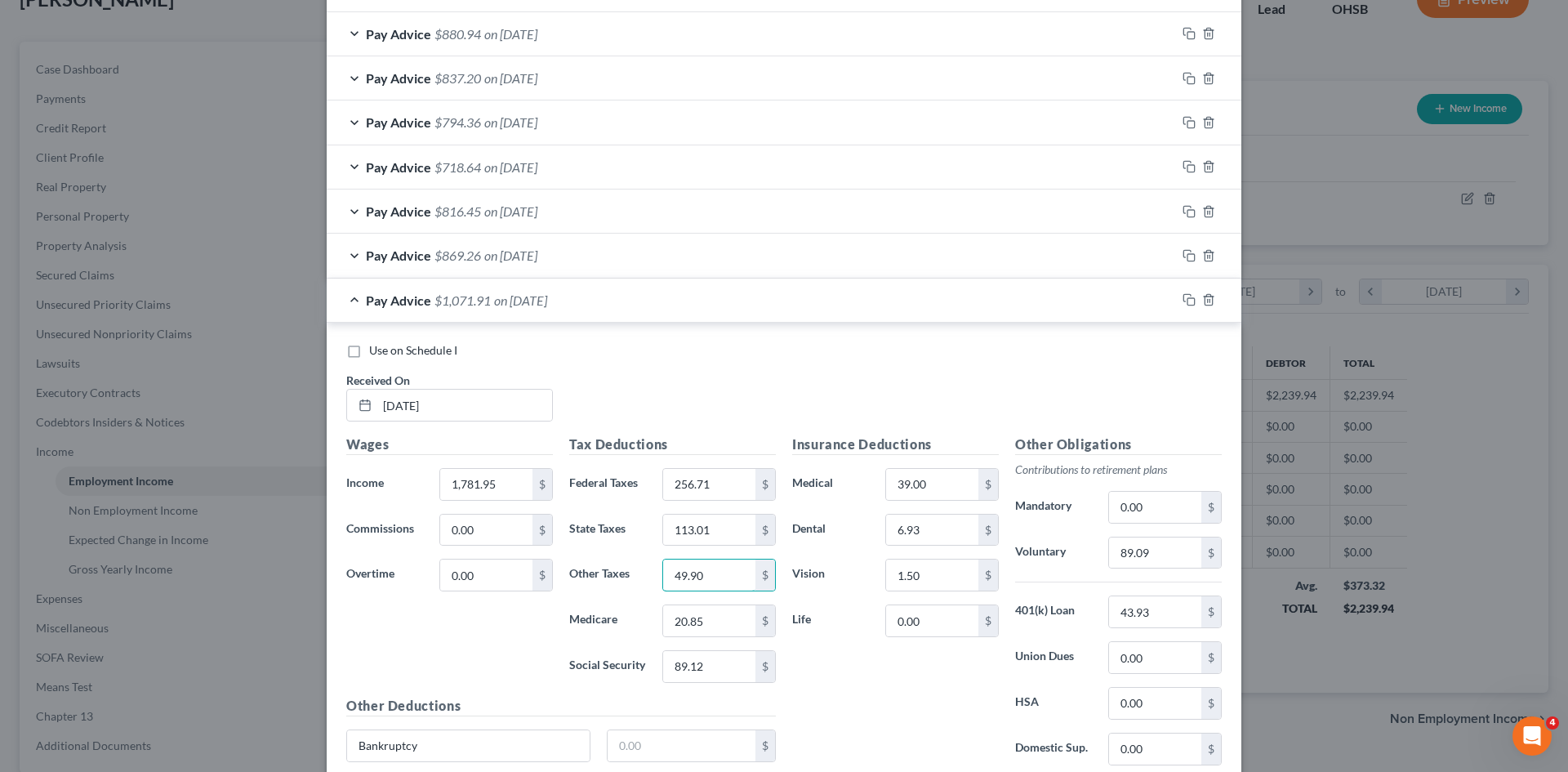
type input "49.90"
type input "1"
type input "25.15"
type input "107.54"
click at [1181, 538] on input "89.09" at bounding box center [1155, 553] width 92 height 31
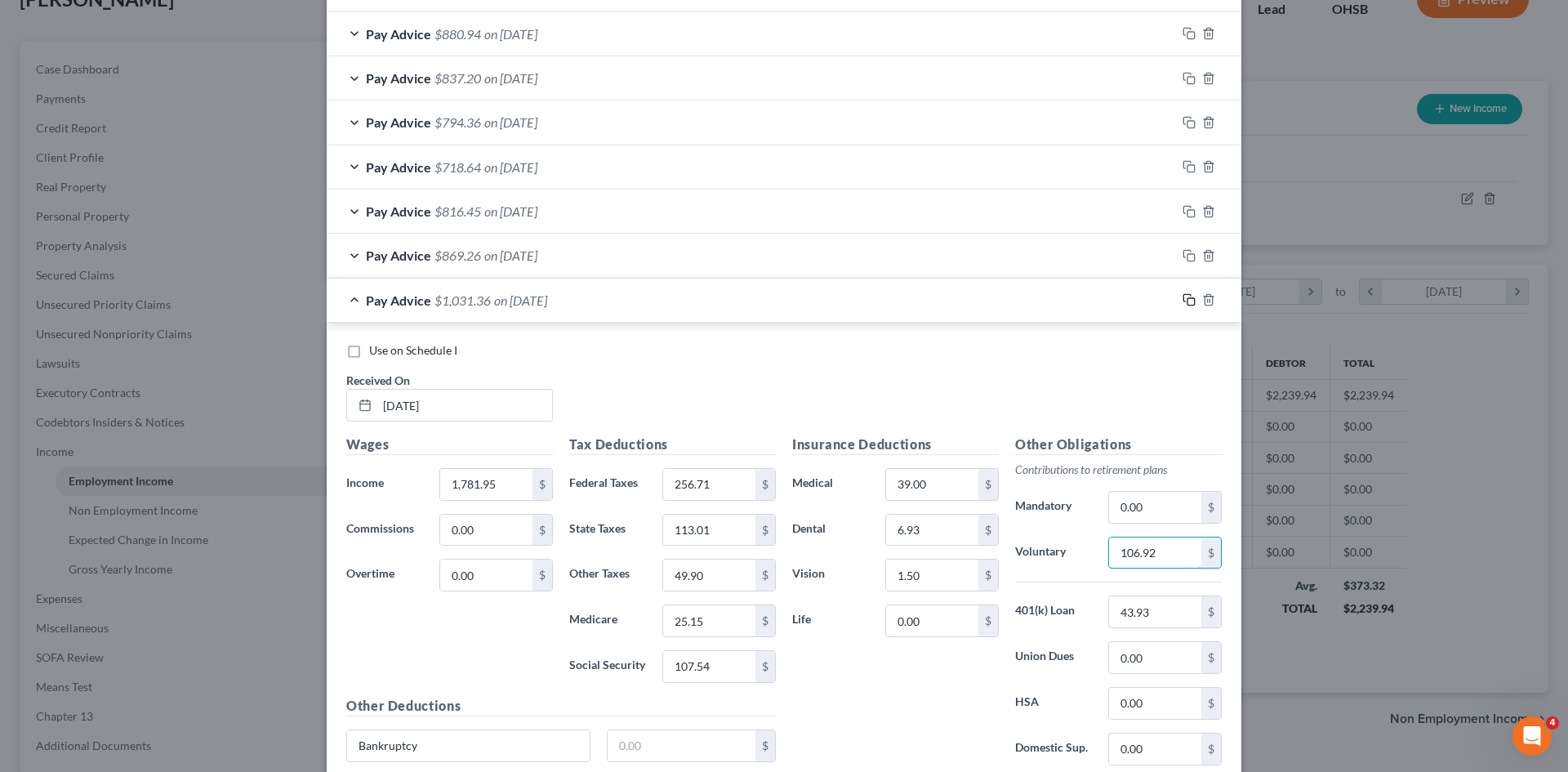
type input "106.92"
click at [1183, 297] on icon "button" at bounding box center [1189, 299] width 13 height 13
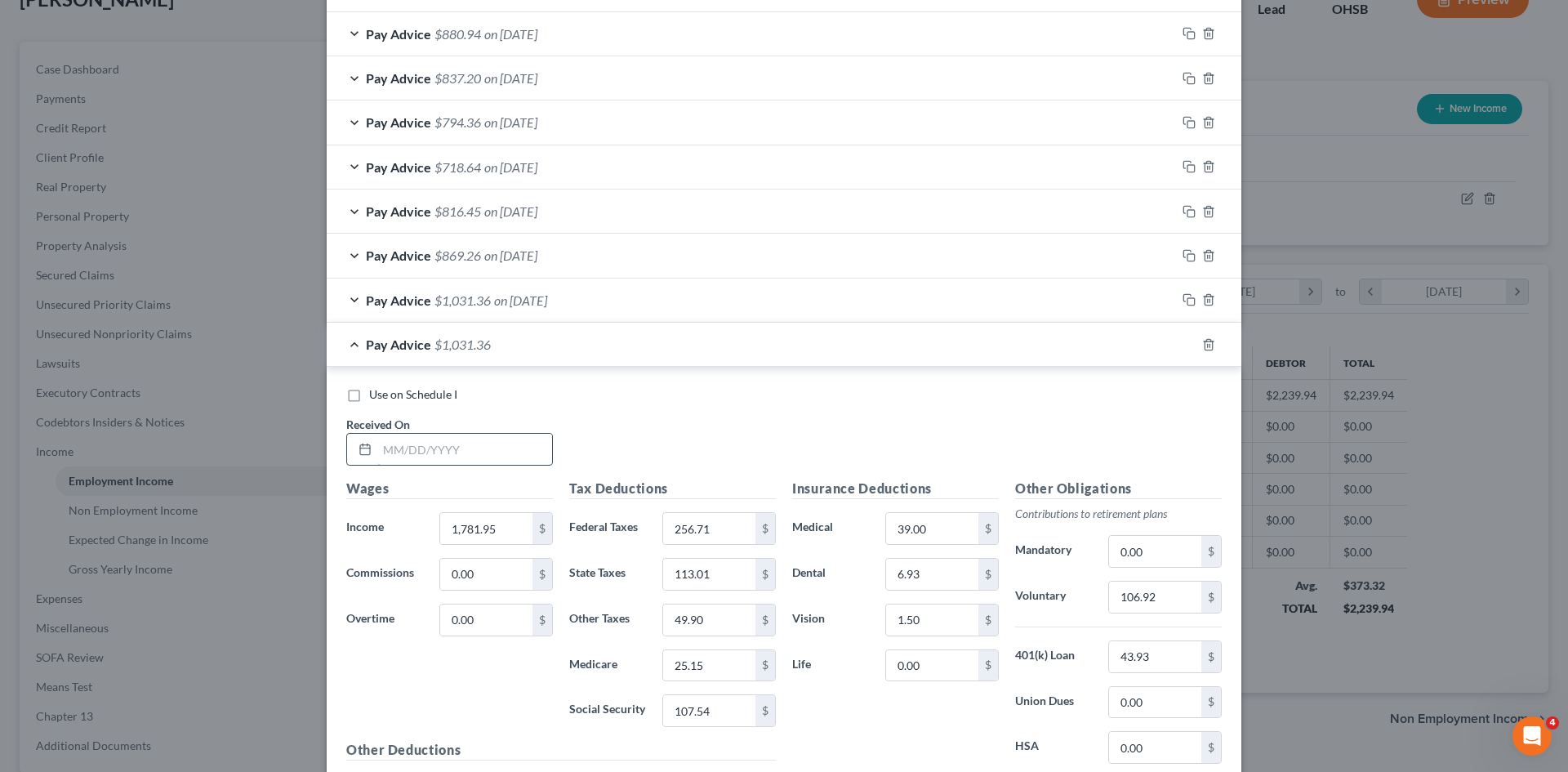
click at [403, 445] on input "text" at bounding box center [464, 449] width 175 height 31
click at [480, 540] on input "132,110" at bounding box center [486, 528] width 92 height 31
click at [1127, 580] on div "Other Obligations Contributions to retirement plans Mandatory 0.00 $ Voluntary …" at bounding box center [1118, 651] width 223 height 344
click at [1127, 581] on div "106.92 $" at bounding box center [1164, 597] width 113 height 32
click at [1127, 591] on input "106.92" at bounding box center [1155, 597] width 92 height 31
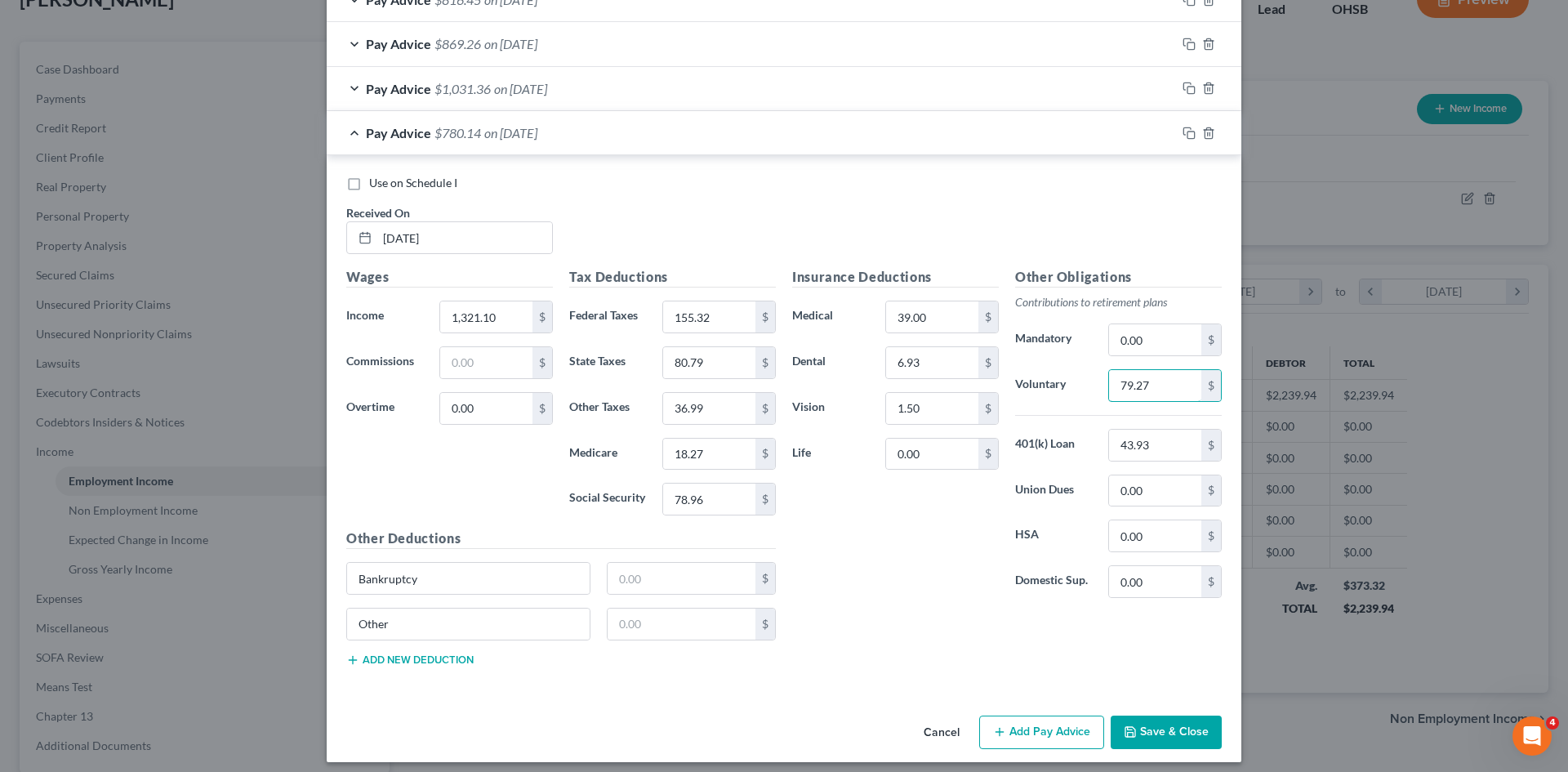
scroll to position [1410, 0]
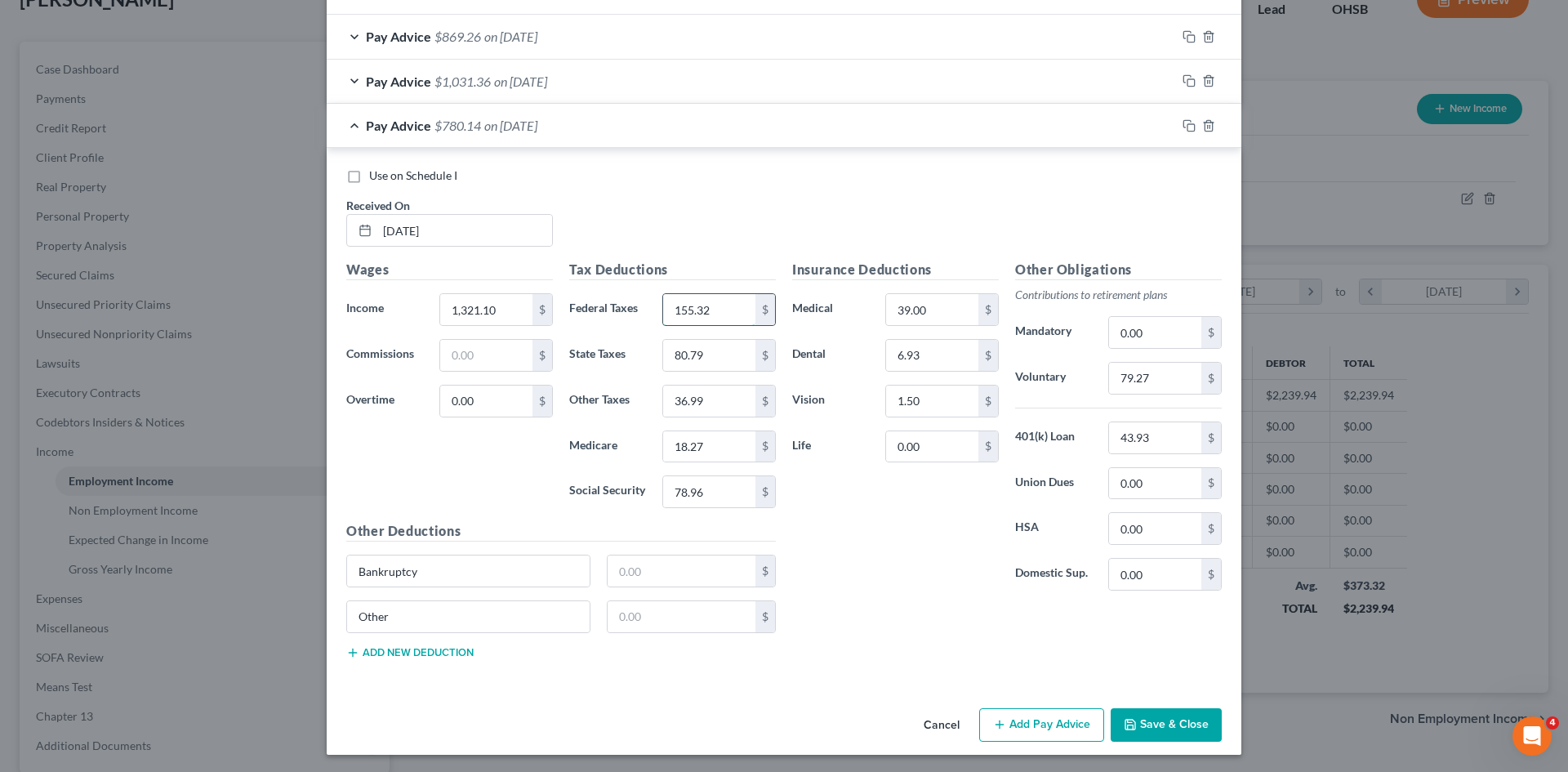
click at [708, 312] on input "155.32" at bounding box center [709, 309] width 92 height 31
click at [703, 352] on input "80.79" at bounding box center [709, 355] width 92 height 31
click at [715, 447] on input "18.27" at bounding box center [709, 446] width 92 height 31
click at [1188, 127] on rect "button" at bounding box center [1191, 128] width 8 height 8
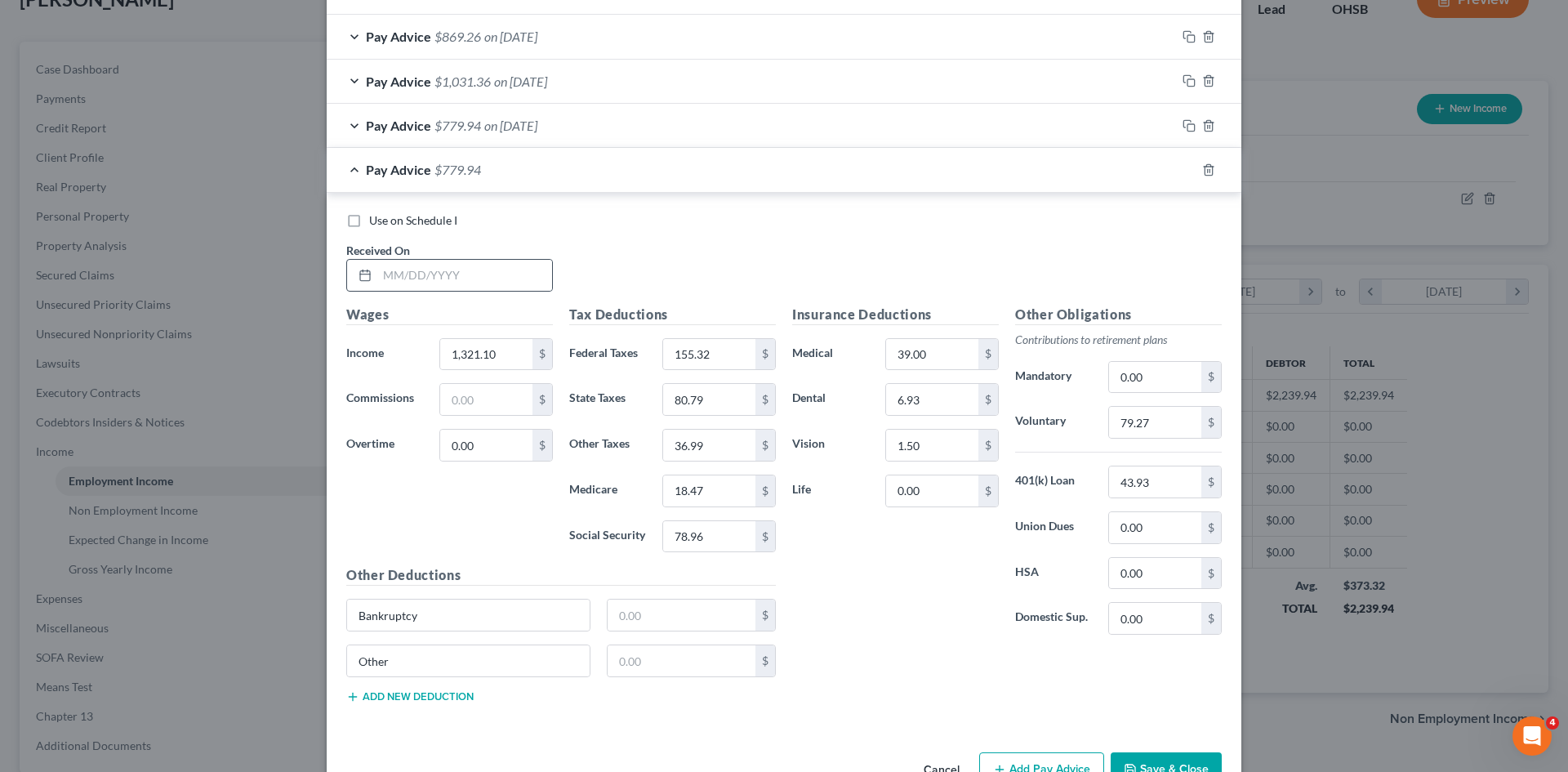
click at [483, 259] on div at bounding box center [450, 275] width 207 height 32
click at [472, 275] on input "text" at bounding box center [464, 275] width 175 height 31
click at [1122, 421] on input "79.27" at bounding box center [1155, 423] width 92 height 31
click at [1183, 170] on icon "button" at bounding box center [1186, 168] width 8 height 8
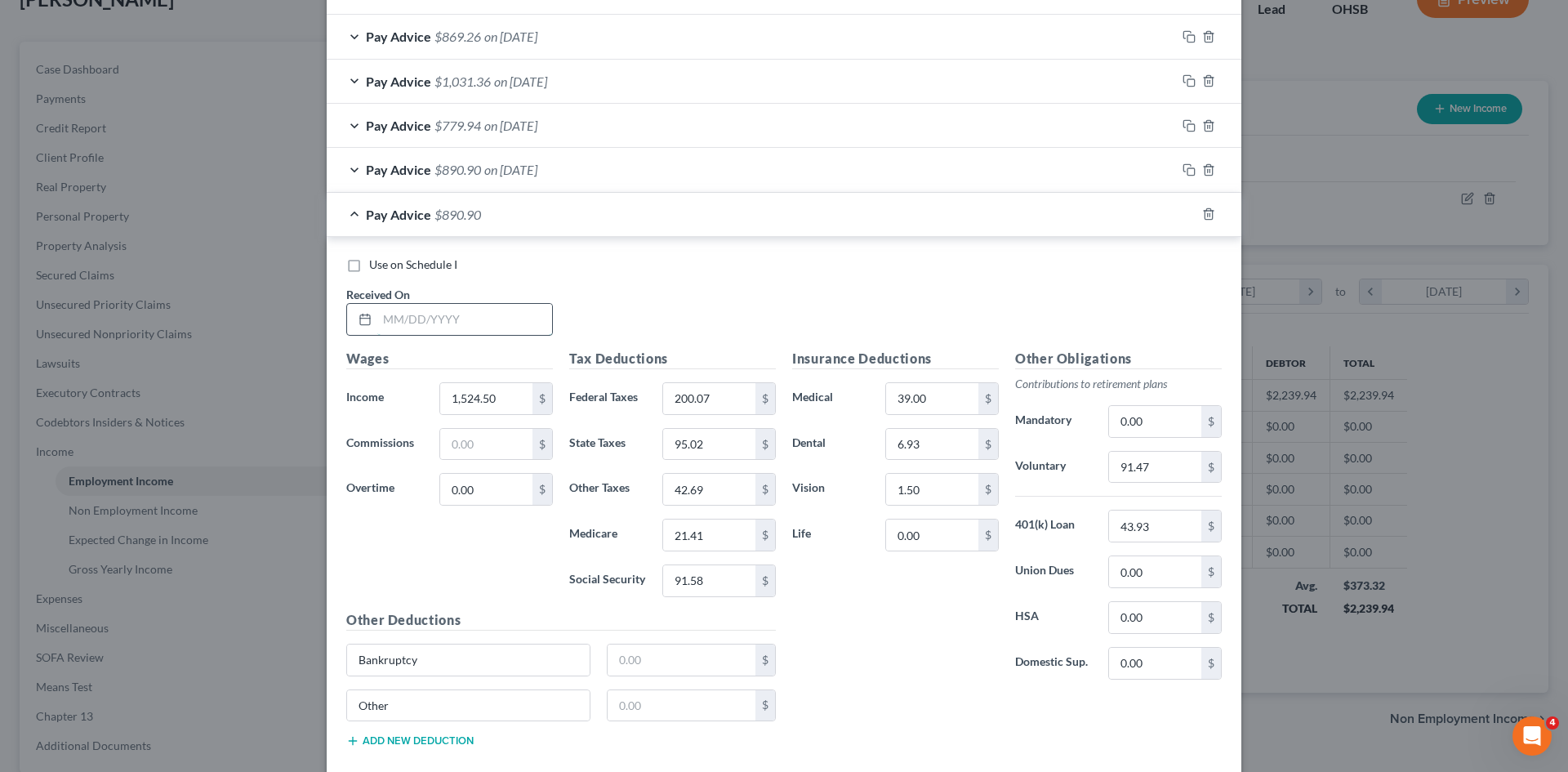
click at [439, 316] on input "text" at bounding box center [464, 320] width 175 height 31
click at [727, 392] on input "200.07" at bounding box center [709, 399] width 92 height 31
click at [1145, 461] on input "91.47" at bounding box center [1155, 467] width 92 height 31
click at [1183, 214] on icon "button" at bounding box center [1186, 212] width 8 height 8
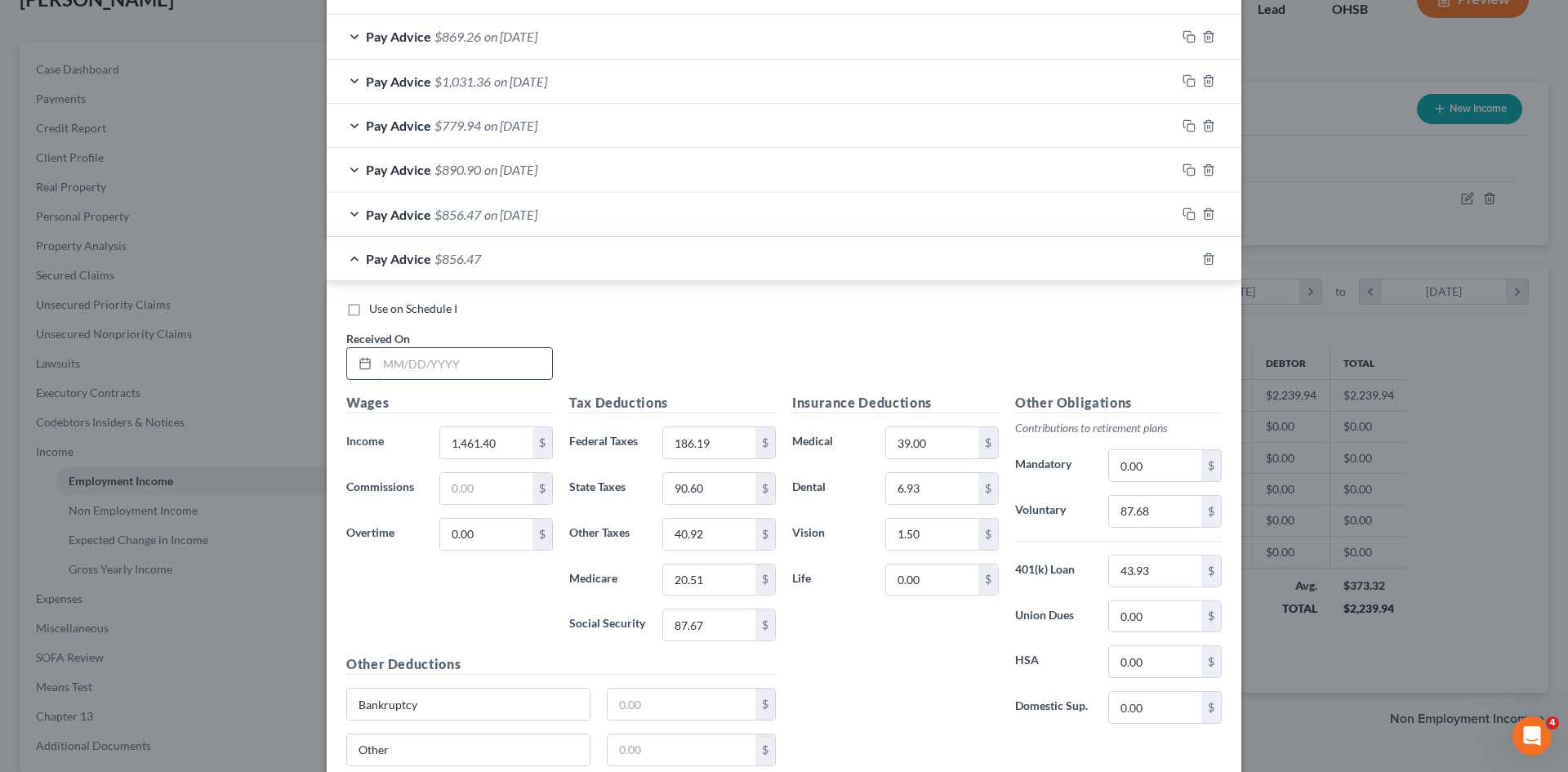
click at [441, 355] on input "text" at bounding box center [464, 364] width 175 height 31
click at [1129, 521] on input "87.68" at bounding box center [1155, 511] width 92 height 31
click at [1183, 256] on icon "button" at bounding box center [1189, 258] width 13 height 13
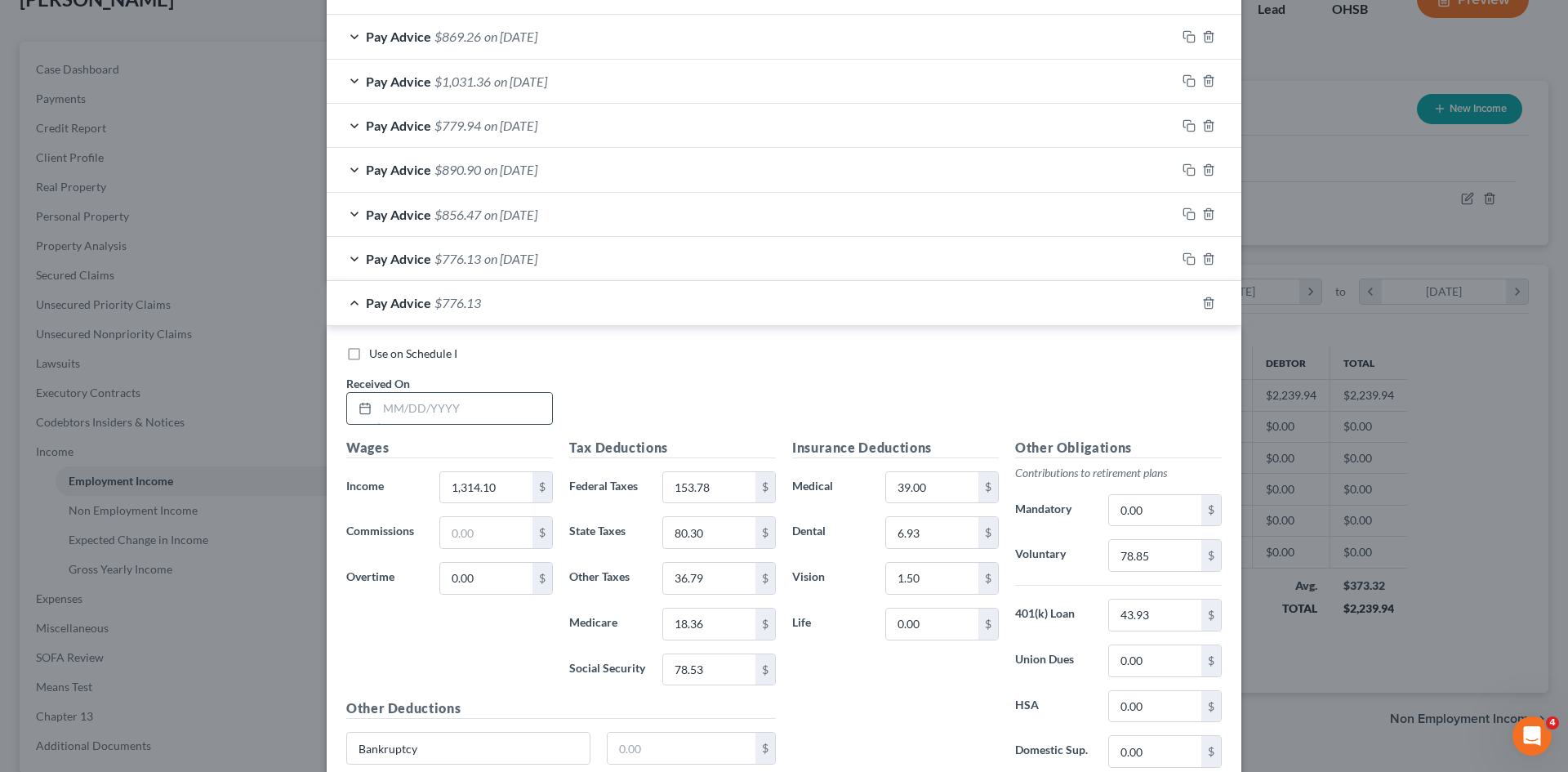
click at [457, 423] on input "text" at bounding box center [464, 408] width 175 height 31
click at [1122, 562] on input "78.85" at bounding box center [1155, 556] width 92 height 31
click at [724, 538] on input "87.90" at bounding box center [709, 533] width 92 height 31
click at [715, 583] on input "39.86" at bounding box center [709, 579] width 92 height 31
click at [713, 579] on input "39.86" at bounding box center [709, 579] width 92 height 31
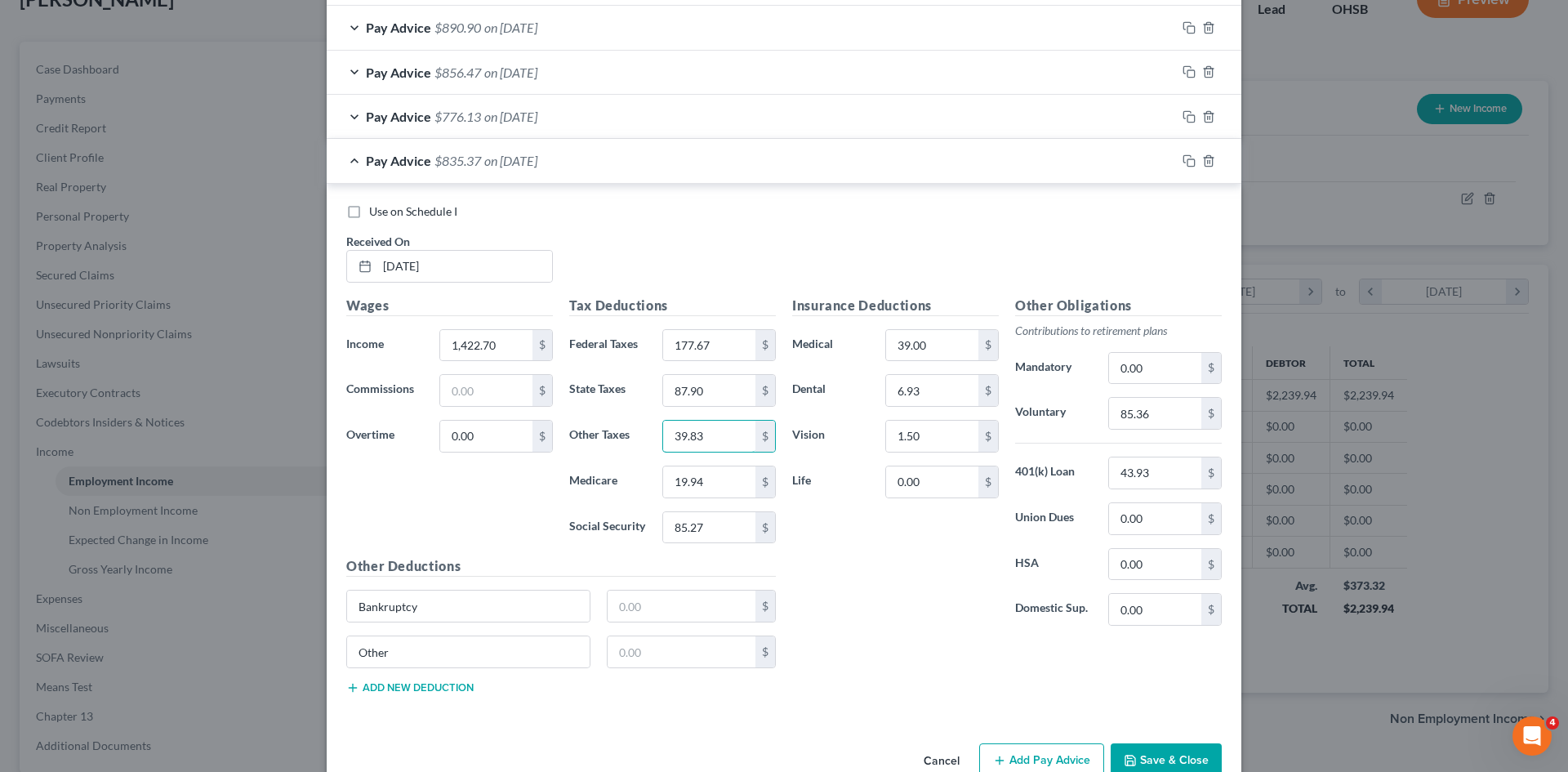
scroll to position [1553, 0]
click at [1184, 153] on div at bounding box center [1209, 160] width 66 height 26
click at [1184, 165] on icon "button" at bounding box center [1189, 159] width 13 height 13
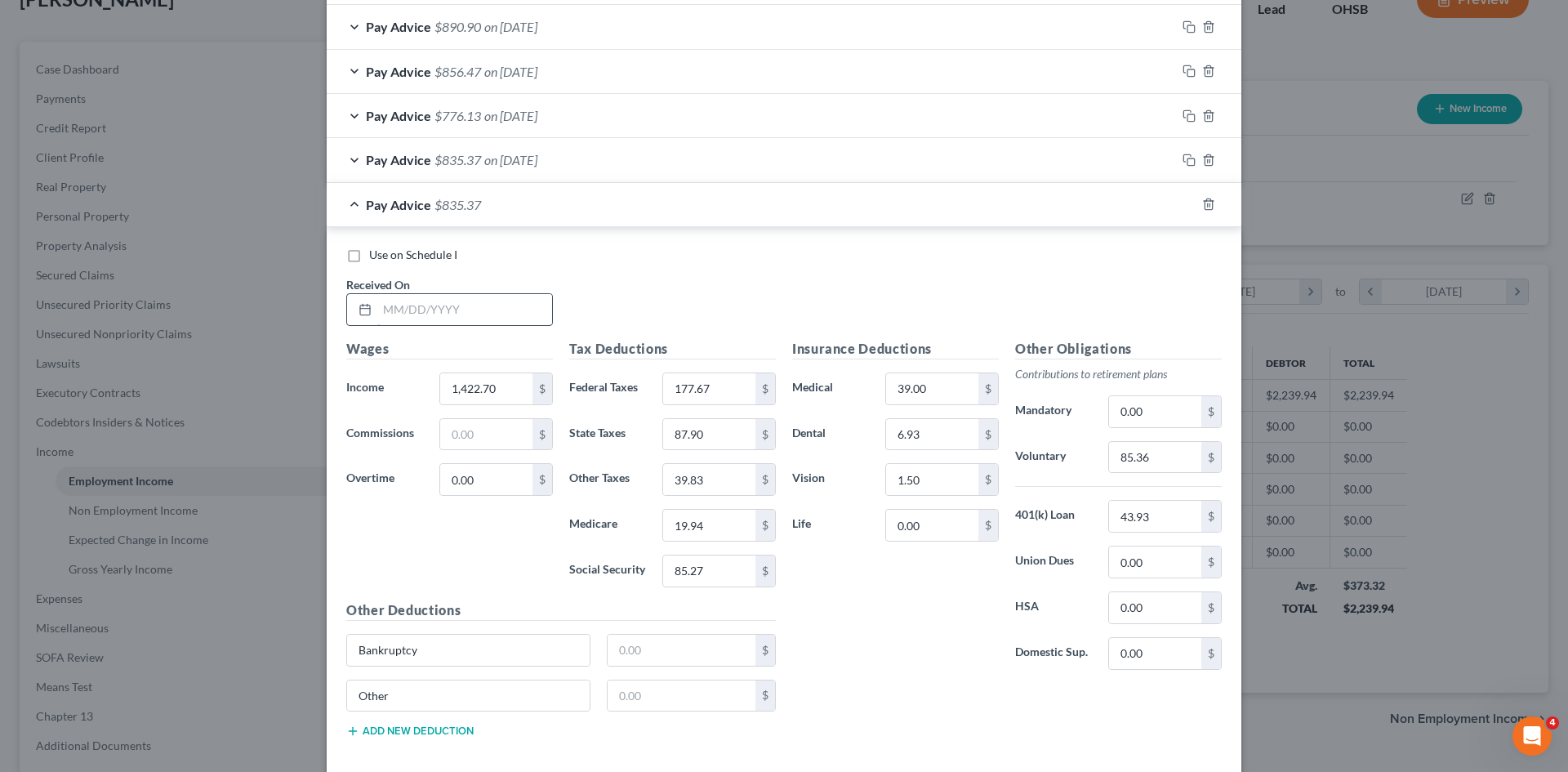
click at [475, 314] on input "text" at bounding box center [464, 309] width 175 height 31
click at [1168, 457] on input "85.36" at bounding box center [1155, 458] width 92 height 31
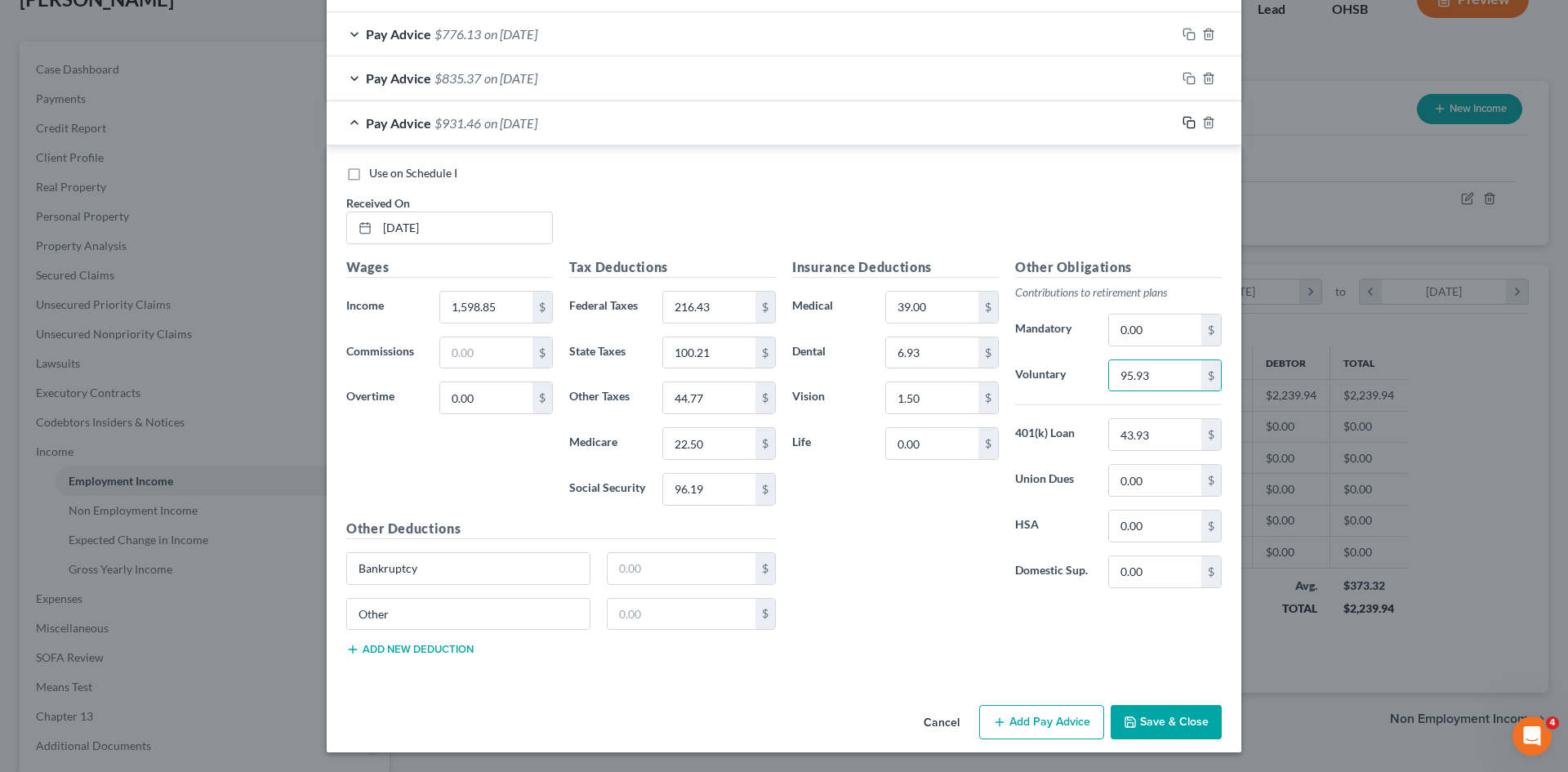
click at [1184, 125] on icon "button" at bounding box center [1189, 122] width 13 height 13
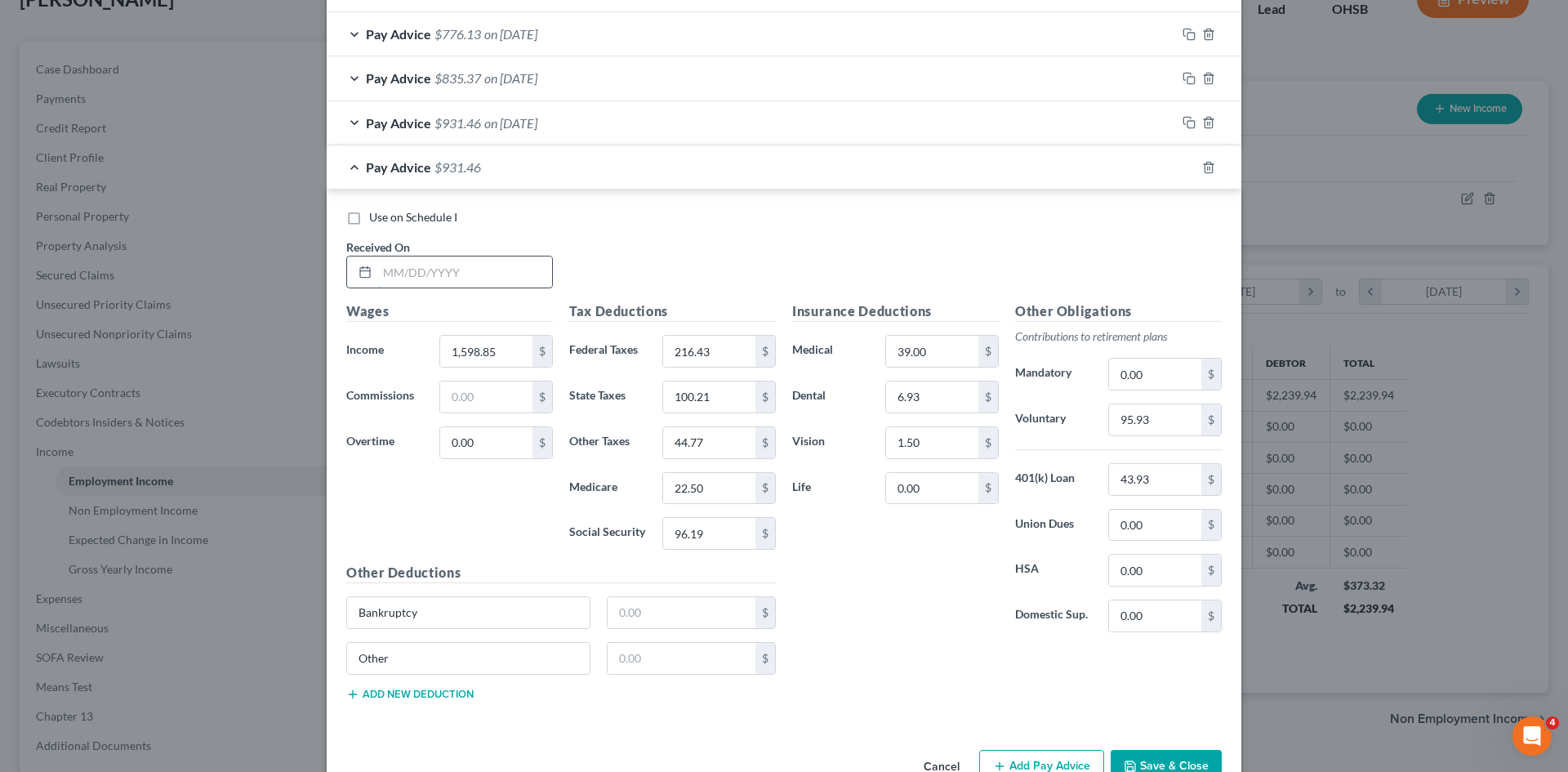
click at [395, 263] on input "text" at bounding box center [464, 272] width 175 height 31
click at [1144, 428] on input "95.93" at bounding box center [1155, 420] width 92 height 31
click at [1175, 753] on button "Save & Close" at bounding box center [1166, 767] width 111 height 34
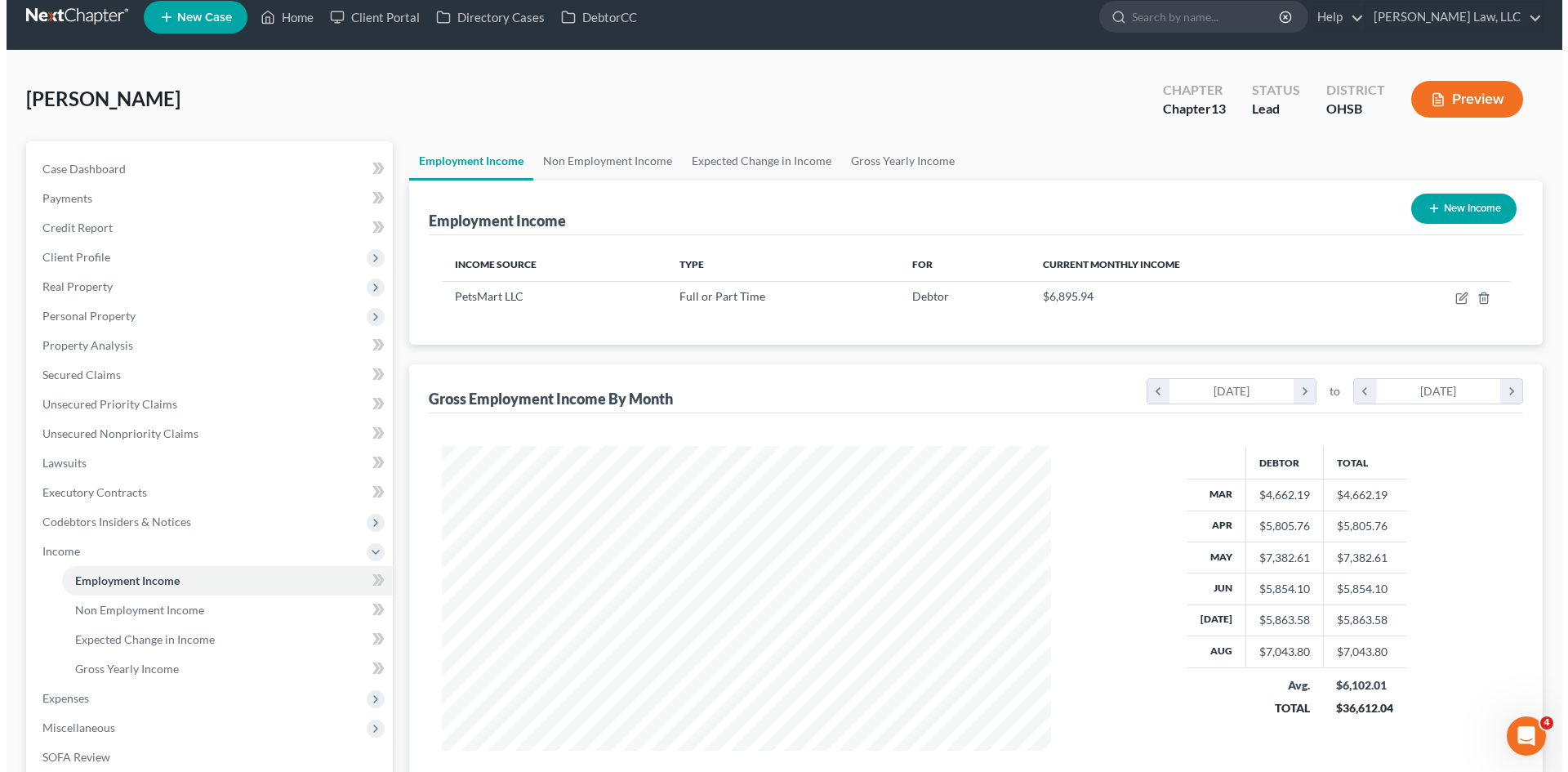
scroll to position [14, 0]
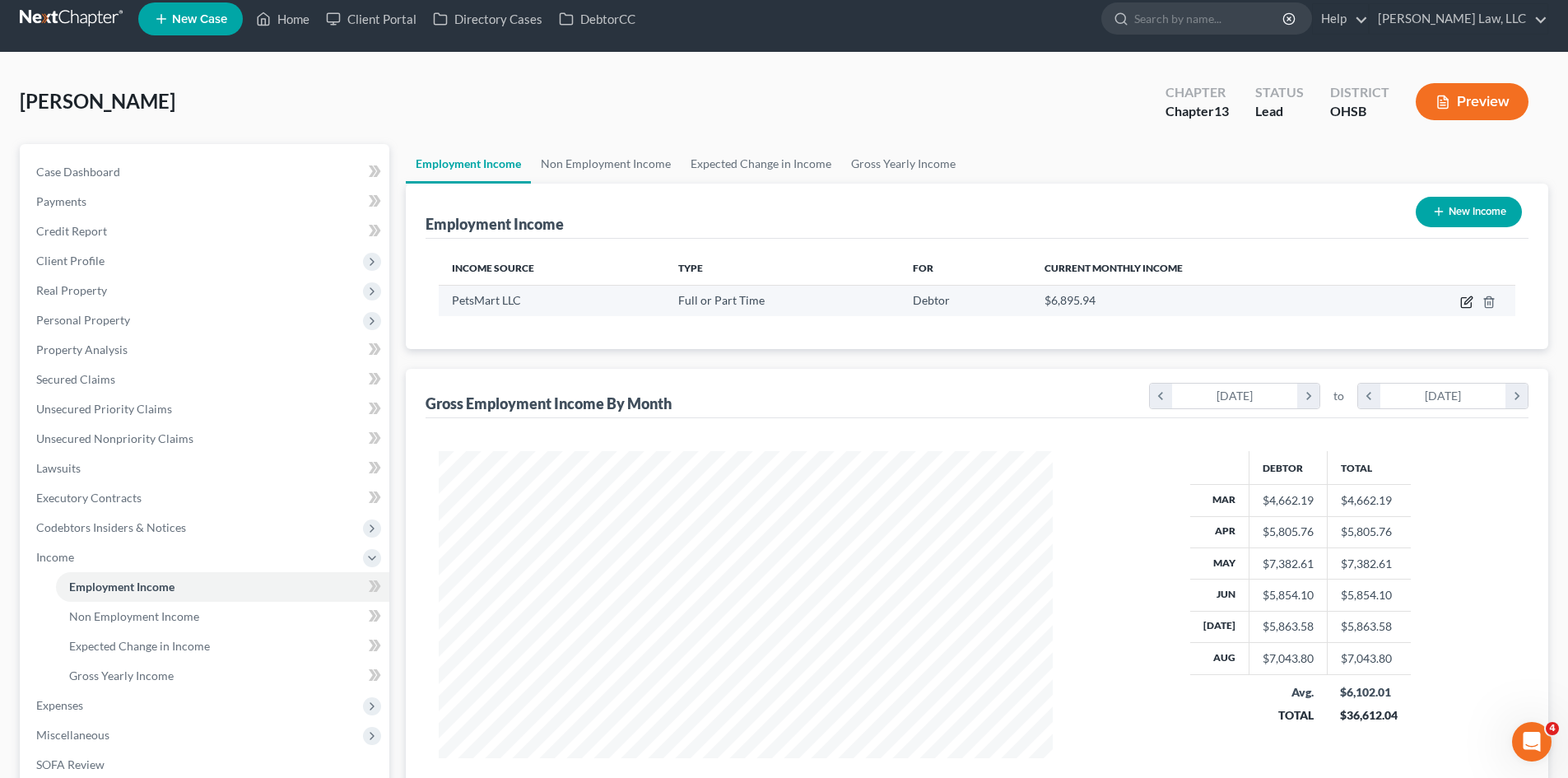
click at [1466, 301] on icon "button" at bounding box center [1466, 301] width 13 height 13
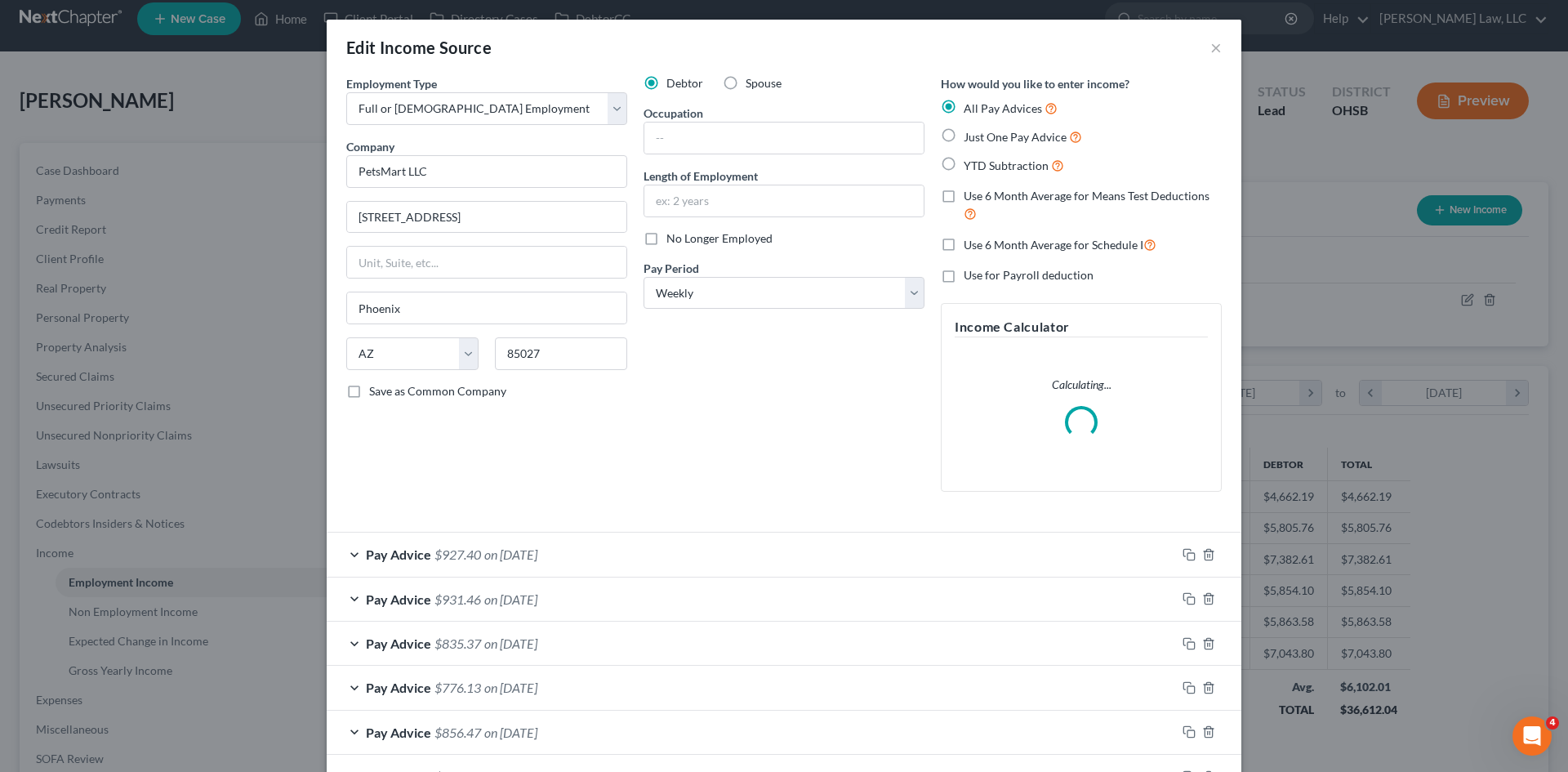
scroll to position [308, 647]
click at [1009, 245] on span "Use 6 Month Average for Schedule I" at bounding box center [1054, 245] width 180 height 14
click at [981, 245] on input "Use 6 Month Average for Schedule I" at bounding box center [975, 240] width 10 height 10
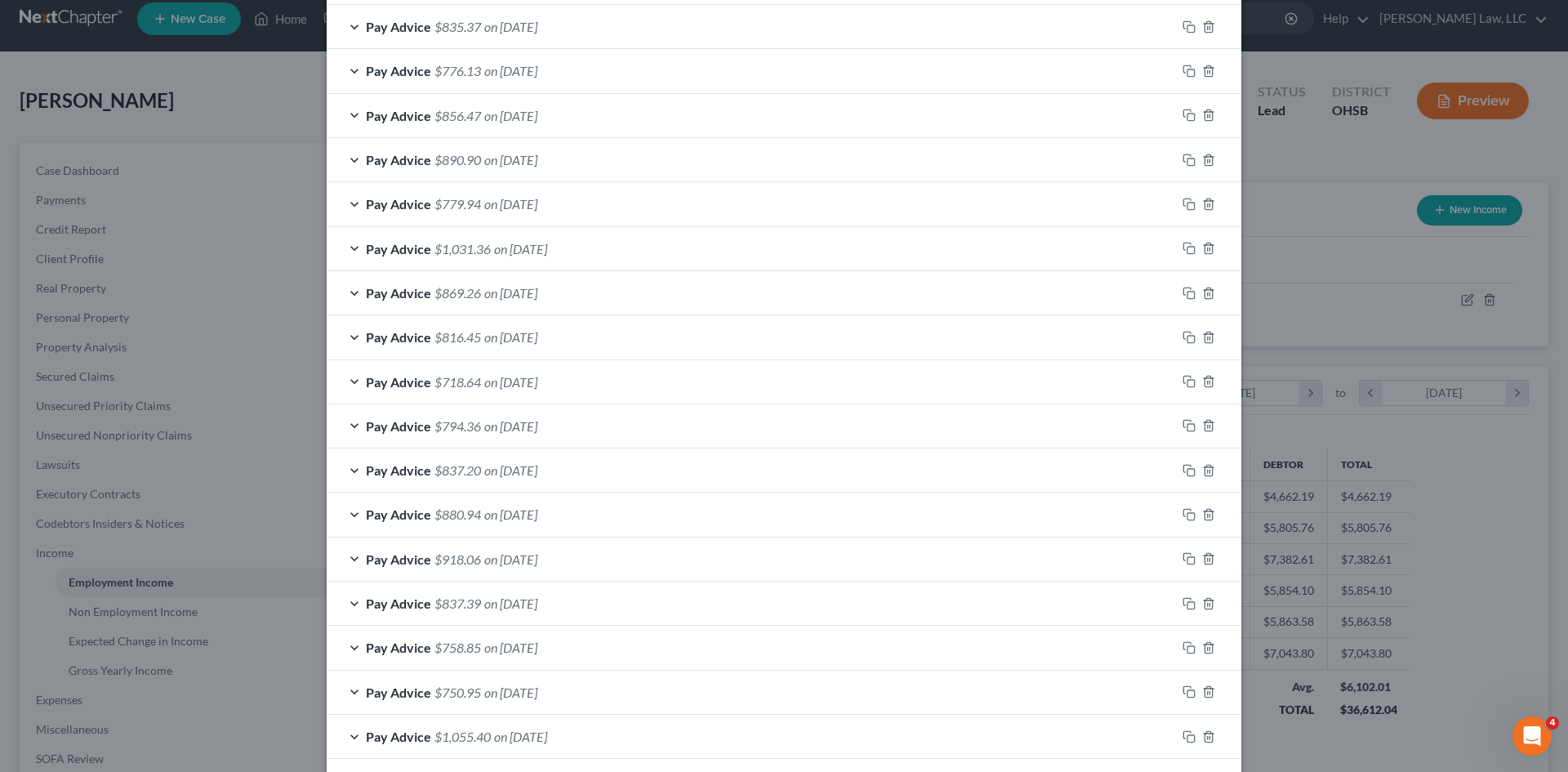
scroll to position [1093, 0]
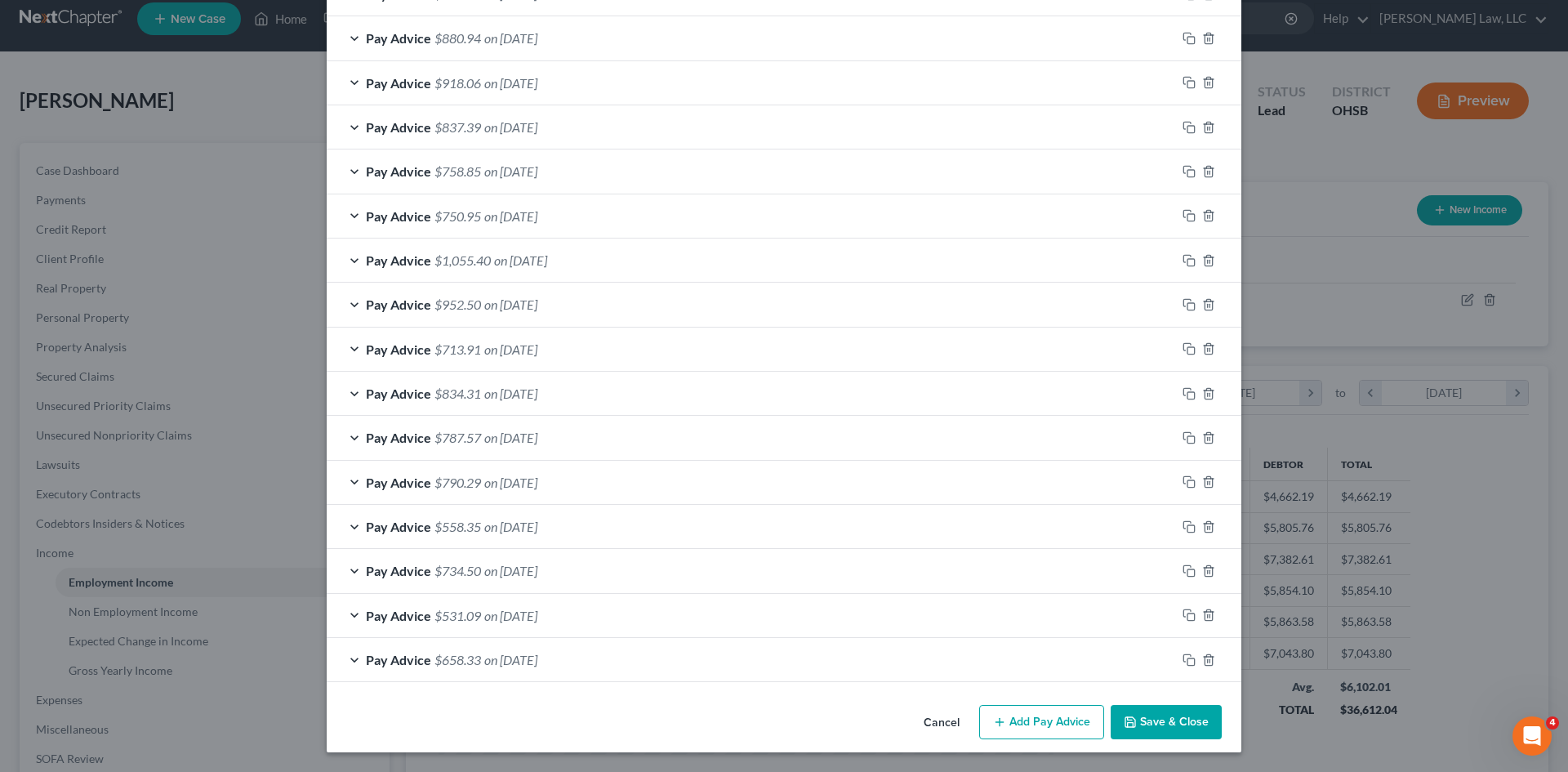
click at [1155, 721] on button "Save & Close" at bounding box center [1166, 723] width 111 height 34
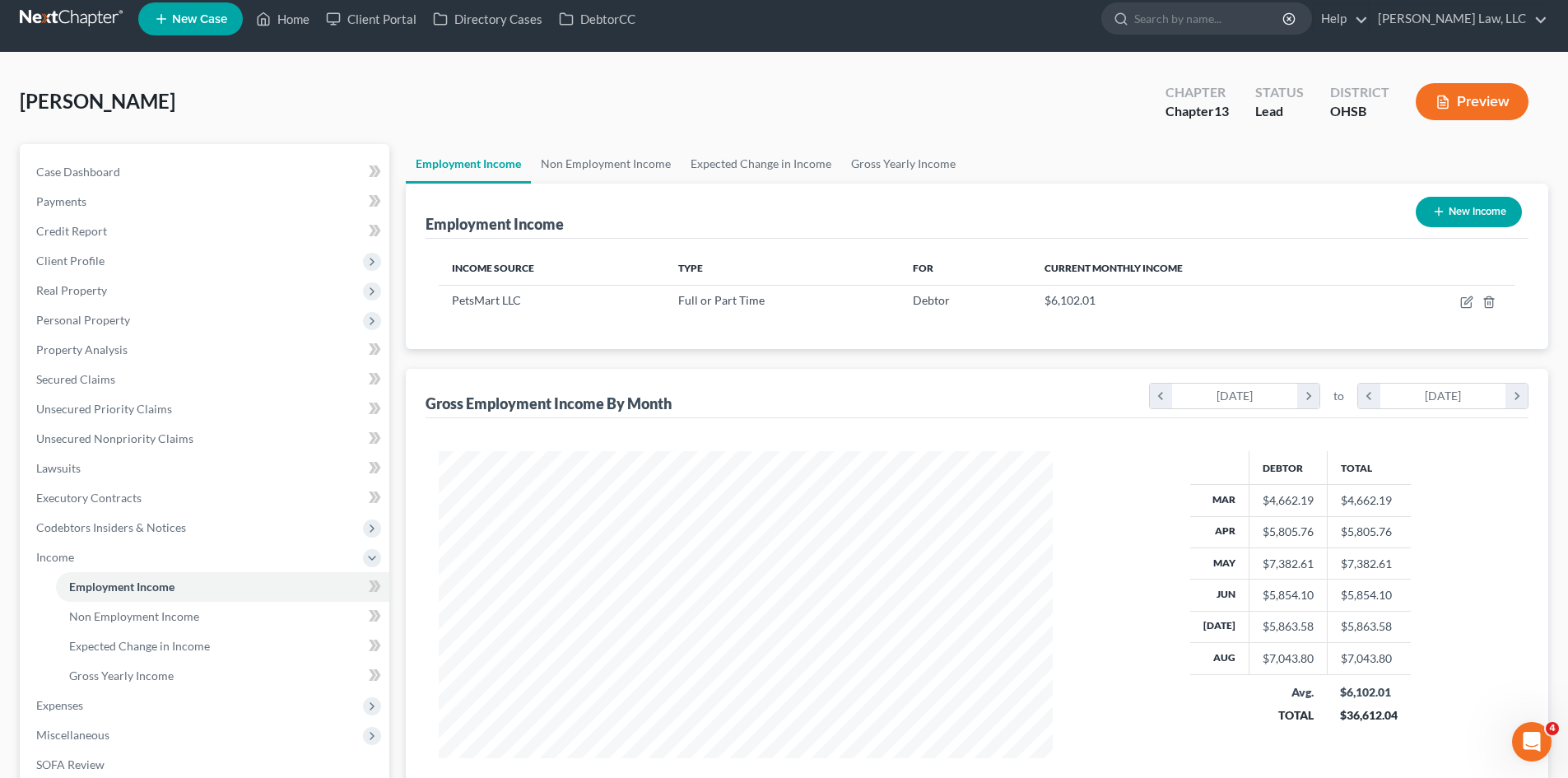
scroll to position [0, 0]
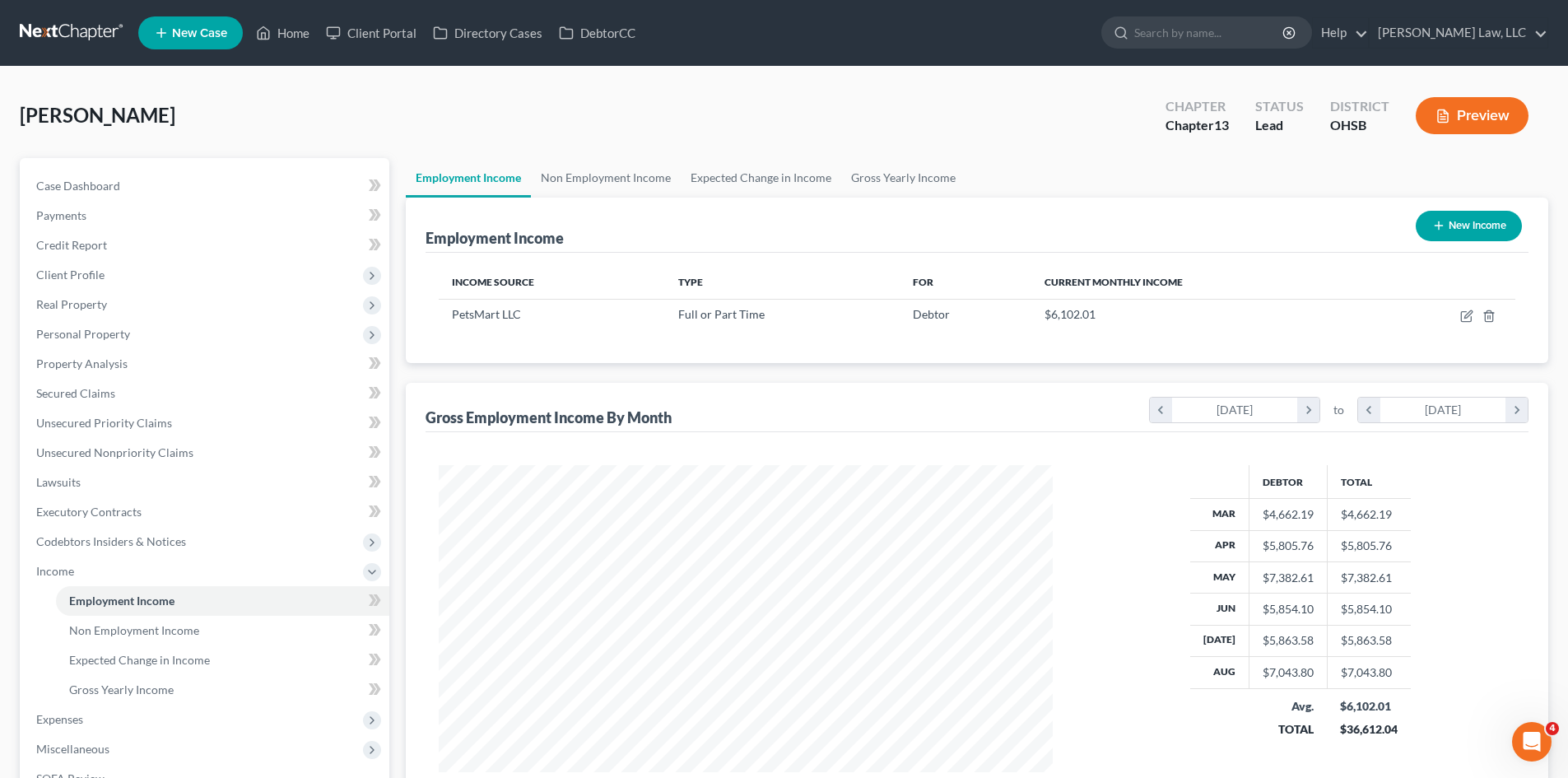
click at [1164, 55] on nav "Home New Case Client Portal Directory Cases DebtorCC Danielle Lawrence Law, LLC…" at bounding box center [784, 33] width 1568 height 66
click at [1163, 40] on input "search" at bounding box center [1208, 32] width 150 height 30
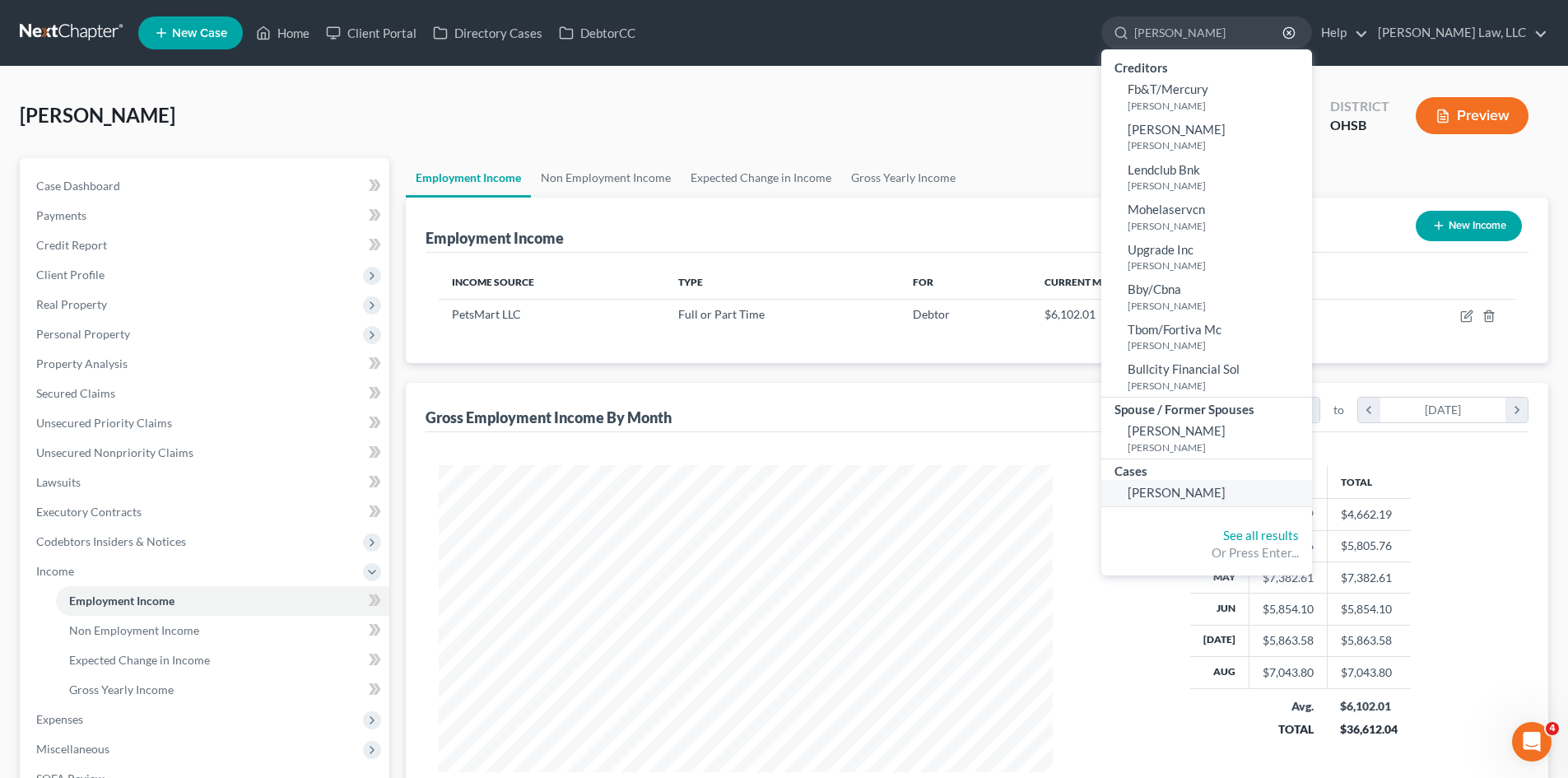
click at [1176, 491] on span "[PERSON_NAME]" at bounding box center [1177, 492] width 98 height 15
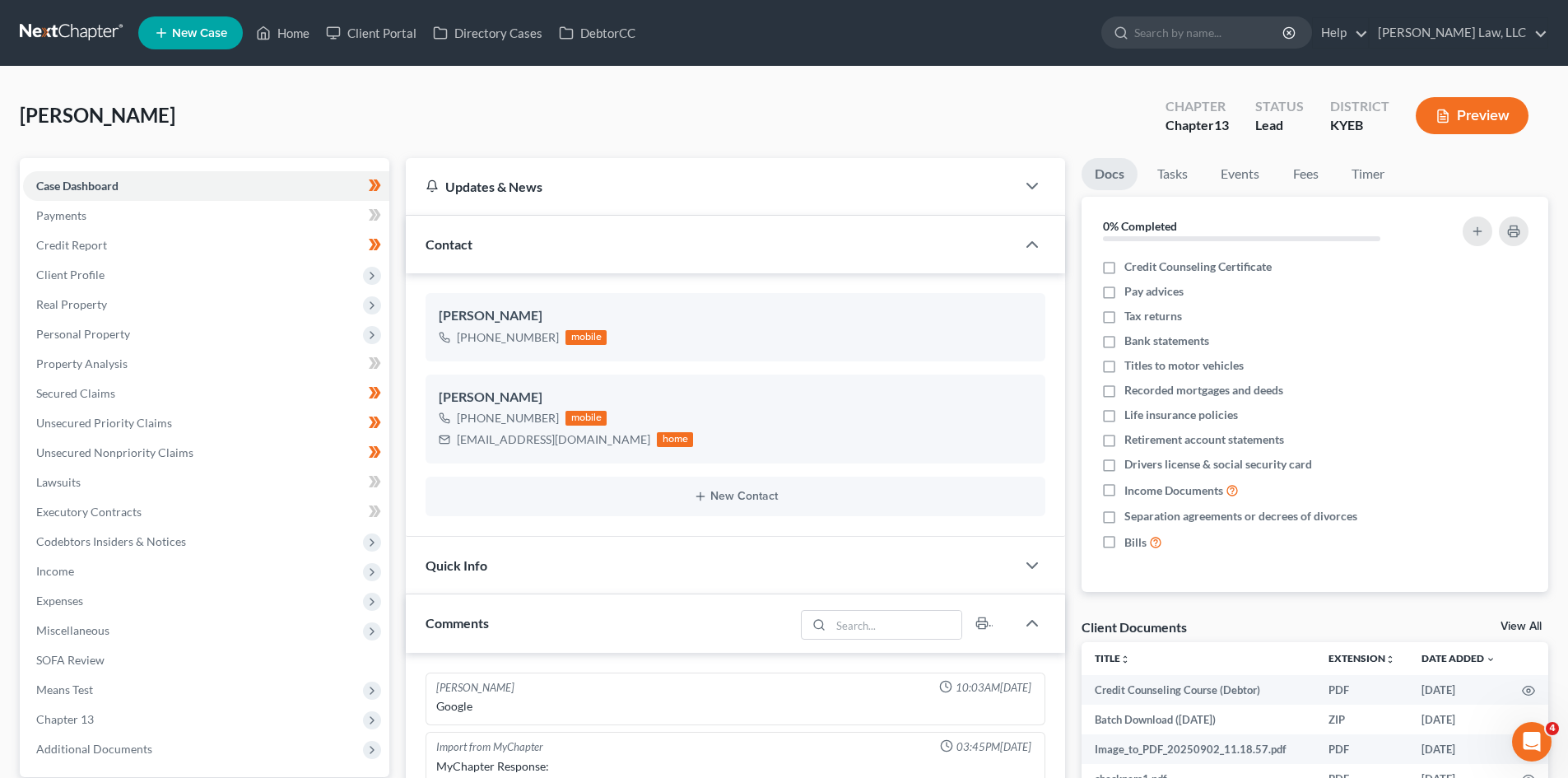
scroll to position [346, 0]
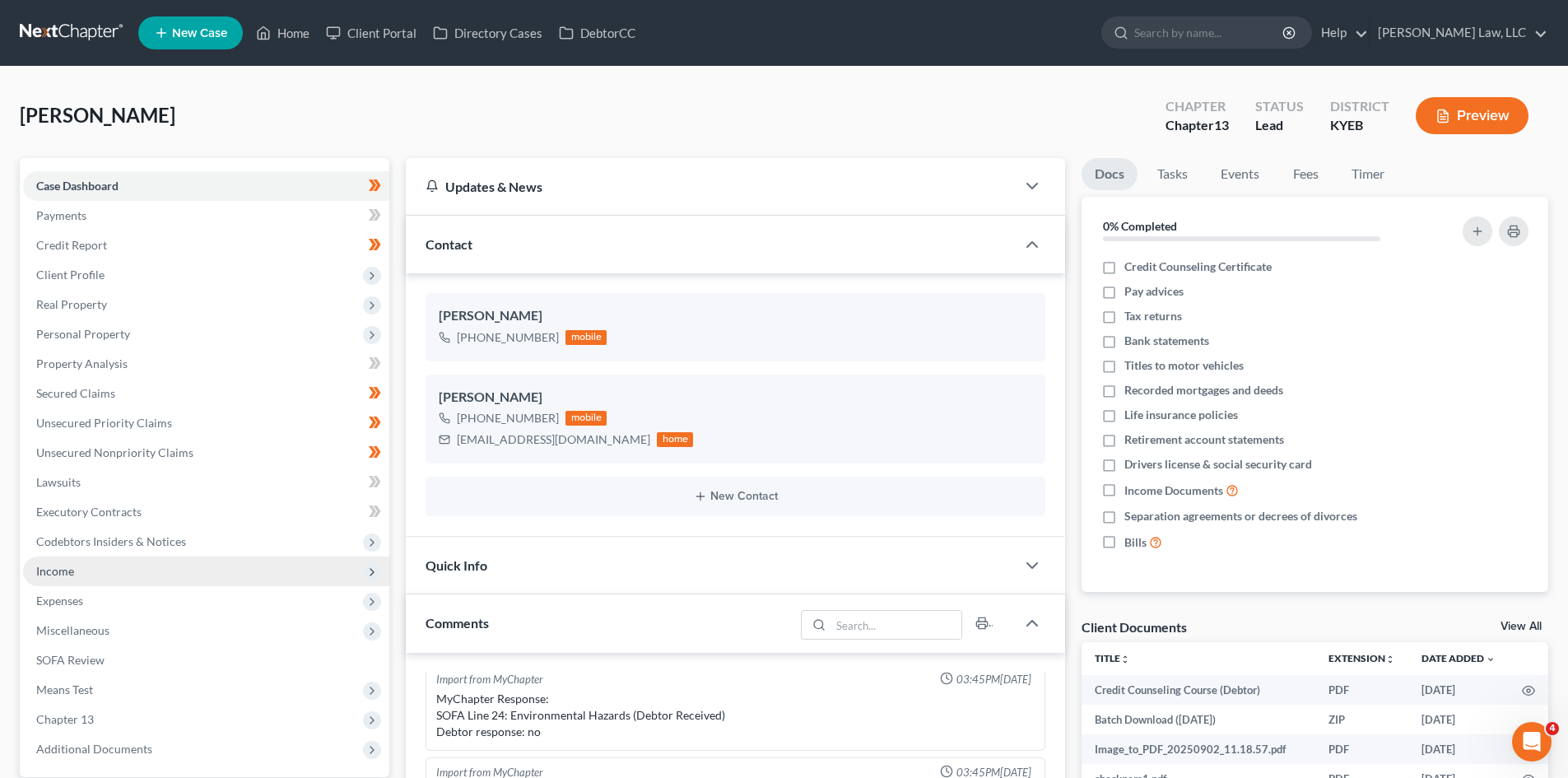
click at [222, 560] on span "Income" at bounding box center [206, 571] width 366 height 30
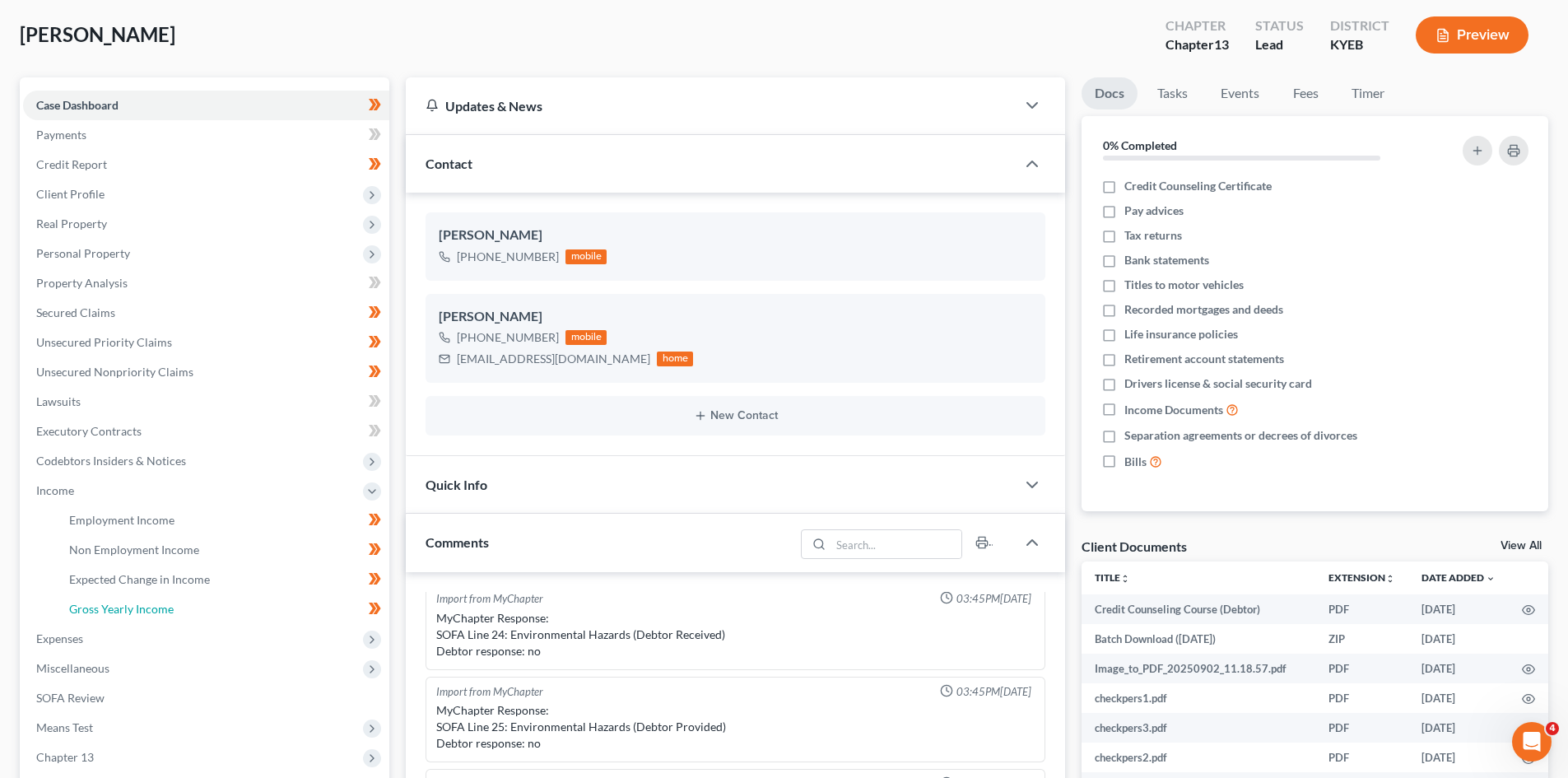
click at [152, 606] on span "Gross Yearly Income" at bounding box center [122, 609] width 105 height 14
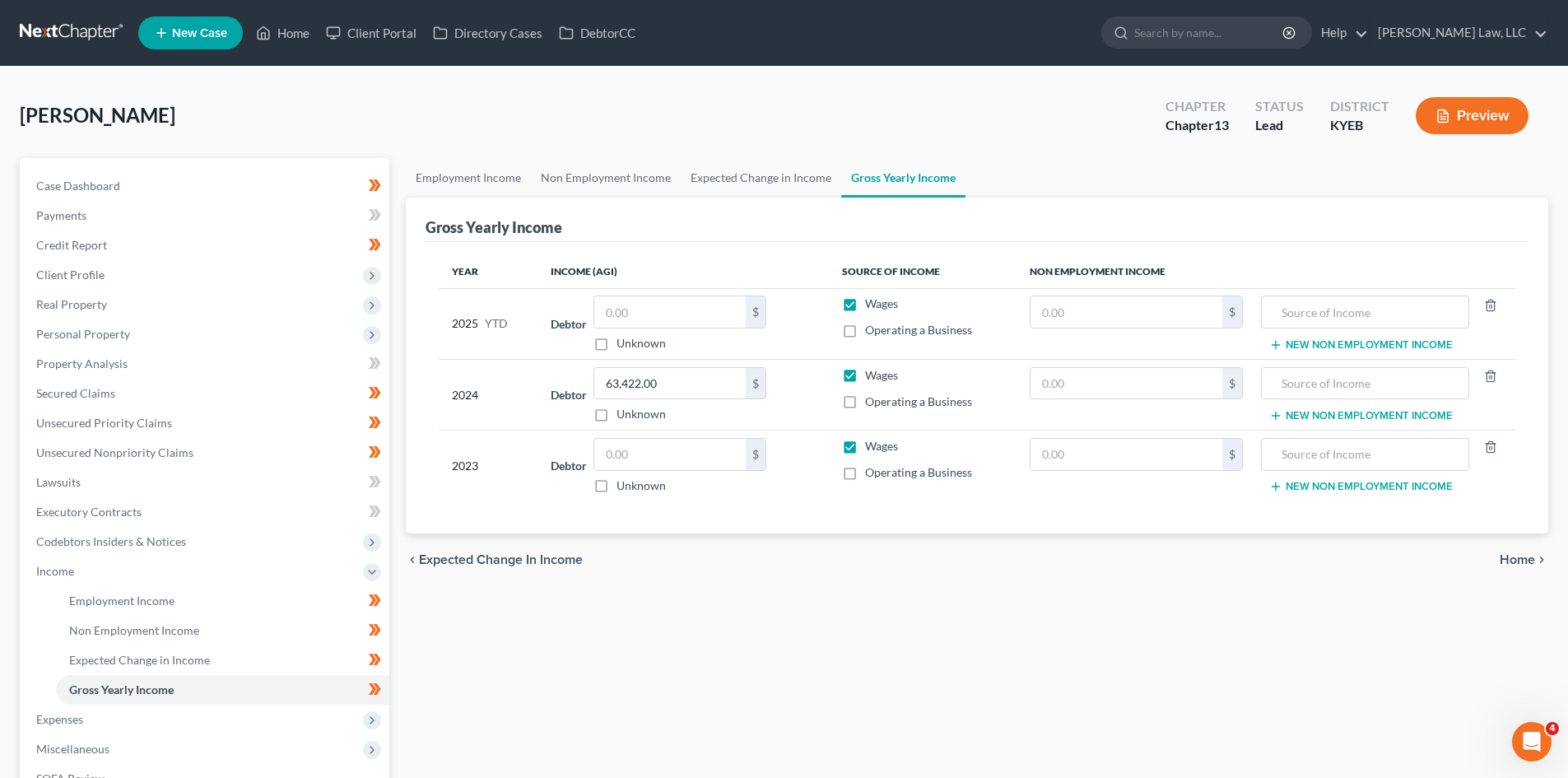
scroll to position [98, 0]
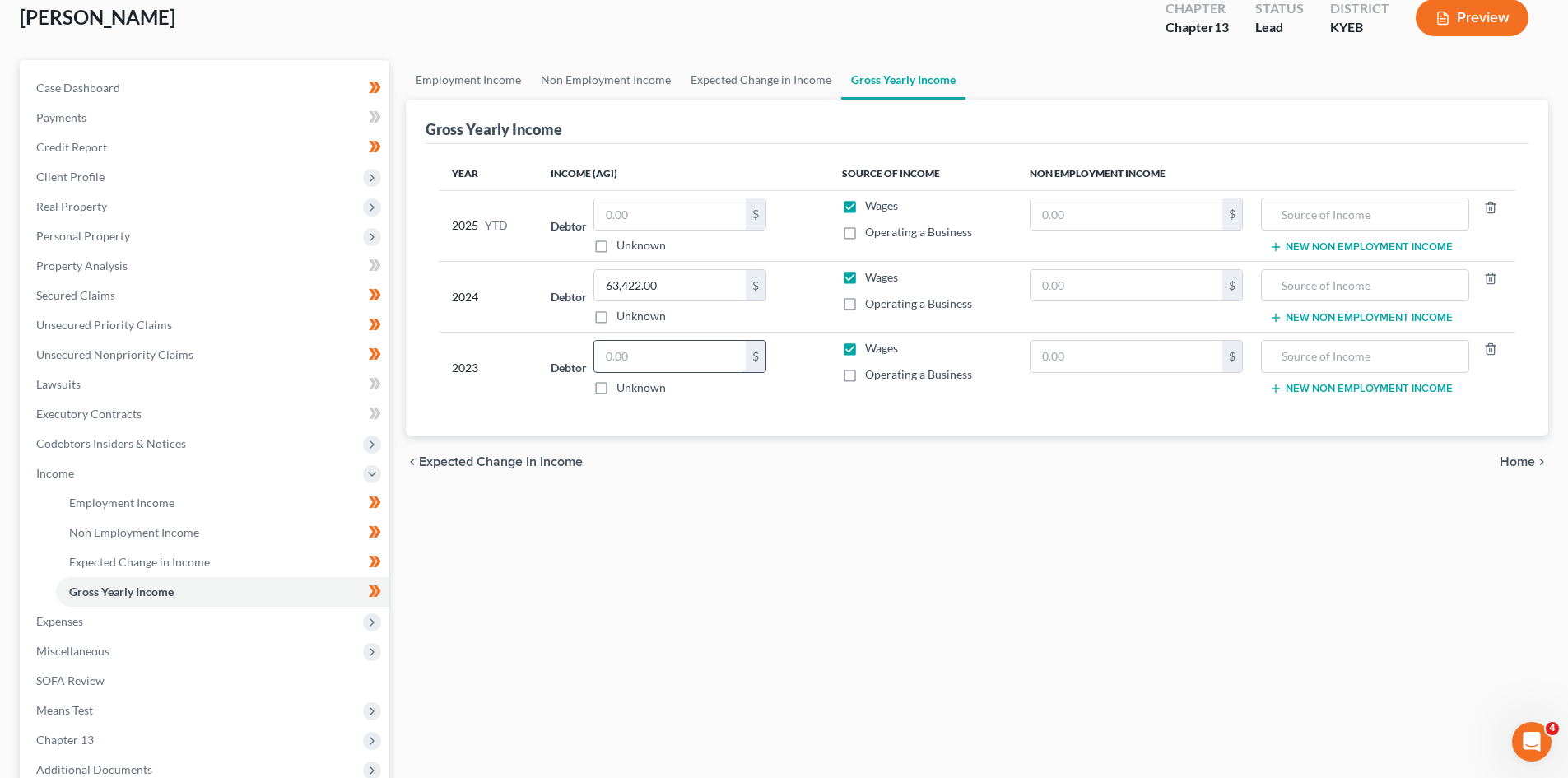
click at [652, 356] on input "text" at bounding box center [669, 356] width 151 height 31
click at [662, 351] on input "text" at bounding box center [669, 356] width 151 height 31
click at [597, 471] on div "chevron_left Expected Change in Income Home chevron_right" at bounding box center [977, 461] width 1142 height 52
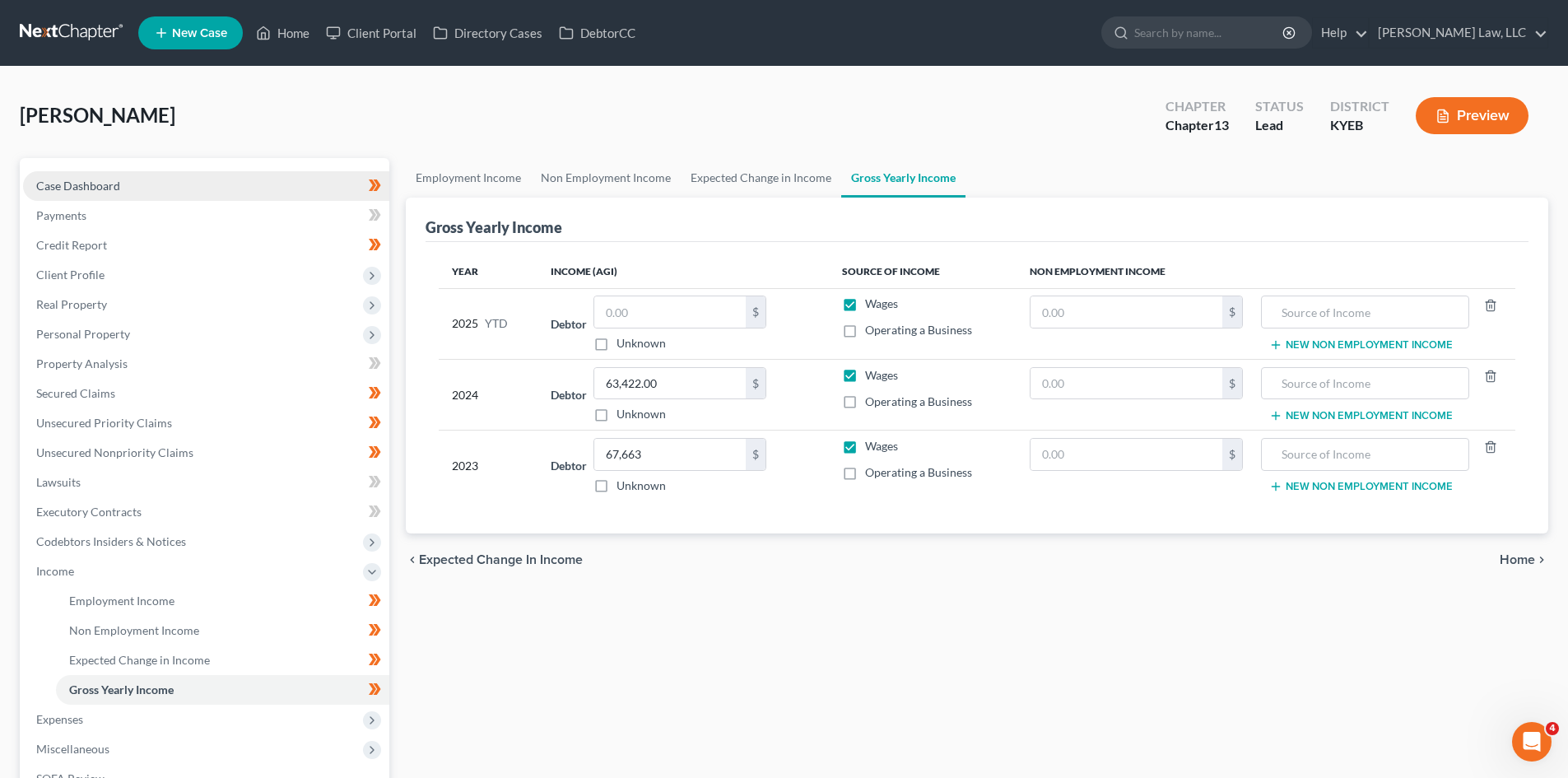
click at [142, 190] on link "Case Dashboard" at bounding box center [206, 185] width 366 height 30
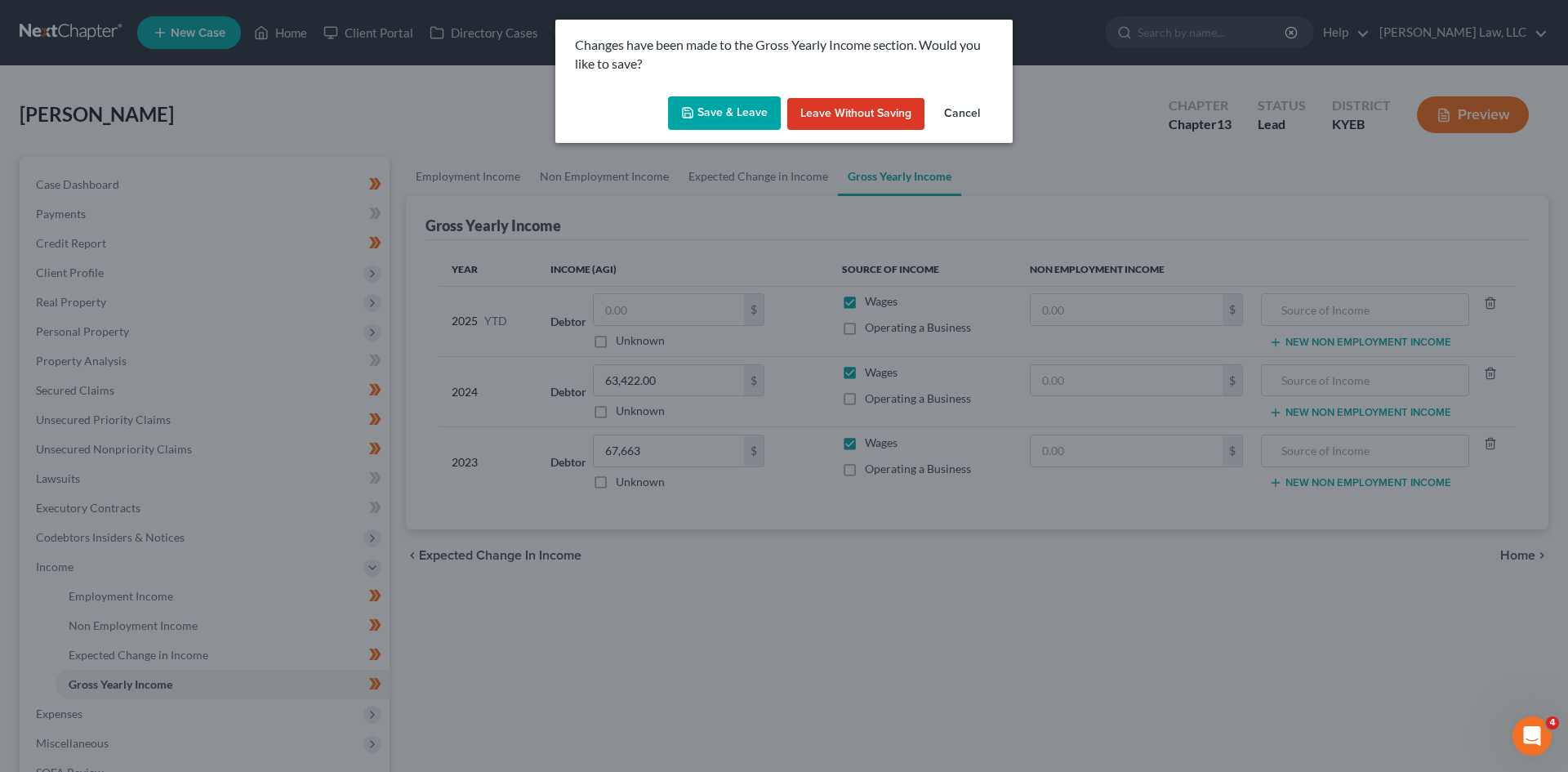
click at [742, 121] on button "Save & Leave" at bounding box center [724, 113] width 112 height 34
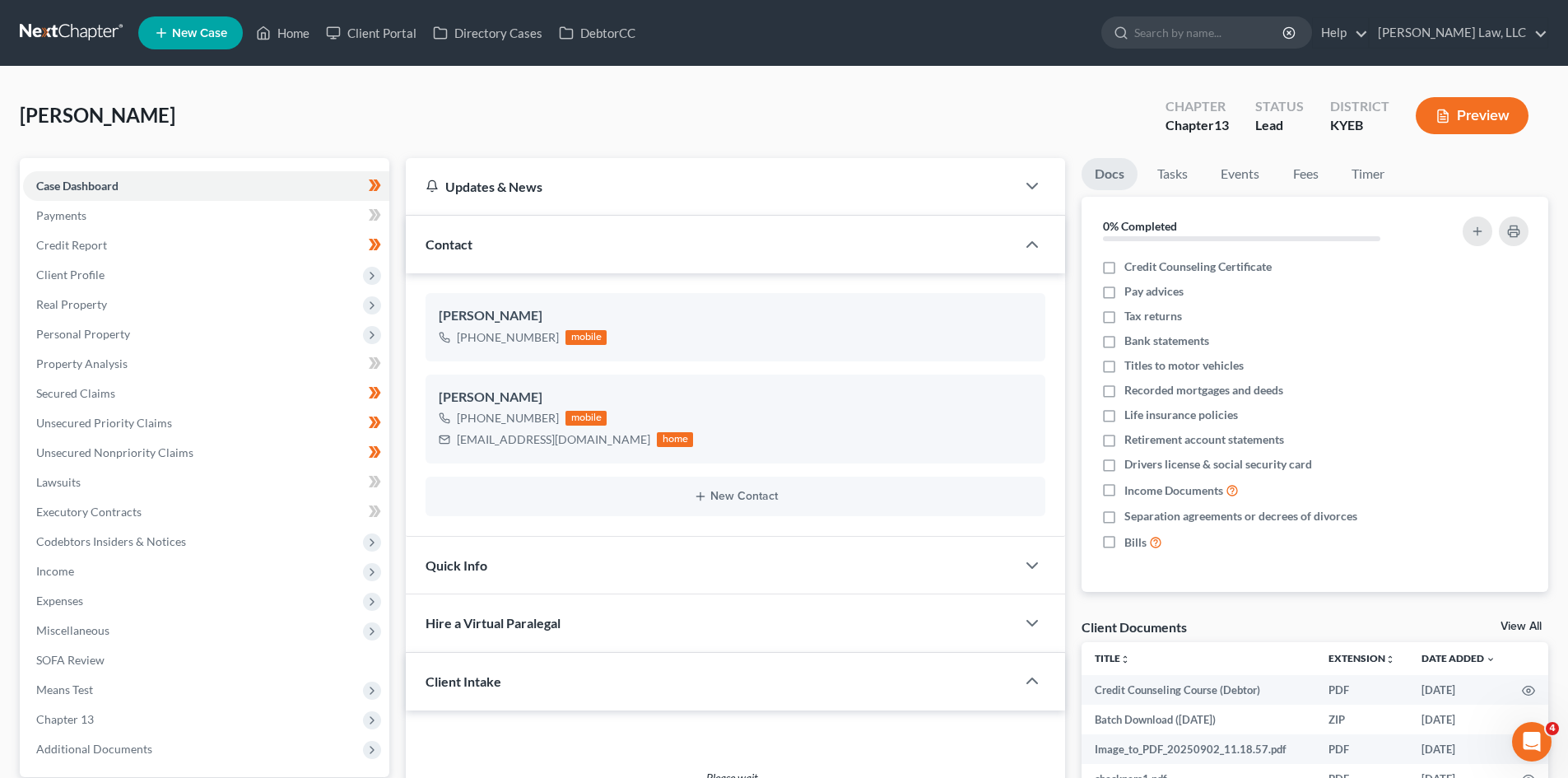
click at [74, 41] on link at bounding box center [72, 33] width 106 height 30
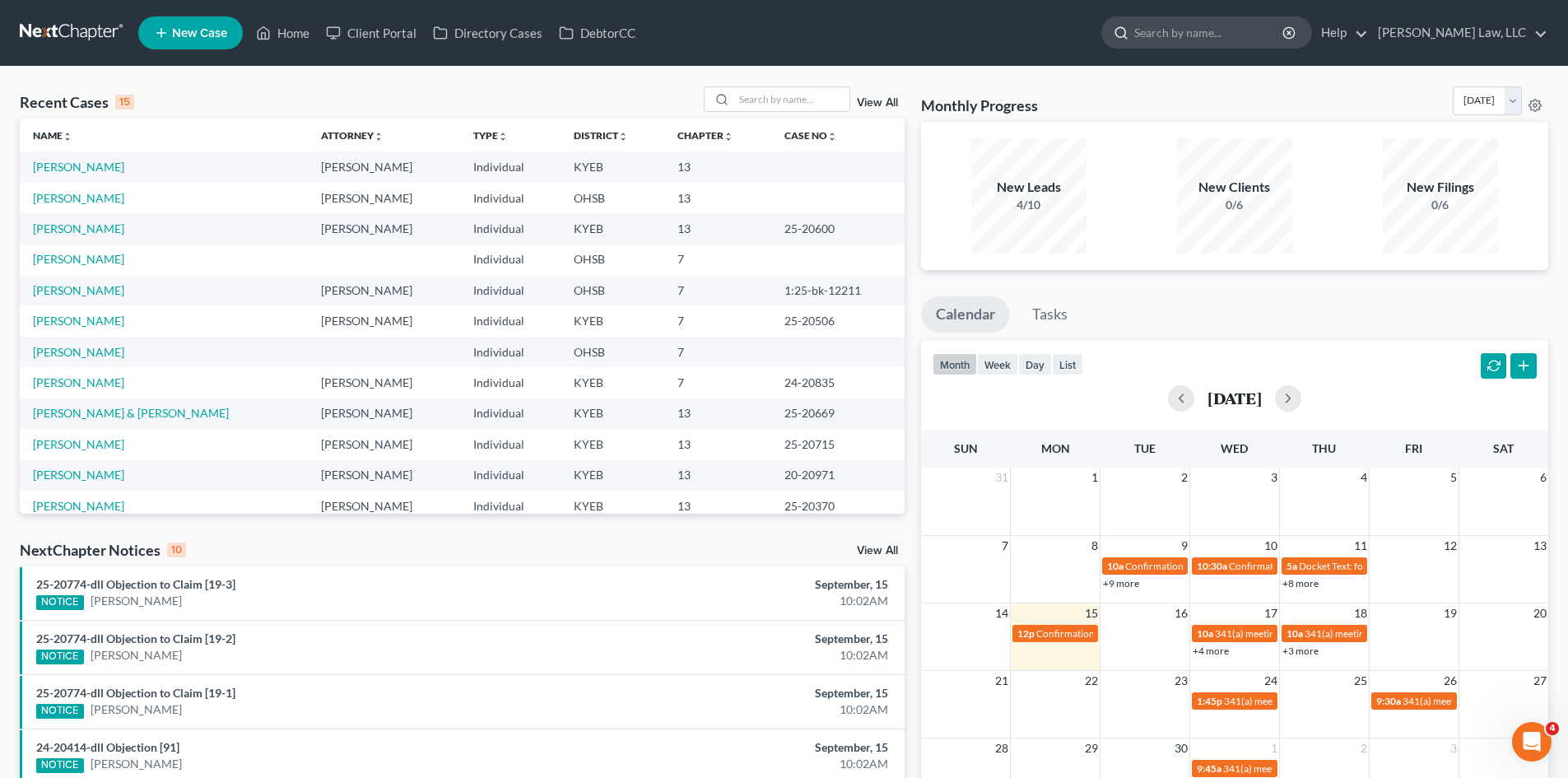
click at [1216, 24] on input "search" at bounding box center [1208, 32] width 150 height 30
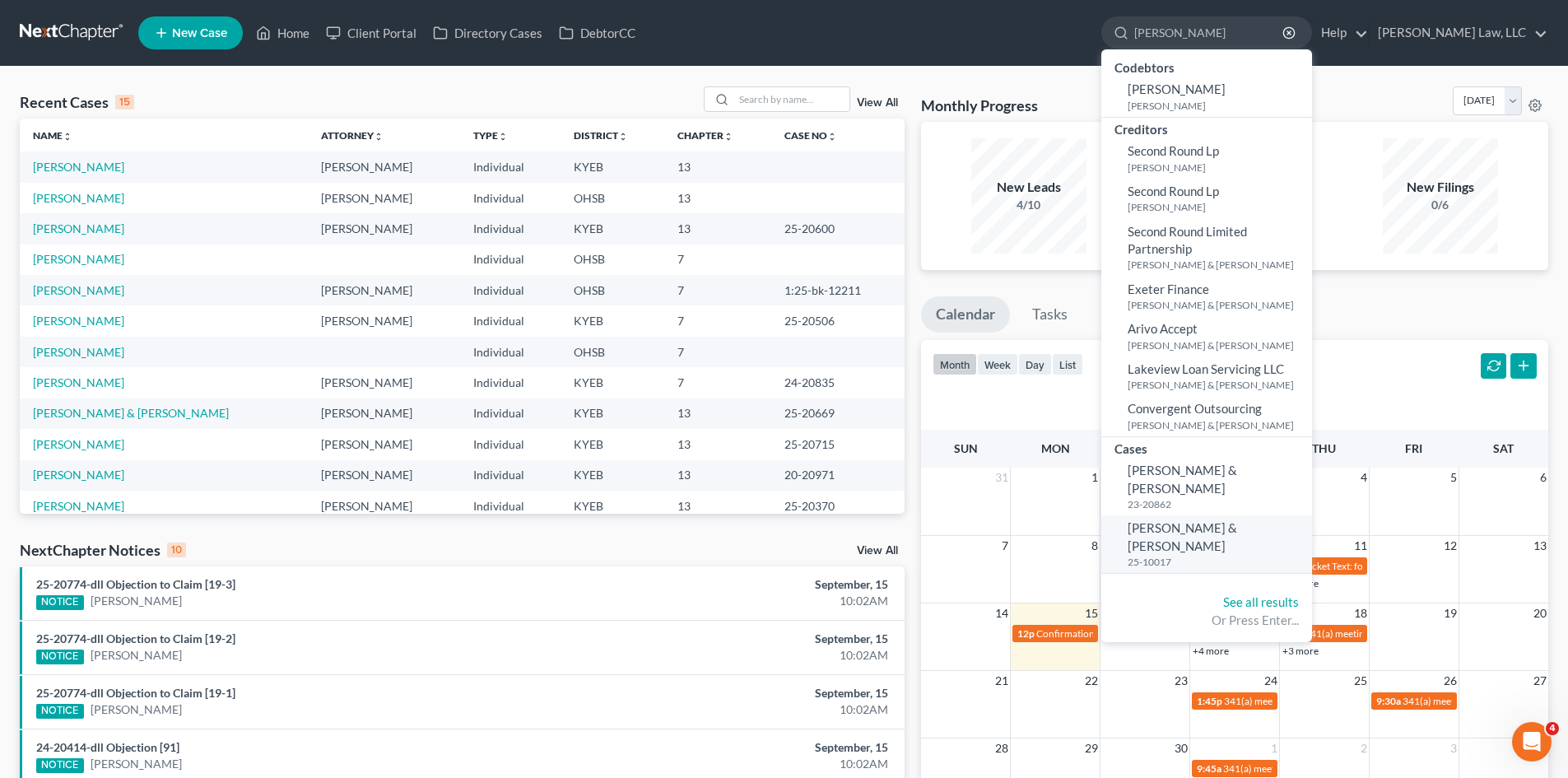
type input "[PERSON_NAME]"
click at [1171, 520] on span "[PERSON_NAME] & [PERSON_NAME]" at bounding box center [1183, 536] width 110 height 32
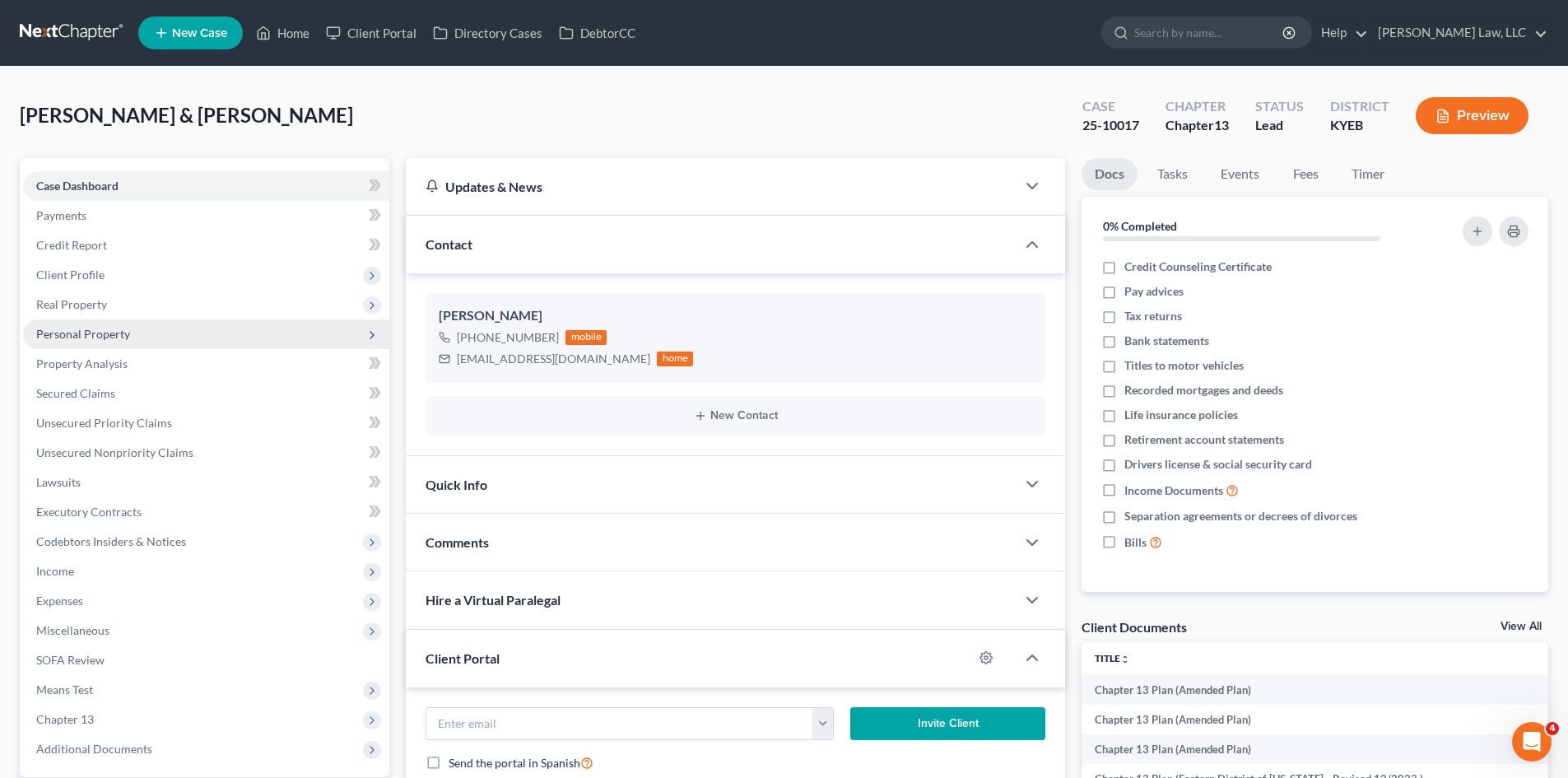
click at [135, 340] on span "Personal Property" at bounding box center [206, 334] width 366 height 30
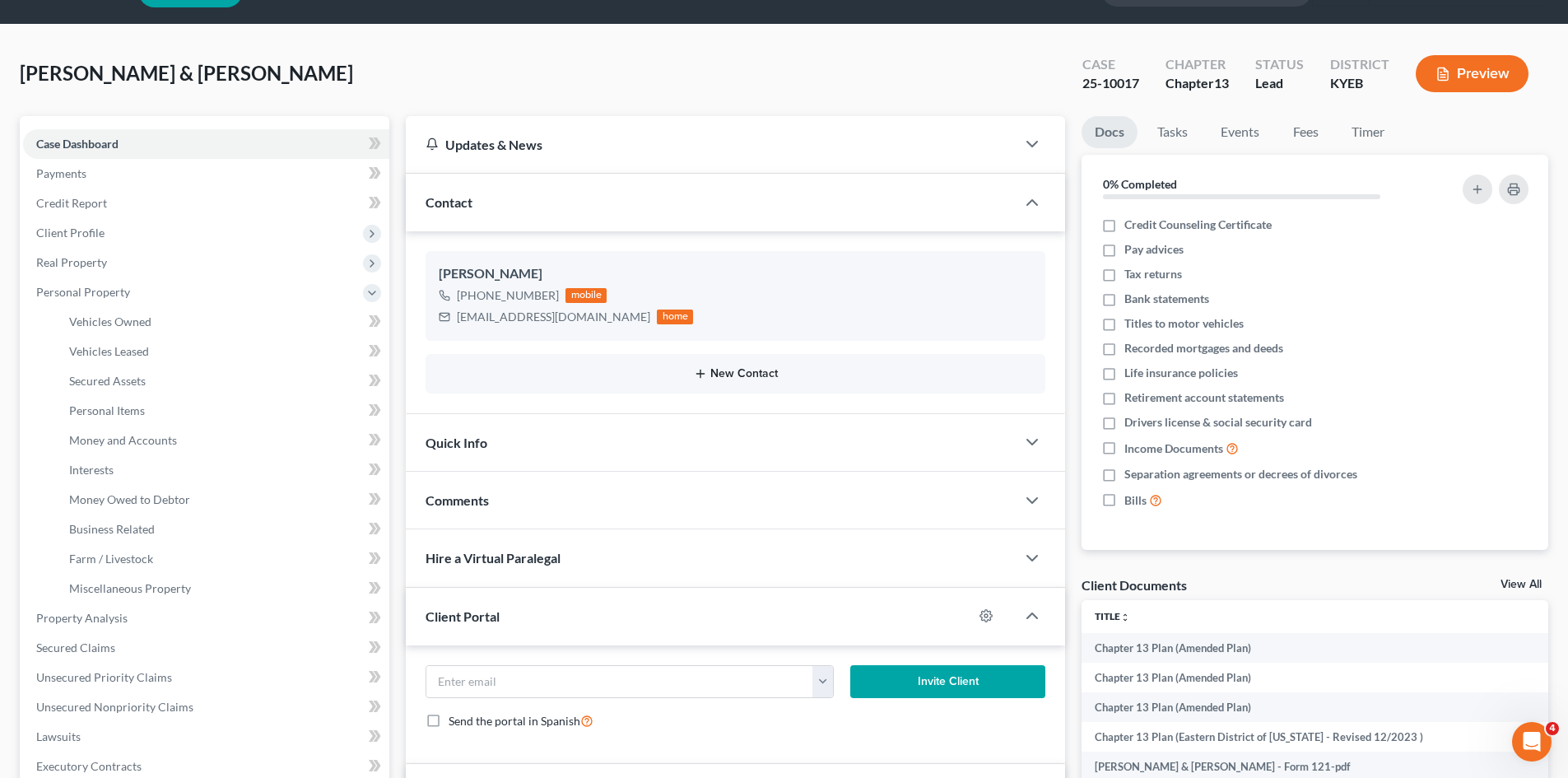
scroll to position [18, 0]
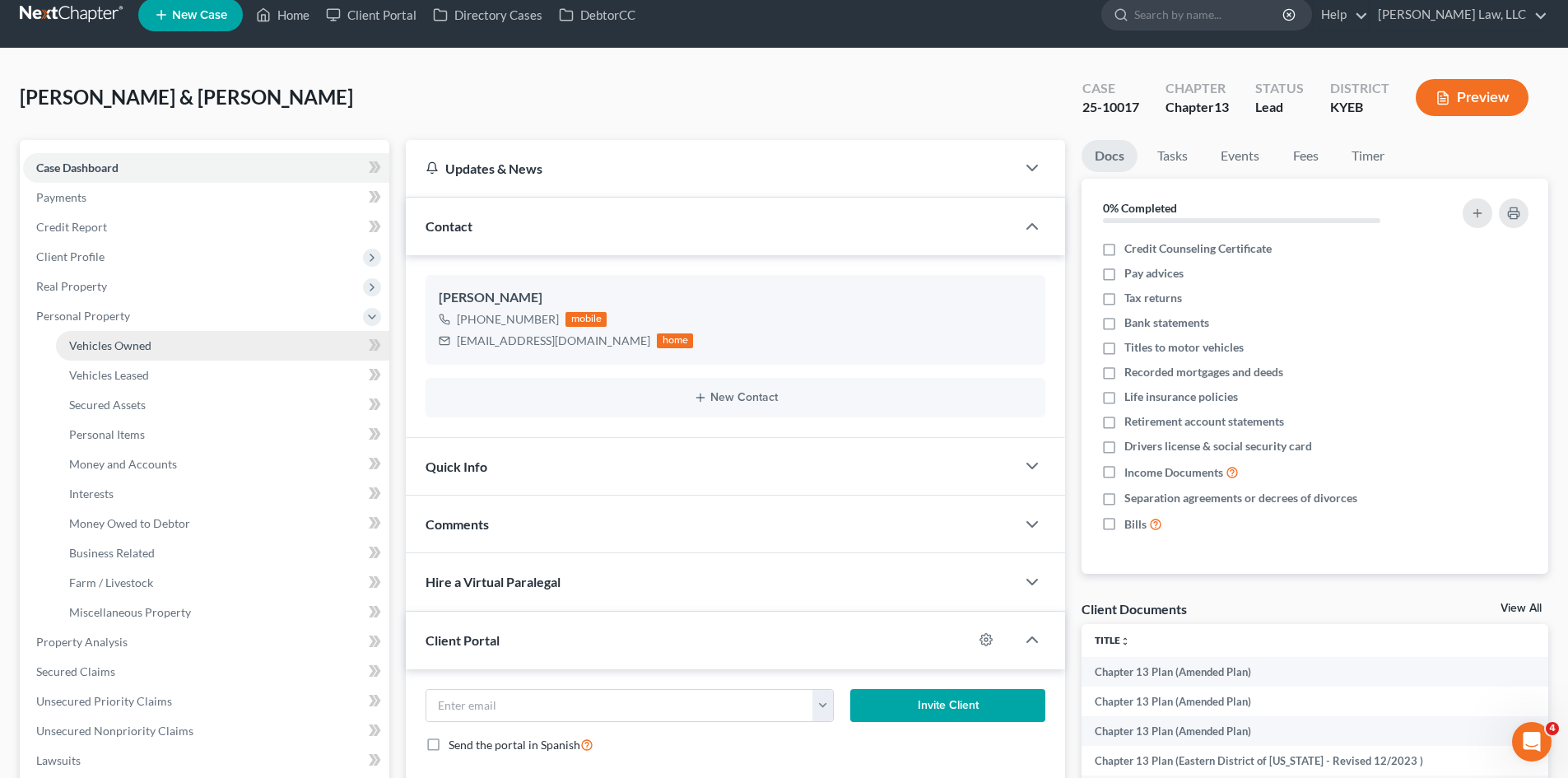
click at [142, 353] on link "Vehicles Owned" at bounding box center [222, 345] width 333 height 30
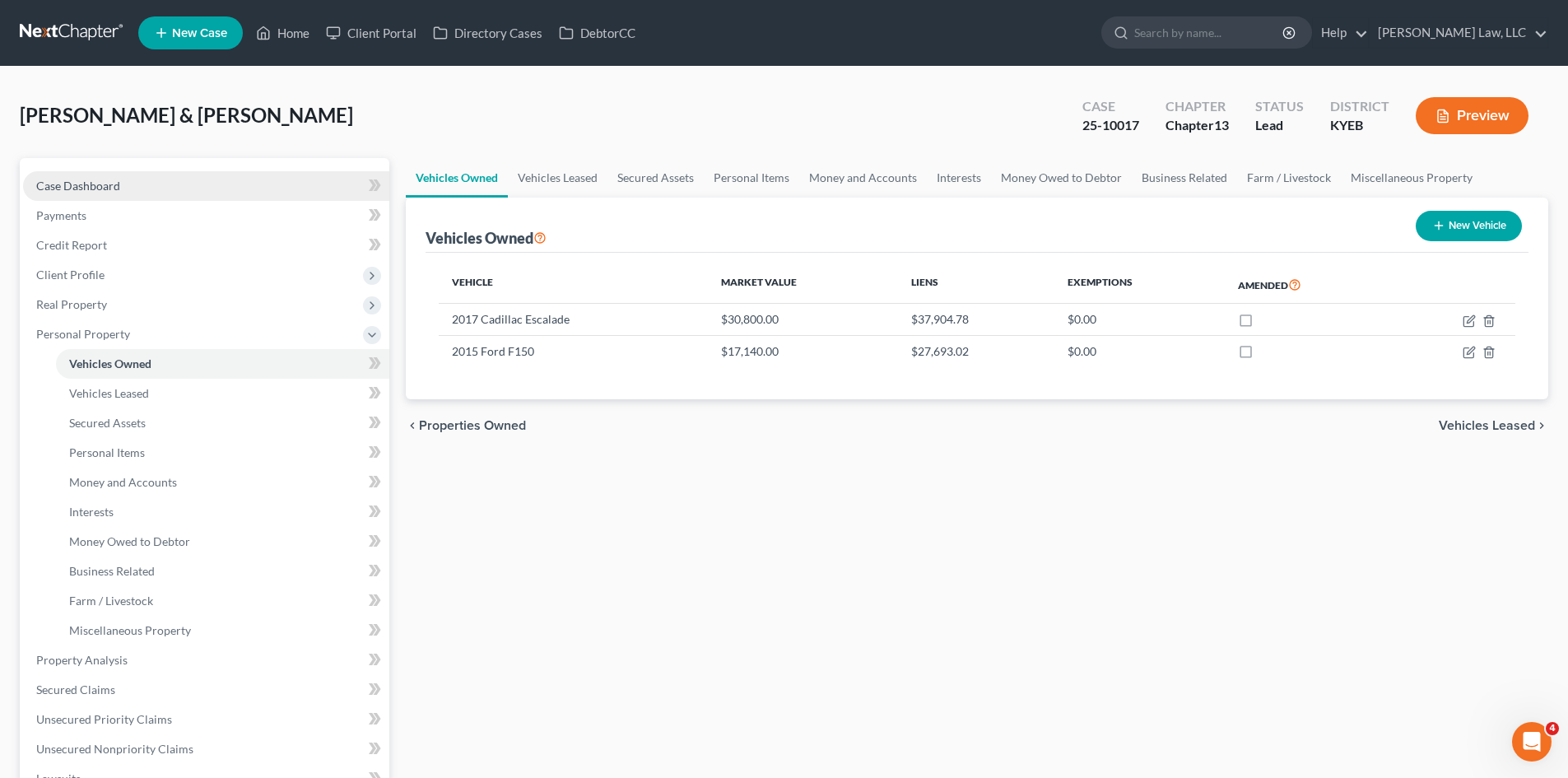
click at [142, 176] on link "Case Dashboard" at bounding box center [206, 185] width 366 height 30
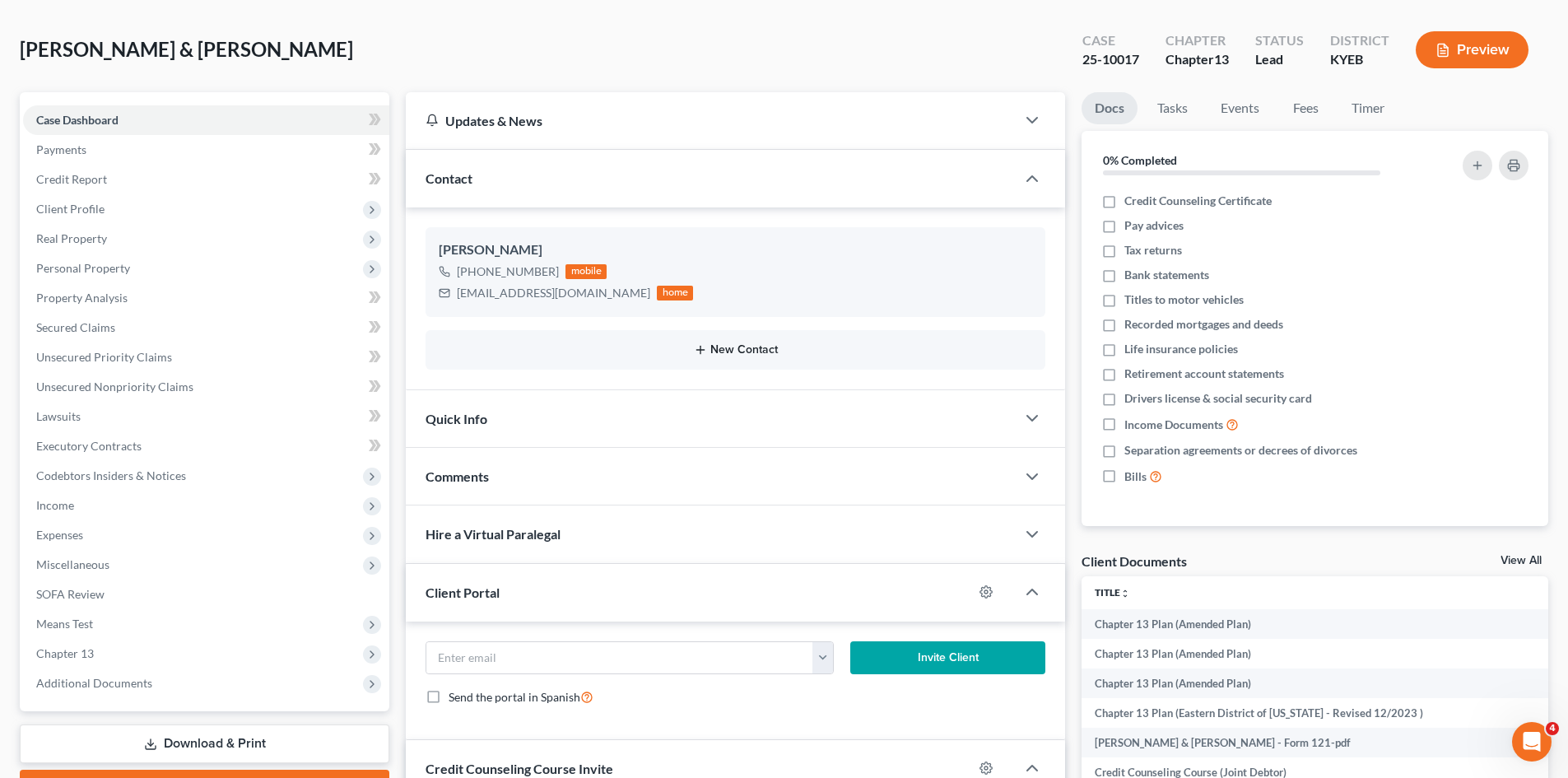
scroll to position [47, 0]
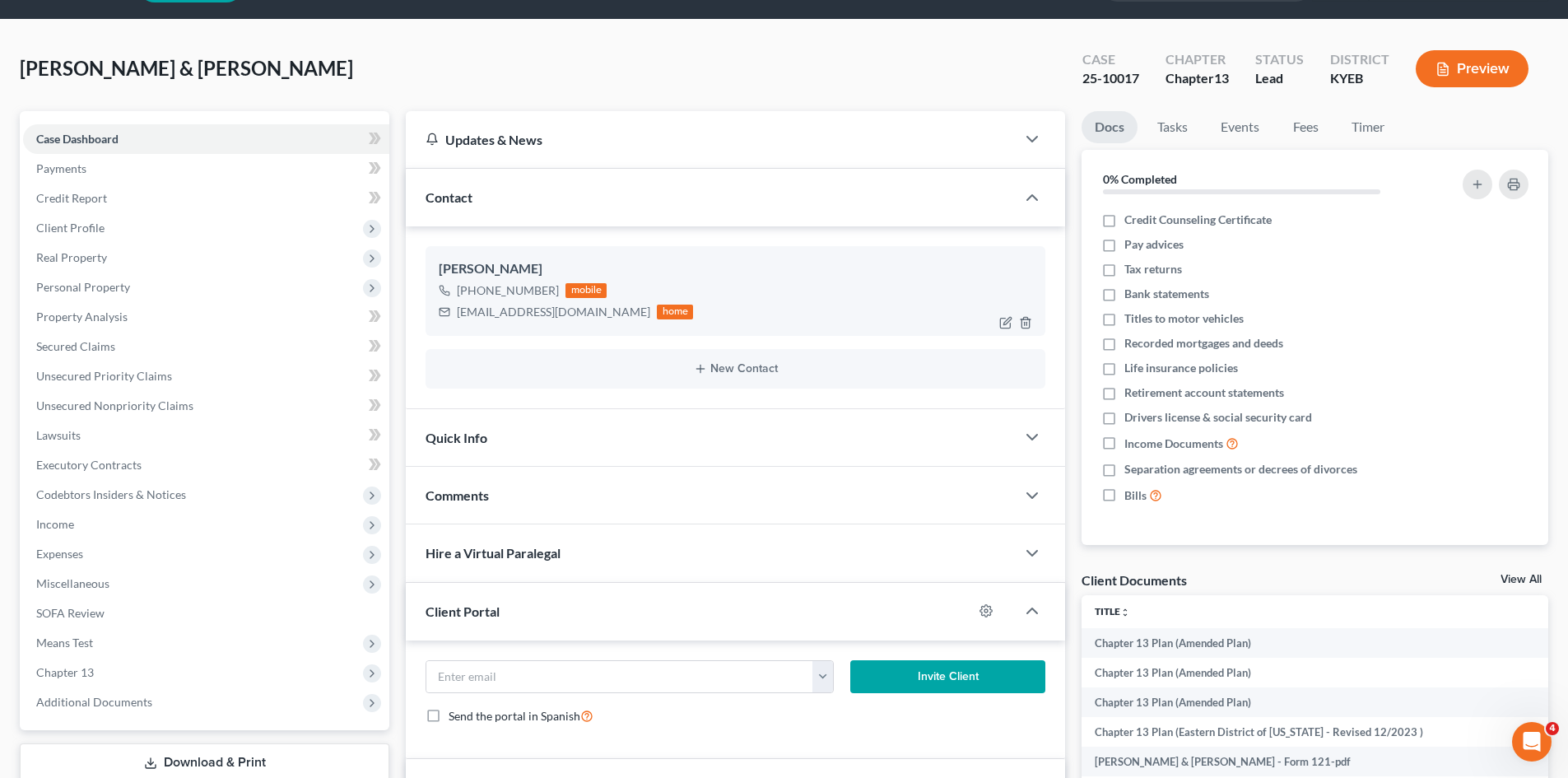
drag, startPoint x: 554, startPoint y: 289, endPoint x: 471, endPoint y: 288, distance: 83.0
click at [471, 288] on div "[PHONE_NUMBER] mobile" at bounding box center [566, 290] width 254 height 21
copy div "[PHONE_NUMBER]"
click at [163, 280] on span "Personal Property" at bounding box center [206, 287] width 366 height 30
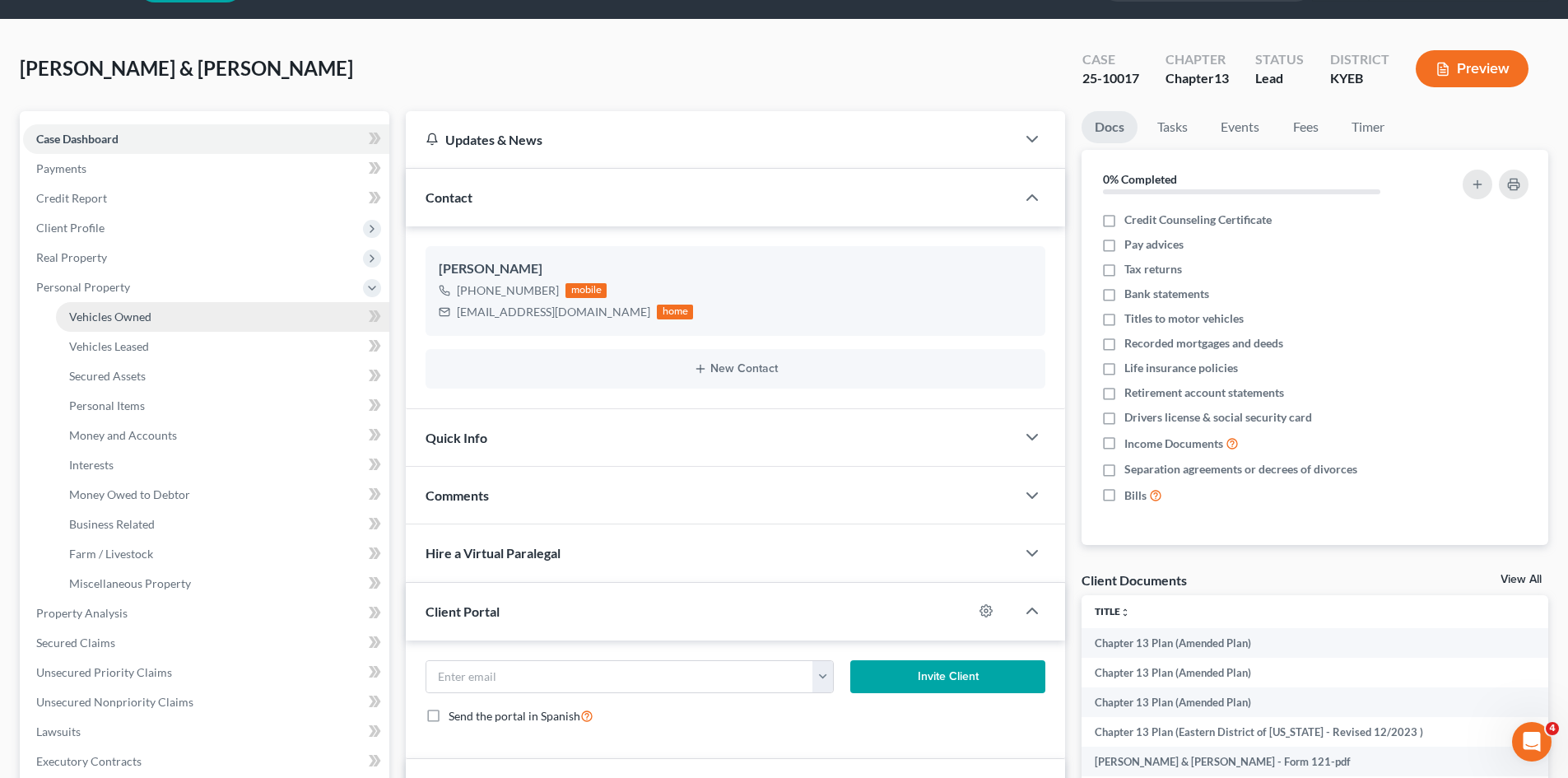
click at [154, 322] on link "Vehicles Owned" at bounding box center [222, 317] width 333 height 30
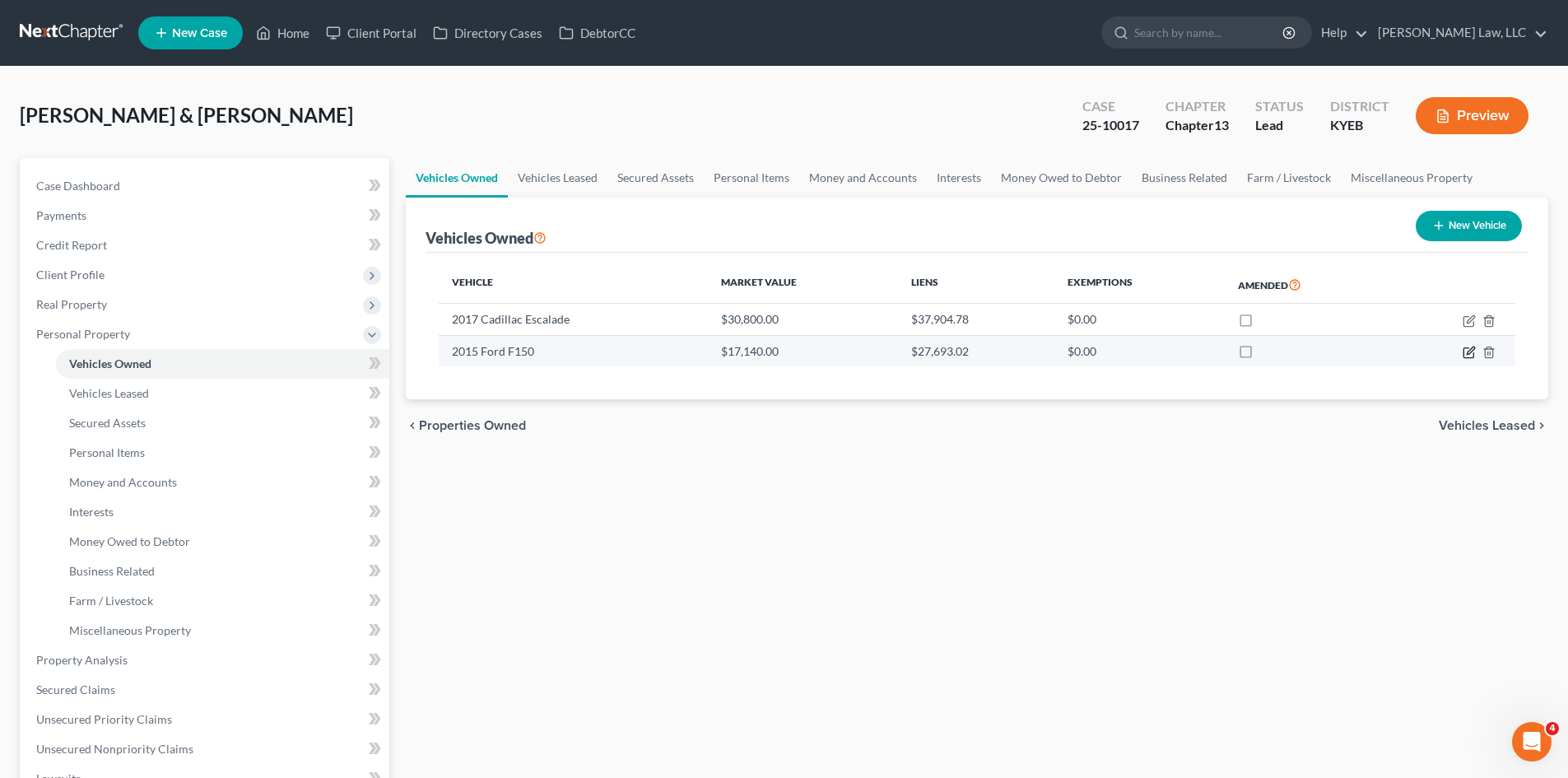
click at [1473, 352] on icon "button" at bounding box center [1468, 352] width 13 height 13
select select "0"
select select "11"
select select "0"
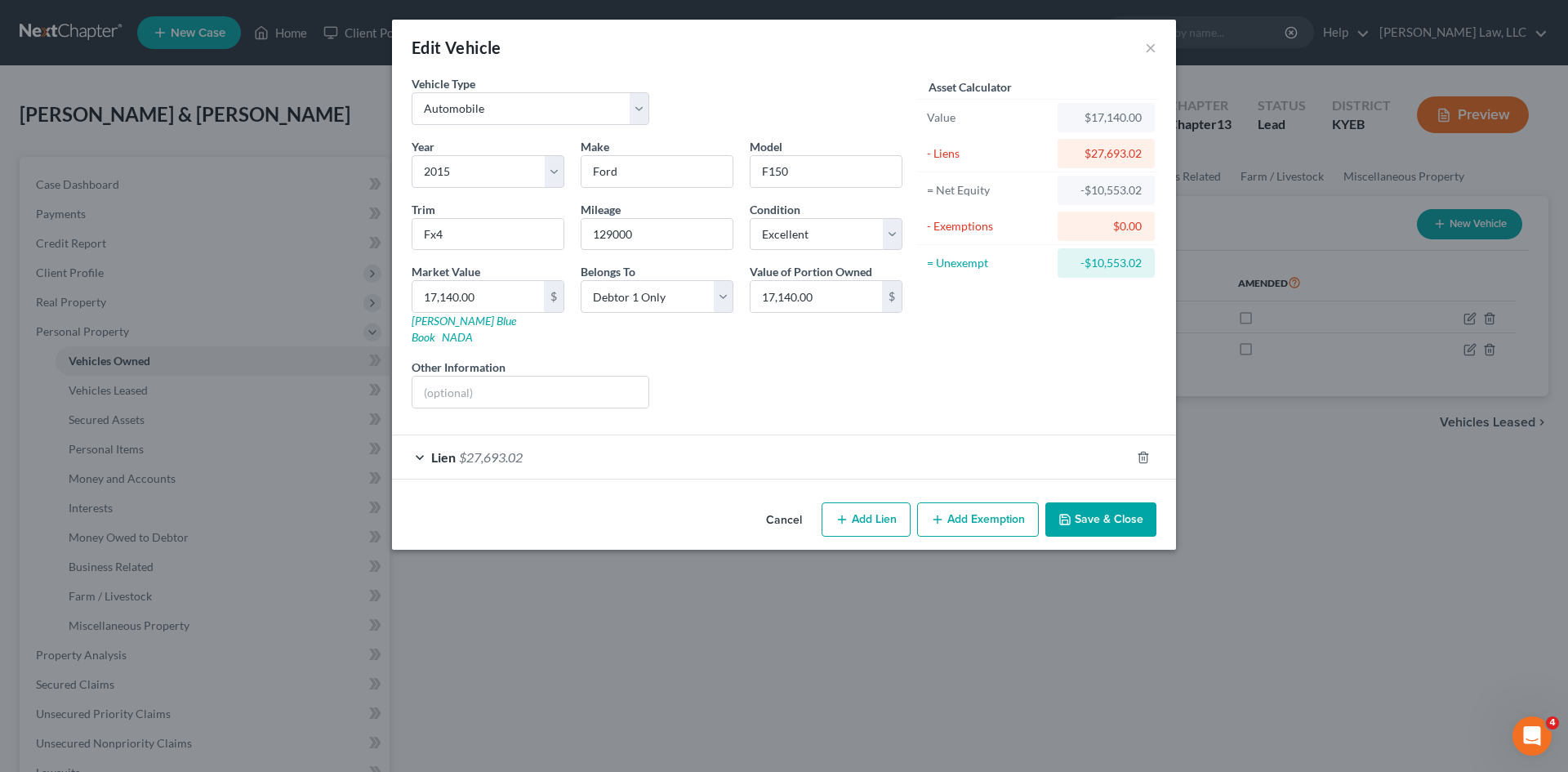
click at [1077, 442] on div "Lien $27,693.02" at bounding box center [761, 457] width 738 height 43
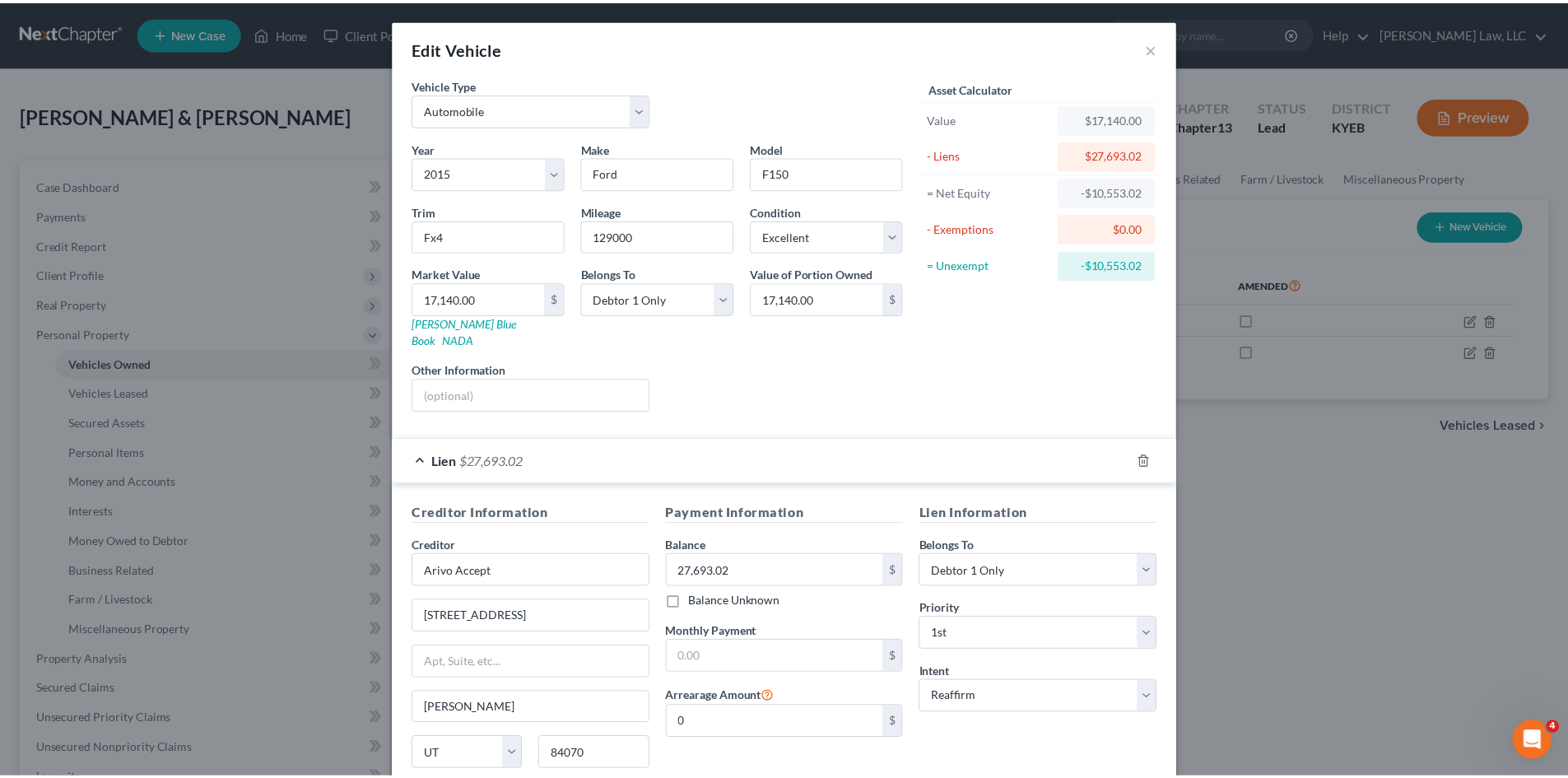
scroll to position [16, 0]
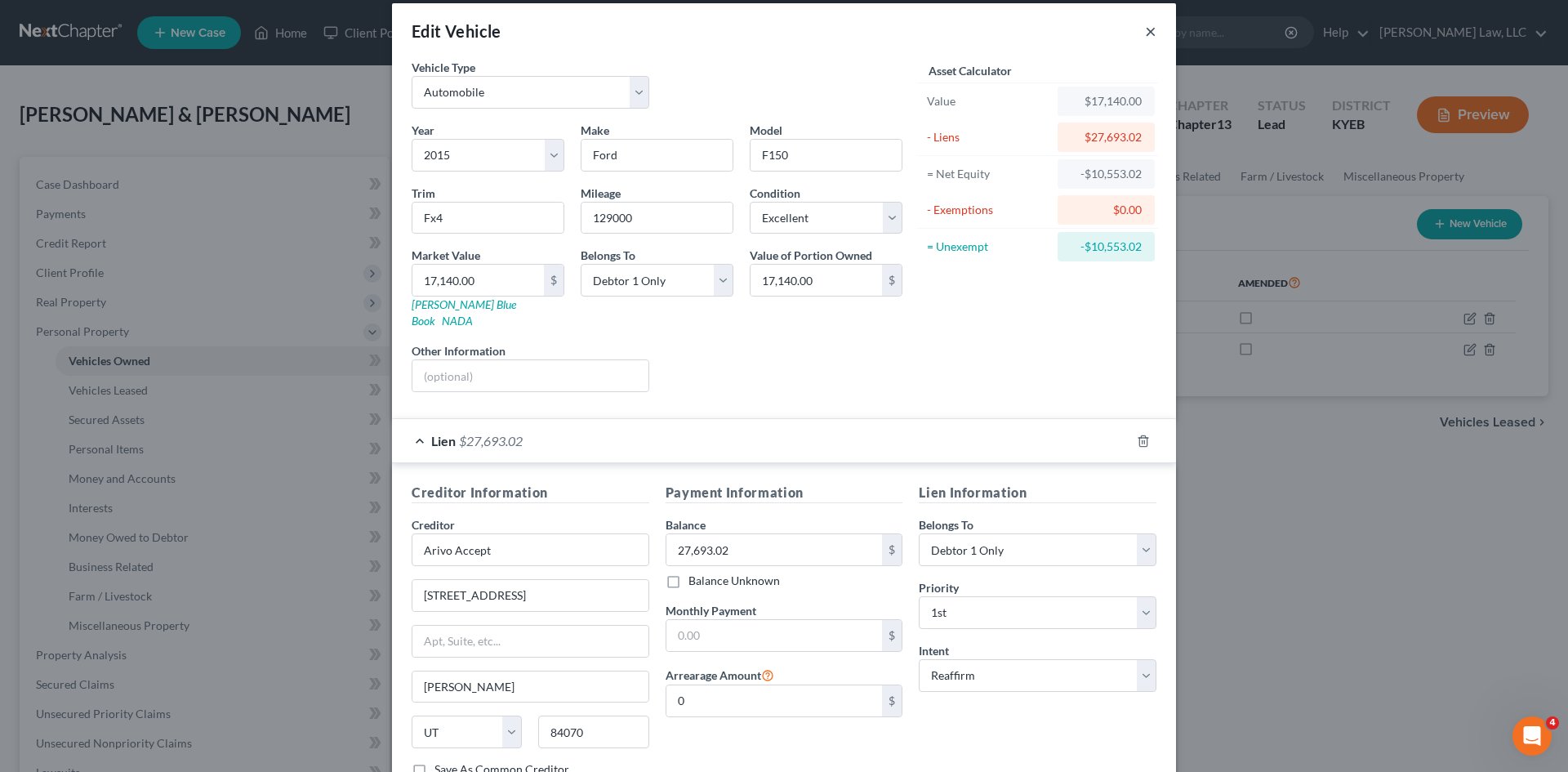
click at [1149, 37] on button "×" at bounding box center [1150, 31] width 11 height 20
